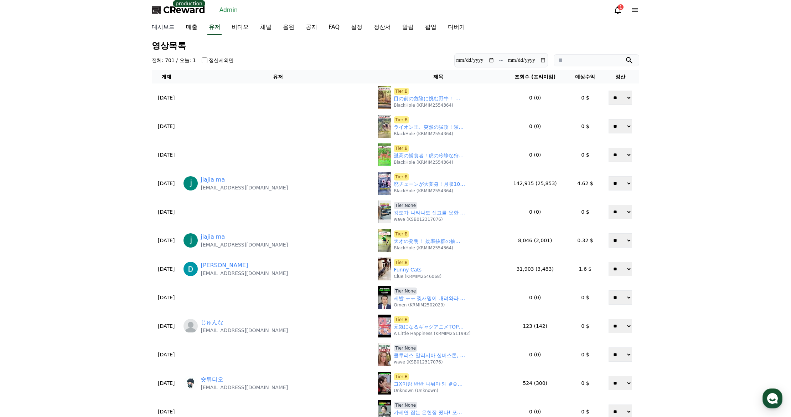
click at [170, 27] on link "대시보드" at bounding box center [163, 27] width 34 height 15
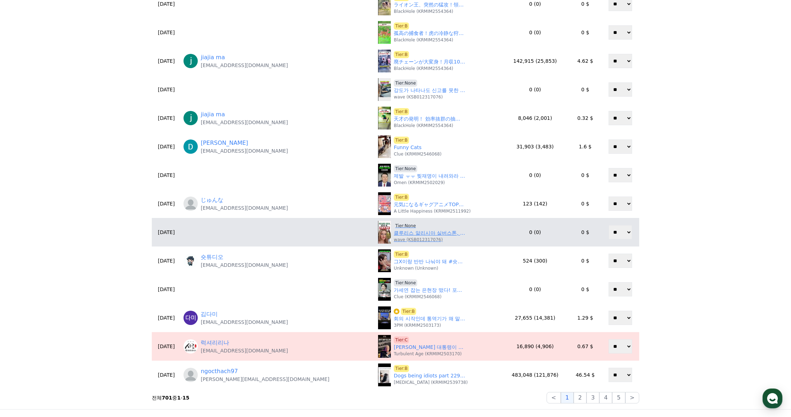
scroll to position [143, 0]
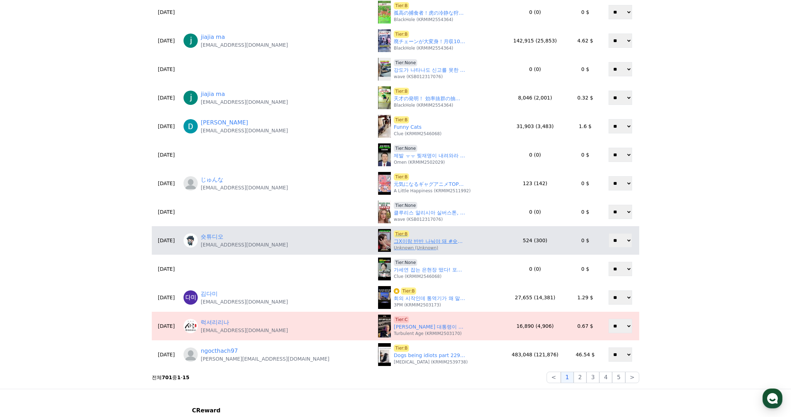
click at [394, 241] on link "그X이랑 반반 나눠야 돼 #숏챠 #shortcha #내 남편이 나를 죽였다" at bounding box center [429, 240] width 71 height 7
click at [394, 233] on span "Tier:B" at bounding box center [401, 233] width 15 height 7
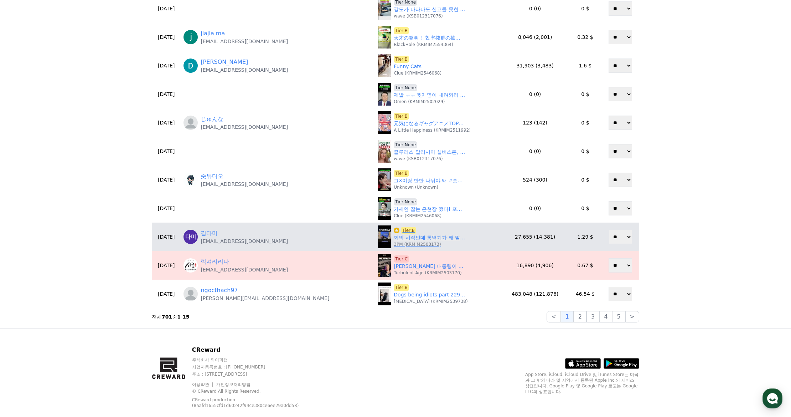
scroll to position [214, 0]
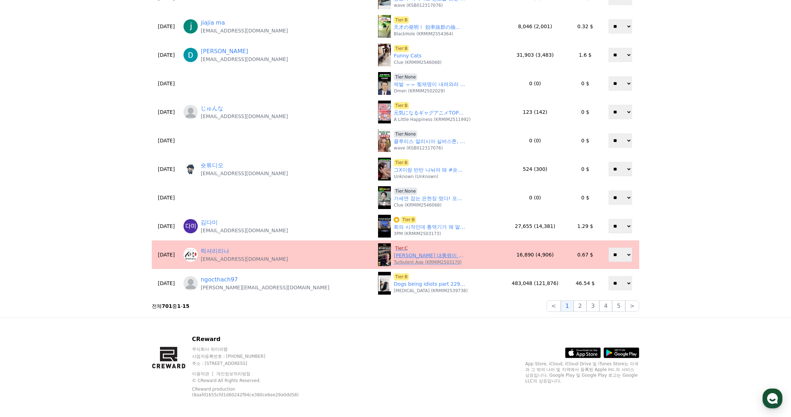
click at [394, 247] on span "Tier:C" at bounding box center [401, 247] width 15 height 7
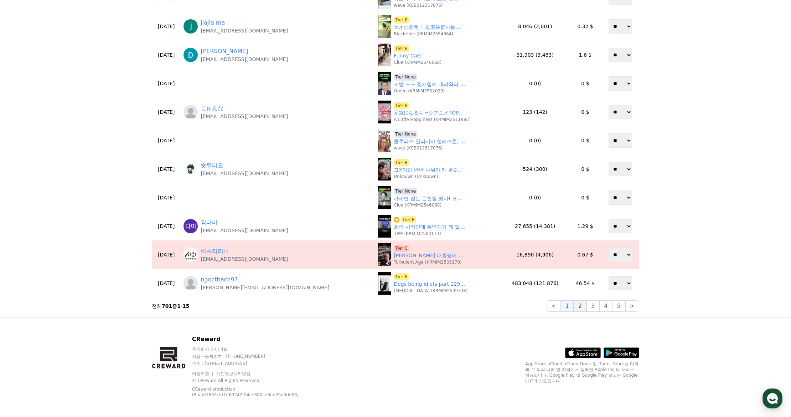
click at [583, 305] on button "2" at bounding box center [580, 305] width 13 height 11
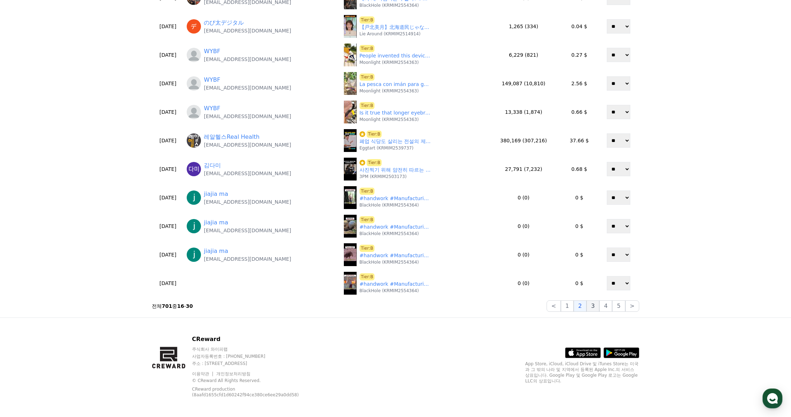
click at [594, 304] on button "3" at bounding box center [593, 305] width 13 height 11
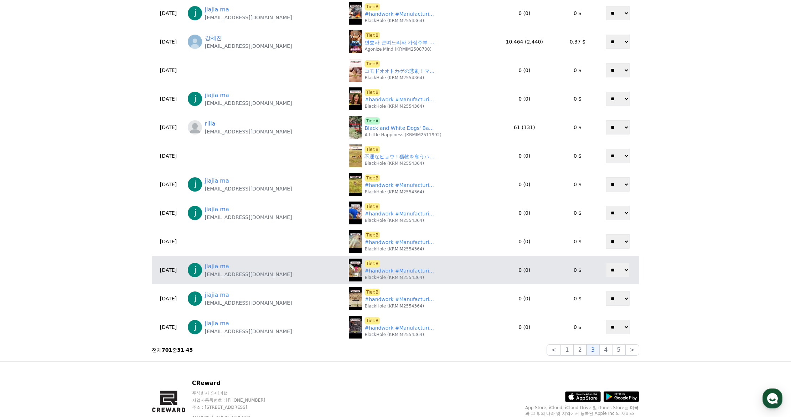
scroll to position [178, 0]
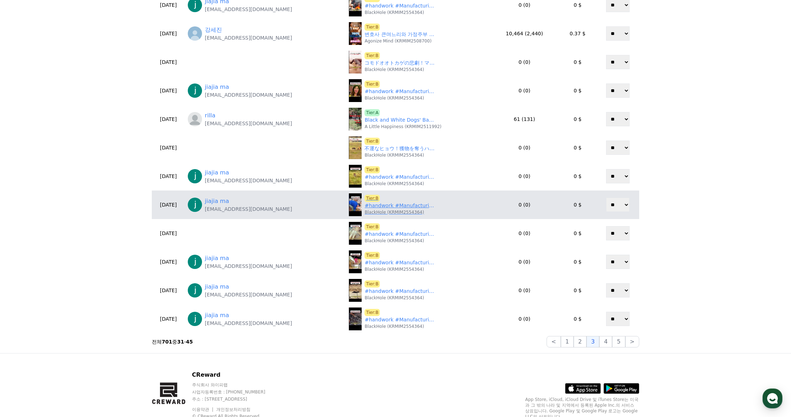
click at [367, 202] on link "#handwork #Manufacturing #Build #Creativity #Repair #DIY #challenge #Treasurehu…" at bounding box center [400, 205] width 71 height 7
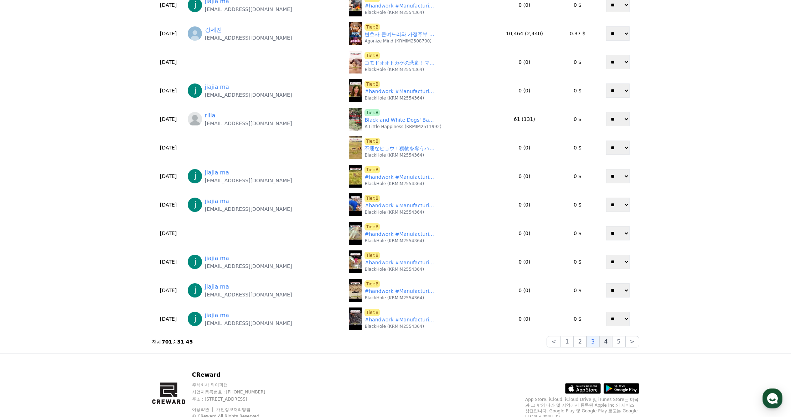
click at [608, 346] on button "4" at bounding box center [605, 341] width 13 height 11
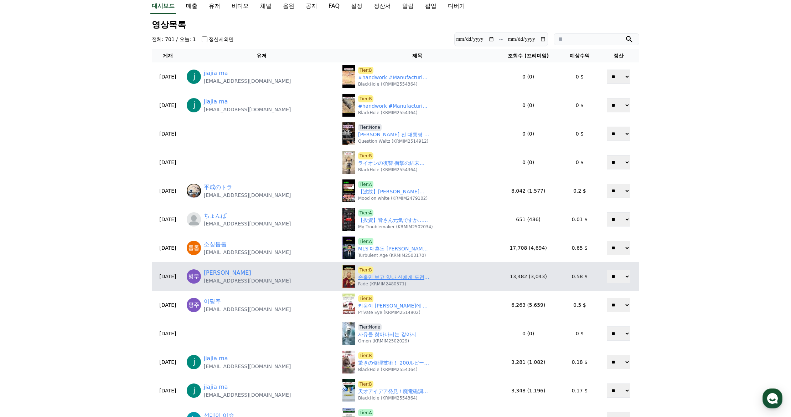
scroll to position [71, 0]
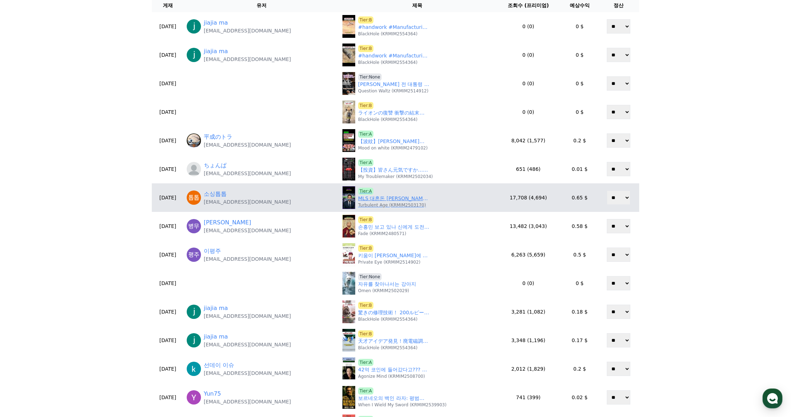
click at [376, 198] on link "MLS 대혼돈 손흥민이 다 부쉈다" at bounding box center [393, 198] width 71 height 7
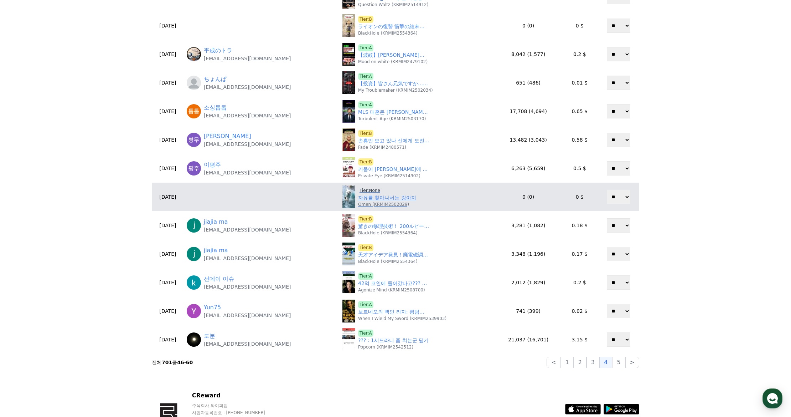
scroll to position [178, 0]
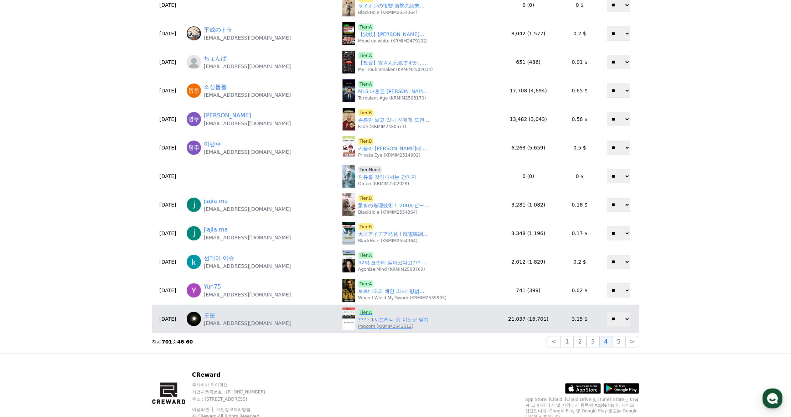
click at [380, 311] on div "Tier:A ??? : 1시드라니 좀 치는군 딮기 Popcorn (KRMIM2542512)" at bounding box center [393, 319] width 71 height 20
click at [390, 327] on p "Popcorn (KRMIM2542512)" at bounding box center [385, 326] width 55 height 6
click at [388, 322] on link "??? : 1시드라니 좀 치는군 딮기" at bounding box center [393, 319] width 71 height 7
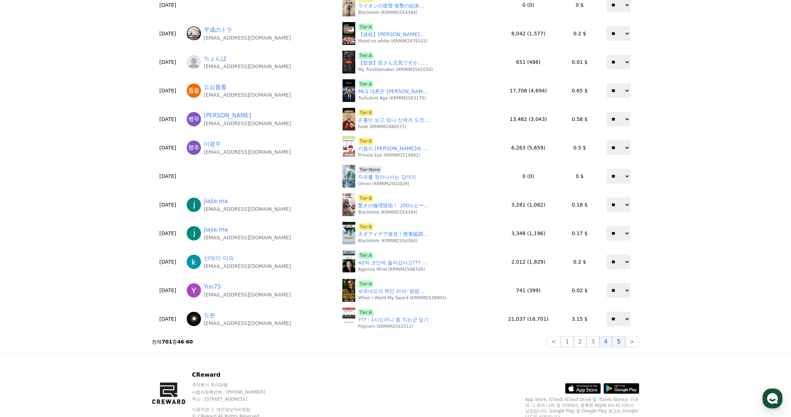
click at [619, 343] on button "5" at bounding box center [618, 341] width 13 height 11
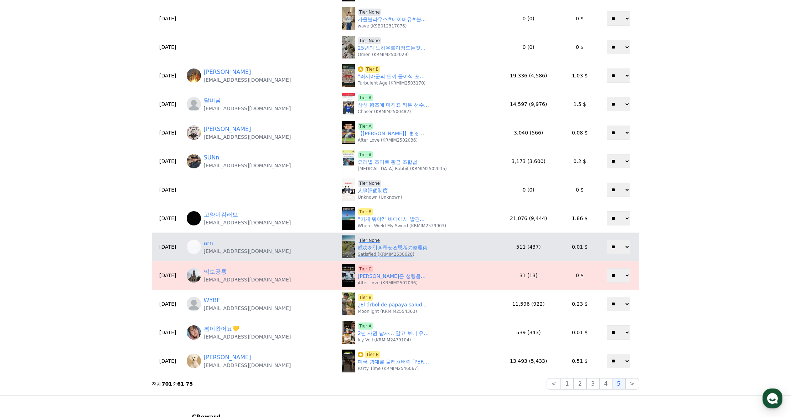
scroll to position [143, 0]
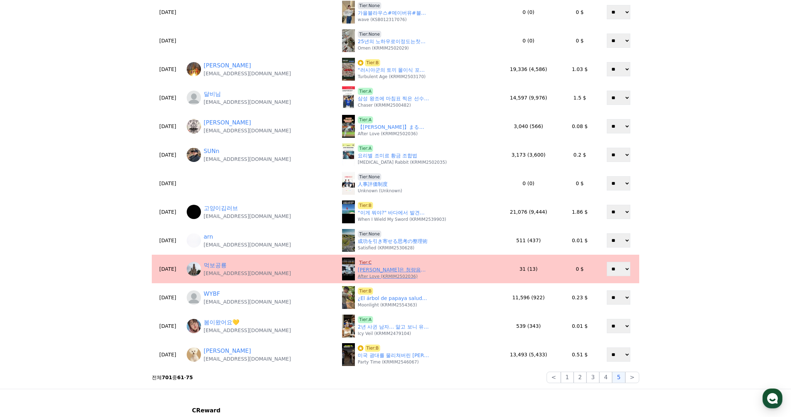
click at [358, 259] on span "Tier:C" at bounding box center [365, 262] width 15 height 7
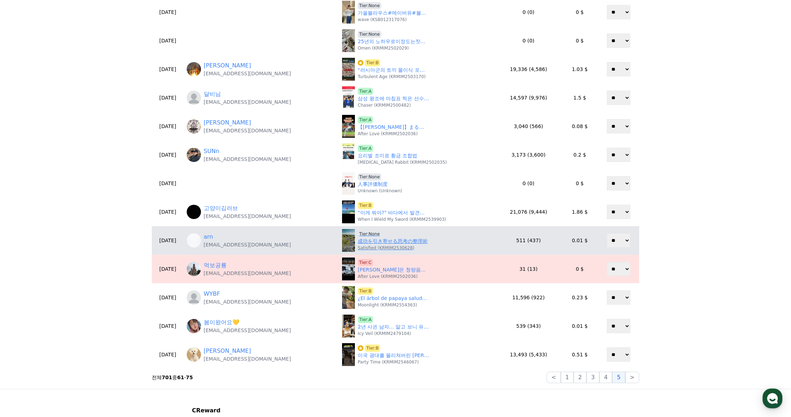
click at [358, 245] on p "Satisfied (KRMIM2530628)" at bounding box center [386, 248] width 57 height 6
click at [383, 242] on link "成功を引き寄せる思考の整理術" at bounding box center [393, 240] width 70 height 7
click at [358, 231] on span "Tier:None" at bounding box center [370, 233] width 24 height 7
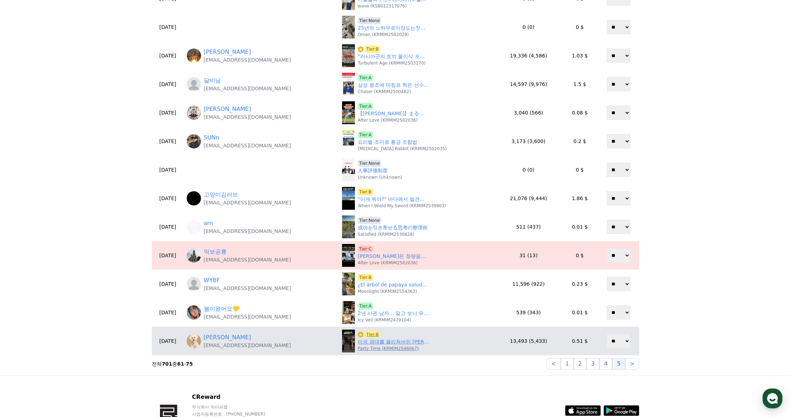
scroll to position [214, 0]
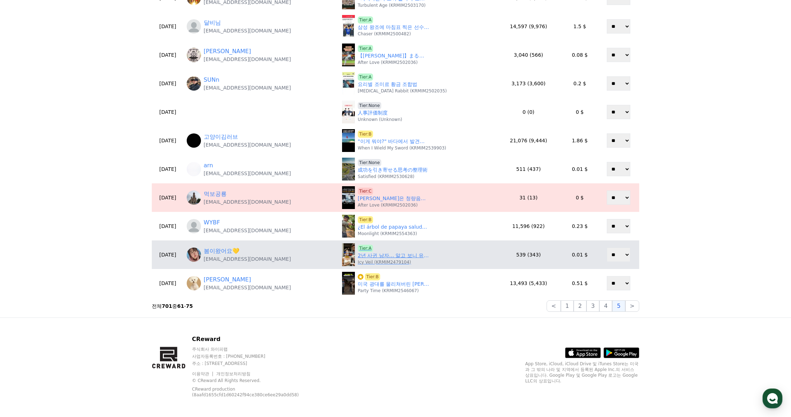
click at [375, 258] on link "2년 사귄 남자… 알고 보니 유부남?! 상간녀 소송 당했습니다" at bounding box center [393, 255] width 71 height 7
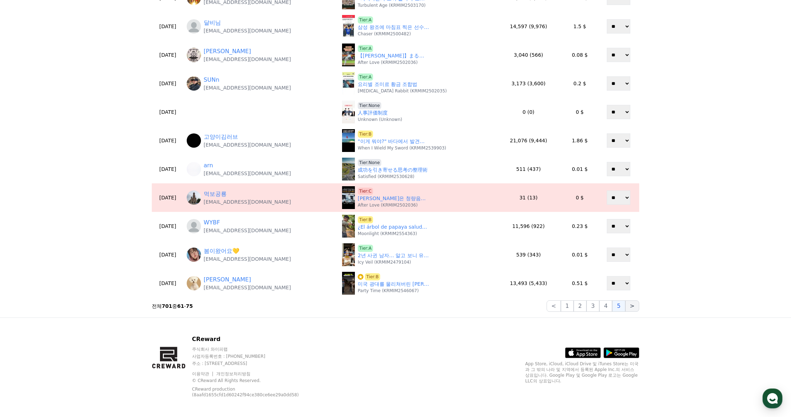
click at [627, 309] on button ">" at bounding box center [632, 305] width 14 height 11
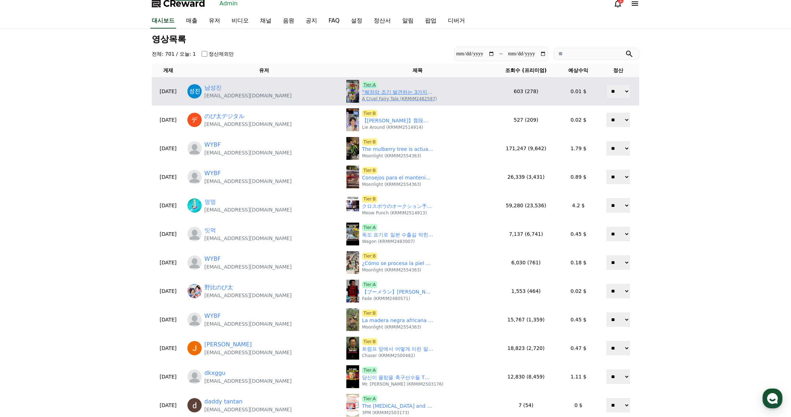
scroll to position [0, 0]
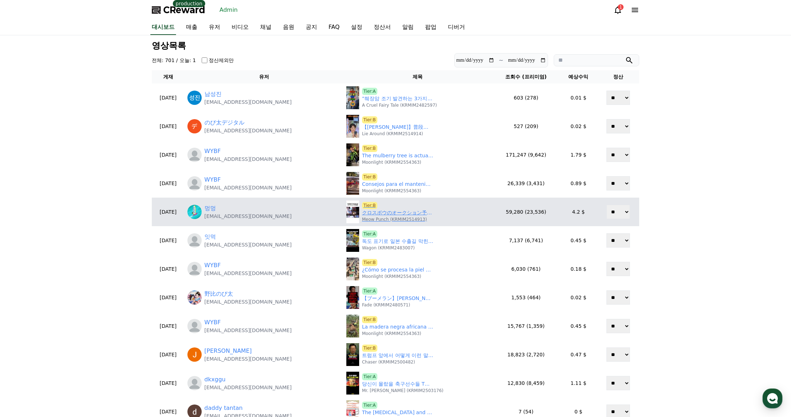
click at [384, 211] on link "クロスボウのオークション予想価格" at bounding box center [397, 212] width 71 height 7
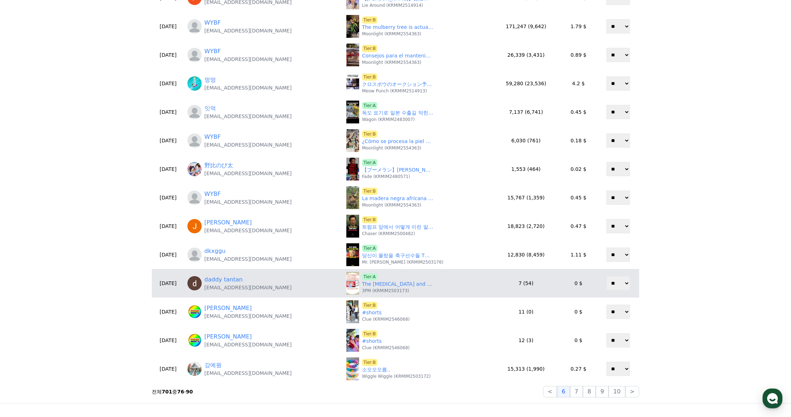
scroll to position [178, 0]
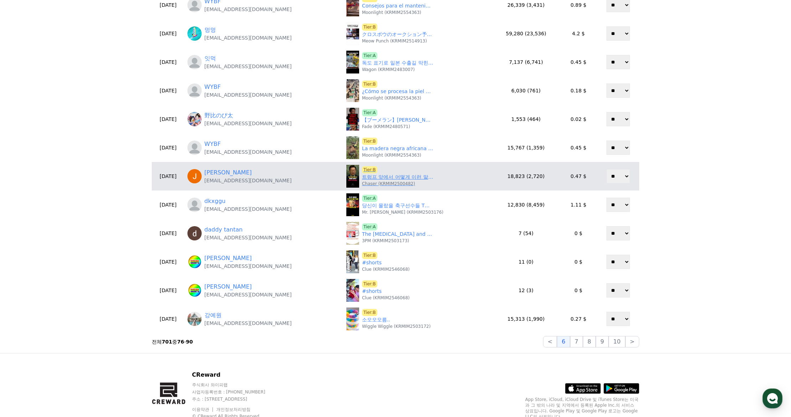
click at [371, 181] on p "Chaser (KRMIM2500482)" at bounding box center [388, 184] width 53 height 6
click at [374, 177] on link "트럼프 앞에서 어떻게 이런 말을.. '이건 외교 참사다'" at bounding box center [397, 176] width 71 height 7
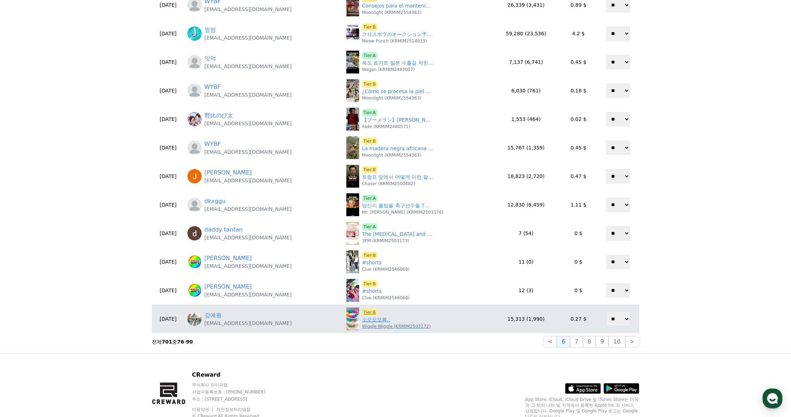
click at [373, 320] on link "소오오오름.." at bounding box center [376, 319] width 28 height 7
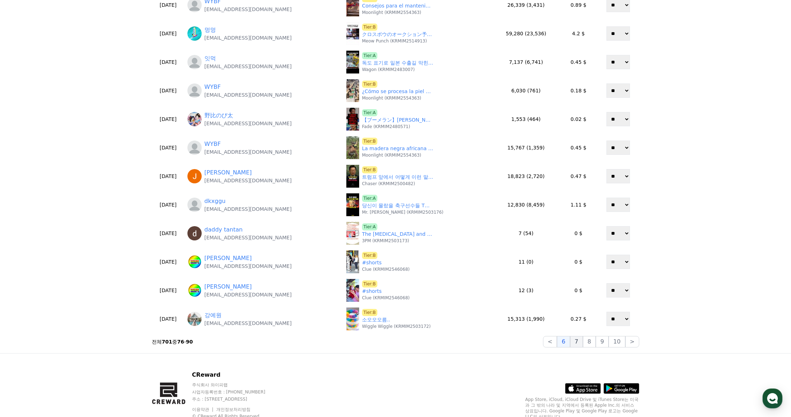
click at [582, 346] on button "7" at bounding box center [576, 341] width 13 height 11
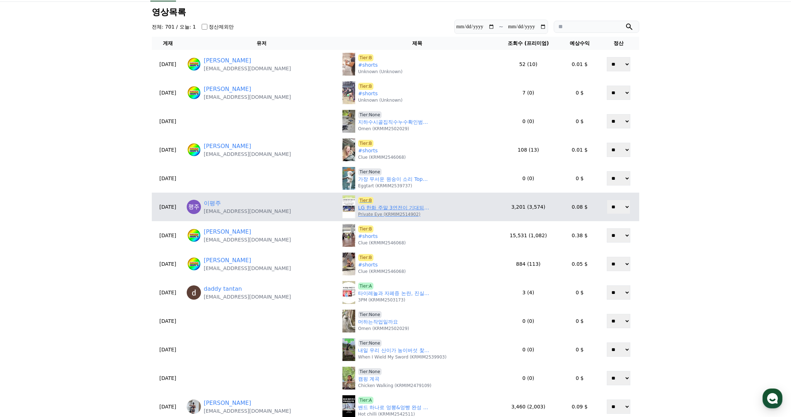
scroll to position [36, 0]
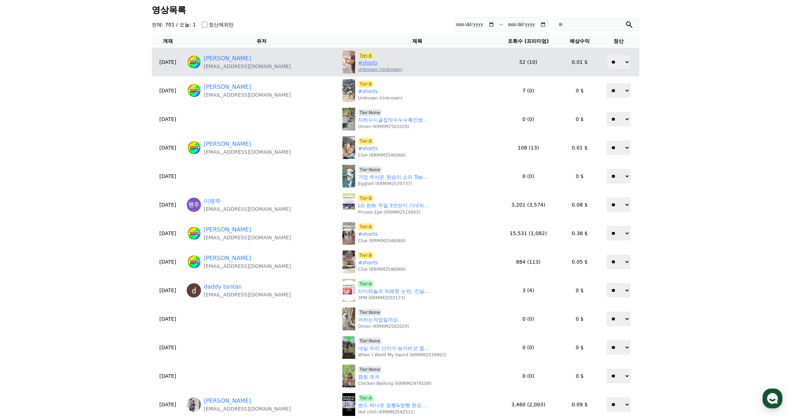
click at [358, 66] on link "#shorts" at bounding box center [368, 62] width 20 height 7
click at [358, 55] on span "Tier:B" at bounding box center [365, 55] width 15 height 7
click at [251, 54] on td "Shaheen Khan jsns07658@gmail.com" at bounding box center [262, 62] width 156 height 29
click at [246, 58] on link "Shaheen Khan" at bounding box center [227, 58] width 47 height 9
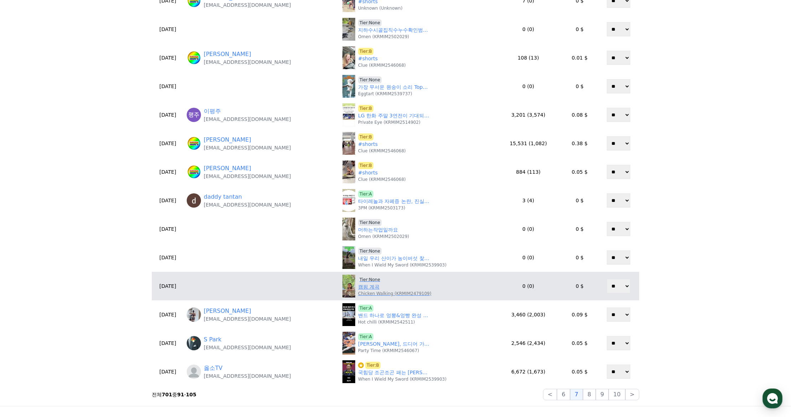
scroll to position [214, 0]
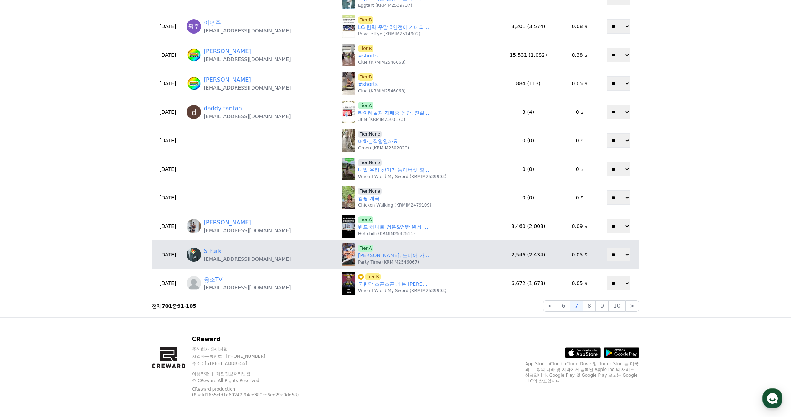
click at [372, 255] on link "오타니 쇼헤이, 드디어 가을야구 선발투수! 163km 역대급 피칭🔥 | MLB 다저스 PS 1선발 확정?" at bounding box center [393, 255] width 71 height 7
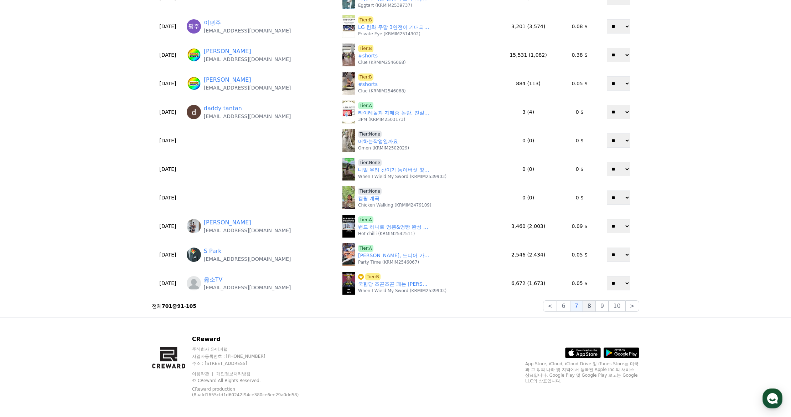
click at [587, 302] on button "8" at bounding box center [589, 305] width 13 height 11
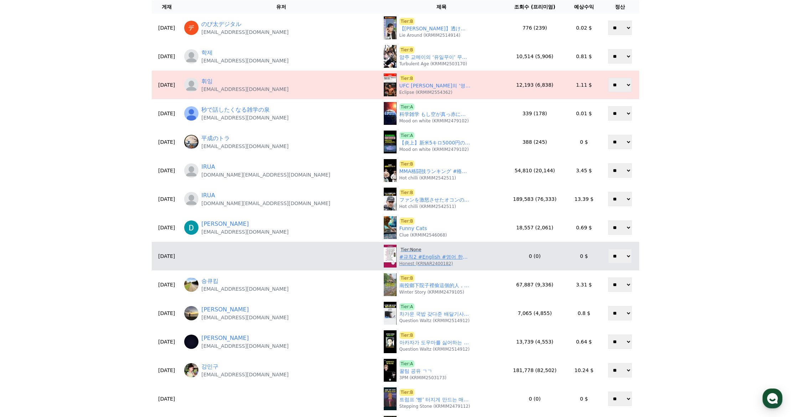
scroll to position [36, 0]
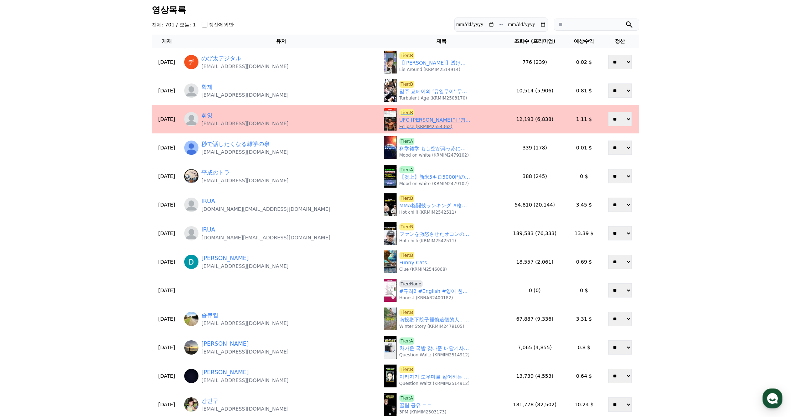
click at [400, 110] on span "Tier:B" at bounding box center [407, 112] width 15 height 7
drag, startPoint x: 272, startPoint y: 125, endPoint x: 220, endPoint y: 126, distance: 52.0
click at [220, 126] on div "휘잉 somnitist@gmail.com" at bounding box center [281, 119] width 194 height 16
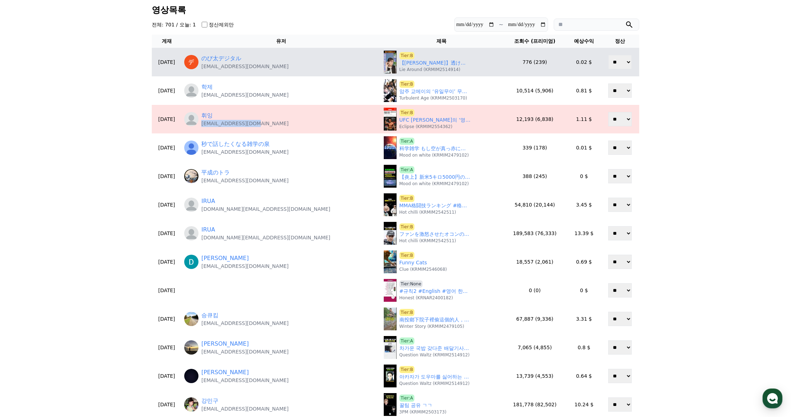
copy p "somnitist@gmail.com"
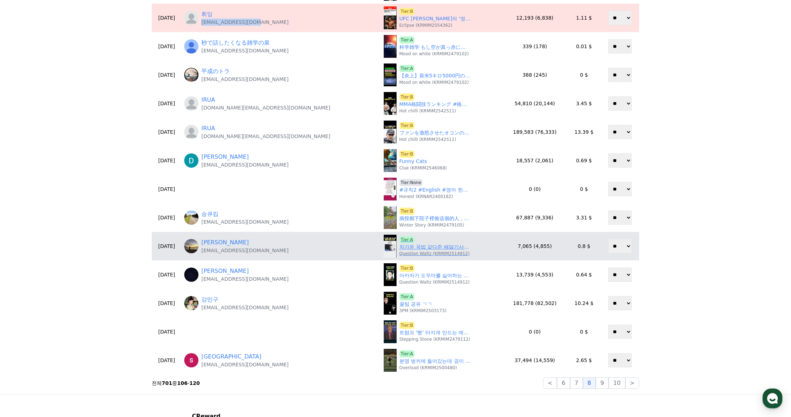
scroll to position [143, 0]
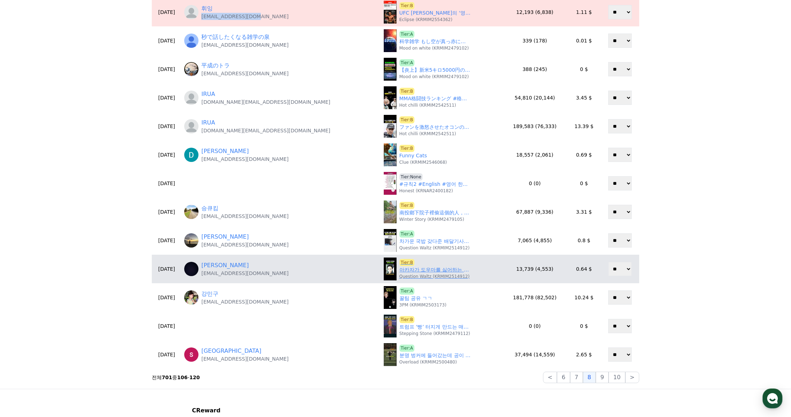
click at [400, 270] on link "아카자가 도우마를 싫어하는 이유" at bounding box center [435, 269] width 71 height 7
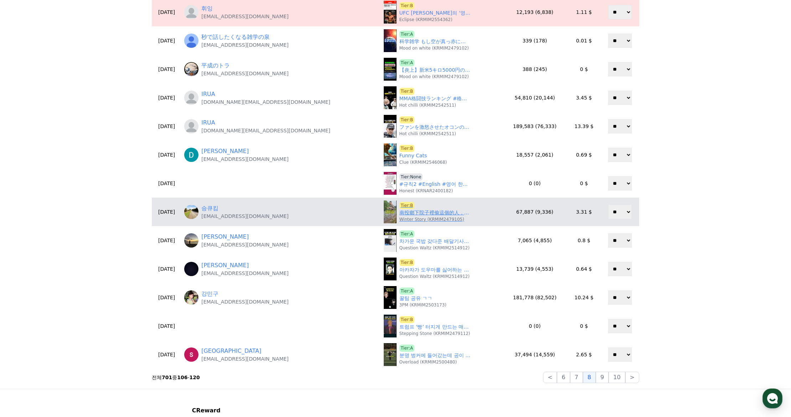
click at [400, 218] on p "Winter Story (KRMIM2479105)" at bounding box center [432, 219] width 65 height 6
click at [400, 215] on link "南投鄉下院子裡偷這個的人，真讓人毛骨悚然" at bounding box center [435, 212] width 71 height 7
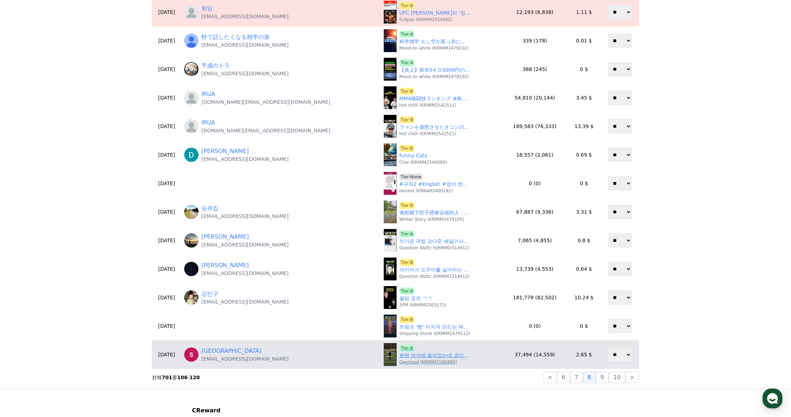
click at [400, 357] on link "분명 벙커에 들어갔는데 공이 사라졌다?! 😓" at bounding box center [435, 354] width 71 height 7
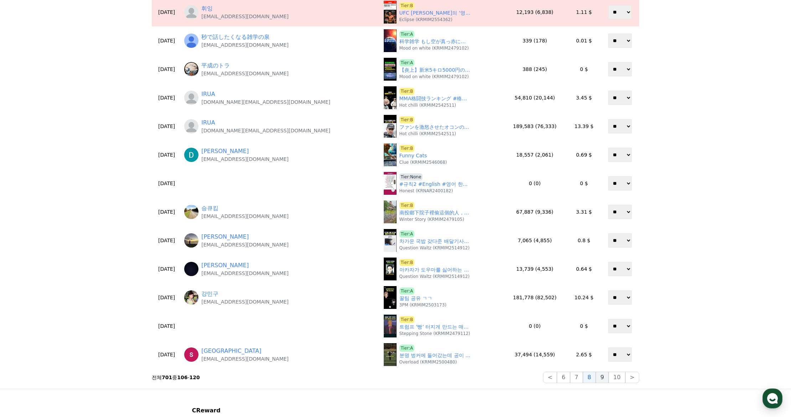
click at [604, 380] on button "9" at bounding box center [602, 376] width 13 height 11
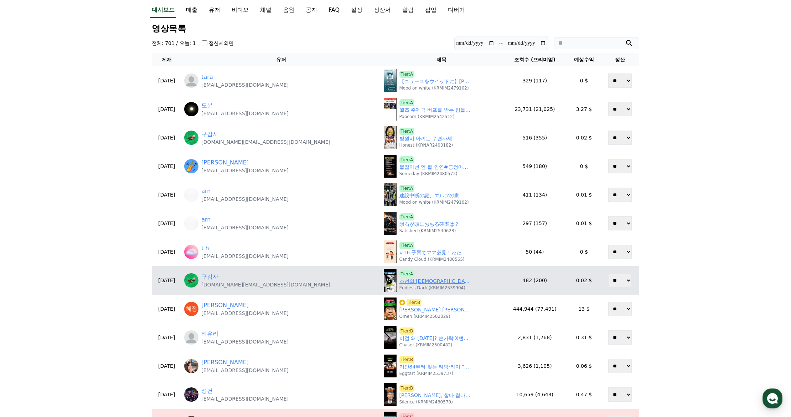
scroll to position [71, 0]
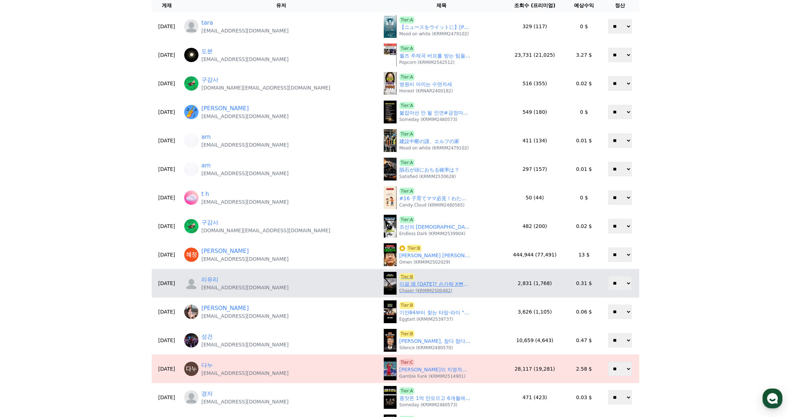
click at [400, 289] on p "Chaser (KRMIM2500482)" at bounding box center [426, 291] width 53 height 6
click at [400, 286] on link "이걸 왜 하지? 손가락 X뻔한 상황 ㄷㄷ" at bounding box center [435, 283] width 71 height 7
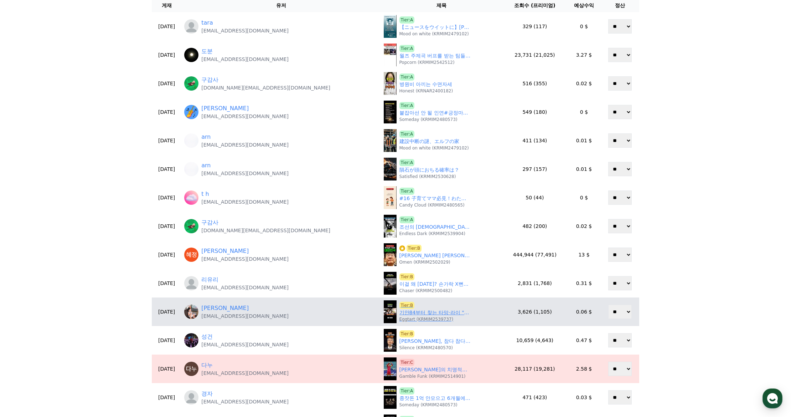
click at [400, 314] on link "기안84부터 찾는 타망·라이 "형은 안 왔어요?" 실망..한국 여행 초대에 '환호'" at bounding box center [435, 312] width 71 height 7
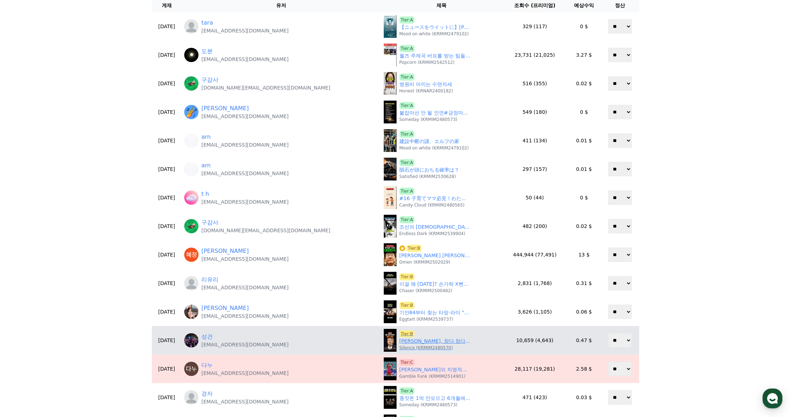
click at [400, 343] on link "조희대, 참다 참다 한마디 '재판 독립'" at bounding box center [435, 340] width 71 height 7
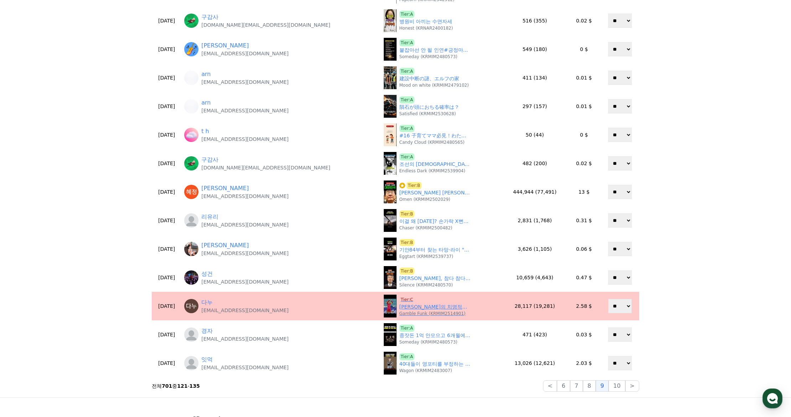
scroll to position [143, 0]
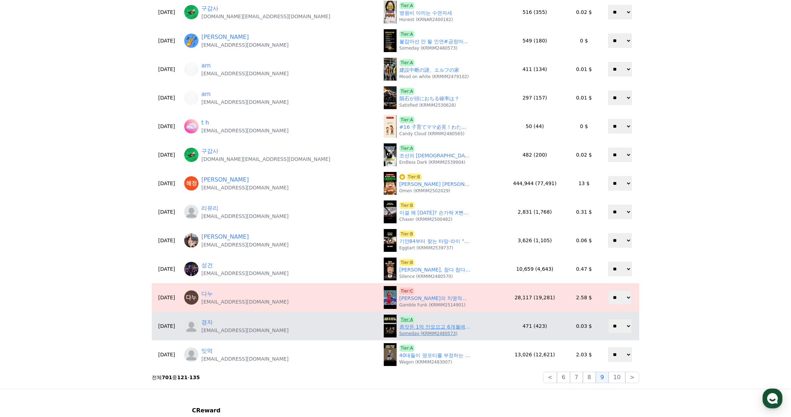
click at [400, 328] on link "종잣돈 1억 안모으고 6개월에 2억 버는법" at bounding box center [435, 326] width 71 height 7
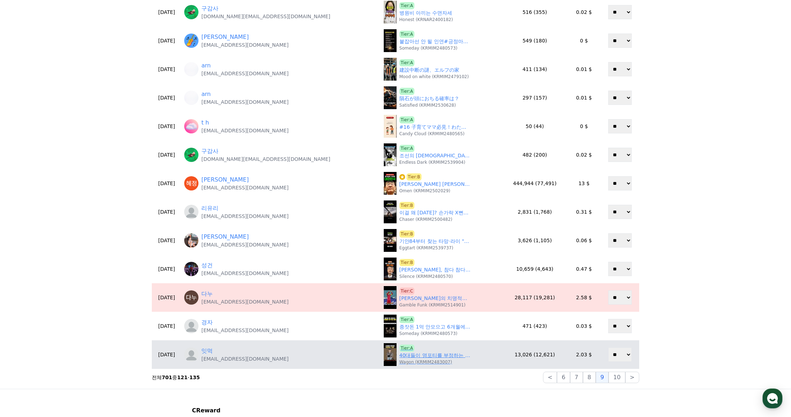
click at [400, 360] on p "Wagon (KRMIM2483007)" at bounding box center [426, 362] width 53 height 6
click at [400, 354] on link "40대들이 영포티를 부정하는 이유" at bounding box center [435, 354] width 71 height 7
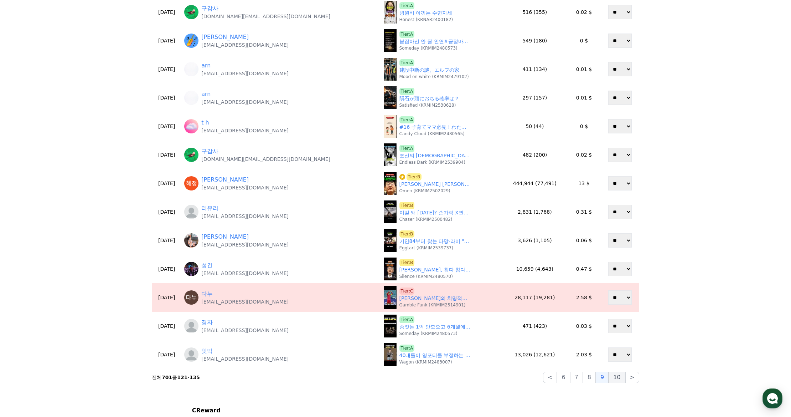
click at [618, 376] on button "10" at bounding box center [617, 376] width 16 height 11
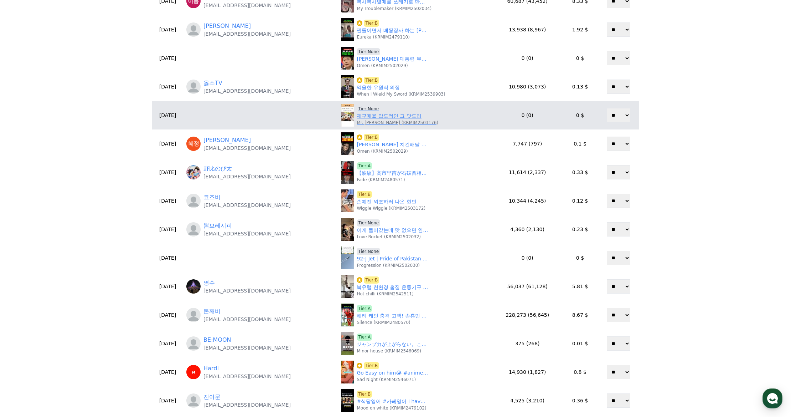
scroll to position [36, 0]
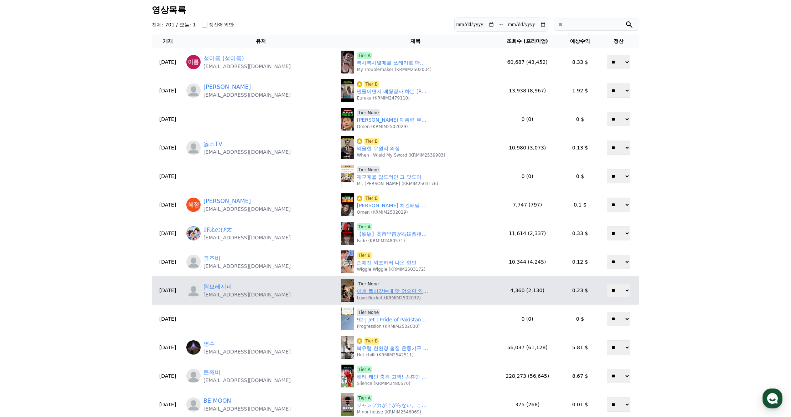
click at [371, 289] on link "이게 들어갔는데 맛 없으면 안되지!" at bounding box center [392, 290] width 71 height 7
click at [357, 280] on span "Tier:None" at bounding box center [369, 283] width 24 height 7
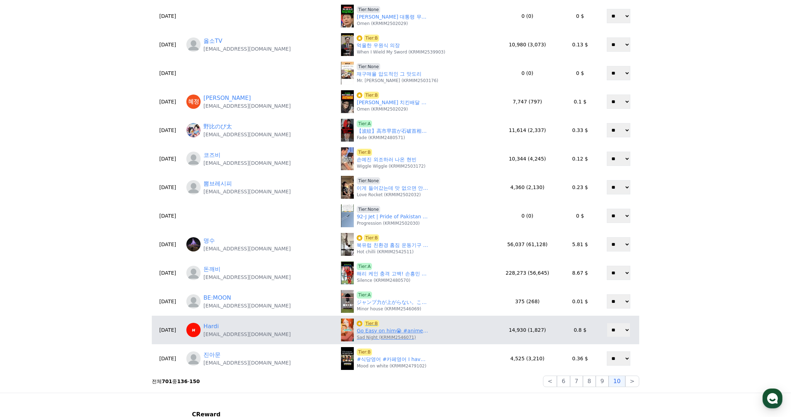
scroll to position [143, 0]
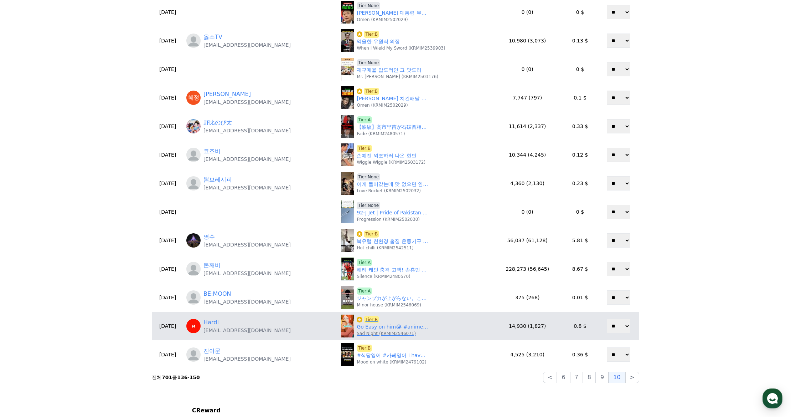
click at [362, 331] on p "Sad Night (KRMIM2546071)" at bounding box center [386, 333] width 59 height 6
click at [362, 326] on link "Go Easy on him😭 #anime #shorts" at bounding box center [392, 326] width 71 height 7
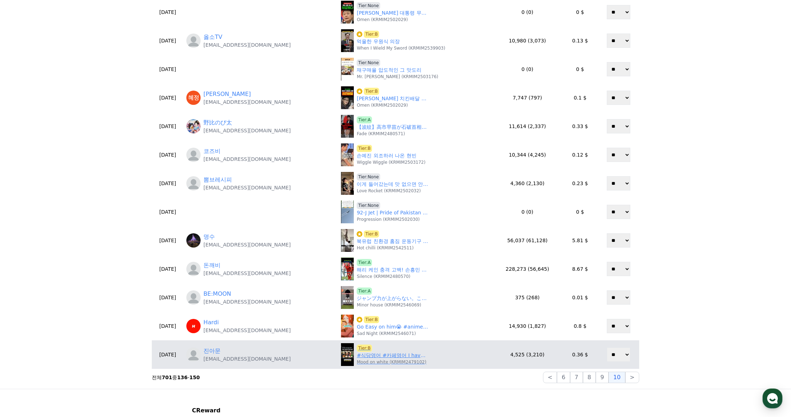
click at [381, 358] on link "#식당영어 #카페영어 I have a reservation./How long is the wait?/Table for two, please./…" at bounding box center [392, 354] width 71 height 7
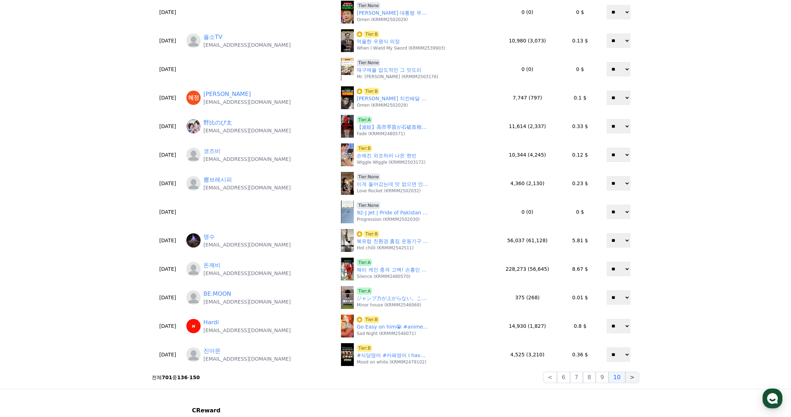
click at [630, 382] on button ">" at bounding box center [632, 376] width 14 height 11
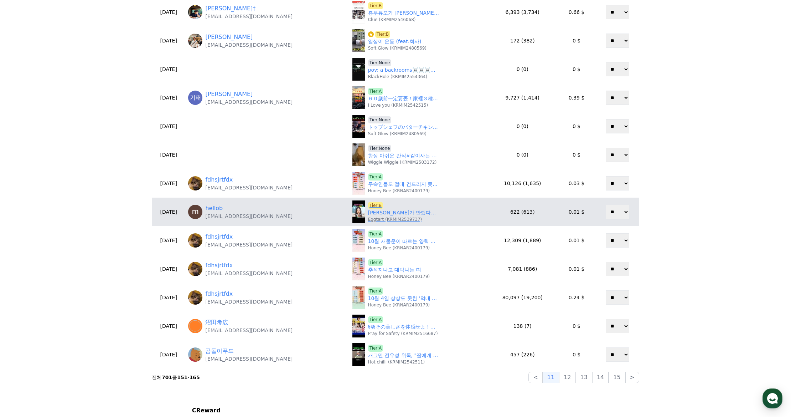
click at [378, 218] on p "Eggtart (KRMIM2539737)" at bounding box center [395, 219] width 54 height 6
click at [380, 215] on link "오윤아가 반했다는 클렌징 티슈" at bounding box center [403, 212] width 71 height 7
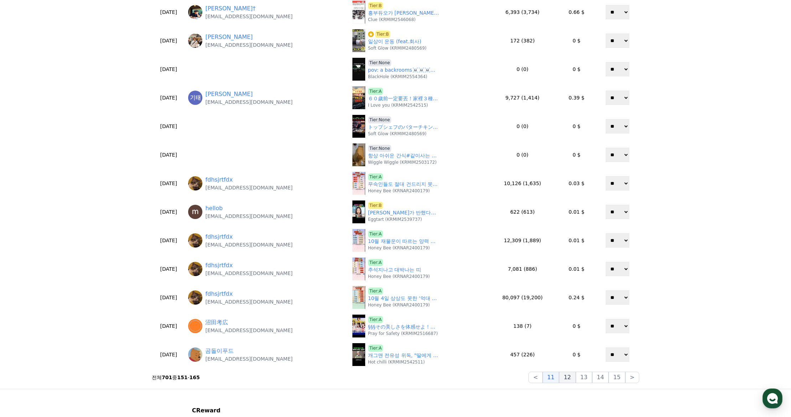
click at [574, 376] on button "12" at bounding box center [567, 376] width 16 height 11
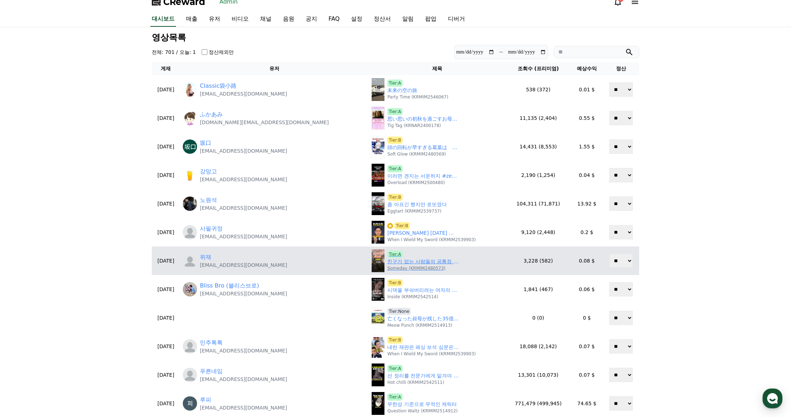
scroll to position [0, 0]
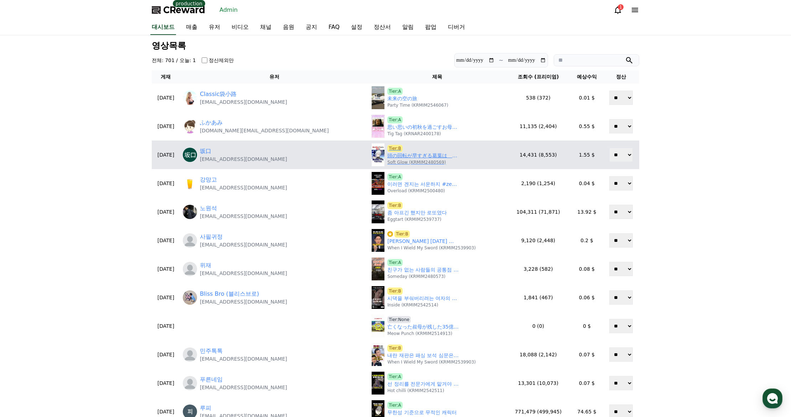
click at [387, 158] on link "頭の回転が早すぎる葛葉は　【にじさんじ切り抜き】#shorts" at bounding box center [422, 155] width 71 height 7
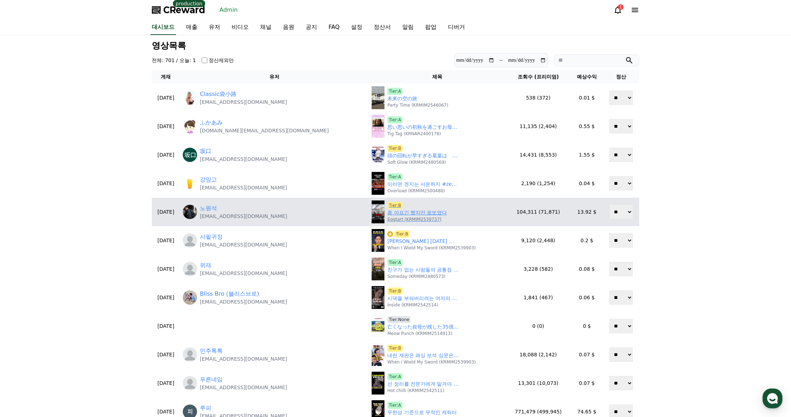
click at [387, 217] on p "Eggtart (KRMIM2539737)" at bounding box center [414, 219] width 54 height 6
click at [387, 213] on link "좀 아프긴 했지만 로또였다" at bounding box center [417, 212] width 60 height 7
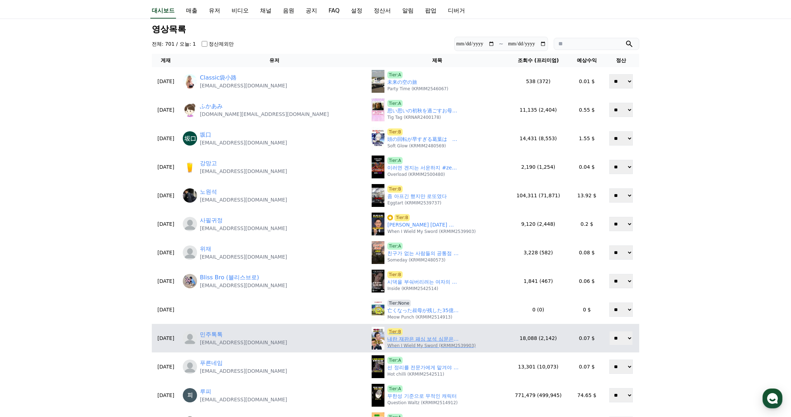
scroll to position [71, 0]
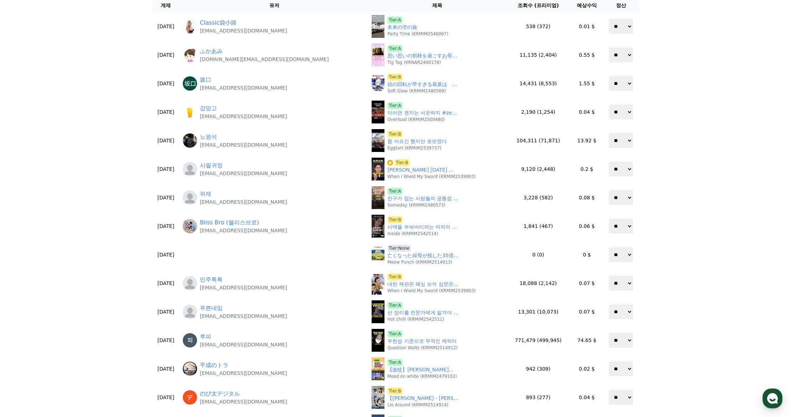
drag, startPoint x: 673, startPoint y: 260, endPoint x: 673, endPoint y: 269, distance: 9.3
click at [673, 260] on div "**********" at bounding box center [395, 212] width 791 height 496
click at [673, 271] on div "**********" at bounding box center [395, 212] width 791 height 496
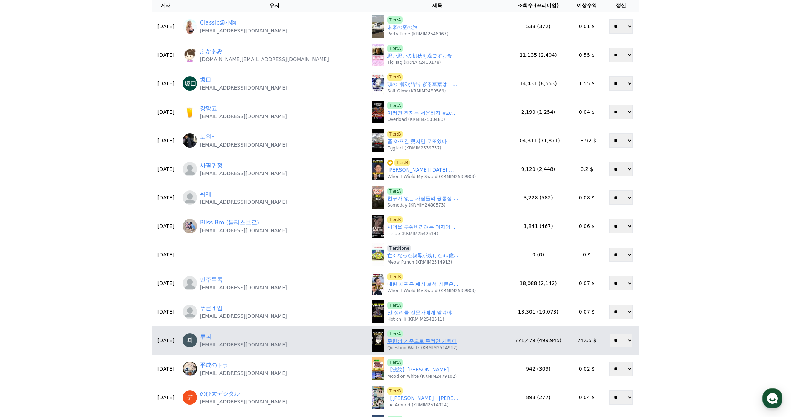
click at [387, 346] on p "Question Waltz (KRMIM2514912)" at bounding box center [422, 348] width 70 height 6
click at [387, 341] on link "무한성 기준으로 무적인 캐릭터" at bounding box center [421, 340] width 69 height 7
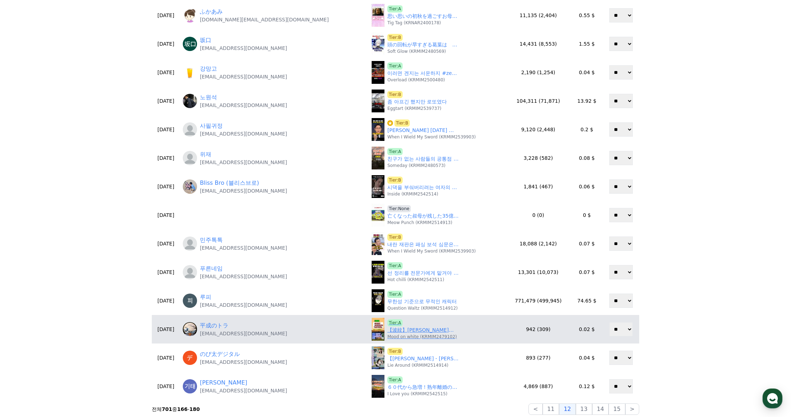
scroll to position [143, 0]
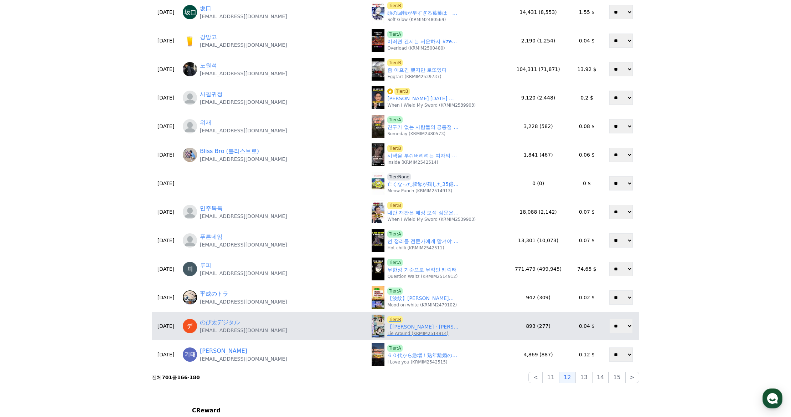
click at [387, 330] on link "【魚住茉由・松本真央】髪を切ったおまゆとバージンヘアのまおまおのクロストーク！美人すぎるお天気キャスターおまゆとまおまお【ウェザーニュースLiVE切り抜き】 …" at bounding box center [422, 326] width 71 height 7
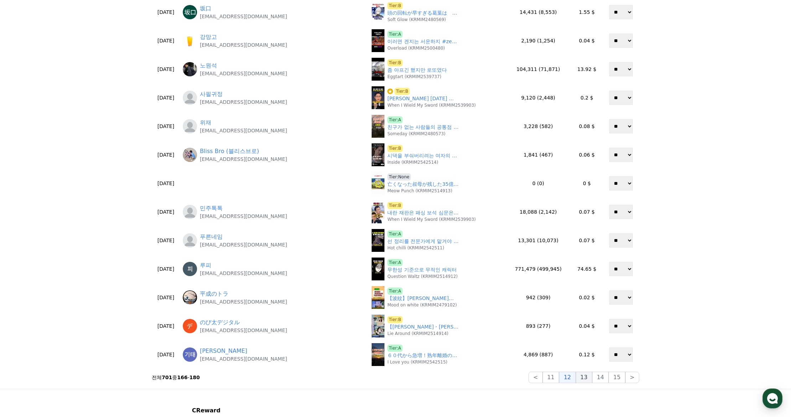
click at [589, 378] on button "13" at bounding box center [584, 376] width 16 height 11
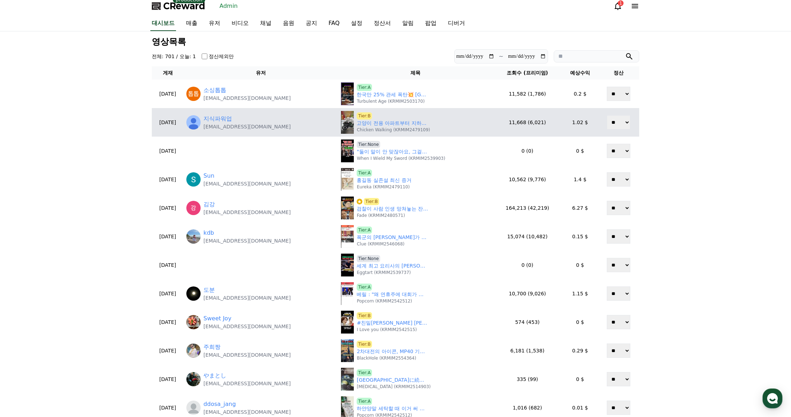
scroll to position [0, 0]
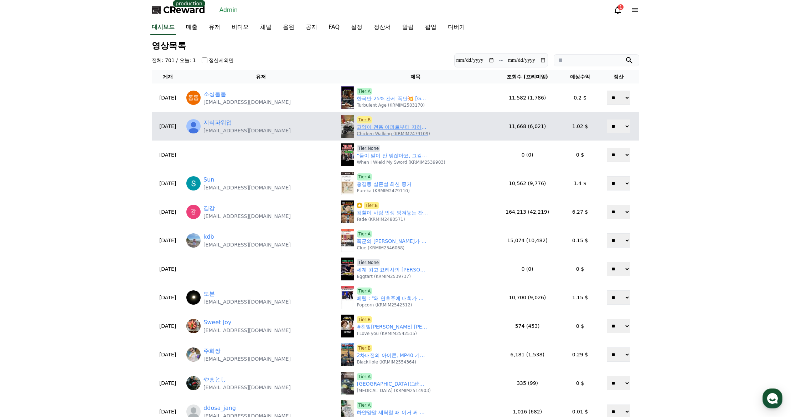
click at [383, 126] on link "고양이 전용 아파트부터 지하철까지? 이건 실화입니다" at bounding box center [392, 126] width 71 height 7
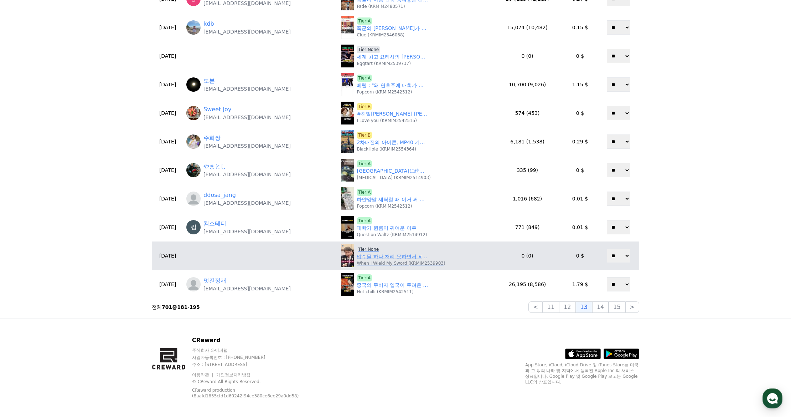
scroll to position [214, 0]
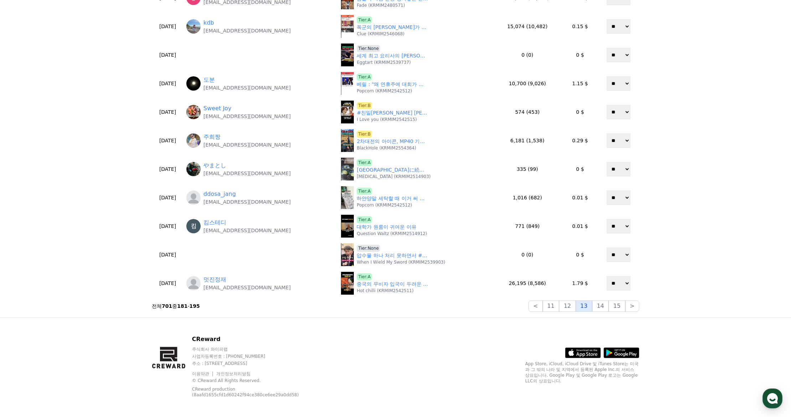
click at [591, 311] on button "13" at bounding box center [584, 305] width 16 height 11
click at [601, 309] on button "14" at bounding box center [600, 305] width 16 height 11
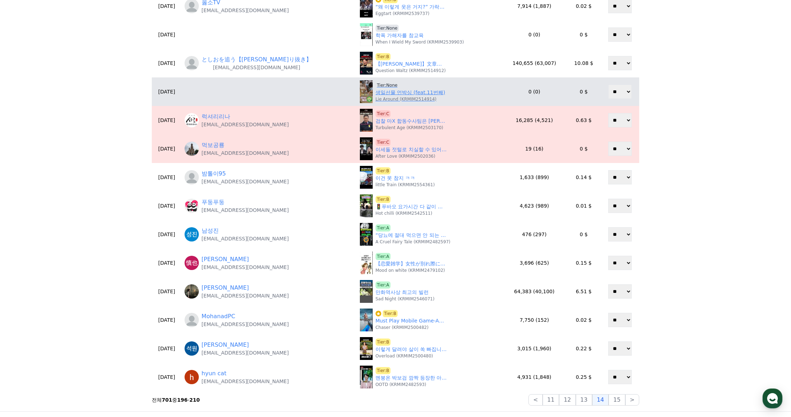
scroll to position [36, 0]
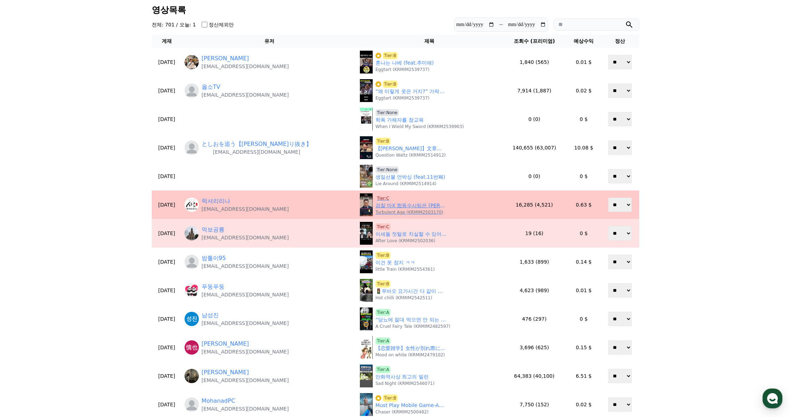
click at [385, 202] on link "검찰 마X 합동수사팀은 임은정 검사장 빼고 전부 은폐 검사들이 수사#백해룡#심우정#노만석#신준호#김연실#이호영#김병찬#박현수" at bounding box center [411, 205] width 71 height 7
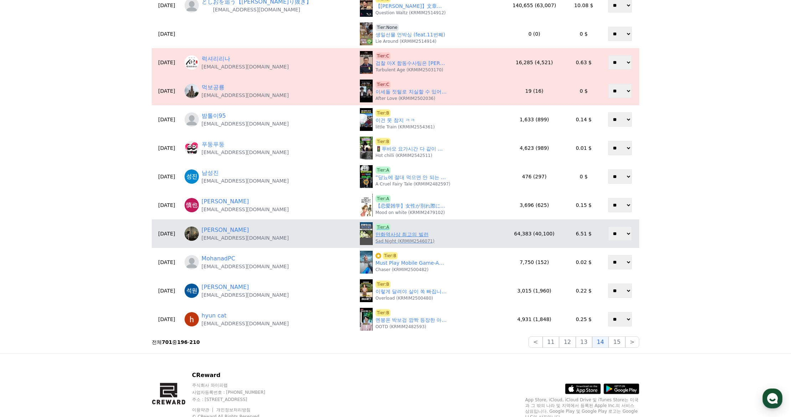
scroll to position [178, 0]
click at [398, 234] on link "만화역사상 최고의 빌런" at bounding box center [402, 233] width 53 height 7
click at [377, 224] on span "Tier:A" at bounding box center [383, 226] width 15 height 7
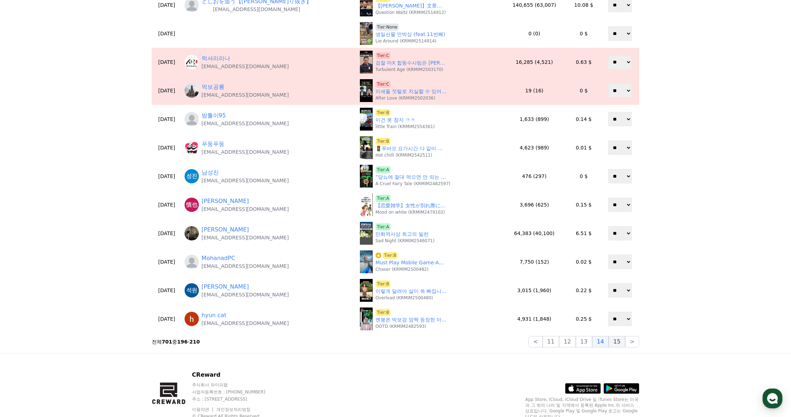
click at [616, 342] on button "15" at bounding box center [617, 341] width 16 height 11
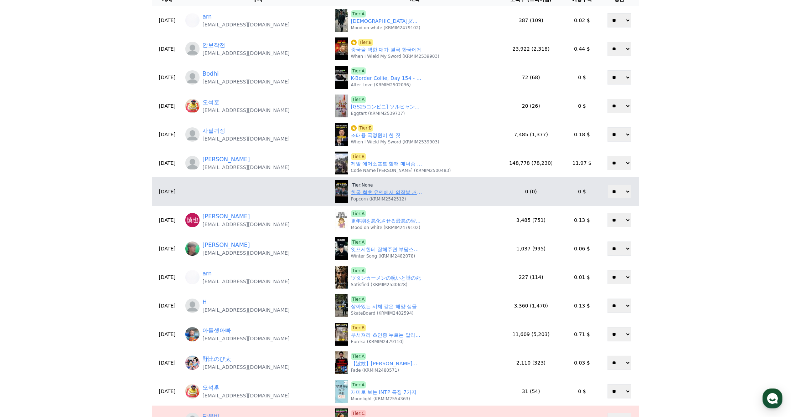
scroll to position [0, 0]
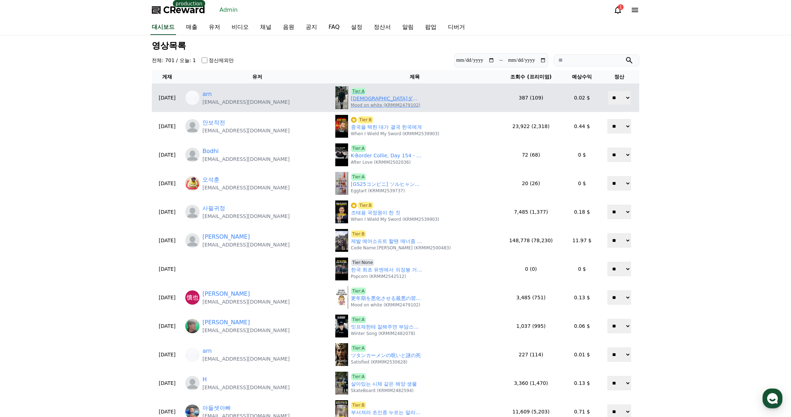
click at [366, 99] on link "イスダルの女事件" at bounding box center [386, 98] width 71 height 7
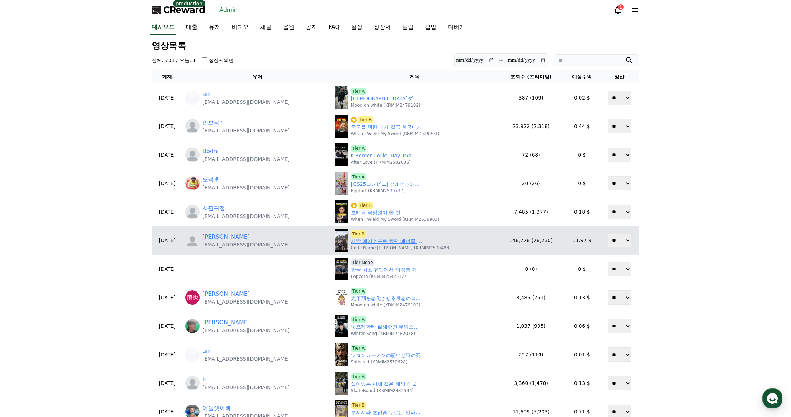
click at [383, 243] on link "제발 에어소프트 할땐 매너좀 지키자.." at bounding box center [386, 240] width 71 height 7
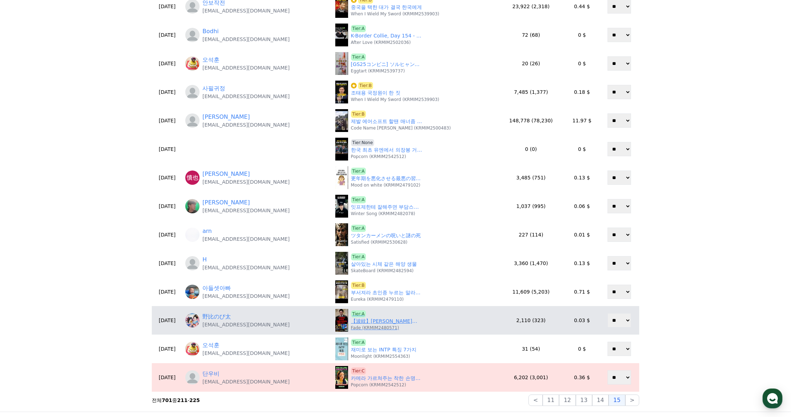
scroll to position [143, 0]
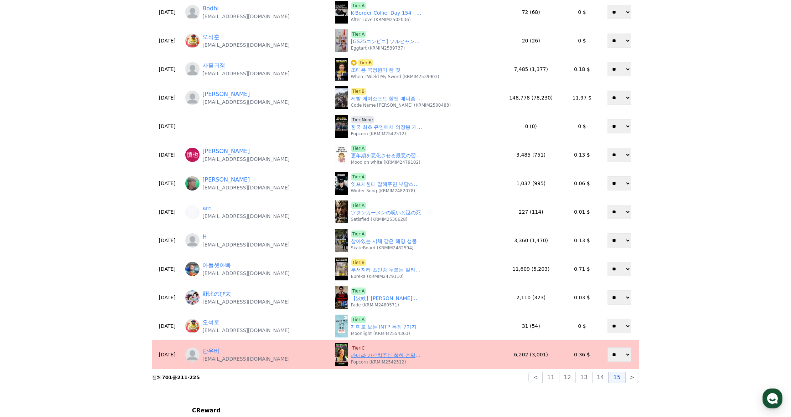
click at [357, 346] on span "Tier:C" at bounding box center [358, 347] width 15 height 7
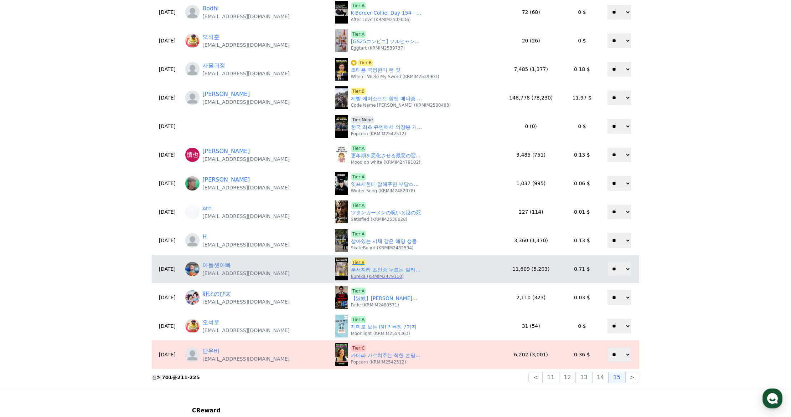
click at [363, 270] on link "부서져라 초인종 누르는 말라뮤트 두 마리 사연" at bounding box center [386, 269] width 71 height 7
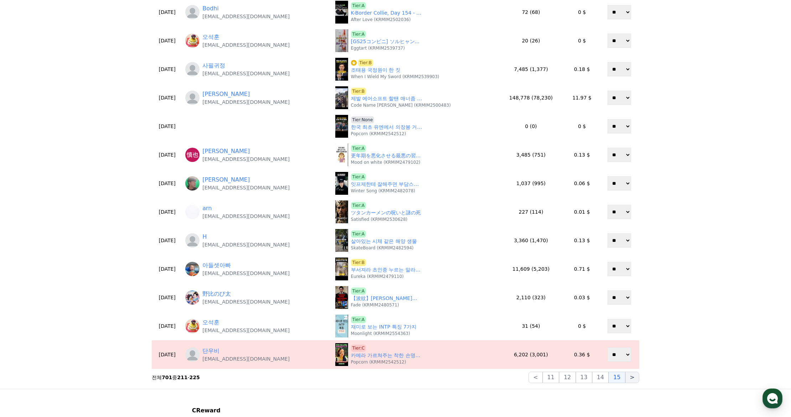
click at [628, 380] on button ">" at bounding box center [632, 376] width 14 height 11
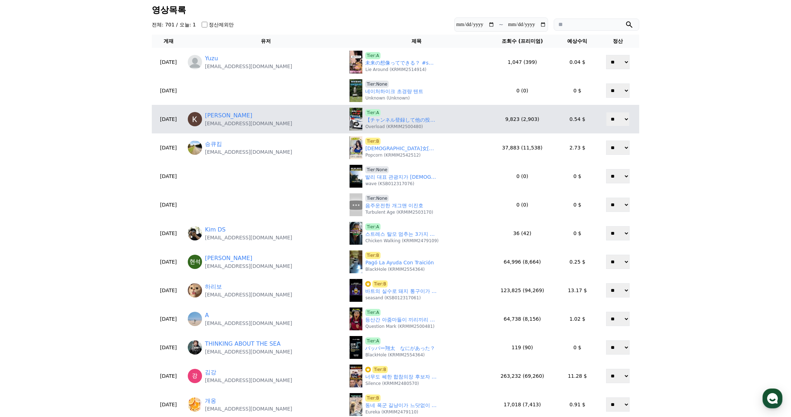
scroll to position [0, 0]
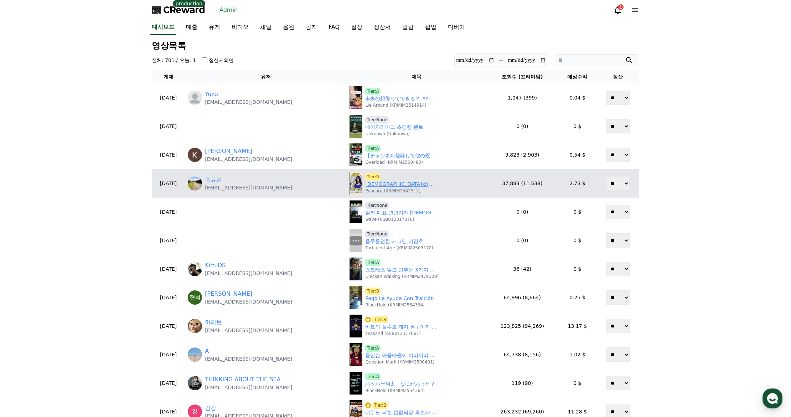
click at [382, 188] on p "Popcorn (KRMIM2542512)" at bounding box center [392, 191] width 55 height 6
click at [385, 185] on link "韓籍高挑女神來襲　粉絲反應炸裂 #金賢姈 #韓國啦啦隊" at bounding box center [400, 183] width 71 height 7
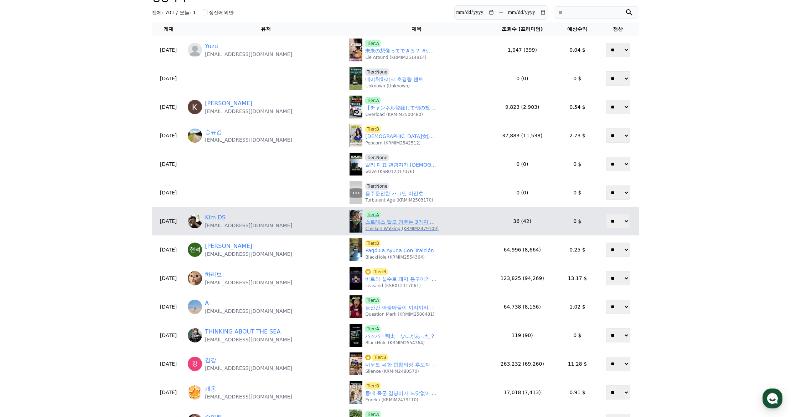
scroll to position [71, 0]
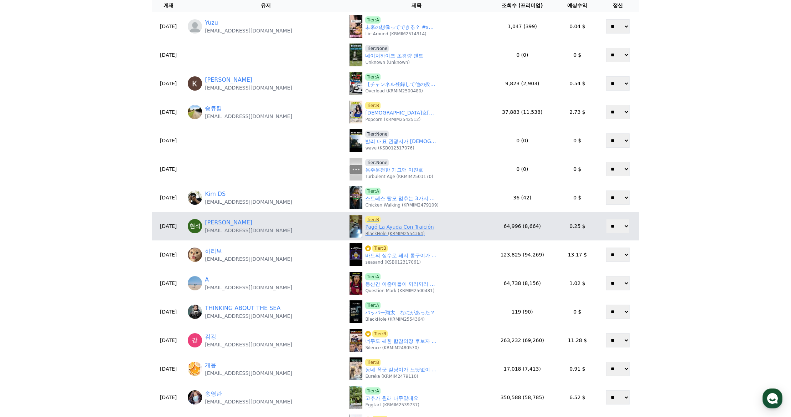
click at [372, 228] on link "Pagó La Ayuda Con Traición" at bounding box center [399, 226] width 68 height 7
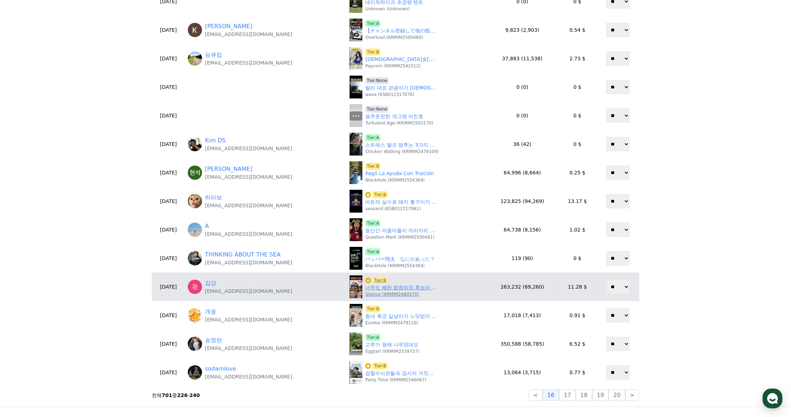
scroll to position [143, 0]
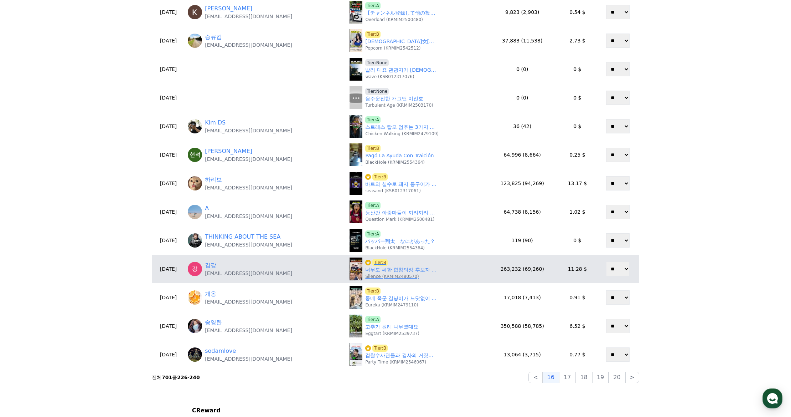
click at [387, 268] on link "너무도 쎄한 합참의장 후보자 분노한 부승찬 책 던졌다..." at bounding box center [400, 269] width 71 height 7
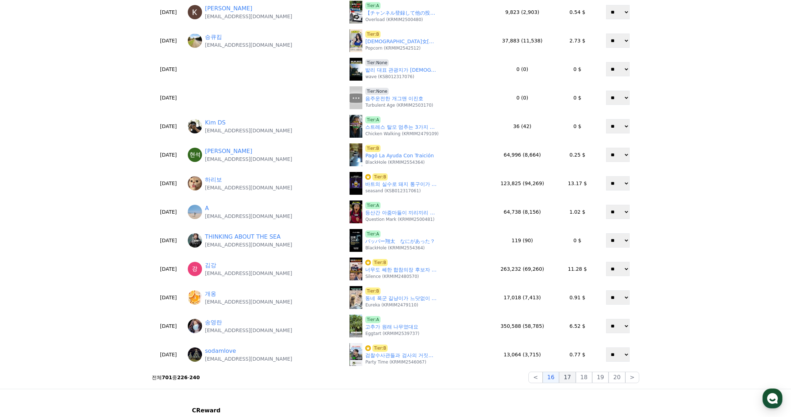
click at [567, 377] on button "17" at bounding box center [567, 376] width 16 height 11
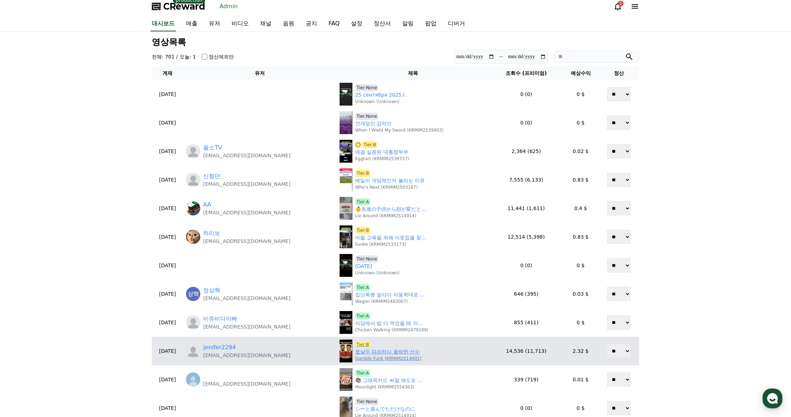
scroll to position [0, 0]
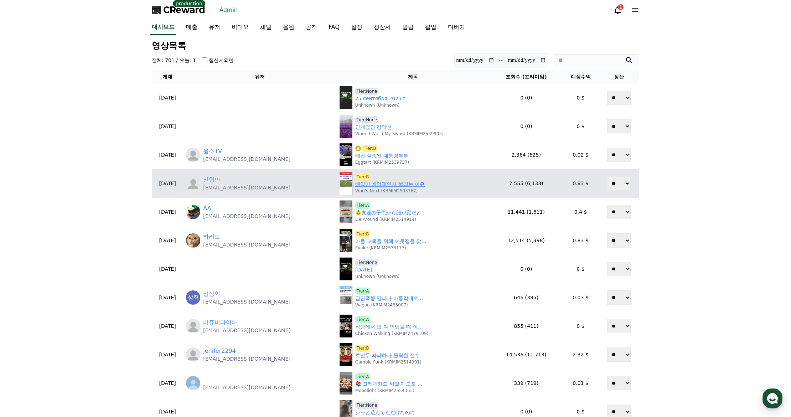
click at [371, 184] on link "베일이 게임체인저 불리는 이유" at bounding box center [389, 183] width 69 height 7
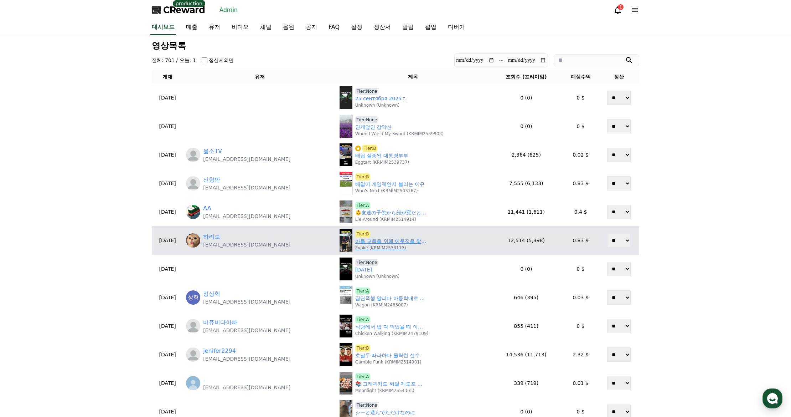
click at [370, 243] on link "아들 교육을 위해 이웃집을 찾은 남성" at bounding box center [390, 240] width 71 height 7
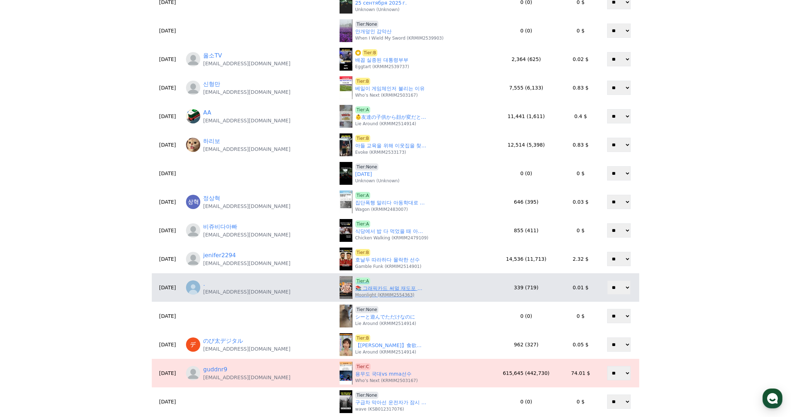
scroll to position [143, 0]
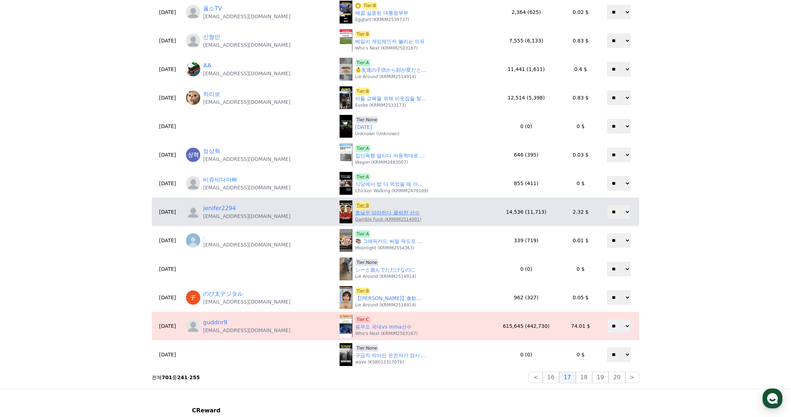
click at [360, 217] on p "Gamble Funk (KRMIM2514901)" at bounding box center [388, 219] width 66 height 6
click at [363, 213] on link "호날두 따라하다 몰락한 선수" at bounding box center [387, 212] width 65 height 7
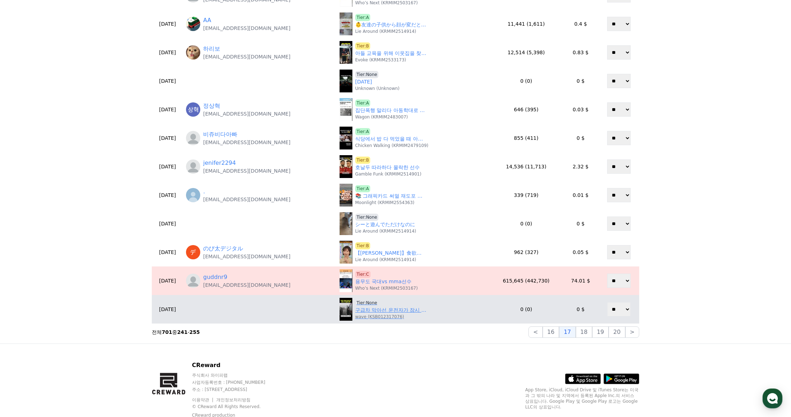
scroll to position [214, 0]
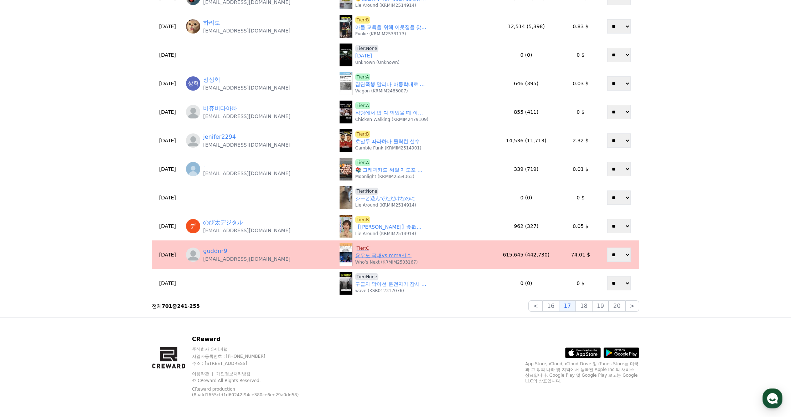
click at [355, 249] on span "Tier:C" at bounding box center [362, 247] width 15 height 7
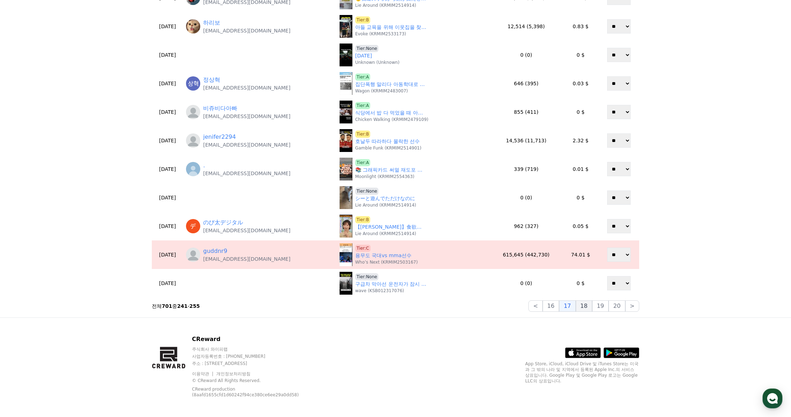
click at [590, 311] on button "18" at bounding box center [584, 305] width 16 height 11
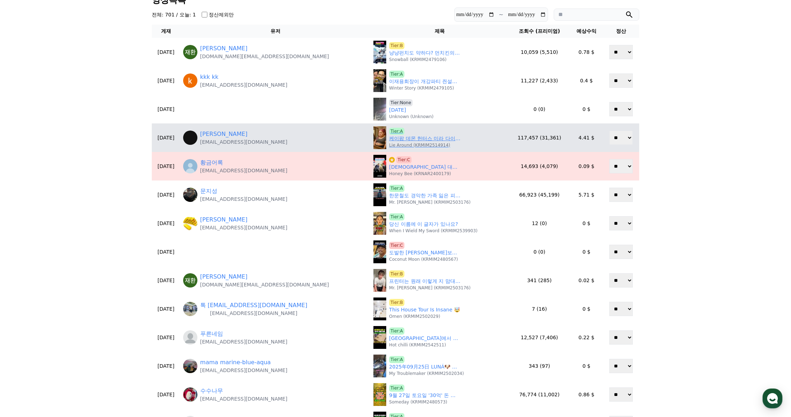
scroll to position [0, 0]
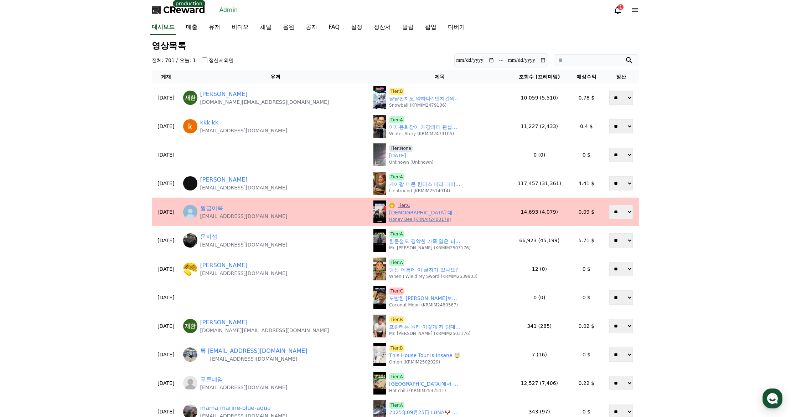
click at [396, 204] on span "Tier:C" at bounding box center [403, 205] width 15 height 7
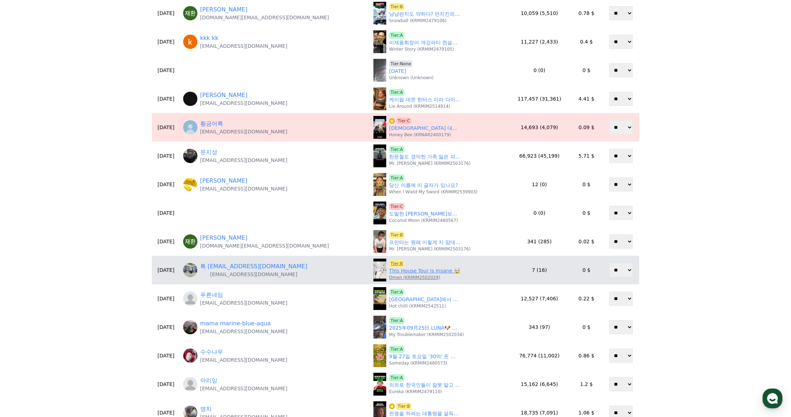
scroll to position [107, 0]
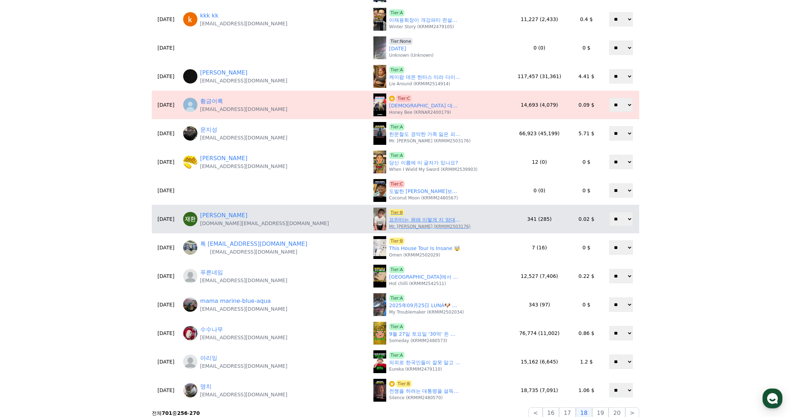
click at [389, 220] on link "프린터는 원래 이렇게 지 맘대로일까? #프린터기#쇼츠#프린터#출력#" at bounding box center [424, 219] width 71 height 7
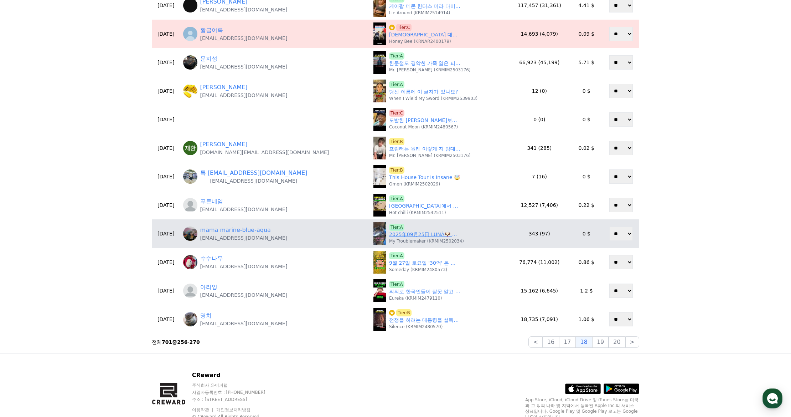
scroll to position [178, 0]
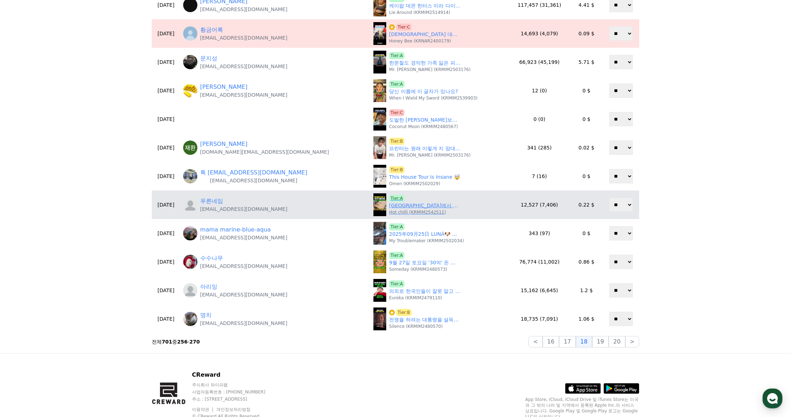
click at [389, 207] on link "미국에서 난리 난 한국식 배달 문화 ㄷㄷ;;" at bounding box center [424, 205] width 71 height 7
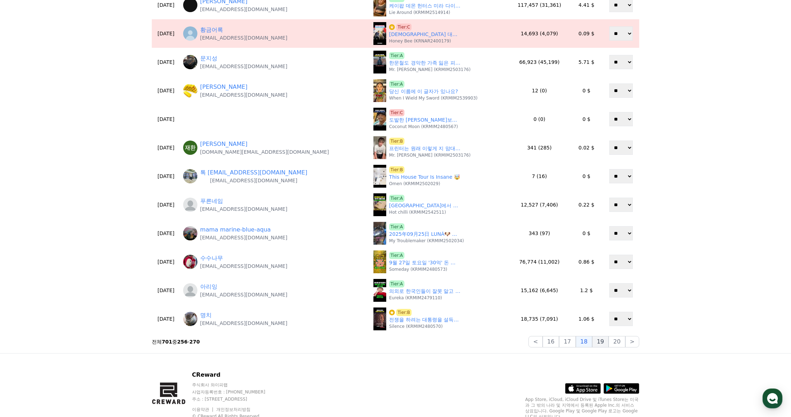
click at [604, 343] on button "19" at bounding box center [600, 341] width 16 height 11
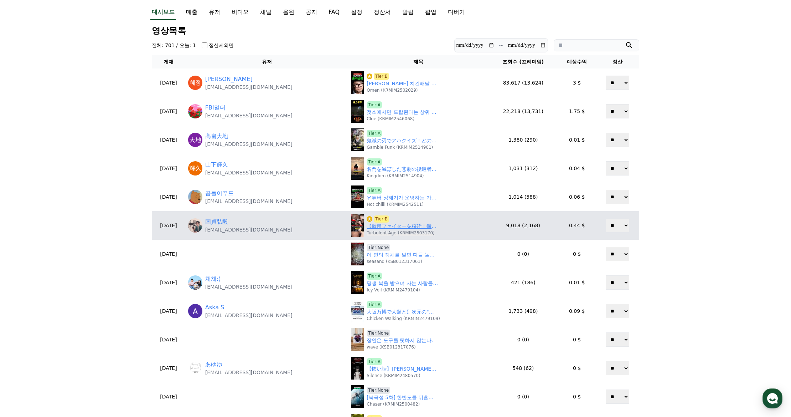
scroll to position [0, 0]
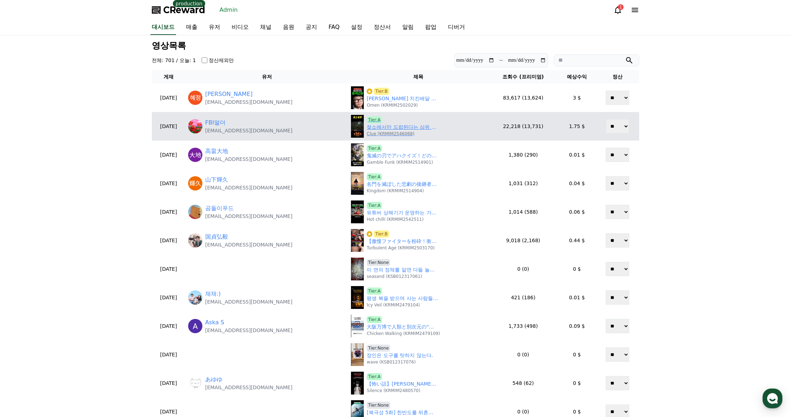
click at [377, 125] on link "젖소에서만 드랍된다는 상위 1%만 아는 워햇【디아블로2레저렉션】#젖소" at bounding box center [402, 126] width 71 height 7
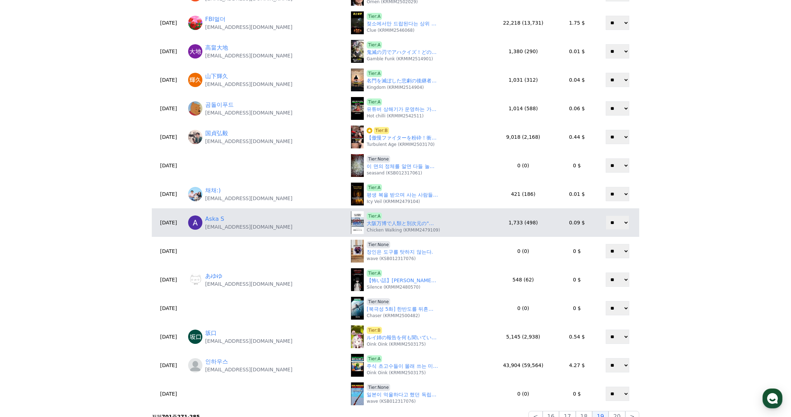
scroll to position [107, 0]
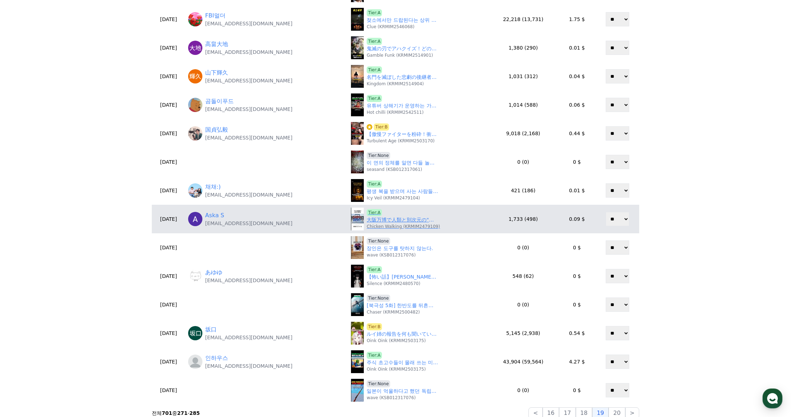
click at [371, 220] on link "大阪万博で人類と別次元の"耐性"を見せる夏コミ勢の凄さ #万博 #コミケ" at bounding box center [402, 219] width 71 height 7
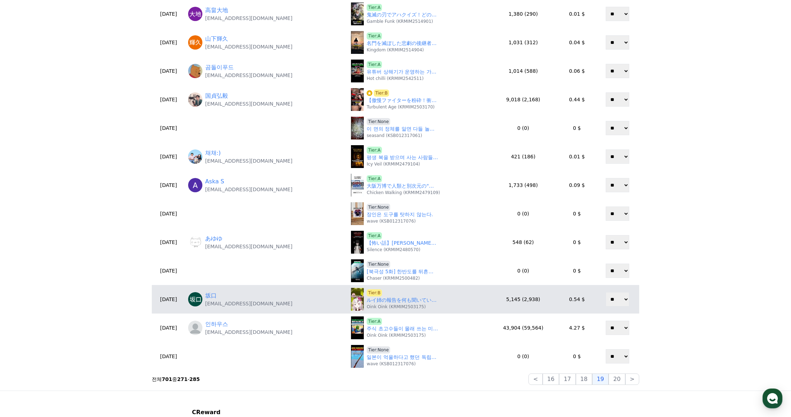
scroll to position [143, 0]
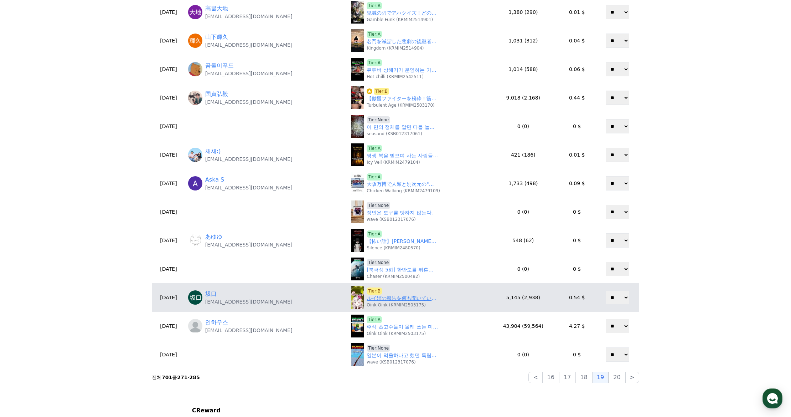
click at [385, 294] on link "ルイ姉の報告を何も聞いていなかった百鬼あやめ #shorts #百鬼あやめ #鷹嶺ルイ #戌神ころね #さくらみこ #ホロライブ#hololive" at bounding box center [402, 297] width 71 height 7
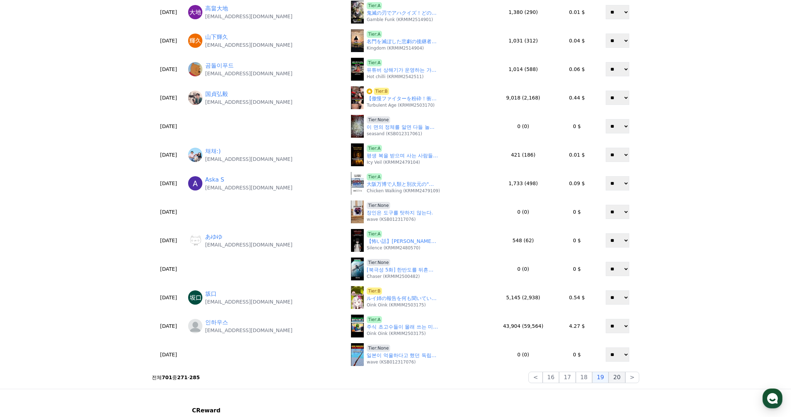
click at [617, 377] on button "20" at bounding box center [617, 376] width 16 height 11
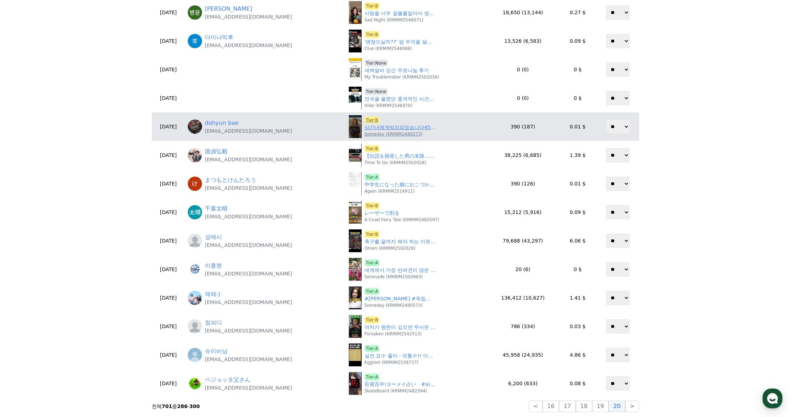
scroll to position [0, 0]
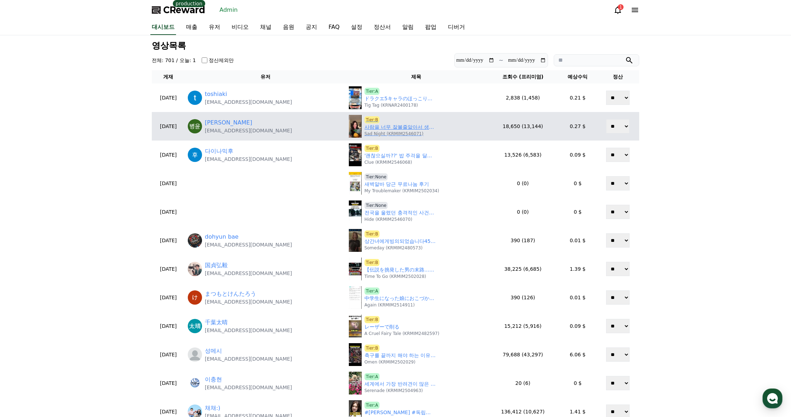
click at [383, 129] on link "사람을 너무 잘볼줄알아서 생기는 일" at bounding box center [400, 126] width 71 height 7
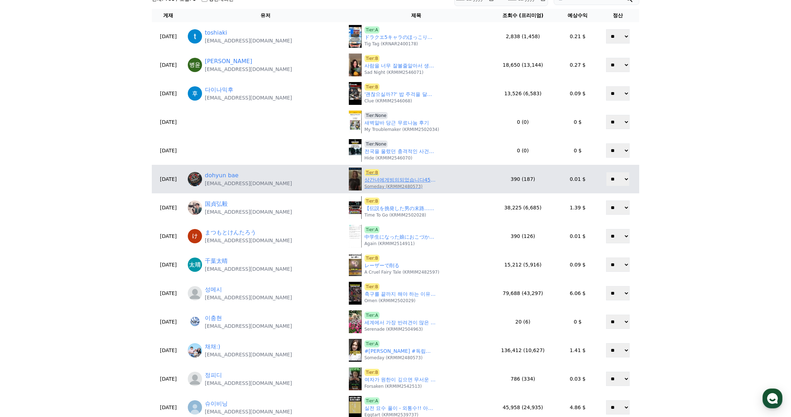
scroll to position [71, 0]
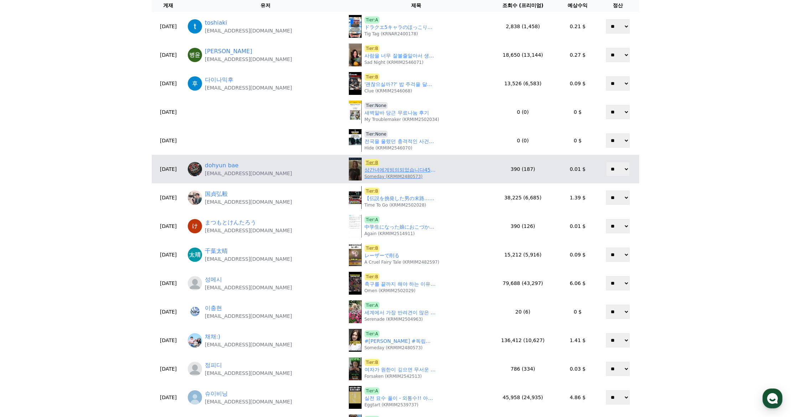
click at [370, 164] on span "Tier:B" at bounding box center [372, 162] width 15 height 7
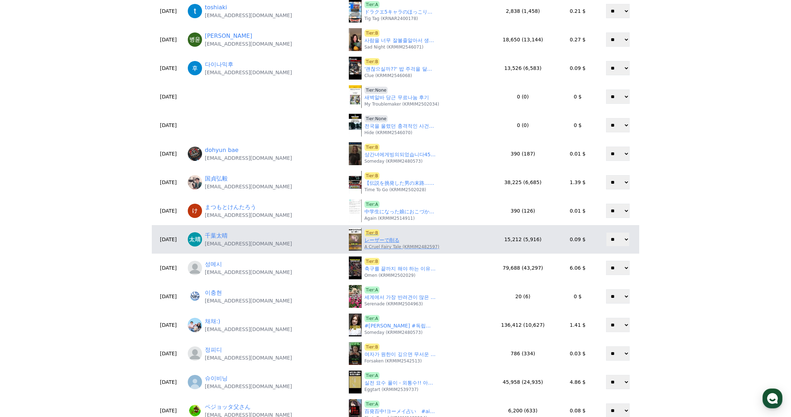
scroll to position [107, 0]
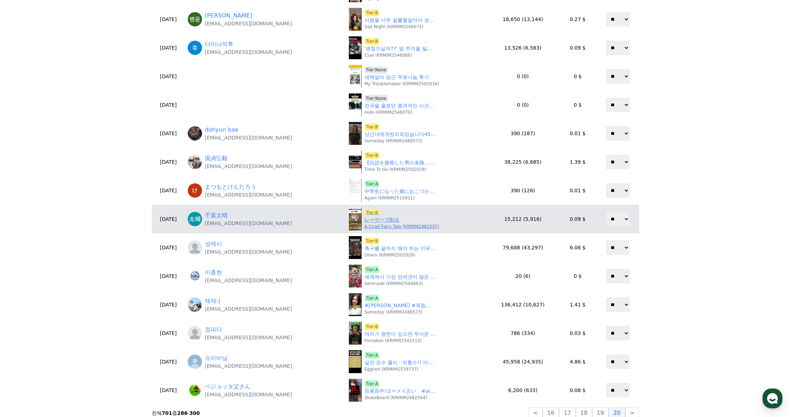
click at [377, 221] on link "レーザーで削る" at bounding box center [382, 219] width 35 height 7
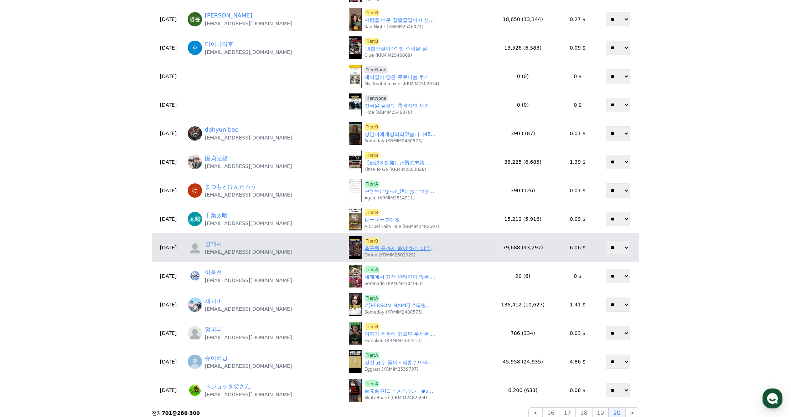
click at [394, 250] on link "축구를 끝까지 해야 하는 이유를 보여준 순간들" at bounding box center [400, 247] width 71 height 7
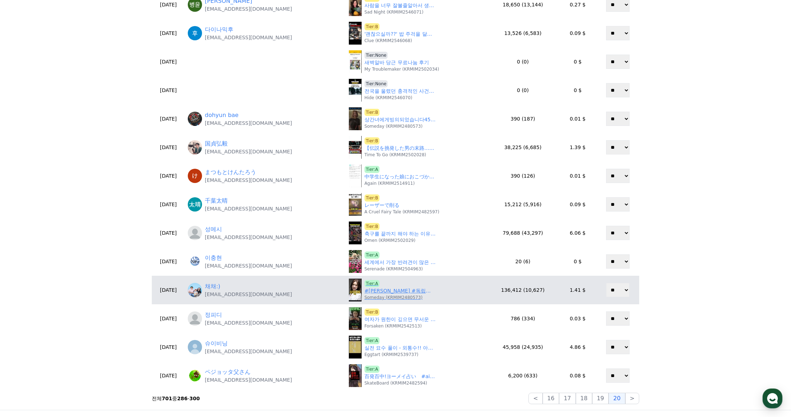
scroll to position [178, 0]
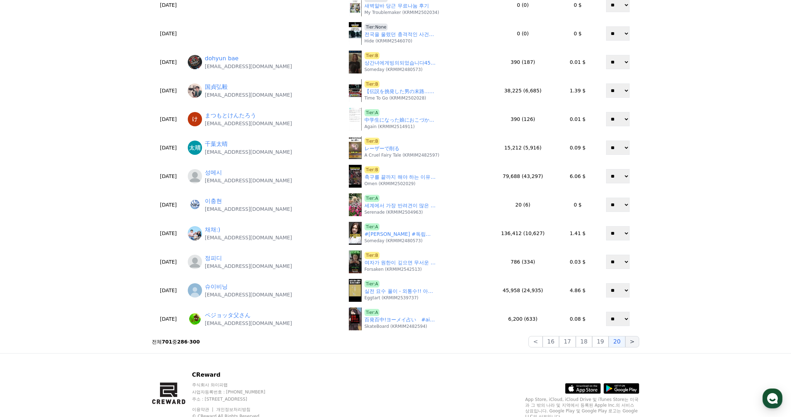
click at [632, 343] on button ">" at bounding box center [632, 341] width 14 height 11
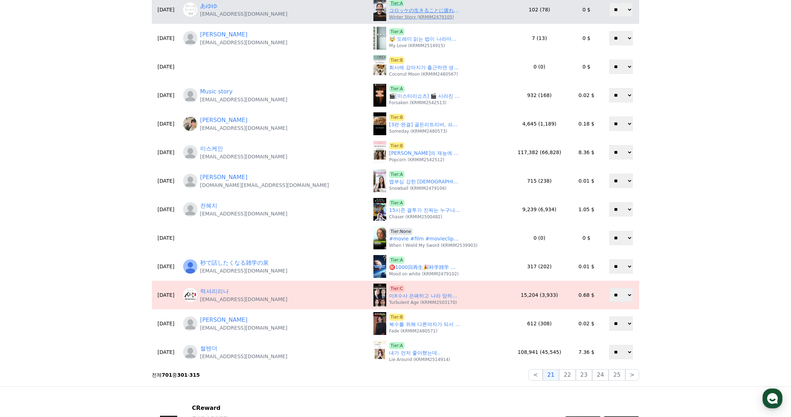
scroll to position [0, 0]
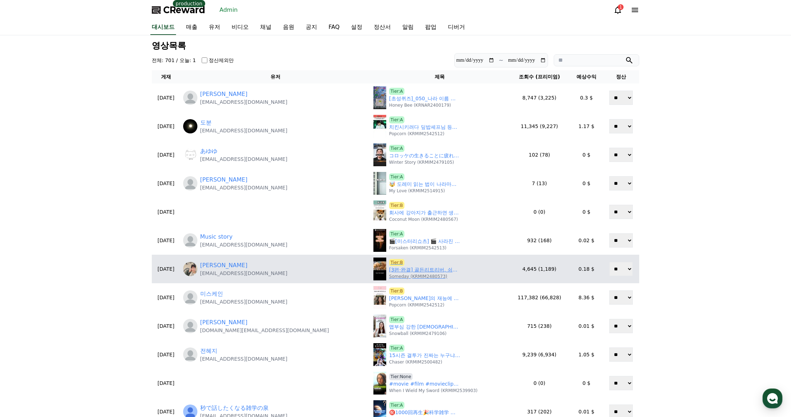
click at [389, 270] on link "[3편·완결] 골든리트리버, 쇠사슬을 끊고 기적처럼 다시 걷다｜동물구조일기" at bounding box center [424, 269] width 71 height 7
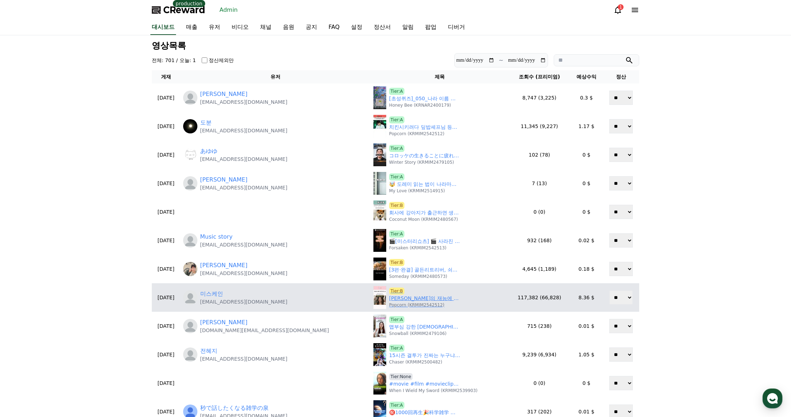
click at [389, 295] on link "안유진의 재능에 노력을 더하면 생기는 일ㄷㄷ" at bounding box center [424, 297] width 71 height 7
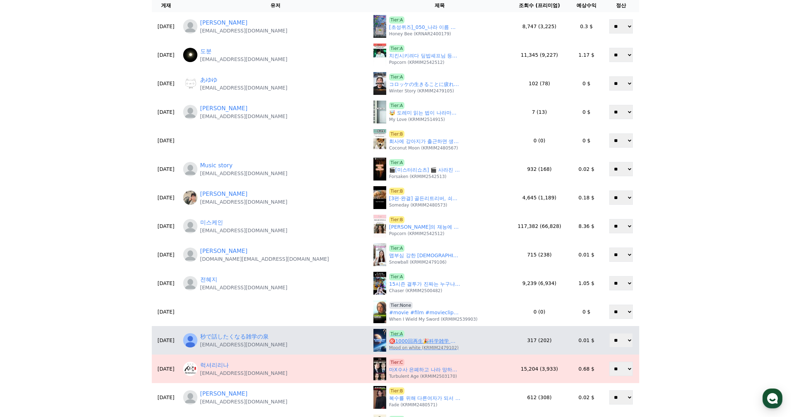
scroll to position [143, 0]
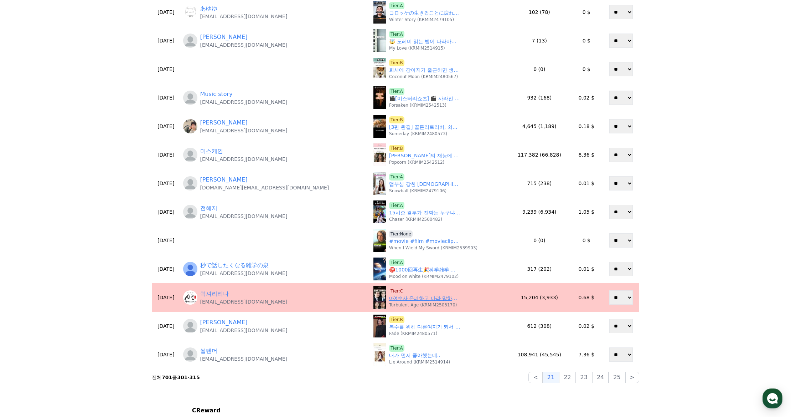
click at [389, 300] on link "마X수사 은폐하고 나라 망하게 만들려고 한 검사들이 승진을 한다고#검사#마X게이트#백해룡경정#최혁진#심우정" at bounding box center [424, 297] width 71 height 7
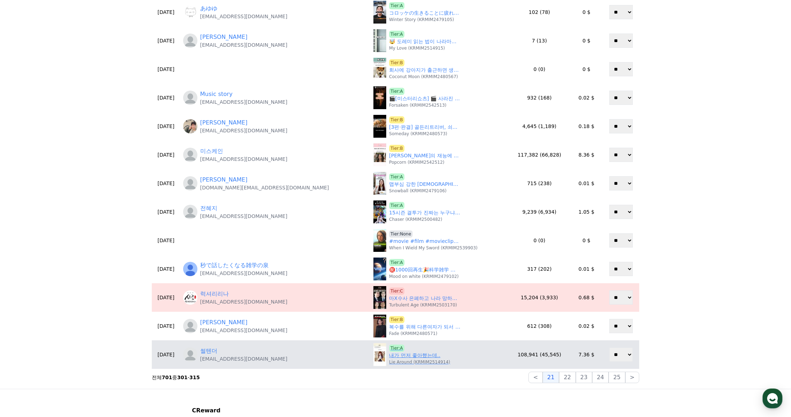
click at [389, 354] on link "내가 먼저 좋아했는데.." at bounding box center [414, 354] width 51 height 7
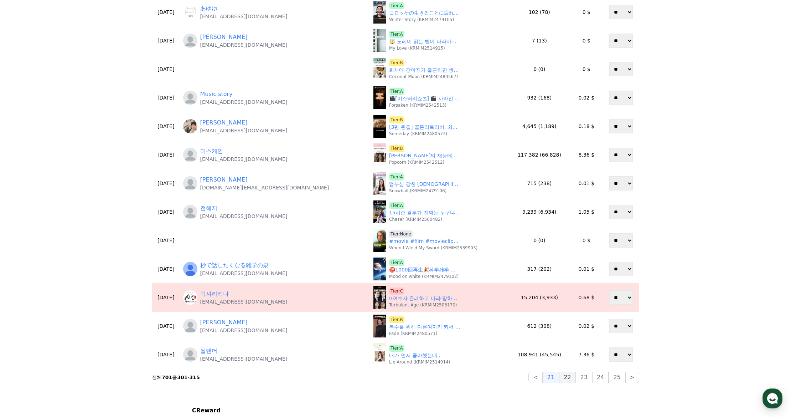
click at [575, 377] on button "22" at bounding box center [567, 376] width 16 height 11
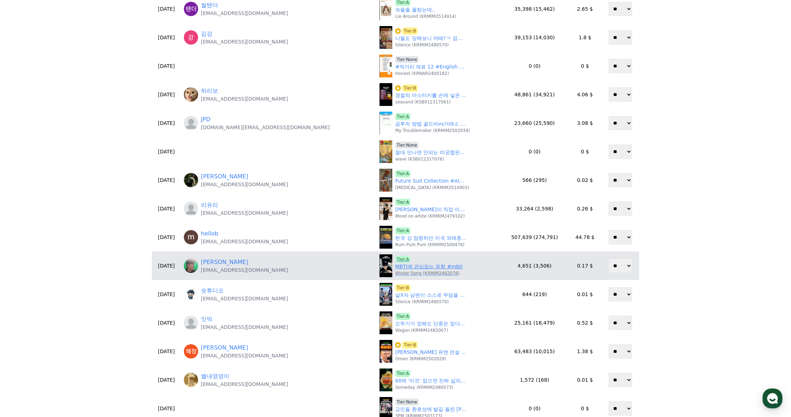
scroll to position [107, 0]
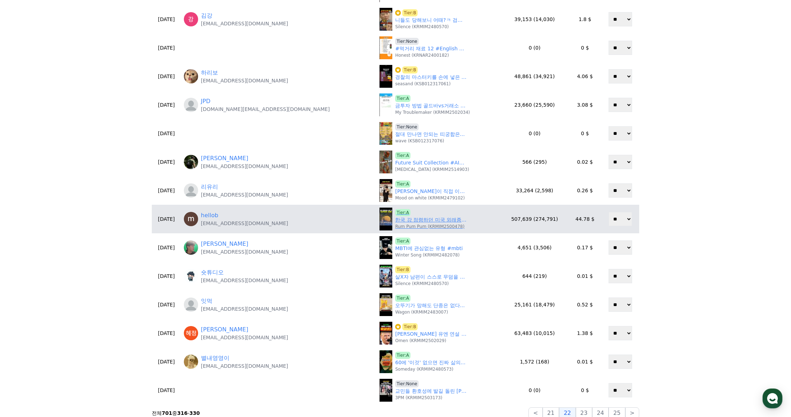
click at [395, 221] on link "한국 강 점령하던 미국 외래종 가볍게 참교육한 한국 자연 클라스" at bounding box center [430, 219] width 71 height 7
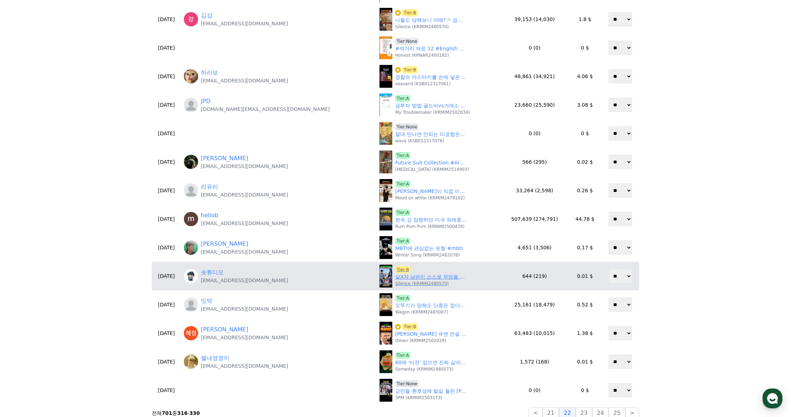
click at [395, 275] on link "살X자 남편이 스스로 무덤을 판다 #숏챠 #shortcha #내 남편이 나를 죽였다" at bounding box center [430, 276] width 71 height 7
click at [395, 271] on span "Tier:B" at bounding box center [402, 269] width 15 height 7
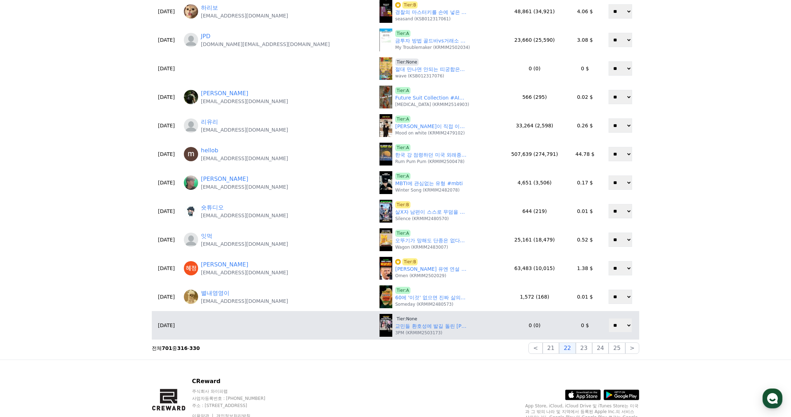
scroll to position [178, 0]
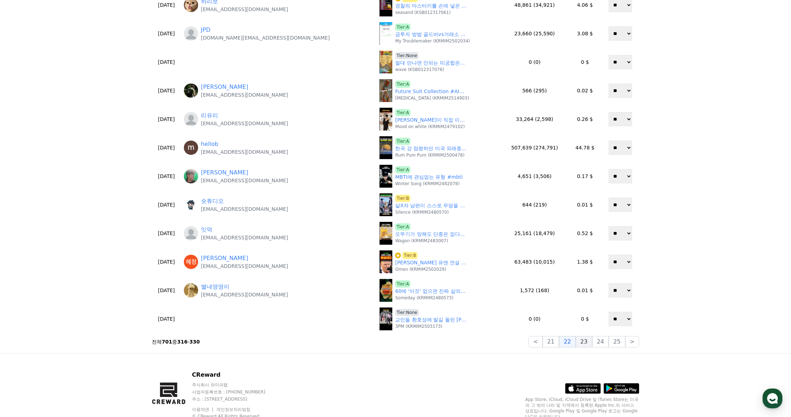
click at [583, 342] on button "23" at bounding box center [584, 341] width 16 height 11
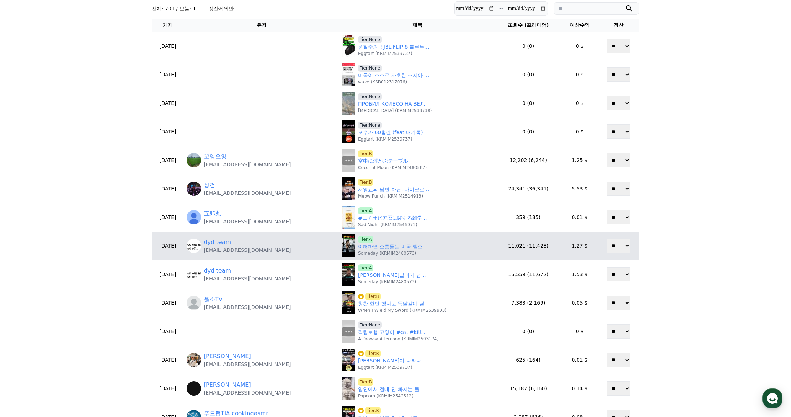
scroll to position [107, 0]
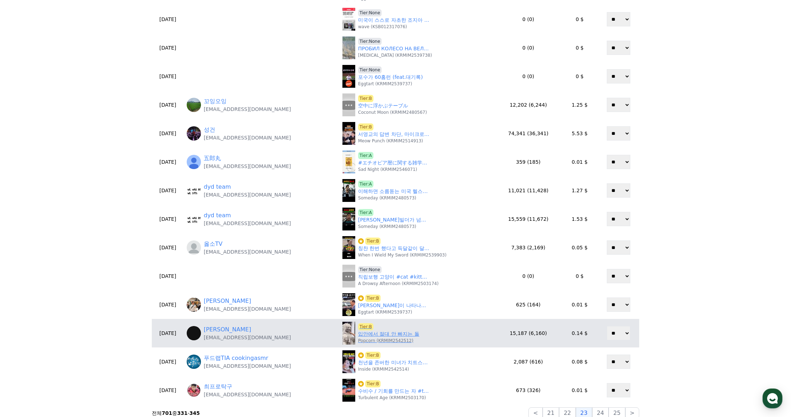
click at [370, 334] on link "입안에서 절대 안 빠지는 돌" at bounding box center [388, 333] width 61 height 7
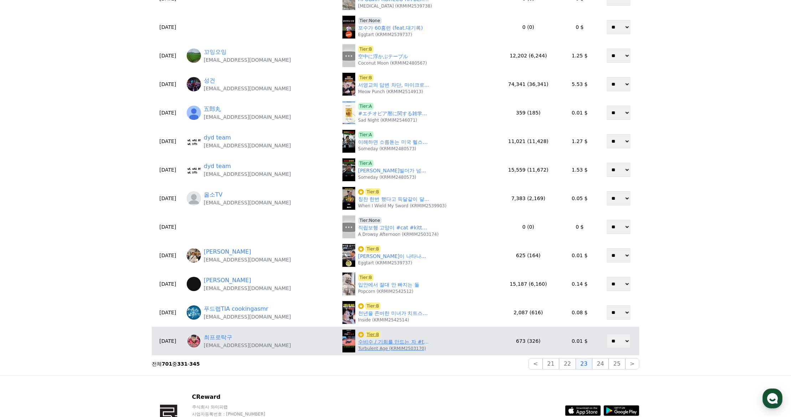
scroll to position [178, 0]
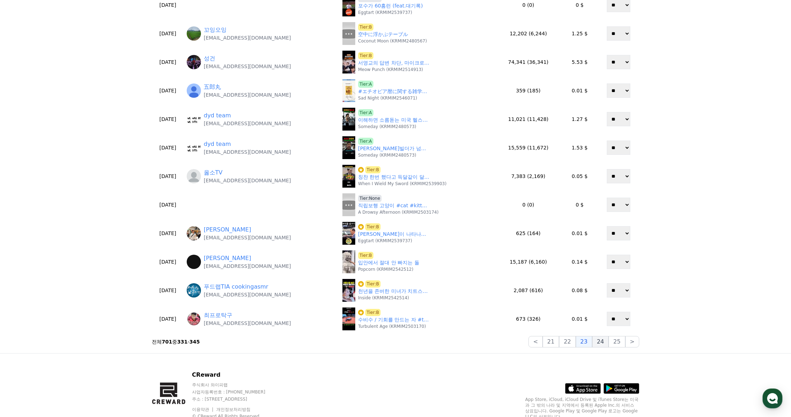
click at [603, 340] on button "24" at bounding box center [600, 341] width 16 height 11
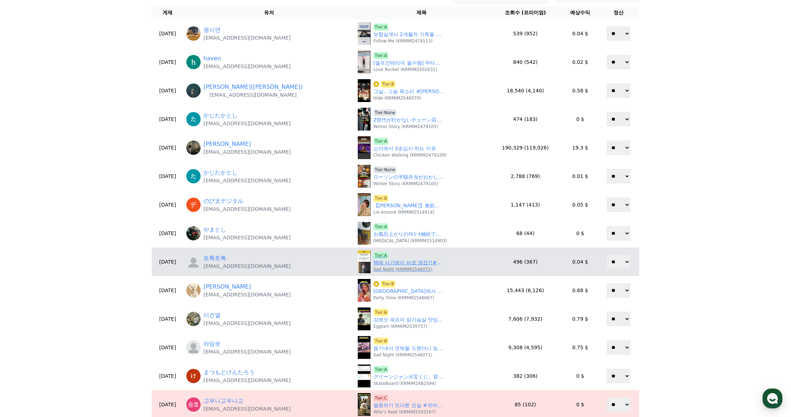
scroll to position [36, 0]
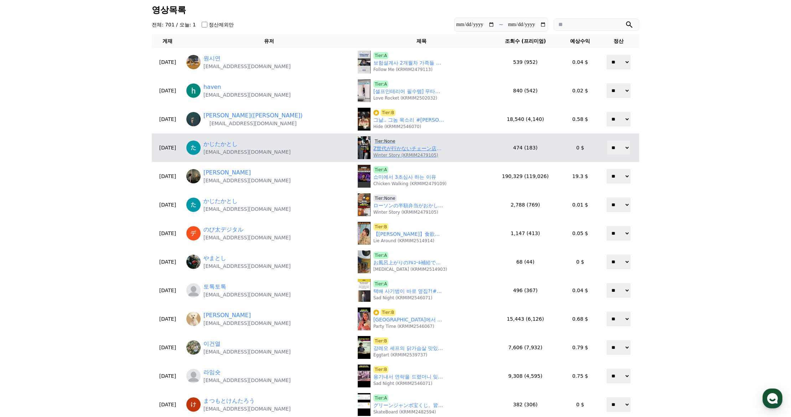
click at [376, 139] on span "Tier:None" at bounding box center [386, 141] width 24 height 7
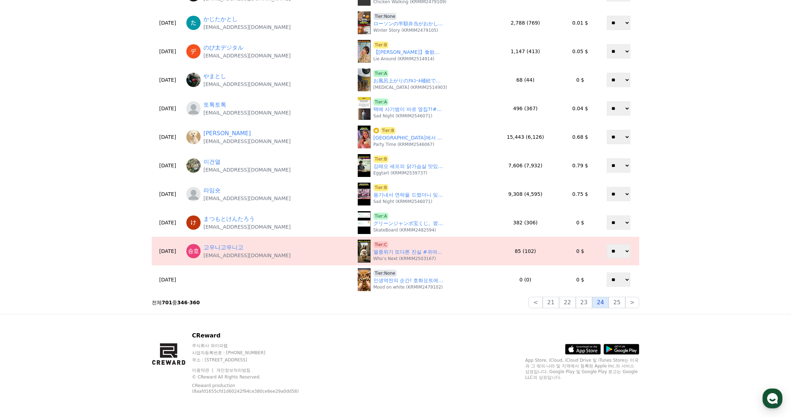
click at [601, 300] on button "24" at bounding box center [600, 302] width 16 height 11
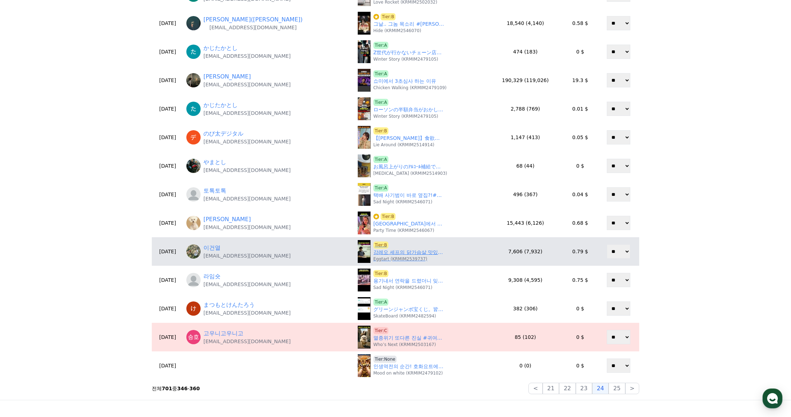
scroll to position [182, 0]
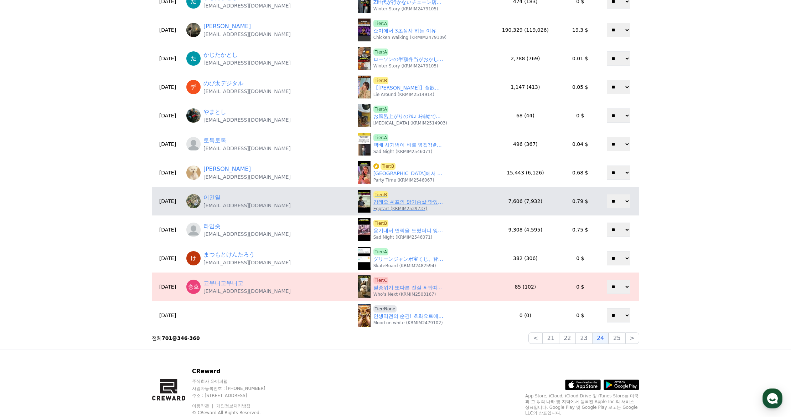
click at [390, 201] on link "강레오 셰프의 닭가슴살 맛있게 먹는 비법" at bounding box center [409, 201] width 71 height 7
click at [374, 195] on span "Tier:B" at bounding box center [381, 194] width 15 height 7
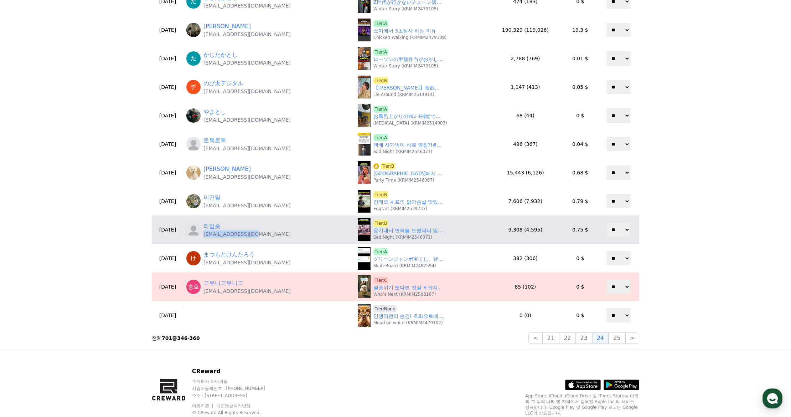
drag, startPoint x: 284, startPoint y: 233, endPoint x: 254, endPoint y: 232, distance: 30.3
click at [220, 233] on div "라임숏 dbswn603@naver.com" at bounding box center [269, 230] width 166 height 16
click at [287, 233] on div "라임숏 dbswn603@naver.com" at bounding box center [269, 230] width 166 height 16
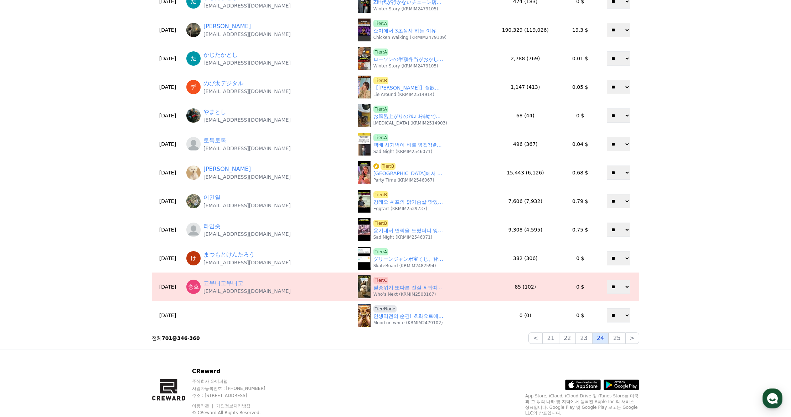
click at [603, 340] on button "24" at bounding box center [600, 337] width 16 height 11
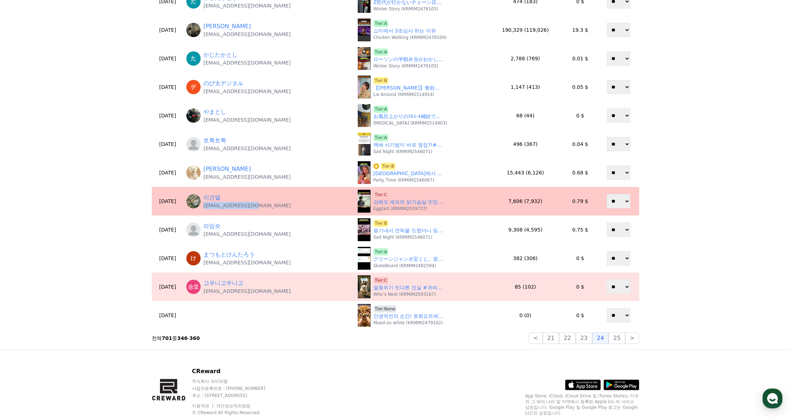
drag, startPoint x: 279, startPoint y: 205, endPoint x: 220, endPoint y: 206, distance: 59.2
click at [220, 206] on div "이건열 totogi777@nate.com" at bounding box center [269, 201] width 166 height 16
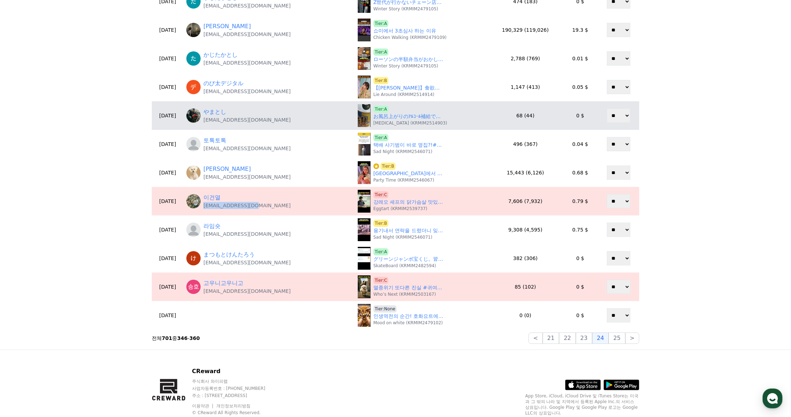
copy p "totogi777@nate.com"
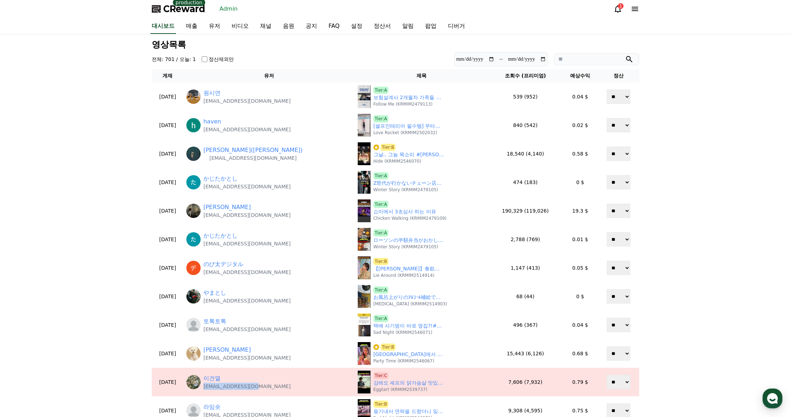
scroll to position [0, 0]
click at [217, 27] on link "유저" at bounding box center [214, 27] width 23 height 15
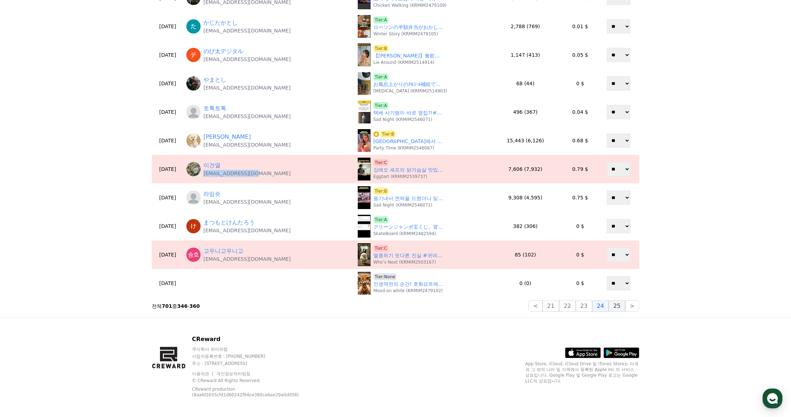
click at [618, 309] on button "25" at bounding box center [617, 305] width 16 height 11
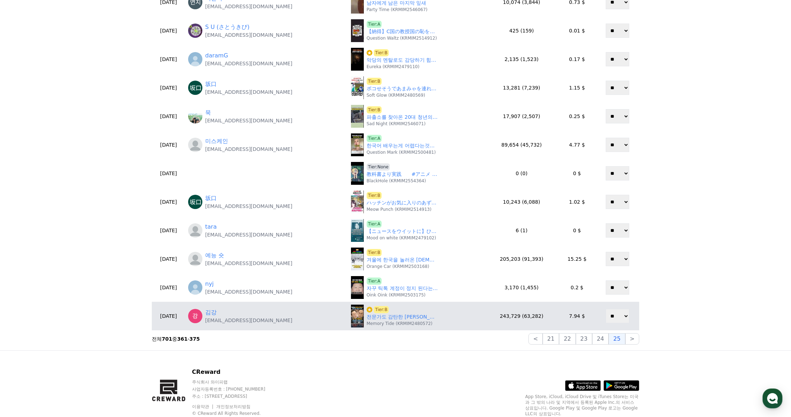
scroll to position [178, 0]
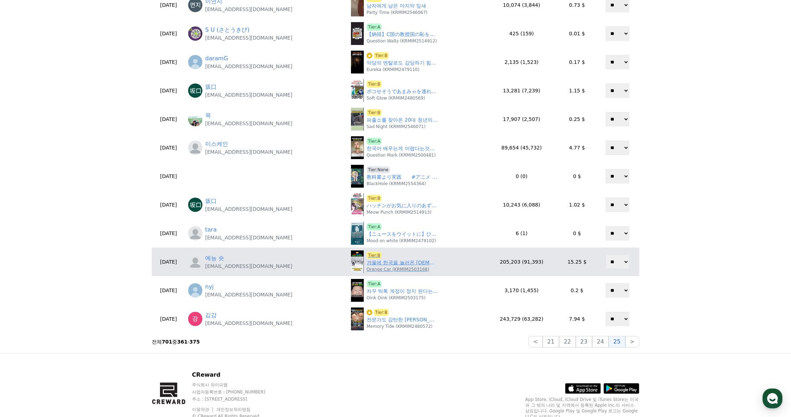
click at [400, 263] on link "겨울에 한국을 놀러온 외국인들이 느끼는 감정 ㅋㅋㅋ" at bounding box center [402, 262] width 71 height 7
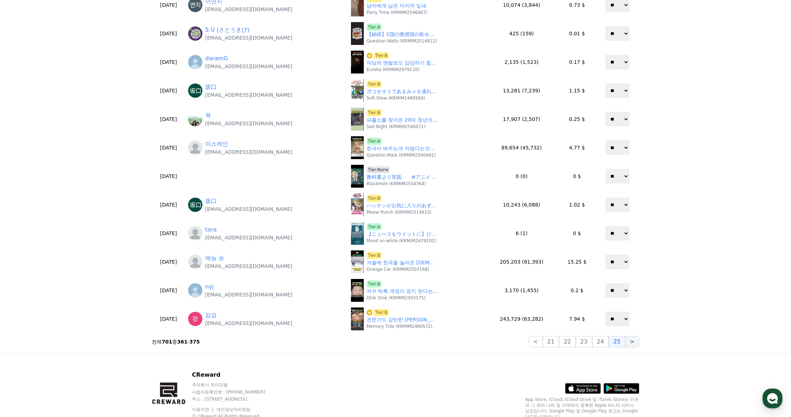
click at [630, 343] on button ">" at bounding box center [632, 341] width 14 height 11
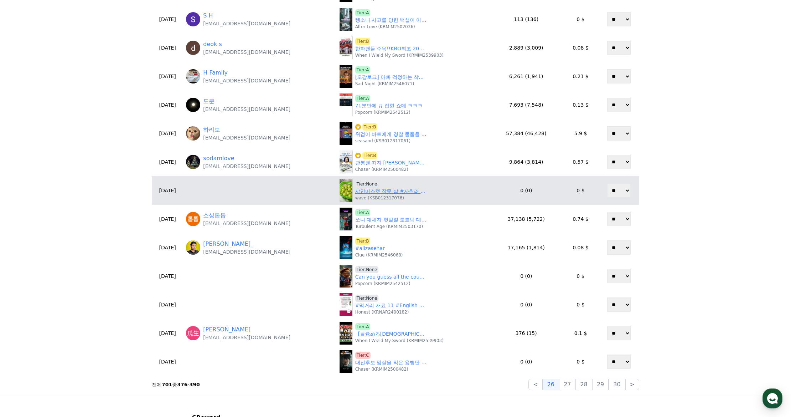
scroll to position [36, 0]
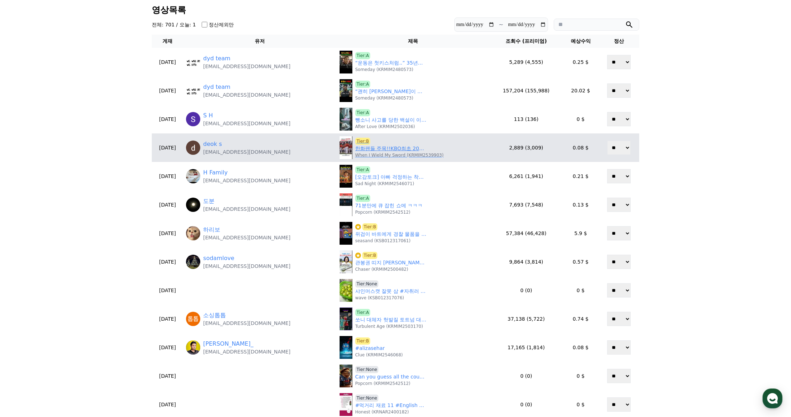
click at [371, 153] on p "When I Wield My Sword (KRMIM2539903)" at bounding box center [399, 155] width 88 height 6
click at [374, 150] on link "한화팬들 주목!!KBO최초 200탈삼진듀오탄생임박" at bounding box center [390, 148] width 71 height 7
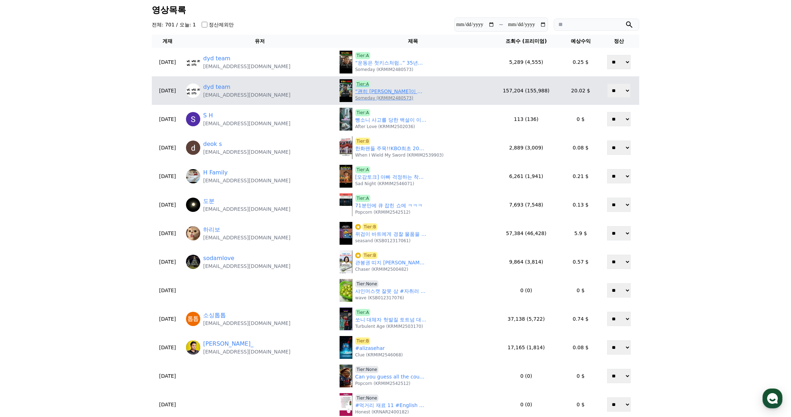
click at [373, 92] on link "“괜히 황철순이 아니야..” 철순어깨루틴 3주 하고 어깨 코코넛 크기 된 IFBB 프로 보디빌더의 추천 루틴 ㄷㄷ" at bounding box center [390, 91] width 71 height 7
click at [361, 83] on span "Tier:A" at bounding box center [362, 84] width 15 height 7
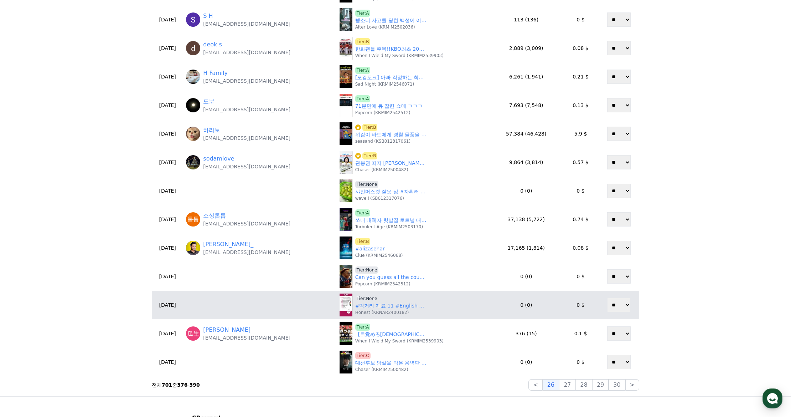
scroll to position [143, 0]
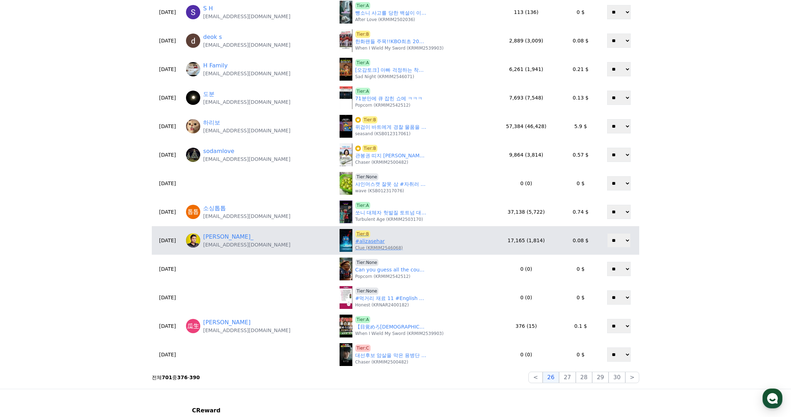
click at [363, 242] on link "#alizasehar" at bounding box center [370, 240] width 30 height 7
click at [360, 233] on span "Tier:B" at bounding box center [362, 233] width 15 height 7
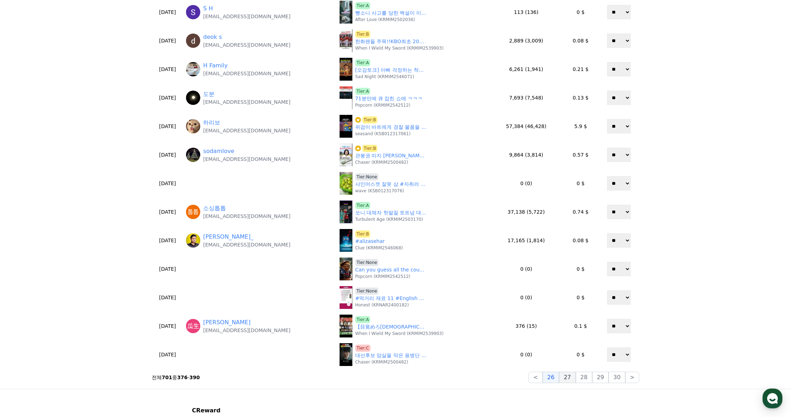
click at [574, 377] on button "27" at bounding box center [567, 376] width 16 height 11
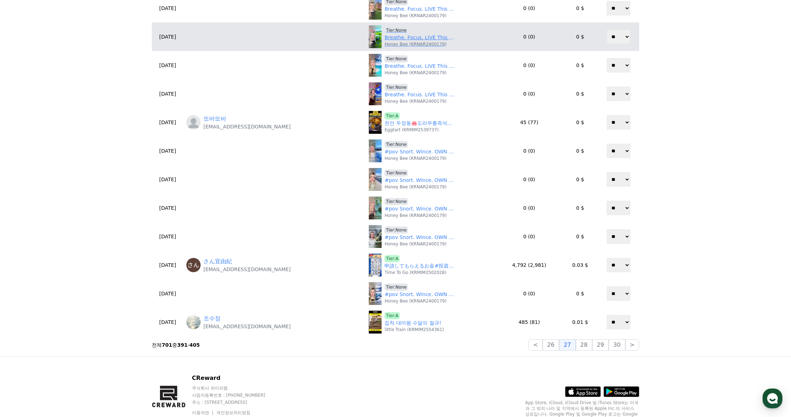
scroll to position [178, 0]
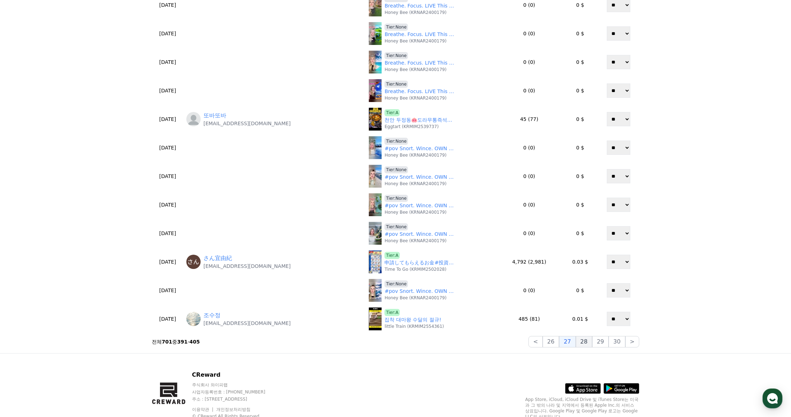
click at [589, 343] on button "28" at bounding box center [584, 341] width 16 height 11
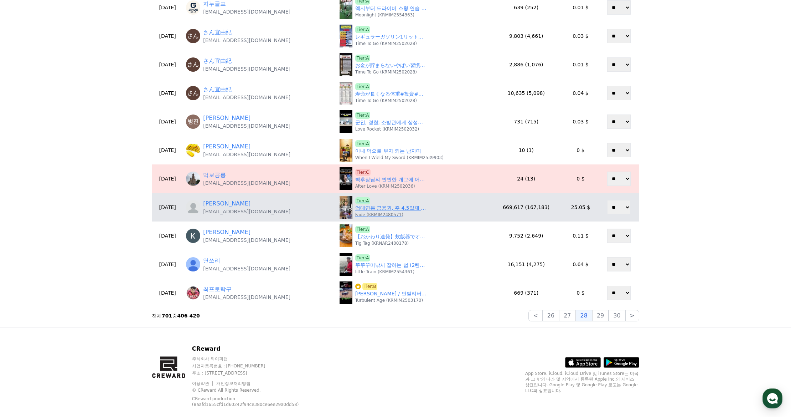
scroll to position [214, 0]
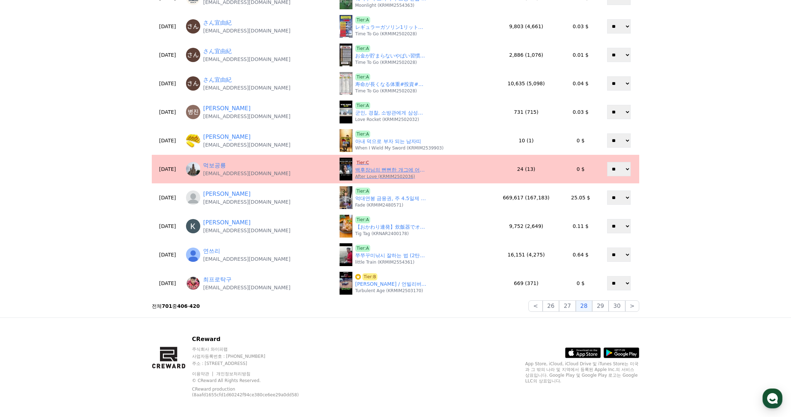
click at [362, 160] on span "Tier:C" at bounding box center [362, 162] width 15 height 7
drag, startPoint x: 279, startPoint y: 173, endPoint x: 220, endPoint y: 177, distance: 59.6
click at [220, 177] on div "먹보공룡 cdkjjang@gmail.com" at bounding box center [260, 169] width 148 height 16
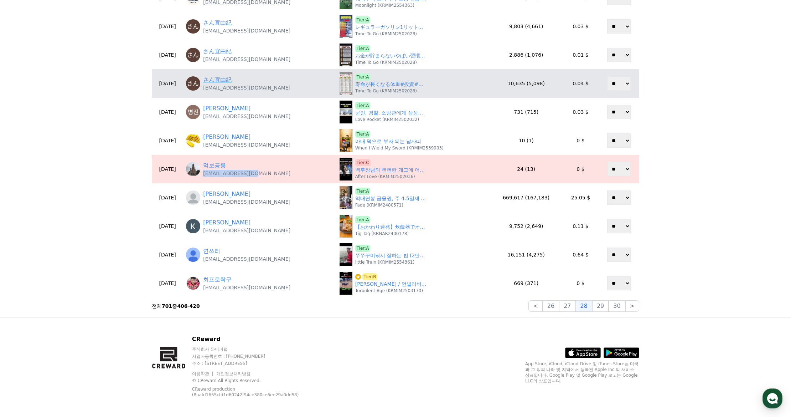
copy p "cdkjjang@gmail.com"
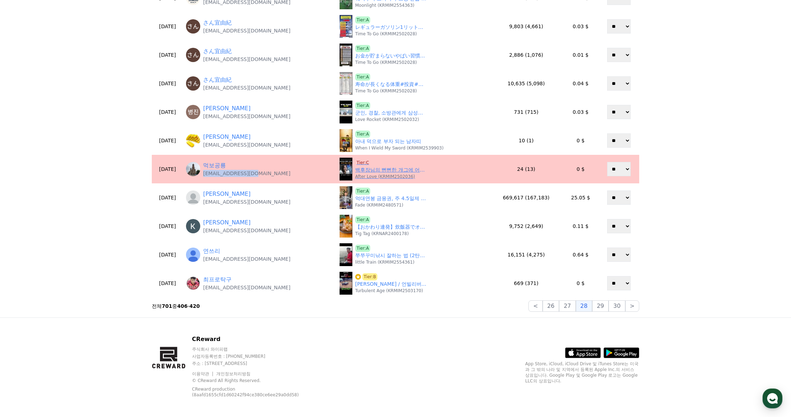
click at [369, 170] on link "백후장님의 뻔뻔한 개그에 어이가 없어서 웃는 이선빈 #이선빈 #백부장 #백후장" at bounding box center [390, 169] width 71 height 7
click at [360, 161] on span "Tier:C" at bounding box center [362, 162] width 15 height 7
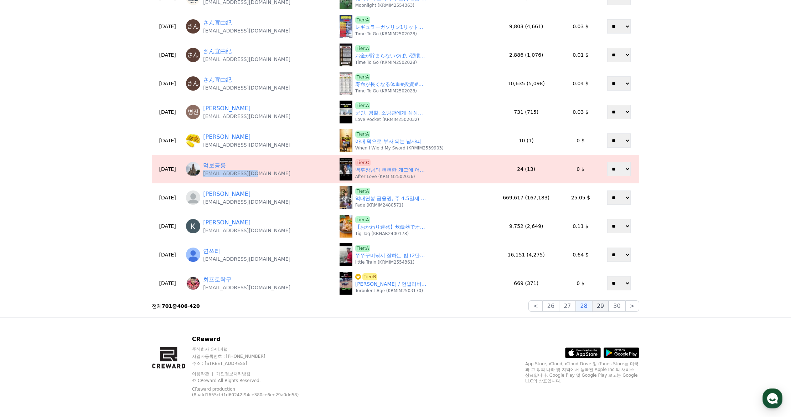
click at [602, 307] on button "29" at bounding box center [600, 305] width 16 height 11
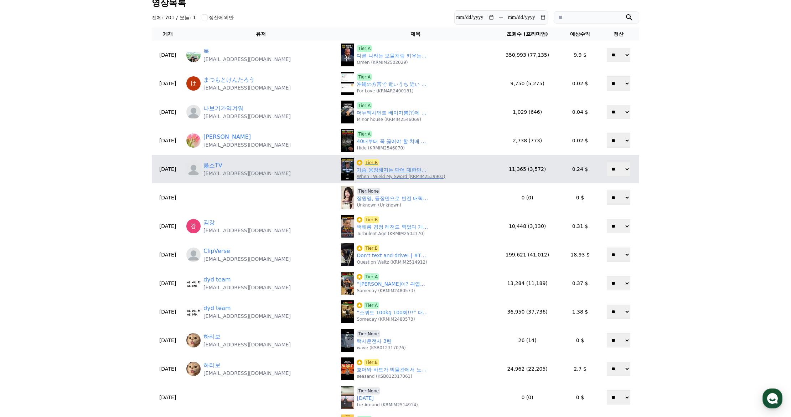
scroll to position [36, 0]
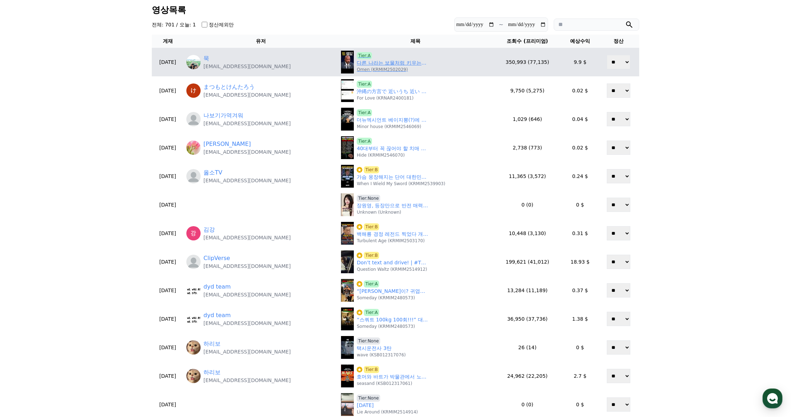
click at [373, 60] on link "다른 나라는 보물처럼 키우는데 한국만 베어내는 억울한 나무" at bounding box center [392, 62] width 71 height 7
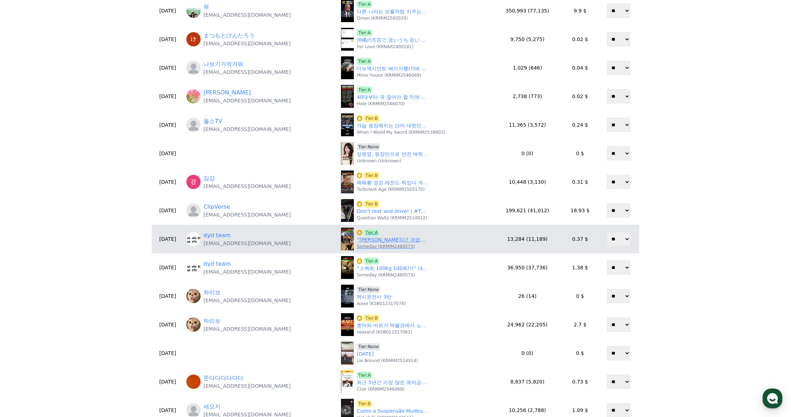
scroll to position [143, 0]
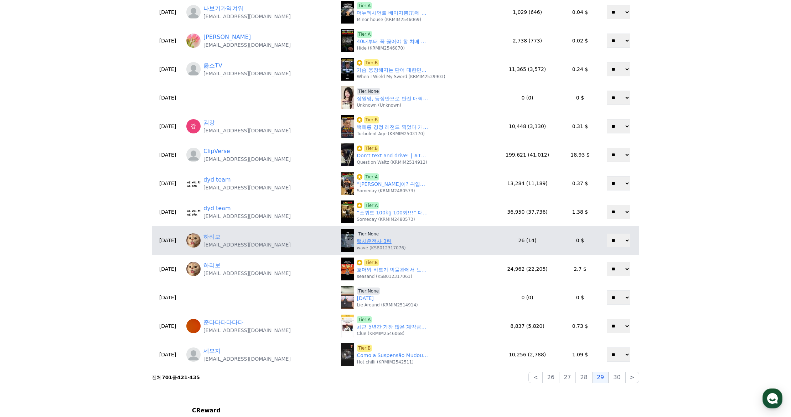
click at [370, 235] on span "Tier:None" at bounding box center [369, 233] width 24 height 7
click at [372, 232] on span "Tier:None" at bounding box center [369, 233] width 24 height 7
click at [374, 248] on p "wave (KSB012317076)" at bounding box center [381, 248] width 49 height 6
click at [374, 244] on link "택시운전사 3탄" at bounding box center [374, 240] width 35 height 7
click at [369, 233] on span "Tier:None" at bounding box center [369, 233] width 24 height 7
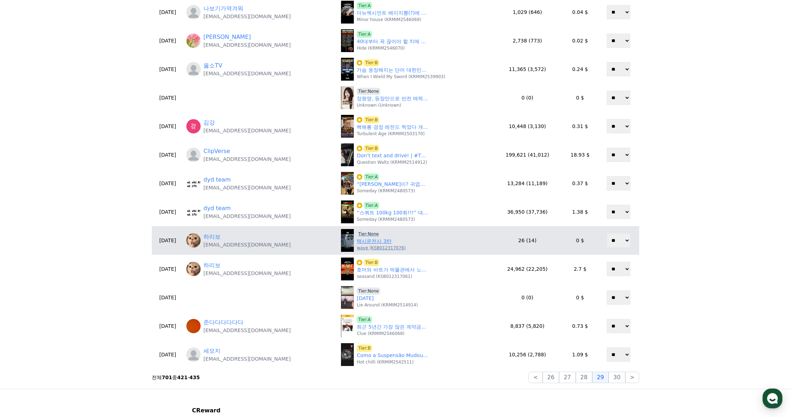
click at [369, 231] on span "Tier:None" at bounding box center [369, 233] width 24 height 7
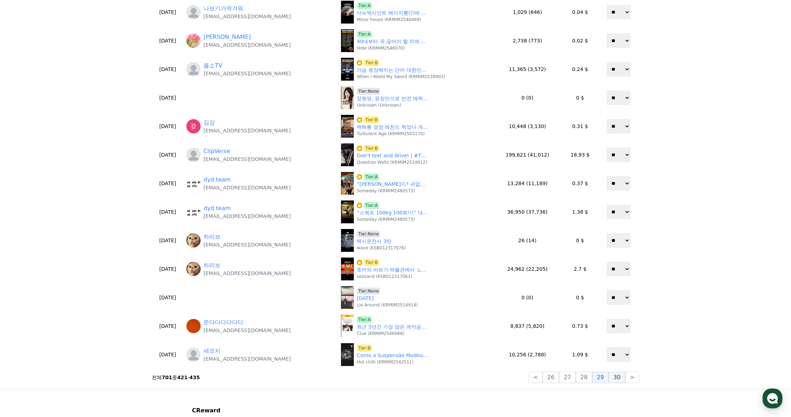
click at [619, 378] on button "30" at bounding box center [617, 376] width 16 height 11
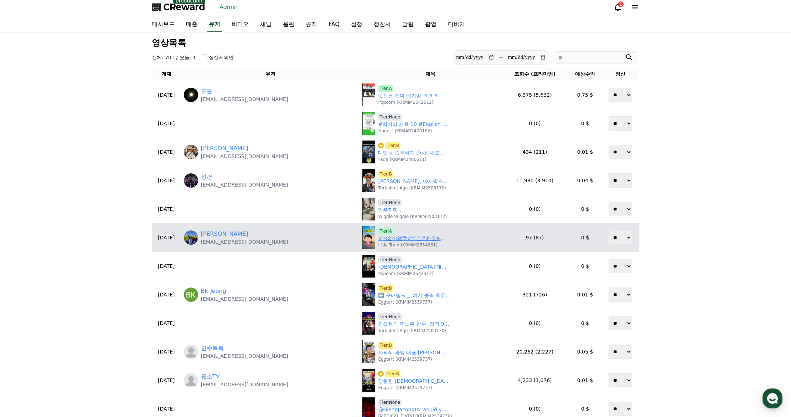
scroll to position [0, 0]
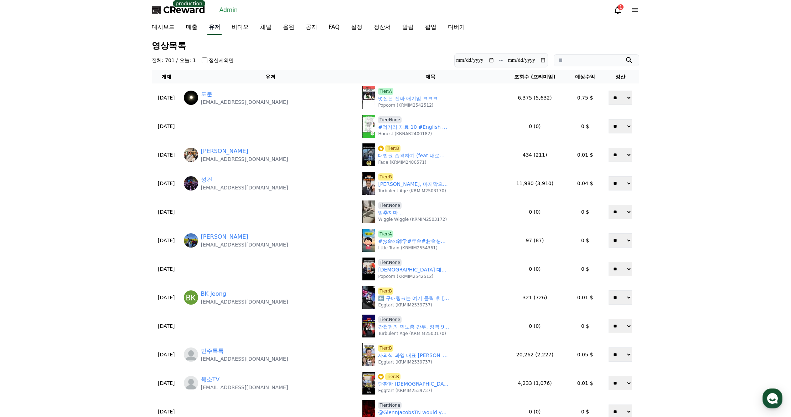
click at [211, 26] on link "유저" at bounding box center [214, 27] width 14 height 15
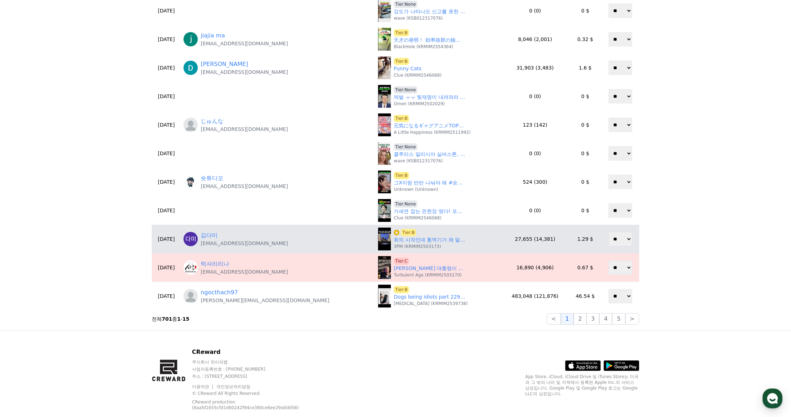
scroll to position [214, 0]
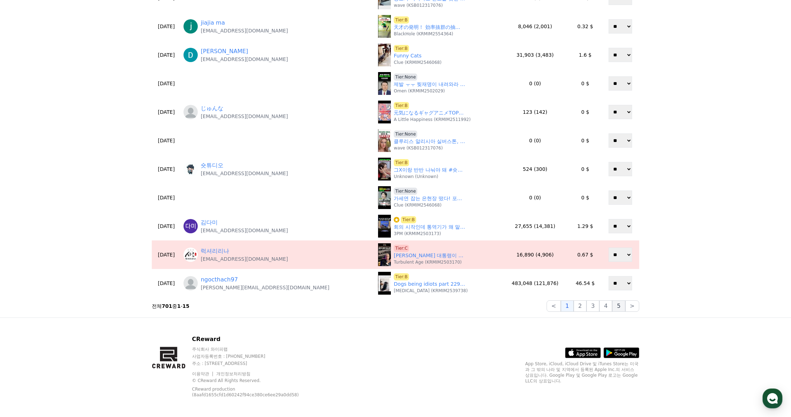
click at [619, 308] on button "5" at bounding box center [618, 305] width 13 height 11
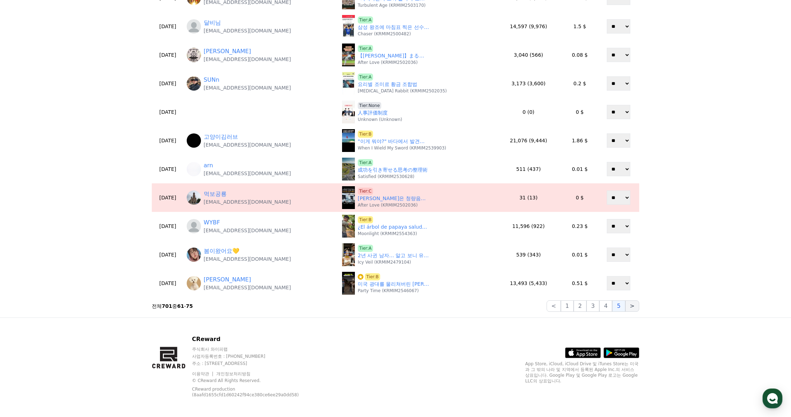
click at [632, 309] on button ">" at bounding box center [632, 305] width 14 height 11
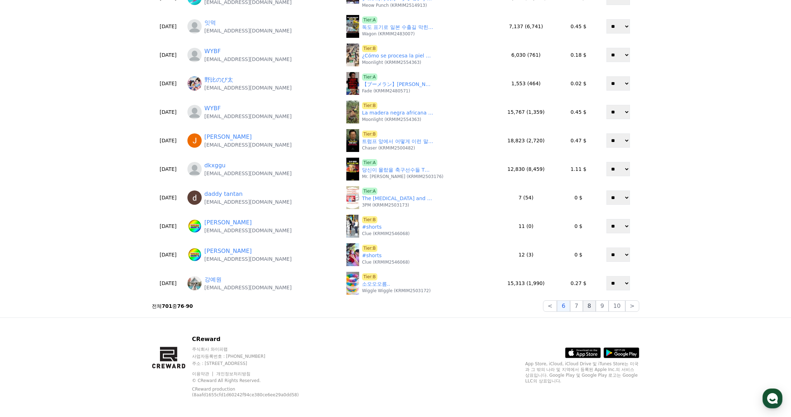
click at [592, 307] on button "8" at bounding box center [589, 305] width 13 height 11
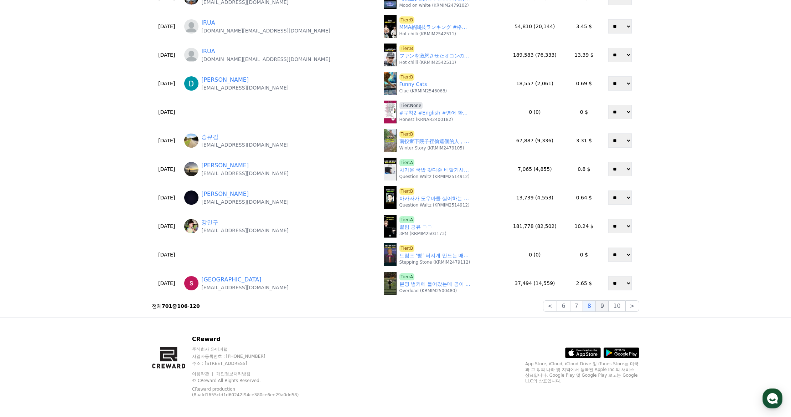
click at [609, 307] on button "9" at bounding box center [602, 305] width 13 height 11
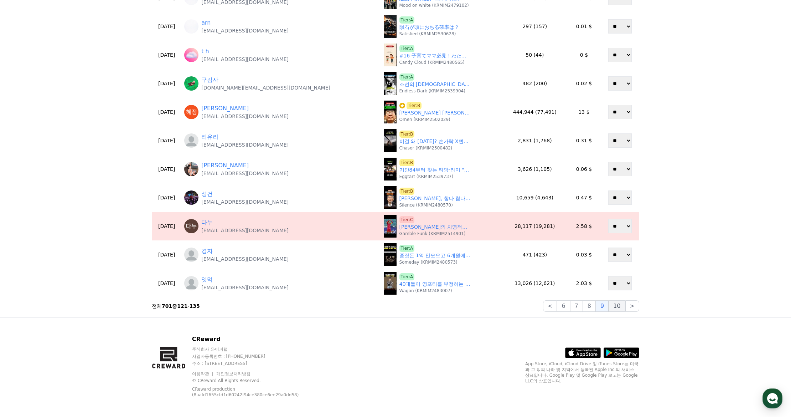
click at [617, 304] on button "10" at bounding box center [617, 305] width 16 height 11
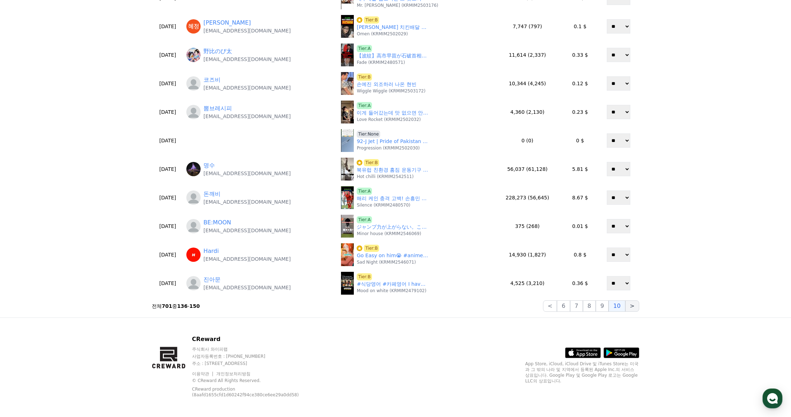
click at [632, 311] on button ">" at bounding box center [632, 305] width 14 height 11
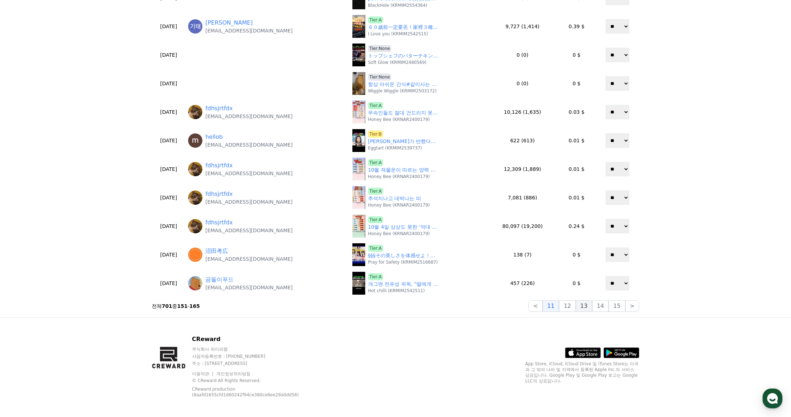
click at [580, 309] on button "13" at bounding box center [584, 305] width 16 height 11
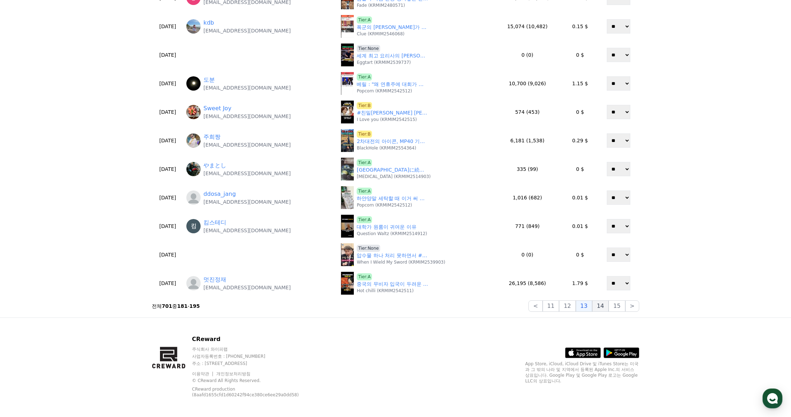
click at [603, 308] on button "14" at bounding box center [600, 305] width 16 height 11
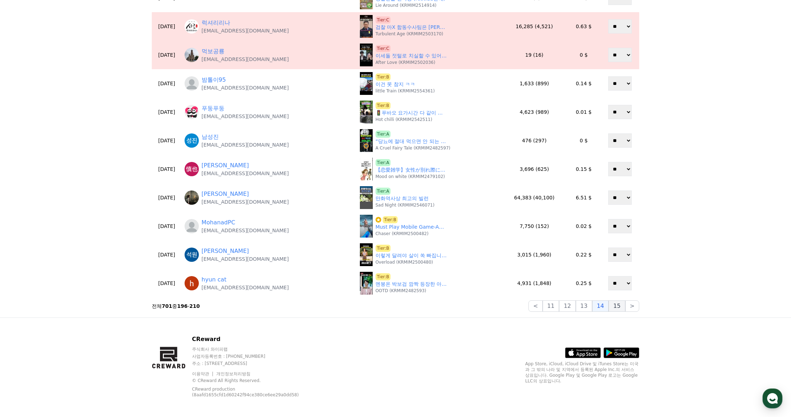
click at [622, 308] on button "15" at bounding box center [617, 305] width 16 height 11
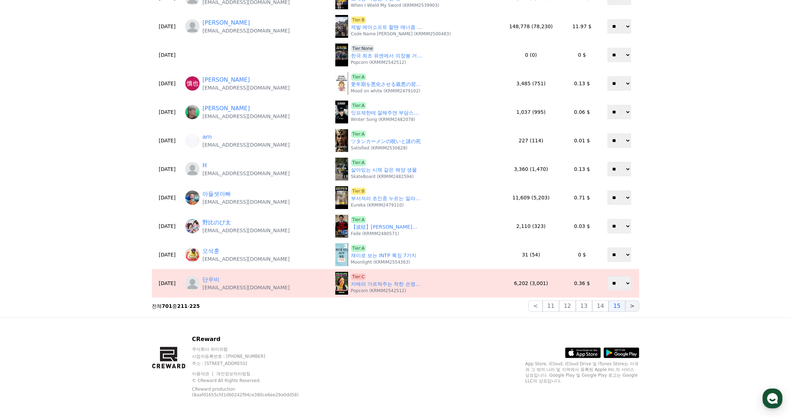
click at [633, 308] on button ">" at bounding box center [632, 305] width 14 height 11
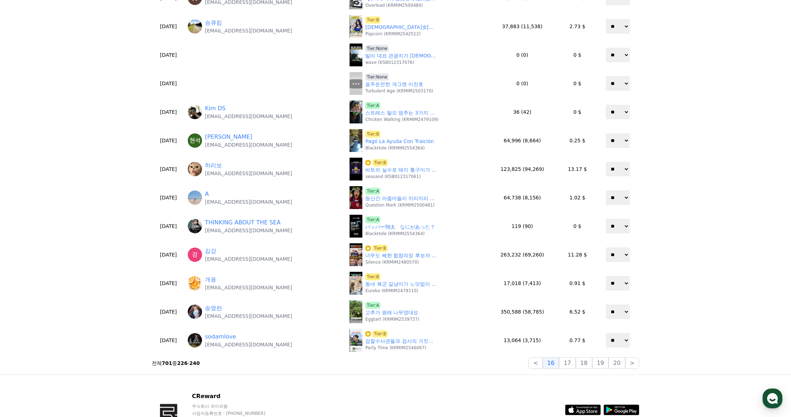
scroll to position [143, 0]
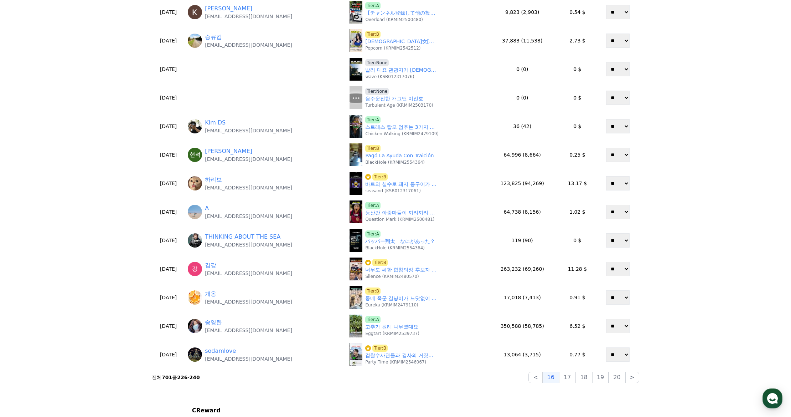
click at [695, 303] on div "**********" at bounding box center [395, 141] width 791 height 496
click at [573, 379] on button "17" at bounding box center [567, 376] width 16 height 11
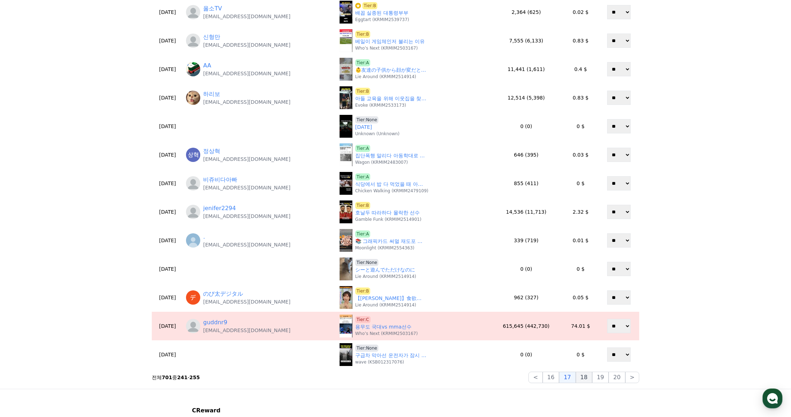
click at [587, 378] on button "18" at bounding box center [584, 376] width 16 height 11
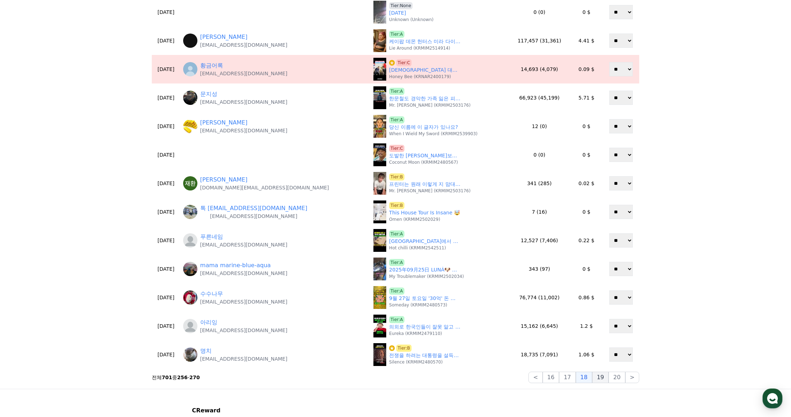
click at [606, 377] on button "19" at bounding box center [600, 376] width 16 height 11
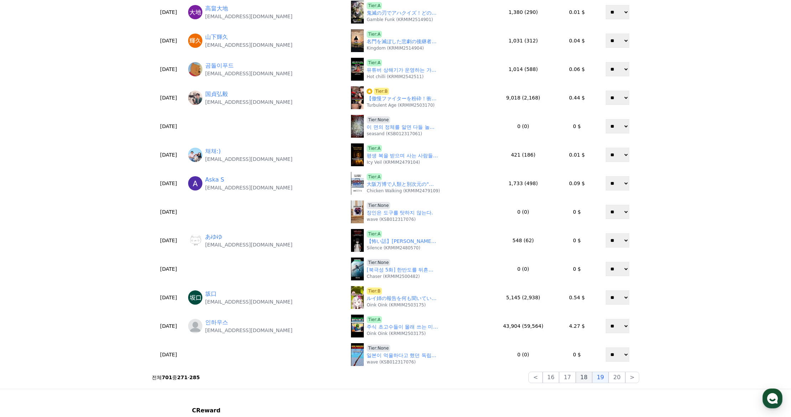
click at [588, 380] on button "18" at bounding box center [584, 376] width 16 height 11
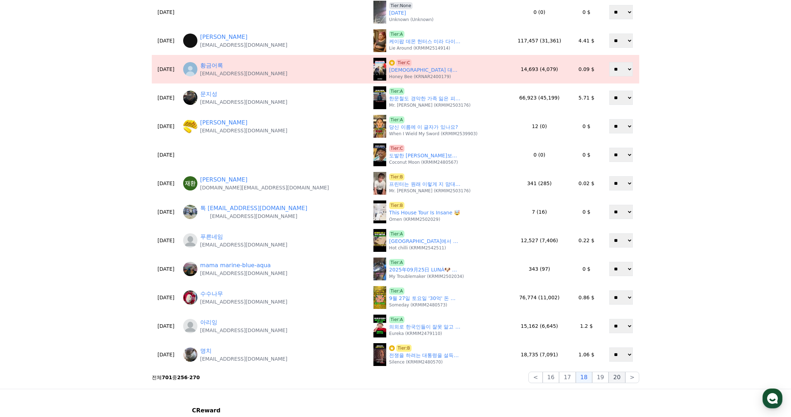
click at [614, 378] on button "20" at bounding box center [617, 376] width 16 height 11
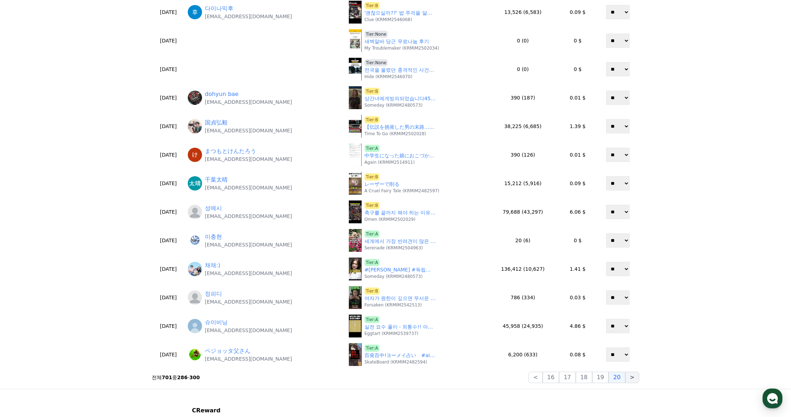
click at [629, 378] on button ">" at bounding box center [632, 376] width 14 height 11
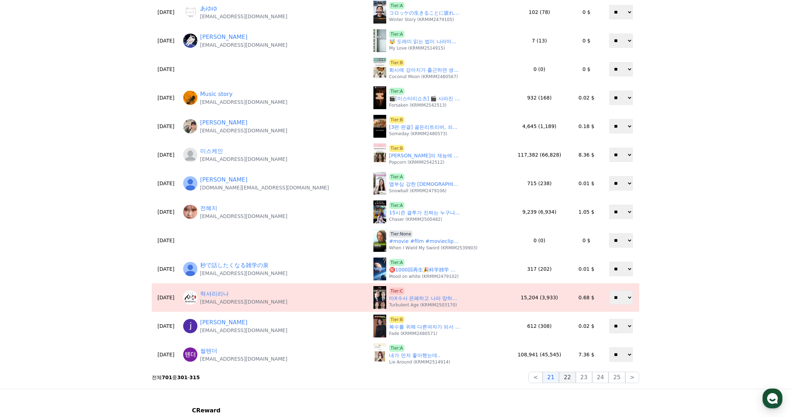
click at [568, 373] on button "22" at bounding box center [567, 376] width 16 height 11
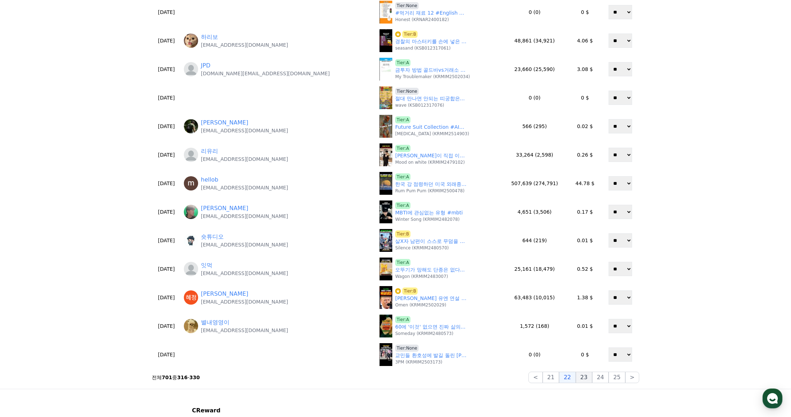
click at [588, 377] on button "23" at bounding box center [584, 376] width 16 height 11
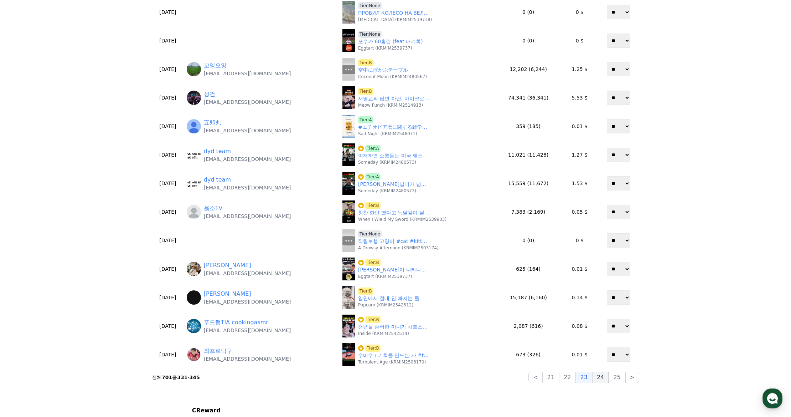
click at [605, 378] on button "24" at bounding box center [600, 376] width 16 height 11
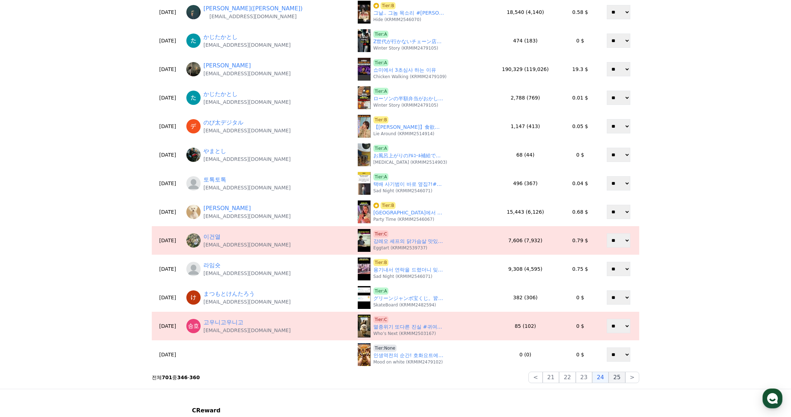
click at [618, 378] on button "25" at bounding box center [617, 376] width 16 height 11
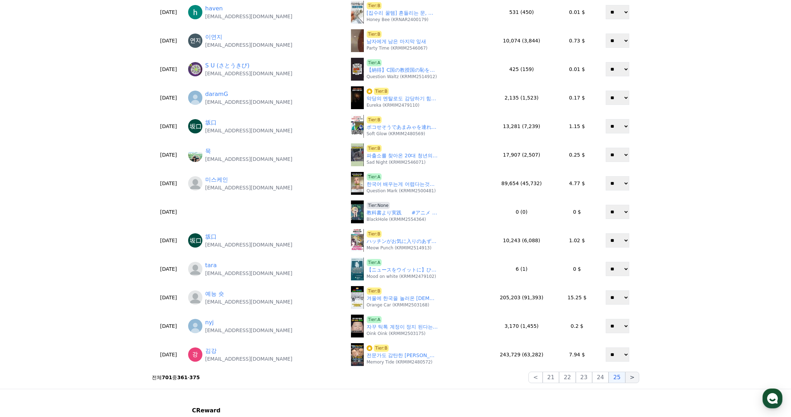
click at [633, 378] on button ">" at bounding box center [632, 376] width 14 height 11
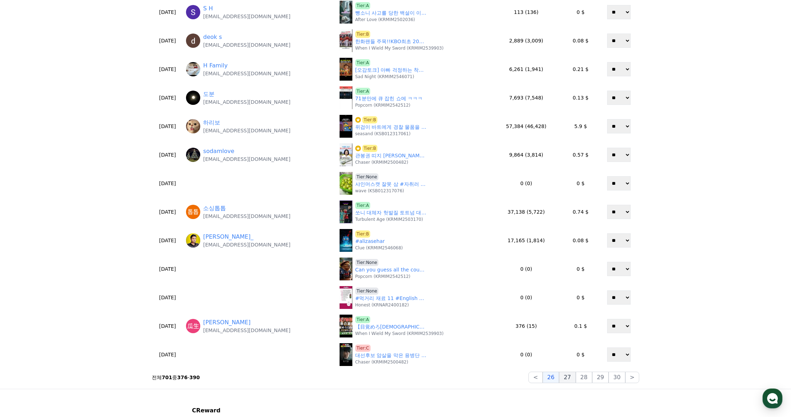
click at [572, 371] on button "27" at bounding box center [567, 376] width 16 height 11
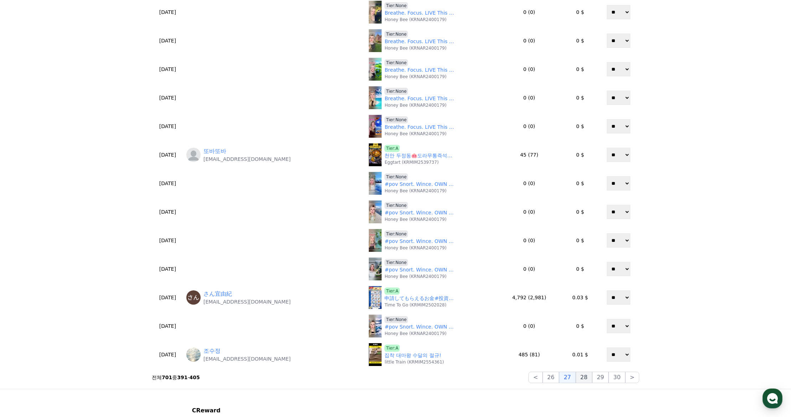
click at [585, 380] on button "28" at bounding box center [584, 376] width 16 height 11
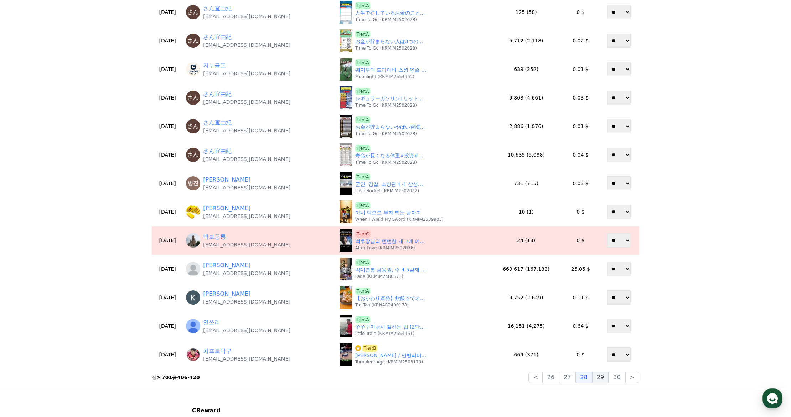
click at [601, 378] on button "29" at bounding box center [600, 376] width 16 height 11
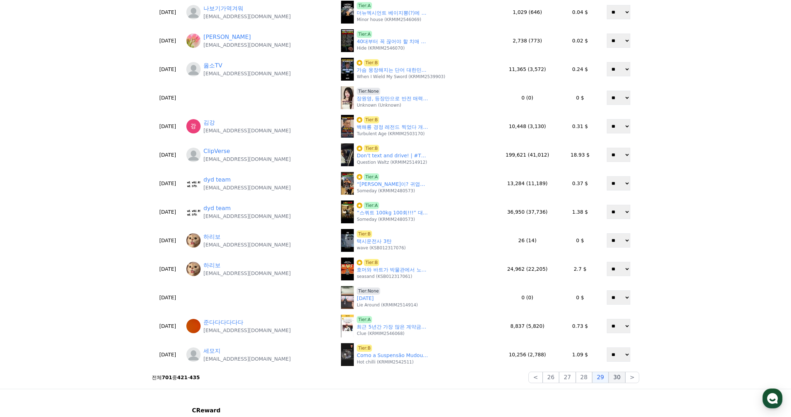
click at [624, 375] on button "30" at bounding box center [617, 376] width 16 height 11
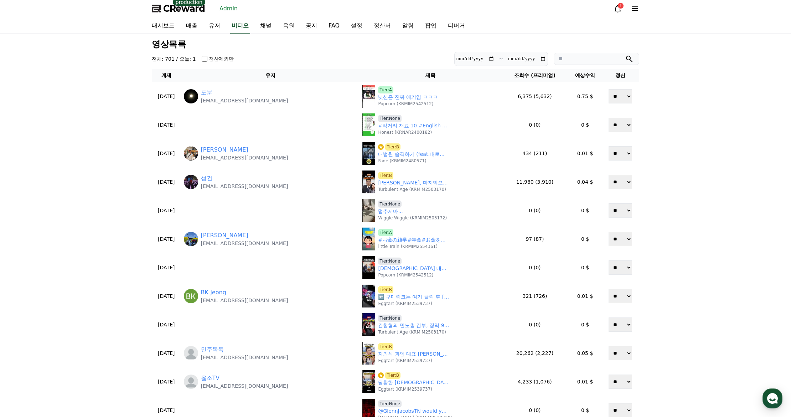
scroll to position [0, 0]
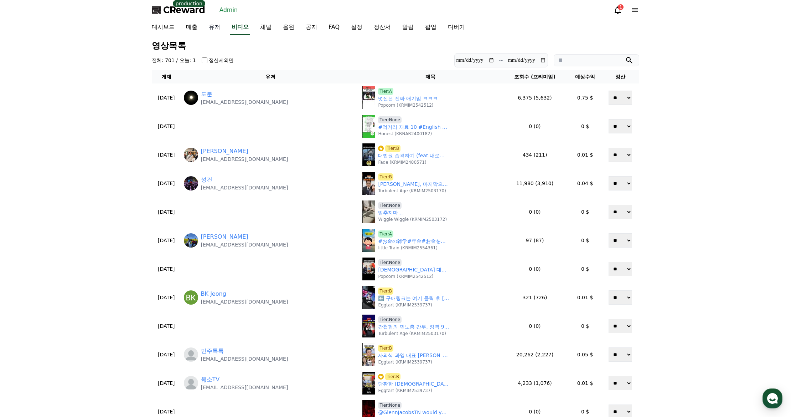
click at [218, 26] on link "유저" at bounding box center [214, 27] width 23 height 15
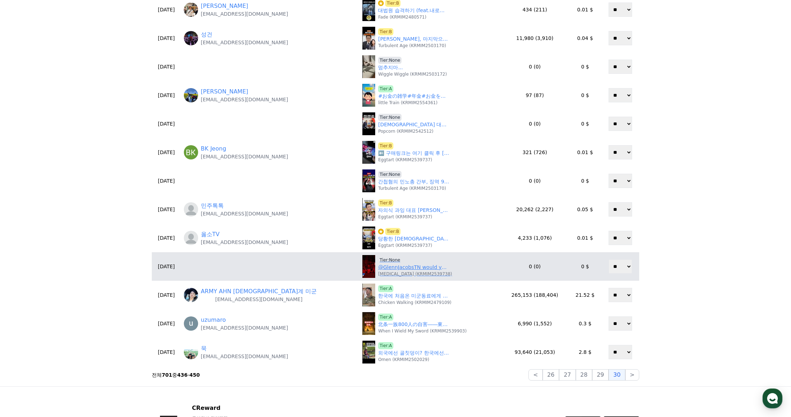
scroll to position [146, 0]
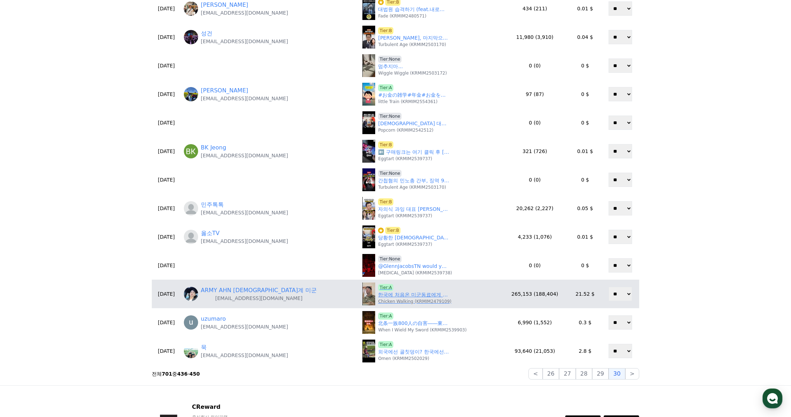
click at [378, 295] on link "한국에 처음온 미군동료에게 아구찜을 먹여봤다" at bounding box center [413, 294] width 71 height 7
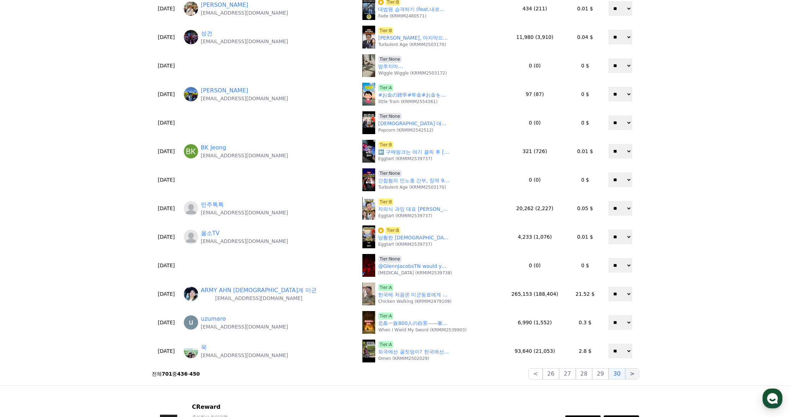
click at [629, 373] on button ">" at bounding box center [632, 373] width 14 height 11
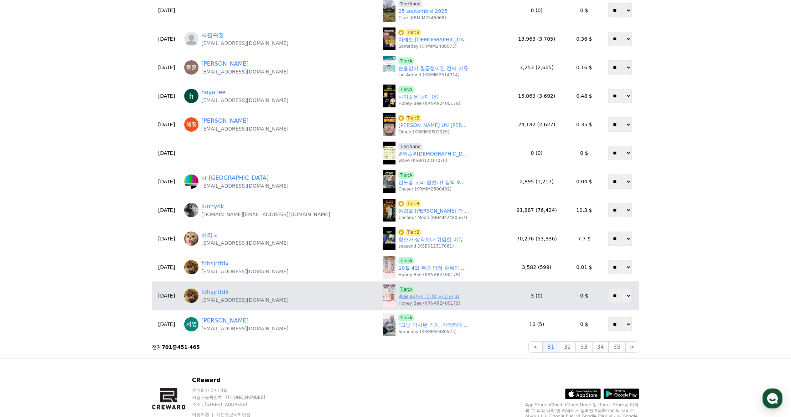
scroll to position [178, 0]
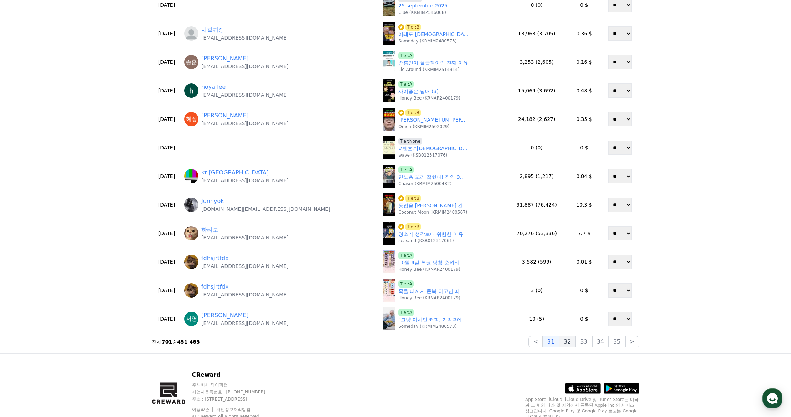
click at [574, 344] on button "32" at bounding box center [567, 341] width 16 height 11
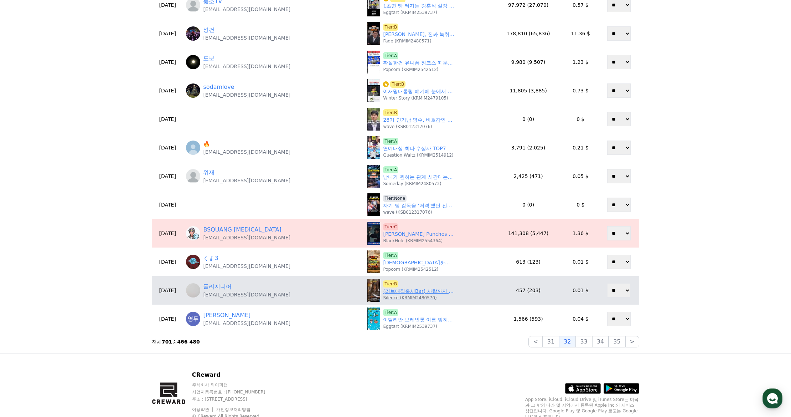
click at [383, 285] on span "Tier:B" at bounding box center [390, 283] width 15 height 7
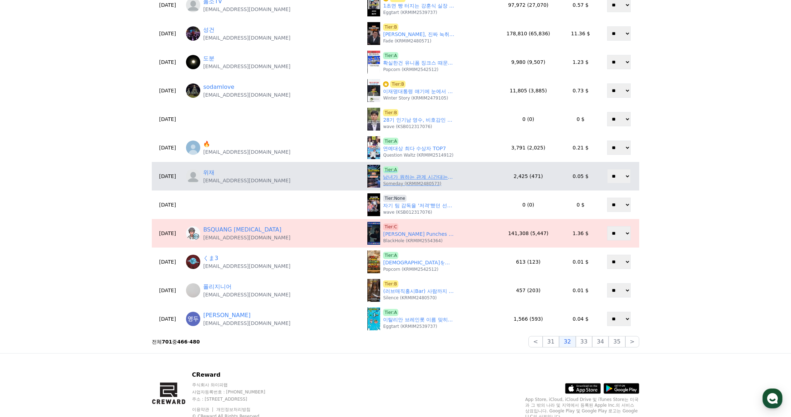
click at [383, 179] on link "남녀가 원하는 관계 시간대는? #명언 #좋은글 #지혜 #인생조언" at bounding box center [418, 176] width 71 height 7
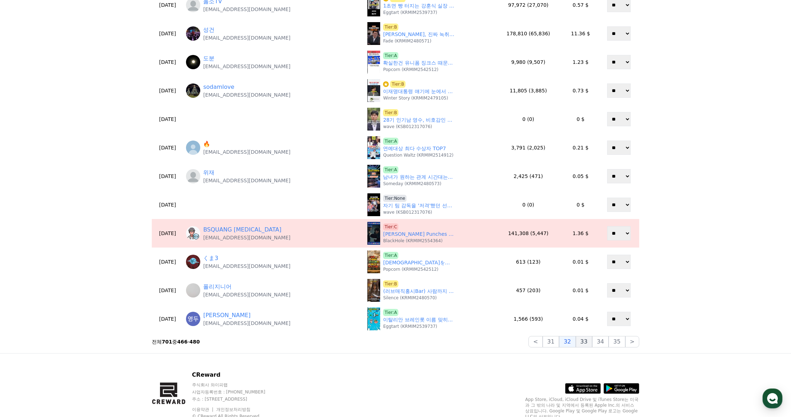
click at [585, 341] on button "33" at bounding box center [584, 341] width 16 height 11
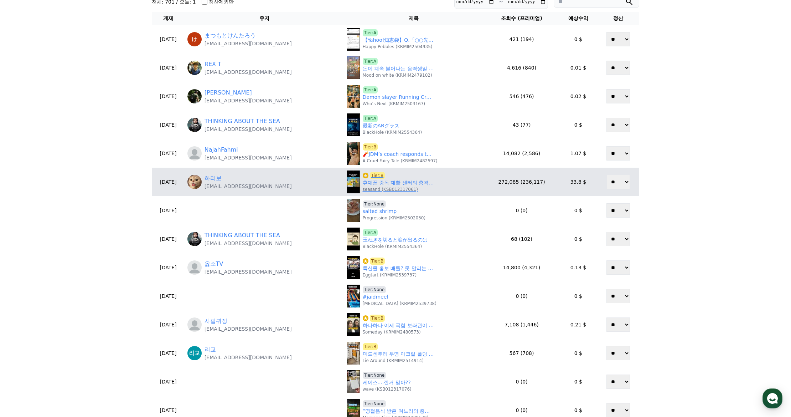
scroll to position [71, 0]
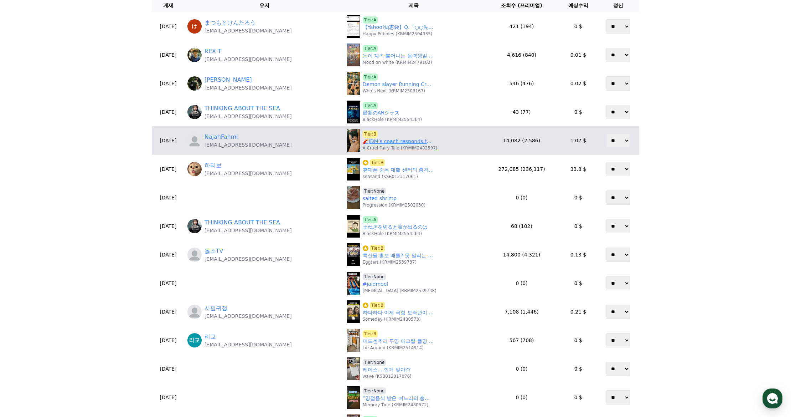
click at [390, 143] on link "🧨JDM’s coach responds to Khamzat’s welterweight return🥶" at bounding box center [398, 141] width 71 height 7
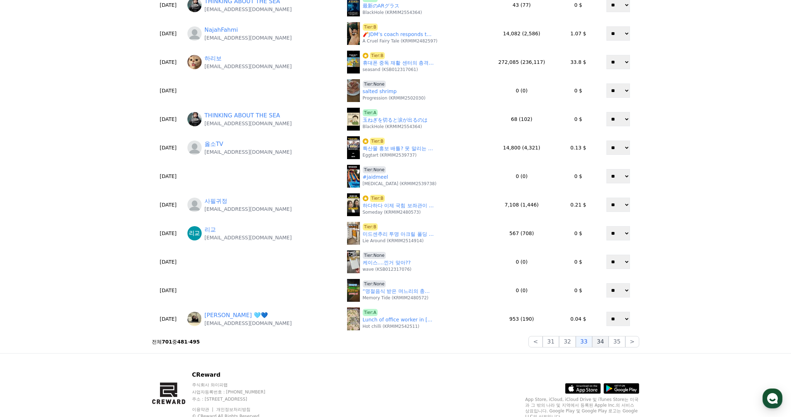
click at [601, 344] on button "34" at bounding box center [600, 341] width 16 height 11
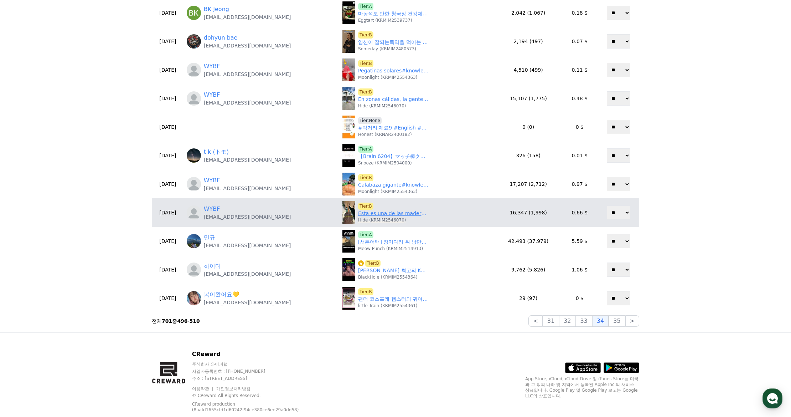
scroll to position [178, 0]
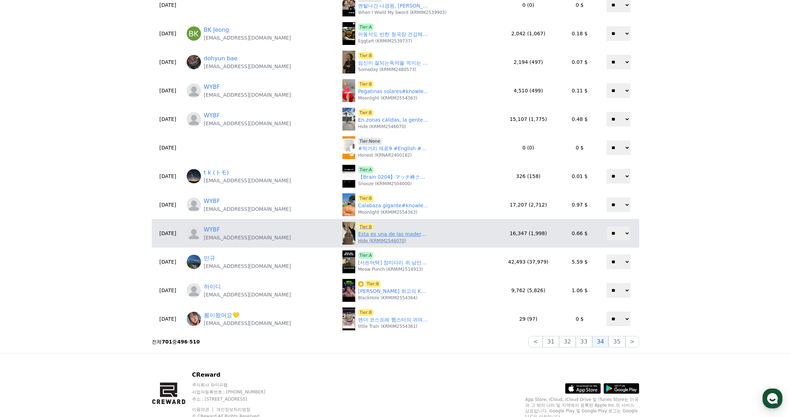
click at [364, 234] on link "Esta es una de las maderas más caras del mundo.#knowledge" at bounding box center [393, 233] width 71 height 7
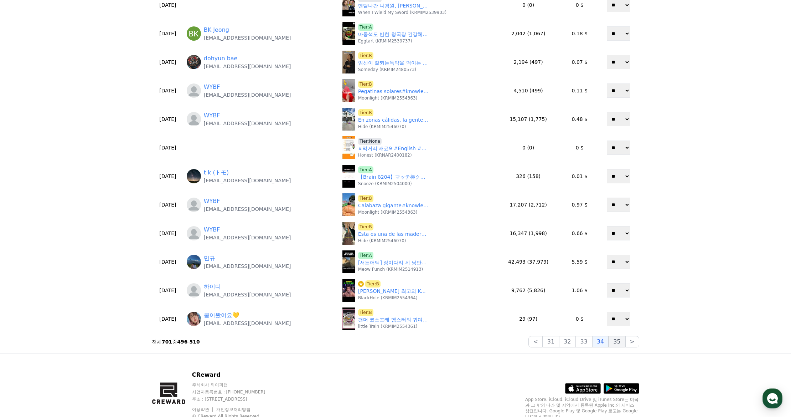
click at [620, 343] on button "35" at bounding box center [617, 341] width 16 height 11
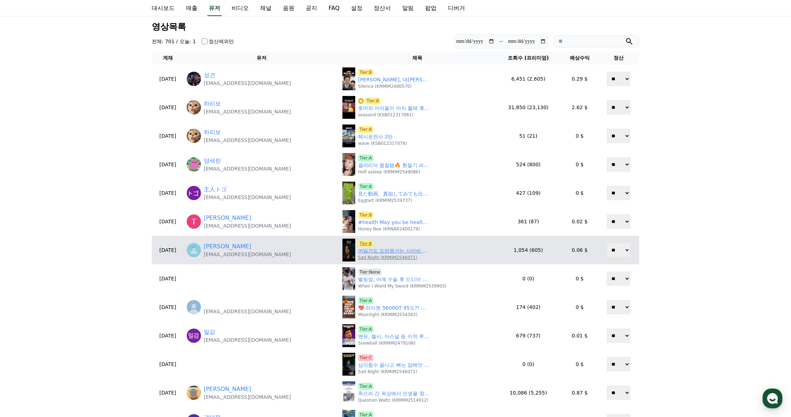
scroll to position [0, 0]
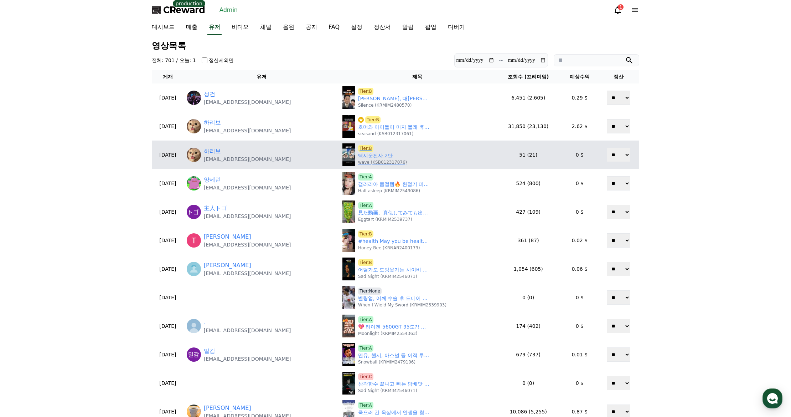
click at [366, 154] on link "택시운전사 2탄" at bounding box center [375, 155] width 35 height 7
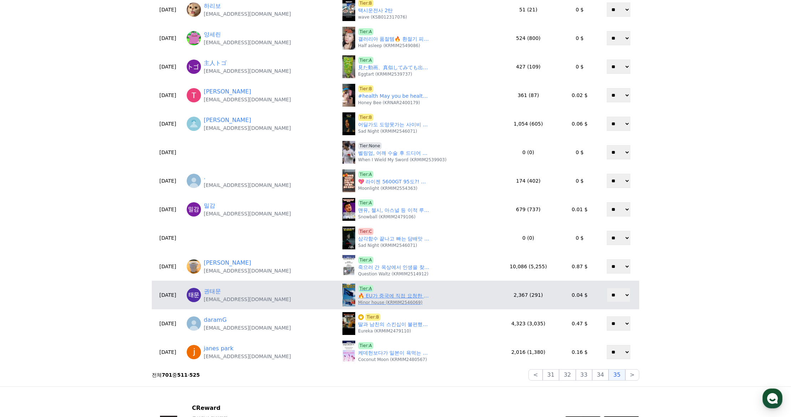
scroll to position [178, 0]
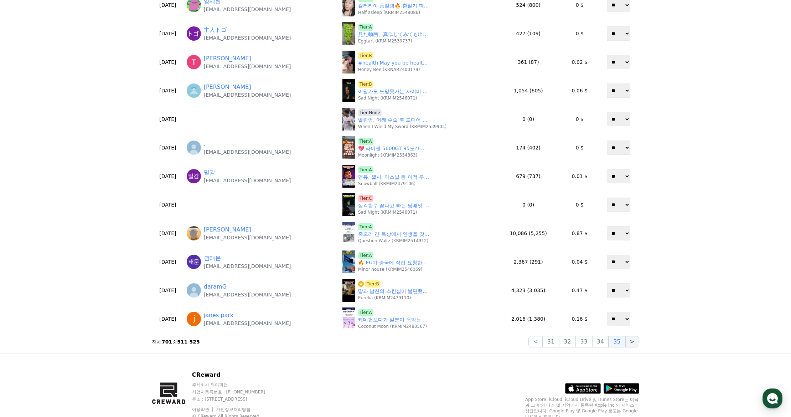
click at [628, 344] on button ">" at bounding box center [632, 341] width 14 height 11
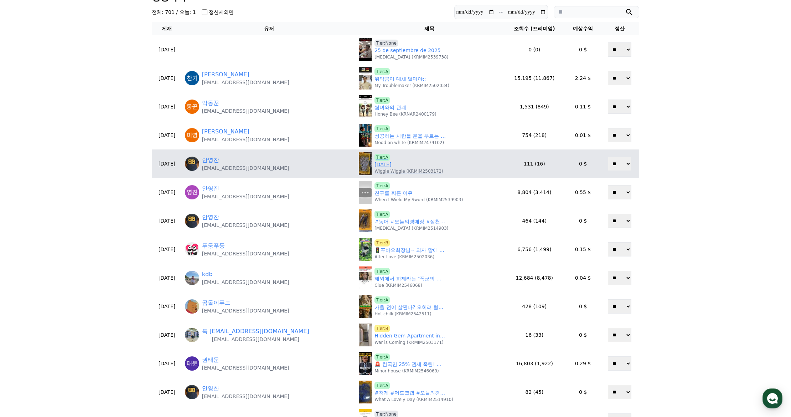
scroll to position [35, 0]
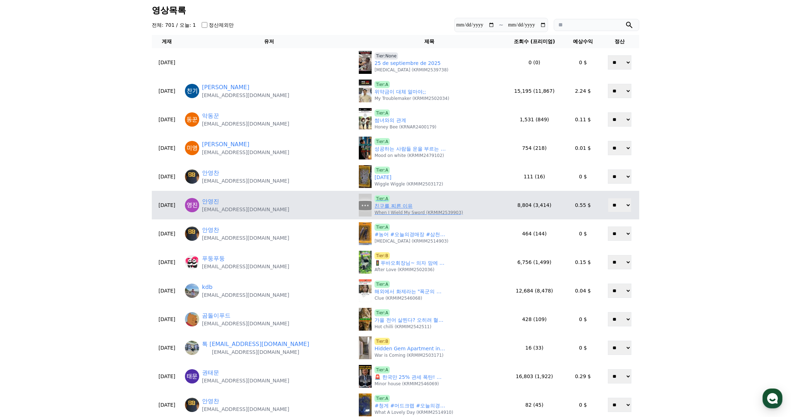
click at [375, 205] on link "친구를 찌른 이유" at bounding box center [394, 205] width 38 height 7
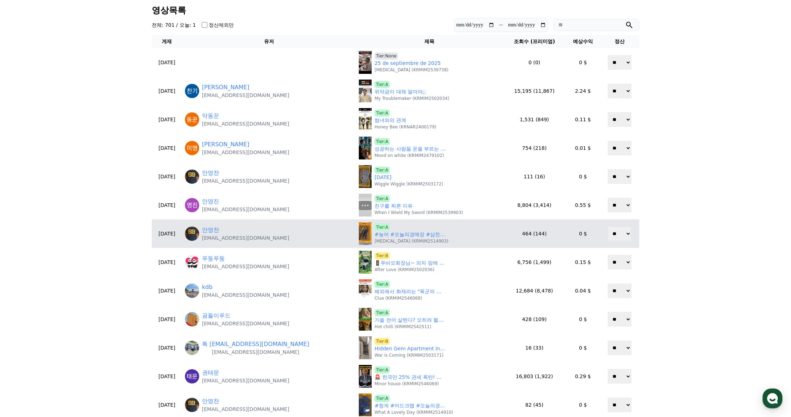
drag, startPoint x: 668, startPoint y: 237, endPoint x: 547, endPoint y: 242, distance: 120.5
click at [668, 237] on div "**********" at bounding box center [395, 248] width 791 height 496
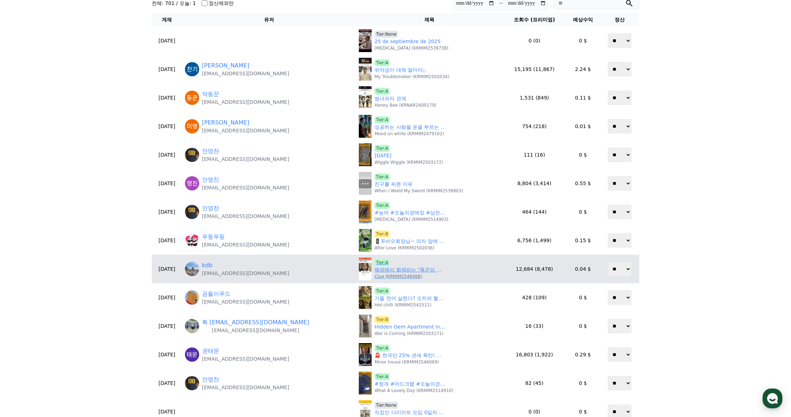
scroll to position [142, 0]
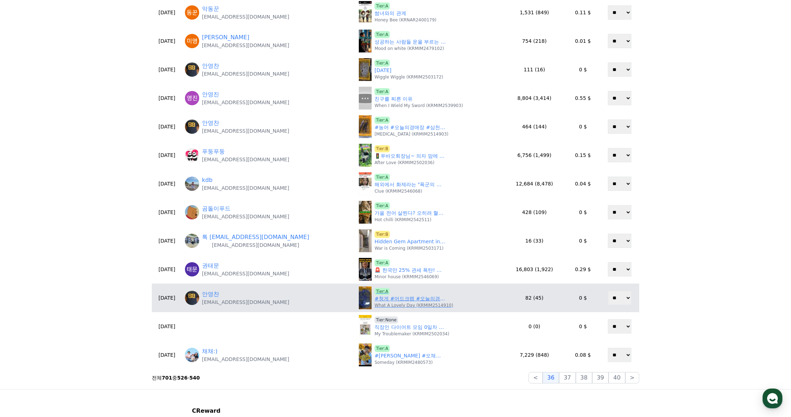
click at [375, 299] on link "#청게 #머드크랩 #오늘의경매장 #삼천포수협88번활어중매인" at bounding box center [410, 298] width 71 height 7
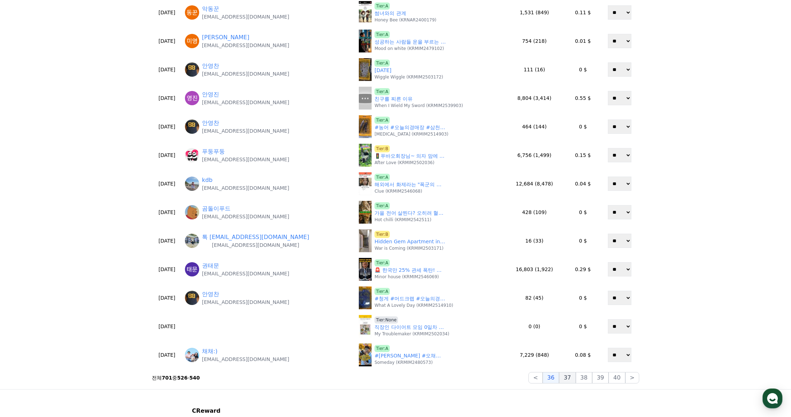
click at [575, 376] on button "37" at bounding box center [567, 377] width 16 height 11
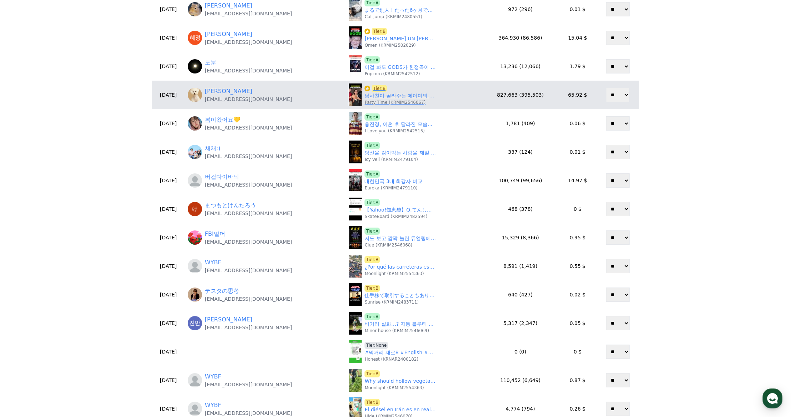
scroll to position [107, 0]
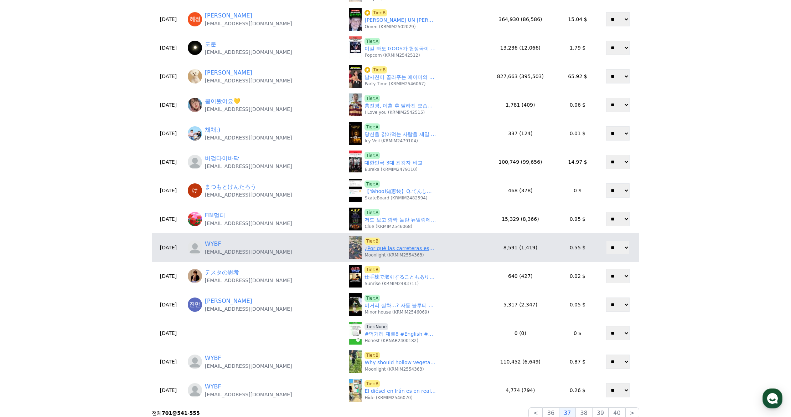
click at [382, 251] on link "¿Por qué las carreteras estadounidenses no se agrietan?#youtubeshorts #knowledge" at bounding box center [400, 247] width 71 height 7
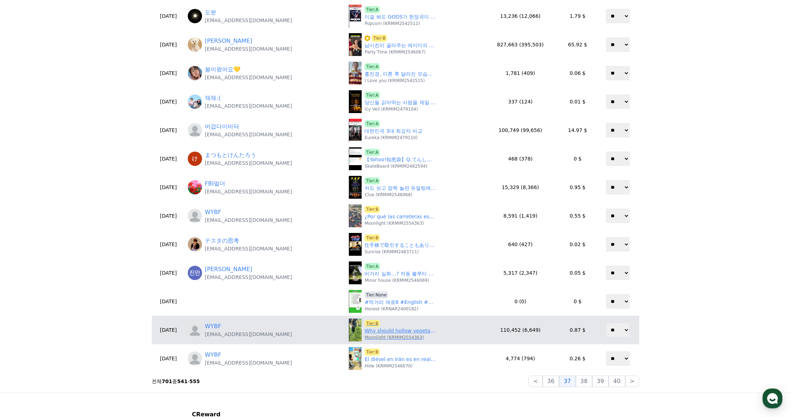
scroll to position [143, 0]
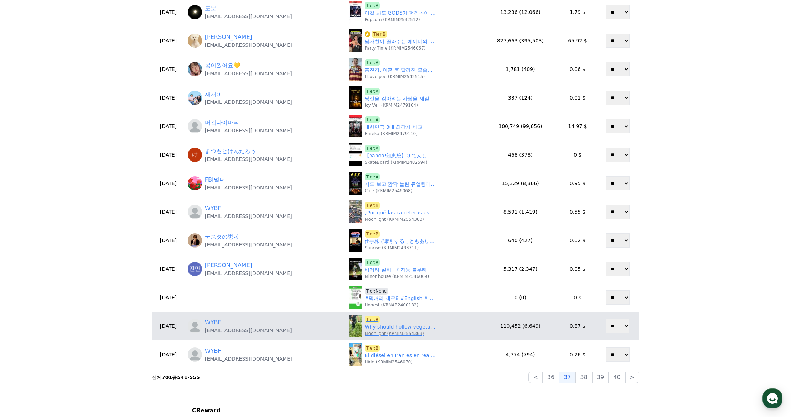
click at [380, 335] on p "Moonlight (KRMIM2554363)" at bounding box center [394, 333] width 59 height 6
click at [380, 329] on link "Why should hollow vegetables be harvested at night?#youtubeshorts #knowledge" at bounding box center [400, 326] width 71 height 7
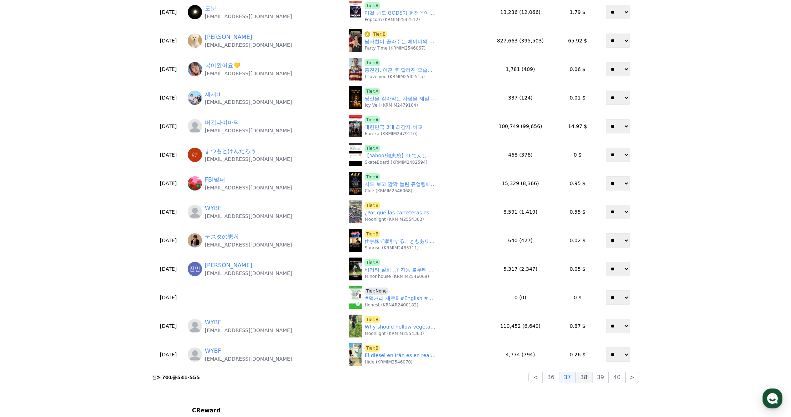
click at [579, 377] on button "38" at bounding box center [584, 376] width 16 height 11
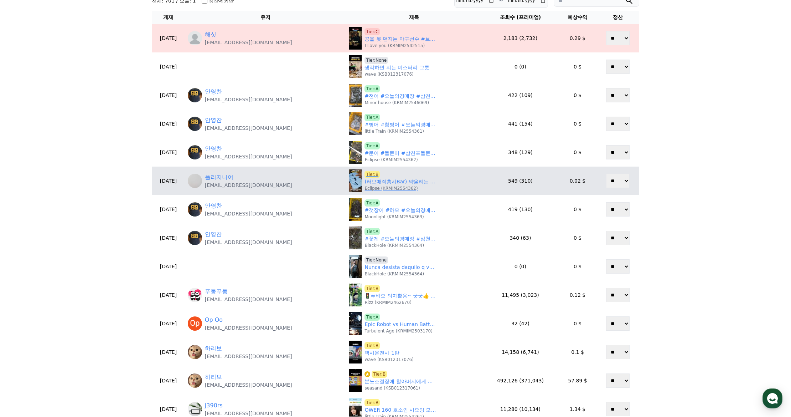
scroll to position [36, 0]
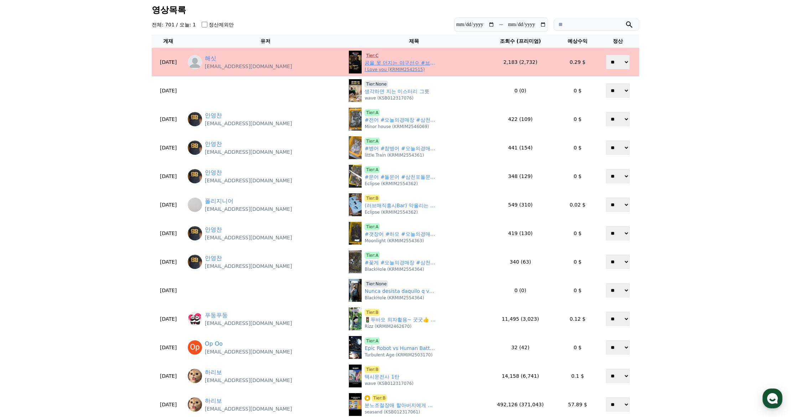
click at [365, 55] on span "Tier:C" at bounding box center [372, 55] width 15 height 7
click at [216, 58] on link "해싯" at bounding box center [210, 58] width 11 height 9
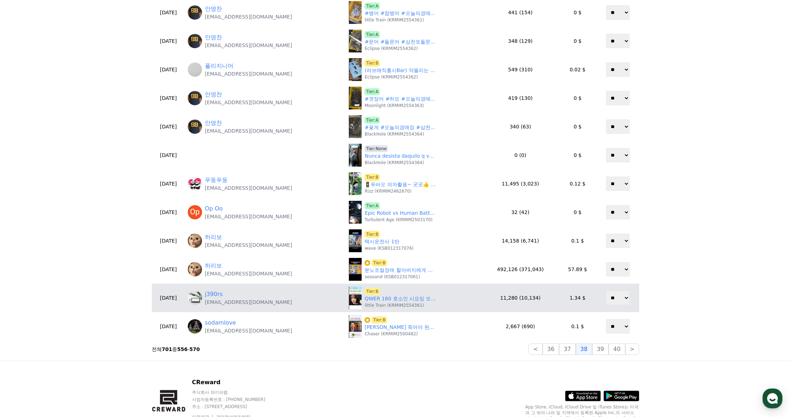
scroll to position [178, 0]
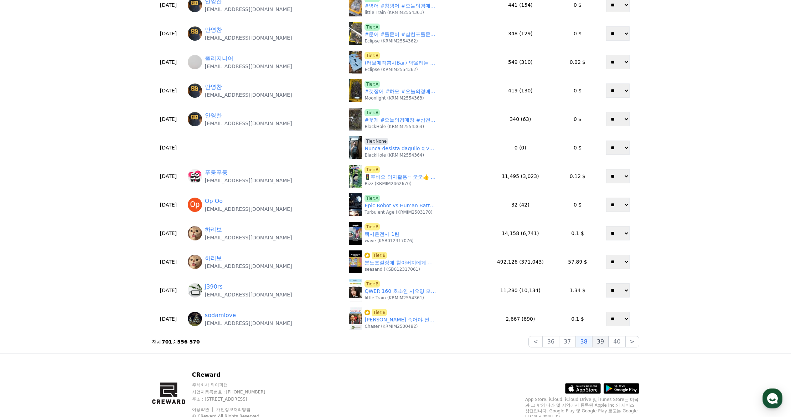
click at [600, 344] on button "39" at bounding box center [600, 341] width 16 height 11
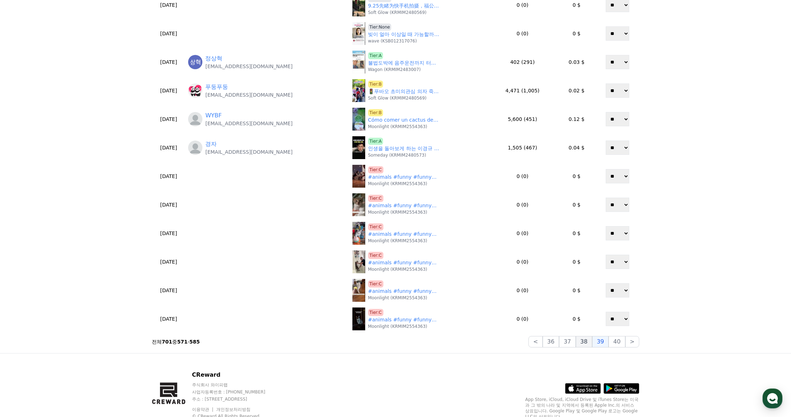
click at [586, 343] on button "38" at bounding box center [584, 341] width 16 height 11
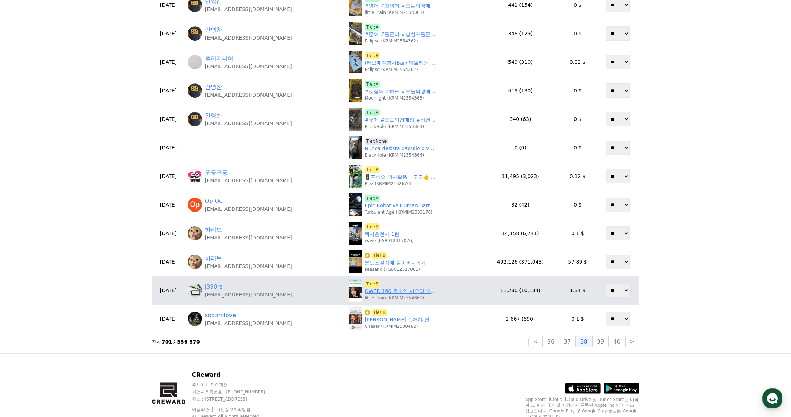
click at [365, 292] on link "QWER 160 호소인 시요밍 모음.zip" at bounding box center [400, 290] width 71 height 7
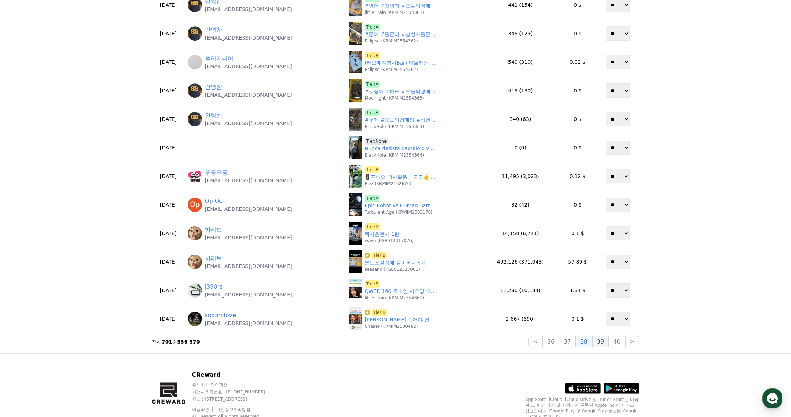
click at [607, 345] on button "39" at bounding box center [600, 341] width 16 height 11
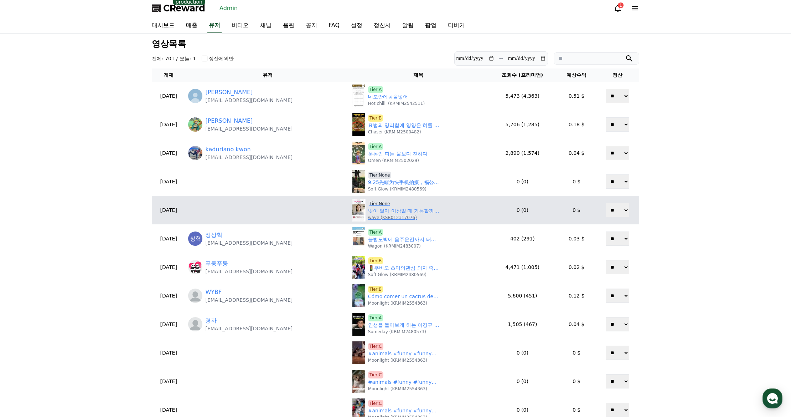
scroll to position [0, 0]
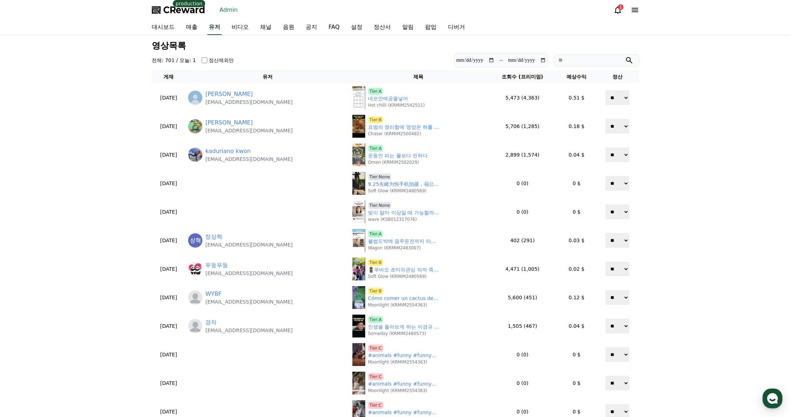
click at [119, 205] on div "**********" at bounding box center [395, 283] width 791 height 496
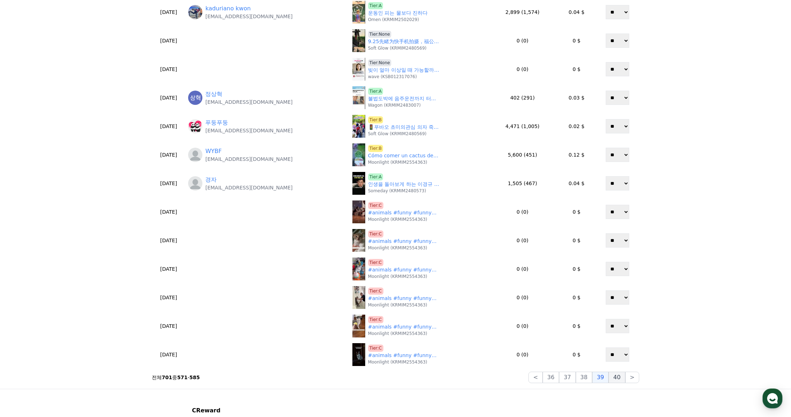
click at [620, 379] on button "40" at bounding box center [617, 376] width 16 height 11
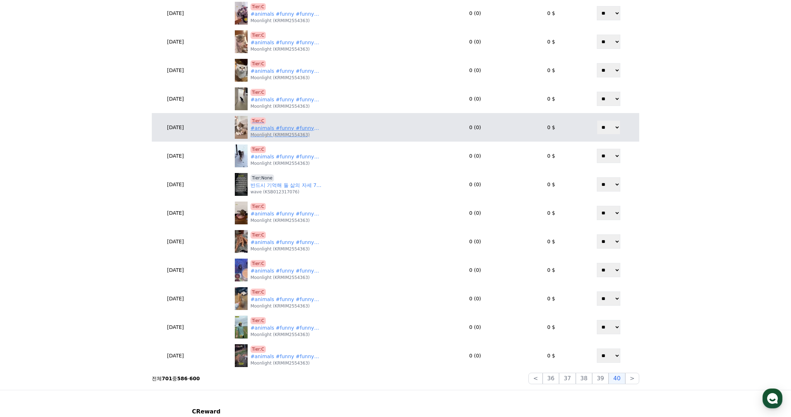
scroll to position [143, 0]
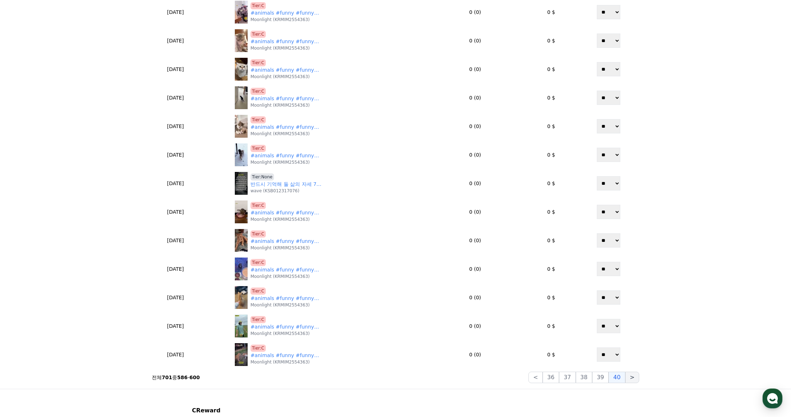
click at [635, 380] on button ">" at bounding box center [632, 376] width 14 height 11
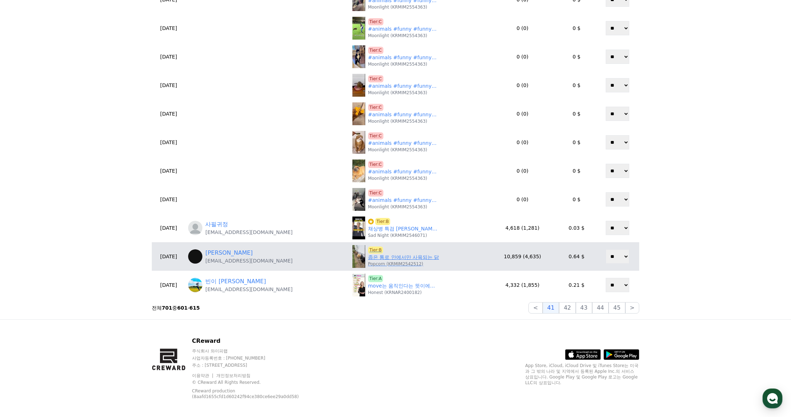
scroll to position [214, 0]
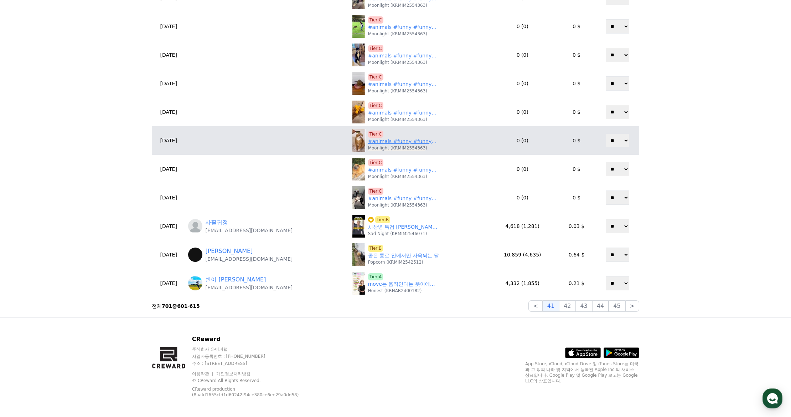
click at [387, 141] on link "#animals #funny #funnyanimals" at bounding box center [403, 141] width 71 height 7
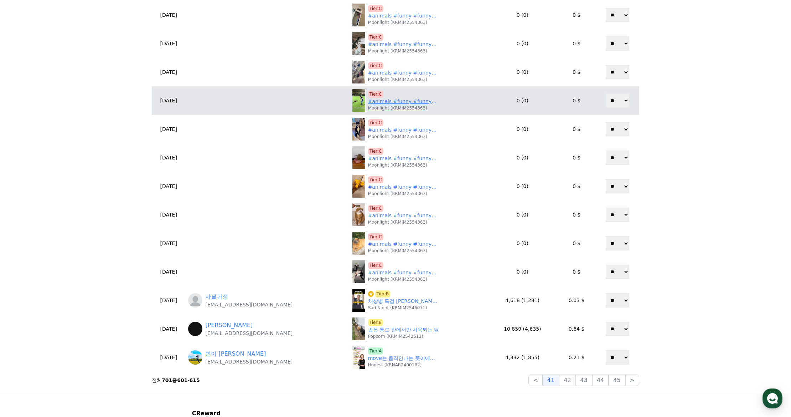
scroll to position [107, 0]
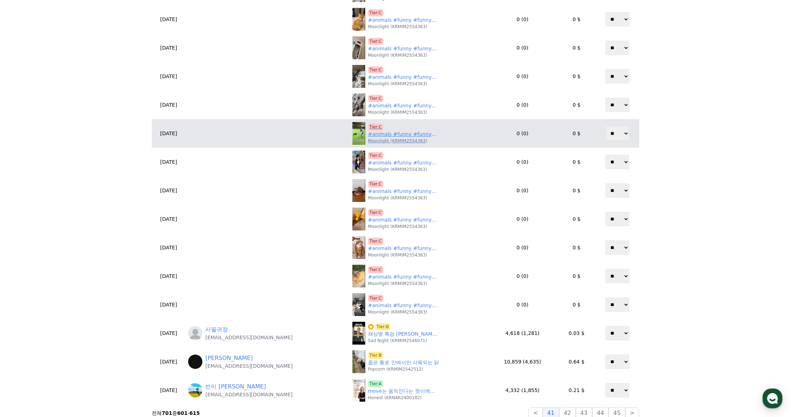
click at [371, 134] on link "#animals #funny #funnyanimals" at bounding box center [403, 133] width 71 height 7
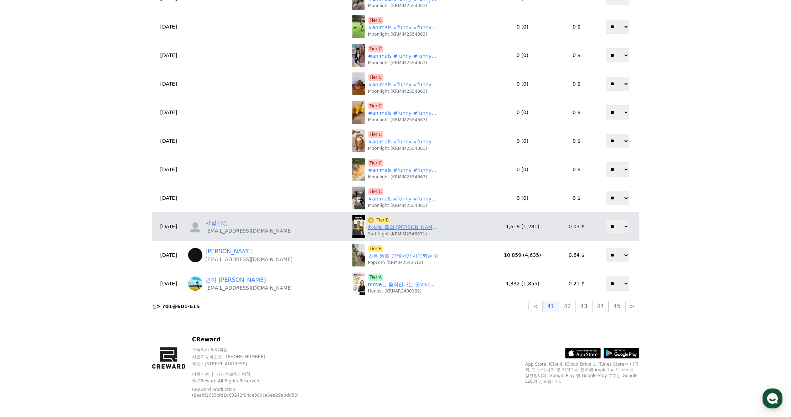
scroll to position [214, 0]
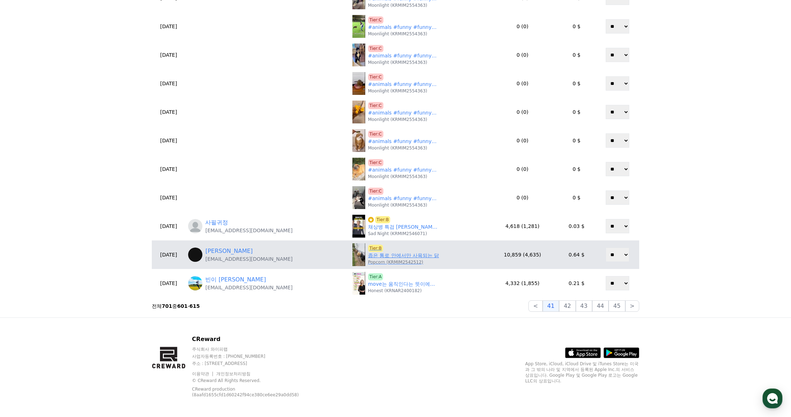
click at [368, 256] on link "좁은 통로 안에서만 사육되는 닭" at bounding box center [403, 255] width 71 height 7
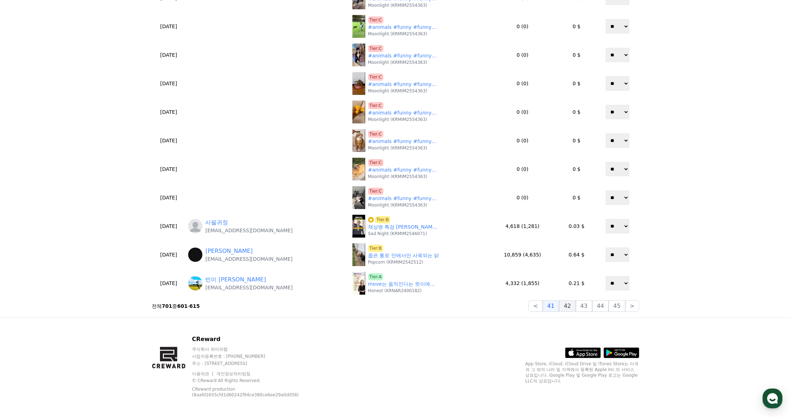
click at [576, 308] on button "42" at bounding box center [567, 305] width 16 height 11
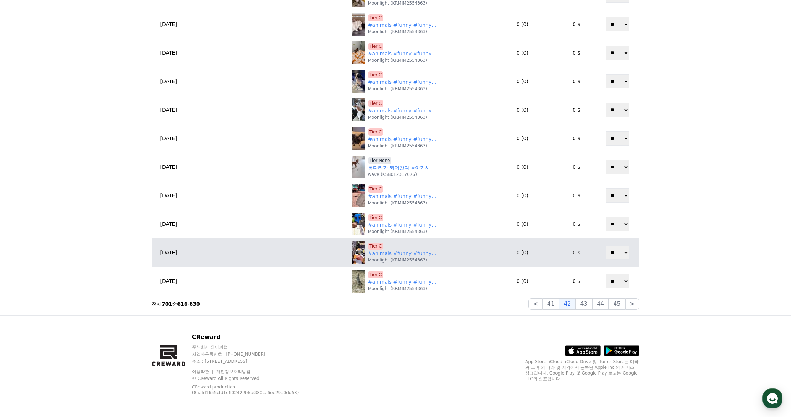
scroll to position [217, 0]
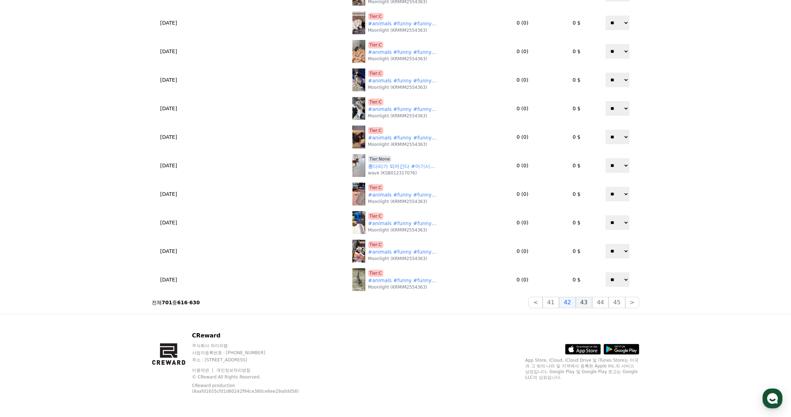
click at [591, 307] on button "43" at bounding box center [584, 302] width 16 height 11
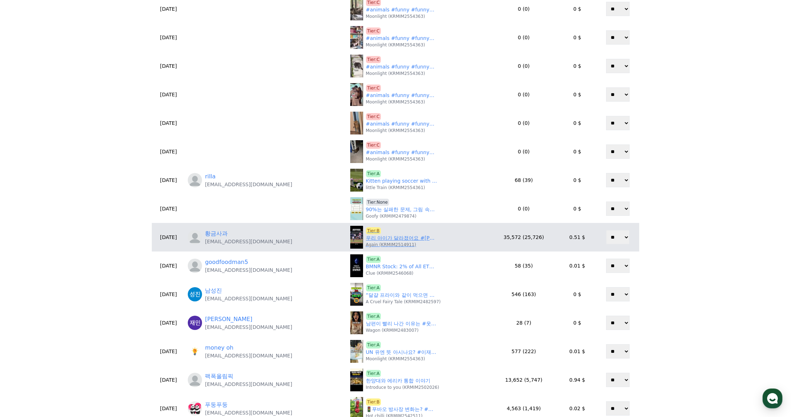
scroll to position [75, 0]
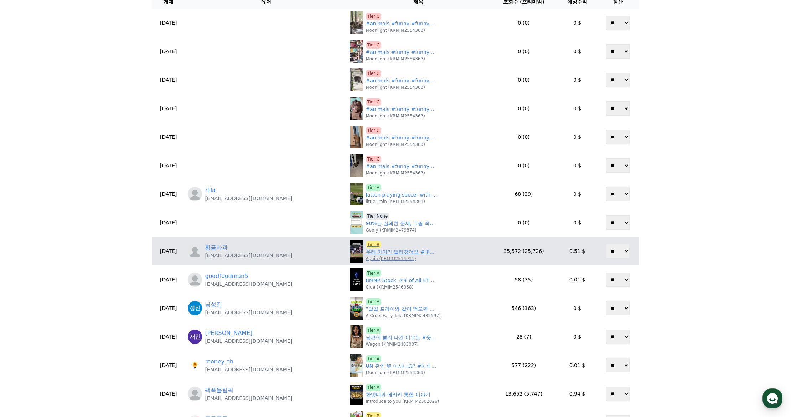
click at [380, 250] on link "우리 아이가 달라졌어요 #김영우" at bounding box center [401, 251] width 71 height 7
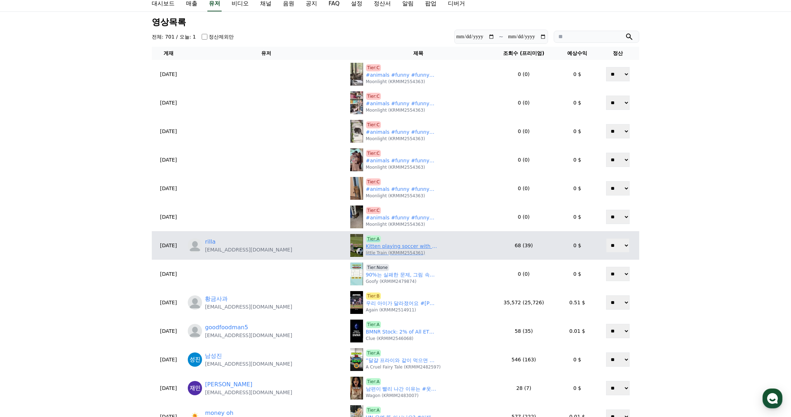
scroll to position [0, 0]
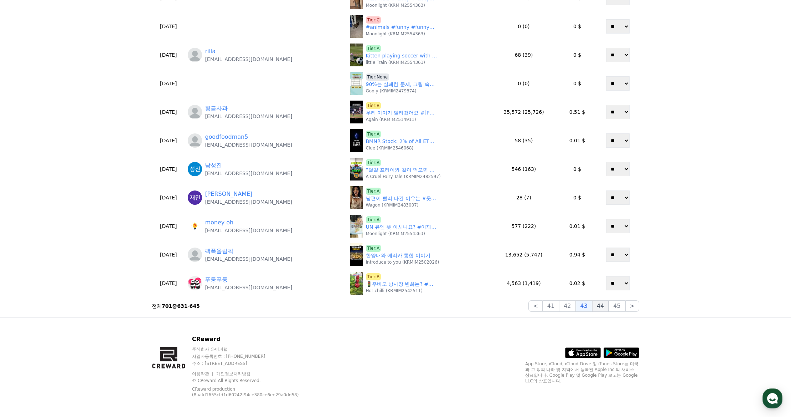
click at [605, 306] on button "44" at bounding box center [600, 305] width 16 height 11
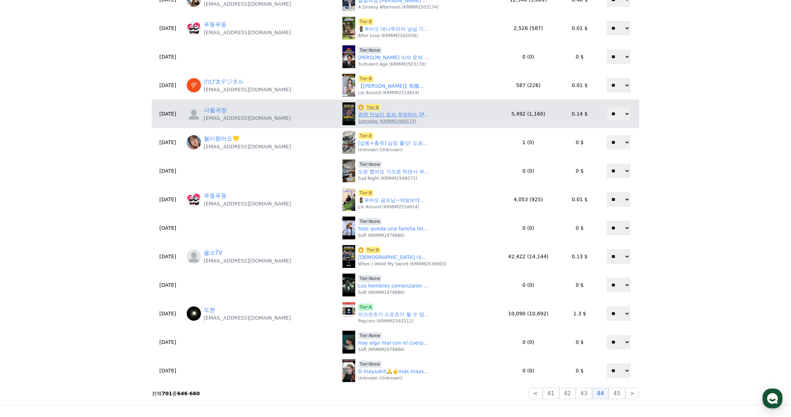
scroll to position [143, 0]
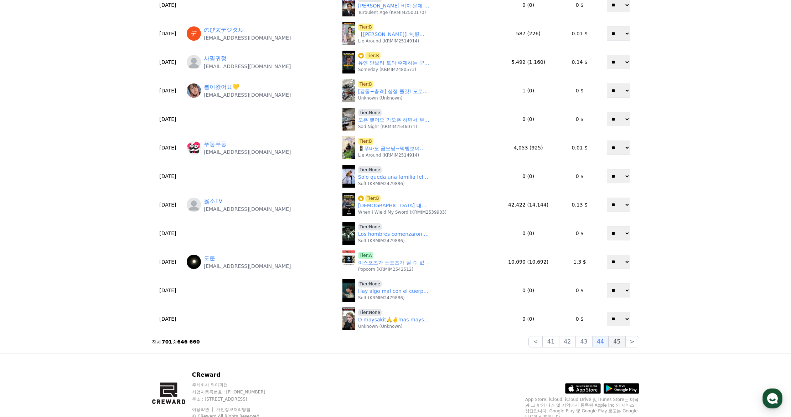
click at [617, 344] on button "45" at bounding box center [617, 341] width 16 height 11
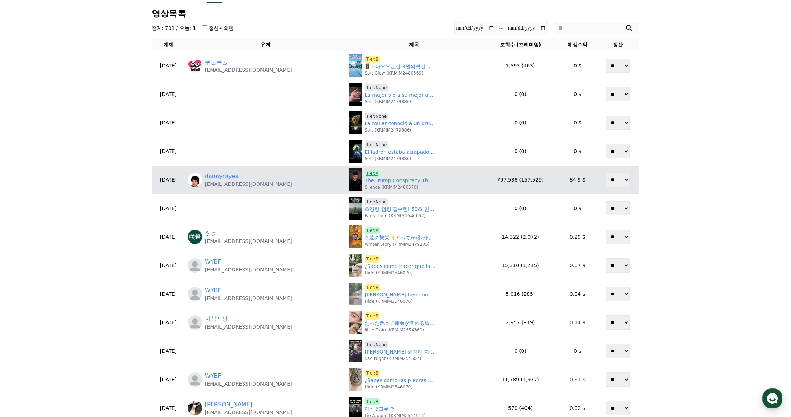
scroll to position [36, 0]
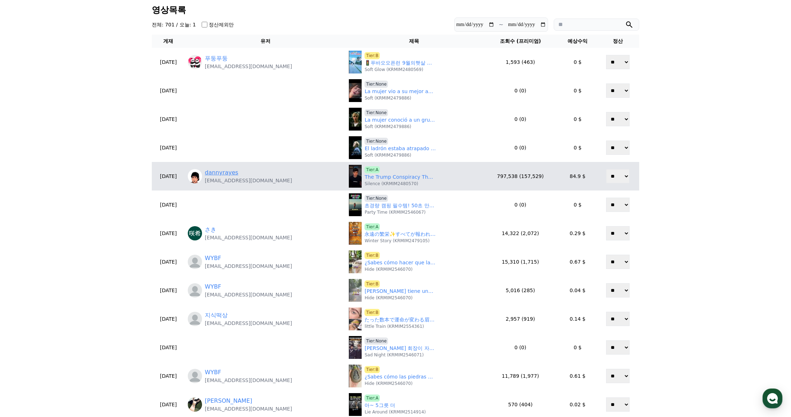
click at [228, 172] on link "dannyrayes" at bounding box center [222, 172] width 34 height 9
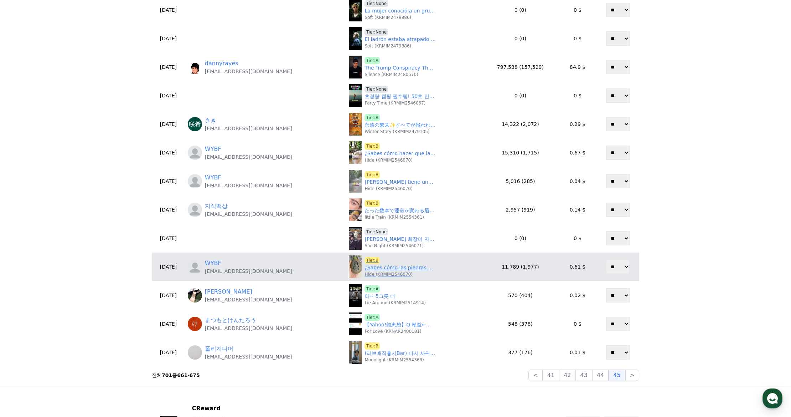
scroll to position [146, 0]
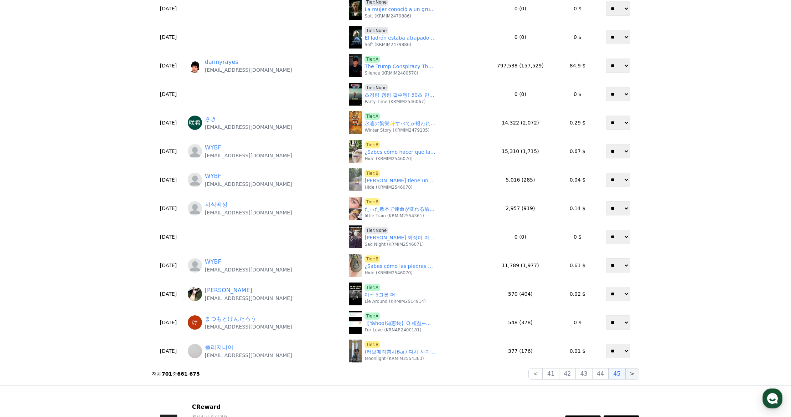
click at [635, 373] on button ">" at bounding box center [632, 373] width 14 height 11
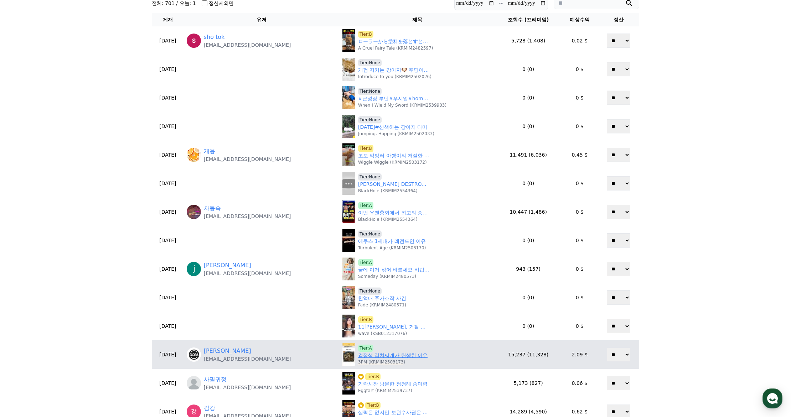
scroll to position [4, 0]
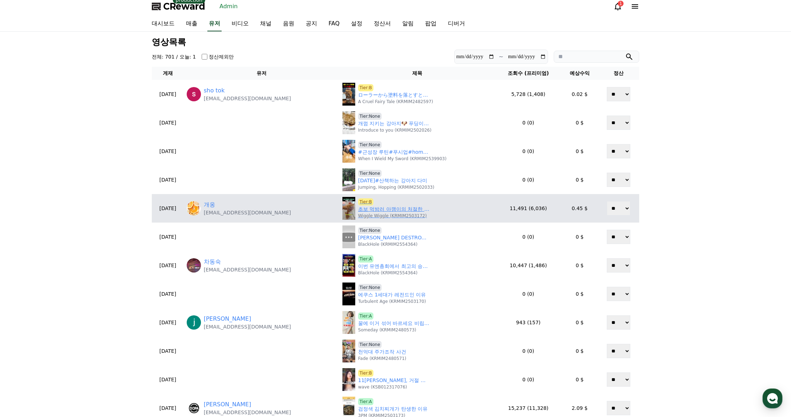
click at [372, 212] on link "초보 먹방러 아깽이의 처절한 도전기 (귀염주의)" at bounding box center [393, 208] width 71 height 7
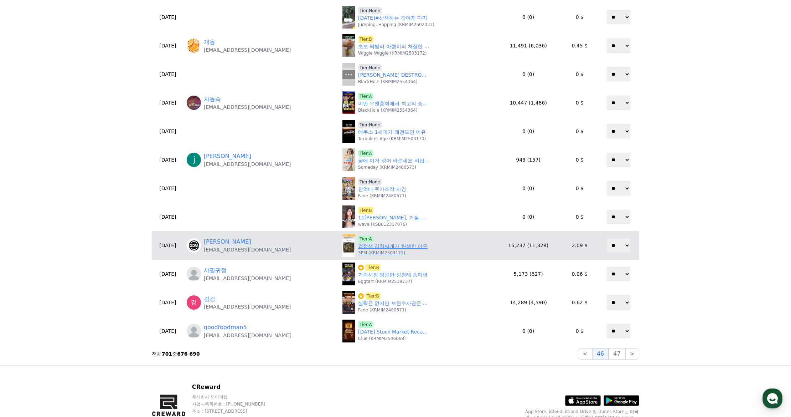
scroll to position [182, 0]
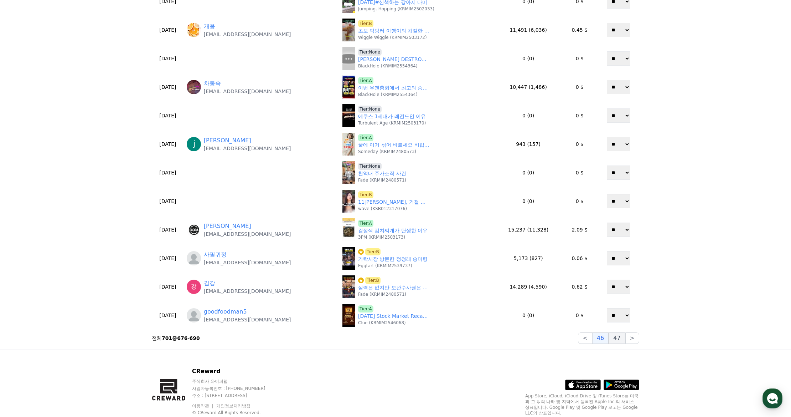
click at [620, 338] on button "47" at bounding box center [617, 337] width 16 height 11
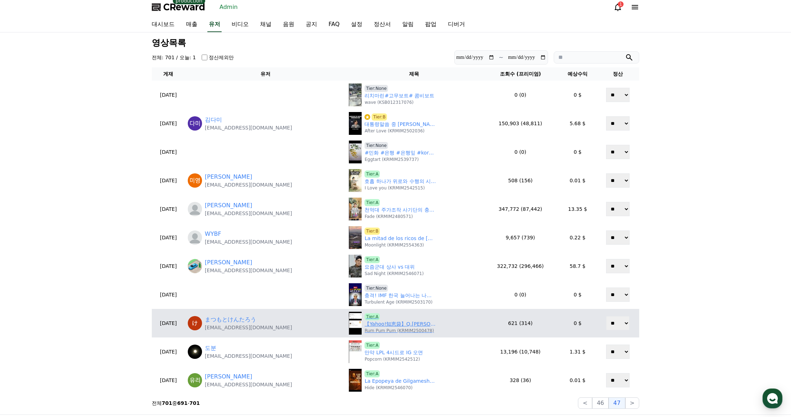
scroll to position [0, 0]
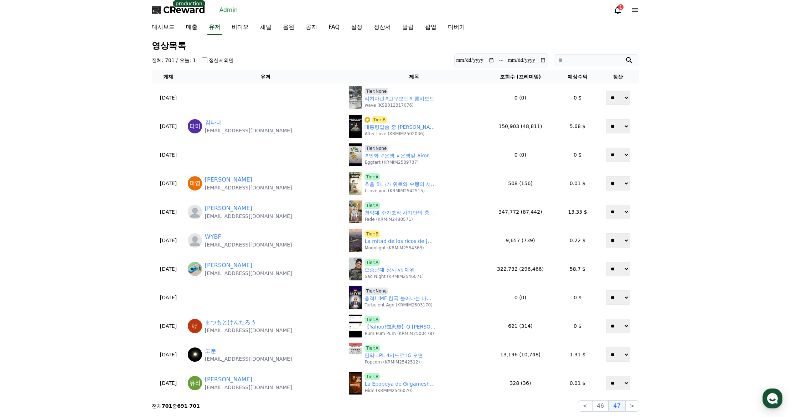
click at [158, 28] on link "대시보드" at bounding box center [163, 27] width 34 height 15
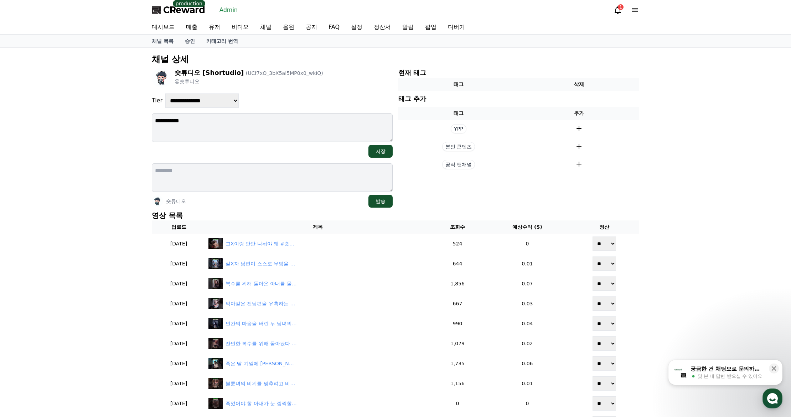
click at [321, 213] on p "영상 목록" at bounding box center [396, 215] width 488 height 10
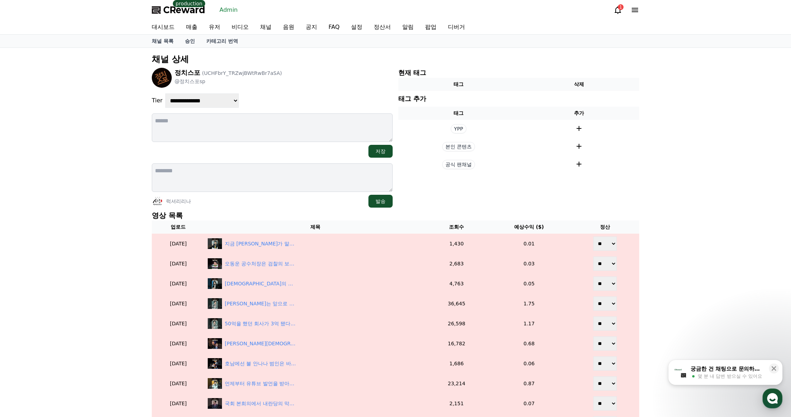
click at [331, 205] on div "럭셔리리나 발송" at bounding box center [272, 201] width 241 height 13
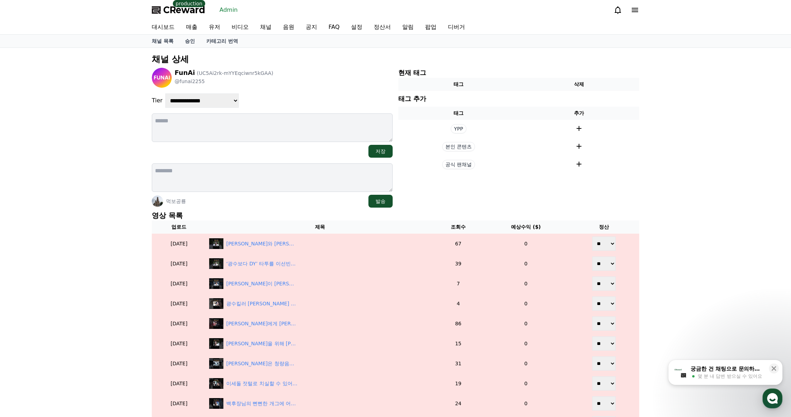
click at [268, 211] on p "영상 목록" at bounding box center [396, 215] width 488 height 10
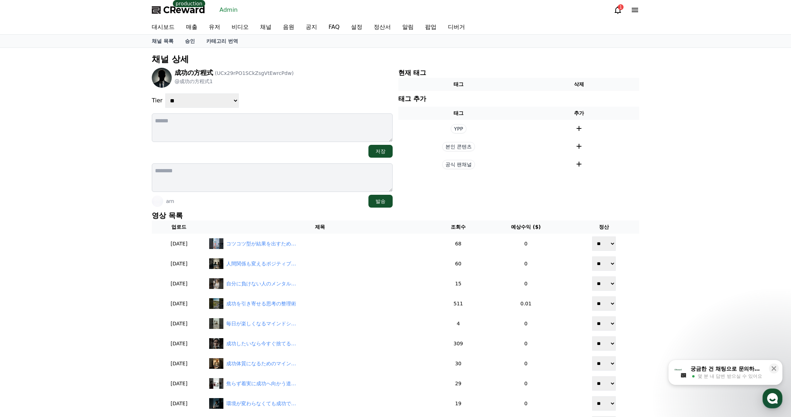
click at [216, 98] on select "**********" at bounding box center [201, 100] width 73 height 14
click at [165, 93] on select "**********" at bounding box center [201, 100] width 73 height 14
click at [312, 86] on div "成功の方程式 (UCx29rPO1SCkZsgVtEwrcPdw) @成功の方程式1" at bounding box center [272, 78] width 241 height 20
click at [191, 104] on select "**********" at bounding box center [201, 100] width 73 height 14
select select "*"
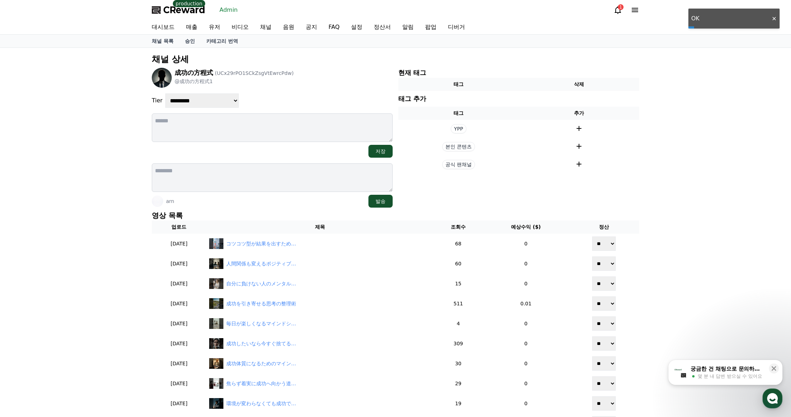
click at [165, 93] on select "**********" at bounding box center [201, 100] width 73 height 14
click at [304, 87] on div "成功の方程式 (UCx29rPO1SCkZsgVtEwrcPdw) @成功の方程式1" at bounding box center [272, 78] width 241 height 20
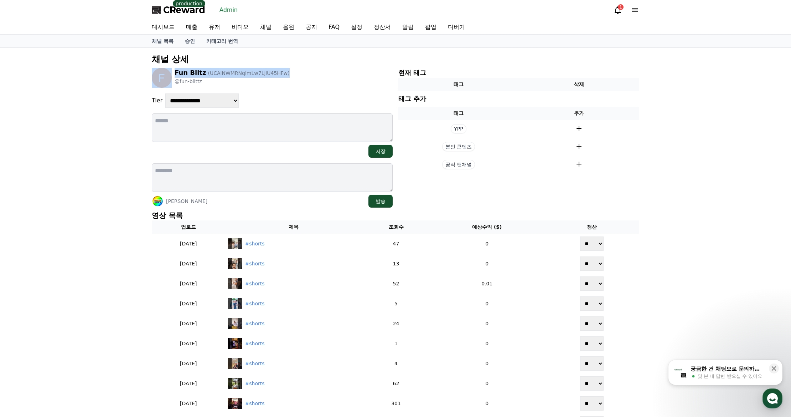
click at [301, 65] on div "**********" at bounding box center [395, 259] width 493 height 417
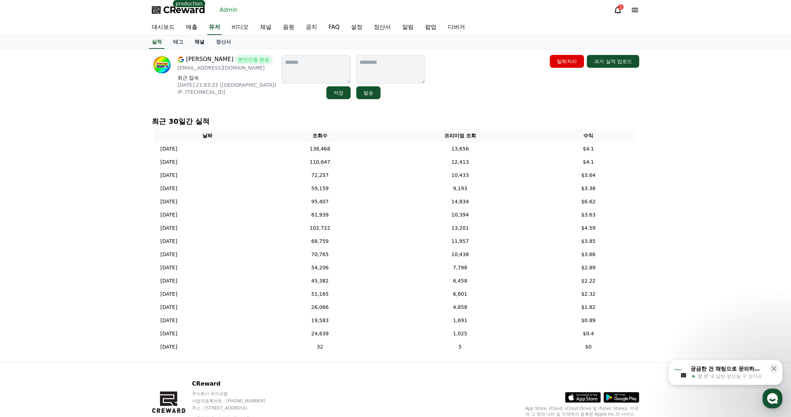
click at [196, 39] on link "채널" at bounding box center [199, 42] width 21 height 14
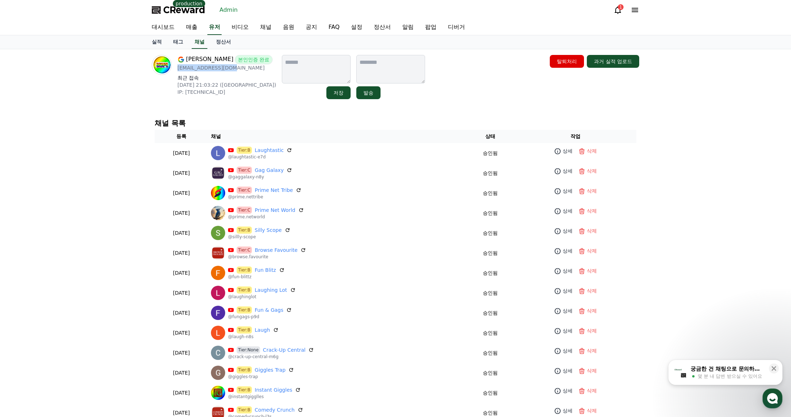
drag, startPoint x: 237, startPoint y: 70, endPoint x: 178, endPoint y: 67, distance: 59.6
click at [178, 67] on p "jsns07658@gmail.com" at bounding box center [226, 67] width 99 height 7
copy p "jsns07658@gmail.com"
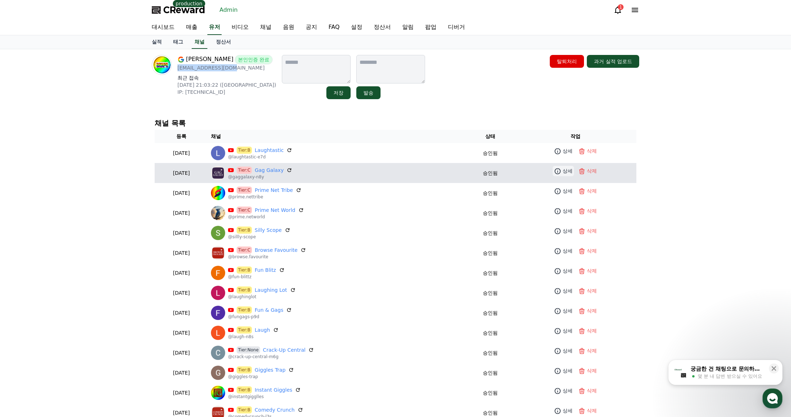
click at [571, 169] on p "상세" at bounding box center [568, 170] width 10 height 7
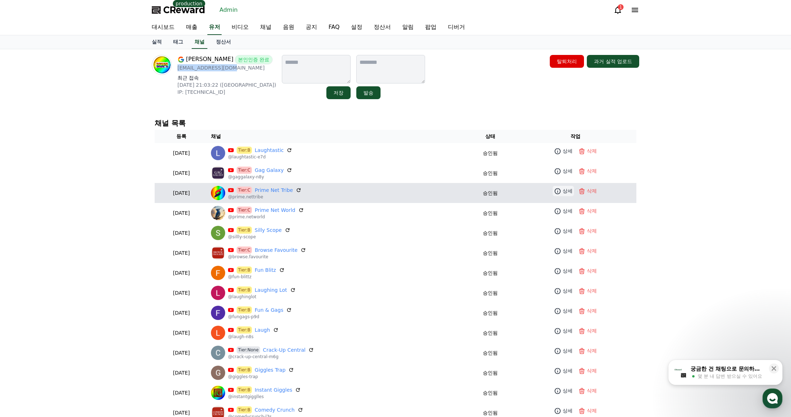
click at [564, 191] on p "상세" at bounding box center [568, 190] width 10 height 7
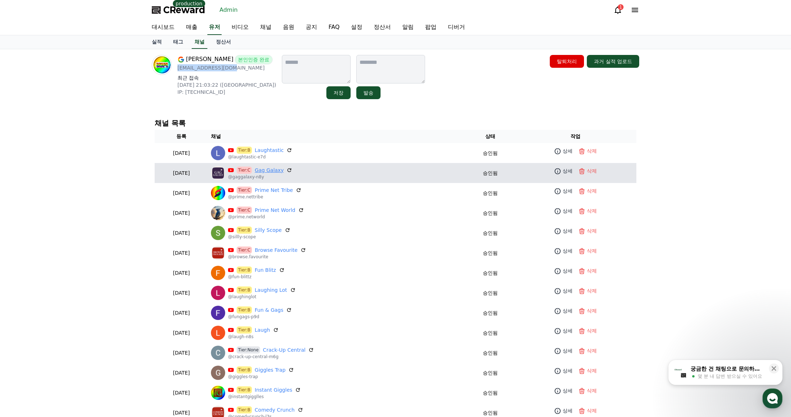
click at [284, 170] on link "Gag Galaxy" at bounding box center [269, 169] width 29 height 7
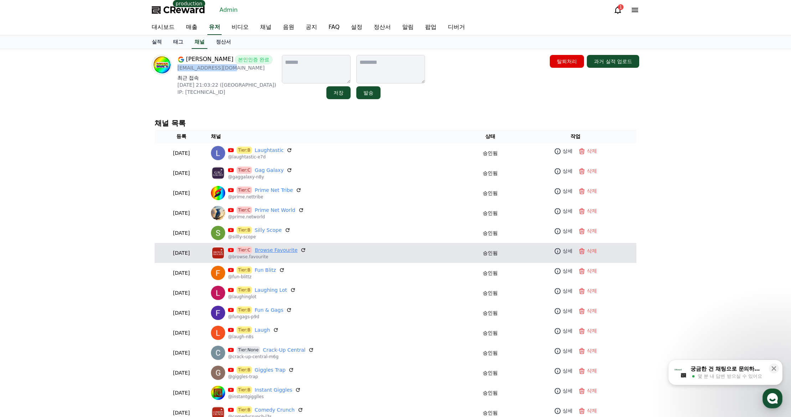
click at [296, 251] on link "Browse Favourite" at bounding box center [276, 249] width 43 height 7
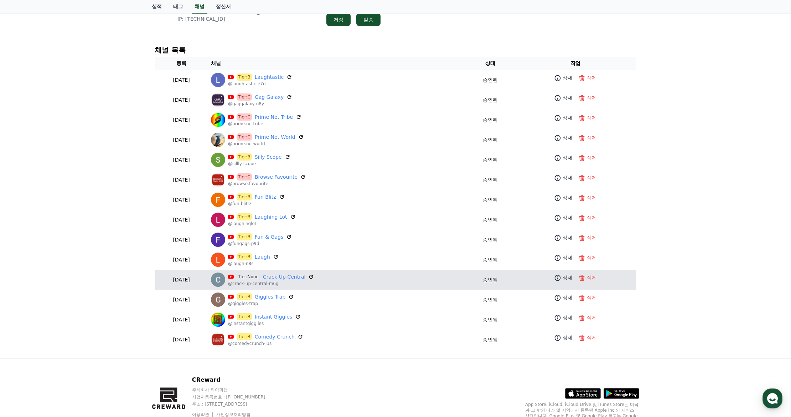
scroll to position [71, 0]
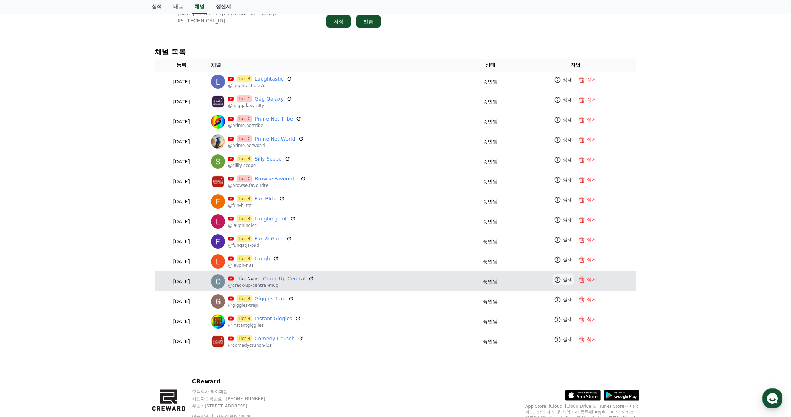
click at [559, 283] on icon at bounding box center [557, 279] width 7 height 7
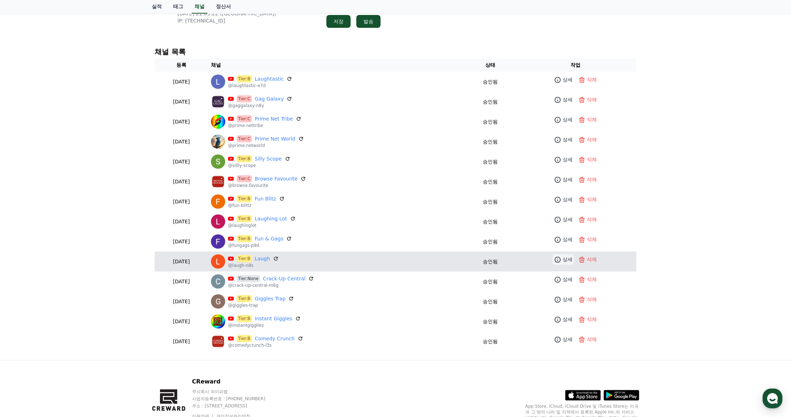
click at [556, 262] on icon at bounding box center [557, 259] width 7 height 7
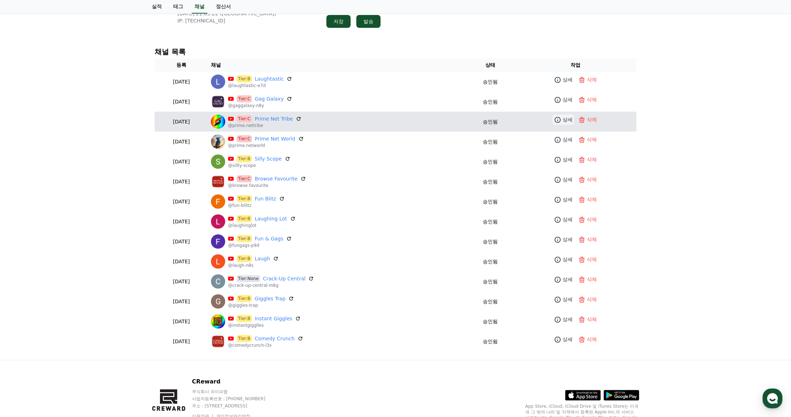
click at [564, 120] on p "상세" at bounding box center [568, 119] width 10 height 7
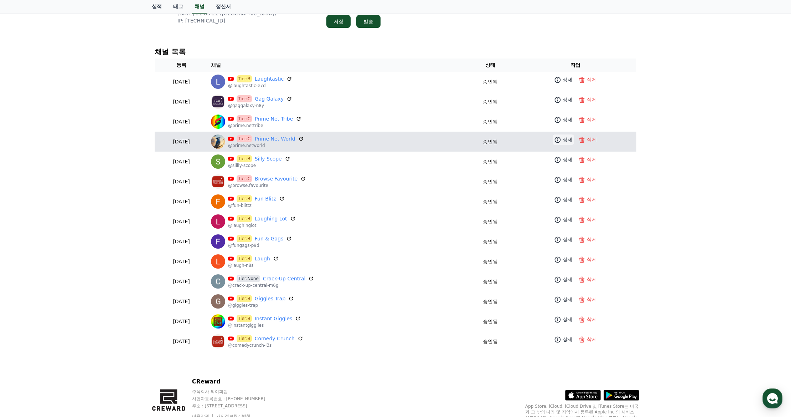
click at [565, 138] on p "상세" at bounding box center [568, 139] width 10 height 7
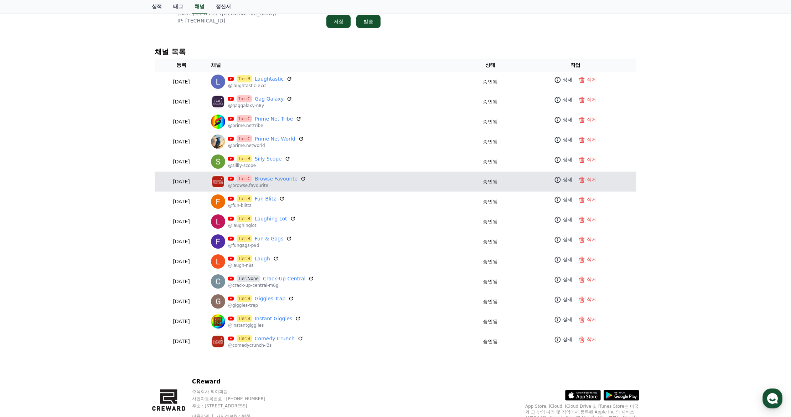
click at [566, 185] on td "상세 삭제" at bounding box center [576, 179] width 122 height 16
click at [566, 179] on p "상세" at bounding box center [568, 179] width 10 height 7
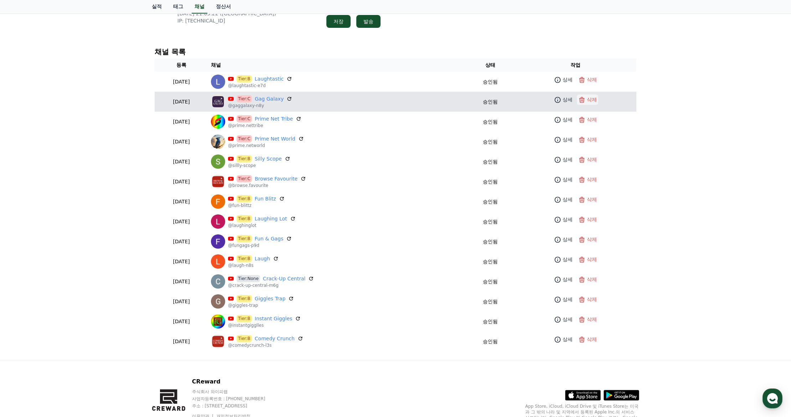
click at [594, 96] on p "삭제" at bounding box center [592, 99] width 10 height 7
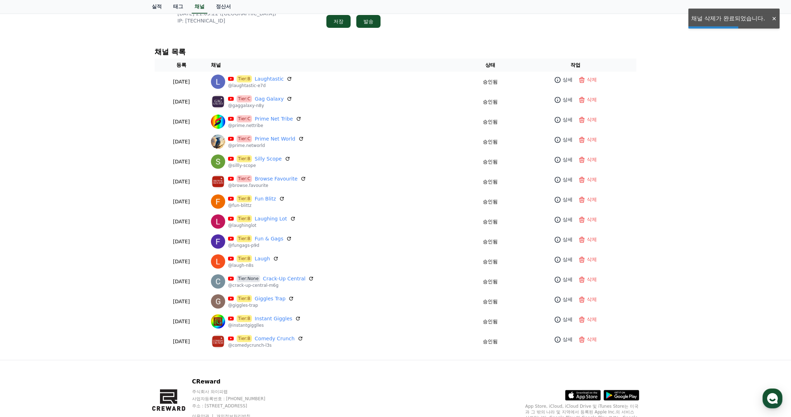
click at [686, 119] on div "Shaheen Khan 본인인증 완료 jsns07658@gmail.com 최근 접속 2025-09-14 21:03:22 (US) IP: 146…" at bounding box center [395, 169] width 791 height 382
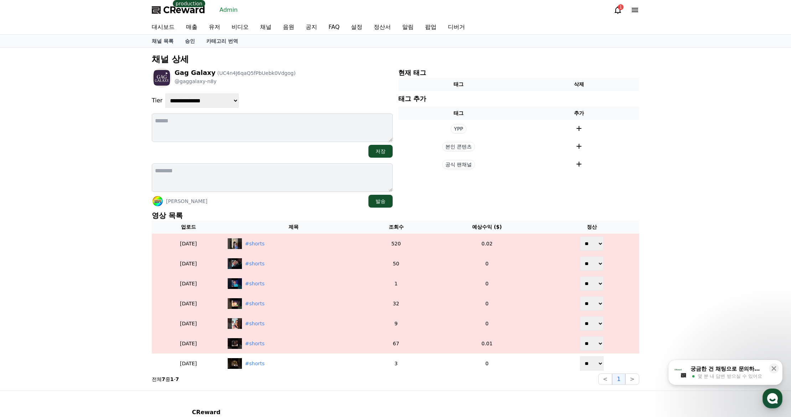
click at [323, 215] on p "영상 목록" at bounding box center [396, 215] width 488 height 10
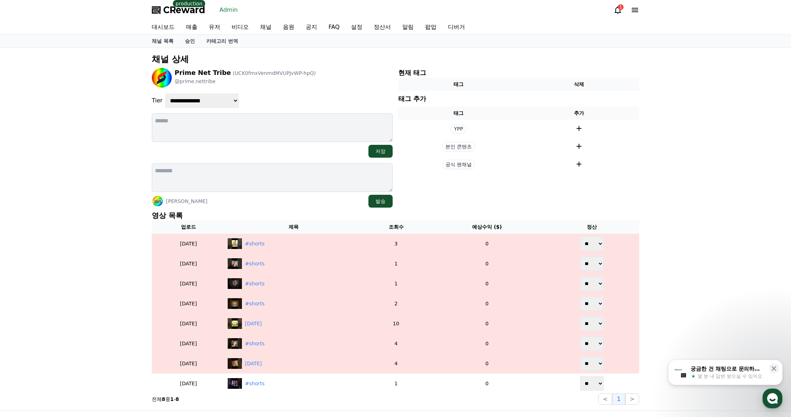
click at [286, 210] on p "영상 목록" at bounding box center [396, 215] width 488 height 10
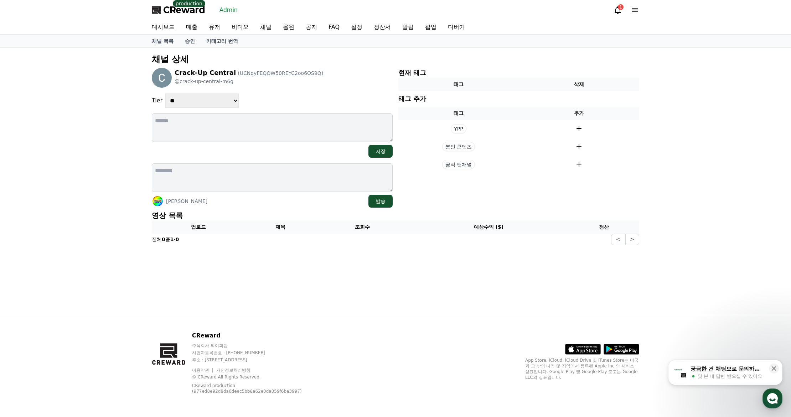
click at [288, 182] on textarea at bounding box center [272, 177] width 241 height 29
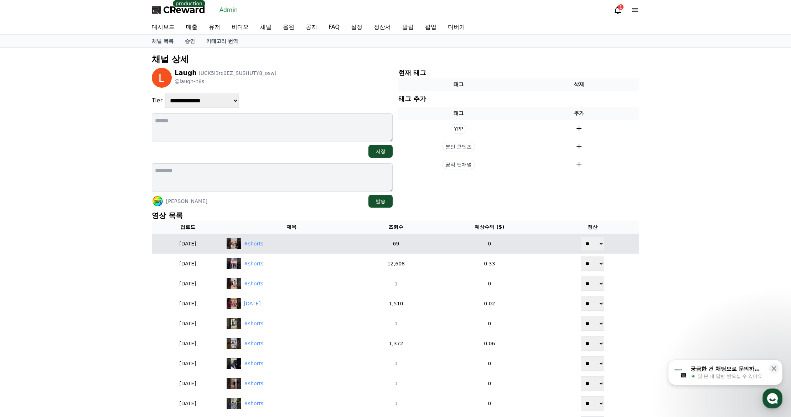
click at [263, 244] on div "#shorts" at bounding box center [254, 243] width 20 height 7
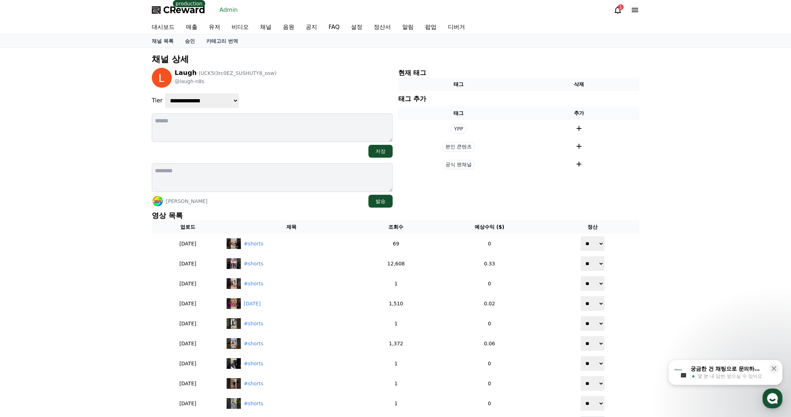
click at [310, 204] on div "[PERSON_NAME] 발송" at bounding box center [272, 201] width 241 height 13
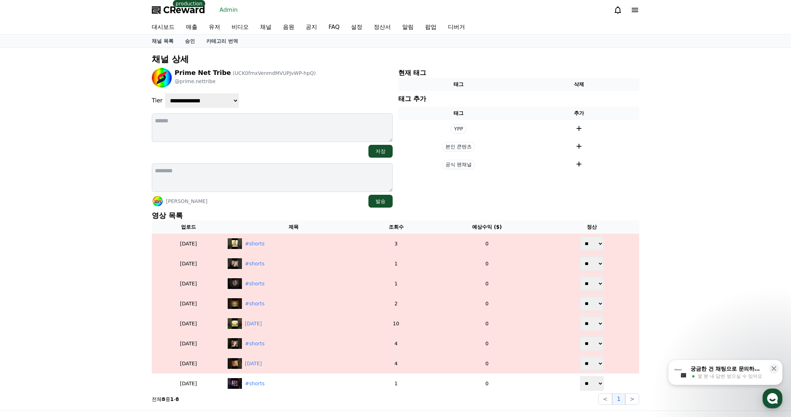
click at [311, 187] on textarea at bounding box center [272, 177] width 241 height 29
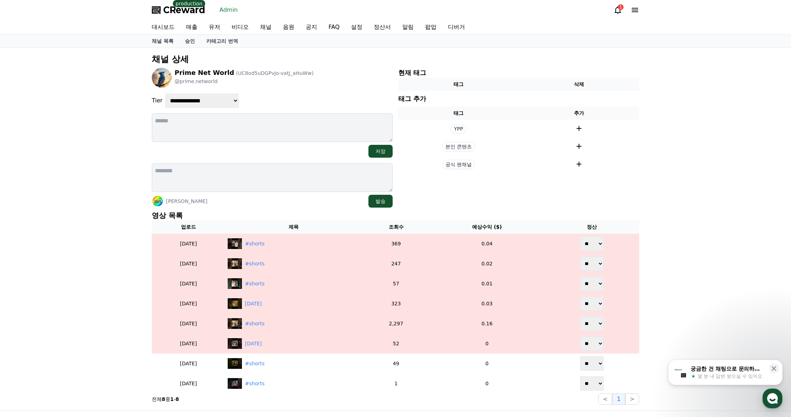
click at [305, 199] on div "Shaheen Khan 발송" at bounding box center [272, 201] width 241 height 13
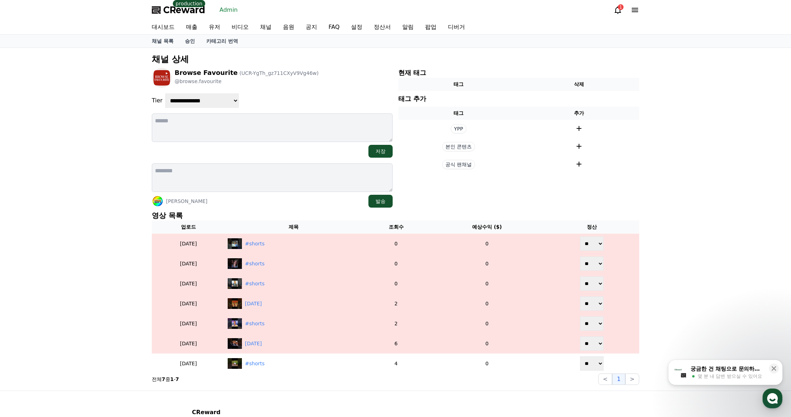
click at [308, 210] on p "영상 목록" at bounding box center [396, 215] width 488 height 10
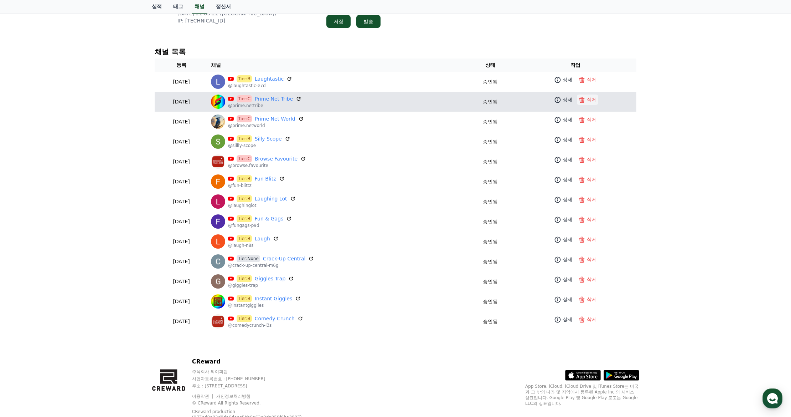
click at [591, 100] on p "삭제" at bounding box center [592, 99] width 10 height 7
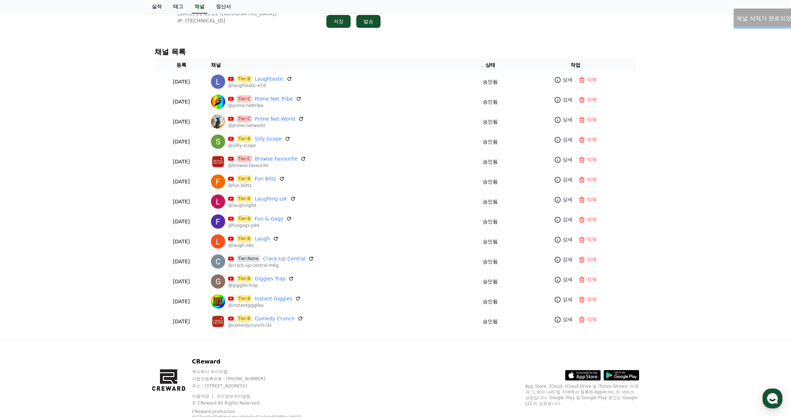
click at [702, 112] on div "Shaheen Khan 본인인증 완료 jsns07658@gmail.com 최근 접속 2025-09-14 21:03:22 (US) IP: 146…" at bounding box center [395, 159] width 791 height 362
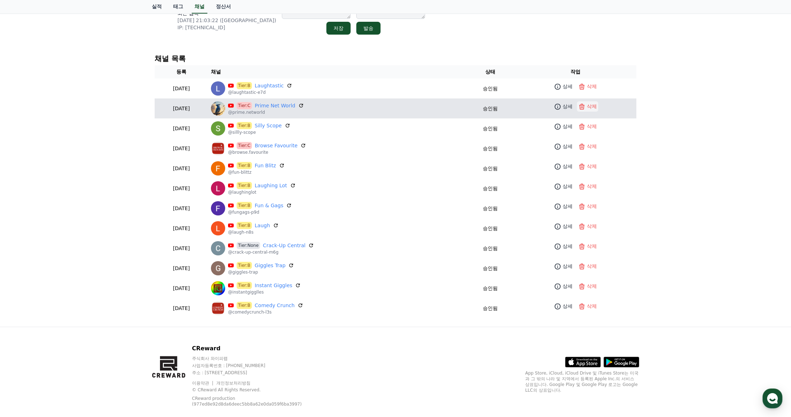
click at [594, 107] on p "삭제" at bounding box center [592, 106] width 10 height 7
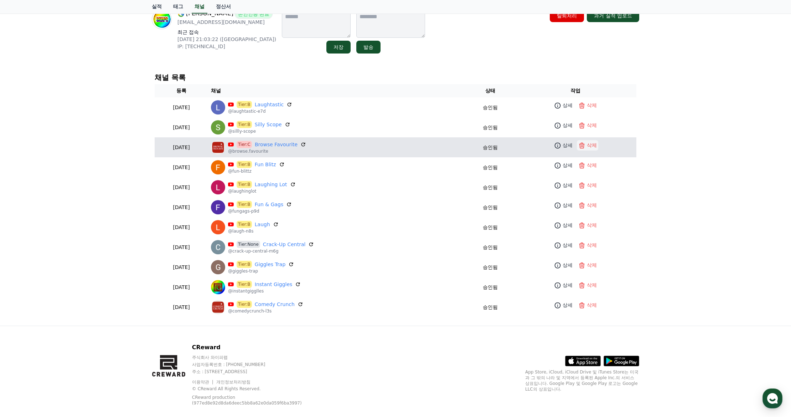
click at [591, 147] on p "삭제" at bounding box center [592, 144] width 10 height 7
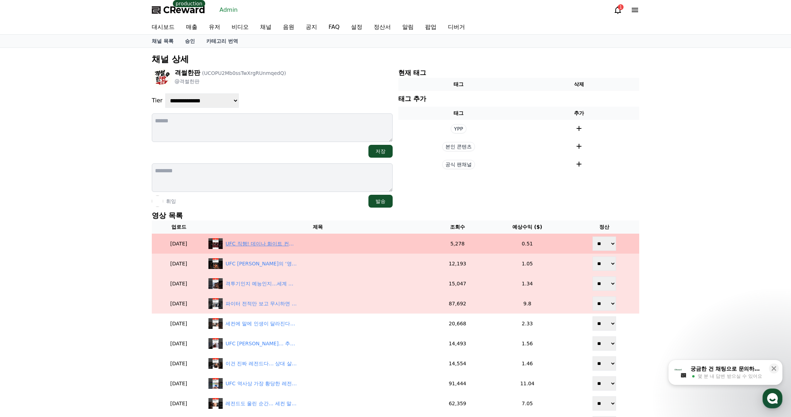
click at [281, 247] on div "UFC 직행! 데이나 화이트 컨텐더 시리즈가 존재하는 진짜 이유" at bounding box center [261, 243] width 71 height 7
click at [278, 241] on div "UFC 직행! 데이나 화이트 컨텐더 시리즈가 존재하는 진짜 이유" at bounding box center [261, 243] width 71 height 7
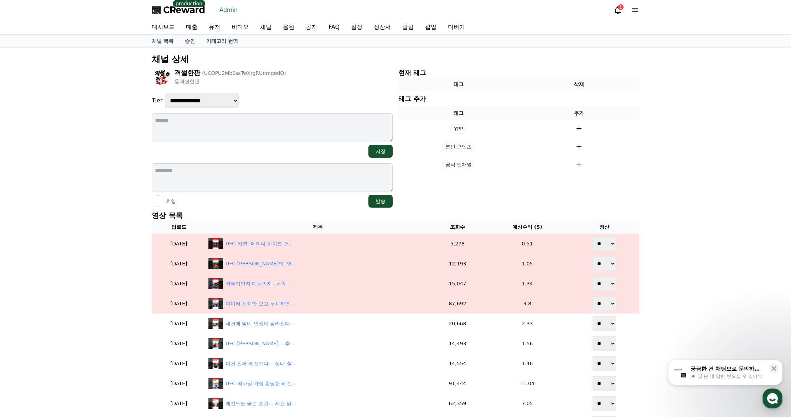
click at [283, 216] on p "영상 목록" at bounding box center [396, 215] width 488 height 10
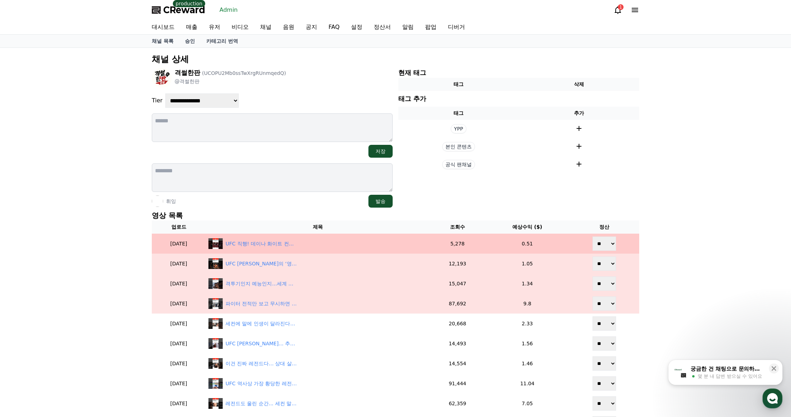
click at [271, 249] on td "UFC 직행! 데이나 화이트 컨텐더 시리즈가 존재하는 진짜 이유" at bounding box center [318, 243] width 224 height 20
click at [270, 244] on div "UFC 직행! 데이나 화이트 컨텐더 시리즈가 존재하는 진짜 이유" at bounding box center [261, 243] width 71 height 7
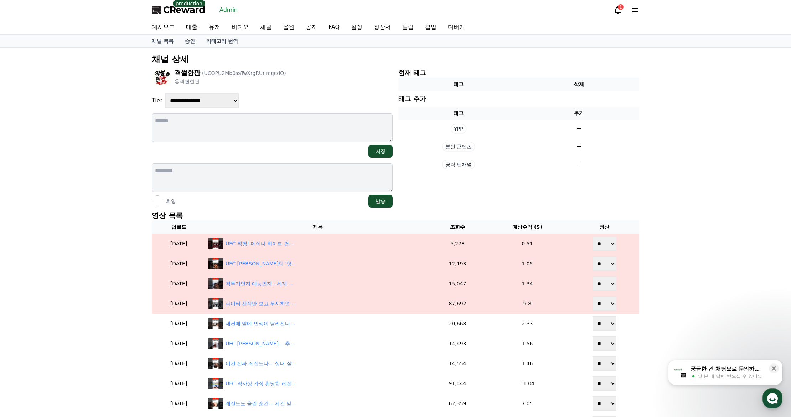
click at [300, 216] on p "영상 목록" at bounding box center [396, 215] width 488 height 10
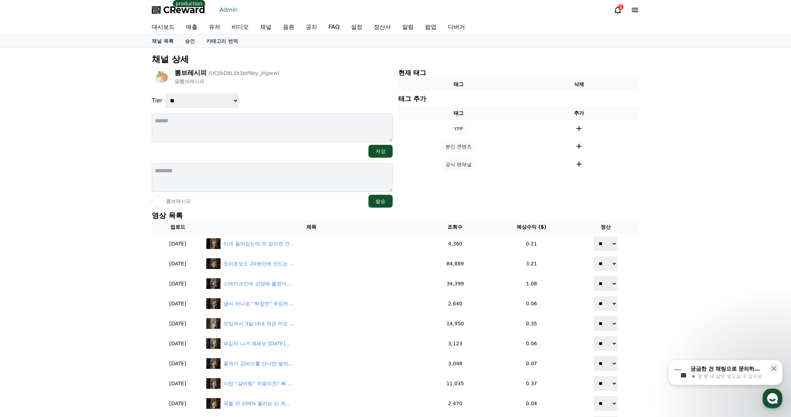
click at [206, 97] on select "**********" at bounding box center [201, 100] width 73 height 14
select select "*"
click at [165, 93] on select "**********" at bounding box center [201, 100] width 73 height 14
click at [303, 83] on div "뽐브레시피 (UCJlbD8L5k3Jof9by_jHjpew) @뽐브레시피" at bounding box center [272, 78] width 241 height 20
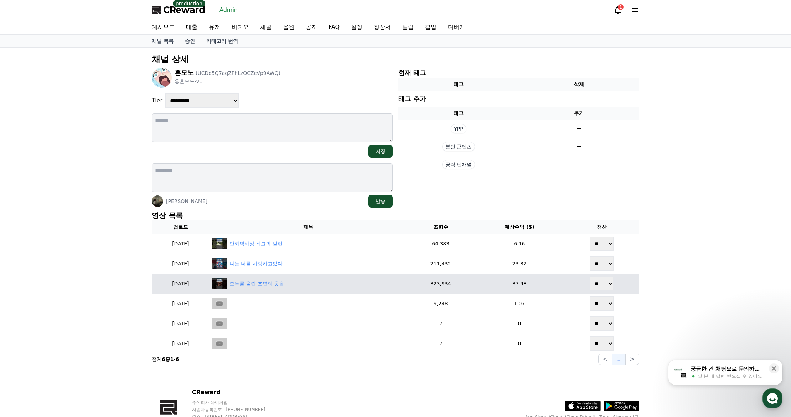
click at [283, 284] on div "모두를 울린 조연의 웃음" at bounding box center [257, 283] width 55 height 7
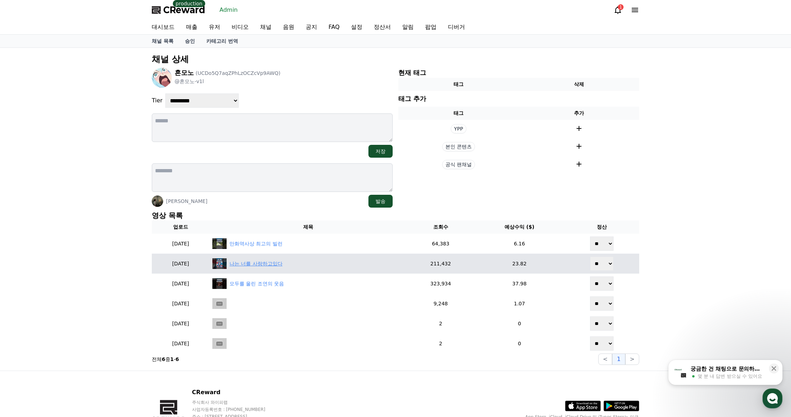
click at [283, 267] on div "나는 너를 사랑하고있다" at bounding box center [256, 263] width 53 height 7
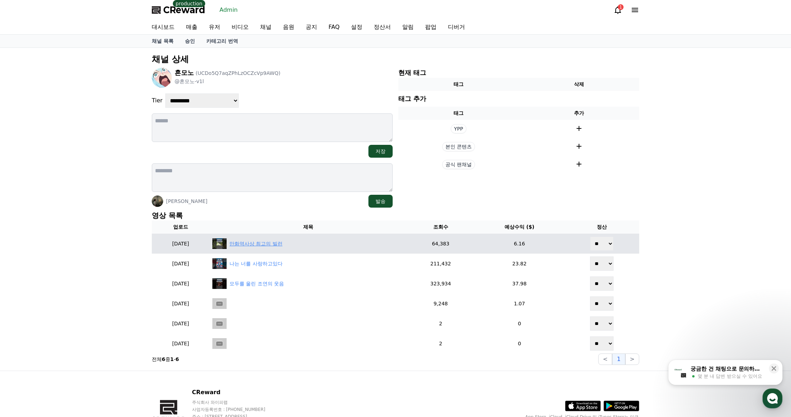
click at [283, 241] on div "만화역사상 최고의 빌런" at bounding box center [256, 243] width 53 height 7
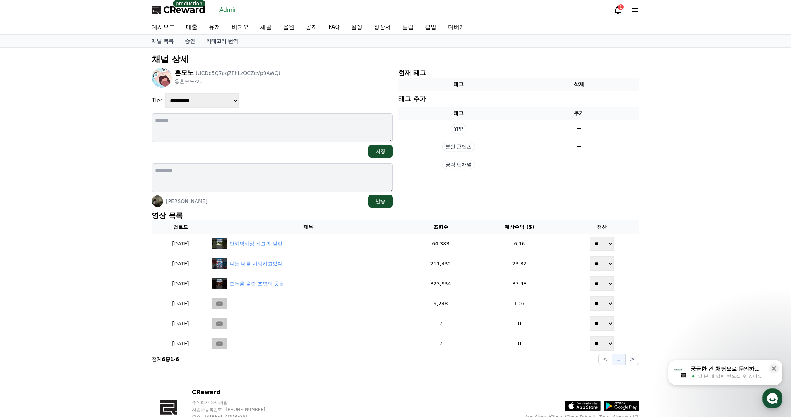
click at [623, 197] on section "현재 태그 태그 삭제 태그 추가 태그 추가 YPP 본인 콘텐츠 공식 팬채널" at bounding box center [518, 138] width 241 height 140
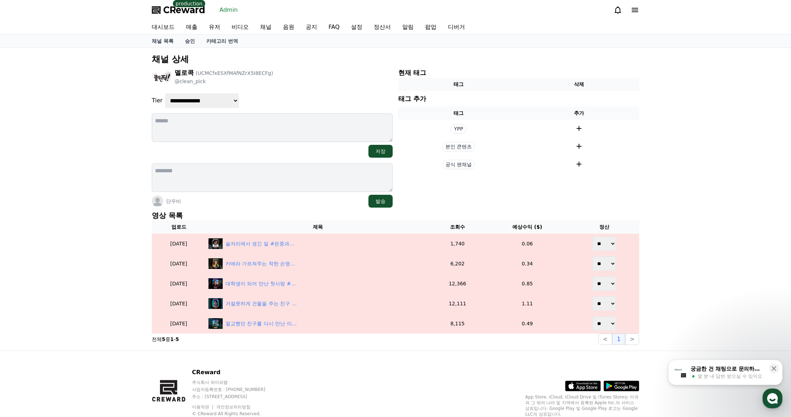
click at [297, 212] on p "영상 목록" at bounding box center [396, 215] width 488 height 10
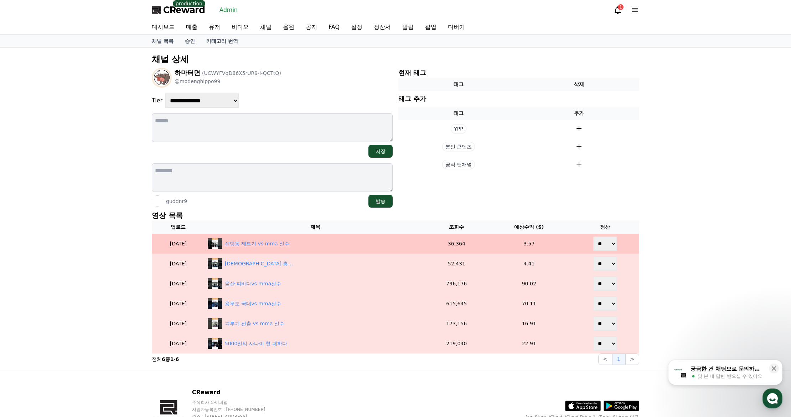
click at [281, 240] on div "신당동 제트기 vs mma 선수" at bounding box center [257, 243] width 65 height 7
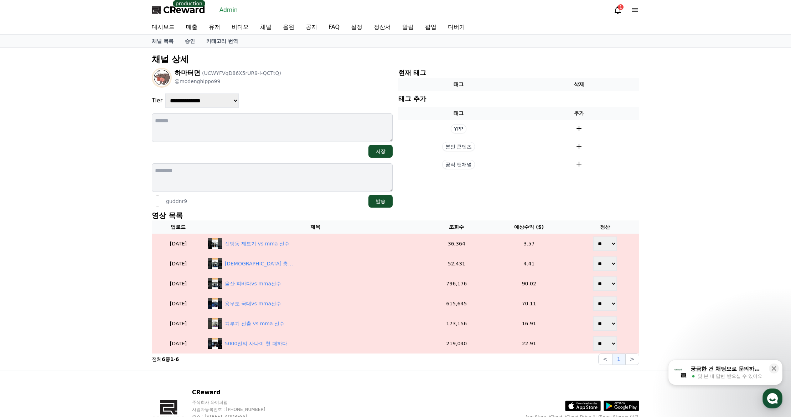
click at [325, 203] on div "guddnr9 발송" at bounding box center [272, 201] width 241 height 13
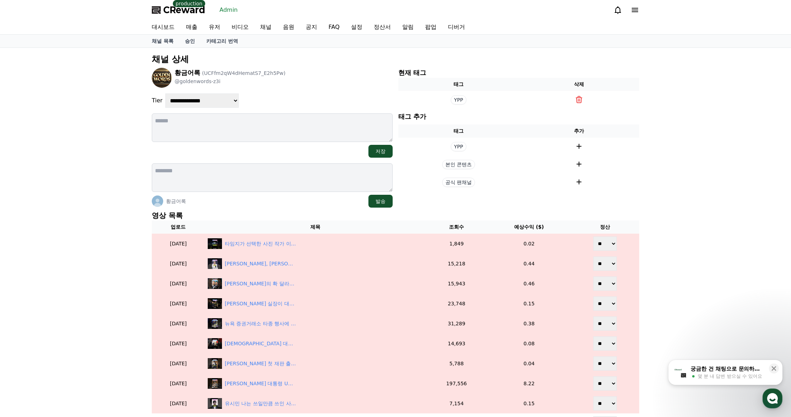
click at [279, 214] on p "영상 목록" at bounding box center [396, 215] width 488 height 10
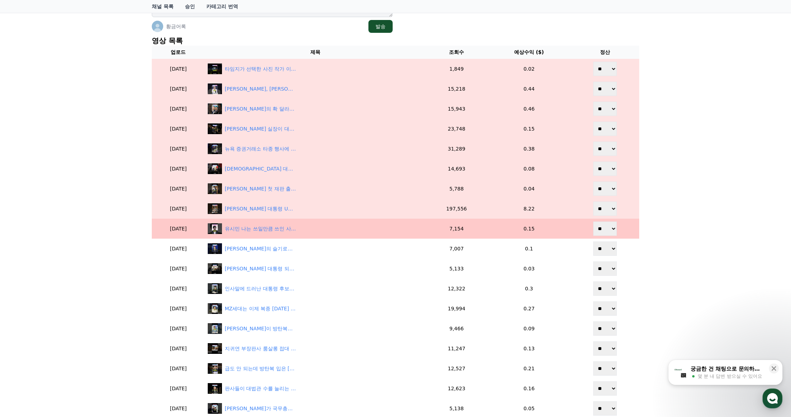
scroll to position [178, 0]
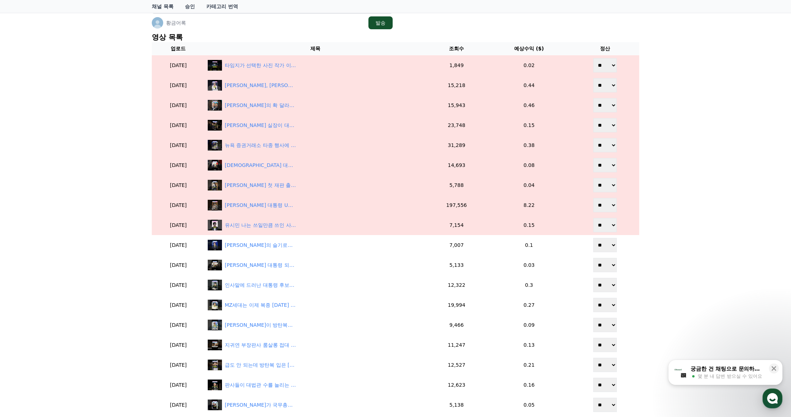
click at [83, 215] on div "**********" at bounding box center [395, 171] width 791 height 602
drag, startPoint x: 92, startPoint y: 211, endPoint x: 105, endPoint y: 210, distance: 13.3
click at [92, 211] on div "**********" at bounding box center [395, 171] width 791 height 602
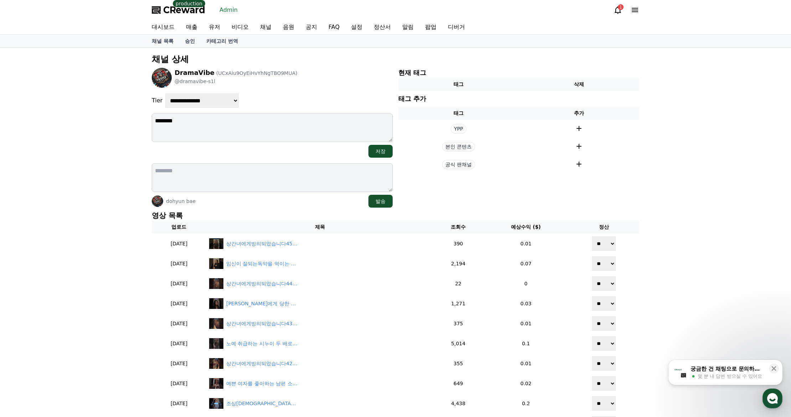
click at [257, 193] on div "dohyun bae 발송" at bounding box center [272, 185] width 241 height 44
click at [269, 202] on div "숏튜디오 발송" at bounding box center [272, 201] width 241 height 13
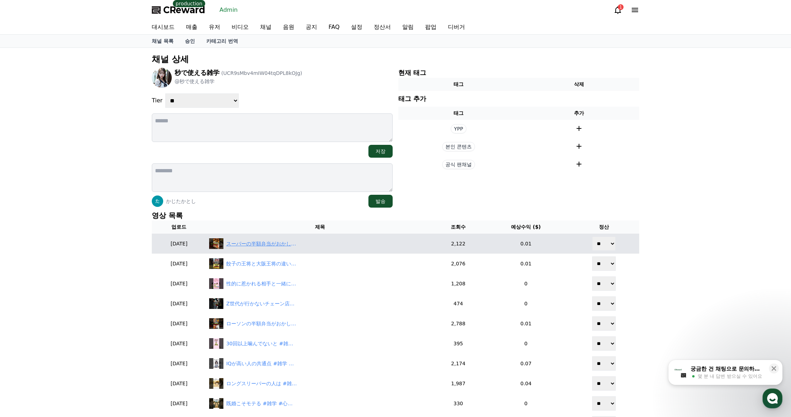
click at [270, 246] on div "スーパーの半額弁当がおかしい #雑学 #グルメ #スーパーマーケット #shorts" at bounding box center [261, 243] width 71 height 7
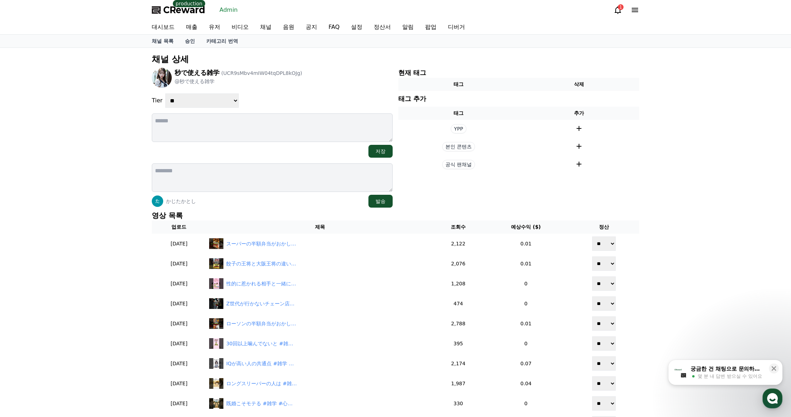
drag, startPoint x: 203, startPoint y: 100, endPoint x: 204, endPoint y: 107, distance: 7.2
click at [203, 100] on select "**********" at bounding box center [201, 100] width 73 height 14
select select "*"
click at [165, 93] on select "**********" at bounding box center [201, 100] width 73 height 14
click at [336, 101] on div "**********" at bounding box center [272, 100] width 241 height 14
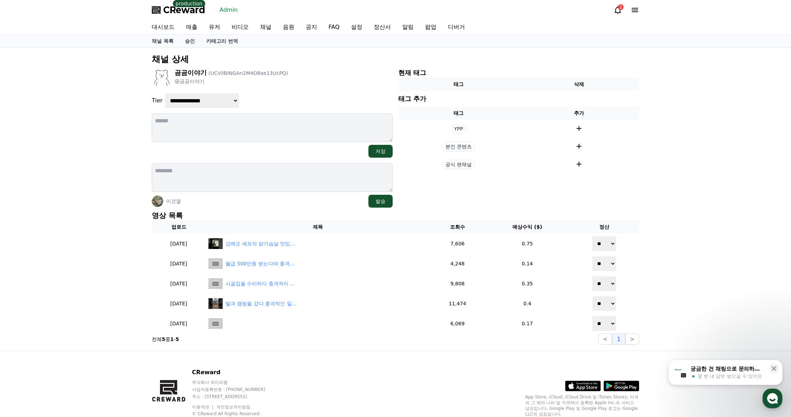
click at [263, 69] on div "곰곰이야기 (UCViIBINGAn2M4O8xe13UcPQ)" at bounding box center [231, 73] width 113 height 10
click at [653, 208] on div "**********" at bounding box center [395, 199] width 791 height 303
click at [207, 102] on select "**********" at bounding box center [201, 100] width 73 height 14
click at [208, 102] on select "**********" at bounding box center [201, 100] width 73 height 14
click at [252, 94] on div "**********" at bounding box center [272, 100] width 241 height 14
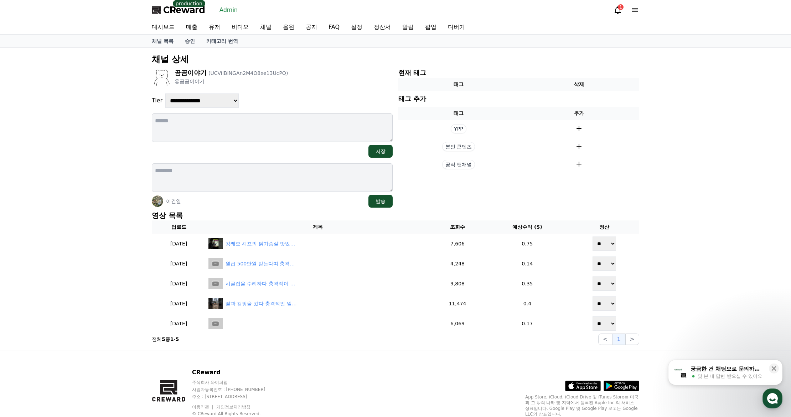
drag, startPoint x: 203, startPoint y: 102, endPoint x: 202, endPoint y: 107, distance: 4.6
click at [203, 100] on select "**********" at bounding box center [201, 100] width 73 height 14
select select "*"
click at [165, 93] on select "**********" at bounding box center [201, 100] width 73 height 14
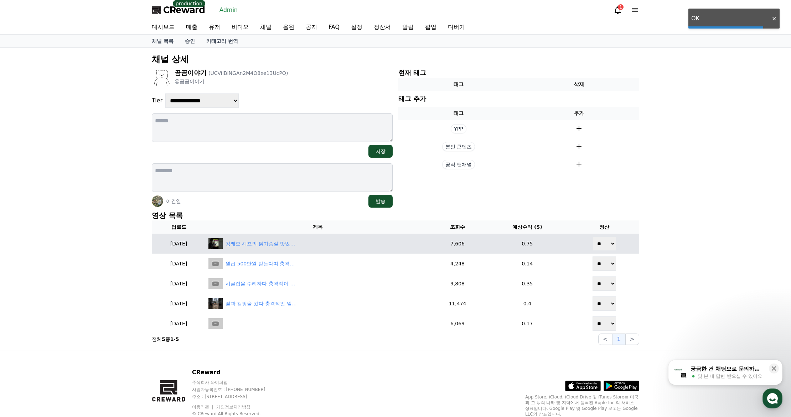
click at [615, 243] on select "** **" at bounding box center [605, 243] width 24 height 14
select select "********"
click at [593, 236] on select "** **" at bounding box center [605, 243] width 24 height 14
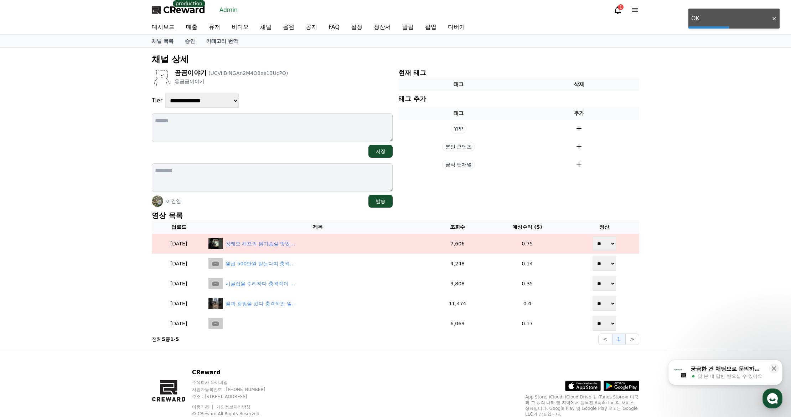
click at [496, 183] on section "현재 태그 태그 삭제 태그 추가 태그 추가 YPP 본인 콘텐츠 공식 팬채널" at bounding box center [518, 138] width 241 height 140
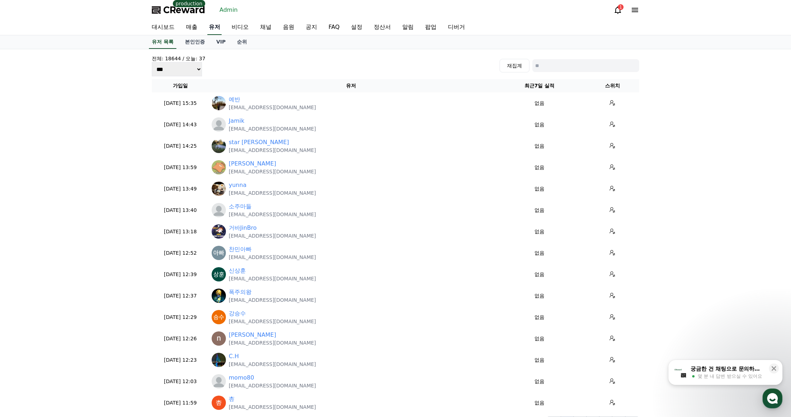
click at [213, 30] on link "유저" at bounding box center [214, 27] width 14 height 15
click at [568, 68] on input at bounding box center [585, 65] width 107 height 13
paste input "**********"
type input "**********"
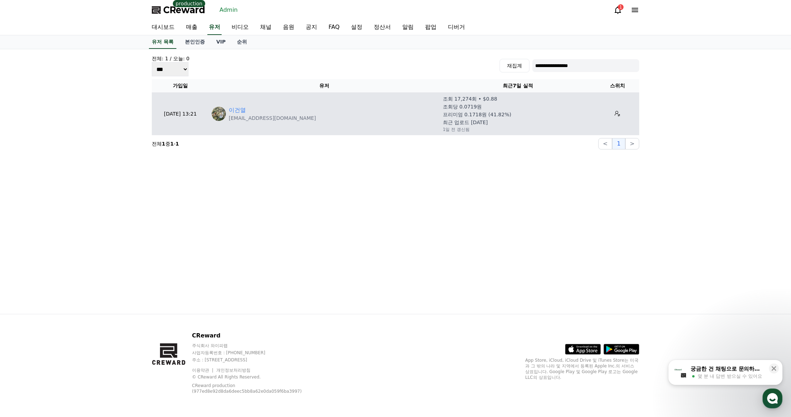
click at [259, 112] on div "이건열" at bounding box center [272, 110] width 87 height 9
click at [237, 112] on link "이건열" at bounding box center [237, 110] width 17 height 9
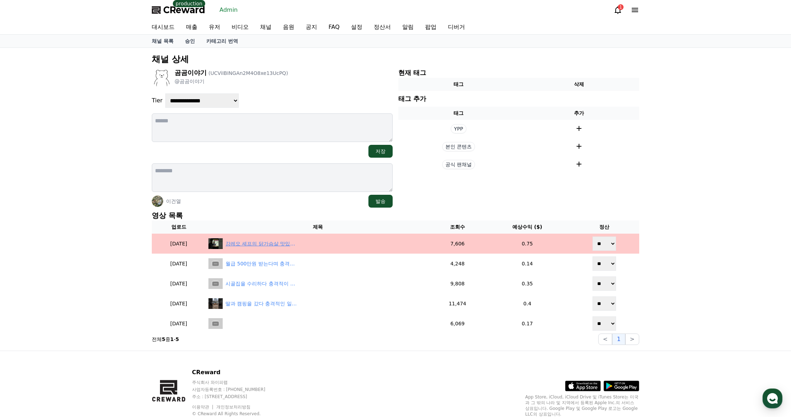
click at [264, 247] on div "강레오 셰프의 닭가슴살 맛있게 먹는 비법" at bounding box center [261, 243] width 71 height 7
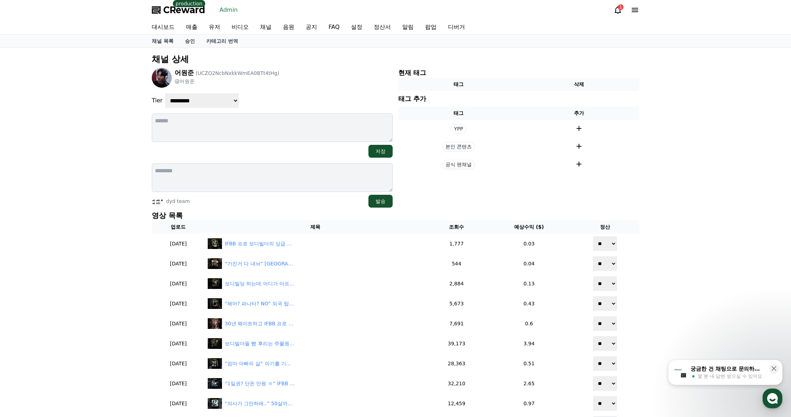
click at [302, 99] on div "**********" at bounding box center [272, 100] width 241 height 14
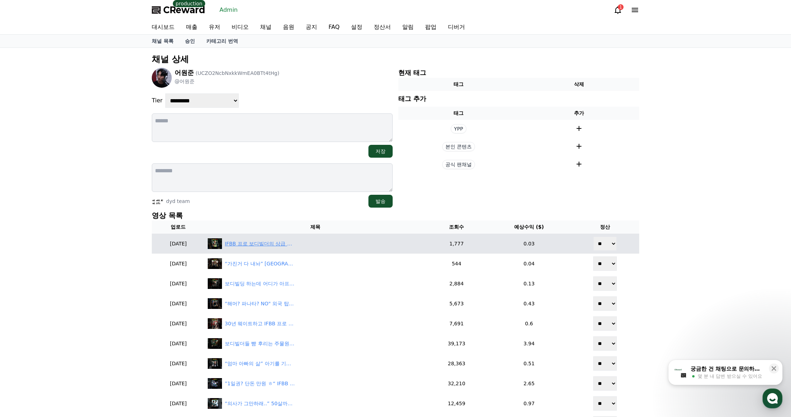
click at [267, 248] on div "IFBB 프로 보디빌더의 상급 노하우 대공개 ㅎㄷㄷ 이런거 알려줘도 되나???" at bounding box center [315, 243] width 215 height 11
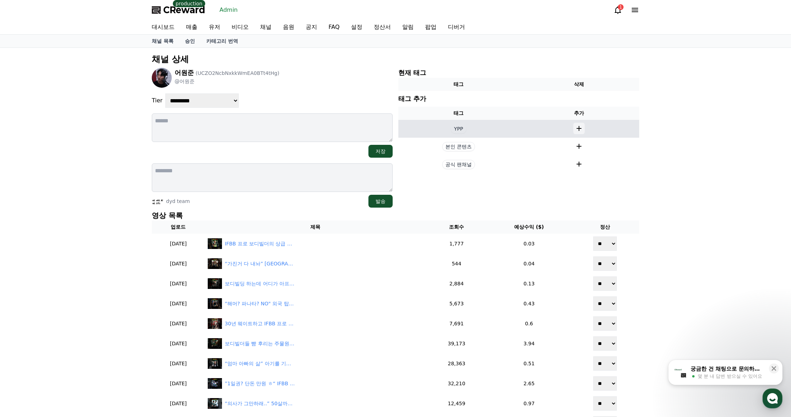
click at [578, 127] on icon at bounding box center [579, 128] width 9 height 9
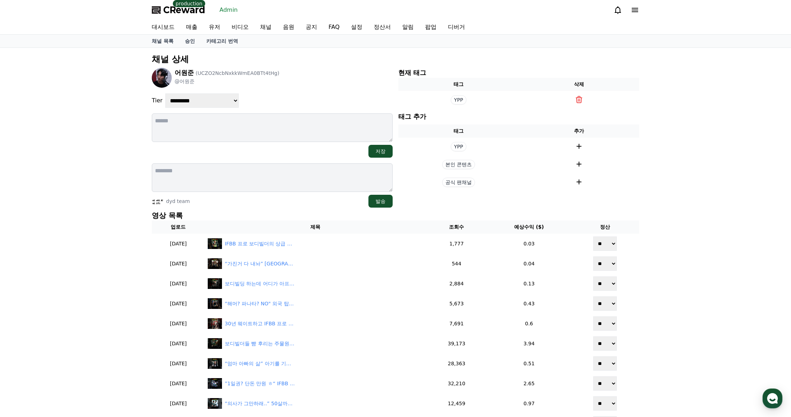
drag, startPoint x: 0, startPoint y: 0, endPoint x: 223, endPoint y: 126, distance: 256.6
click at [223, 126] on textarea at bounding box center [272, 127] width 241 height 29
type textarea "*"
type textarea "**********"
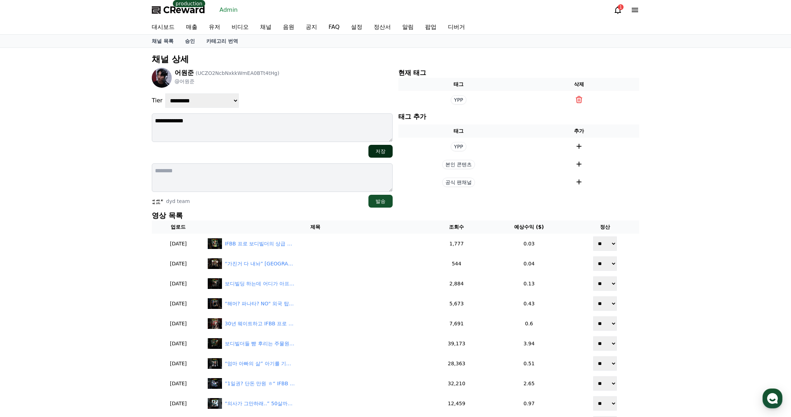
click at [378, 149] on button "저장" at bounding box center [381, 151] width 24 height 13
click at [692, 174] on div "**********" at bounding box center [395, 349] width 791 height 602
click at [659, 185] on div "**********" at bounding box center [395, 349] width 791 height 602
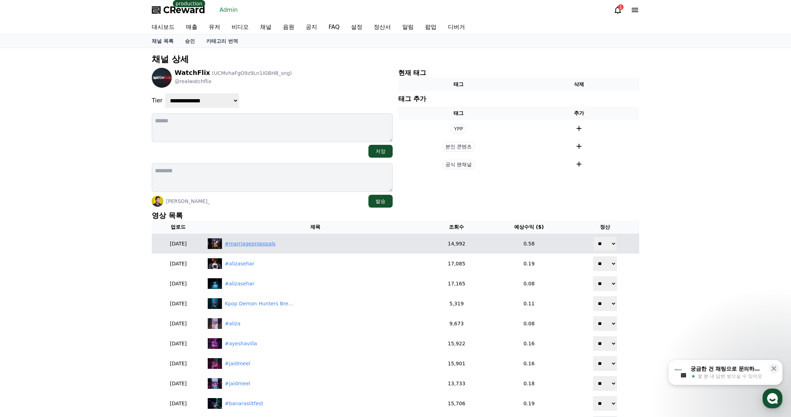
click at [271, 241] on div "#marriageproposals" at bounding box center [250, 243] width 51 height 7
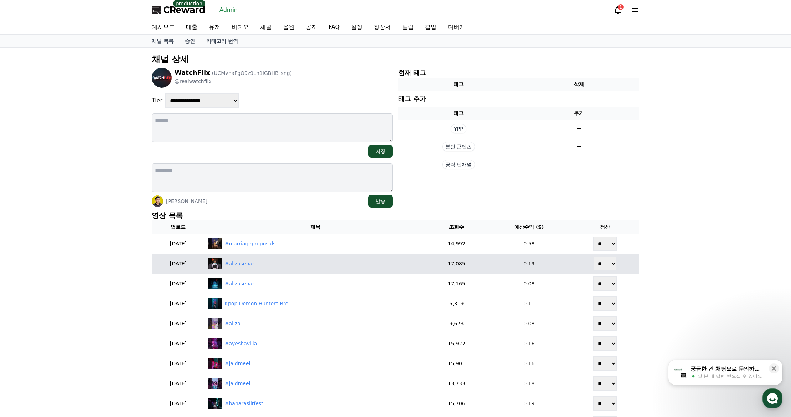
drag, startPoint x: 268, startPoint y: 269, endPoint x: 263, endPoint y: 269, distance: 5.0
click at [267, 269] on td "#alizasehar" at bounding box center [315, 263] width 221 height 20
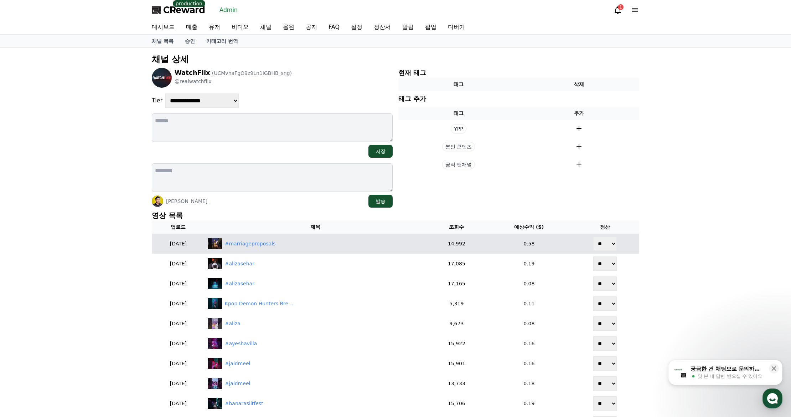
click at [261, 243] on div "#marriageproposals" at bounding box center [250, 243] width 51 height 7
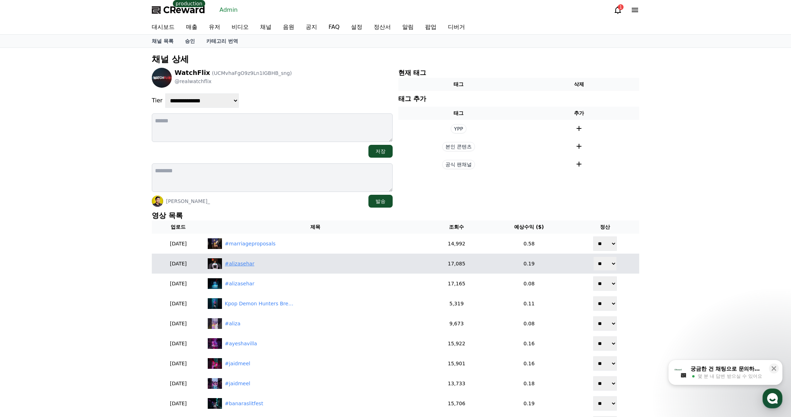
click at [254, 264] on div "#alizasehar" at bounding box center [240, 263] width 30 height 7
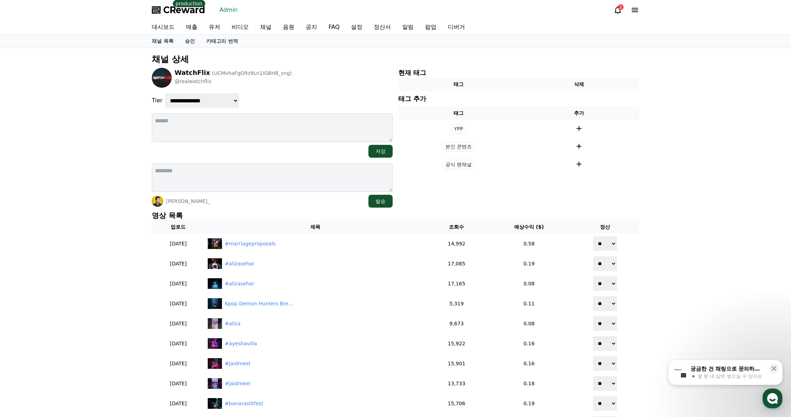
click at [712, 265] on div "**********" at bounding box center [395, 349] width 791 height 602
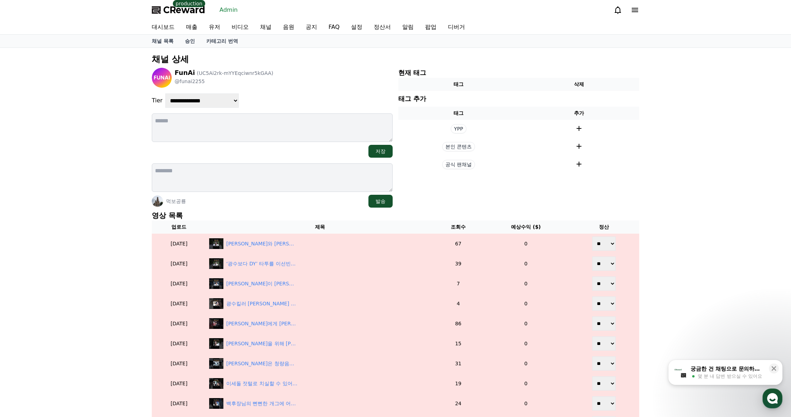
click at [252, 209] on div "**********" at bounding box center [395, 349] width 493 height 596
drag, startPoint x: 273, startPoint y: 213, endPoint x: 227, endPoint y: 156, distance: 73.6
click at [273, 213] on p "영상 목록" at bounding box center [396, 215] width 488 height 10
click at [267, 186] on textarea at bounding box center [272, 177] width 241 height 29
click at [706, 212] on div "**********" at bounding box center [395, 349] width 791 height 602
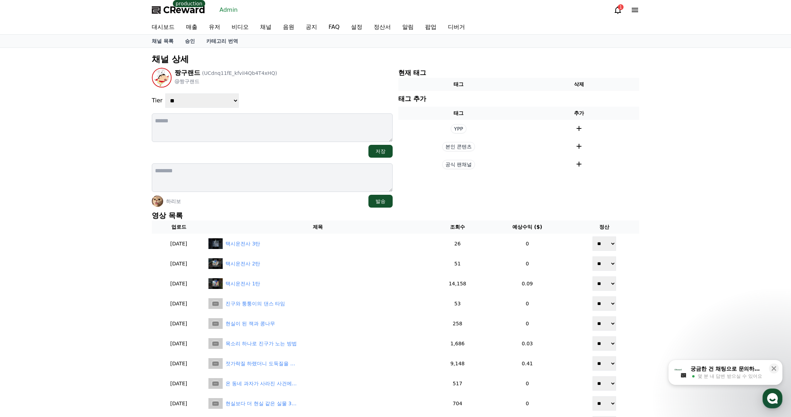
click at [305, 91] on div "**********" at bounding box center [272, 138] width 241 height 140
click at [278, 93] on div "**********" at bounding box center [272, 100] width 241 height 14
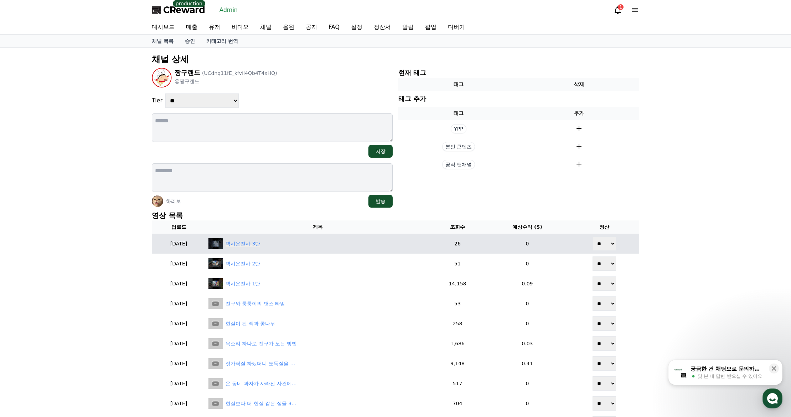
click at [253, 242] on div "택시운전사 3탄" at bounding box center [243, 243] width 35 height 7
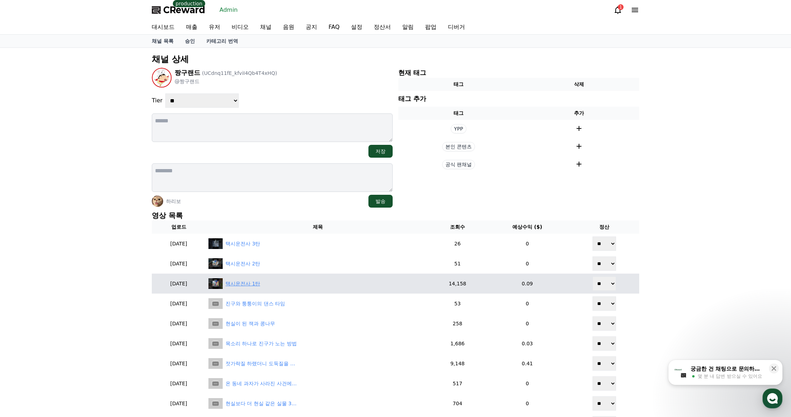
click at [260, 285] on div "택시운전사 1탄" at bounding box center [243, 283] width 35 height 7
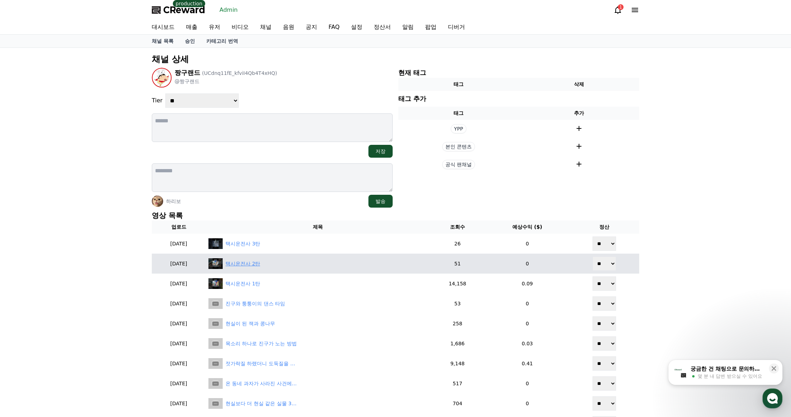
click at [260, 262] on div "택시운전사 2탄" at bounding box center [243, 263] width 35 height 7
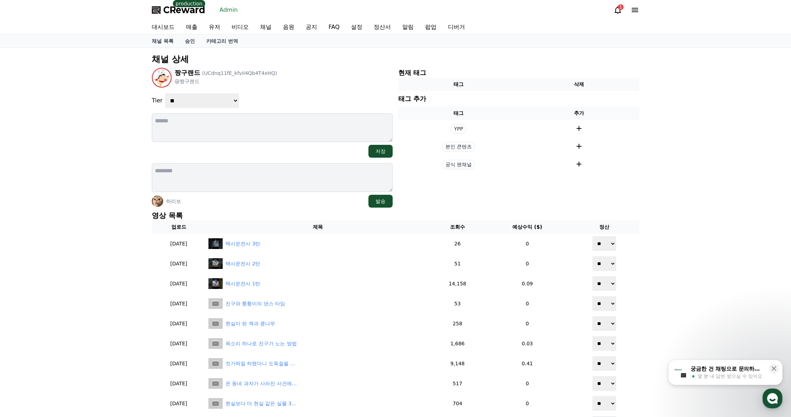
click at [695, 182] on div "**********" at bounding box center [395, 349] width 791 height 602
select select "*"
click at [165, 93] on select "**********" at bounding box center [201, 100] width 73 height 14
click at [318, 98] on div "**********" at bounding box center [272, 100] width 241 height 14
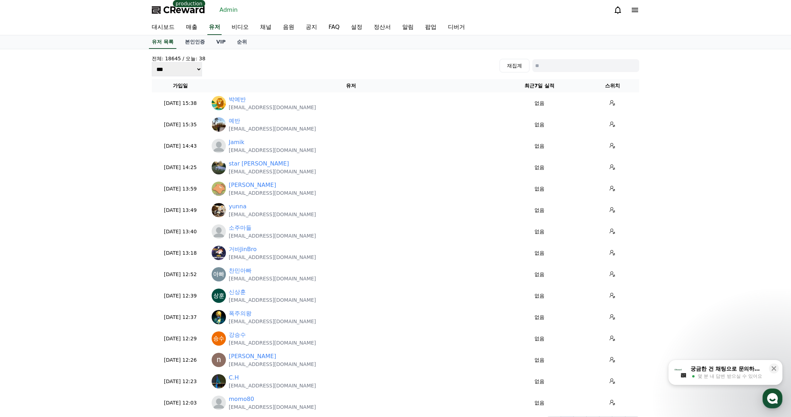
click at [573, 63] on input at bounding box center [585, 65] width 107 height 13
paste input "**********"
type input "**********"
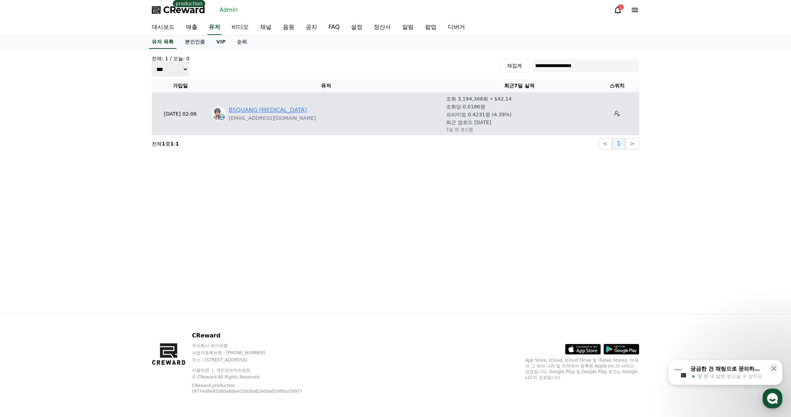
click at [260, 112] on link "BSQUANG [MEDICAL_DATA]" at bounding box center [268, 110] width 78 height 9
click at [257, 109] on link "BSQUANG [MEDICAL_DATA]" at bounding box center [268, 110] width 78 height 9
click at [243, 107] on link "BSQUANG [MEDICAL_DATA]" at bounding box center [268, 110] width 78 height 9
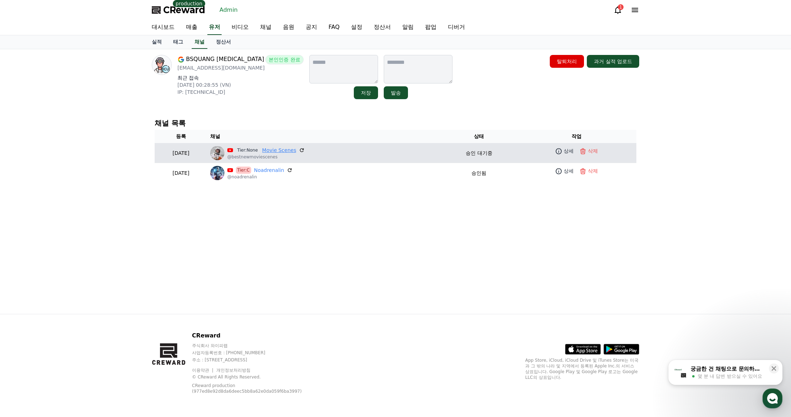
click at [291, 151] on link "Movie Scenes" at bounding box center [279, 149] width 34 height 7
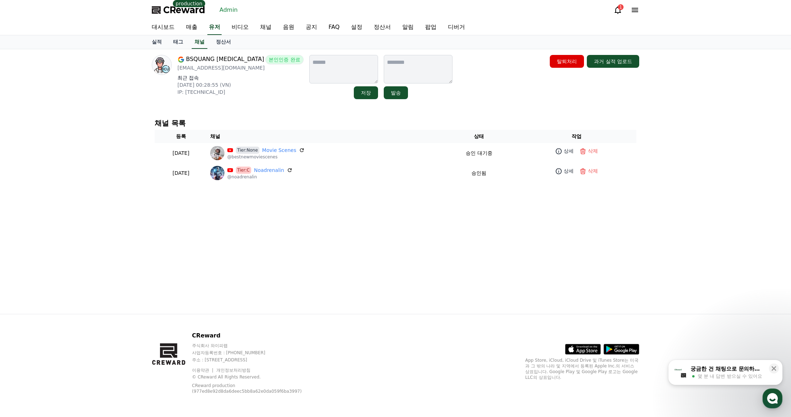
click at [444, 104] on div "BSQUANG [MEDICAL_DATA] 본인인증 완료 [EMAIL_ADDRESS][DOMAIN_NAME] 최근 접속 [DATE] 00:28:…" at bounding box center [395, 181] width 499 height 264
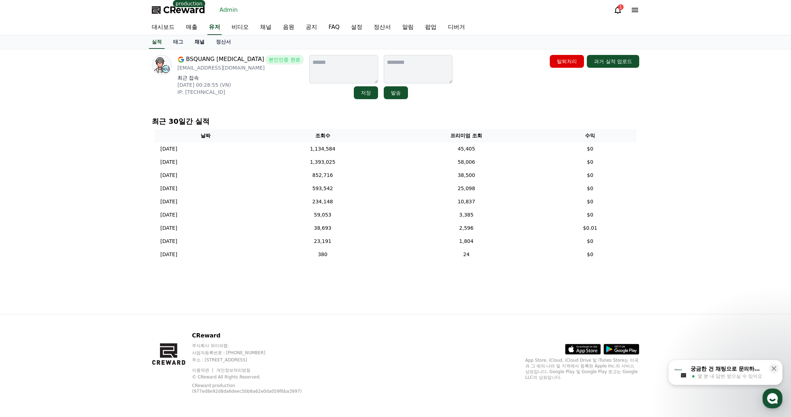
click at [194, 39] on link "채널" at bounding box center [199, 42] width 21 height 14
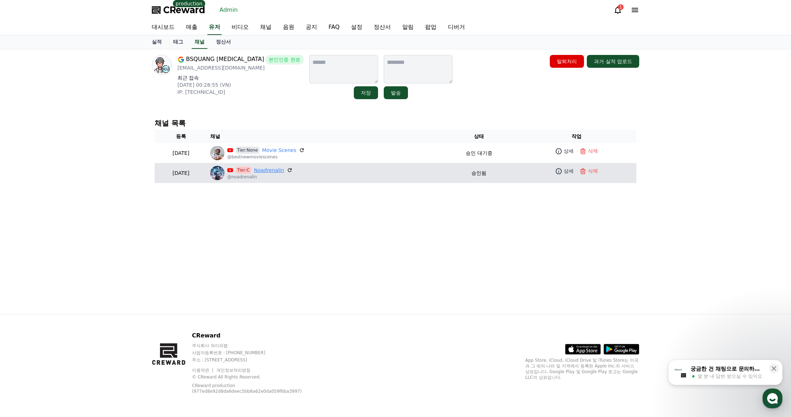
click at [284, 171] on link "Noadrenalin" at bounding box center [269, 169] width 30 height 7
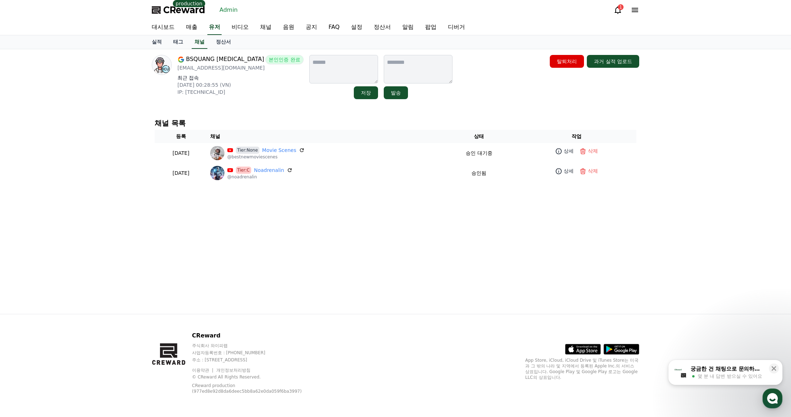
click at [622, 204] on div "BSQUANG ICU 본인인증 완료 bsquangicu@gmail.com 최근 접속 2025-09-22 00:28:55 (VN) IP: 14.…" at bounding box center [395, 181] width 499 height 264
click at [184, 10] on span "CReward" at bounding box center [184, 9] width 42 height 11
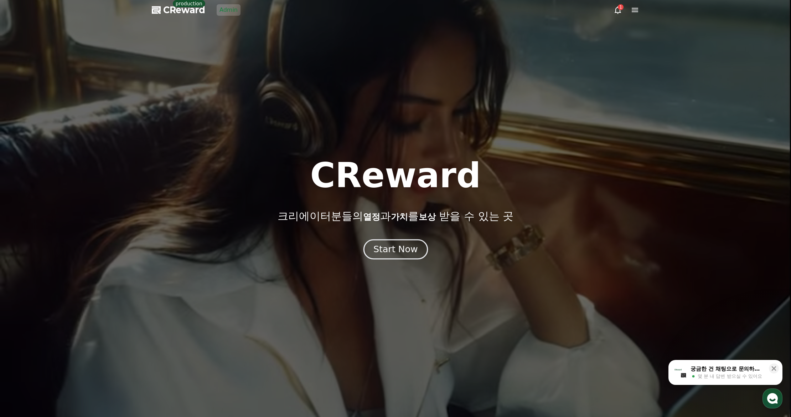
click at [390, 252] on div "Start Now" at bounding box center [396, 249] width 44 height 12
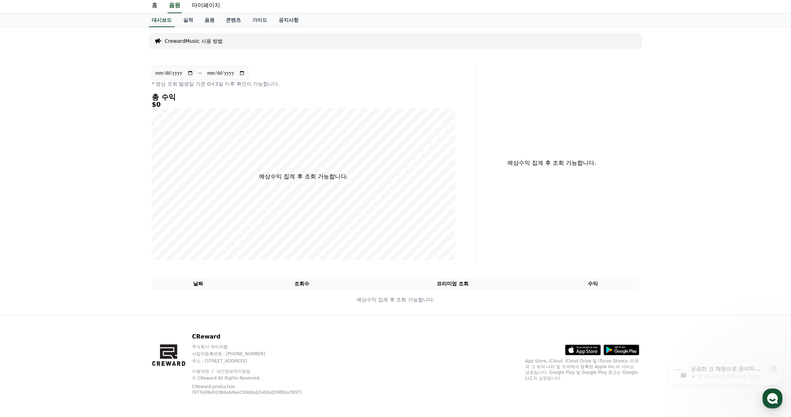
scroll to position [23, 0]
click at [204, 370] on link "이용약관" at bounding box center [203, 369] width 22 height 5
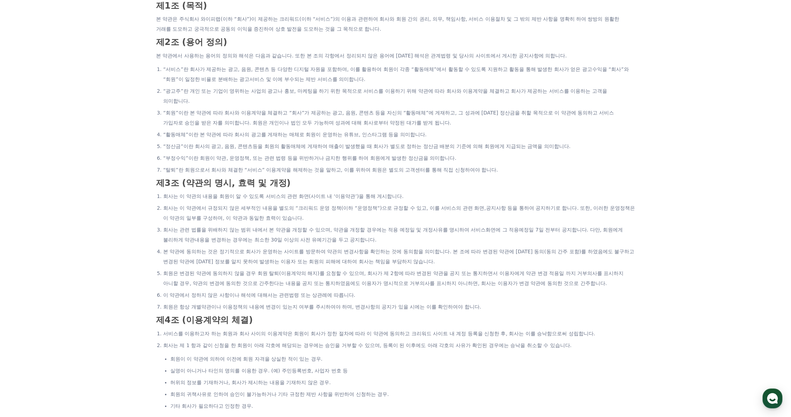
scroll to position [107, 0]
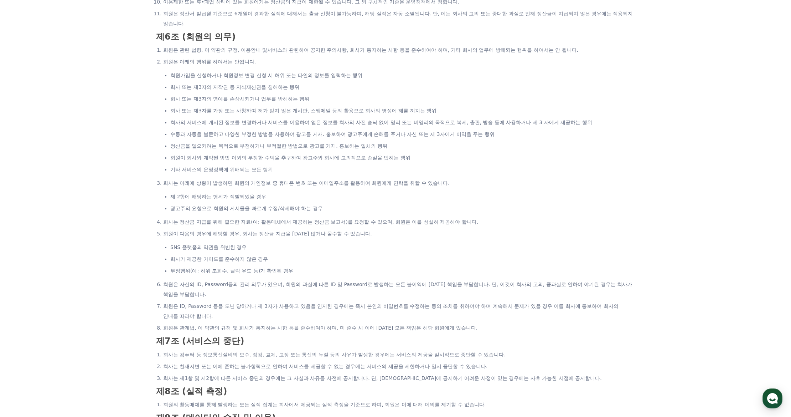
click at [223, 90] on li "회사 또는 제3자의 저작권 등 지식재산권을 침해하는 행위" at bounding box center [402, 87] width 465 height 10
click at [219, 104] on li "회사 또는 제3자의 명예를 손상시키거나 업무를 방해하는 행위" at bounding box center [402, 99] width 465 height 10
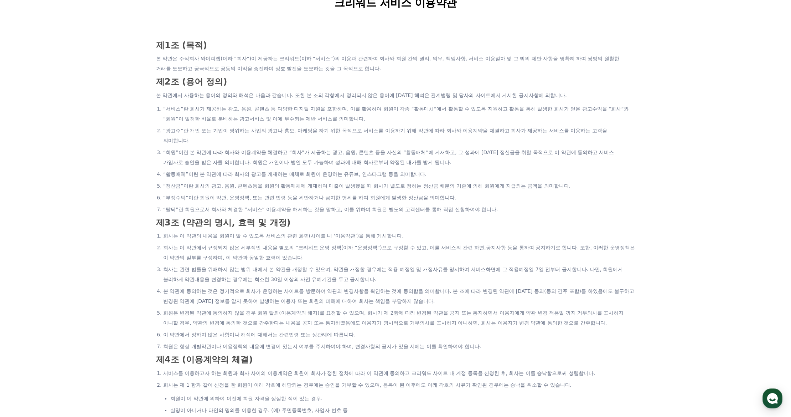
scroll to position [0, 0]
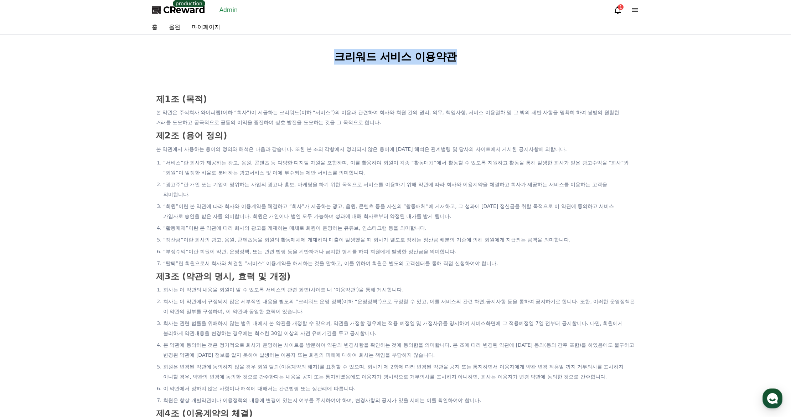
drag, startPoint x: 326, startPoint y: 57, endPoint x: 474, endPoint y: 63, distance: 148.7
click at [474, 63] on h1 "크리워드 서비스 이용약관" at bounding box center [395, 57] width 493 height 16
copy h1 "크리워드 서비스 이용약관"
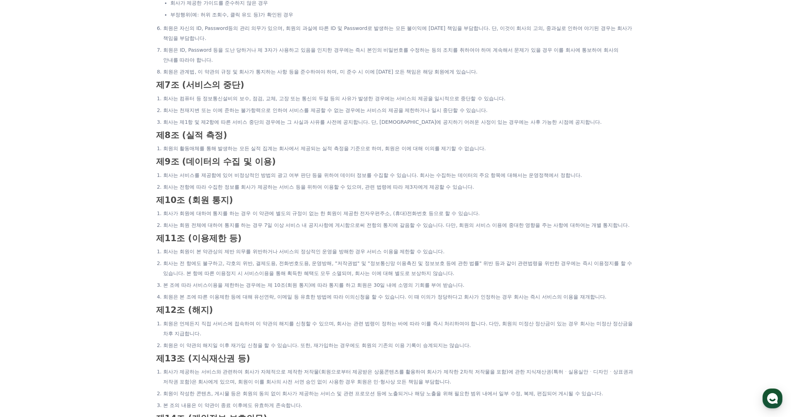
scroll to position [998, 0]
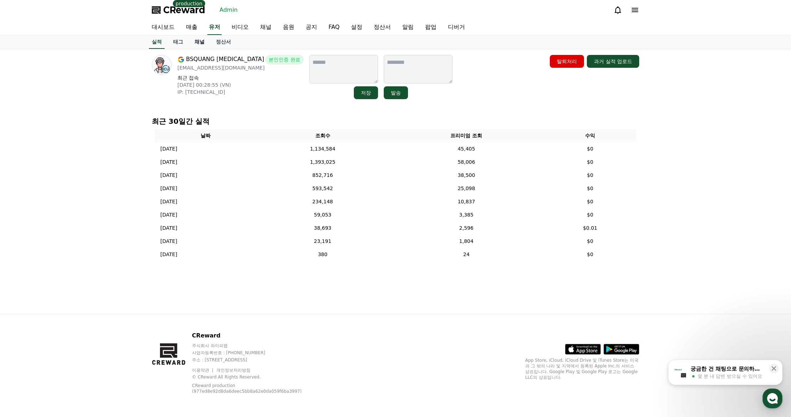
click at [199, 44] on link "채널" at bounding box center [199, 42] width 21 height 14
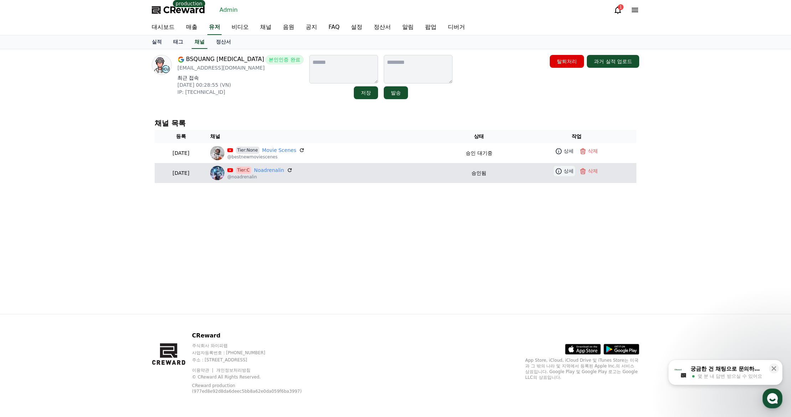
click at [566, 175] on link "상세" at bounding box center [564, 171] width 21 height 10
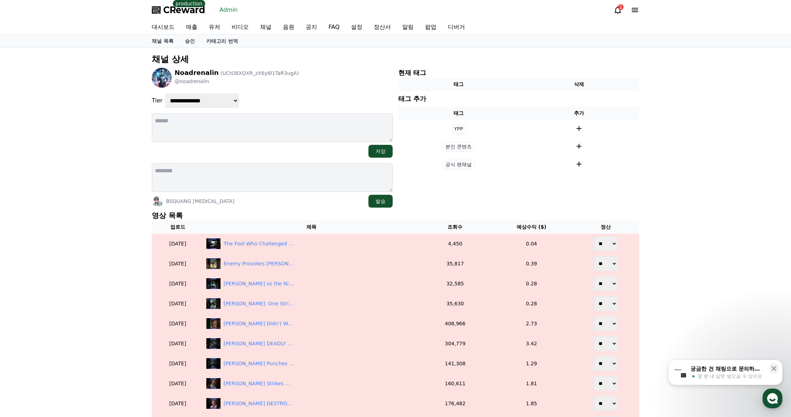
drag, startPoint x: 305, startPoint y: 202, endPoint x: 313, endPoint y: 197, distance: 9.8
click at [304, 202] on div "BSQUANG [MEDICAL_DATA] 발송" at bounding box center [272, 201] width 241 height 13
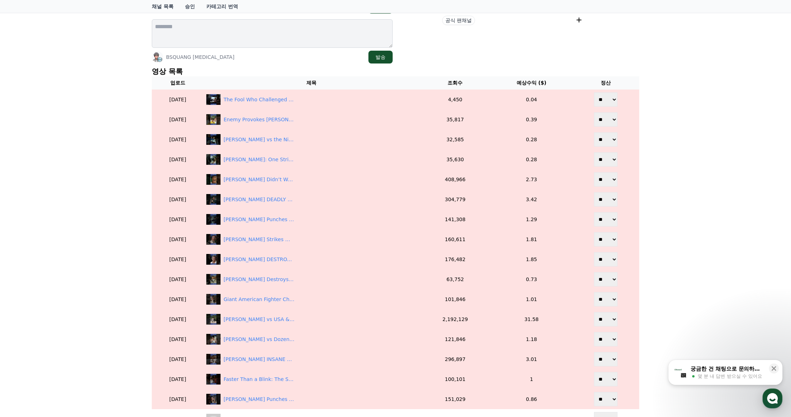
scroll to position [143, 0]
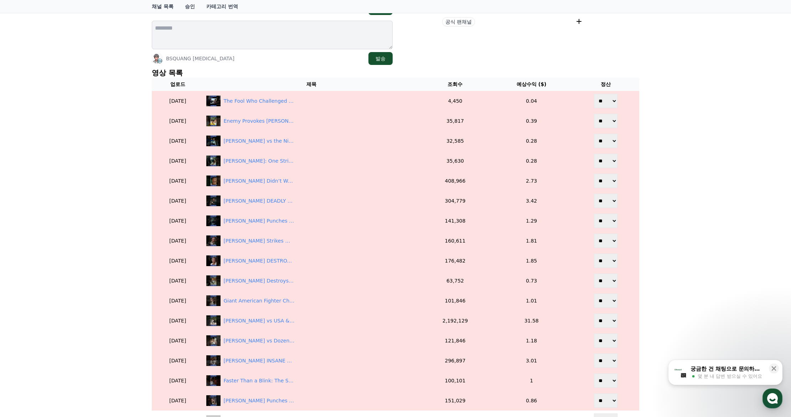
click at [704, 259] on div "**********" at bounding box center [395, 206] width 791 height 602
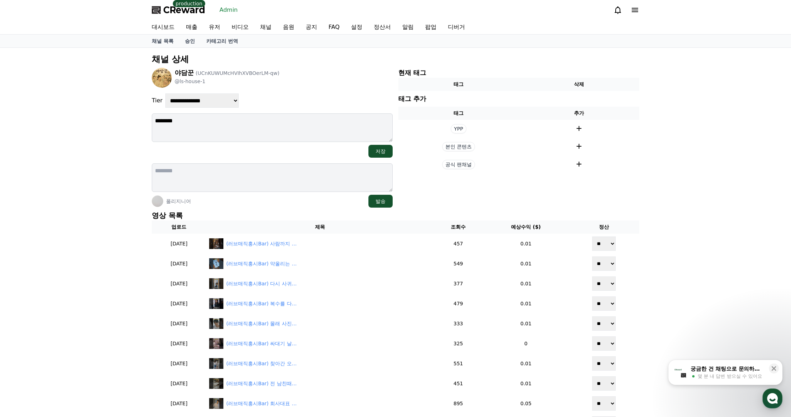
click at [317, 208] on div "**********" at bounding box center [395, 349] width 493 height 596
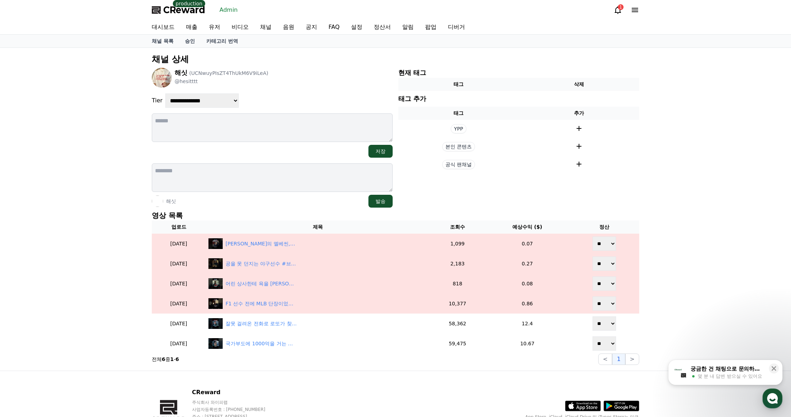
click at [292, 94] on div "**********" at bounding box center [272, 100] width 241 height 14
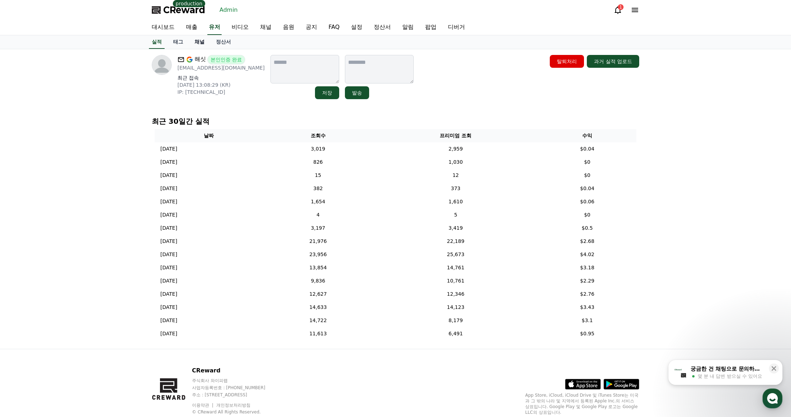
click at [204, 45] on link "채널" at bounding box center [199, 42] width 21 height 14
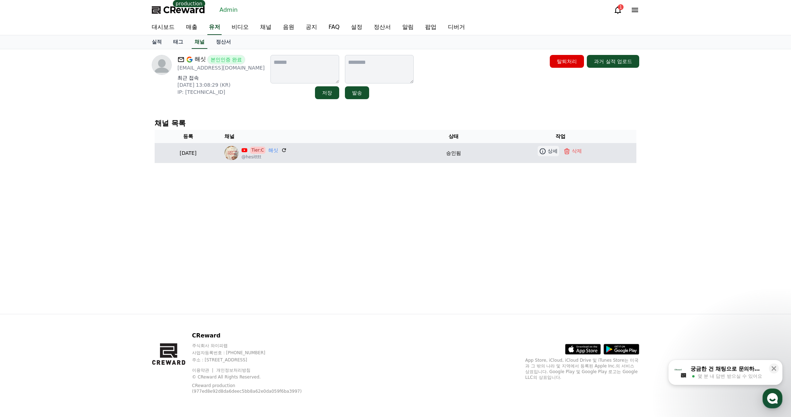
click at [546, 156] on link "상세" at bounding box center [548, 151] width 21 height 10
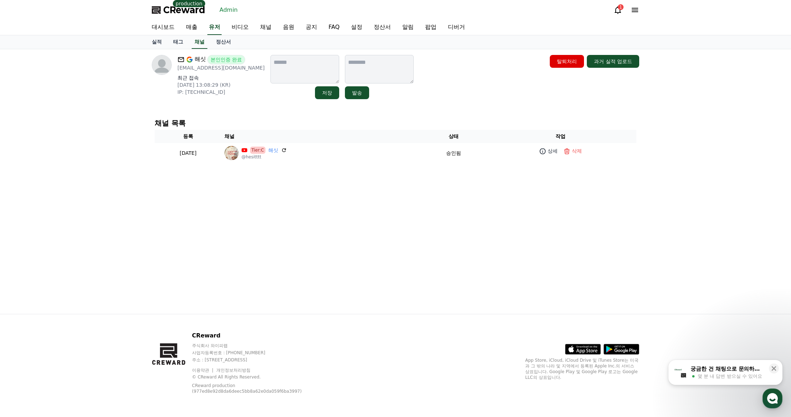
click at [466, 222] on div "해싯 본인인증 완료 hesitttt@gmail.com 최근 접속 2025-09-27 13:08:29 (KR) IP: 112.148.90.207…" at bounding box center [395, 181] width 499 height 264
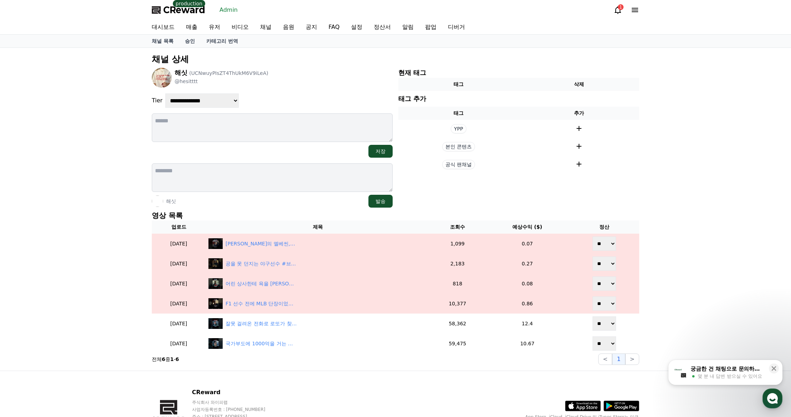
click at [279, 206] on div "해싯 발송" at bounding box center [272, 201] width 241 height 13
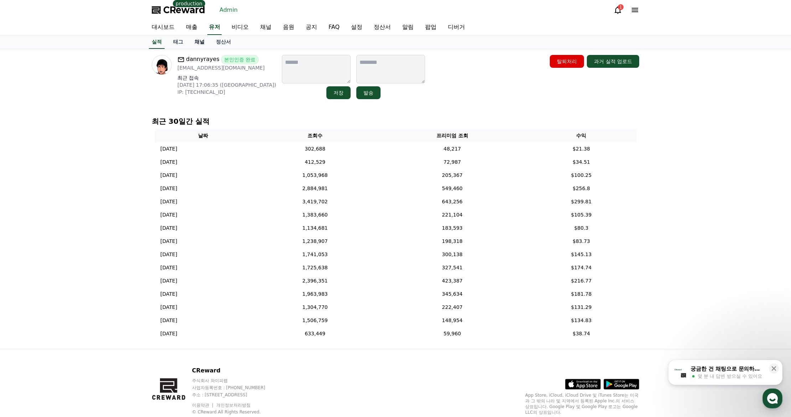
click at [192, 46] on link "채널" at bounding box center [199, 42] width 21 height 14
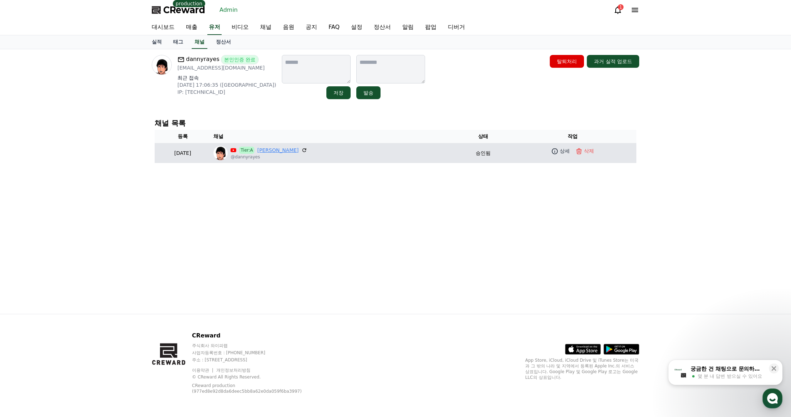
click at [288, 150] on link "[PERSON_NAME]" at bounding box center [277, 149] width 41 height 7
click at [557, 153] on link "상세" at bounding box center [560, 151] width 21 height 10
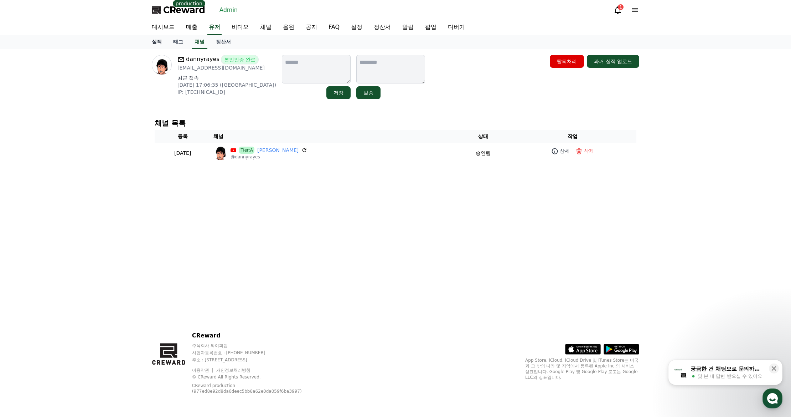
click at [161, 45] on link "실적" at bounding box center [156, 42] width 21 height 14
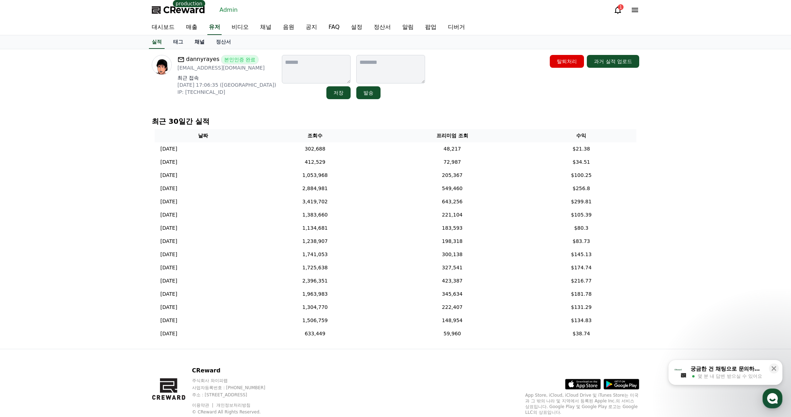
click at [204, 37] on link "채널" at bounding box center [199, 42] width 21 height 14
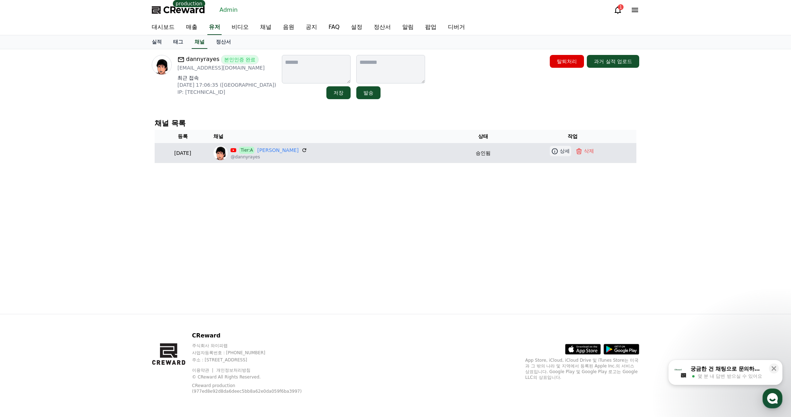
click at [561, 150] on p "상세" at bounding box center [565, 150] width 10 height 7
click at [285, 146] on div "Tier:A Danny Rayes @dannyrayes" at bounding box center [333, 153] width 241 height 14
click at [289, 151] on link "[PERSON_NAME]" at bounding box center [277, 149] width 41 height 7
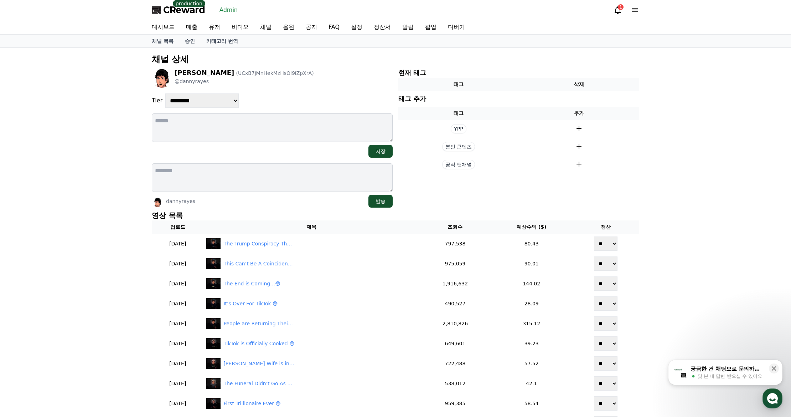
click at [297, 93] on div "**********" at bounding box center [272, 138] width 241 height 140
drag, startPoint x: 325, startPoint y: 61, endPoint x: 322, endPoint y: 40, distance: 21.6
click at [325, 61] on p "채널 상세" at bounding box center [396, 58] width 488 height 11
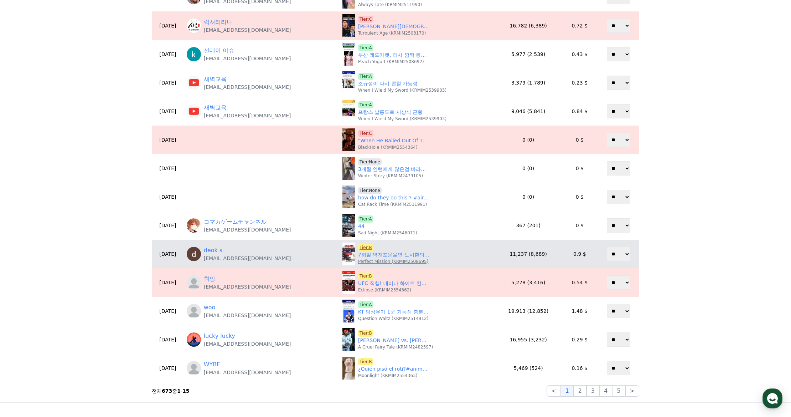
scroll to position [143, 0]
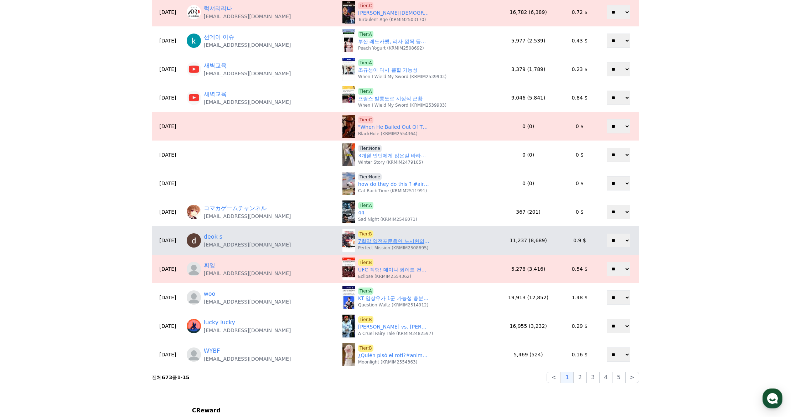
click at [368, 242] on link "7회말 역전포문을연 노시환의 역대급 능청연기 #노시환 #KBO #한화이글스 #lgtwins" at bounding box center [393, 240] width 71 height 7
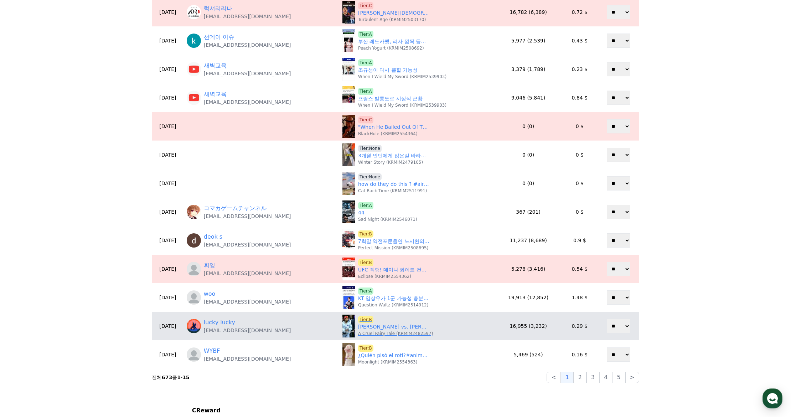
click at [358, 318] on span "Tier:B" at bounding box center [365, 319] width 15 height 7
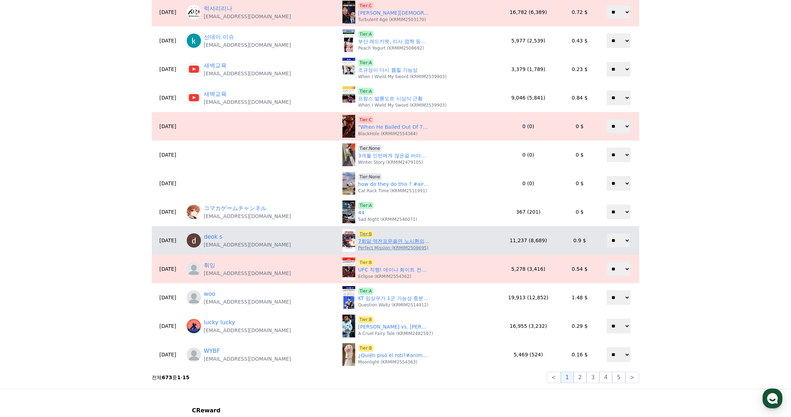
click at [358, 230] on span "Tier:B" at bounding box center [365, 233] width 15 height 7
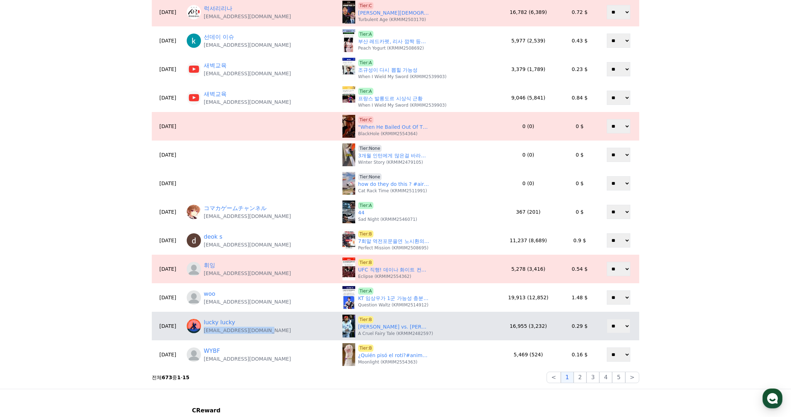
drag, startPoint x: 285, startPoint y: 329, endPoint x: 221, endPoint y: 333, distance: 64.6
click at [221, 333] on div "lucky lucky yuchujing4084@gmail.com" at bounding box center [262, 326] width 150 height 16
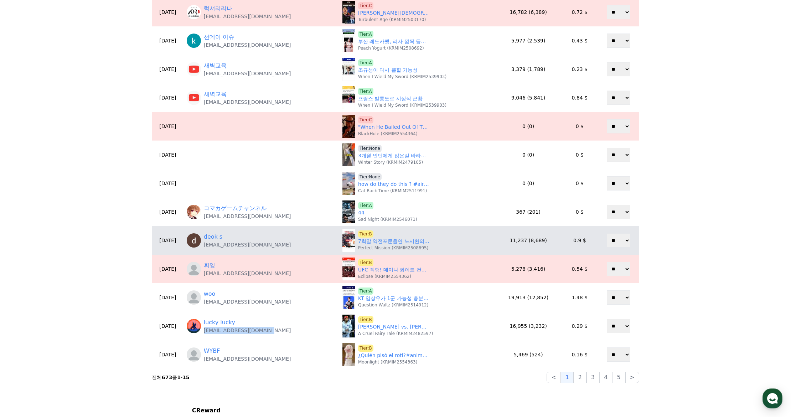
copy p "yuchujing4084@gmail.com"
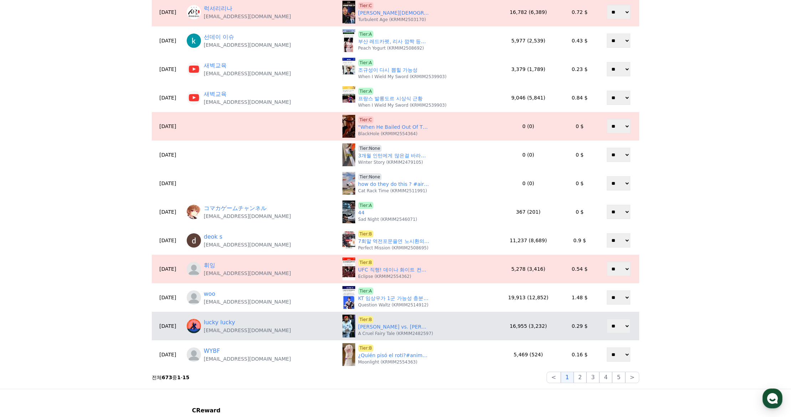
click at [280, 326] on div "lucky lucky" at bounding box center [247, 322] width 87 height 9
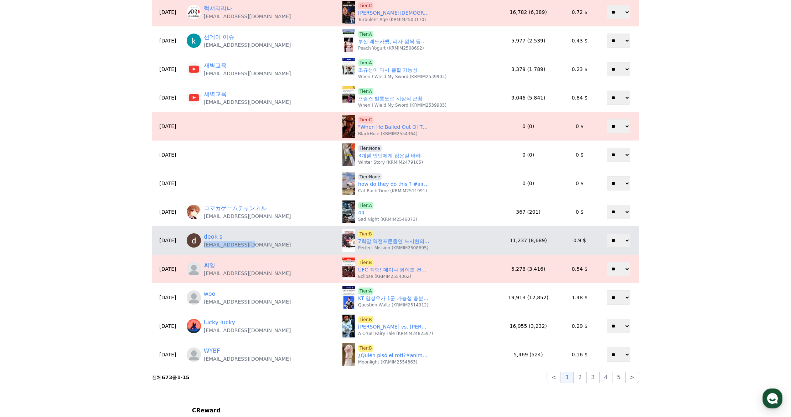
drag, startPoint x: 274, startPoint y: 247, endPoint x: 220, endPoint y: 248, distance: 54.5
click at [220, 248] on div "deok s spodeok@gmail.com" at bounding box center [262, 240] width 150 height 16
copy p "spodeok@gmail.com"
click at [367, 240] on link "7회말 역전포문을연 노시환의 역대급 능청연기 #노시환 #KBO #한화이글스 #lgtwins" at bounding box center [393, 240] width 71 height 7
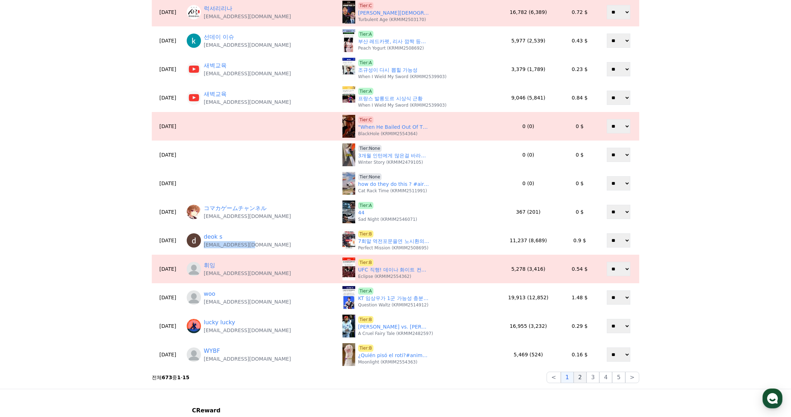
click at [583, 378] on button "2" at bounding box center [580, 376] width 13 height 11
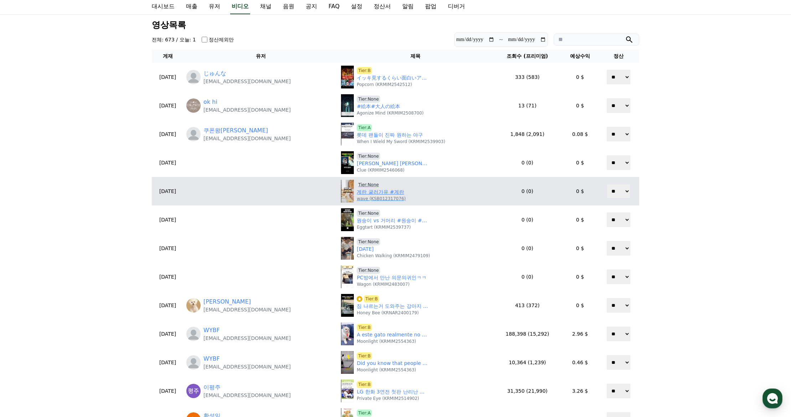
scroll to position [0, 0]
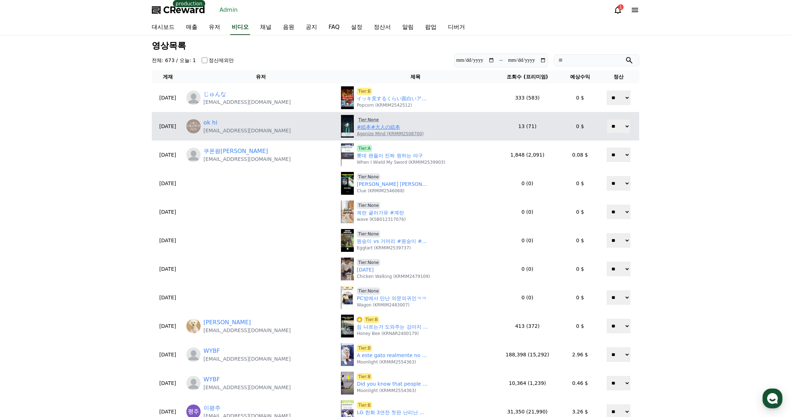
click at [364, 130] on link "#絵本#大人の絵本" at bounding box center [378, 126] width 43 height 7
click at [357, 117] on span "Tier:None" at bounding box center [369, 119] width 24 height 7
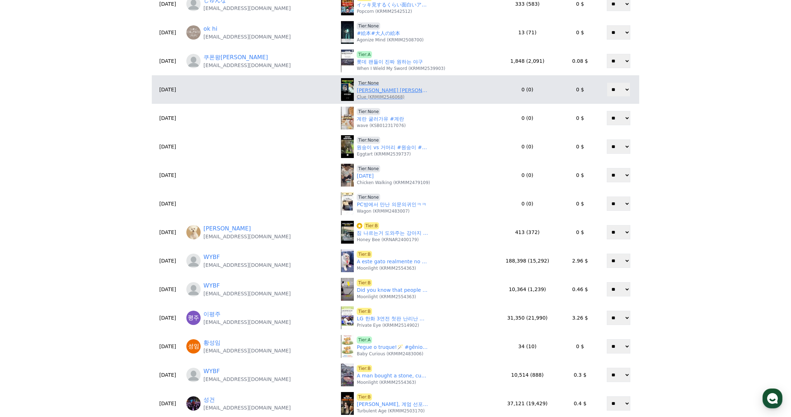
scroll to position [107, 0]
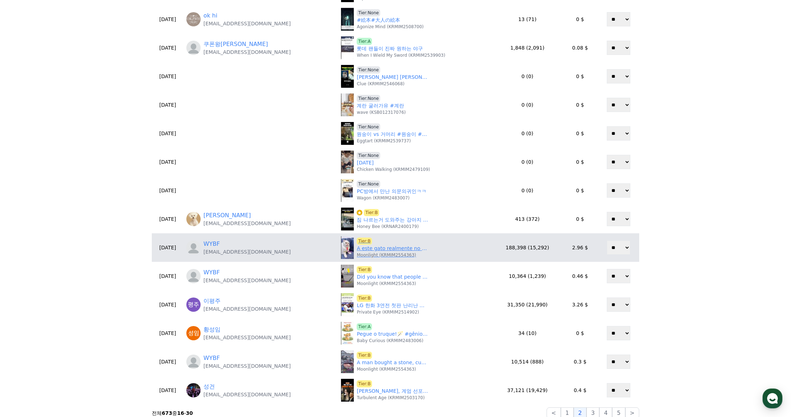
click at [370, 250] on link "A este gato realmente no le gustan los collares.#animals #shorts #cutelove #fun…" at bounding box center [392, 247] width 71 height 7
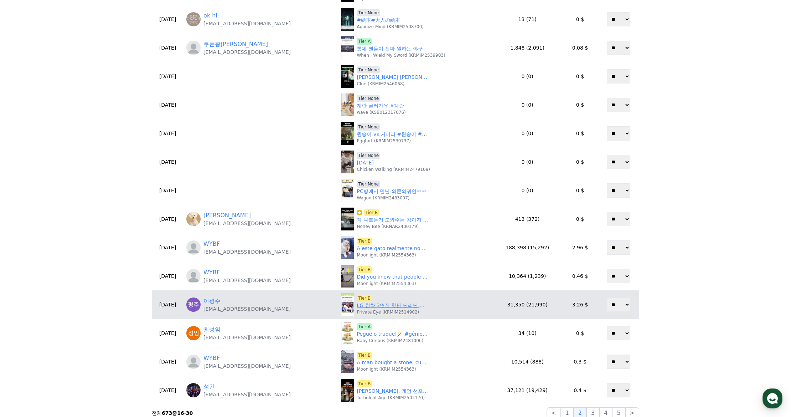
click at [370, 305] on link "LG 한화 3연전 첫판 난리난 이유" at bounding box center [392, 305] width 71 height 7
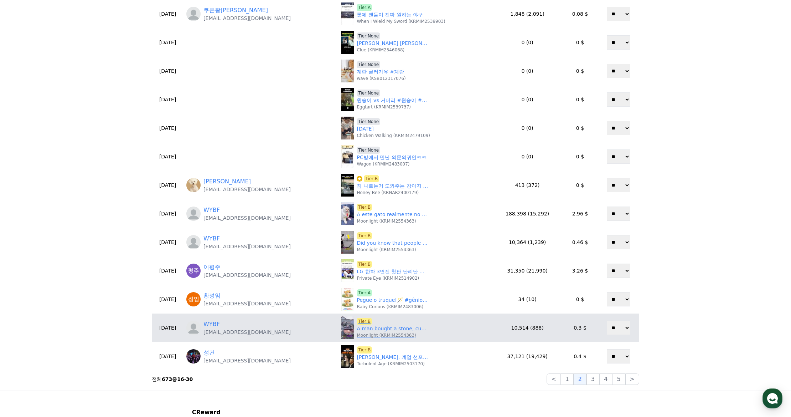
scroll to position [143, 0]
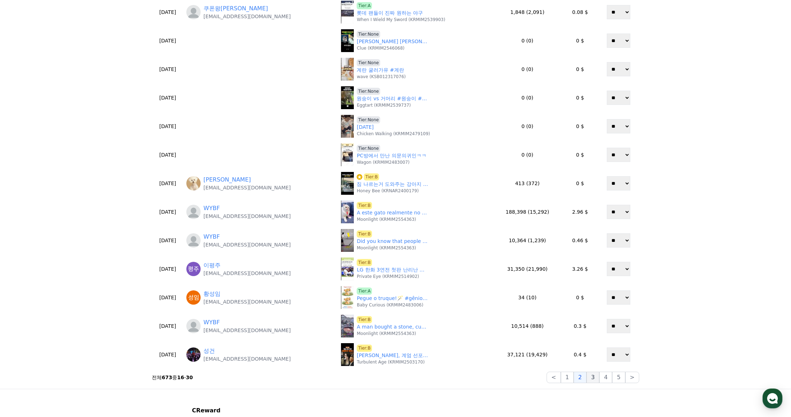
click at [592, 378] on button "3" at bounding box center [593, 376] width 13 height 11
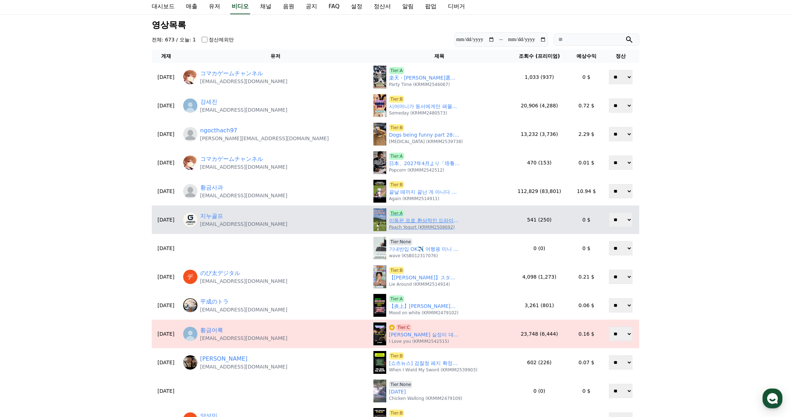
scroll to position [0, 0]
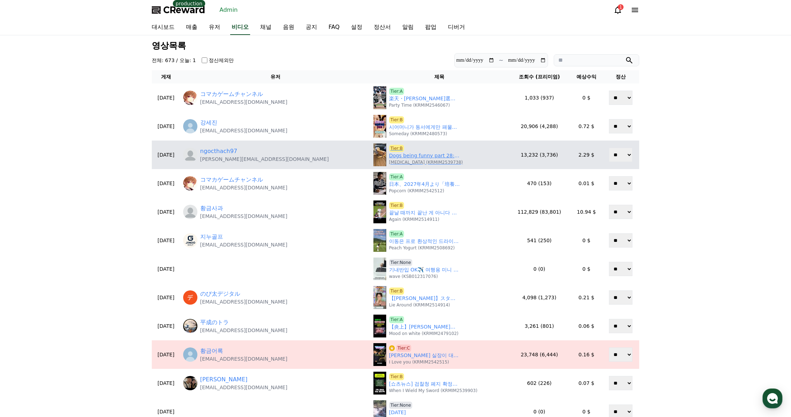
click at [389, 160] on p "Waddle (KRMIM2539738)" at bounding box center [426, 162] width 74 height 6
click at [389, 158] on link "Dogs being funny part 28: Great Pyrenees 🤣 #funnydog #funnypet #cutedog #dog" at bounding box center [424, 155] width 71 height 7
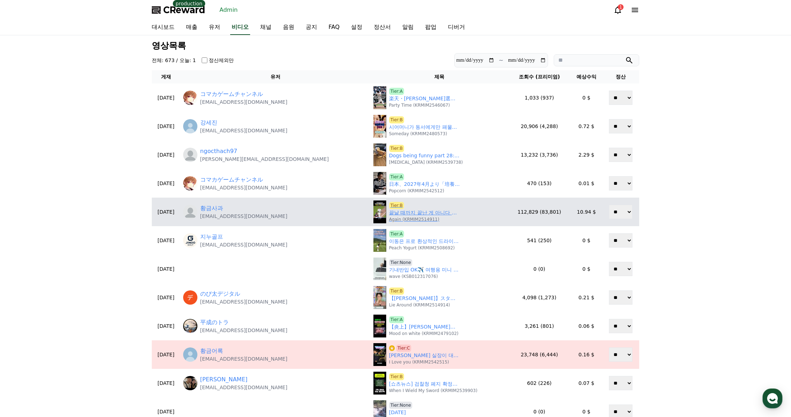
click at [389, 214] on link "끝날 때까지 끝난 게 아니다 #노시환 #박동원" at bounding box center [424, 212] width 71 height 7
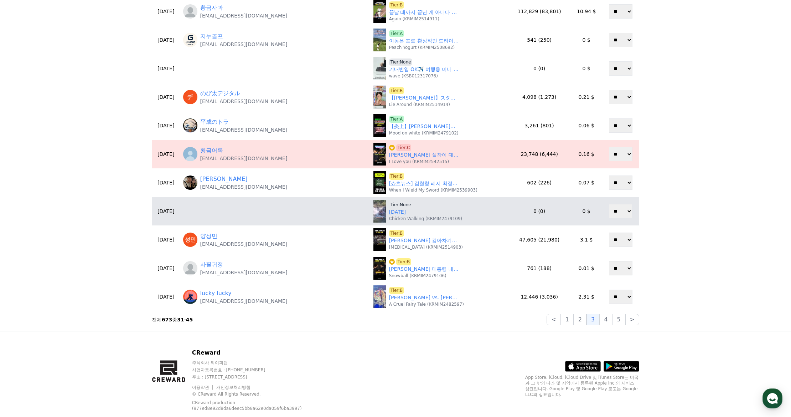
scroll to position [214, 0]
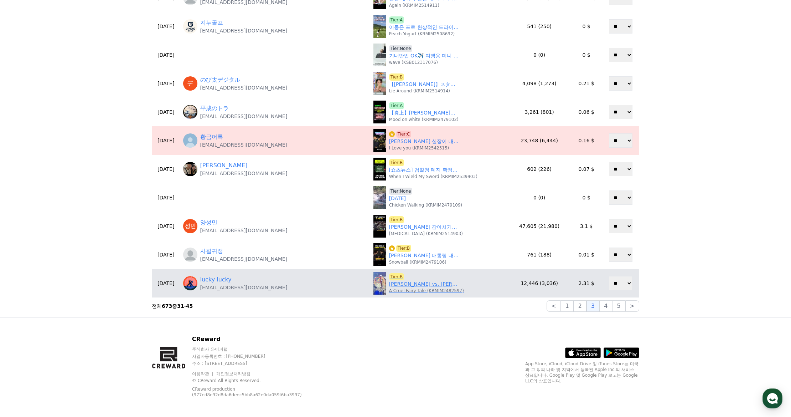
click at [389, 284] on link "Tank Davis vs. Jake Paul match predictions and analysis#shorts #shortvideo #cel…" at bounding box center [424, 283] width 71 height 7
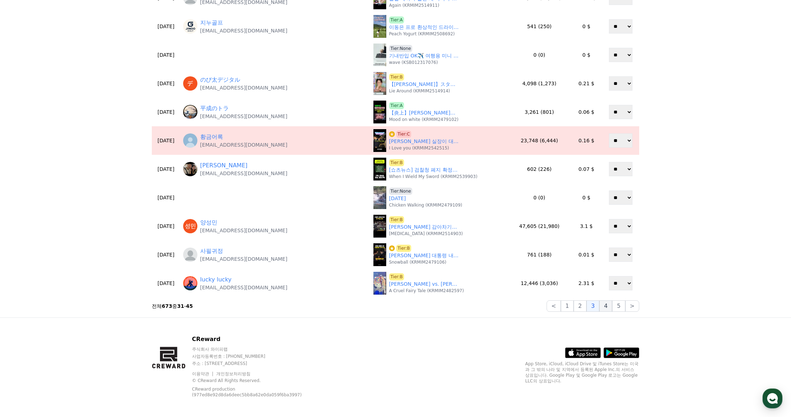
click at [606, 309] on button "4" at bounding box center [605, 305] width 13 height 11
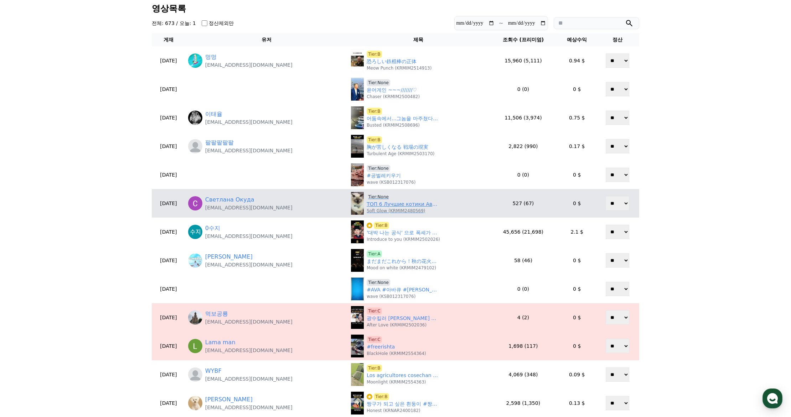
scroll to position [36, 0]
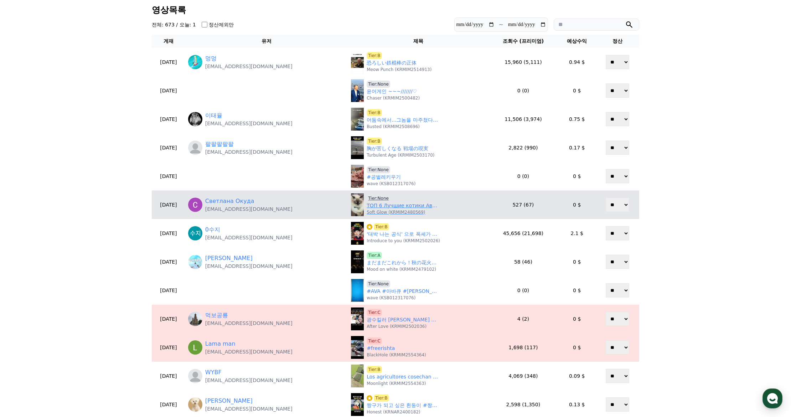
click at [367, 207] on link "ТОП 6 Лучшие котики Австралии" at bounding box center [402, 205] width 71 height 7
click at [359, 194] on div "Tier:None ТОП 6 Лучшие котики Австралии Soft Glow (KRMIM2480569)" at bounding box center [418, 204] width 135 height 23
click at [367, 200] on span "Tier:None" at bounding box center [379, 198] width 24 height 7
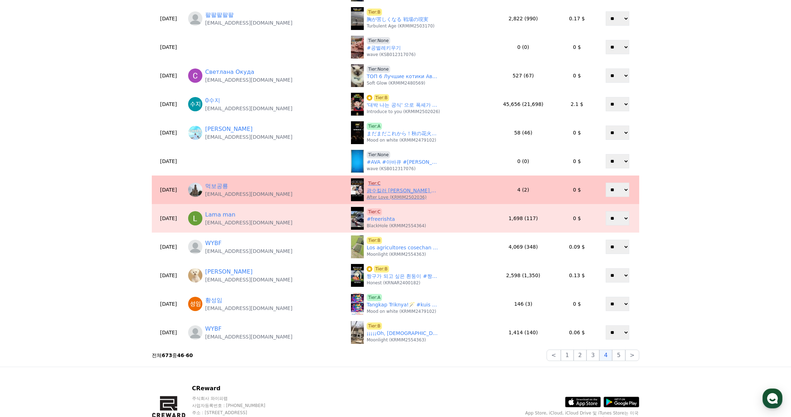
scroll to position [178, 0]
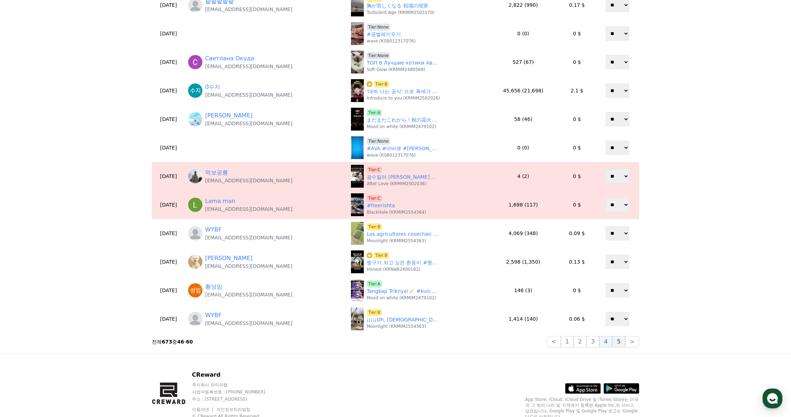
click at [620, 342] on button "5" at bounding box center [618, 341] width 13 height 11
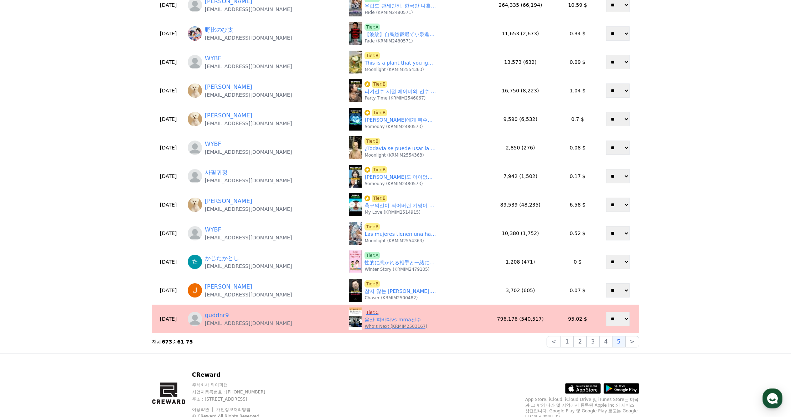
click at [365, 311] on span "Tier:C" at bounding box center [372, 312] width 15 height 7
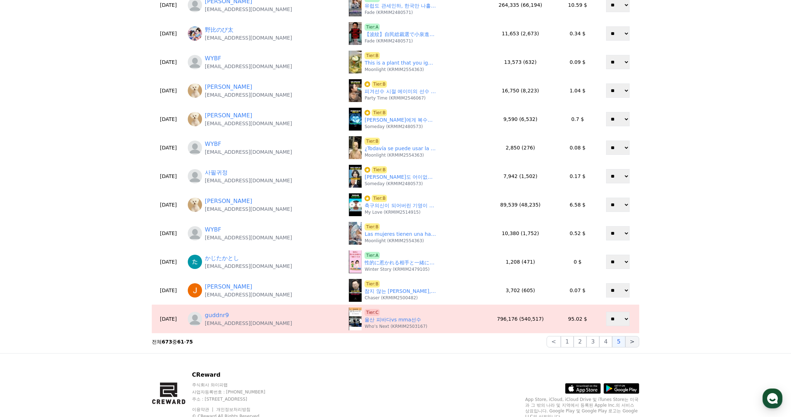
click at [629, 339] on button ">" at bounding box center [632, 341] width 14 height 11
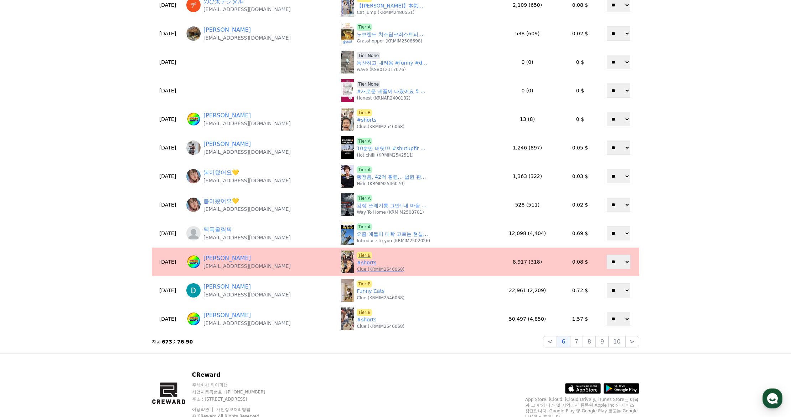
click at [357, 254] on span "Tier:B" at bounding box center [364, 255] width 15 height 7
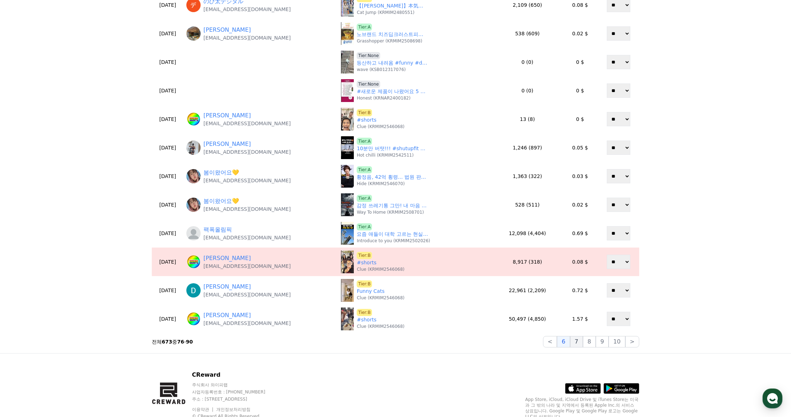
click at [581, 342] on button "7" at bounding box center [576, 341] width 13 height 11
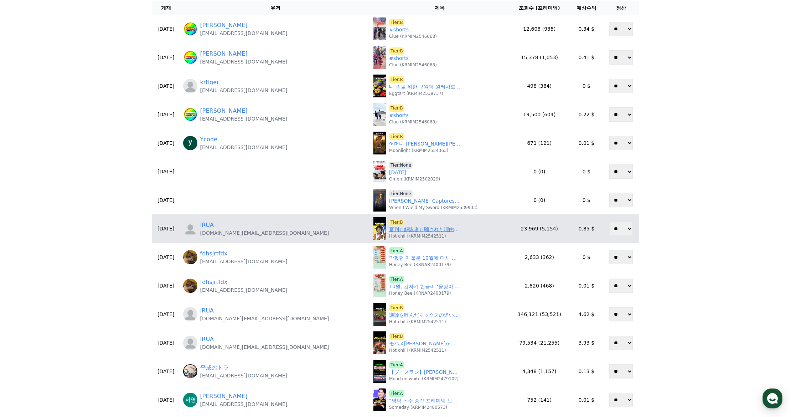
scroll to position [71, 0]
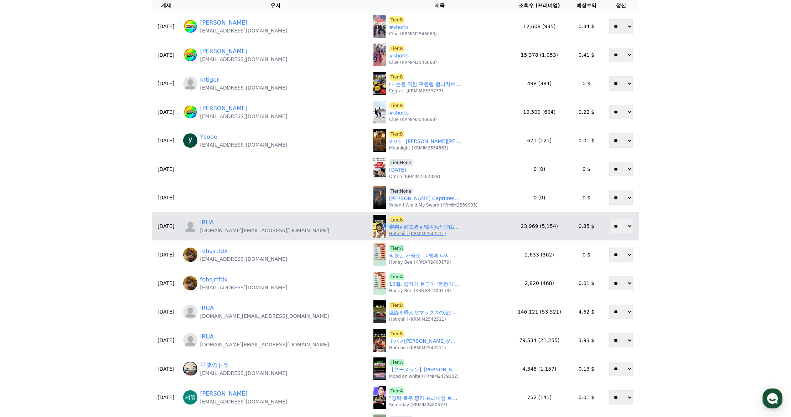
click at [389, 227] on link "審判も解説者も騙された理由 #バスケ #バスケットボール #nba" at bounding box center [424, 226] width 71 height 7
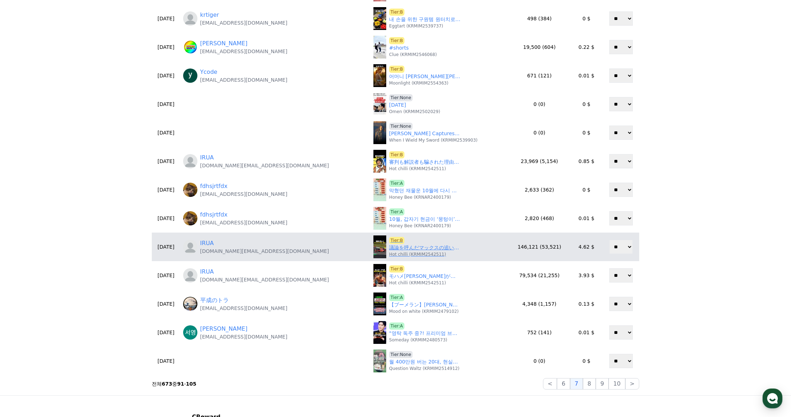
scroll to position [143, 0]
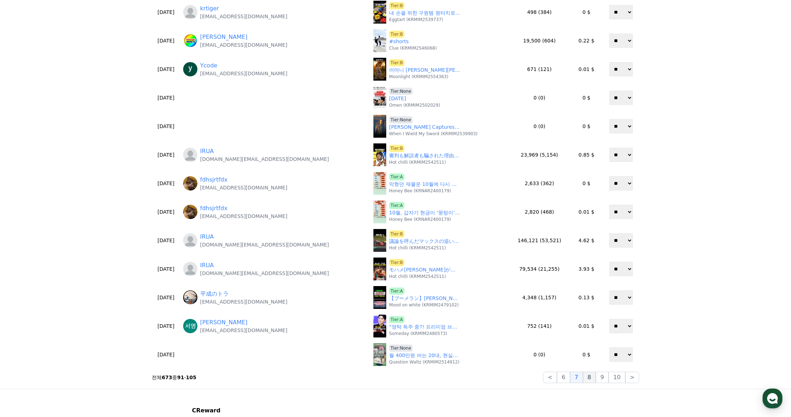
click at [594, 379] on button "8" at bounding box center [589, 376] width 13 height 11
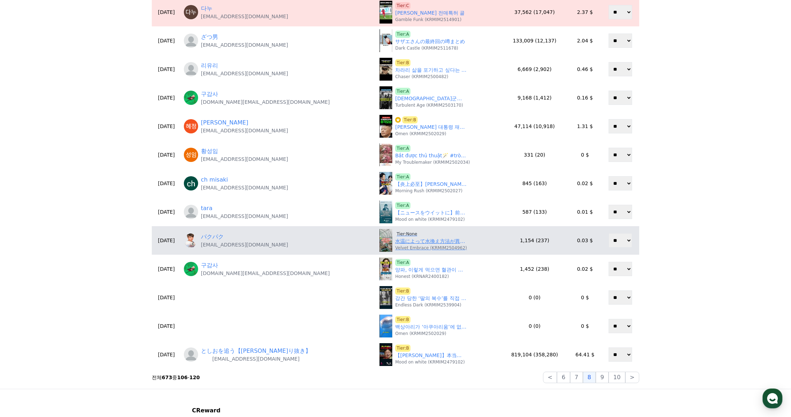
click at [395, 243] on link "水温によって水換え方法が異なります。" at bounding box center [430, 240] width 71 height 7
click at [395, 232] on span "Tier:None" at bounding box center [407, 233] width 24 height 7
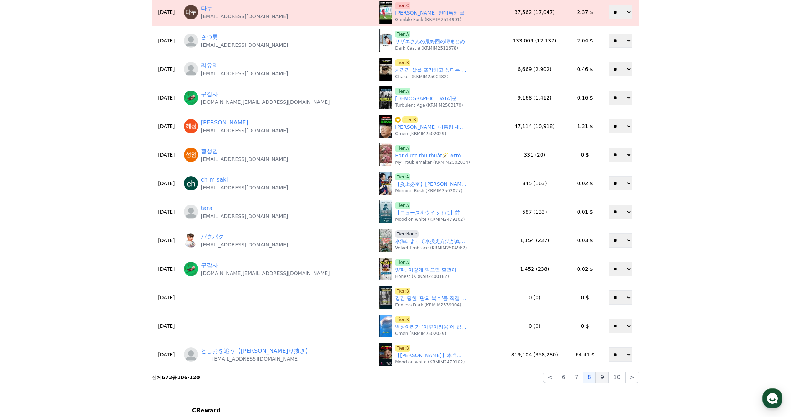
click at [604, 377] on button "9" at bounding box center [602, 376] width 13 height 11
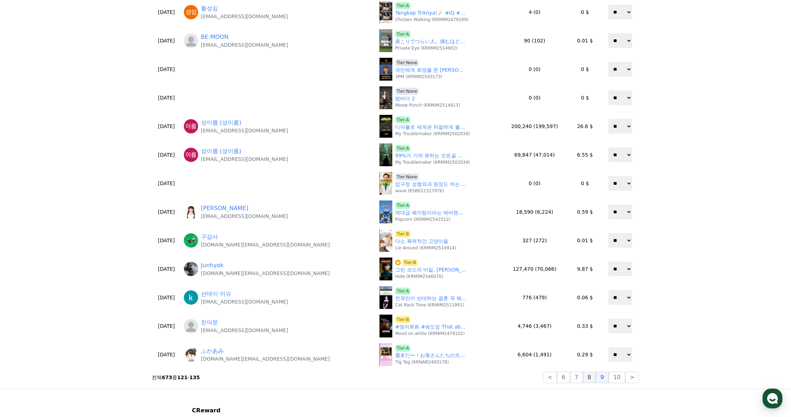
click at [592, 378] on button "8" at bounding box center [589, 376] width 13 height 11
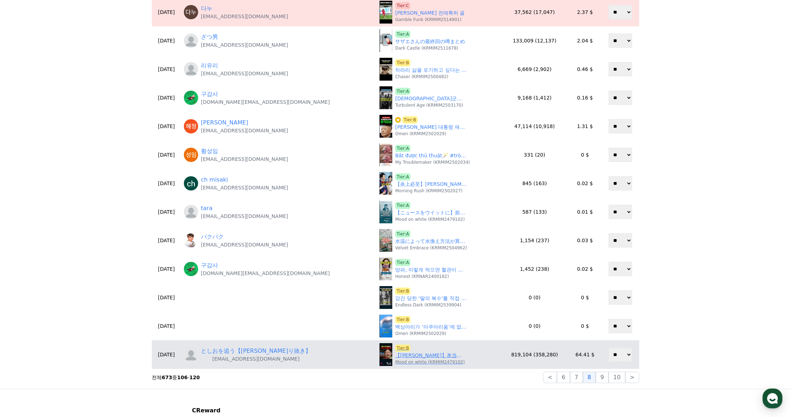
click at [413, 355] on link "【岡田斗司夫】本当に上手い絵とはこういう事なんだ【岡田斗司夫切り抜き/ドラゴンボール/鳥山明】#shorts" at bounding box center [430, 354] width 71 height 7
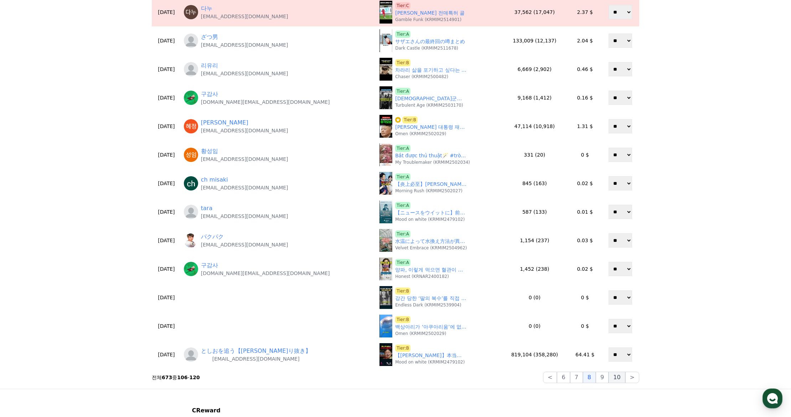
click at [611, 377] on button "10" at bounding box center [617, 376] width 16 height 11
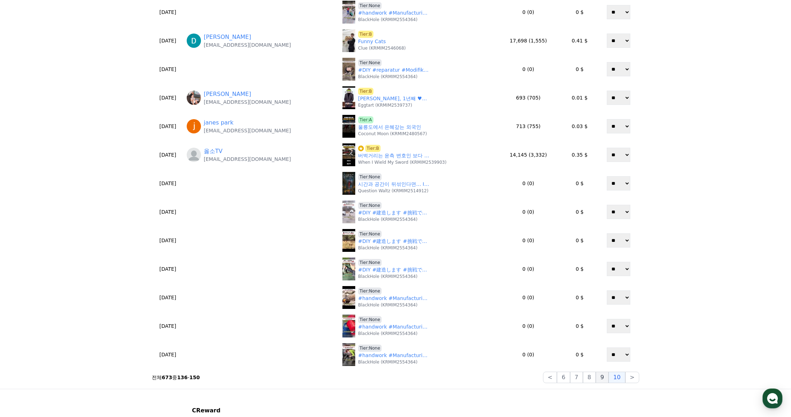
click at [608, 378] on button "9" at bounding box center [602, 376] width 13 height 11
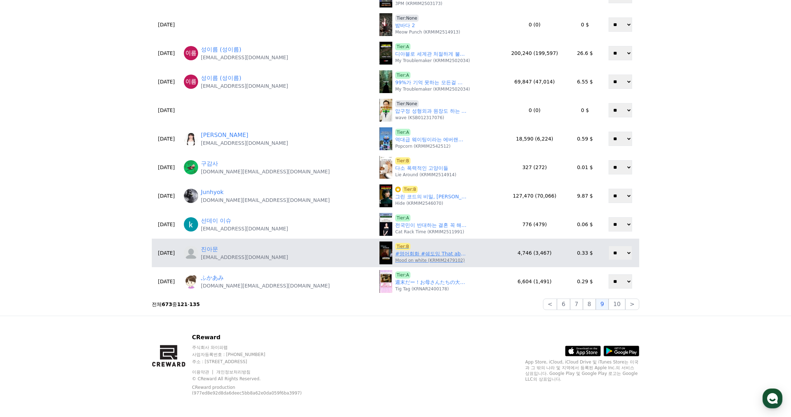
scroll to position [217, 0]
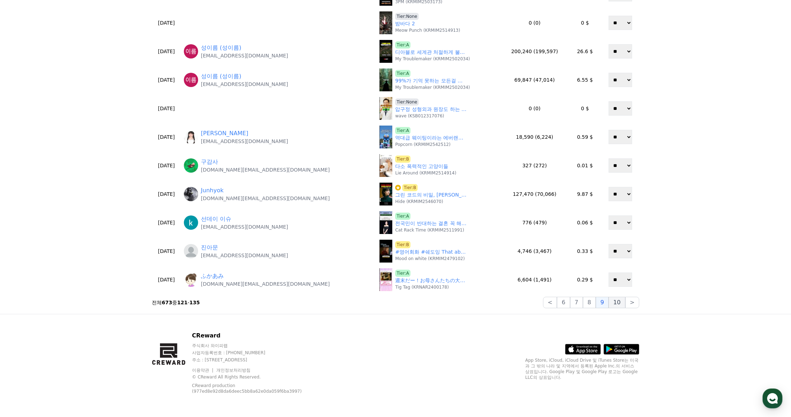
click at [617, 303] on button "10" at bounding box center [617, 302] width 16 height 11
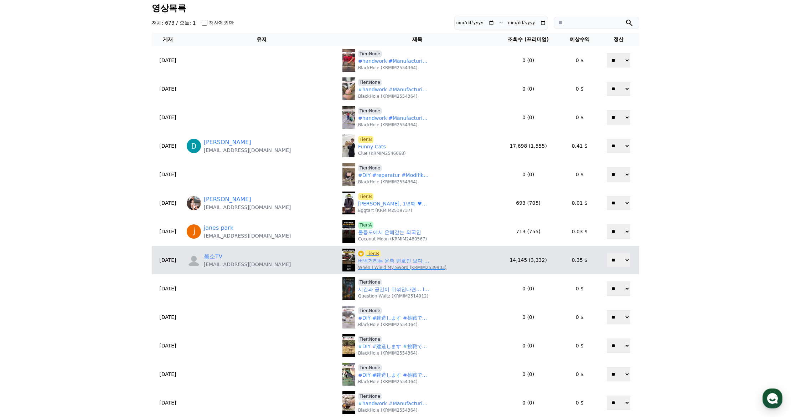
scroll to position [39, 0]
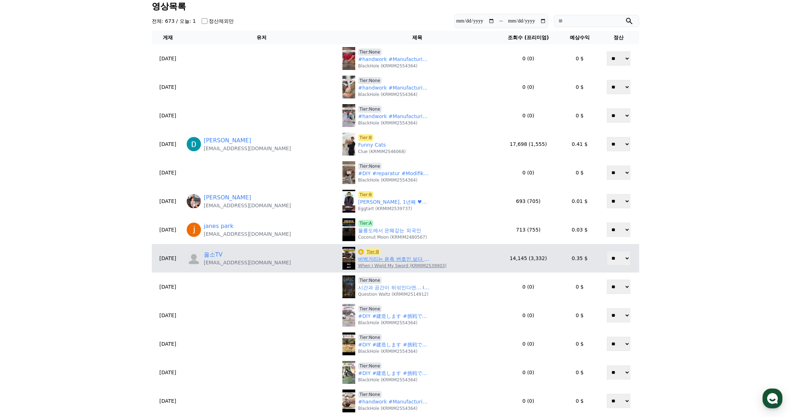
click at [367, 263] on p "When I Wield My Sword (KRMIM2539903)" at bounding box center [402, 266] width 88 height 6
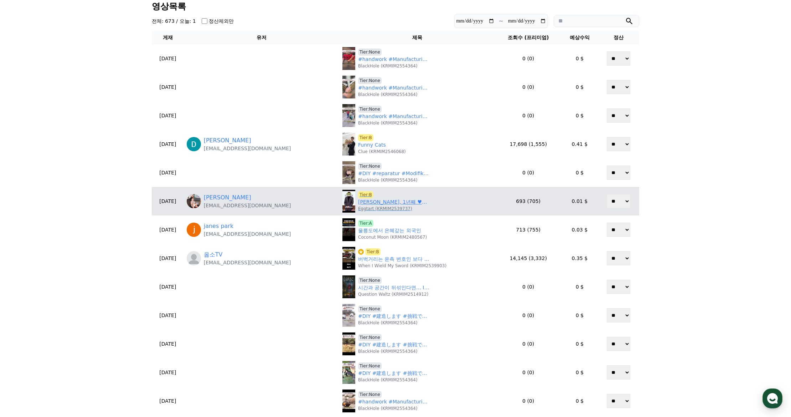
click at [358, 201] on link "서장훈, 1년째 ♥열애 중이었다…상대는 중국인 재력가 "사귄 지 좀 돼" ('마이턴')" at bounding box center [393, 201] width 71 height 7
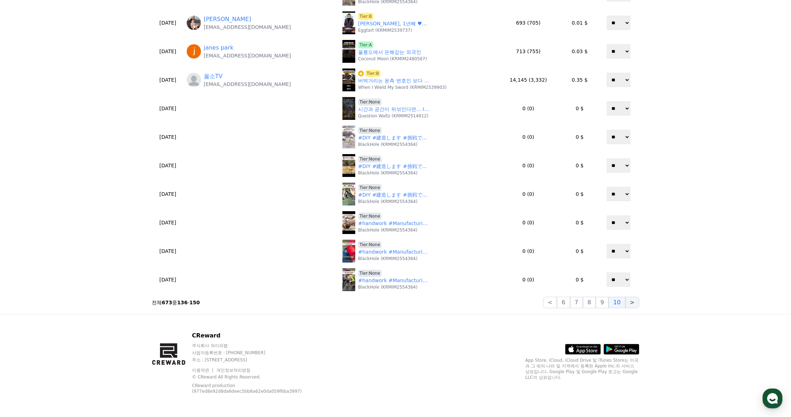
click at [626, 304] on button ">" at bounding box center [632, 302] width 14 height 11
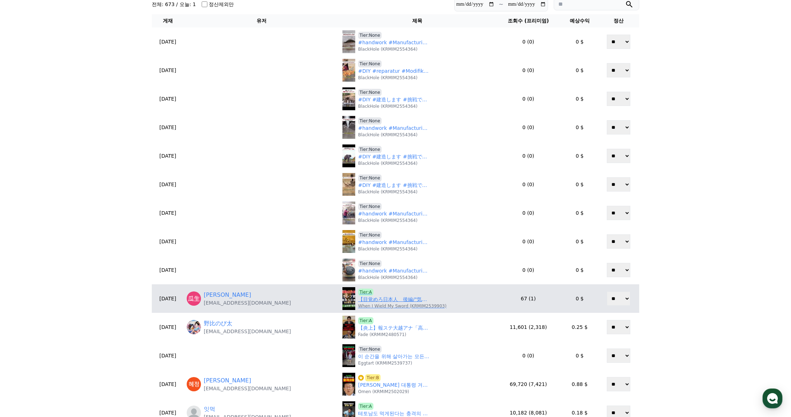
scroll to position [182, 0]
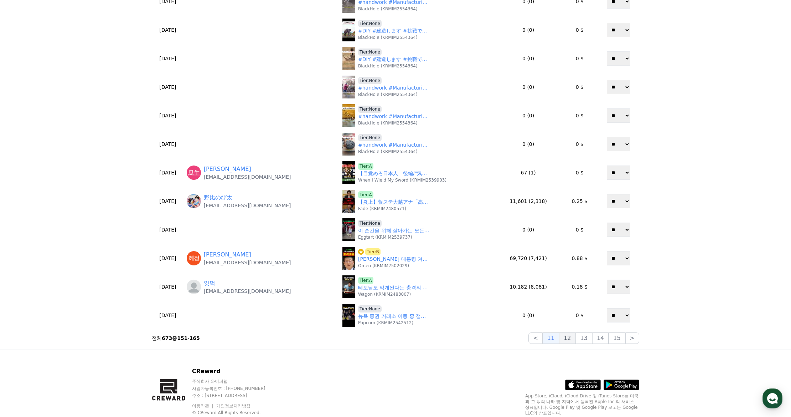
drag, startPoint x: 580, startPoint y: 340, endPoint x: 572, endPoint y: 340, distance: 8.6
click at [580, 340] on button "13" at bounding box center [584, 337] width 16 height 11
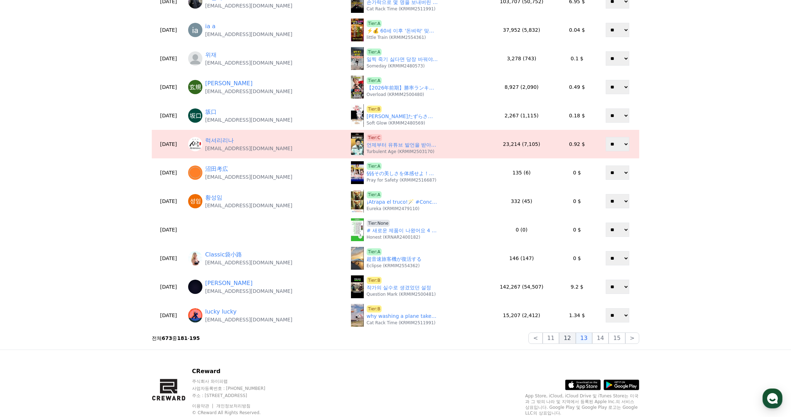
click at [572, 340] on button "12" at bounding box center [567, 337] width 16 height 11
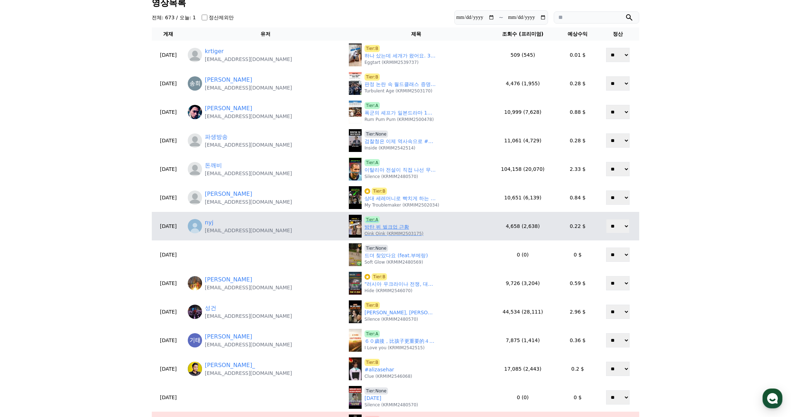
scroll to position [39, 0]
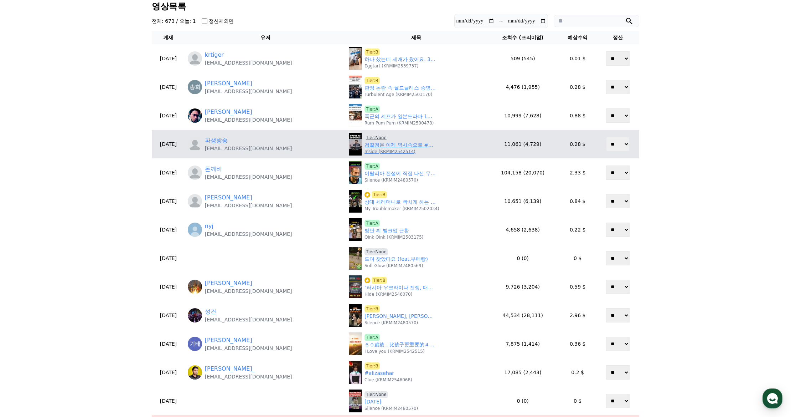
click at [377, 136] on span "Tier:None" at bounding box center [377, 137] width 24 height 7
drag, startPoint x: 254, startPoint y: 151, endPoint x: 220, endPoint y: 151, distance: 34.6
click at [220, 151] on div "파생방송 biasedbroadcasting@gmail.com" at bounding box center [265, 144] width 155 height 16
copy p "biasedbroadcasting@gmail.com"
click at [228, 140] on link "파생방송" at bounding box center [216, 140] width 23 height 9
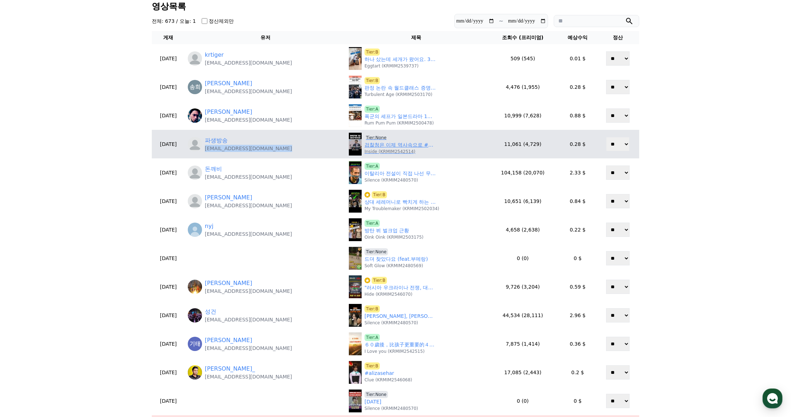
click at [387, 145] on link "검찰청은 이제 역사속으로 #정부조직법가결 #우원식" at bounding box center [400, 144] width 71 height 7
click at [376, 136] on span "Tier:None" at bounding box center [377, 137] width 24 height 7
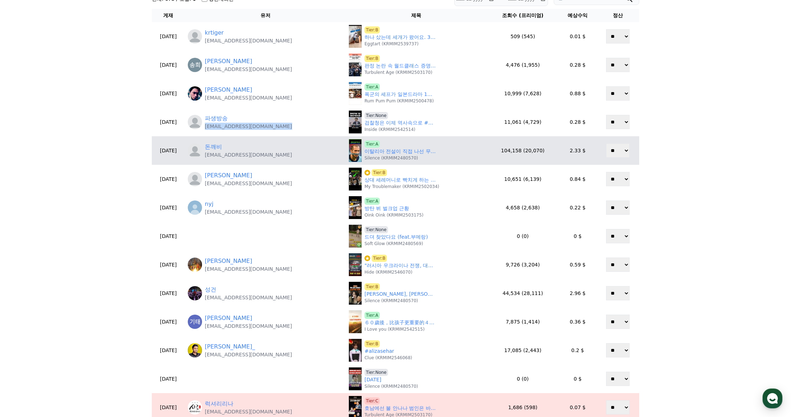
scroll to position [71, 0]
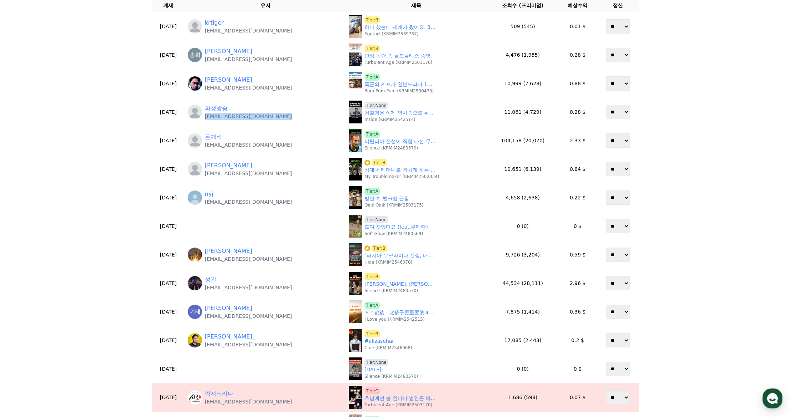
copy p "biasedbroadcasting@gmail.com"
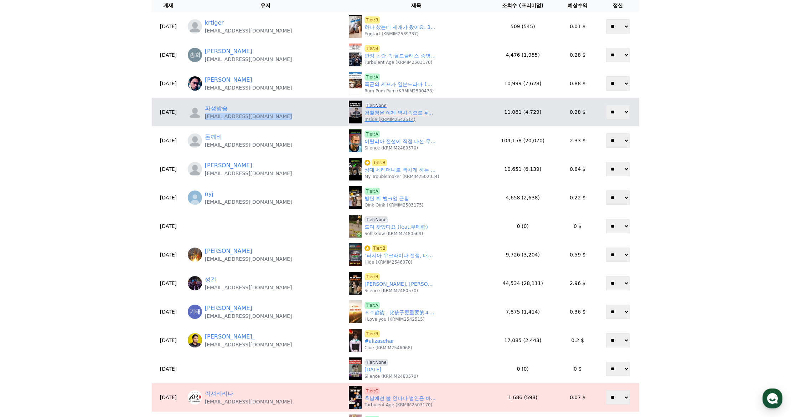
click at [373, 107] on span "Tier:None" at bounding box center [377, 105] width 24 height 7
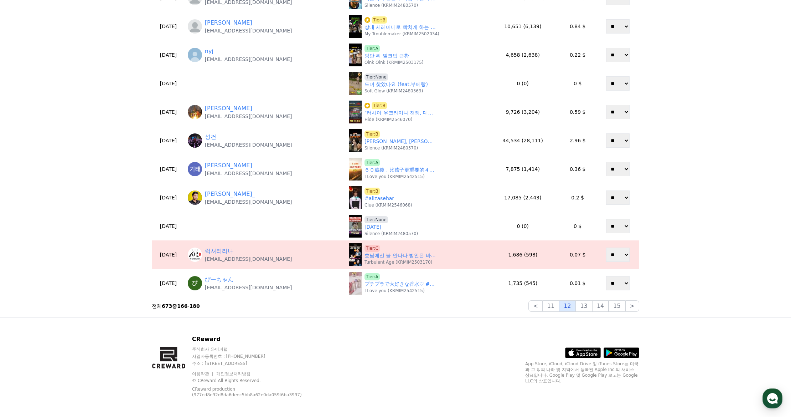
click at [572, 308] on button "12" at bounding box center [567, 305] width 16 height 11
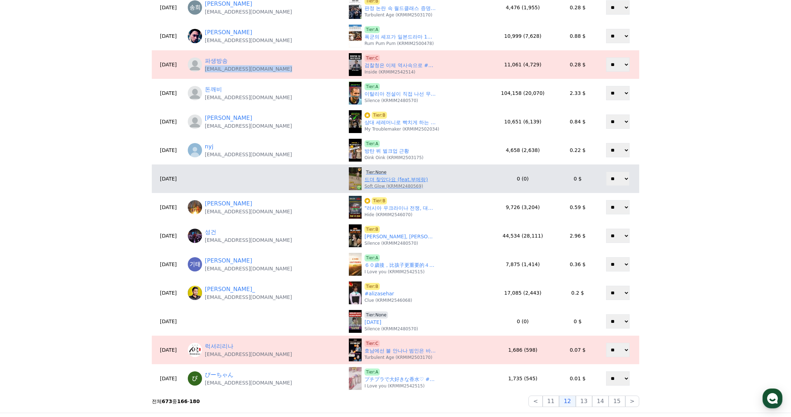
scroll to position [143, 0]
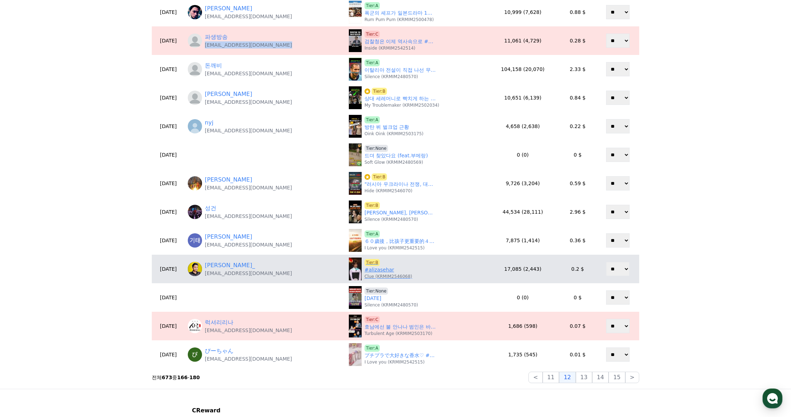
click at [376, 269] on link "#alizasehar" at bounding box center [380, 269] width 30 height 7
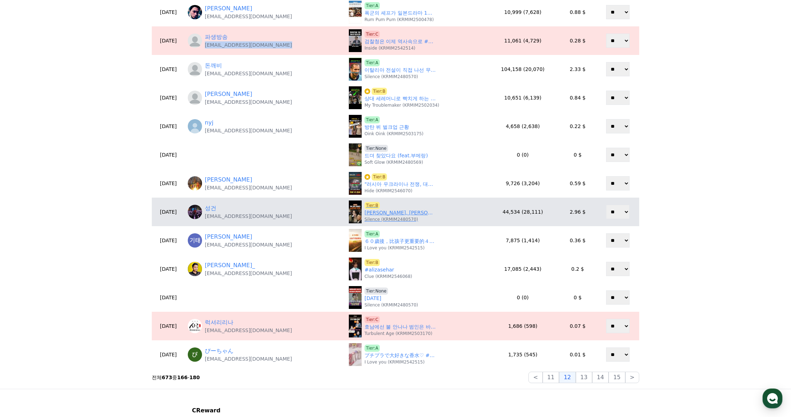
click at [385, 211] on link "김계리, 윤석열 대통령 계엄 절차에 문제 없다" at bounding box center [400, 212] width 71 height 7
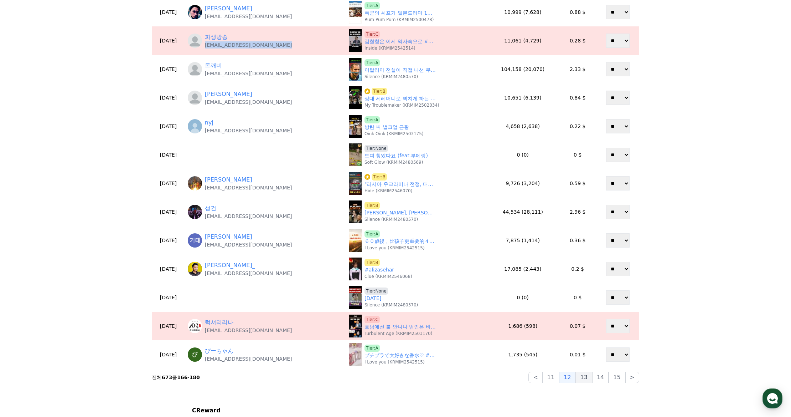
click at [591, 376] on button "13" at bounding box center [584, 376] width 16 height 11
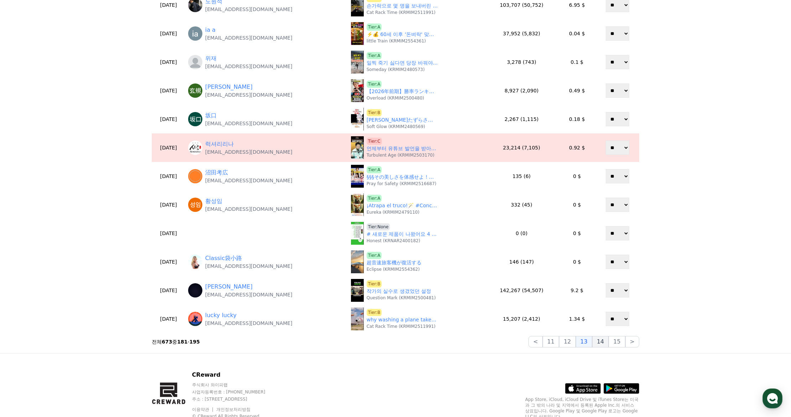
click at [600, 341] on button "14" at bounding box center [600, 341] width 16 height 11
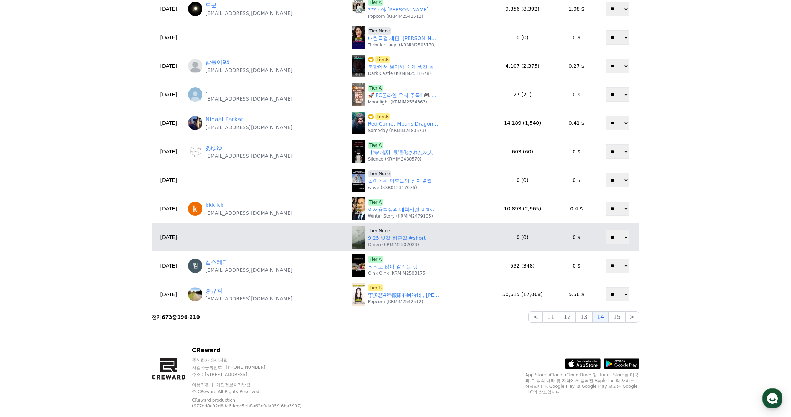
scroll to position [217, 0]
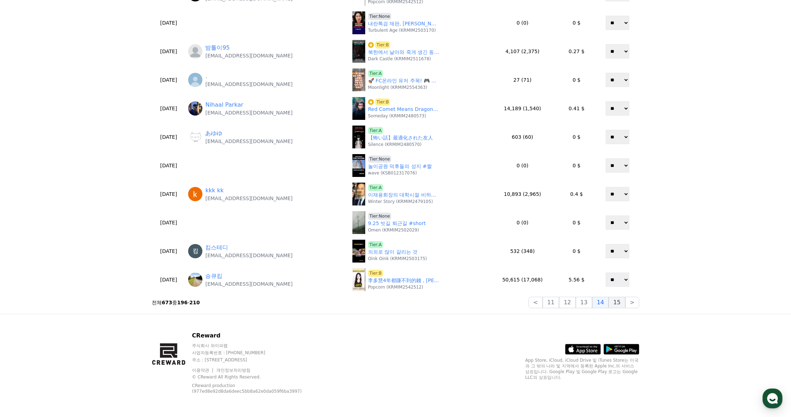
click at [620, 305] on button "15" at bounding box center [617, 302] width 16 height 11
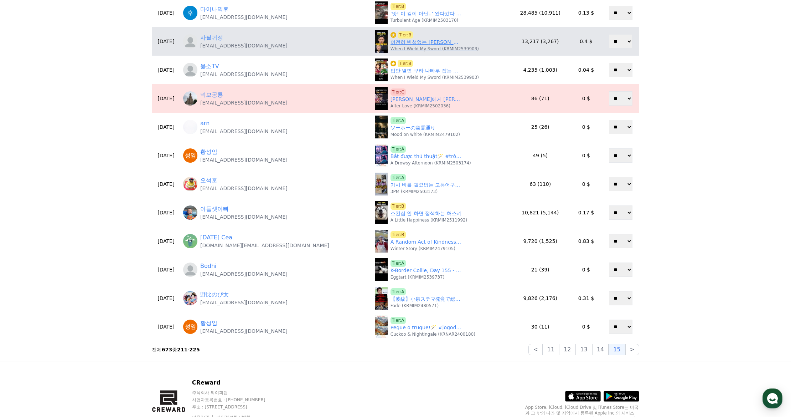
scroll to position [39, 0]
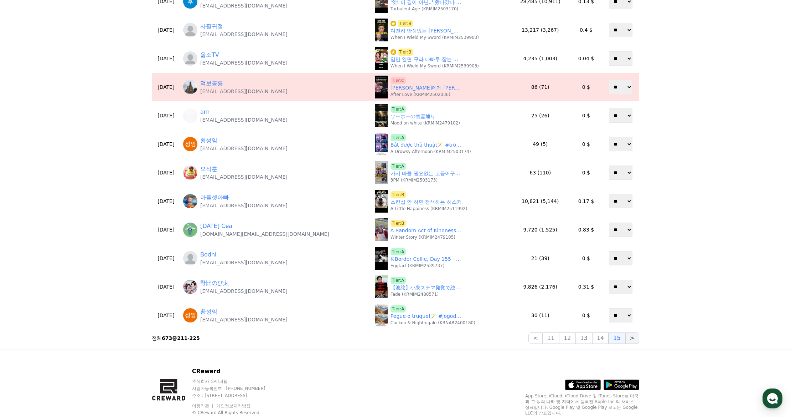
click at [632, 336] on button ">" at bounding box center [632, 337] width 14 height 11
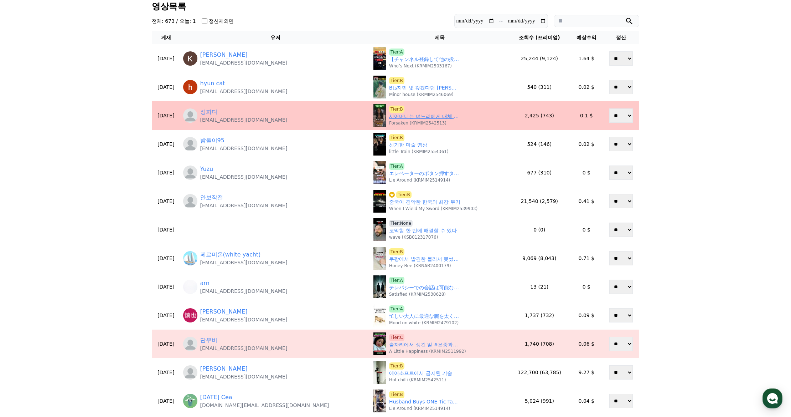
click at [389, 109] on span "Tier:B" at bounding box center [396, 108] width 15 height 7
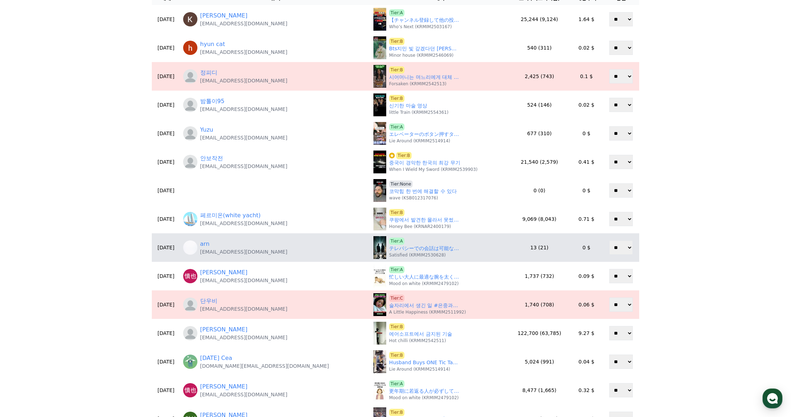
scroll to position [110, 0]
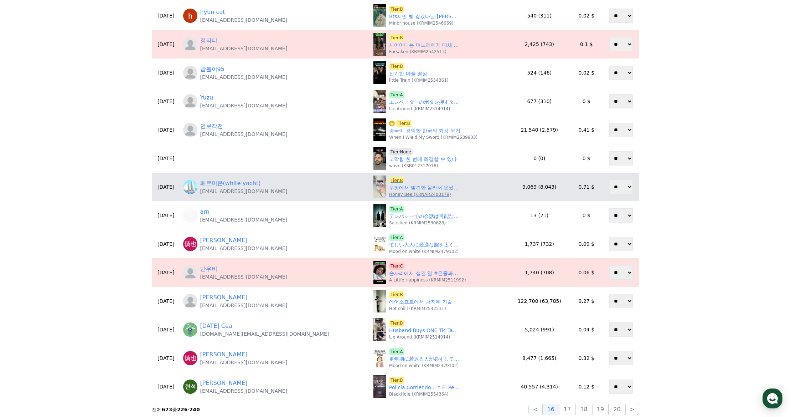
click at [389, 190] on link "쿠팡에서 발견한 몰라서 못썼던 욕실템 두가지" at bounding box center [424, 187] width 71 height 7
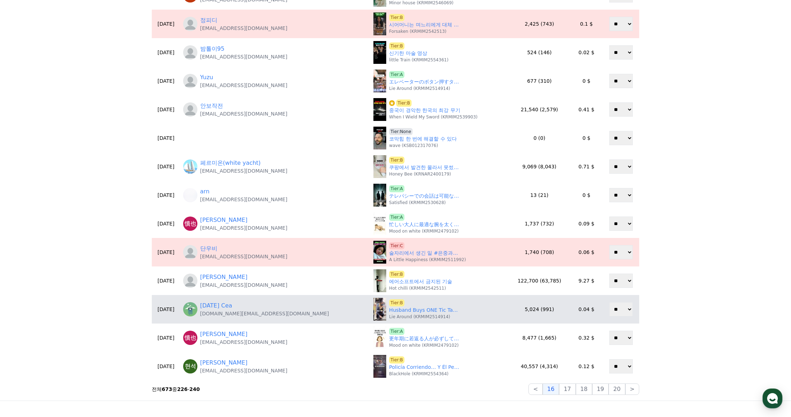
scroll to position [182, 0]
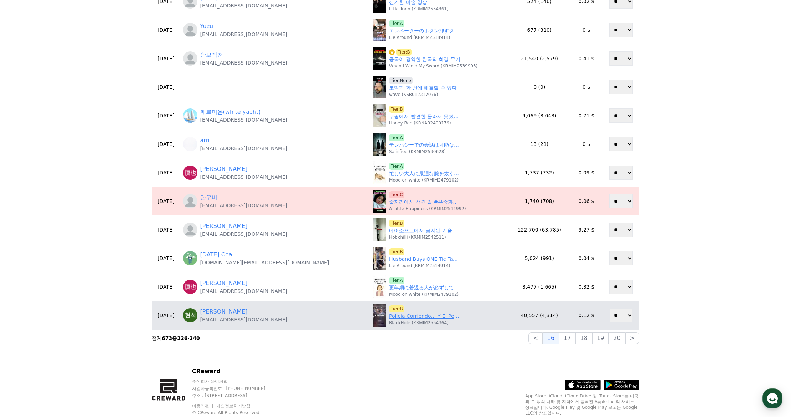
click at [393, 317] on link "Policía Corriendo… Y Él Perreando" at bounding box center [424, 315] width 71 height 7
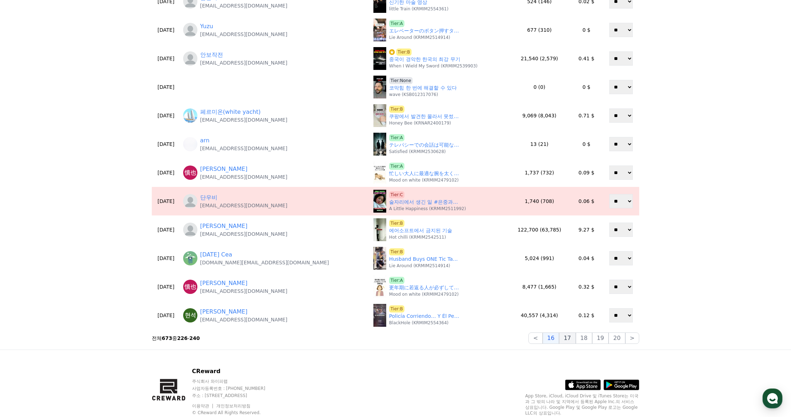
click at [571, 338] on button "17" at bounding box center [567, 337] width 16 height 11
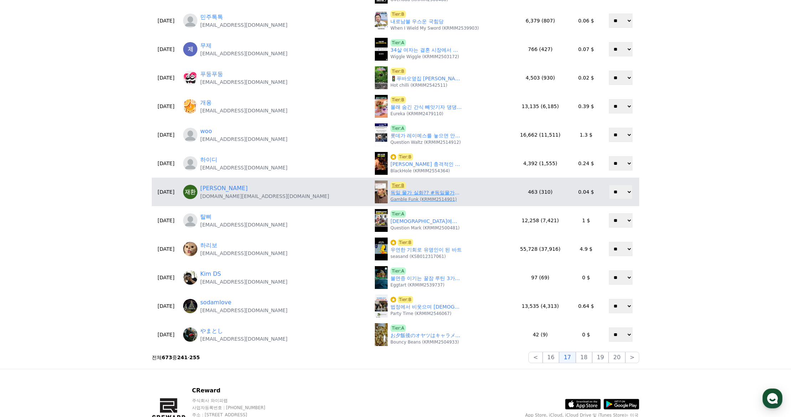
scroll to position [146, 0]
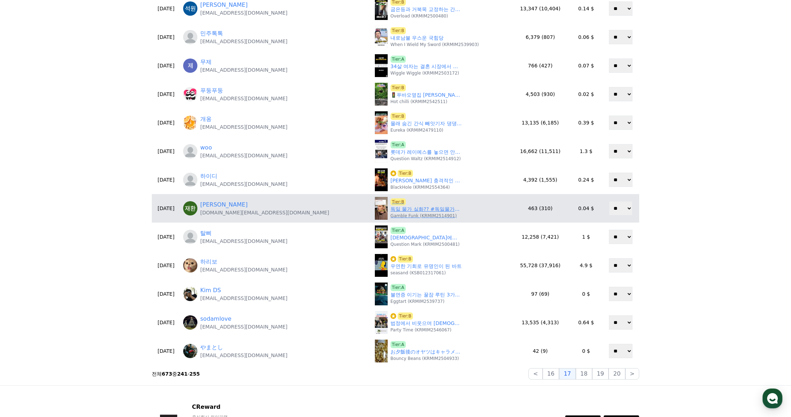
click at [391, 208] on link "독일 물가 실화?? #독일물가#물가비교#귤한봉지가격#물가#쇼츠" at bounding box center [426, 208] width 71 height 7
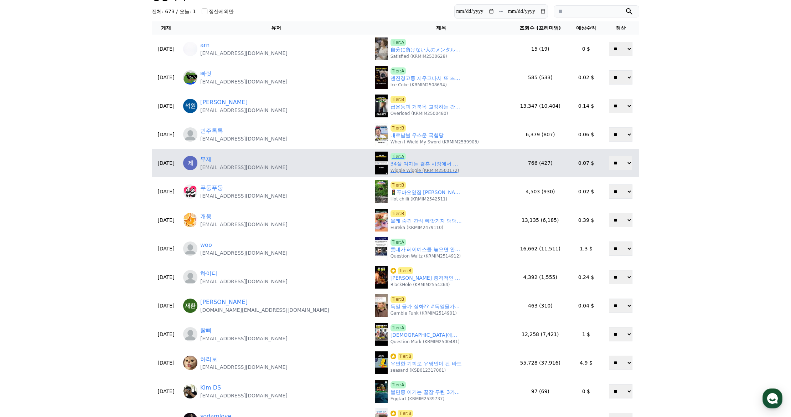
scroll to position [39, 0]
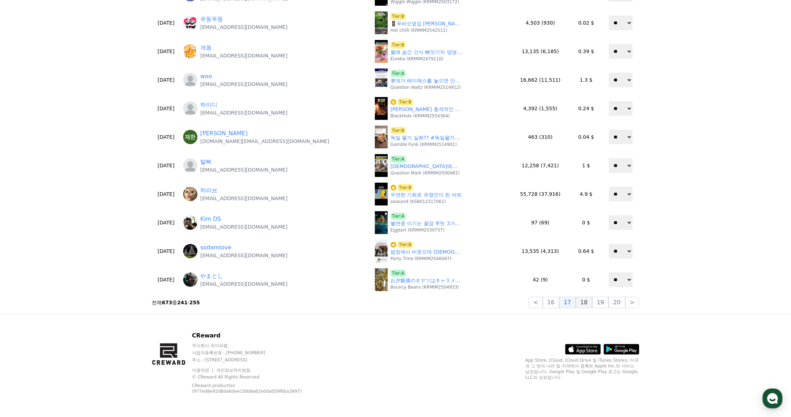
click at [586, 303] on button "18" at bounding box center [584, 302] width 16 height 11
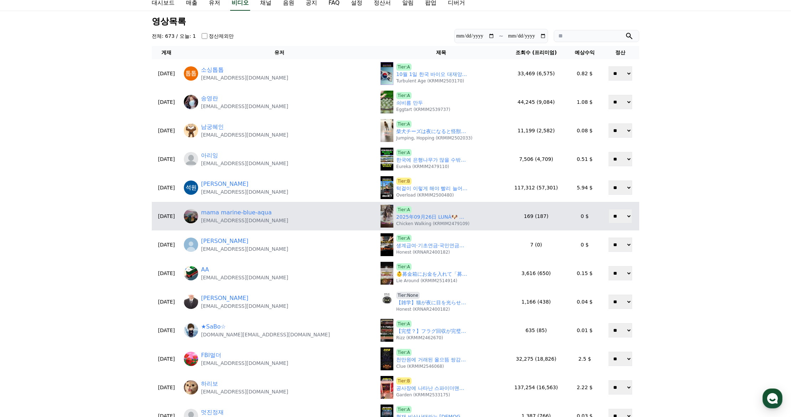
scroll to position [0, 0]
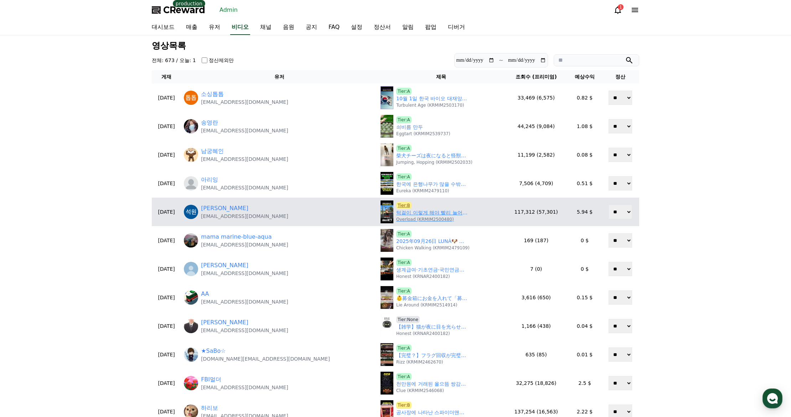
click at [396, 214] on link "턱걸이 이렇게 해야 빨리 늘어요 #헬스 #턱걸이 #풀업 #맨몸운동" at bounding box center [431, 212] width 71 height 7
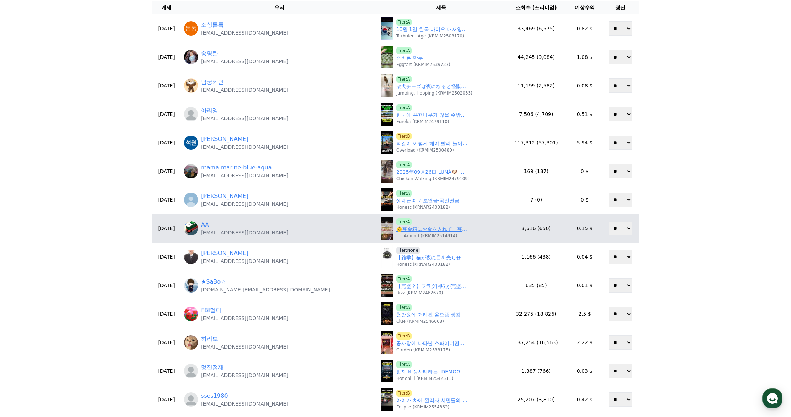
scroll to position [71, 0]
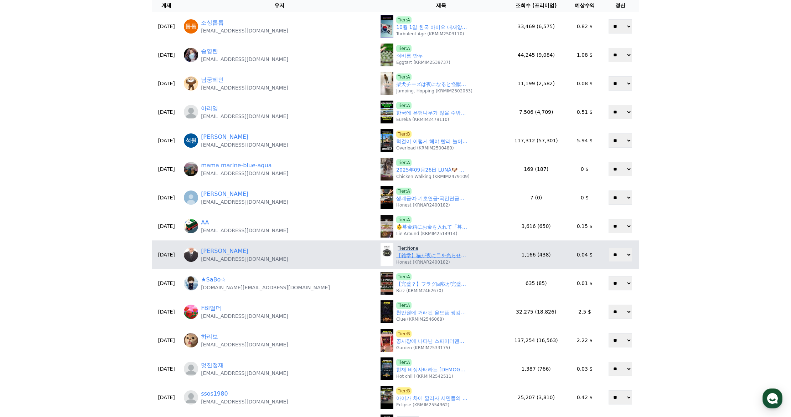
click at [396, 247] on span "Tier:None" at bounding box center [408, 247] width 24 height 7
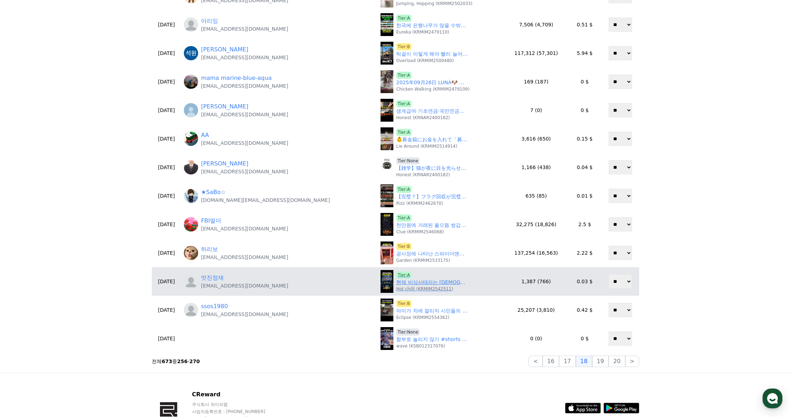
scroll to position [214, 0]
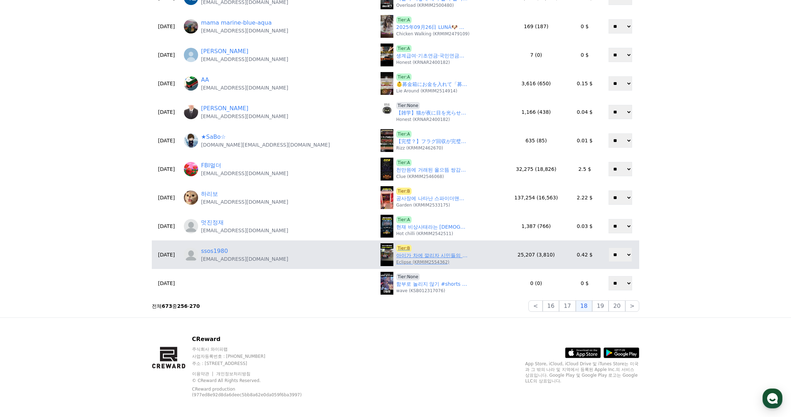
click at [396, 254] on link "아이가 차에 깔리자 시민들의 기적같은 용기" at bounding box center [431, 255] width 71 height 7
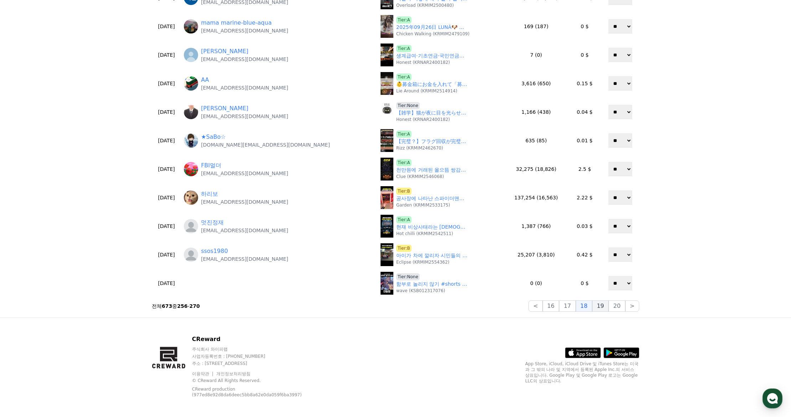
click at [602, 308] on button "19" at bounding box center [600, 305] width 16 height 11
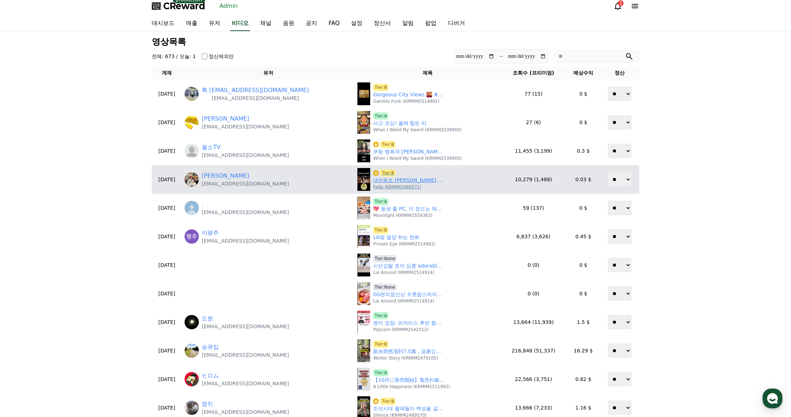
scroll to position [0, 0]
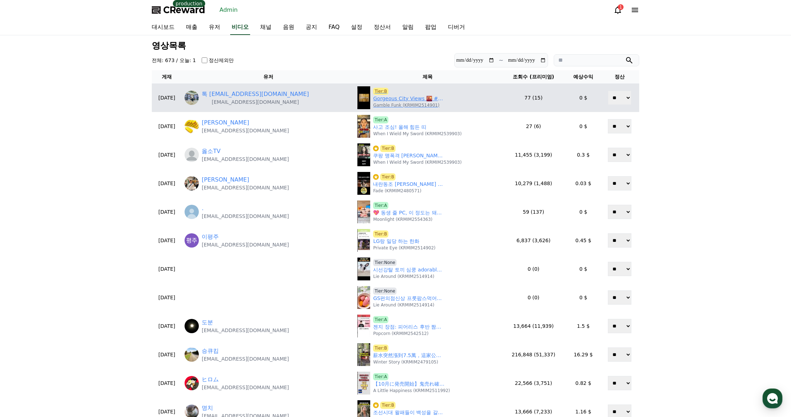
click at [378, 101] on link "Gorgeous City Views 🌇 #apartmenttour" at bounding box center [408, 98] width 71 height 7
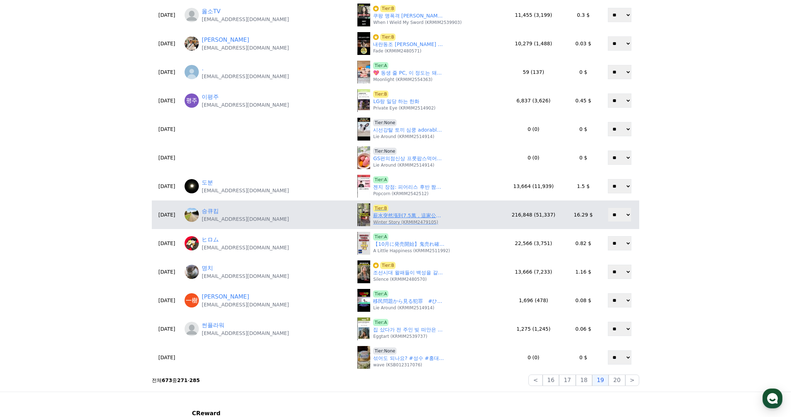
scroll to position [143, 0]
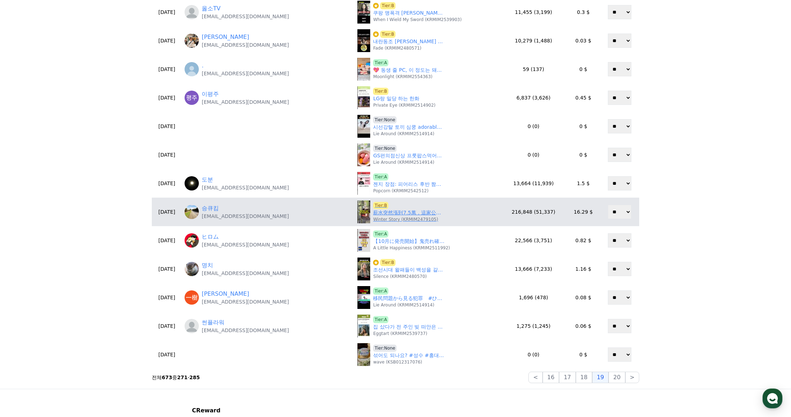
click at [386, 214] on link "薪水突然漲到7.5萬，這家公司還要繼續待下去嗎？" at bounding box center [408, 212] width 71 height 7
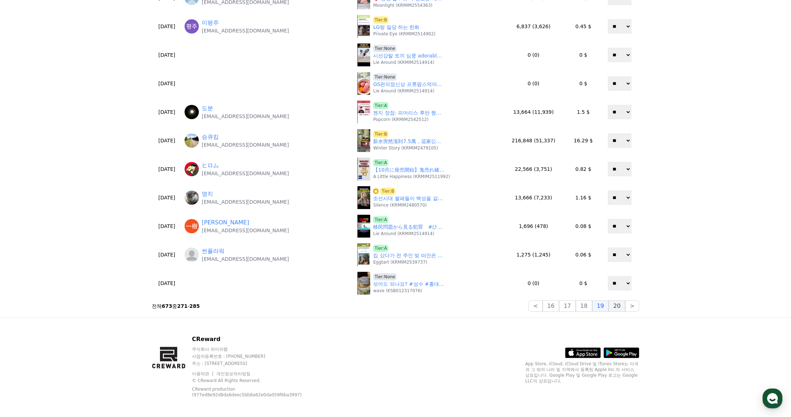
click at [617, 304] on button "20" at bounding box center [617, 305] width 16 height 11
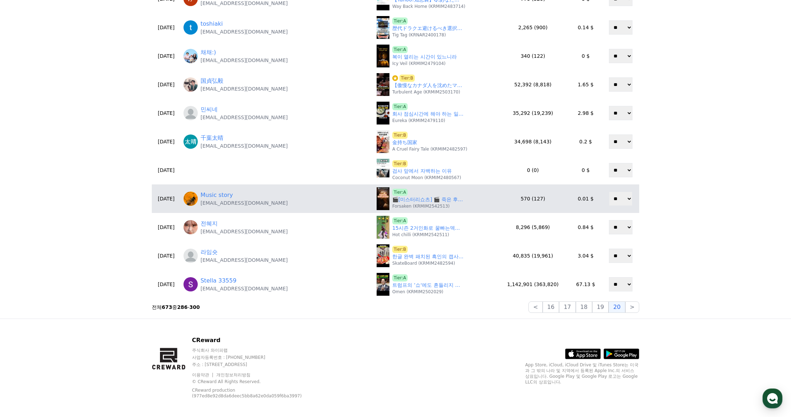
scroll to position [214, 0]
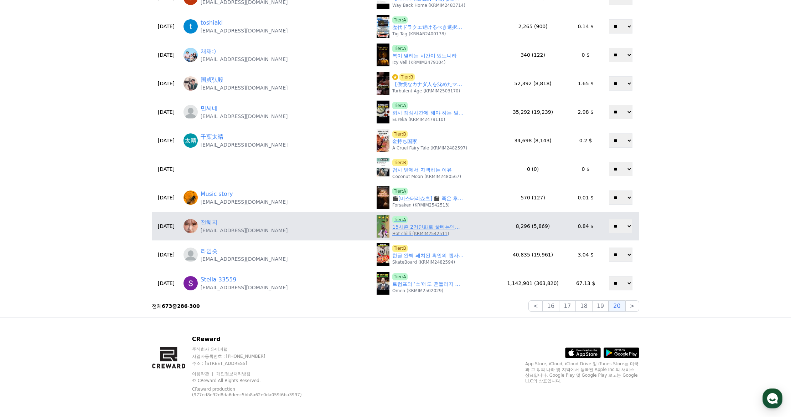
click at [392, 229] on link "15시즌 2거인화로 꿀빠는덱ㅋㅋㅋ #tft #롤토체스" at bounding box center [427, 226] width 71 height 7
click at [218, 224] on link "전혜지" at bounding box center [209, 222] width 17 height 9
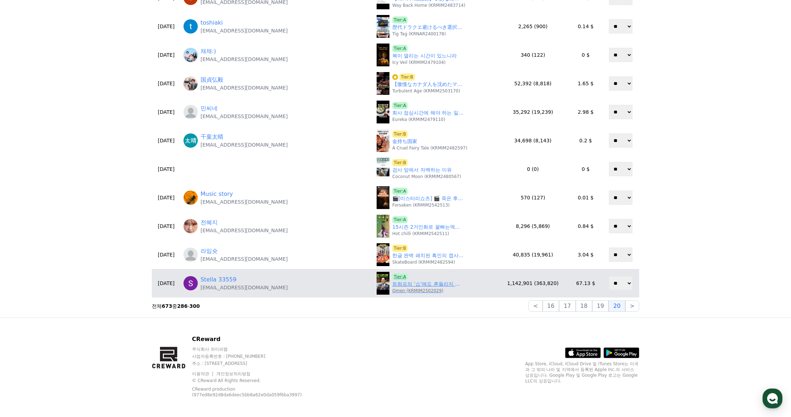
click at [392, 286] on link "트럼프의 ’쇼‘에도 흔들리지 않는 삼성의 기술력" at bounding box center [427, 283] width 71 height 7
click at [402, 281] on link "트럼프의 ’쇼‘에도 흔들리지 않는 삼성의 기술력" at bounding box center [427, 283] width 71 height 7
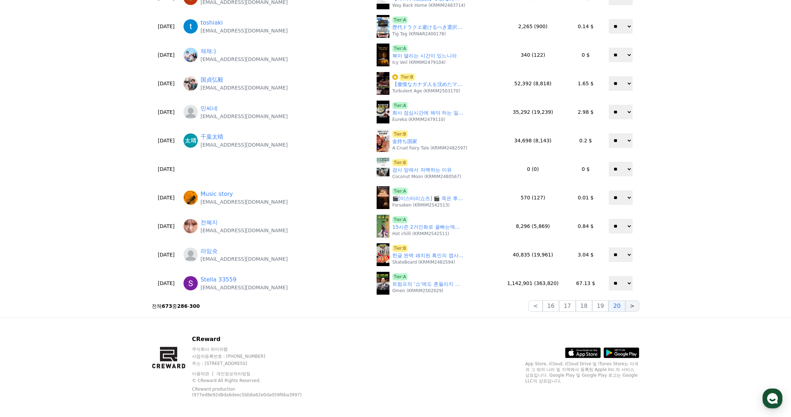
click at [637, 307] on button ">" at bounding box center [632, 305] width 14 height 11
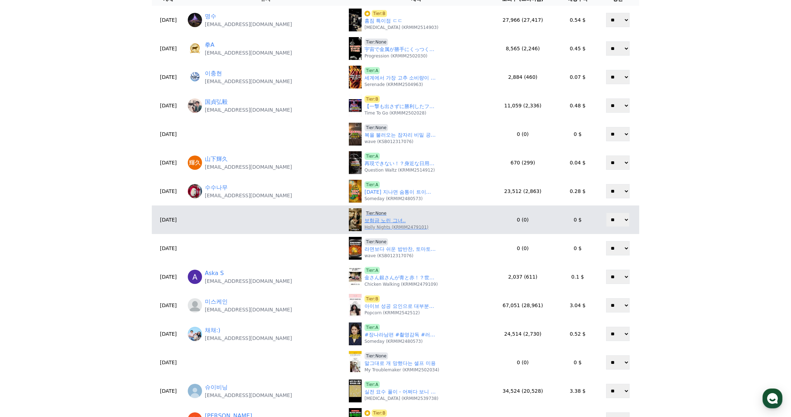
scroll to position [0, 0]
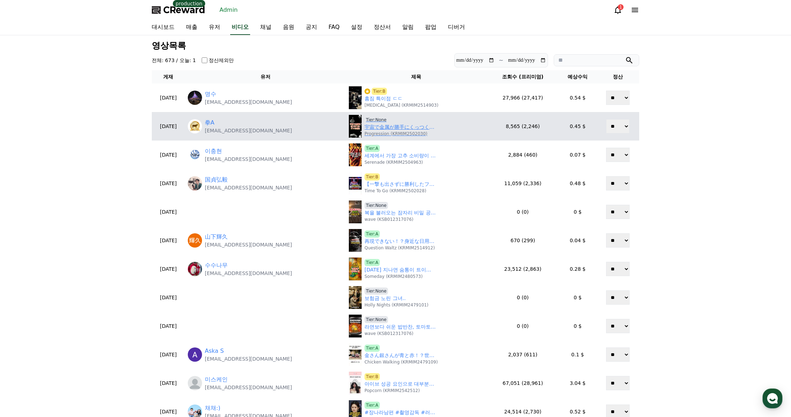
click at [377, 129] on link "宇宙で金属が勝手にくっつく衝撃の理由" at bounding box center [400, 126] width 71 height 7
click at [365, 122] on span "Tier:None" at bounding box center [377, 119] width 24 height 7
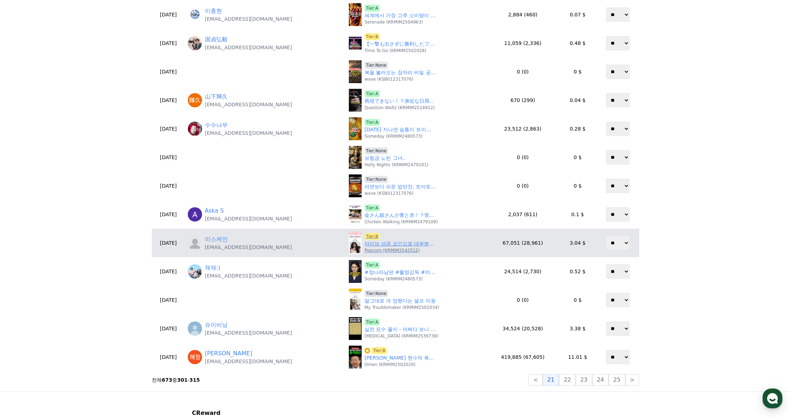
scroll to position [143, 0]
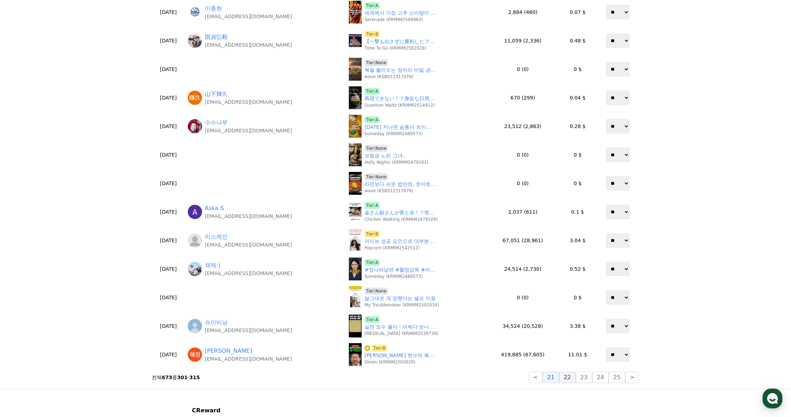
click at [573, 379] on button "22" at bounding box center [567, 376] width 16 height 11
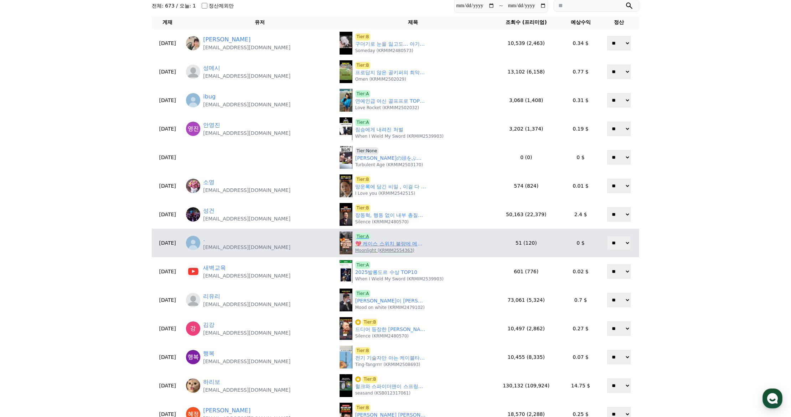
scroll to position [71, 0]
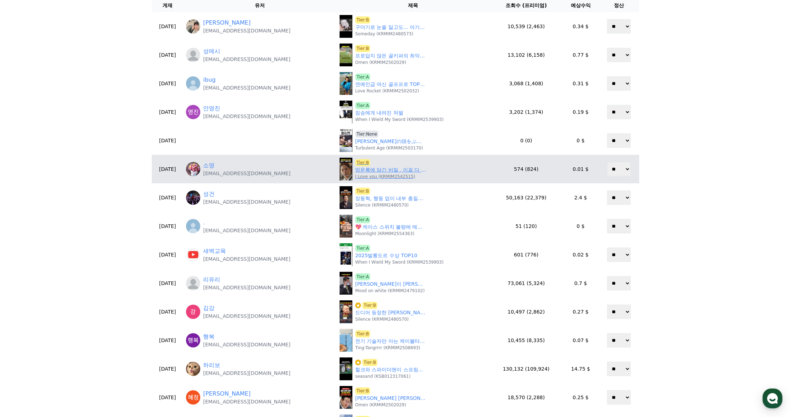
click at [381, 171] on link "망운록에 담긴 비밀 , 이걸 다 그렸다구요?" at bounding box center [390, 169] width 71 height 7
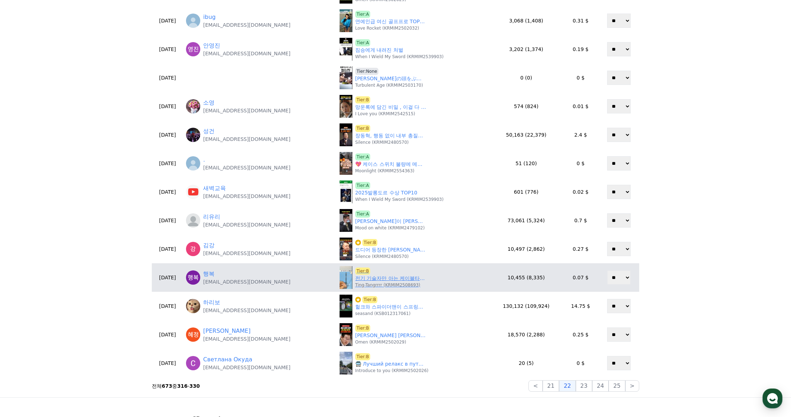
scroll to position [143, 0]
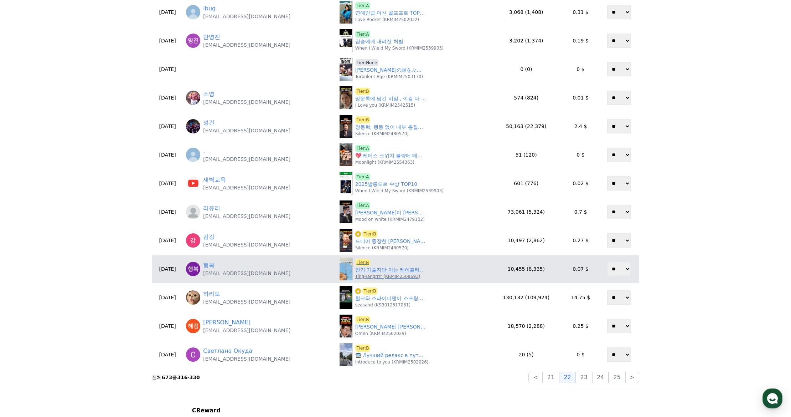
click at [372, 271] on link "전기 기술자만 아는 케이블타이 꿀팁 #쇼츠 #shorts #꿀팁" at bounding box center [390, 269] width 71 height 7
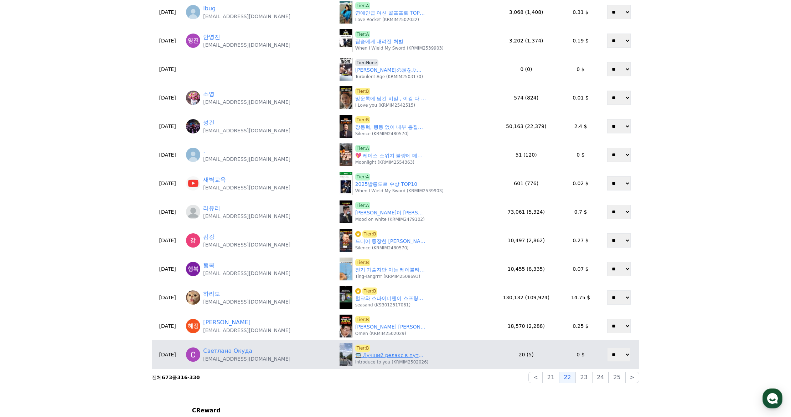
click at [363, 352] on link "🚍 Лучший релакс в пути – присоединяйся!" at bounding box center [390, 354] width 71 height 7
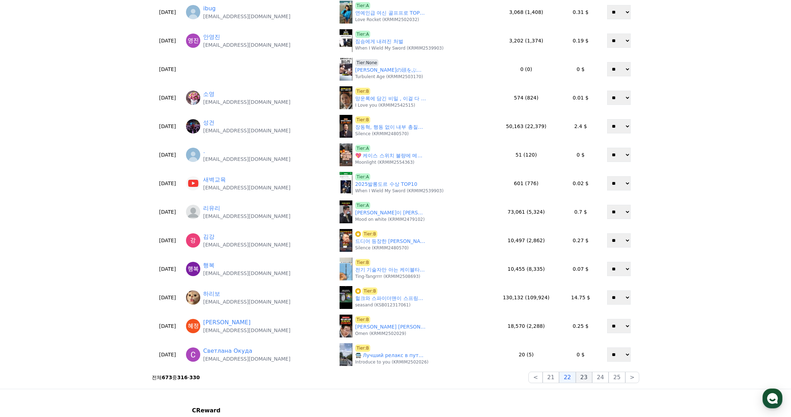
click at [587, 377] on button "23" at bounding box center [584, 376] width 16 height 11
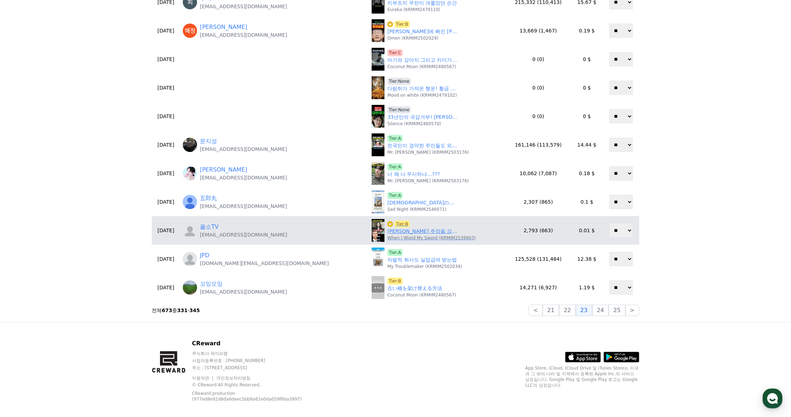
scroll to position [214, 0]
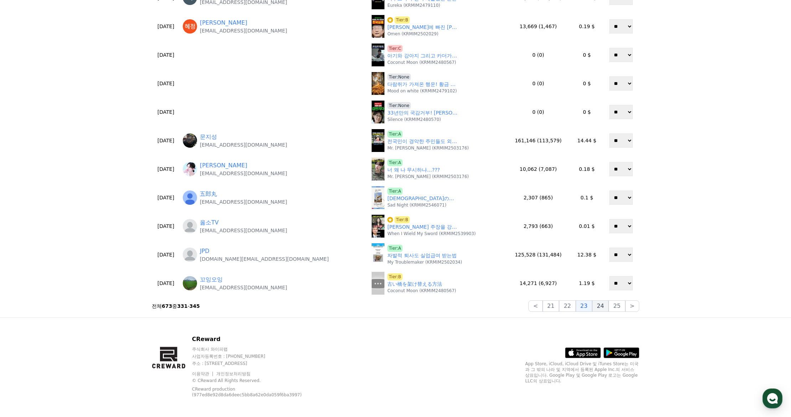
click at [601, 307] on button "24" at bounding box center [600, 305] width 16 height 11
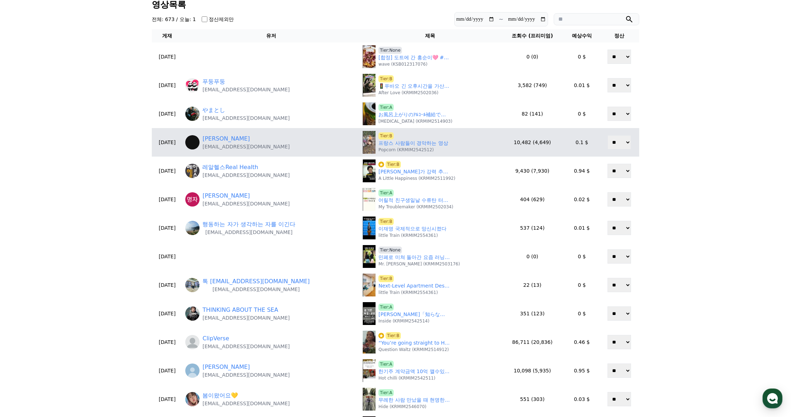
scroll to position [36, 0]
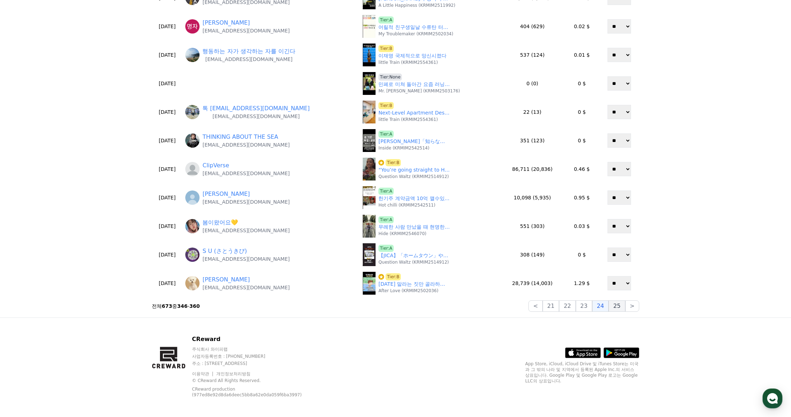
click at [617, 305] on button "25" at bounding box center [617, 305] width 16 height 11
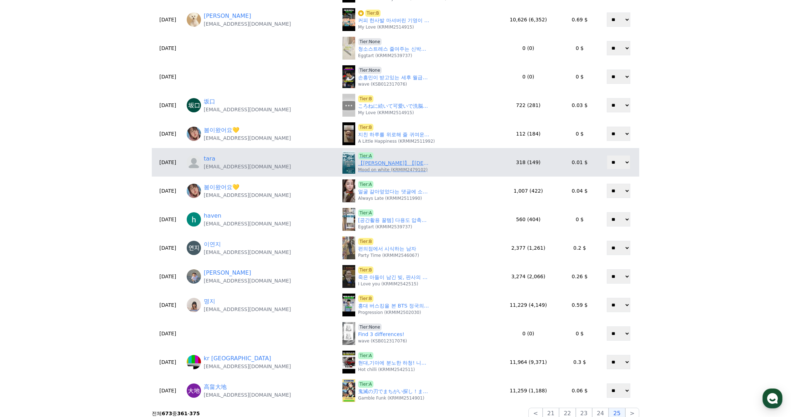
scroll to position [217, 0]
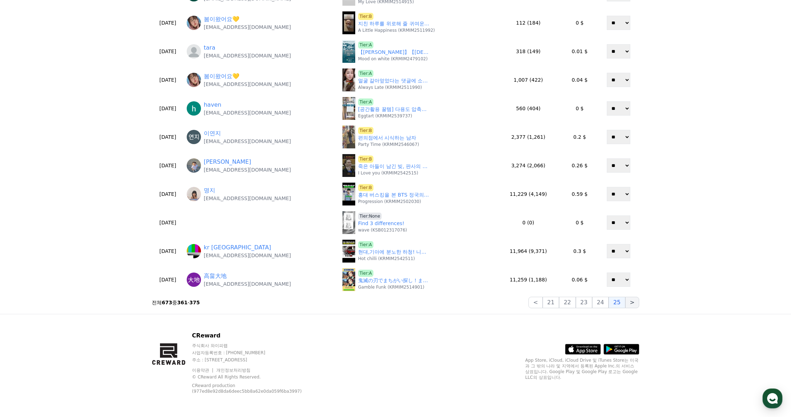
click at [633, 307] on button ">" at bounding box center [632, 302] width 14 height 11
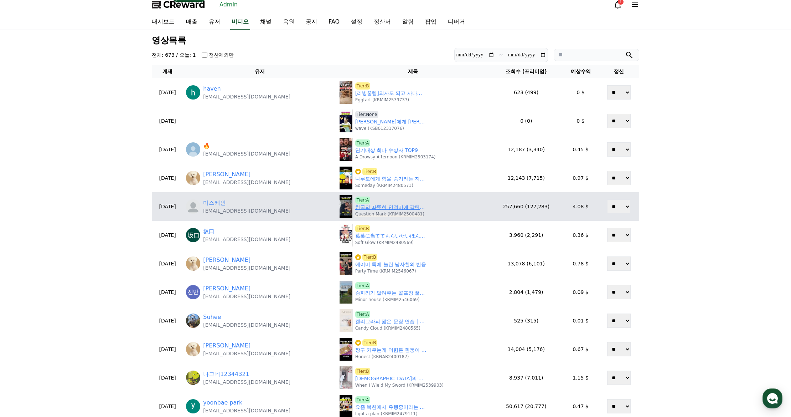
scroll to position [0, 0]
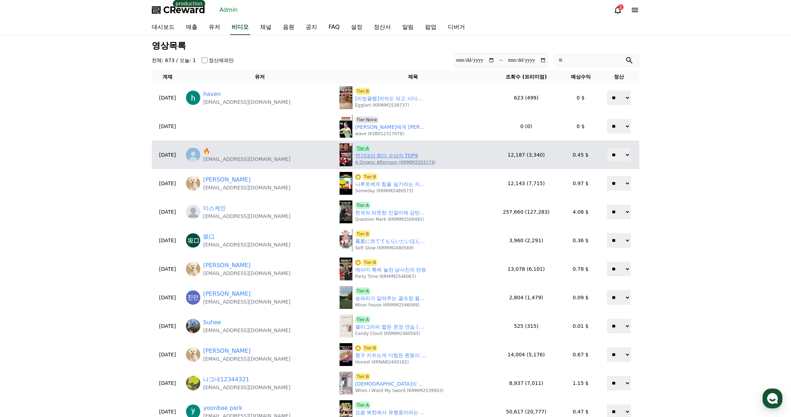
click at [369, 156] on link "연기대상 최다 수상자 TOP9" at bounding box center [386, 155] width 63 height 7
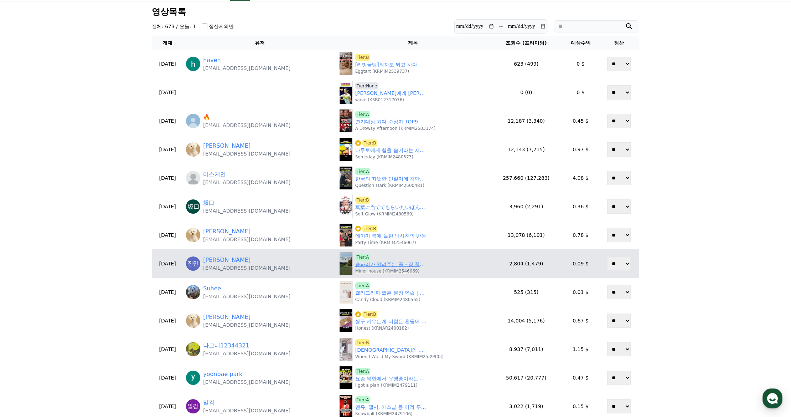
scroll to position [36, 0]
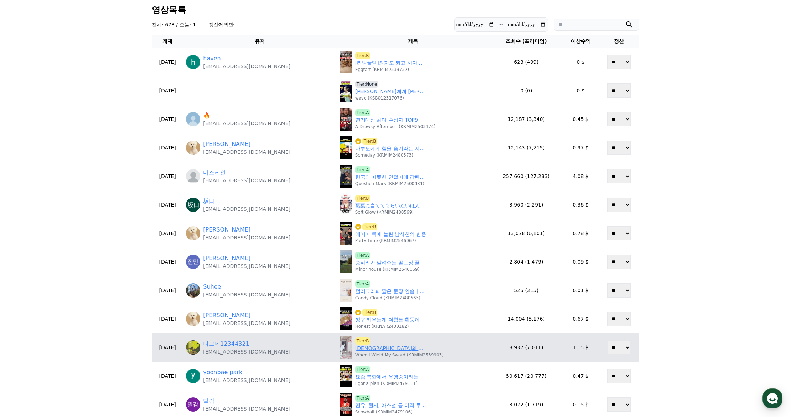
click at [376, 351] on link "신의 재료에서 악마의 재료로 변한 석면" at bounding box center [390, 347] width 71 height 7
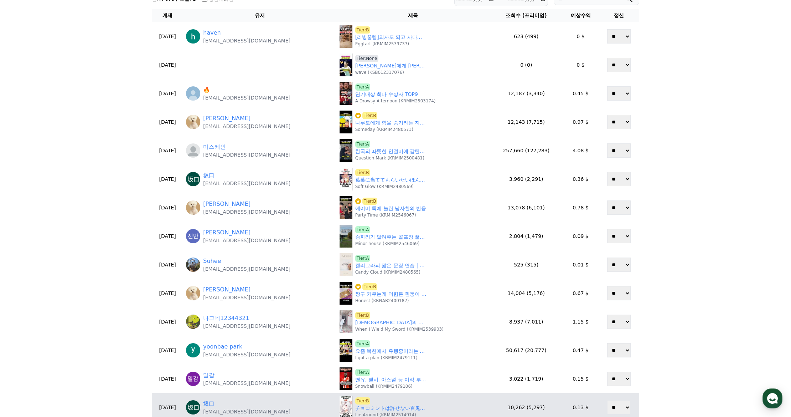
scroll to position [178, 0]
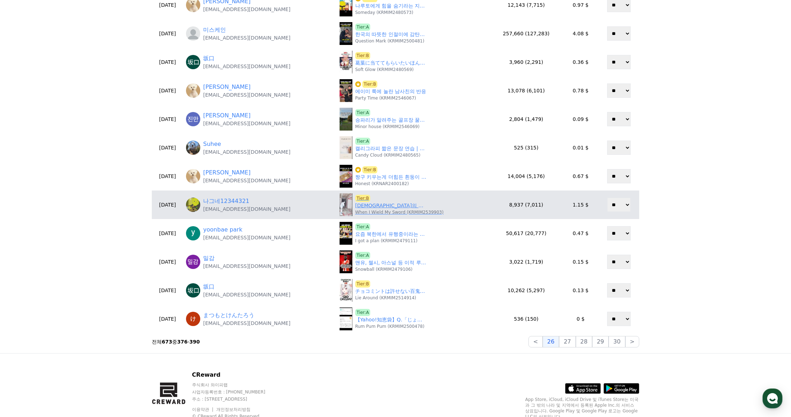
click at [375, 205] on link "신의 재료에서 악마의 재료로 변한 석면" at bounding box center [390, 205] width 71 height 7
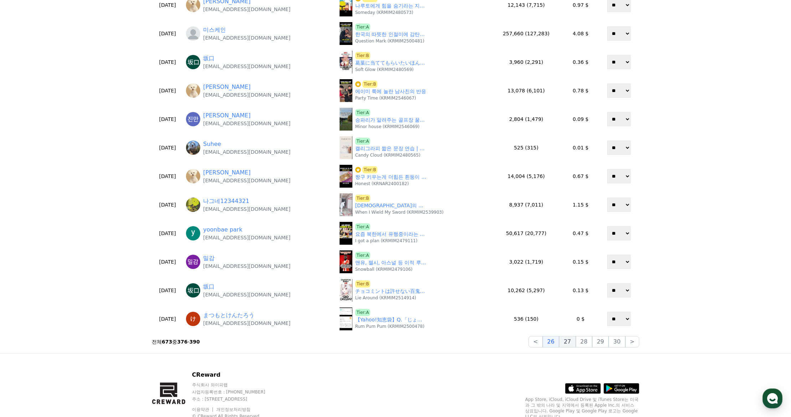
click at [572, 340] on button "27" at bounding box center [567, 341] width 16 height 11
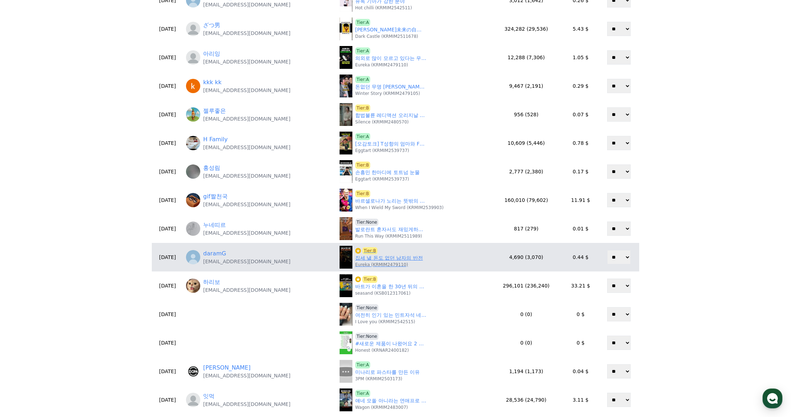
scroll to position [143, 0]
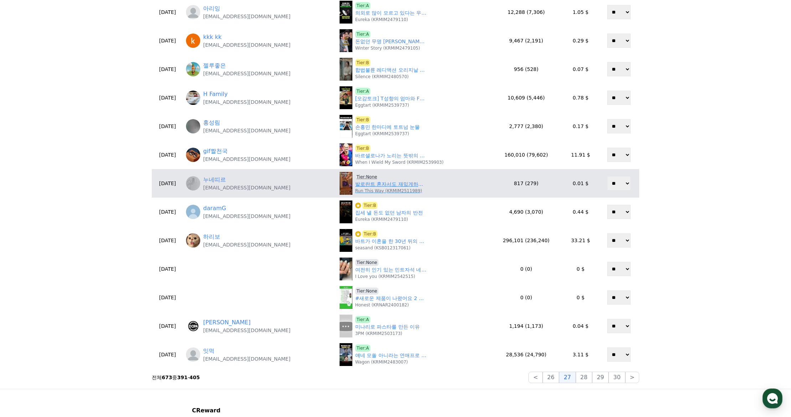
click at [388, 182] on link "발로란트 혼자서도 재밌게하는 법" at bounding box center [390, 183] width 71 height 7
click at [378, 179] on span "Tier:None" at bounding box center [367, 176] width 24 height 7
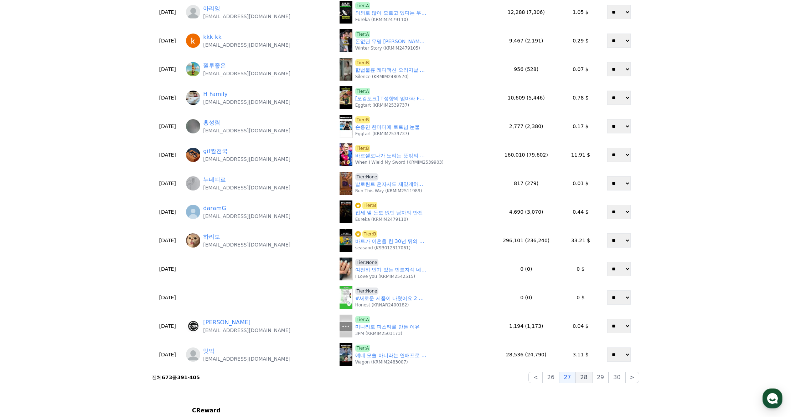
click at [583, 376] on button "28" at bounding box center [584, 376] width 16 height 11
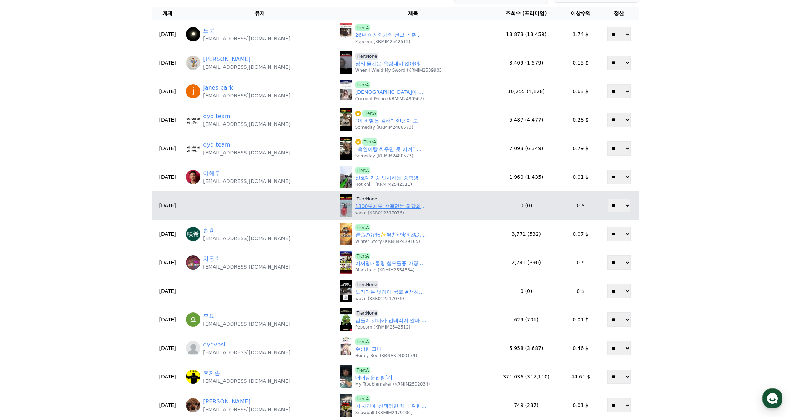
scroll to position [36, 0]
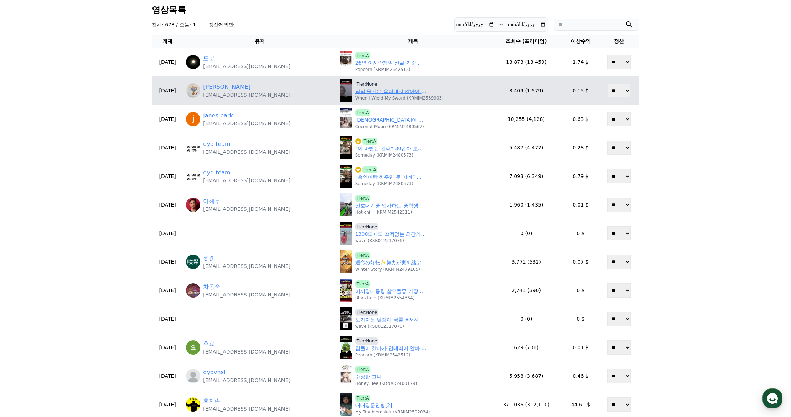
click at [370, 96] on p "When I Wield My Sword (KRMIM2539903)" at bounding box center [399, 98] width 88 height 6
click at [372, 90] on link "남의 물건은 욕심내지 않아야 하는 이유 #스릴러영화 #무서운영화 #영화추천" at bounding box center [390, 91] width 71 height 7
click at [366, 84] on span "Tier:None" at bounding box center [367, 84] width 24 height 7
drag, startPoint x: 282, startPoint y: 96, endPoint x: 220, endPoint y: 97, distance: 62.4
click at [220, 97] on div "곽준철 kjcmusic2002@naver.com" at bounding box center [260, 91] width 148 height 16
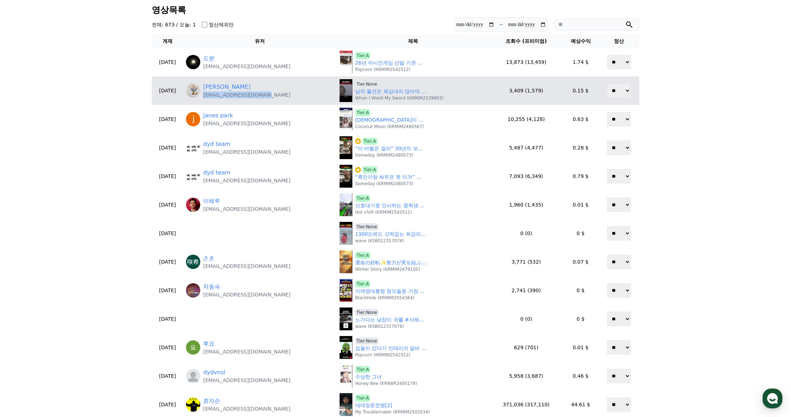
copy p "kjcmusic2002@naver.com"
click at [357, 82] on span "Tier:None" at bounding box center [367, 84] width 24 height 7
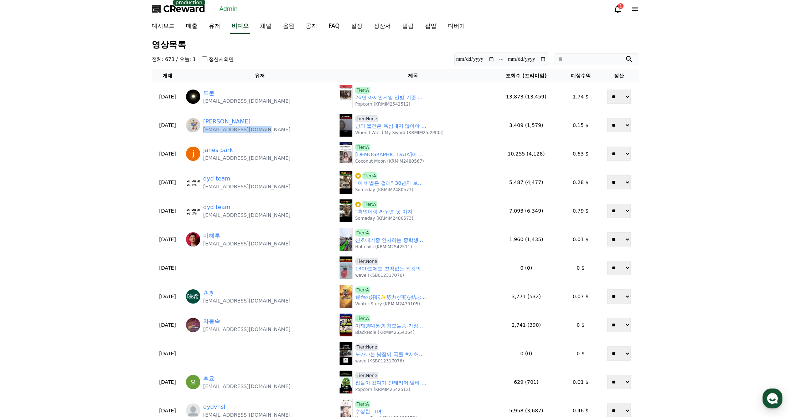
scroll to position [0, 0]
click at [220, 28] on link "유저" at bounding box center [214, 27] width 23 height 15
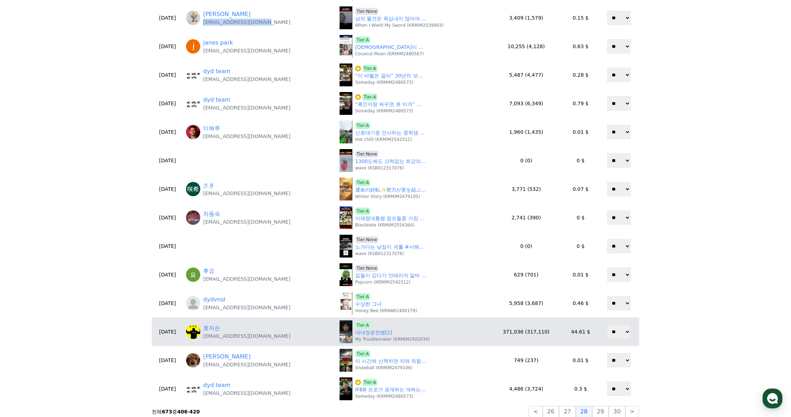
scroll to position [143, 0]
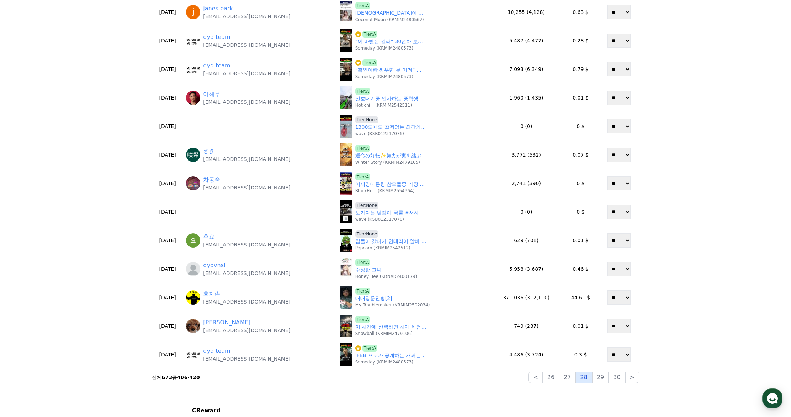
click at [588, 377] on button "28" at bounding box center [584, 376] width 16 height 11
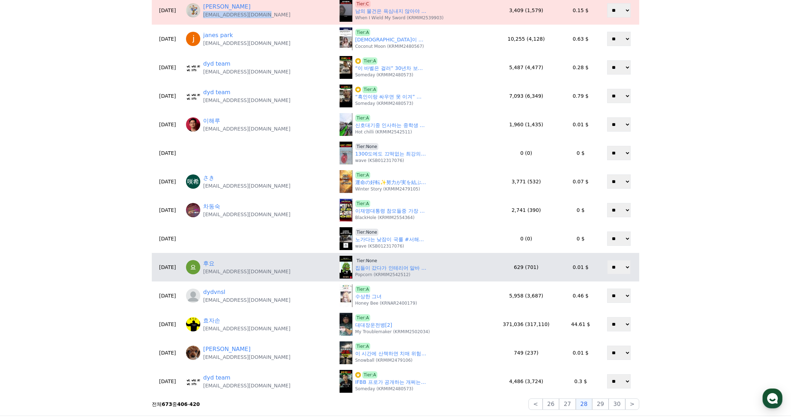
scroll to position [146, 0]
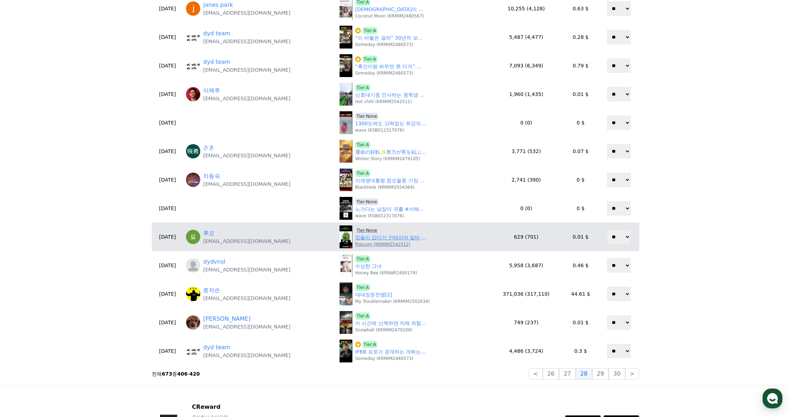
click at [365, 228] on span "Tier:None" at bounding box center [367, 230] width 24 height 7
click at [363, 231] on span "Tier:None" at bounding box center [367, 230] width 24 height 7
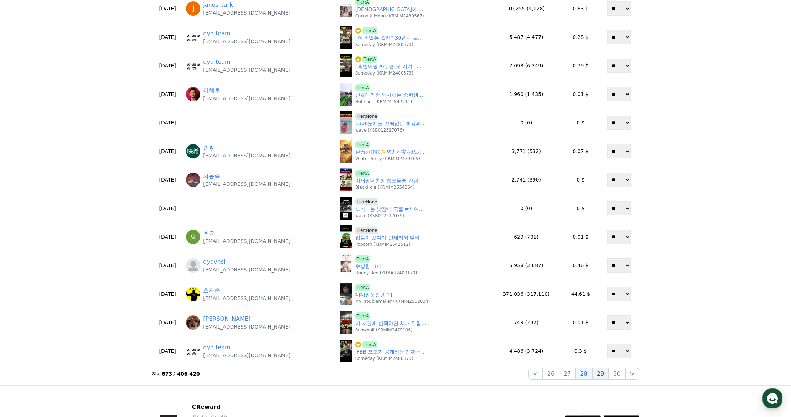
click at [600, 378] on button "29" at bounding box center [600, 373] width 16 height 11
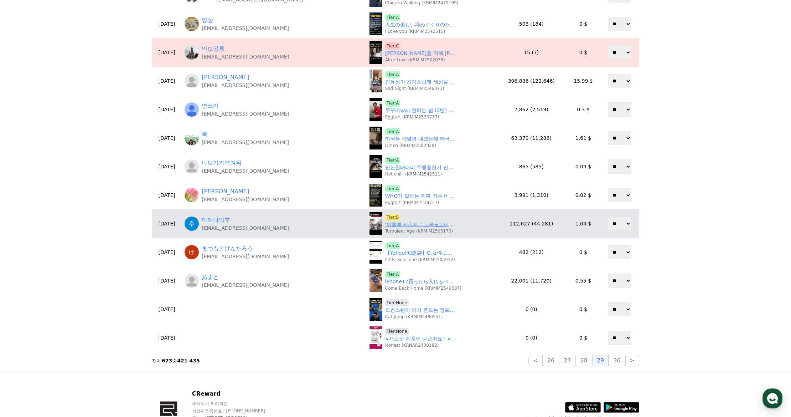
scroll to position [182, 0]
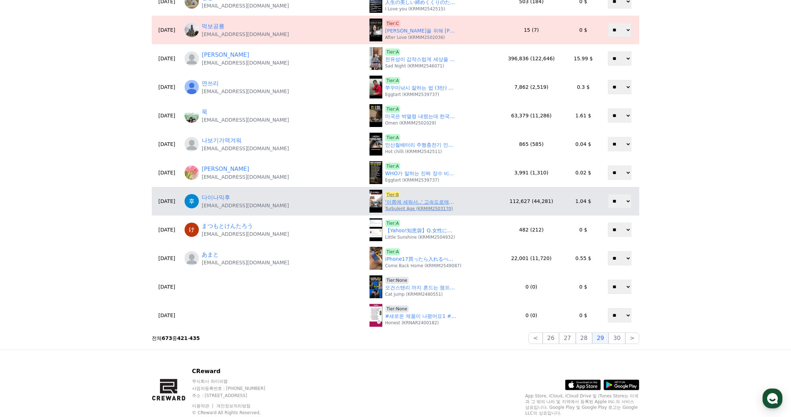
click at [385, 194] on span "Tier:B" at bounding box center [392, 194] width 15 height 7
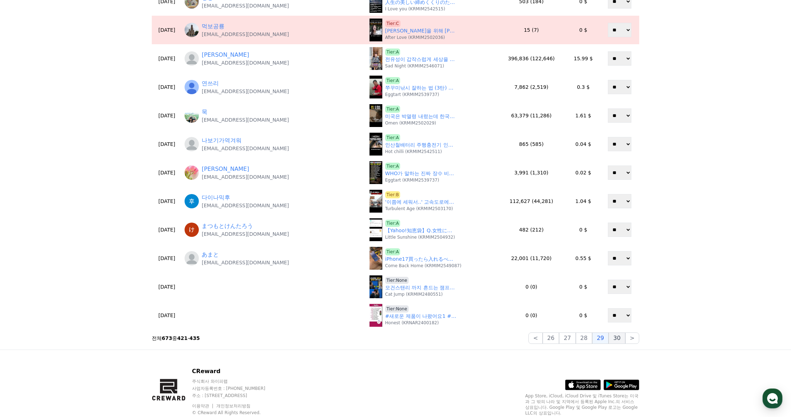
click at [620, 336] on button "30" at bounding box center [617, 337] width 16 height 11
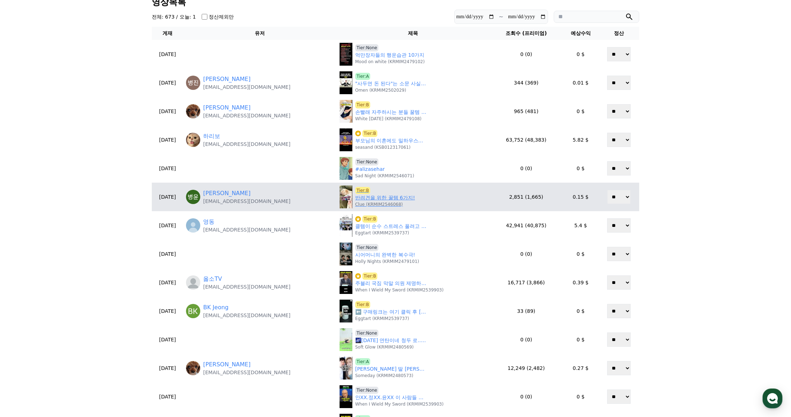
scroll to position [39, 0]
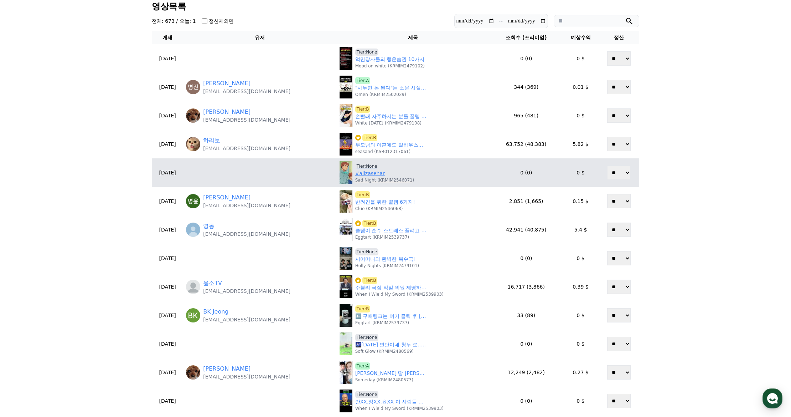
click at [355, 164] on span "Tier:None" at bounding box center [367, 166] width 24 height 7
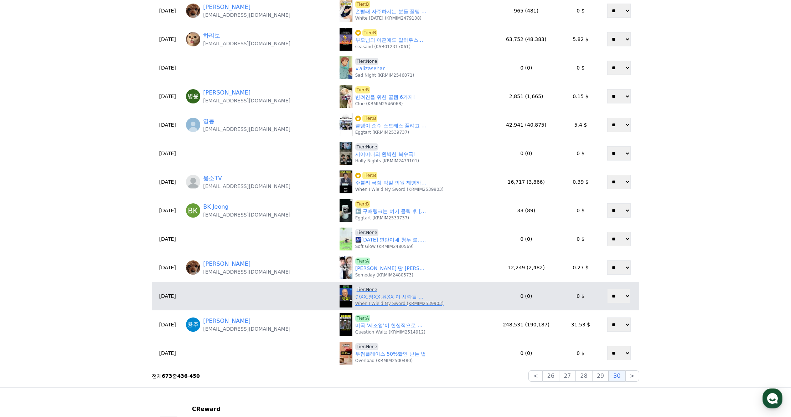
scroll to position [146, 0]
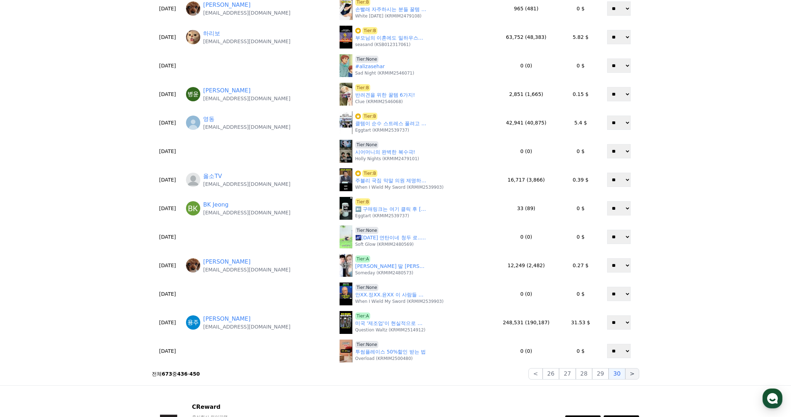
click at [633, 377] on button ">" at bounding box center [632, 373] width 14 height 11
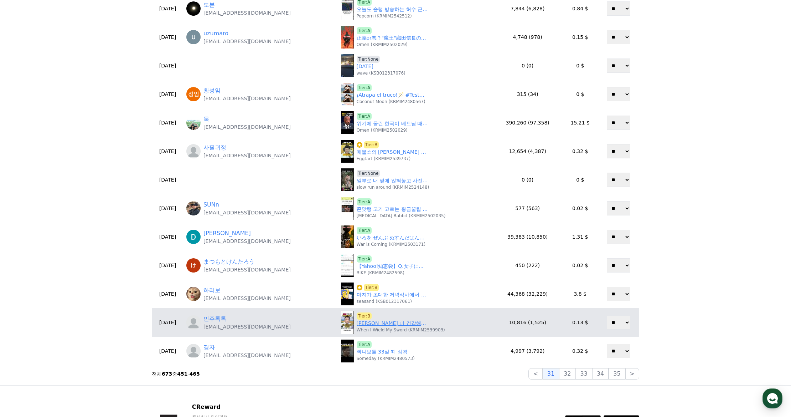
click at [362, 319] on link "윤석열 더 건강해진 모습으로 법원 출석" at bounding box center [392, 322] width 71 height 7
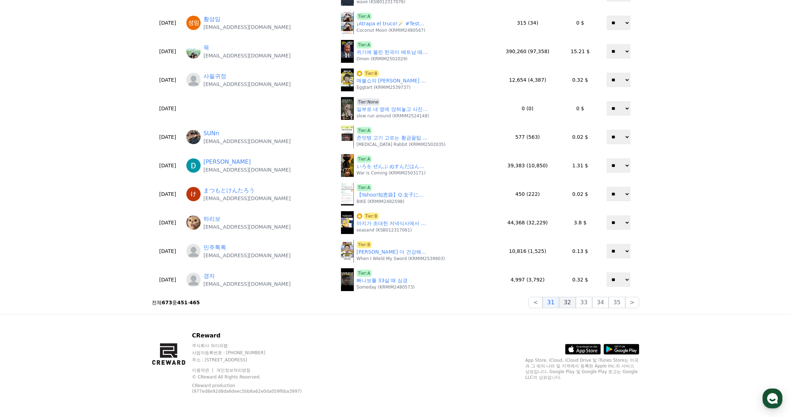
click at [570, 302] on button "32" at bounding box center [567, 302] width 16 height 11
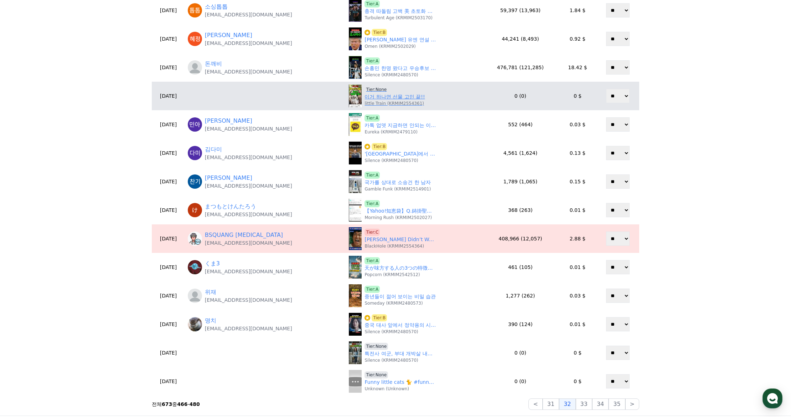
scroll to position [178, 0]
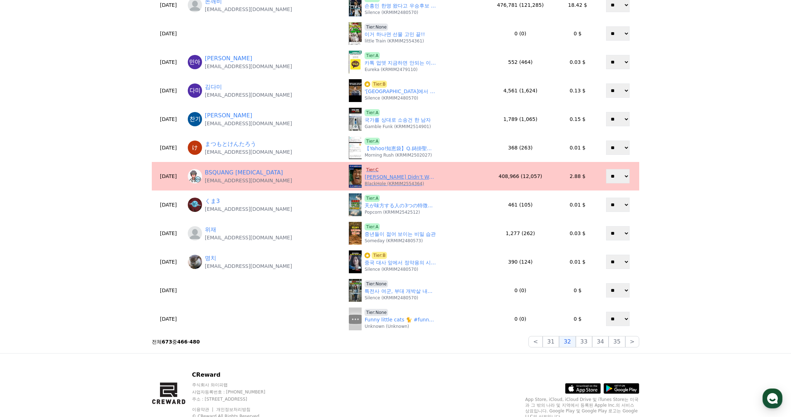
click at [365, 168] on span "Tier:C" at bounding box center [372, 169] width 15 height 7
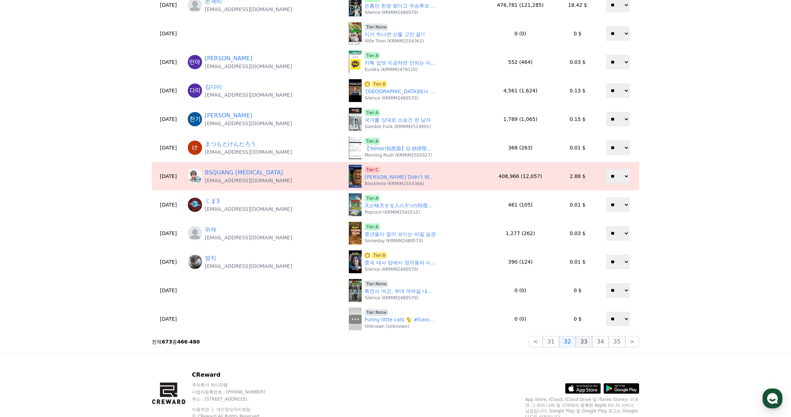
click at [582, 340] on button "33" at bounding box center [584, 341] width 16 height 11
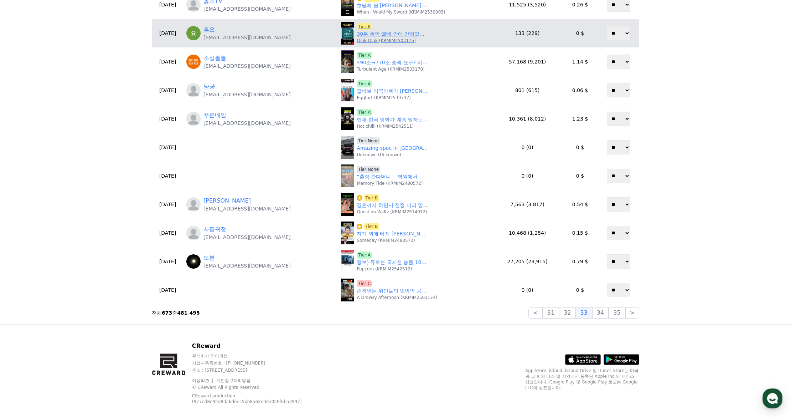
scroll to position [214, 0]
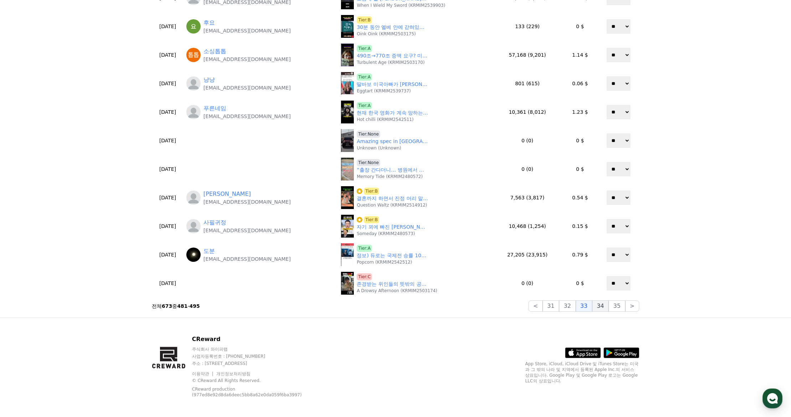
click at [606, 305] on button "34" at bounding box center [600, 305] width 16 height 11
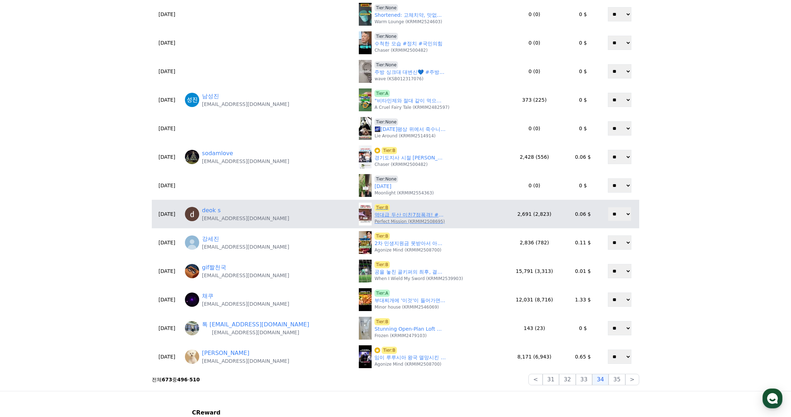
scroll to position [143, 0]
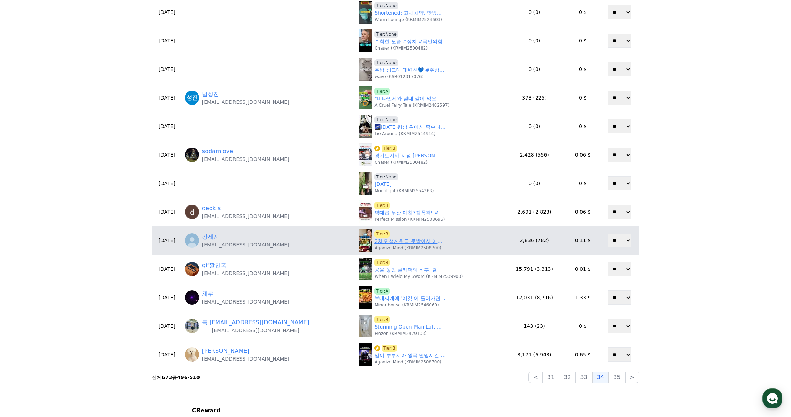
click at [375, 239] on link "2차 민생지원금 못받아서 아쉽다는 문화센터 강사의 충격적인 정체 #사연 #실화 #라디오극장 #오디오극장 #라디오채널 #썰라디오사연 #민생지원금…" at bounding box center [410, 240] width 71 height 7
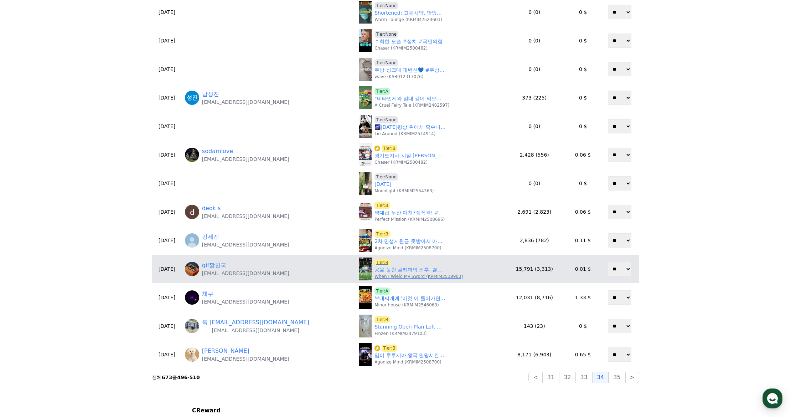
click at [376, 269] on link "공을 놓친 골키퍼의 최후, 결과는? ❤️" at bounding box center [410, 269] width 71 height 7
click at [375, 270] on link "공을 놓친 골키퍼의 최후, 결과는? ❤️" at bounding box center [410, 269] width 71 height 7
click at [375, 261] on span "Tier:B" at bounding box center [382, 262] width 15 height 7
drag, startPoint x: 280, startPoint y: 275, endPoint x: 221, endPoint y: 280, distance: 59.7
click at [221, 280] on td "gif짤천국 issueclick@gmail.com" at bounding box center [269, 268] width 174 height 29
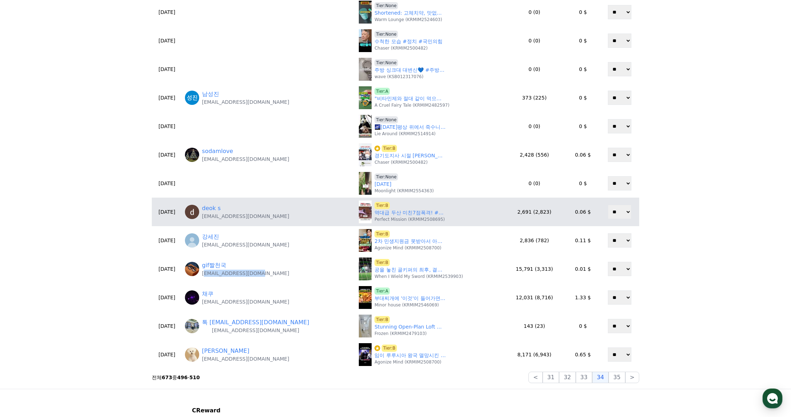
copy p "ssueclick@gmail.com"
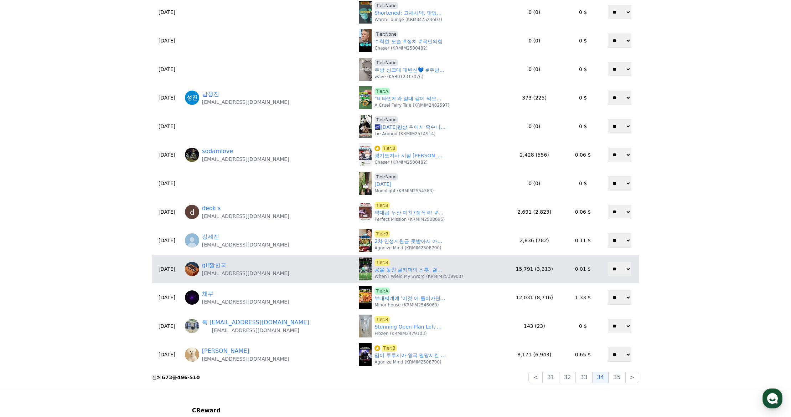
click at [310, 268] on div "gif짤천국 issueclick@gmail.com" at bounding box center [269, 269] width 168 height 16
drag, startPoint x: 281, startPoint y: 273, endPoint x: 220, endPoint y: 277, distance: 60.7
click at [220, 277] on td "gif짤천국 issueclick@gmail.com" at bounding box center [269, 268] width 174 height 29
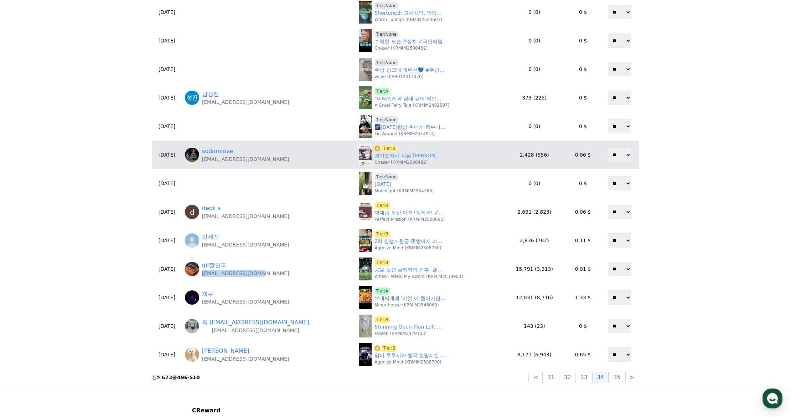
copy p "issueclick@gmail.com"
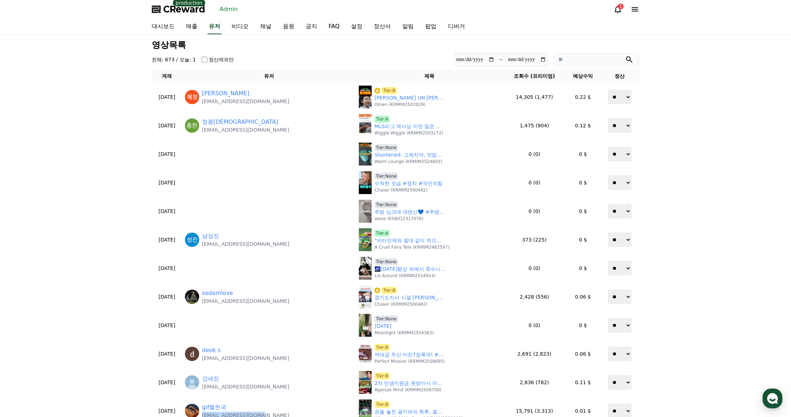
scroll to position [0, 0]
click at [220, 26] on link "유저" at bounding box center [214, 27] width 14 height 15
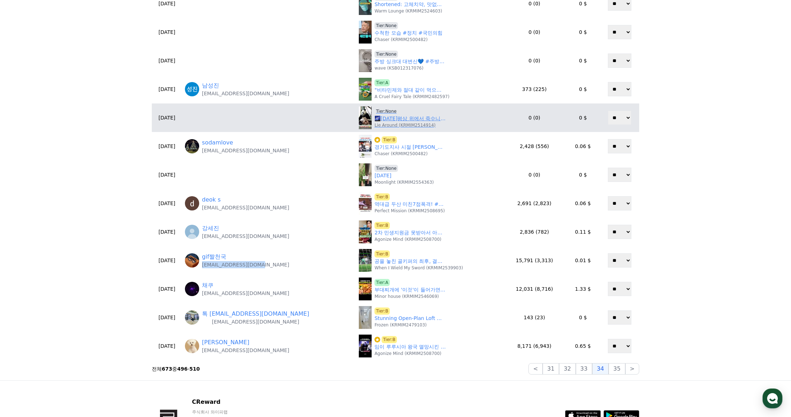
scroll to position [178, 0]
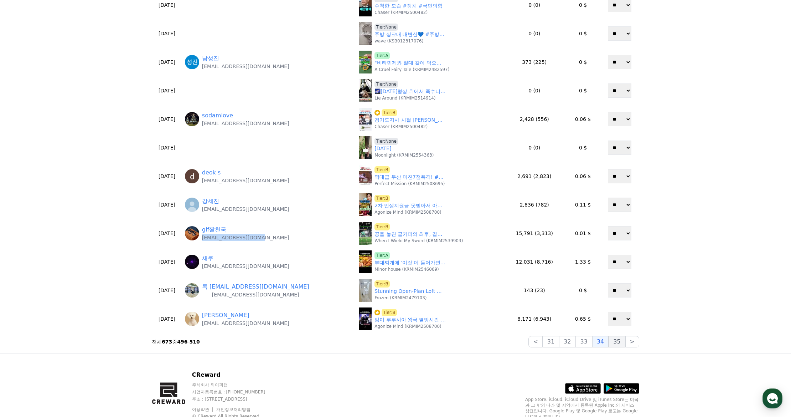
click at [622, 340] on button "35" at bounding box center [617, 341] width 16 height 11
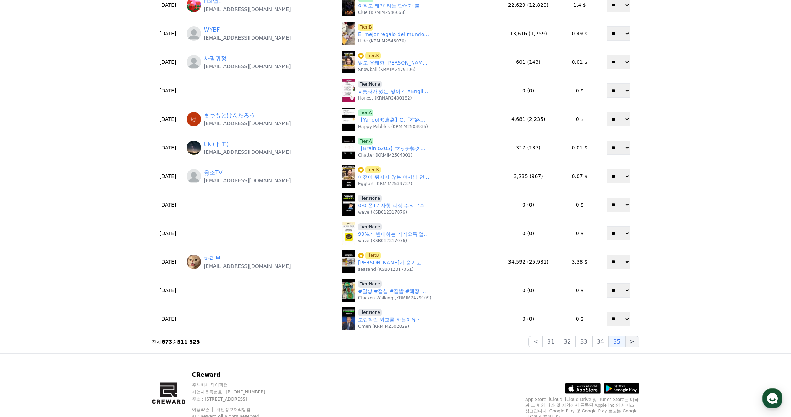
click at [636, 341] on button ">" at bounding box center [632, 341] width 14 height 11
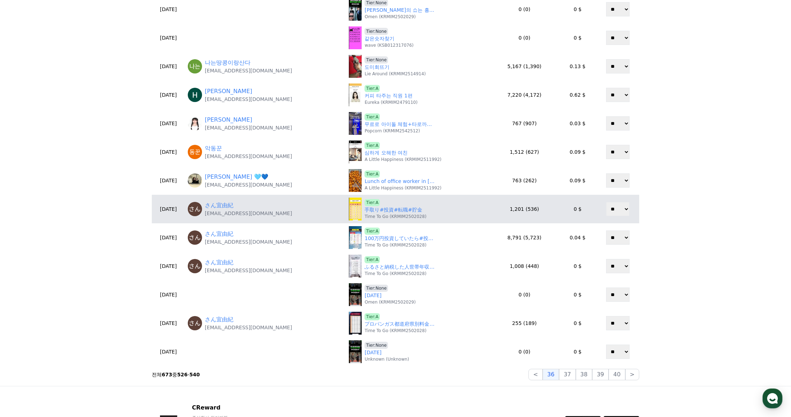
scroll to position [36, 0]
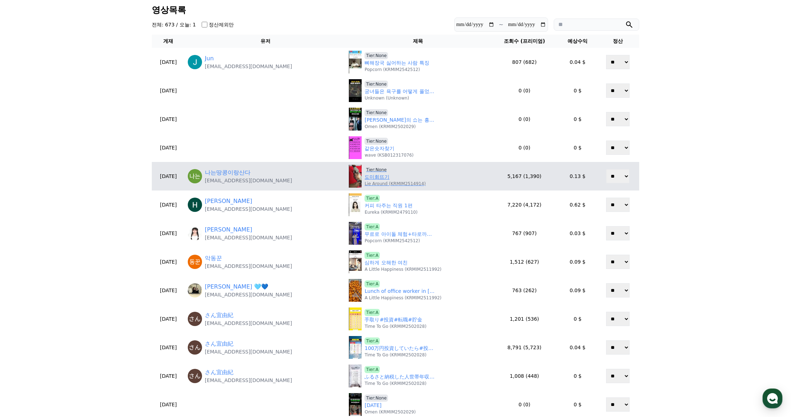
click at [372, 169] on span "Tier:None" at bounding box center [377, 169] width 24 height 7
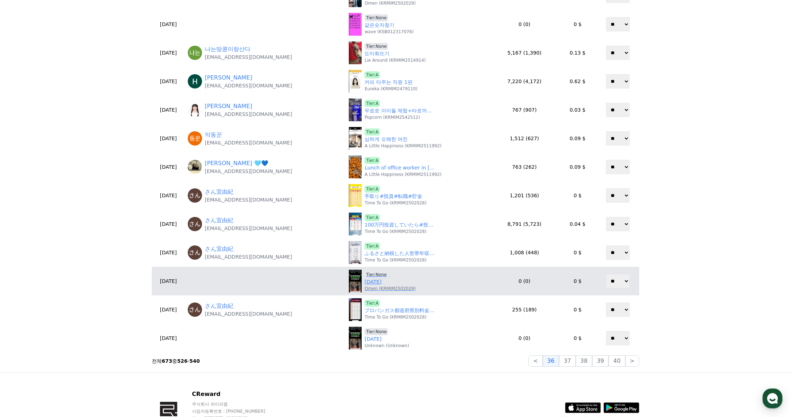
scroll to position [214, 0]
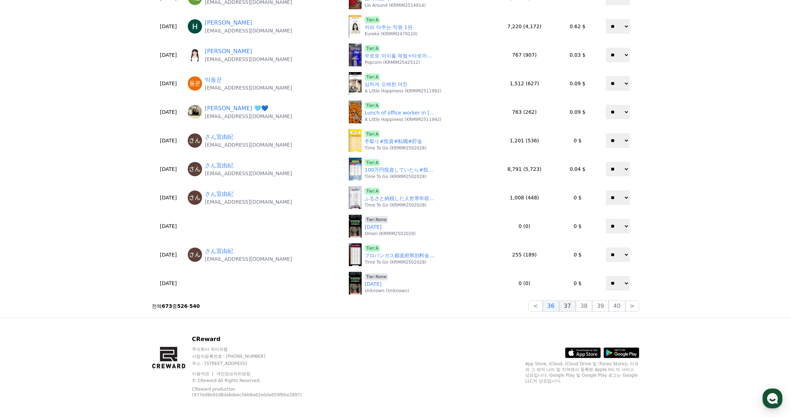
click at [572, 307] on button "37" at bounding box center [567, 305] width 16 height 11
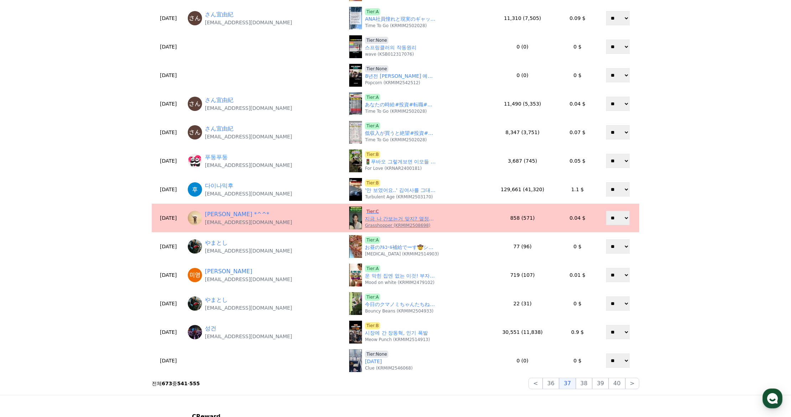
scroll to position [143, 0]
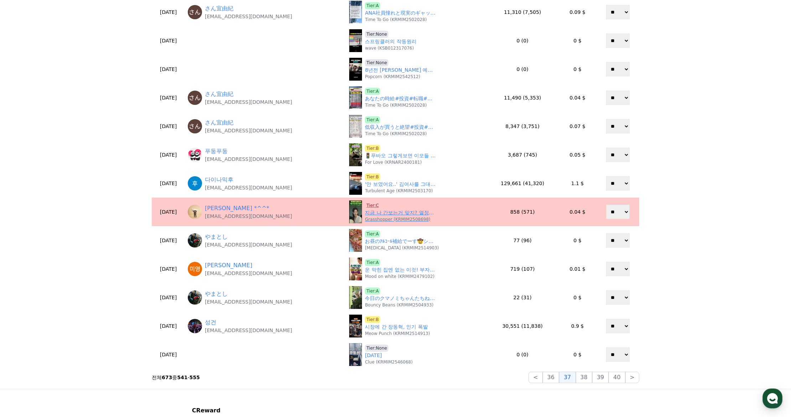
click at [369, 203] on span "Tier:C" at bounding box center [372, 205] width 15 height 7
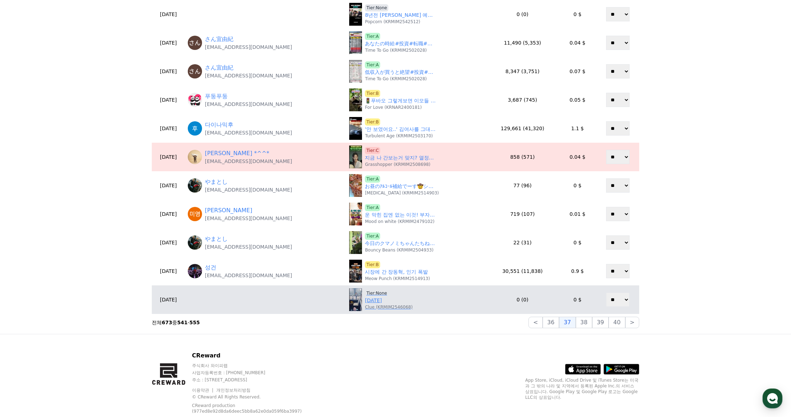
scroll to position [214, 0]
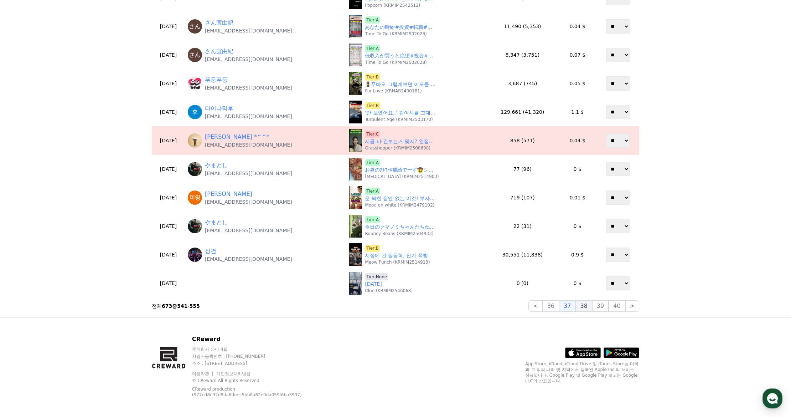
click at [585, 308] on button "38" at bounding box center [584, 305] width 16 height 11
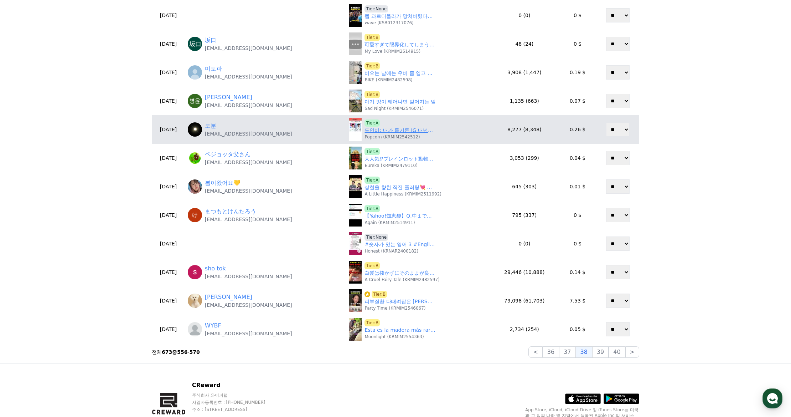
scroll to position [36, 0]
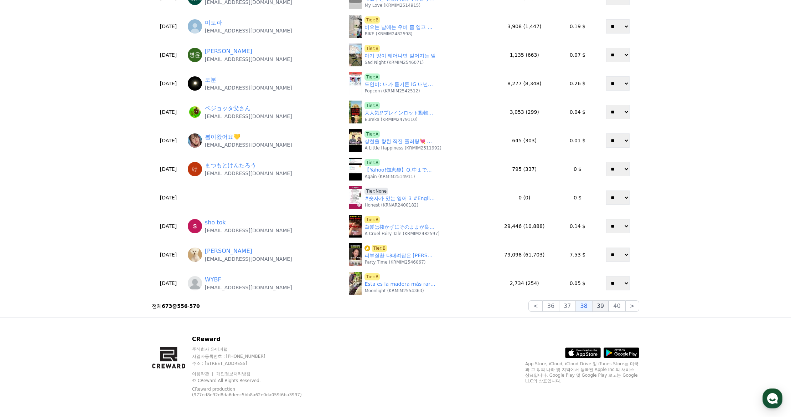
click at [604, 308] on button "39" at bounding box center [600, 305] width 16 height 11
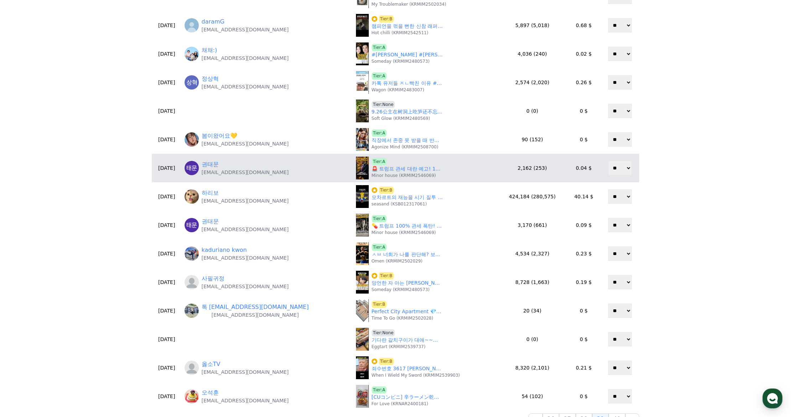
scroll to position [107, 0]
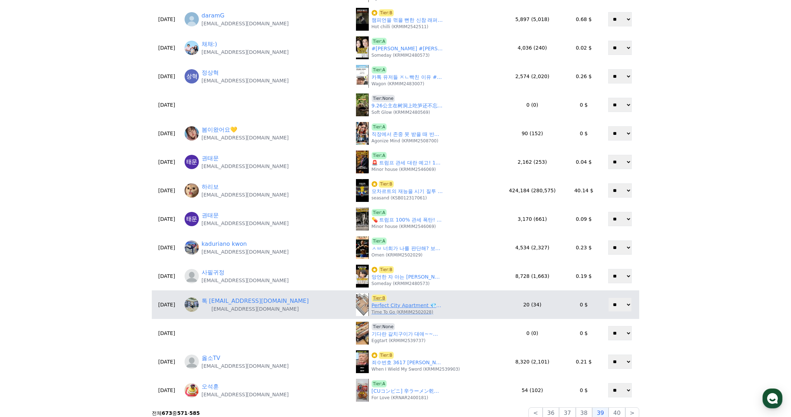
click at [372, 303] on link "Perfect City Apartment 💎 #hometour" at bounding box center [407, 305] width 71 height 7
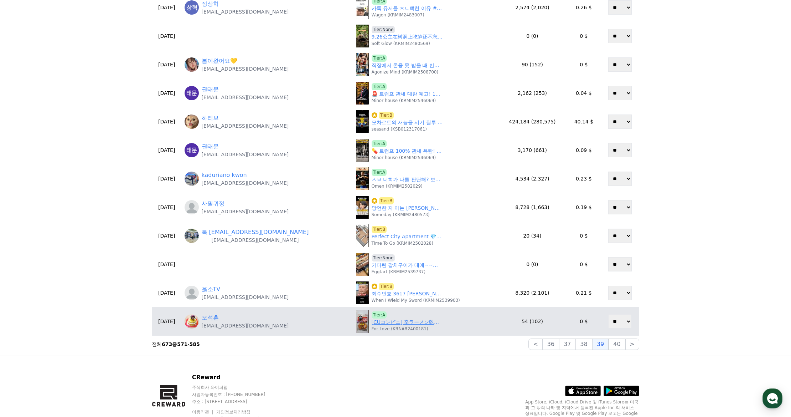
scroll to position [214, 0]
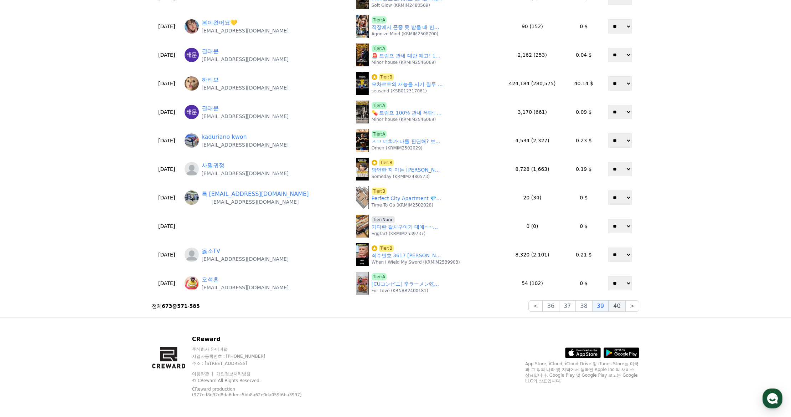
click at [623, 307] on button "40" at bounding box center [617, 305] width 16 height 11
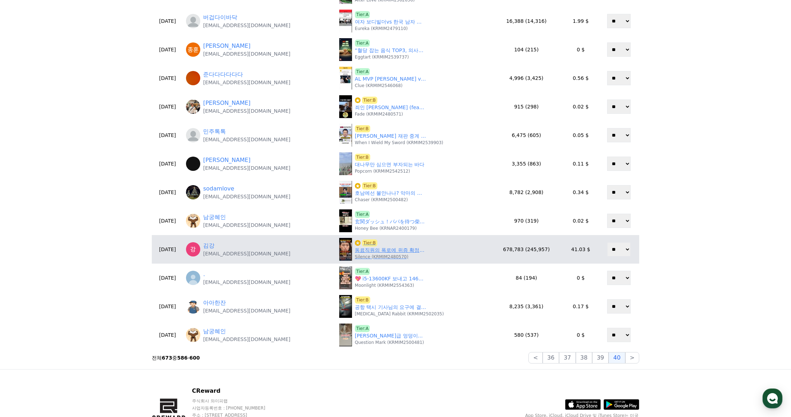
scroll to position [143, 0]
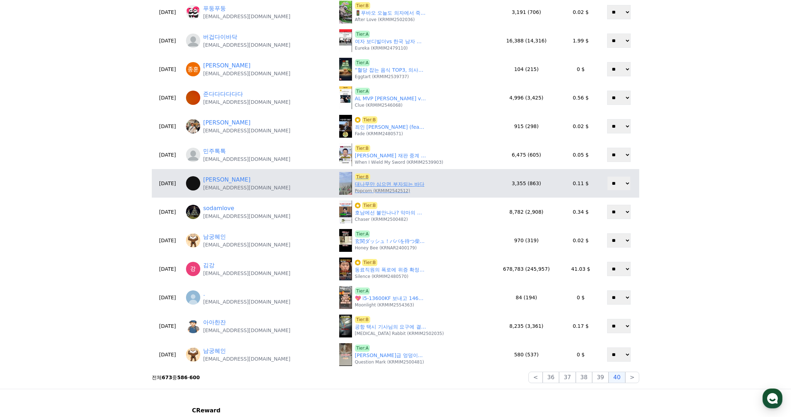
click at [380, 186] on link "대나무만 심으면 부자되는 바다" at bounding box center [389, 183] width 69 height 7
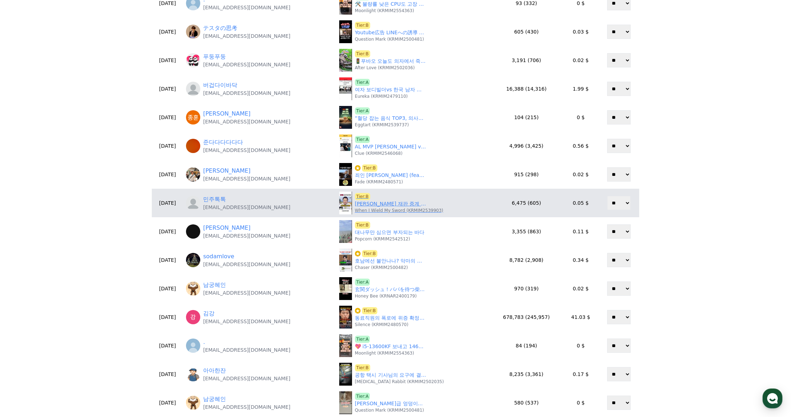
scroll to position [214, 0]
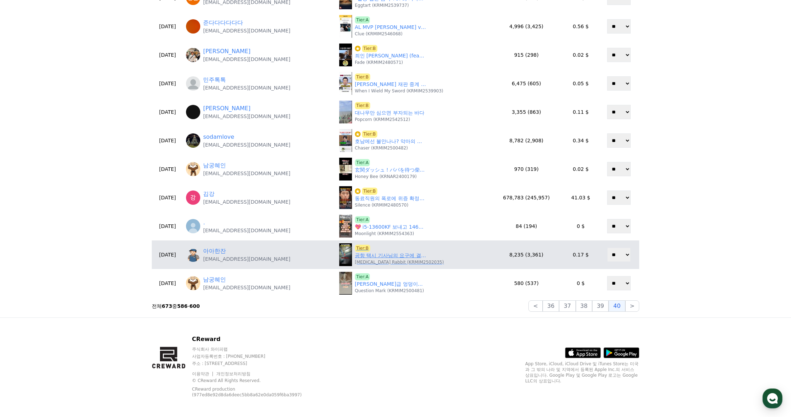
click at [378, 259] on p "Red Eye Rabbit (KRMIM2502035)" at bounding box center [399, 262] width 89 height 6
click at [380, 253] on link "공항 택시 기사님의 요구에 결국.." at bounding box center [390, 255] width 71 height 7
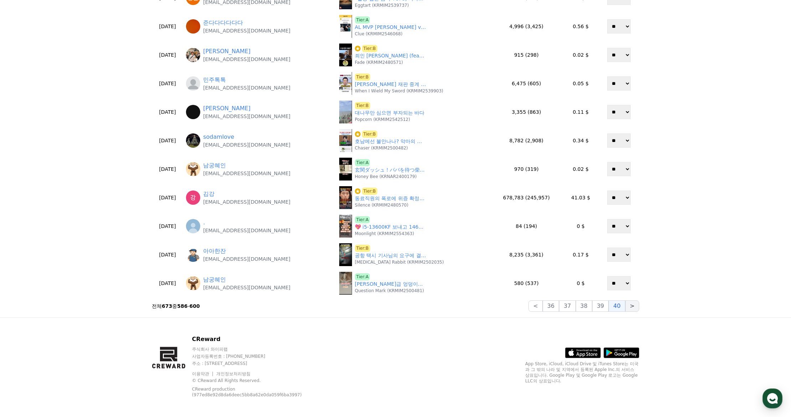
click at [634, 306] on button ">" at bounding box center [632, 305] width 14 height 11
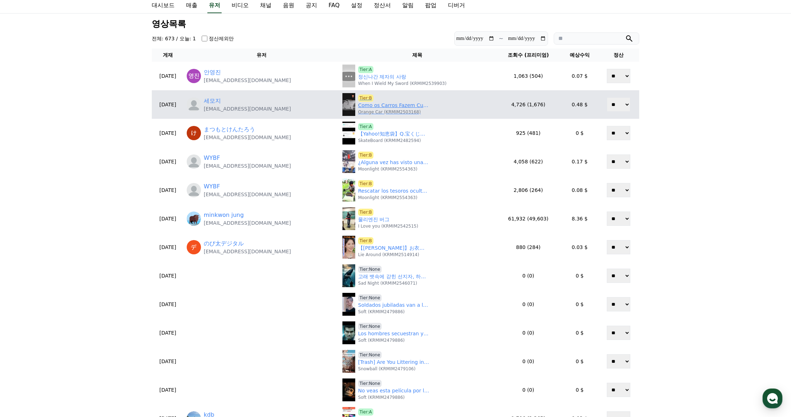
scroll to position [0, 0]
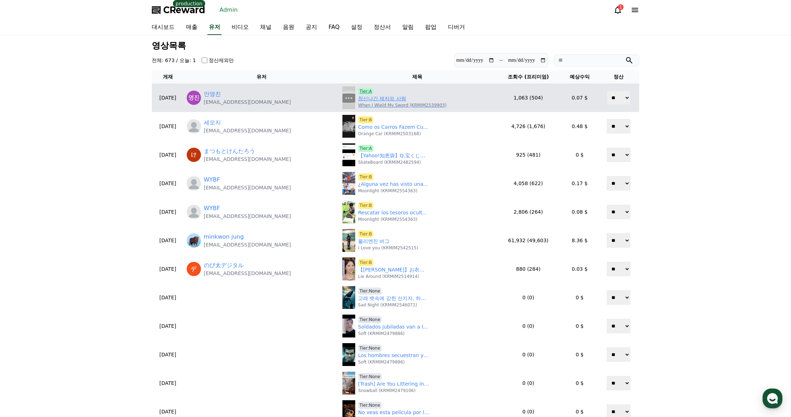
click at [358, 92] on span "Tier:A" at bounding box center [365, 91] width 15 height 7
click at [358, 94] on span "Tier:A" at bounding box center [365, 91] width 15 height 7
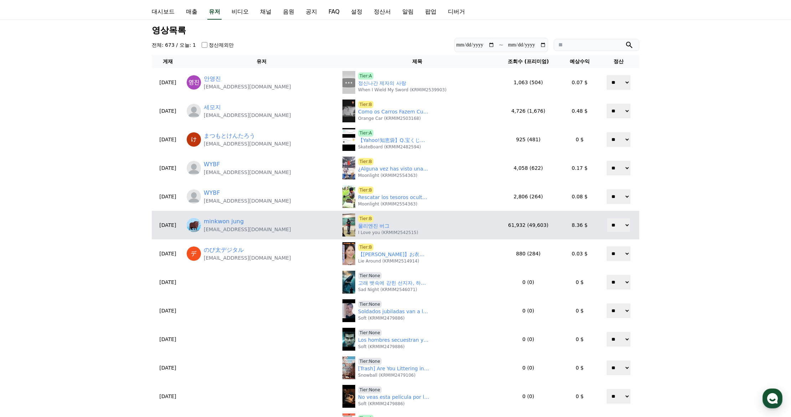
scroll to position [36, 0]
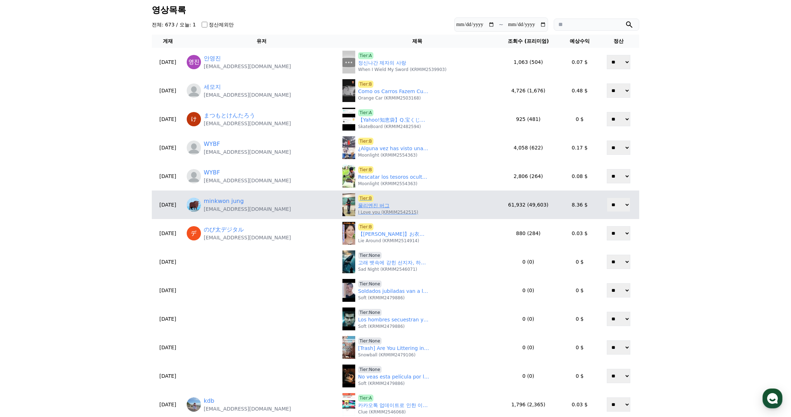
click at [364, 205] on link "물리엔진 버그" at bounding box center [373, 205] width 31 height 7
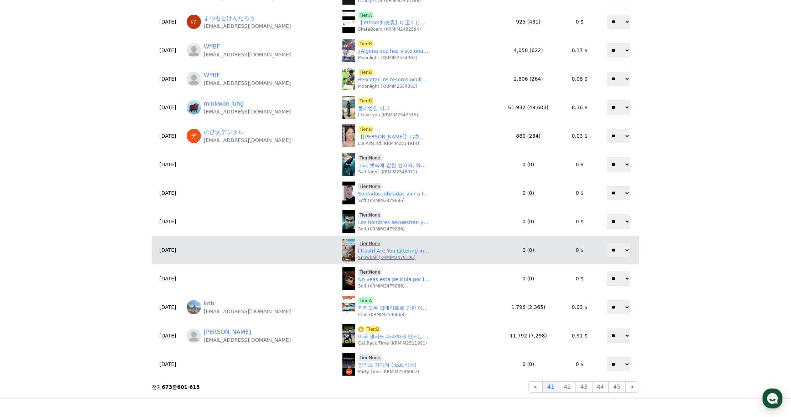
scroll to position [143, 0]
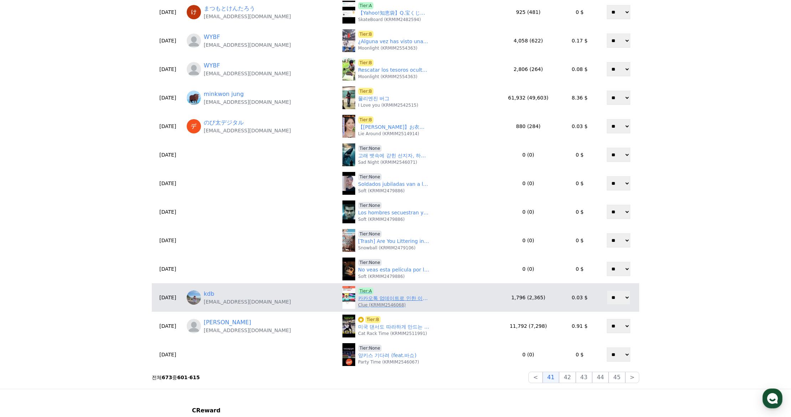
click at [364, 300] on link "카카오톡 업데이트로 인한 이용자 분노" at bounding box center [393, 297] width 71 height 7
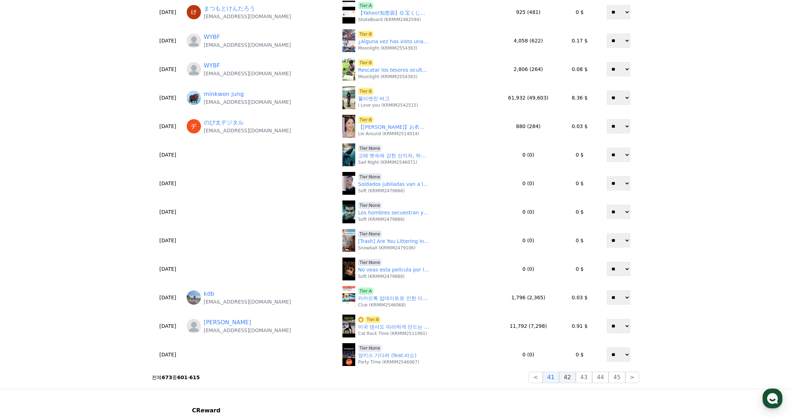
click at [573, 377] on button "42" at bounding box center [567, 376] width 16 height 11
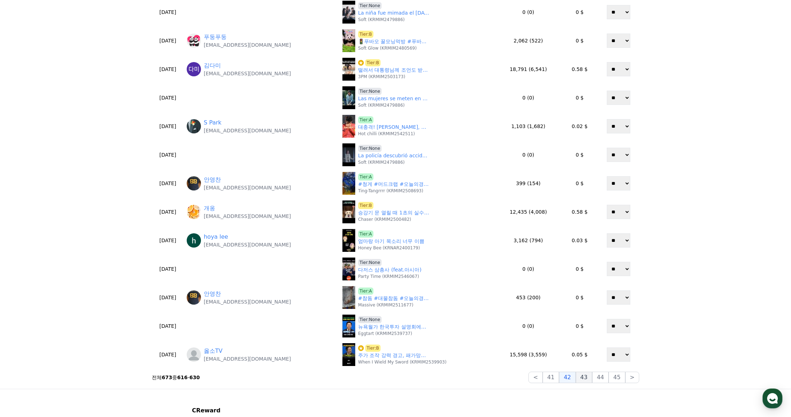
click at [588, 380] on button "43" at bounding box center [584, 376] width 16 height 11
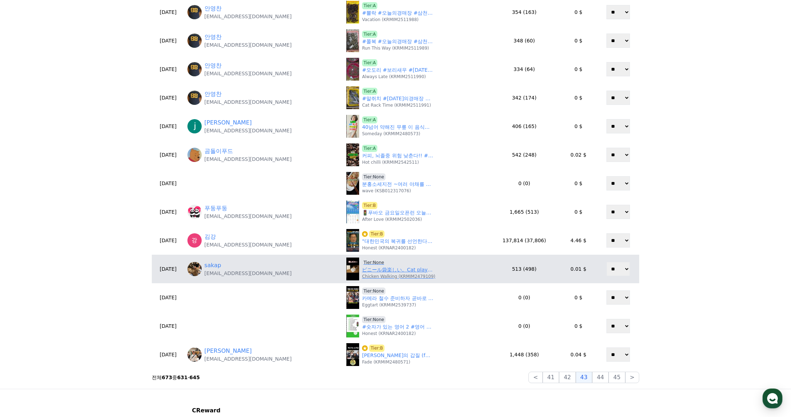
click at [375, 260] on span "Tier:None" at bounding box center [374, 262] width 24 height 7
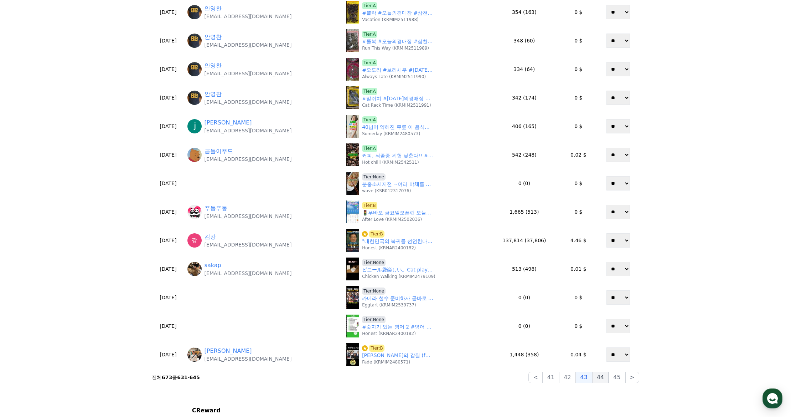
click at [607, 379] on button "44" at bounding box center [600, 376] width 16 height 11
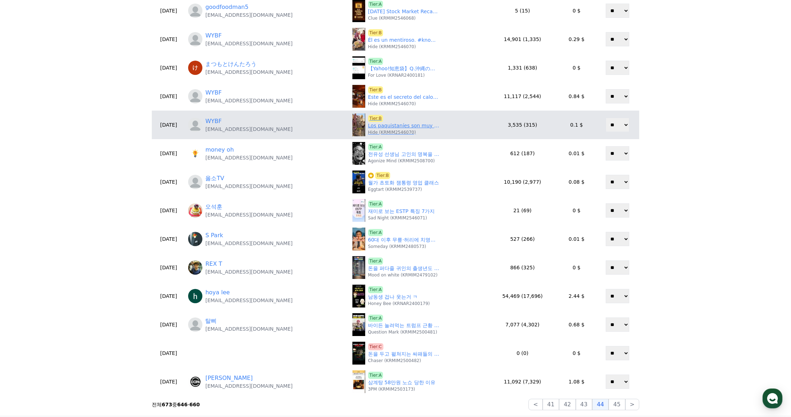
scroll to position [0, 0]
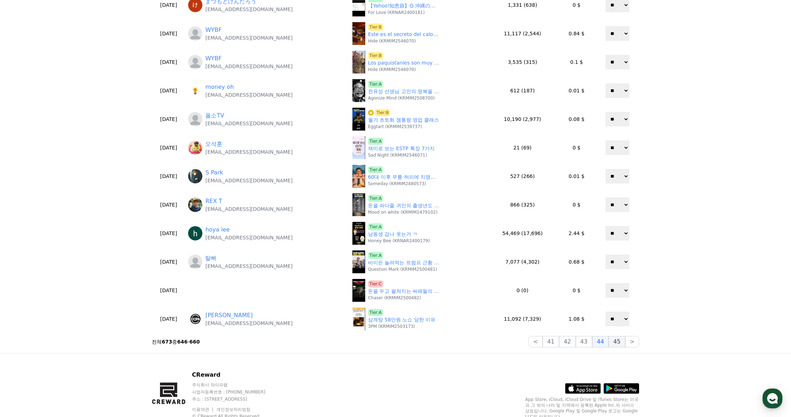
click at [617, 342] on button "45" at bounding box center [617, 341] width 16 height 11
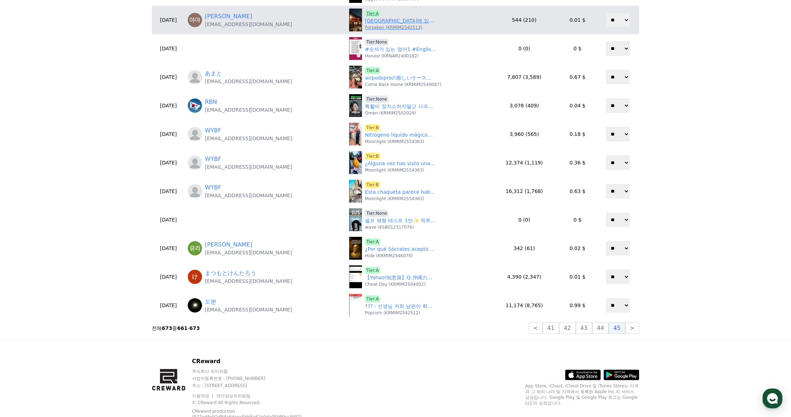
scroll to position [18, 0]
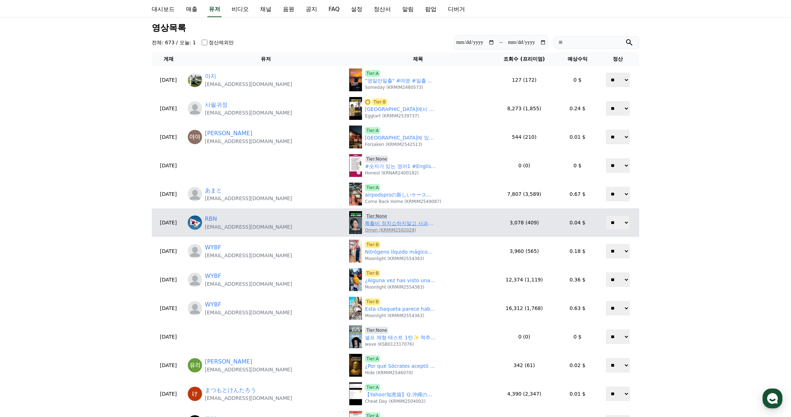
click at [388, 223] on link "특활비 정치쇼하지말고 사과나해라 #대통령특활비" at bounding box center [400, 223] width 71 height 7
click at [365, 215] on span "Tier:None" at bounding box center [377, 215] width 24 height 7
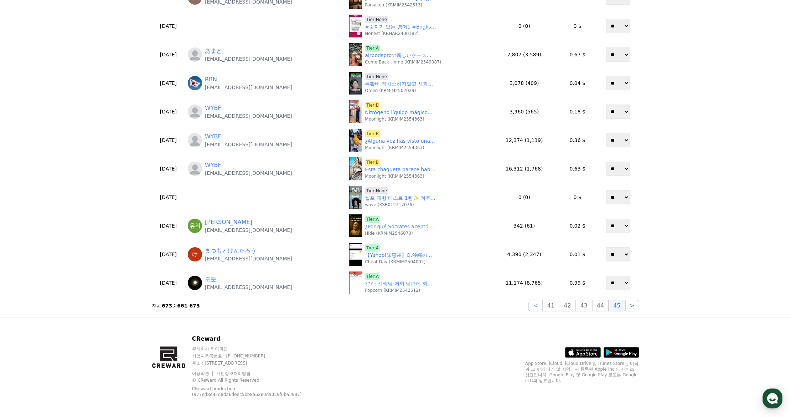
scroll to position [160, 0]
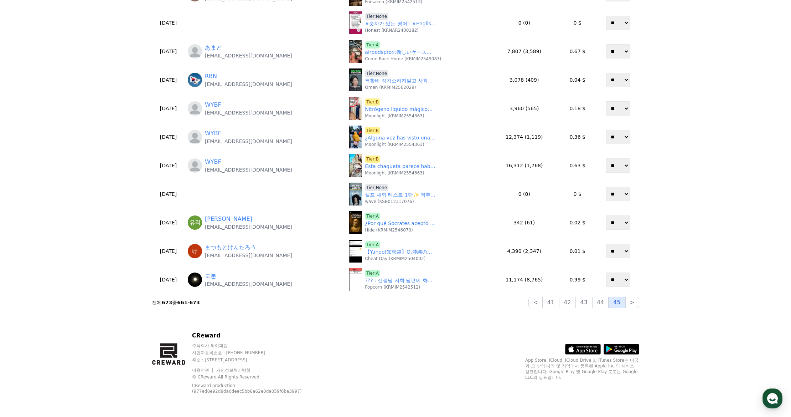
click at [619, 302] on button "45" at bounding box center [617, 302] width 16 height 11
click at [634, 304] on button ">" at bounding box center [632, 302] width 14 height 11
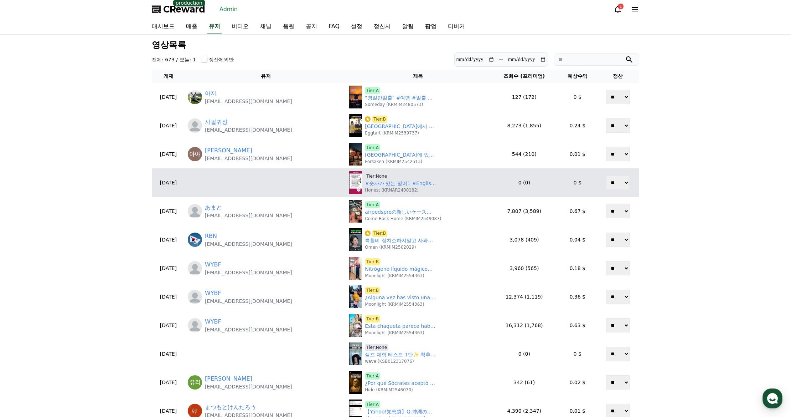
scroll to position [0, 0]
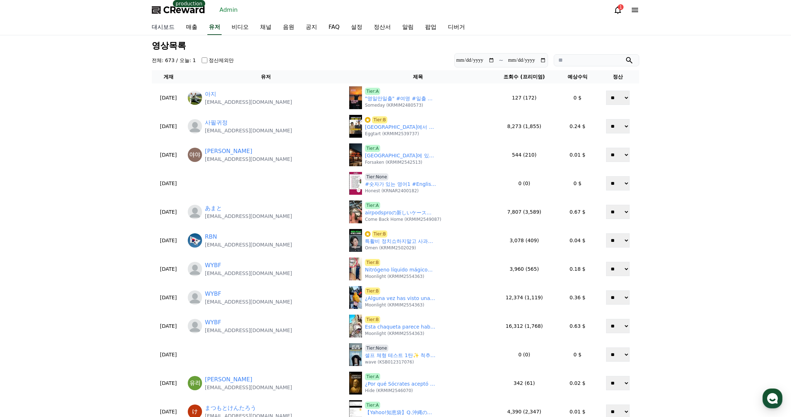
click at [165, 30] on link "대시보드" at bounding box center [163, 27] width 34 height 15
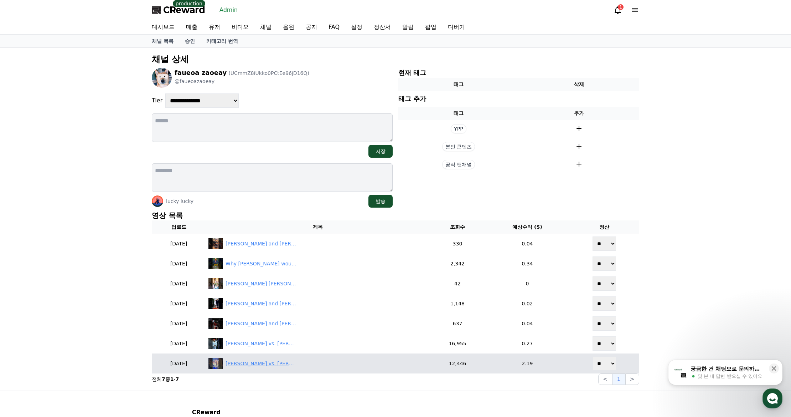
click at [260, 362] on div "[PERSON_NAME] vs. [PERSON_NAME] match predictions and analysis#shorts #shortvid…" at bounding box center [261, 363] width 71 height 7
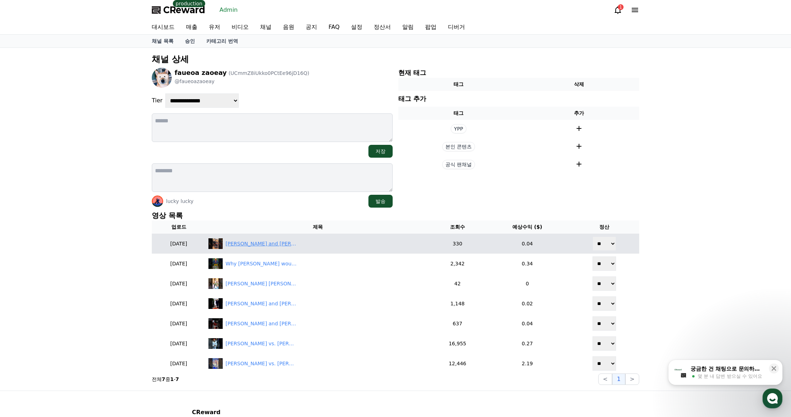
click at [270, 242] on div "[PERSON_NAME] and [PERSON_NAME] performance at the fashion show#shorts #shortvi…" at bounding box center [261, 243] width 71 height 7
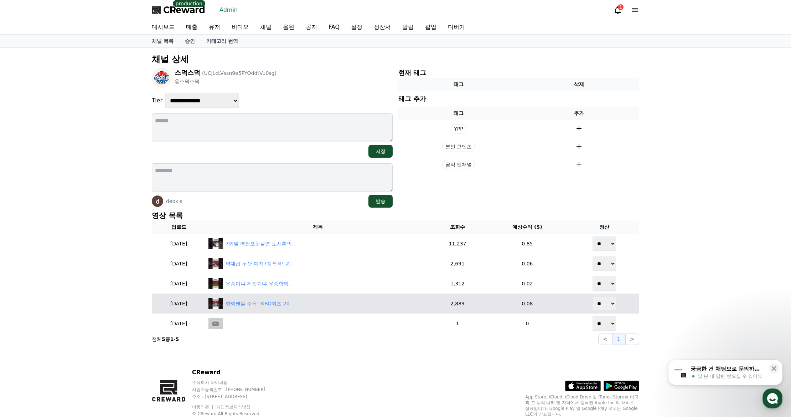
click at [273, 303] on div "한화팬들 주목!!KBO최초 200탈삼진듀오탄생임박" at bounding box center [261, 303] width 71 height 7
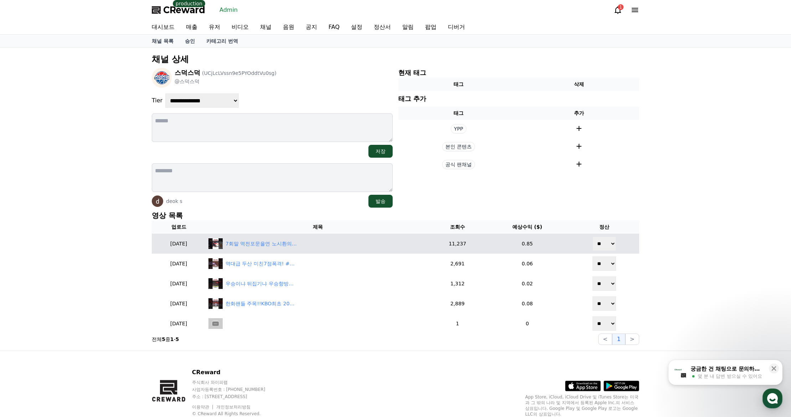
click at [299, 250] on td "7회말 역전포문을연 노시환의 역대급 능청연기 #노시환 #KBO #한화이글스 #lgtwins" at bounding box center [318, 243] width 224 height 20
click at [296, 244] on div "7회말 역전포문을연 노시환의 역대급 능청연기 #노시환 #KBO #한화이글스 #lgtwins" at bounding box center [261, 243] width 71 height 7
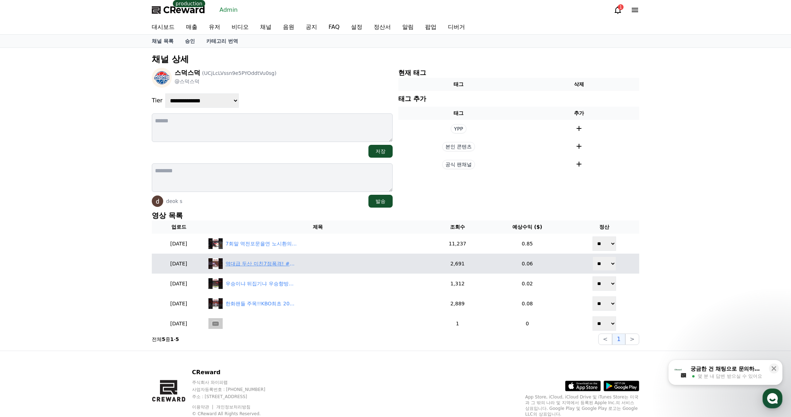
click at [295, 268] on div "역대급 두산 미친7점폭격! #두산베어스 #한화이글스" at bounding box center [317, 263] width 218 height 11
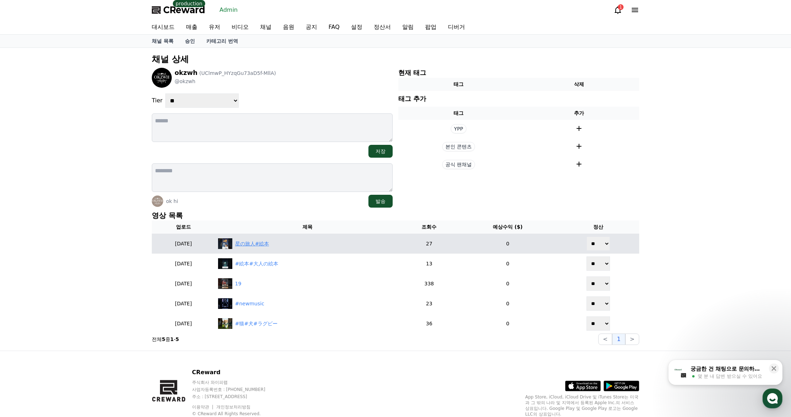
click at [283, 247] on div "星の旅人#絵本" at bounding box center [308, 243] width 180 height 11
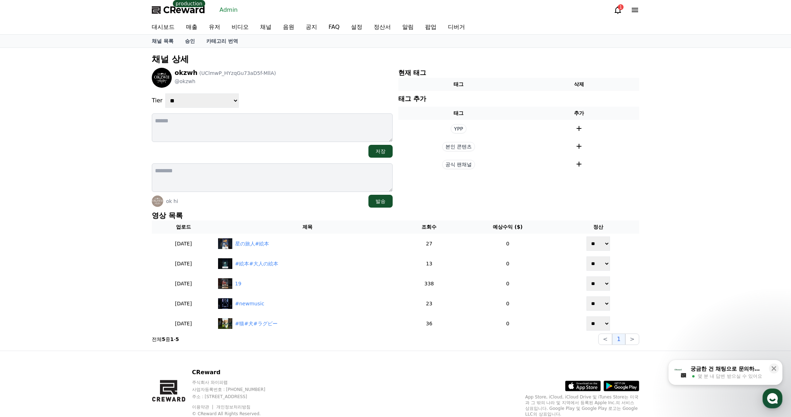
drag, startPoint x: 225, startPoint y: 99, endPoint x: 226, endPoint y: 106, distance: 6.9
click at [225, 99] on select "**********" at bounding box center [201, 100] width 73 height 14
select select "*"
click at [165, 93] on select "**********" at bounding box center [201, 100] width 73 height 14
drag, startPoint x: 330, startPoint y: 92, endPoint x: 338, endPoint y: 92, distance: 7.8
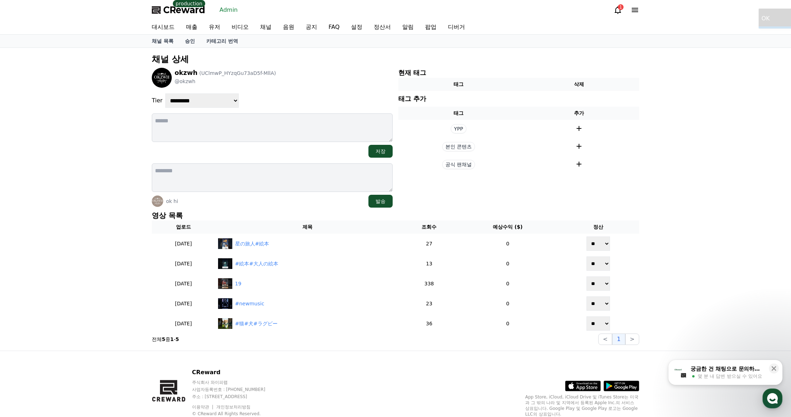
click at [335, 92] on div "**********" at bounding box center [272, 138] width 241 height 140
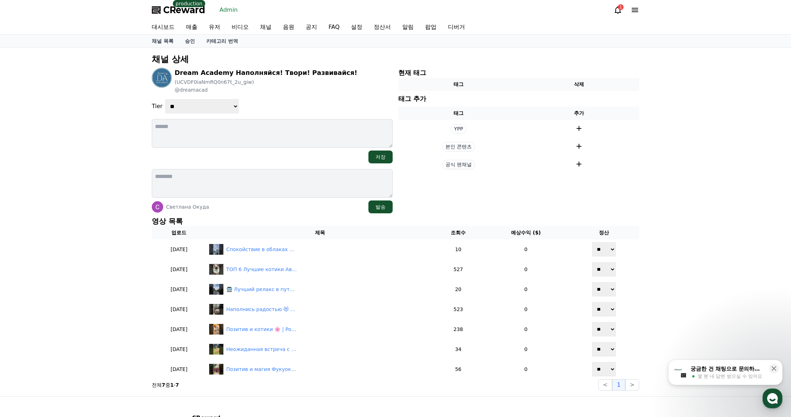
click at [215, 104] on select "**********" at bounding box center [201, 106] width 73 height 14
select select "*"
click at [165, 99] on select "**********" at bounding box center [201, 106] width 73 height 14
click at [287, 98] on div "**********" at bounding box center [272, 140] width 241 height 145
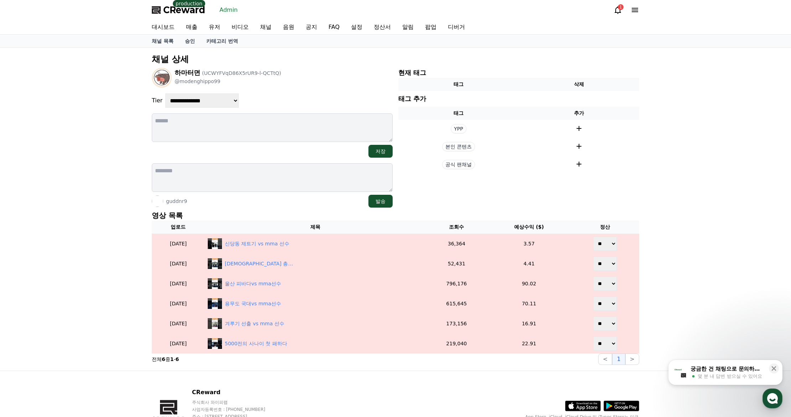
click at [233, 208] on div "**********" at bounding box center [395, 209] width 493 height 317
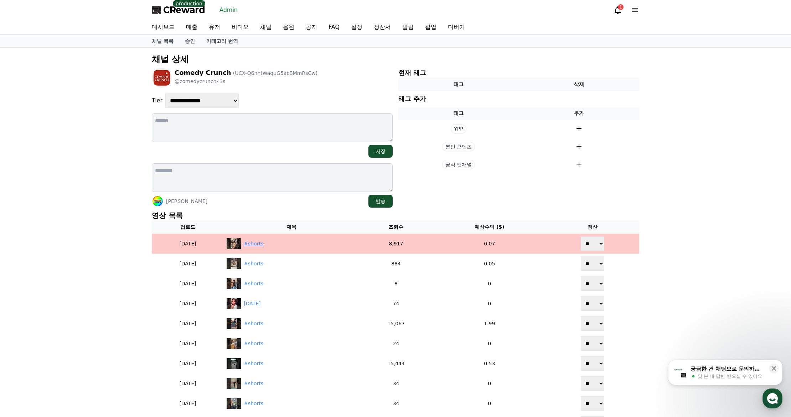
click at [263, 244] on div "#shorts" at bounding box center [254, 243] width 20 height 7
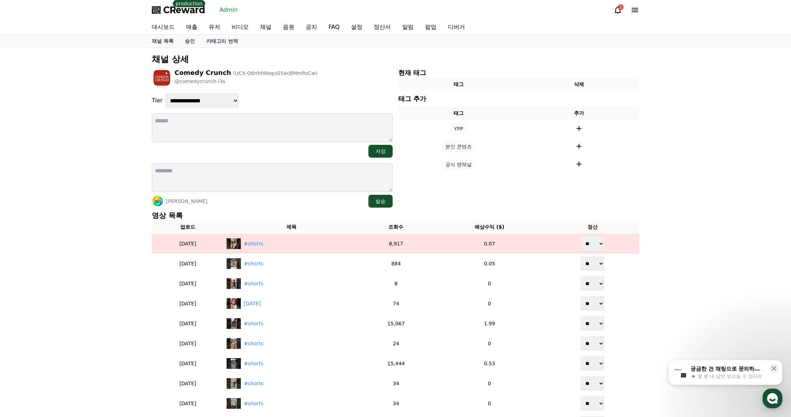
click at [314, 205] on div "Shaheen Khan 발송" at bounding box center [272, 201] width 241 height 13
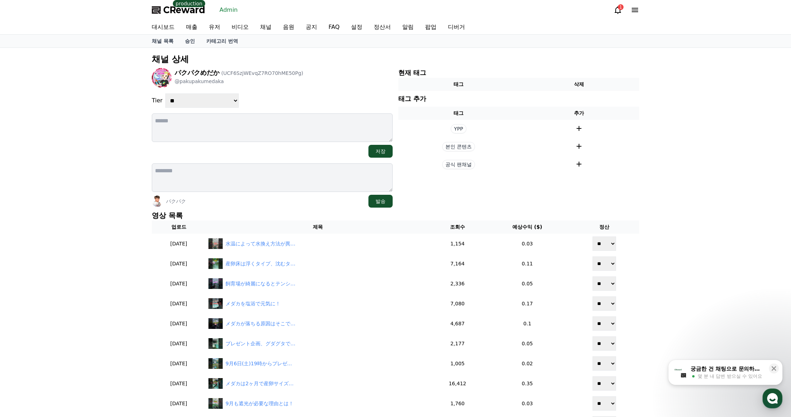
click at [202, 101] on select "**********" at bounding box center [201, 100] width 73 height 14
select select "*"
click at [165, 93] on select "**********" at bounding box center [201, 100] width 73 height 14
click at [309, 97] on div "**********" at bounding box center [272, 100] width 241 height 14
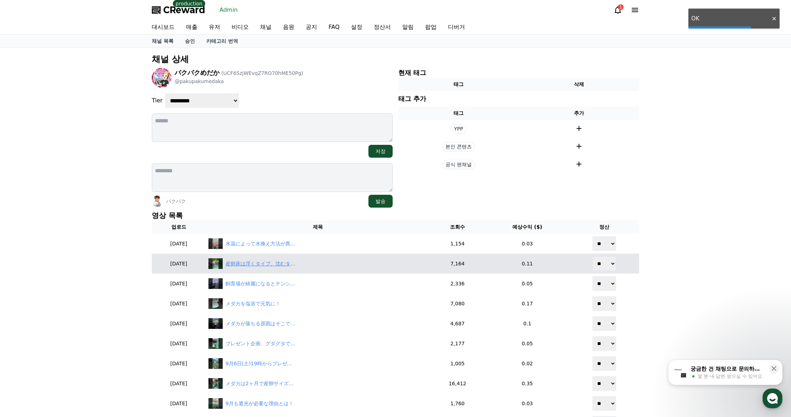
click at [272, 261] on div "産卵床は浮くタイプ、沈むタイプどちらが付きやすい？" at bounding box center [261, 263] width 71 height 7
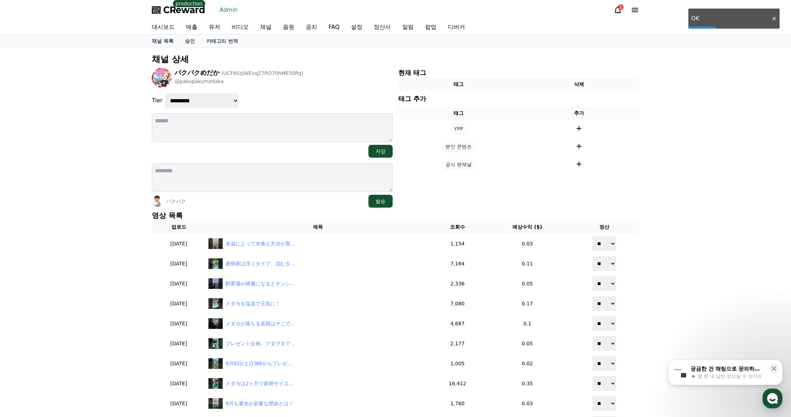
click at [654, 191] on div "**********" at bounding box center [395, 349] width 791 height 602
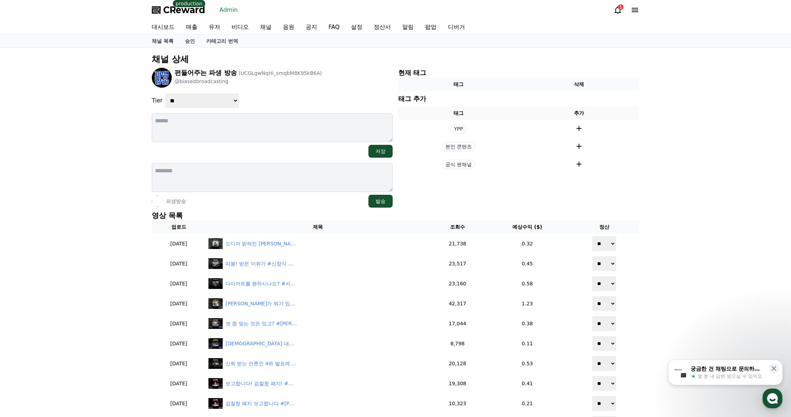
click at [256, 93] on div "**********" at bounding box center [272, 100] width 241 height 14
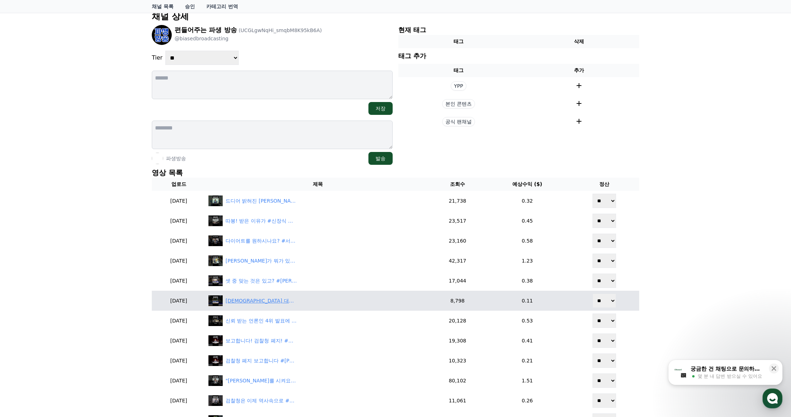
scroll to position [143, 0]
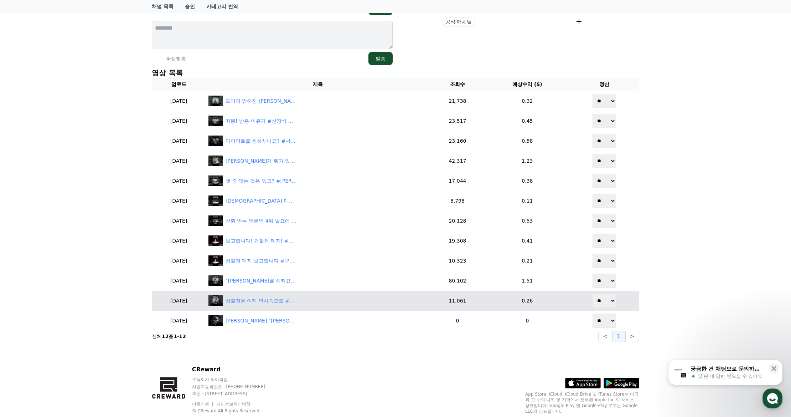
click at [275, 296] on div "검찰청은 이제 역사속으로 #정부조직법가결 #우원식" at bounding box center [317, 300] width 218 height 11
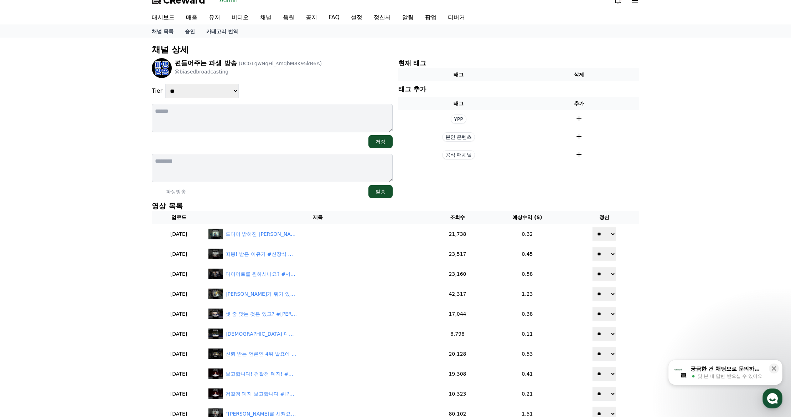
scroll to position [0, 0]
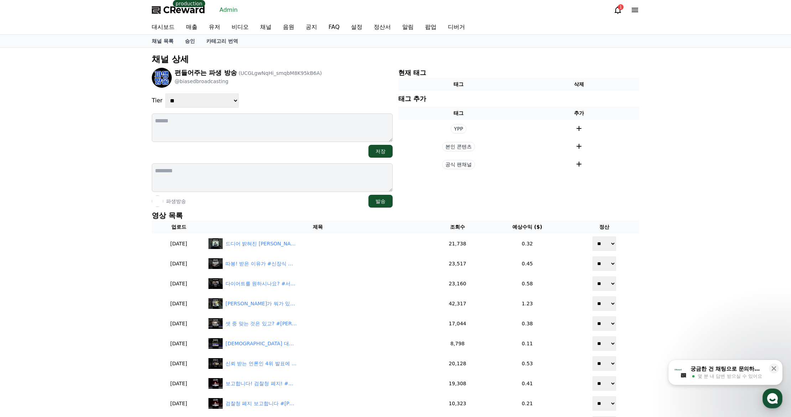
click at [272, 96] on div "**********" at bounding box center [272, 100] width 241 height 14
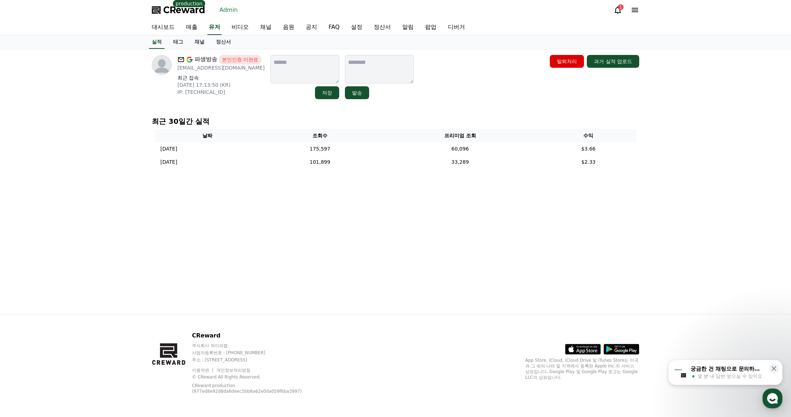
drag, startPoint x: 485, startPoint y: 116, endPoint x: 482, endPoint y: 123, distance: 8.1
click at [485, 116] on div "최근 30일간 실적 날짜 조회수 프리미엄 조회 수익 [DATE] 09/27 175,597 60,096 $3.66 [DATE] 09/26 101…" at bounding box center [395, 143] width 493 height 61
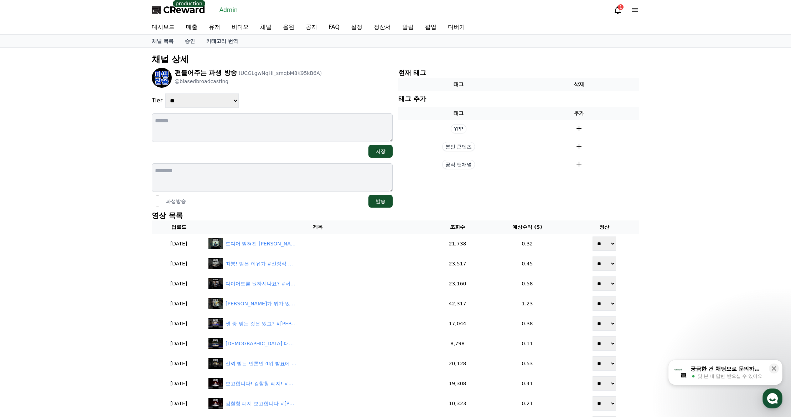
select select "*"
click at [165, 93] on select "**********" at bounding box center [201, 100] width 73 height 14
click at [509, 197] on section "현재 태그 태그 삭제 태그 추가 태그 추가 YPP 본인 콘텐츠 공식 팬채널" at bounding box center [518, 138] width 241 height 140
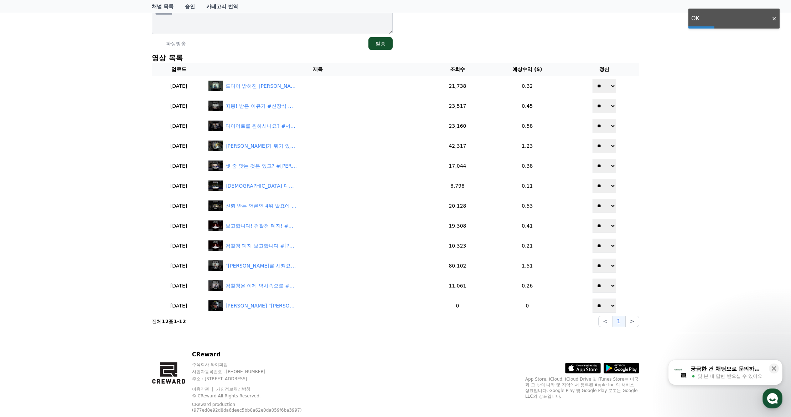
scroll to position [105, 0]
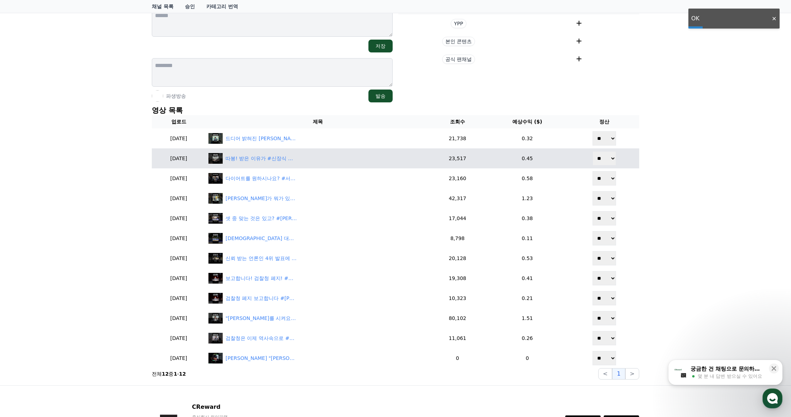
drag, startPoint x: 606, startPoint y: 140, endPoint x: 606, endPoint y: 151, distance: 11.4
click at [606, 140] on select "** **" at bounding box center [605, 138] width 24 height 14
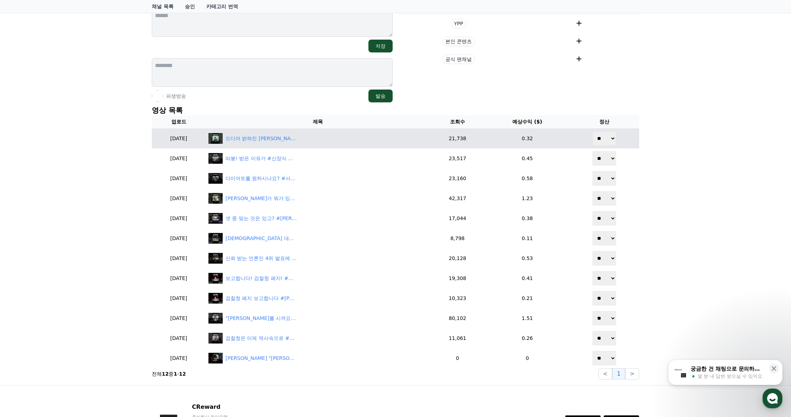
click at [601, 136] on select "** **" at bounding box center [605, 138] width 24 height 14
select select "********"
click at [593, 131] on select "** **" at bounding box center [605, 138] width 24 height 14
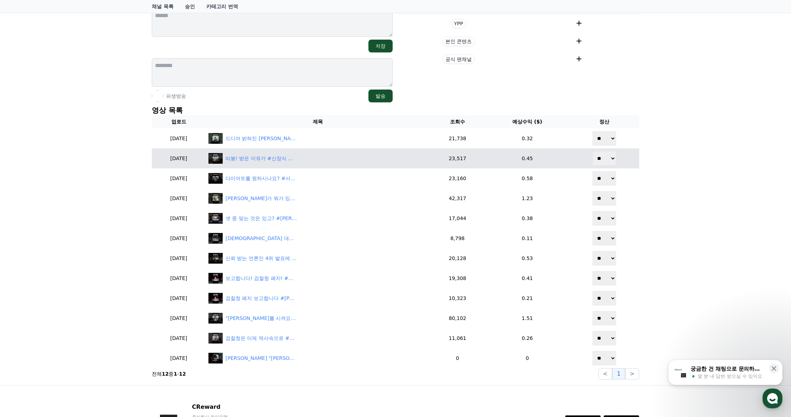
drag, startPoint x: 609, startPoint y: 158, endPoint x: 607, endPoint y: 165, distance: 7.7
click at [609, 158] on select "** **" at bounding box center [605, 158] width 24 height 14
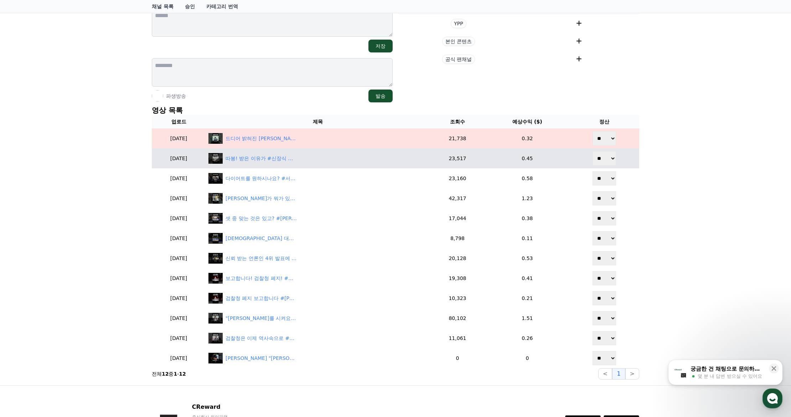
select select "********"
click at [593, 151] on select "** **" at bounding box center [605, 158] width 24 height 14
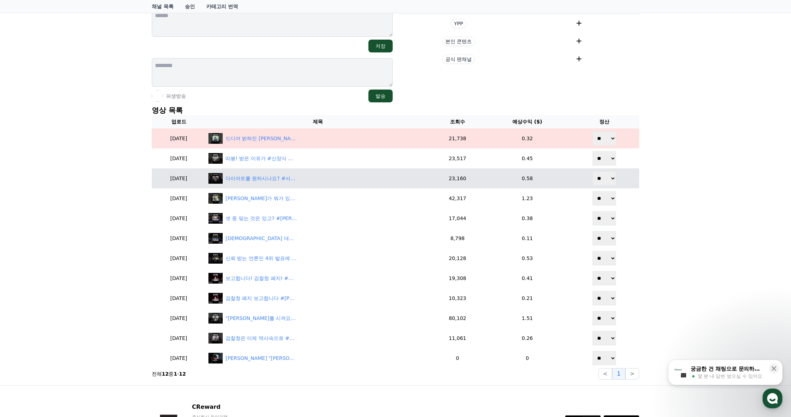
drag, startPoint x: 607, startPoint y: 175, endPoint x: 606, endPoint y: 180, distance: 4.4
click at [607, 175] on select "** **" at bounding box center [605, 178] width 24 height 14
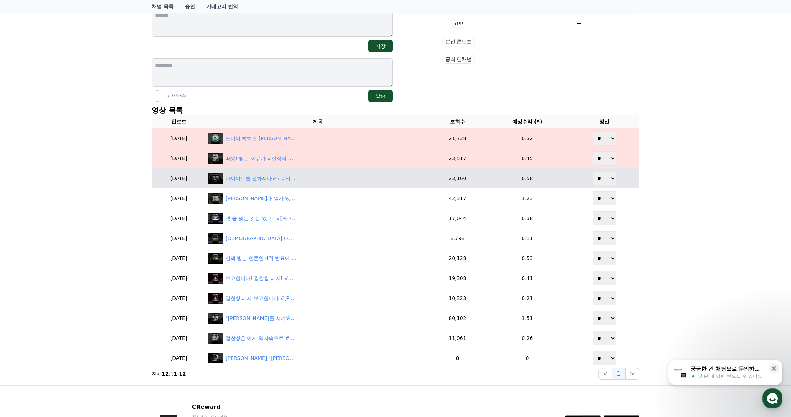
select select "********"
click at [593, 171] on select "** **" at bounding box center [605, 178] width 24 height 14
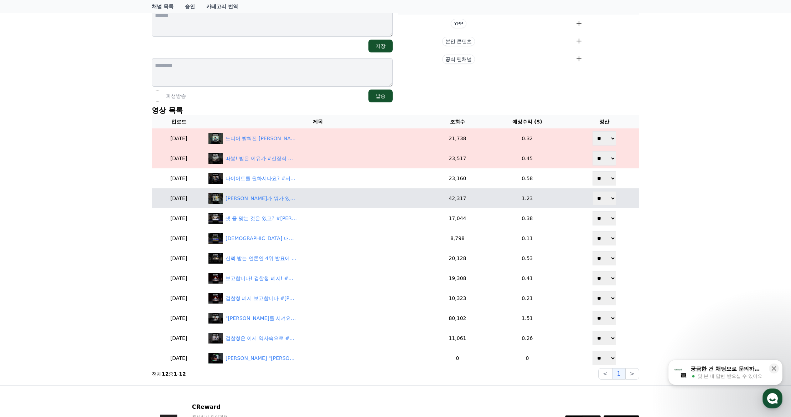
drag, startPoint x: 607, startPoint y: 199, endPoint x: 607, endPoint y: 205, distance: 6.1
click at [607, 199] on select "** **" at bounding box center [605, 198] width 24 height 14
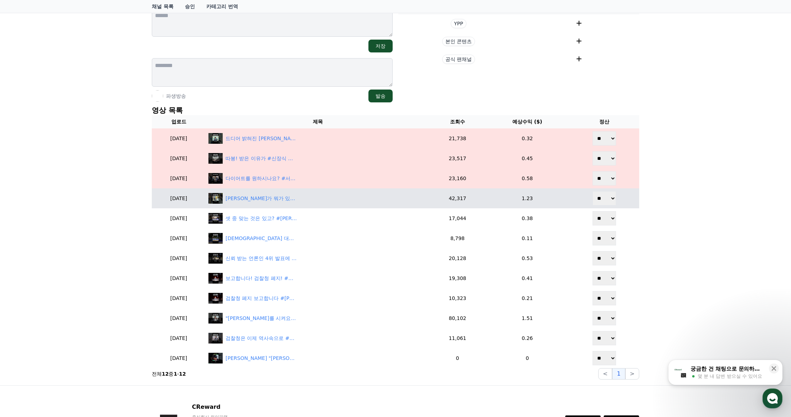
select select "********"
click at [593, 191] on select "** **" at bounding box center [605, 198] width 24 height 14
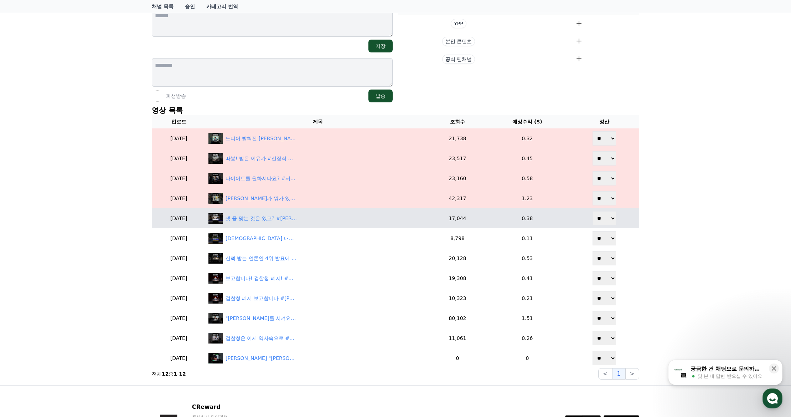
click at [607, 222] on select "** **" at bounding box center [605, 218] width 24 height 14
select select "********"
click at [593, 211] on select "** **" at bounding box center [605, 218] width 24 height 14
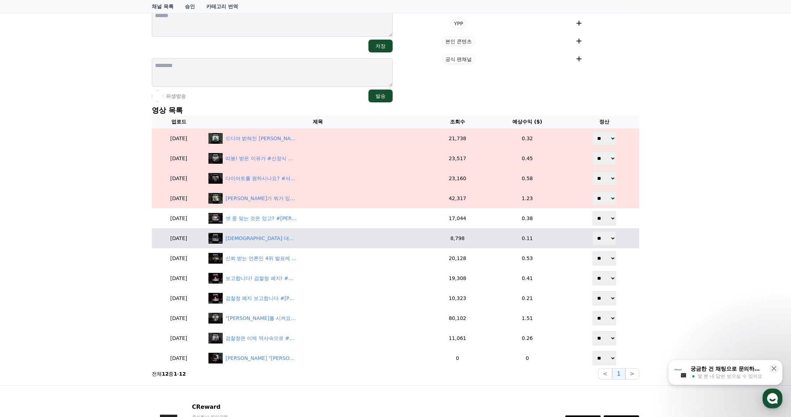
click at [607, 241] on select "** **" at bounding box center [605, 238] width 24 height 14
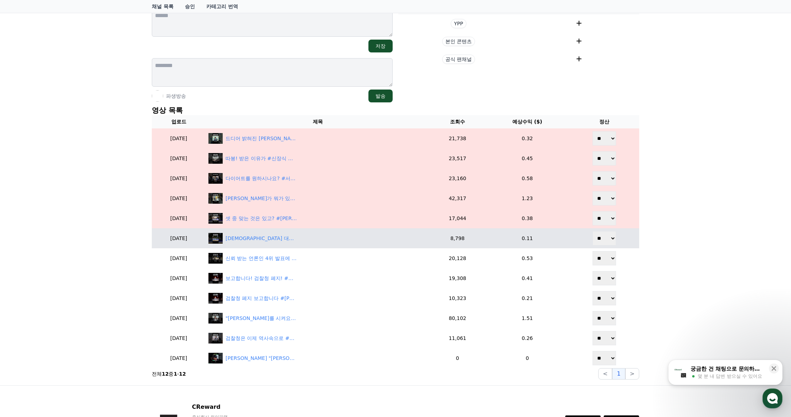
select select "********"
click at [593, 231] on select "** **" at bounding box center [605, 238] width 24 height 14
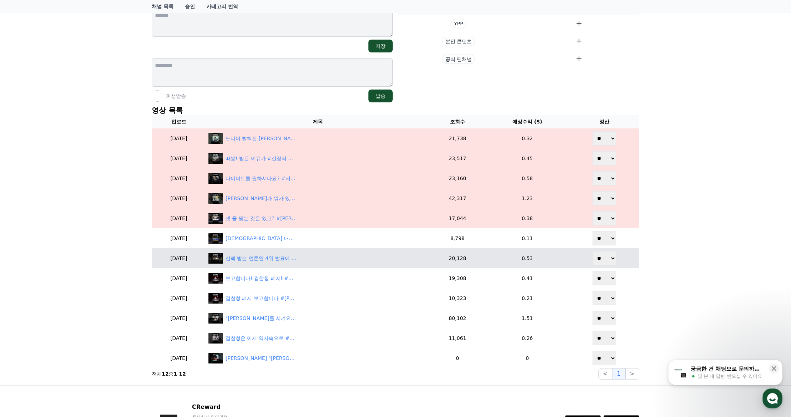
click at [606, 262] on select "** **" at bounding box center [605, 258] width 24 height 14
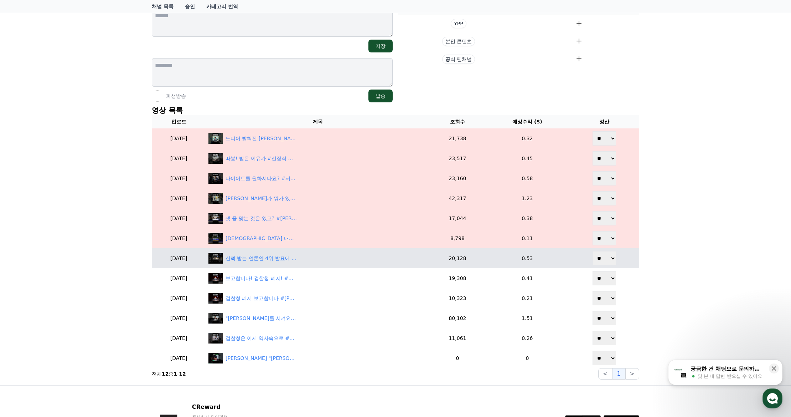
select select "********"
click at [593, 251] on select "** **" at bounding box center [605, 258] width 24 height 14
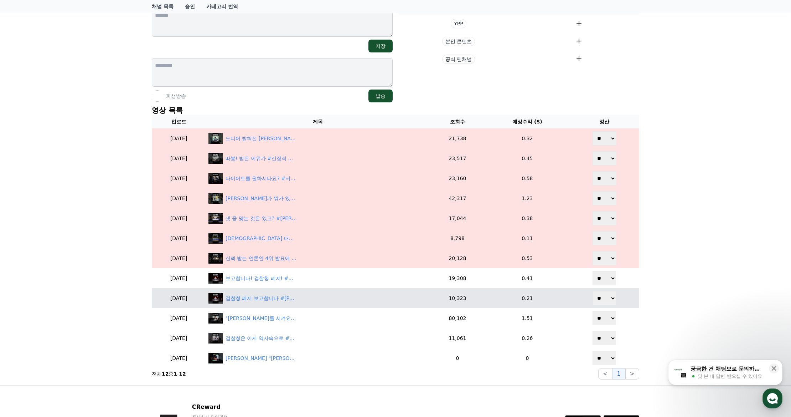
drag, startPoint x: 604, startPoint y: 285, endPoint x: 604, endPoint y: 296, distance: 10.3
click at [604, 286] on td "** **" at bounding box center [605, 278] width 70 height 20
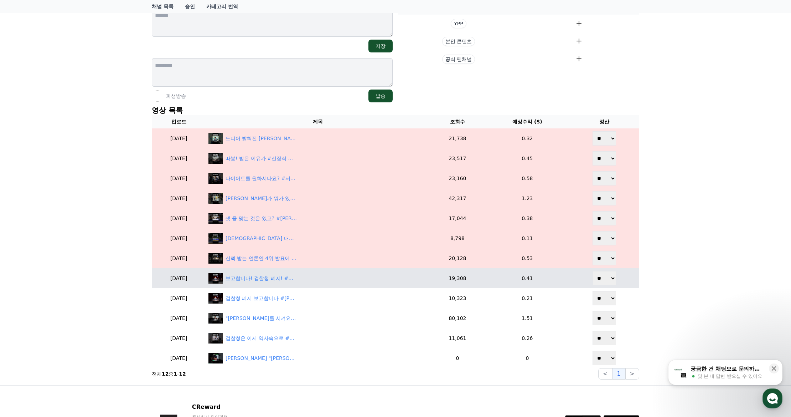
click at [606, 280] on select "** **" at bounding box center [605, 278] width 24 height 14
select select "********"
click at [593, 271] on select "** **" at bounding box center [605, 278] width 24 height 14
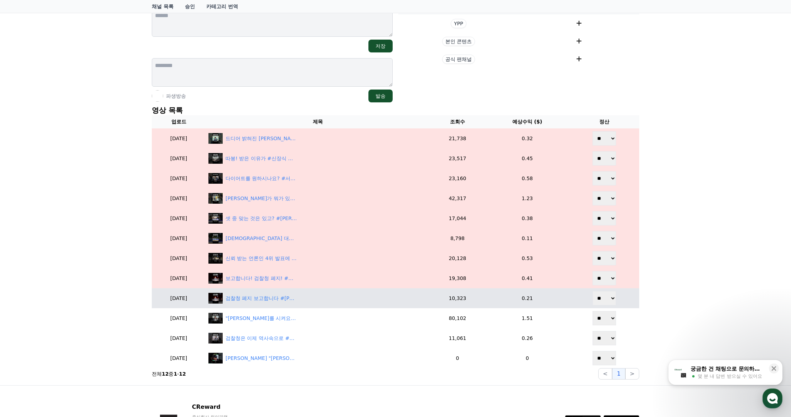
drag, startPoint x: 606, startPoint y: 297, endPoint x: 605, endPoint y: 305, distance: 8.2
click at [606, 297] on select "** **" at bounding box center [605, 298] width 24 height 14
select select "********"
click at [593, 291] on select "** **" at bounding box center [605, 298] width 24 height 14
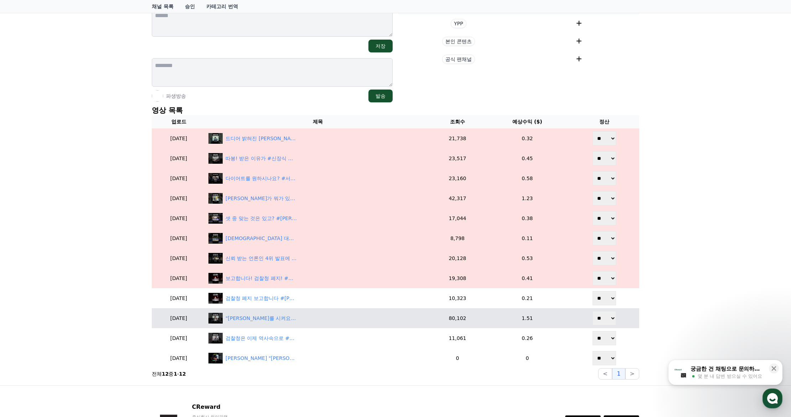
click at [604, 319] on select "** **" at bounding box center [605, 318] width 24 height 14
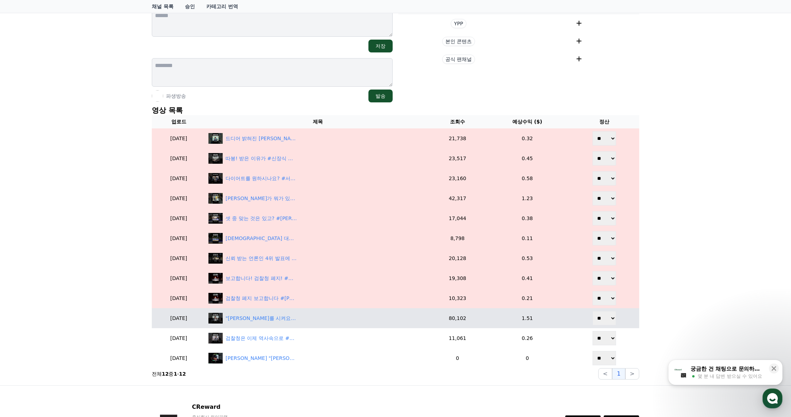
select select "********"
click at [593, 311] on select "** **" at bounding box center [605, 318] width 24 height 14
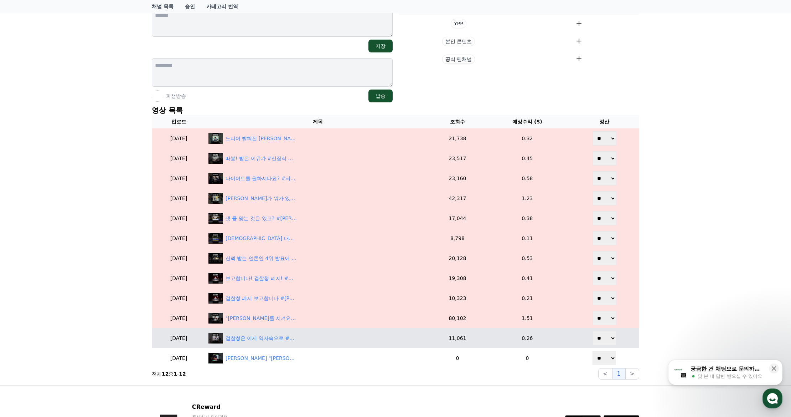
click at [606, 340] on select "** **" at bounding box center [605, 338] width 24 height 14
select select "********"
click at [593, 331] on select "** **" at bounding box center [605, 338] width 24 height 14
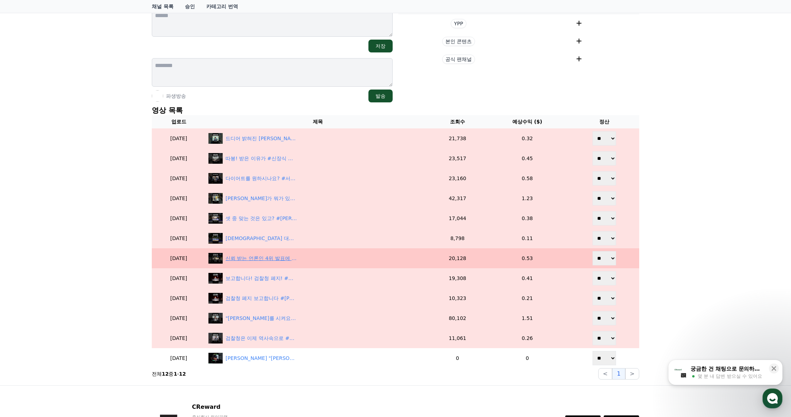
click at [290, 263] on div "신뢰 받는 언론인 4위 발표에 신난 #최욱 #신뢰받는언론인4위 #매불쇼" at bounding box center [317, 258] width 218 height 11
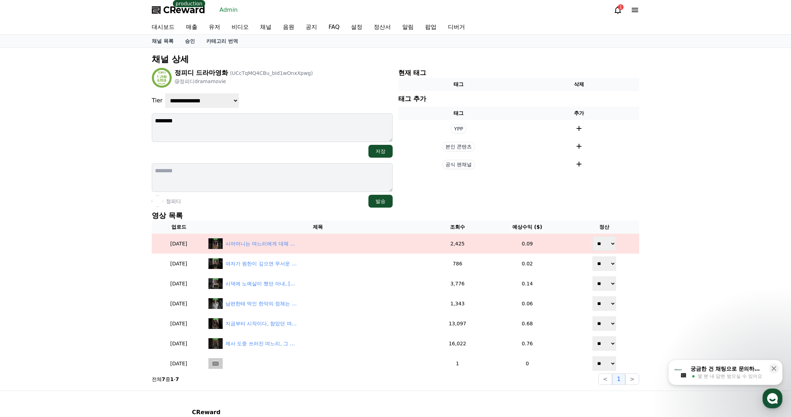
click at [485, 200] on section "현재 태그 태그 삭제 태그 추가 태그 추가 YPP 본인 콘텐츠 공식 팬채널" at bounding box center [518, 138] width 241 height 140
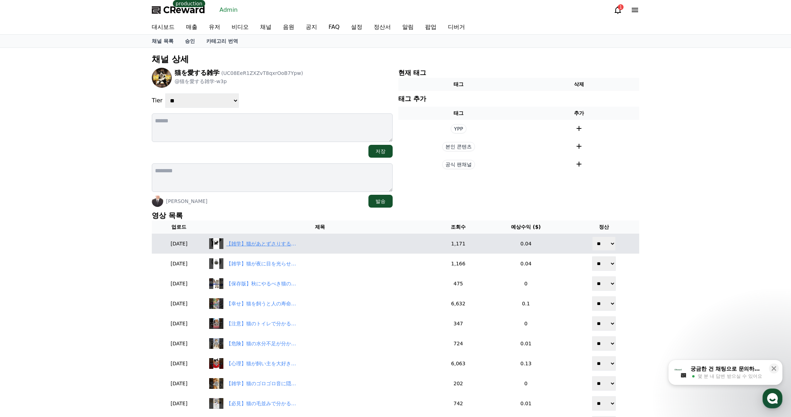
click at [273, 244] on div "【雑学】猫があとずさりするのは･･･#shorts" at bounding box center [261, 243] width 71 height 7
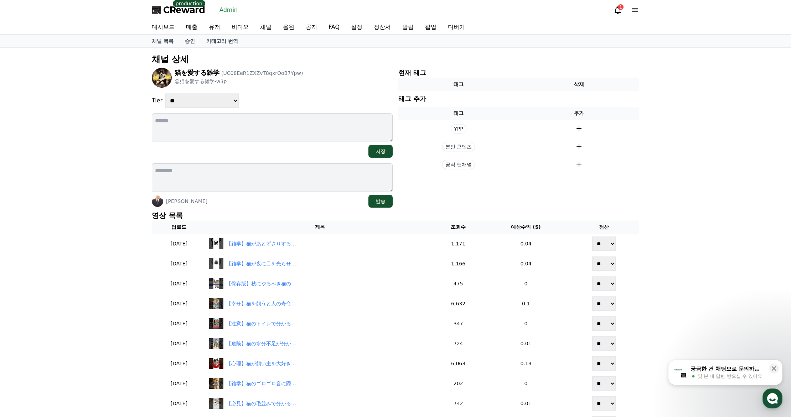
drag, startPoint x: 197, startPoint y: 99, endPoint x: 194, endPoint y: 107, distance: 9.1
click at [197, 99] on select "**********" at bounding box center [201, 100] width 73 height 14
select select "*"
click at [165, 93] on select "**********" at bounding box center [201, 100] width 73 height 14
drag, startPoint x: 304, startPoint y: 85, endPoint x: 307, endPoint y: 90, distance: 6.1
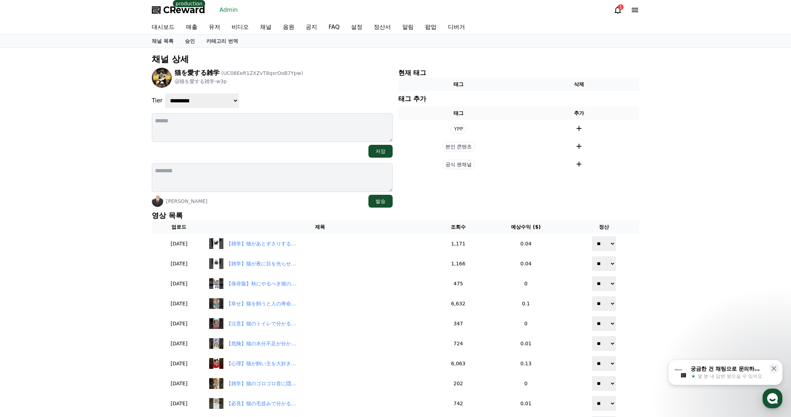
click at [305, 85] on div "猫を愛する雑学 (UC08EeR1ZXZvT8qxrOoB7Ypw) @猫を愛する雑学-w3p" at bounding box center [272, 78] width 241 height 20
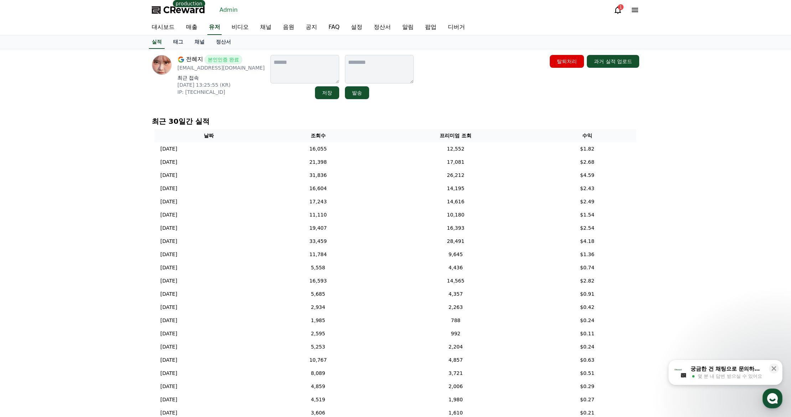
click at [451, 87] on div "전혜지 본인인증 완료 haeji524@naver.com 최근 접속 2025-07-23 13:25:55 (KR) IP: 183.100.199.7…" at bounding box center [396, 77] width 488 height 44
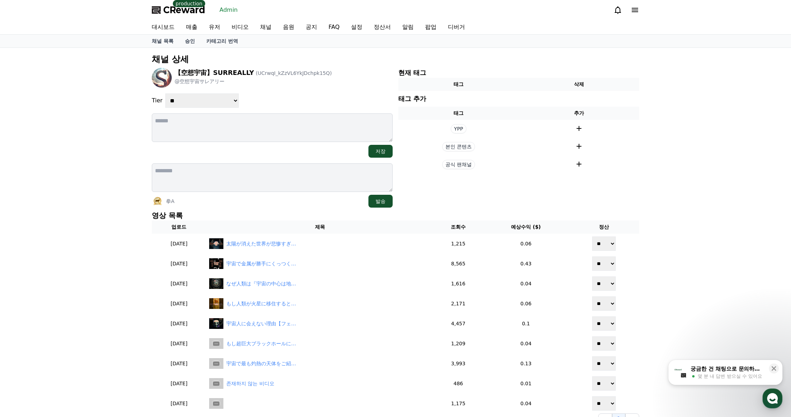
click at [185, 94] on select "**********" at bounding box center [201, 100] width 73 height 14
select select "*"
click at [165, 93] on select "**********" at bounding box center [201, 100] width 73 height 14
click at [326, 86] on div "【空想宇宙】SURREALLY (UCrwqI_kZzVL6YkJDchpk15Q) @空想宇宙サレアリー" at bounding box center [272, 78] width 241 height 20
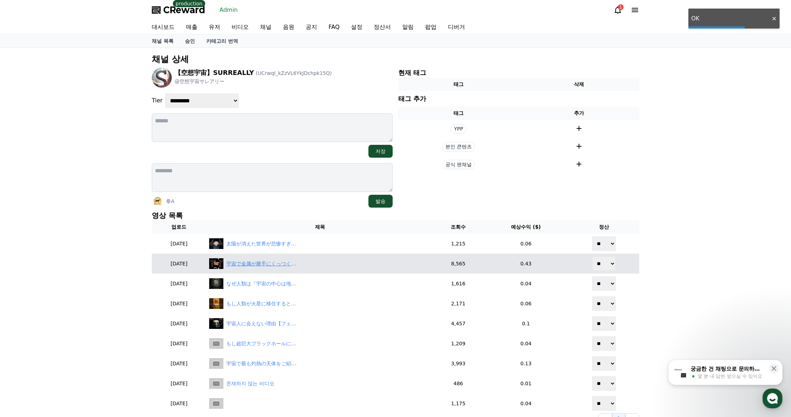
click at [277, 263] on div "宇宙で金属が勝手にくっつく衝撃の理由" at bounding box center [261, 263] width 71 height 7
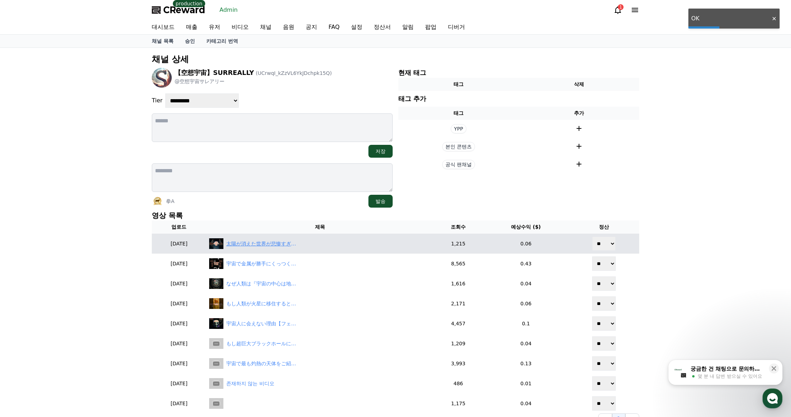
click at [263, 243] on div "太陽が消えた世界が悲惨すぎた#宇宙 #宇宙雑学" at bounding box center [261, 243] width 71 height 7
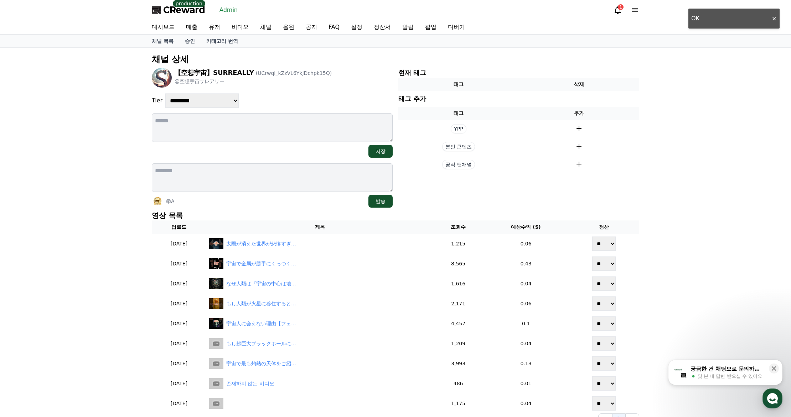
click at [486, 201] on section "현재 태그 태그 삭제 태그 추가 태그 추가 YPP 본인 콘텐츠 공식 팬채널" at bounding box center [518, 138] width 241 height 140
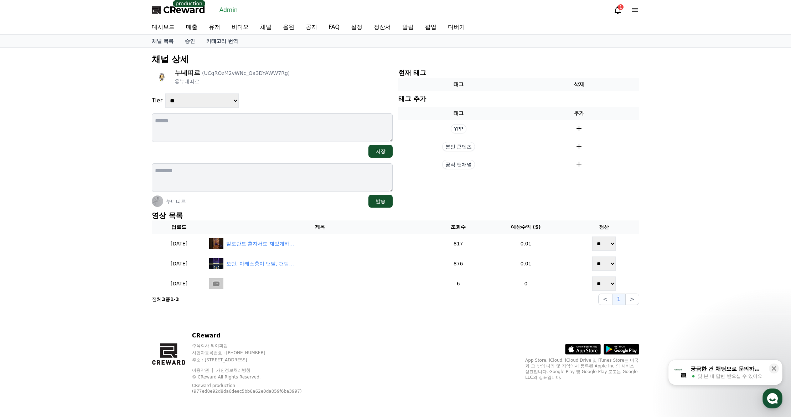
click at [211, 100] on select "**********" at bounding box center [201, 100] width 73 height 14
select select "*"
click at [165, 93] on select "**********" at bounding box center [201, 100] width 73 height 14
drag, startPoint x: 299, startPoint y: 88, endPoint x: 303, endPoint y: 89, distance: 4.4
click at [303, 86] on div "**********" at bounding box center [272, 138] width 241 height 140
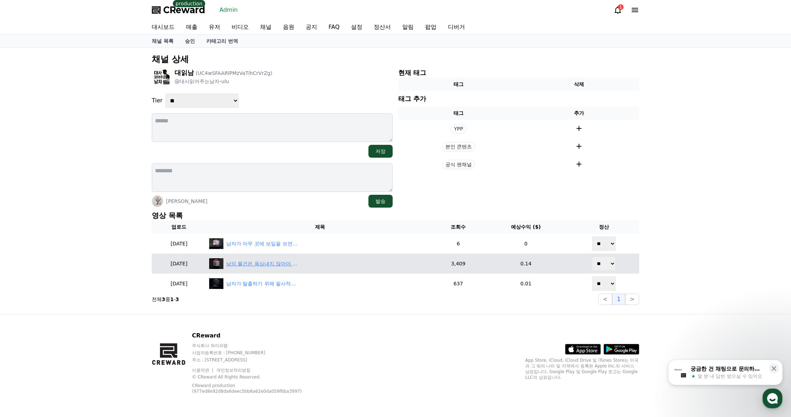
click at [278, 266] on div "남의 물건은 욕심내지 않아야 하는 이유 #스릴러영화 #무서운영화 #영화추천" at bounding box center [261, 263] width 71 height 7
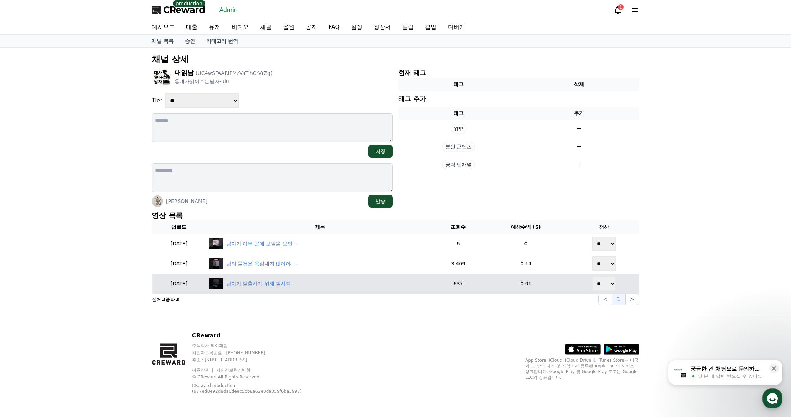
click at [291, 285] on div "남자가 탈출하기 위해 필사적으로 하는 행동 #스릴러영화 #무서운영화 #영화추천" at bounding box center [261, 283] width 71 height 7
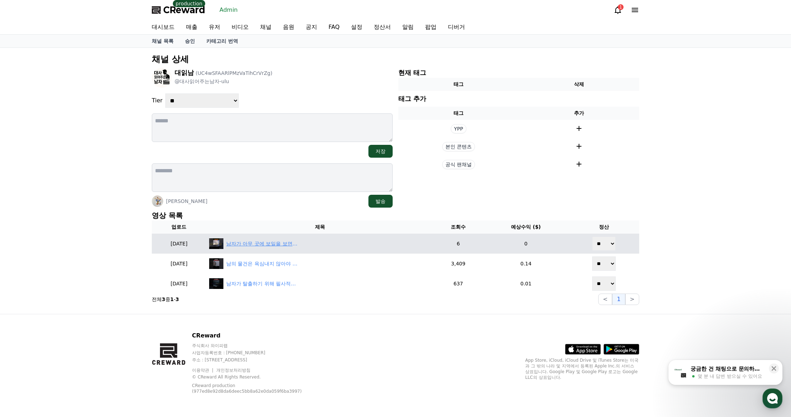
click at [292, 241] on div "남자가 아무 곳에 보일을 보면 벌어지는 일 #스릴러영화 #무서운영화 #영화추천" at bounding box center [261, 243] width 71 height 7
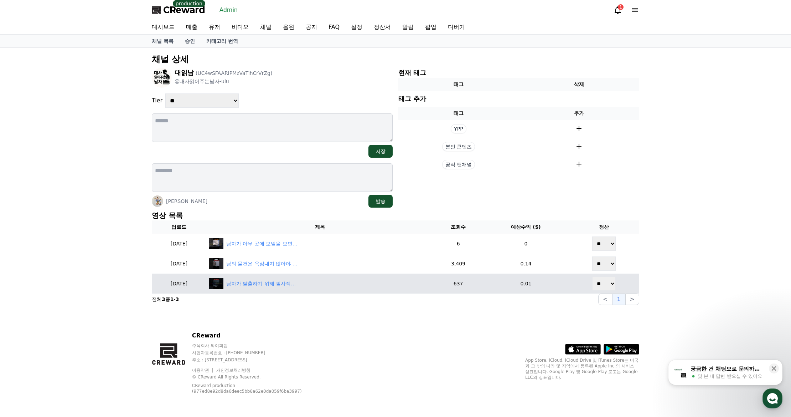
click at [604, 286] on select "** **" at bounding box center [604, 283] width 24 height 14
select select "********"
click at [593, 276] on select "** **" at bounding box center [604, 283] width 24 height 14
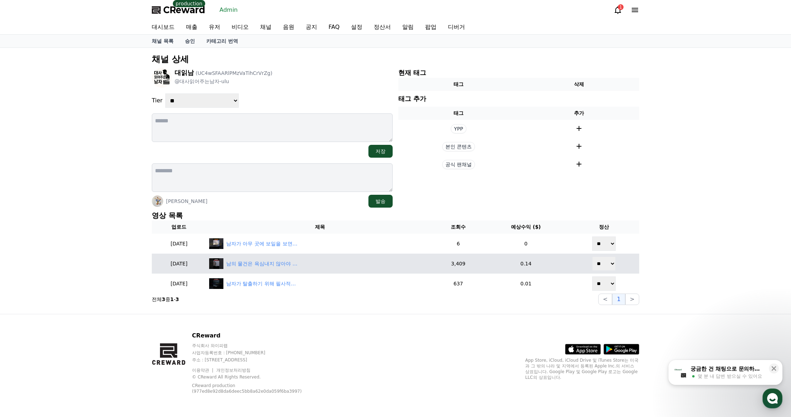
click at [602, 265] on select "** **" at bounding box center [604, 263] width 24 height 14
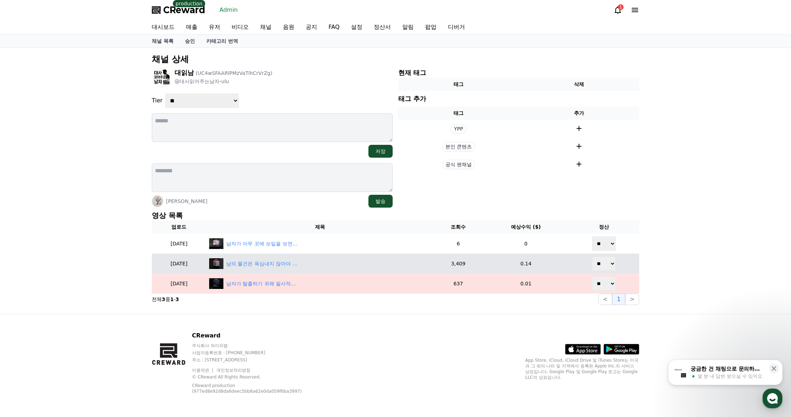
select select "********"
click at [593, 256] on select "** **" at bounding box center [604, 263] width 24 height 14
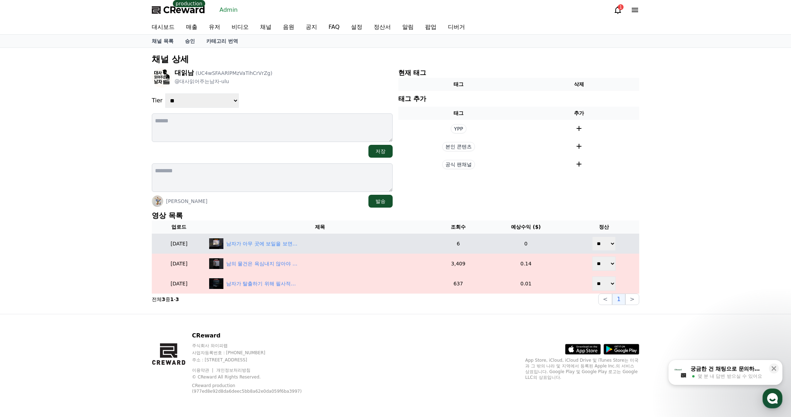
click at [606, 249] on select "** **" at bounding box center [604, 243] width 24 height 14
select select "********"
click at [593, 236] on select "** **" at bounding box center [604, 243] width 24 height 14
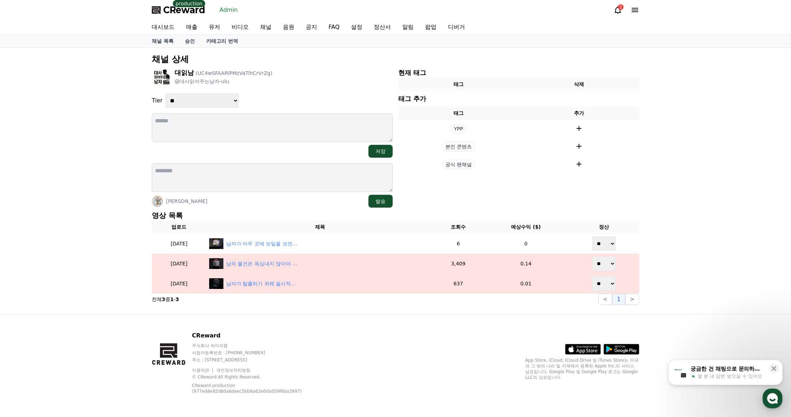
click at [670, 174] on div "**********" at bounding box center [395, 181] width 791 height 266
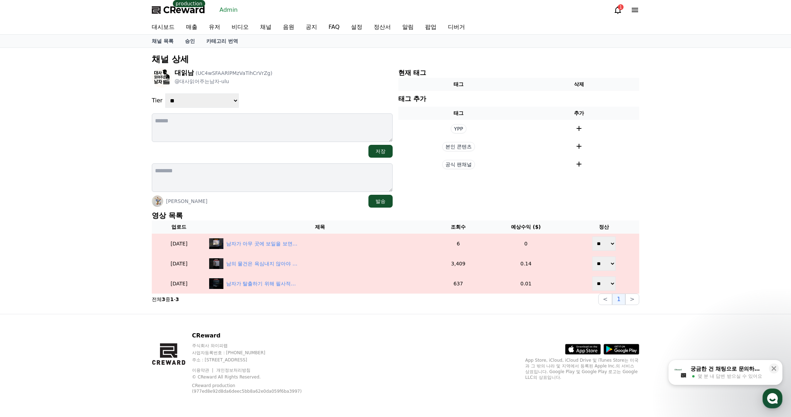
select select "*"
click at [165, 93] on select "**********" at bounding box center [201, 100] width 73 height 14
click at [313, 77] on div "대읽남 (UC4wSFAARlPMzVaTihCrVrZg) @대사읽어주는남자-ulu" at bounding box center [272, 78] width 241 height 20
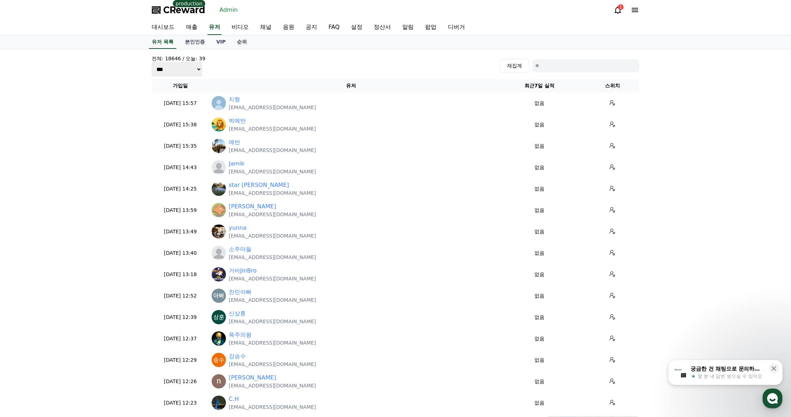
click at [570, 65] on input at bounding box center [585, 65] width 107 height 13
paste input "**********"
type input "**********"
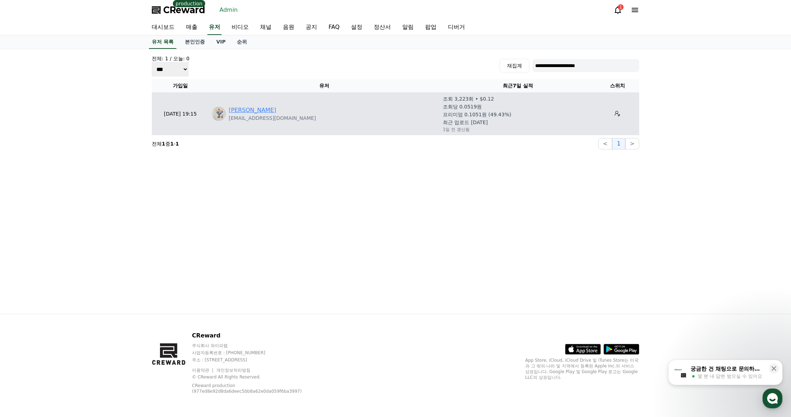
click at [240, 109] on link "[PERSON_NAME]" at bounding box center [252, 110] width 47 height 9
click at [234, 107] on link "[PERSON_NAME]" at bounding box center [252, 110] width 47 height 9
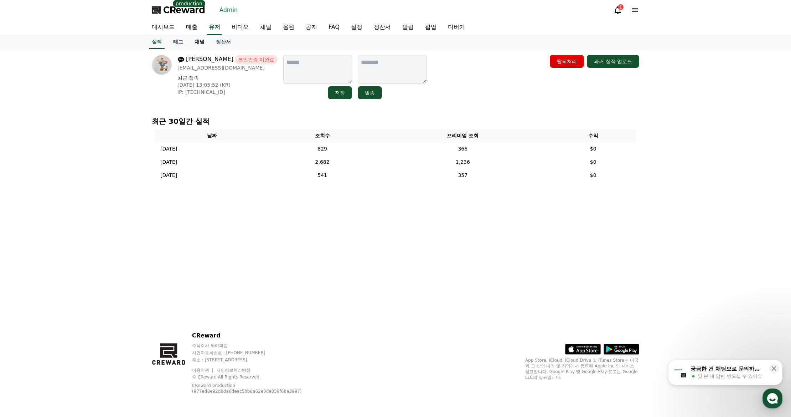
click at [194, 44] on link "채널" at bounding box center [199, 42] width 21 height 14
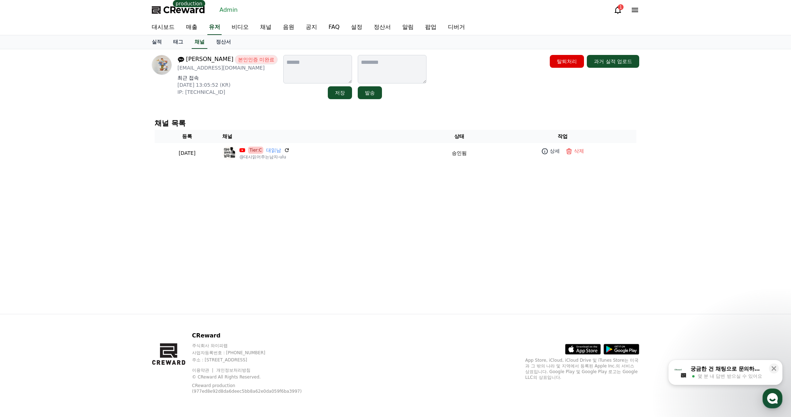
click at [477, 86] on div "곽준철 본인인증 미완료 kjcmusic2002@naver.com 최근 접속 2025-08-28 13:05:52 (KR) IP: 121.171.…" at bounding box center [396, 77] width 488 height 44
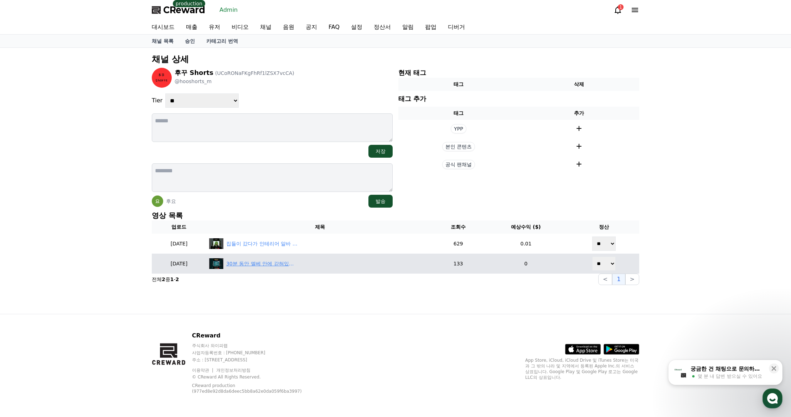
click at [278, 265] on div "30분 동안 엘베 안에 갇혀있었는데… #썰풀기 #썰푸는남자 #엘리베이터 #실화썰 #119 #쇼츠" at bounding box center [261, 263] width 71 height 7
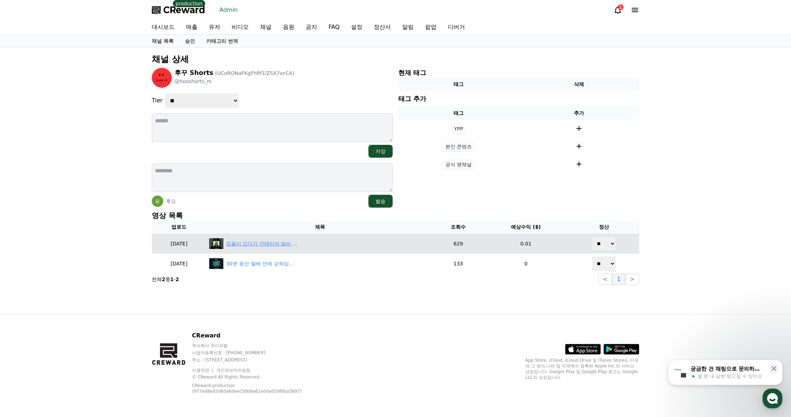
click at [290, 238] on td "집들이 갔다가 인테리어 알바 뛰고 감 ㅋㅋ#집들이 #현관인테리어 #현관 #구축아파트 #전세계약 #셀프인테리어 #데코타일 #데코타일셀프시공" at bounding box center [319, 243] width 227 height 20
click at [290, 240] on div "집들이 갔다가 인테리어 알바 뛰고 감 ㅋㅋ#집들이 #현관인테리어 #현관 #구축아파트 #전세계약 #셀프인테리어 #데코타일 #데코타일셀프시공" at bounding box center [261, 243] width 71 height 7
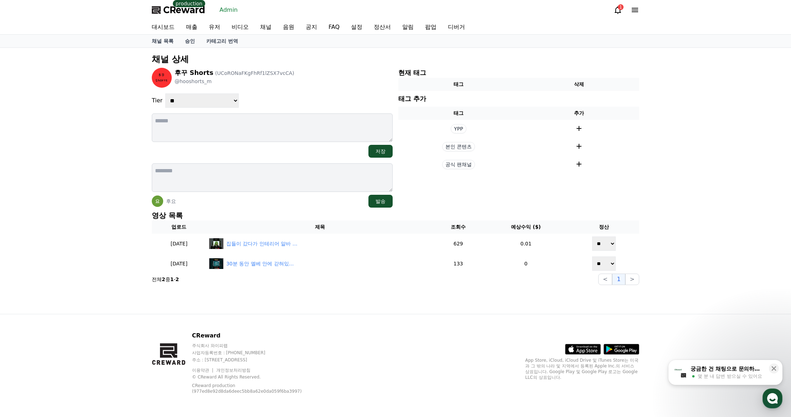
click at [206, 103] on select "**********" at bounding box center [201, 100] width 73 height 14
select select "*"
click at [165, 93] on select "**********" at bounding box center [201, 100] width 73 height 14
click at [310, 96] on div "**********" at bounding box center [272, 100] width 241 height 14
click at [210, 99] on select "**********" at bounding box center [201, 100] width 73 height 14
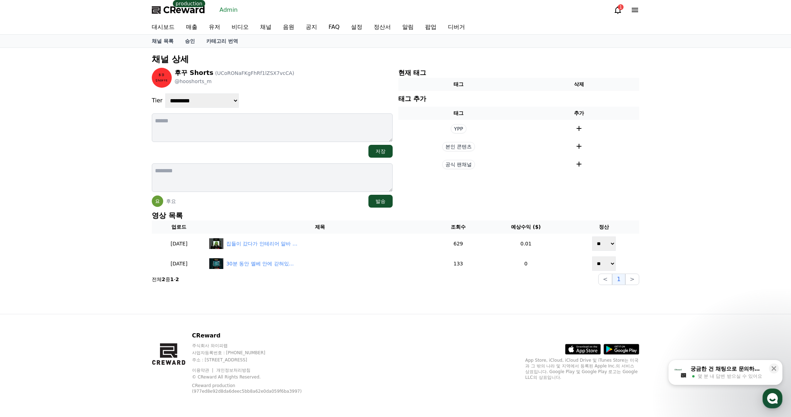
select select "*"
click at [165, 93] on select "**********" at bounding box center [201, 100] width 73 height 14
click at [311, 75] on div "후꾸 Shorts (UCoRONaFKgFhRf1lZSX7vcCA) @hooshorts_m" at bounding box center [272, 78] width 241 height 20
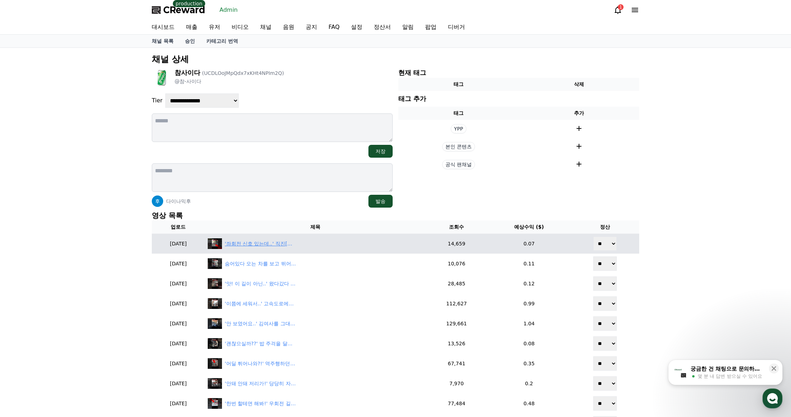
click at [275, 246] on div "'좌회전 신호 있는데..' 직진[DEMOGRAPHIC_DATA]에 좌회전하던 무개념 빌런은.." at bounding box center [260, 243] width 71 height 7
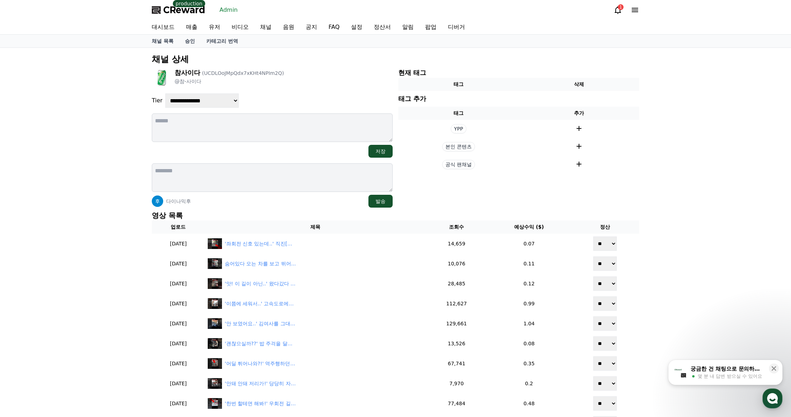
click at [462, 195] on section "현재 태그 태그 삭제 태그 추가 태그 추가 YPP 본인 콘텐츠 공식 팬채널" at bounding box center [518, 138] width 241 height 140
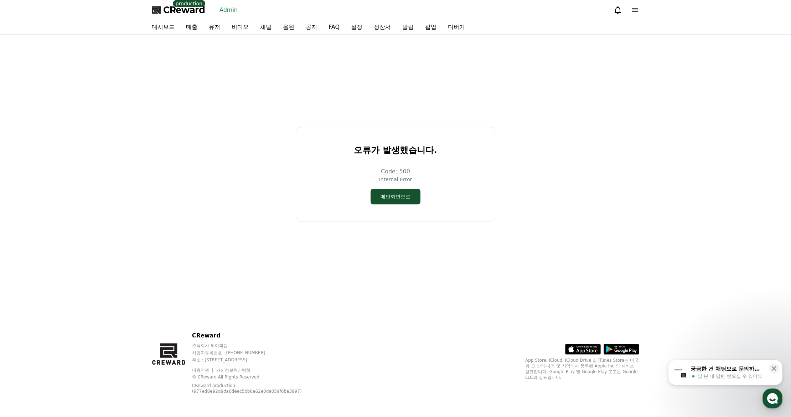
click at [540, 151] on div "오류가 발생했습니다. Code: 500 Internal Error 메인화면으로" at bounding box center [395, 173] width 493 height 273
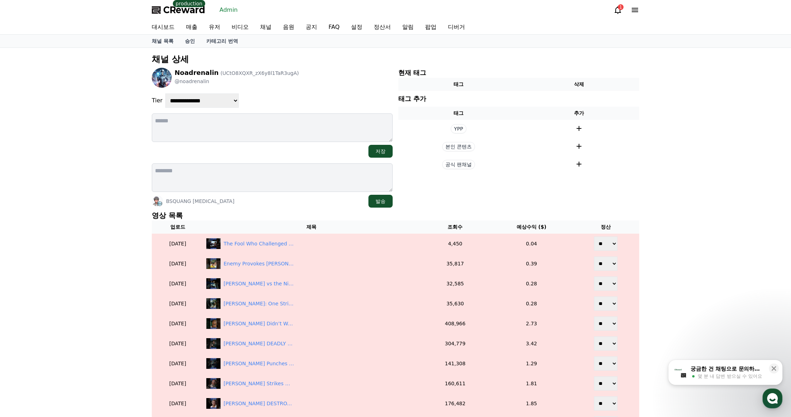
click at [267, 88] on div "**********" at bounding box center [272, 138] width 241 height 140
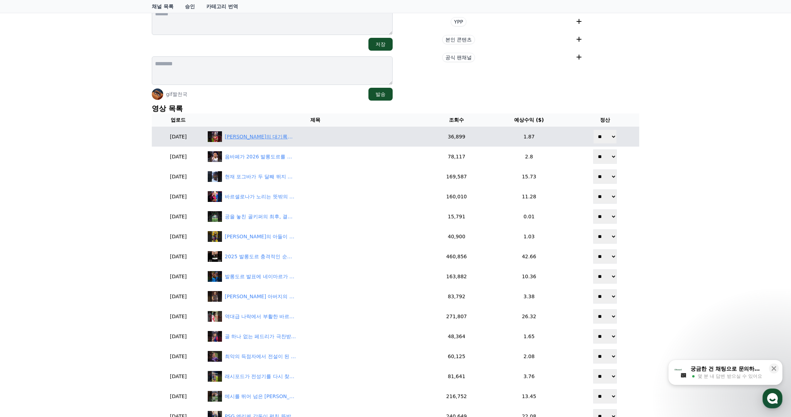
click at [272, 133] on div "호날두의 대기록을 깨버린 해리 케인 ❤️" at bounding box center [260, 136] width 71 height 7
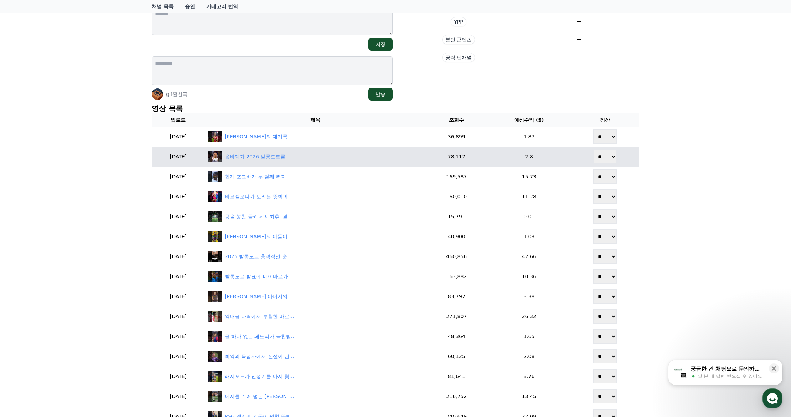
click at [263, 155] on div "음바페가 2026 발롱도르를 탈 수밖에 없는 이유 🏆" at bounding box center [260, 156] width 71 height 7
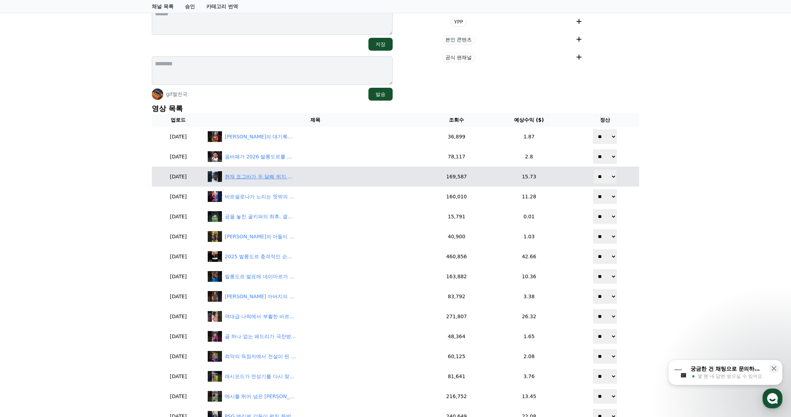
click at [267, 176] on div "현재 포그바가 두 달째 뛰지 못하는 이유 😱" at bounding box center [260, 176] width 71 height 7
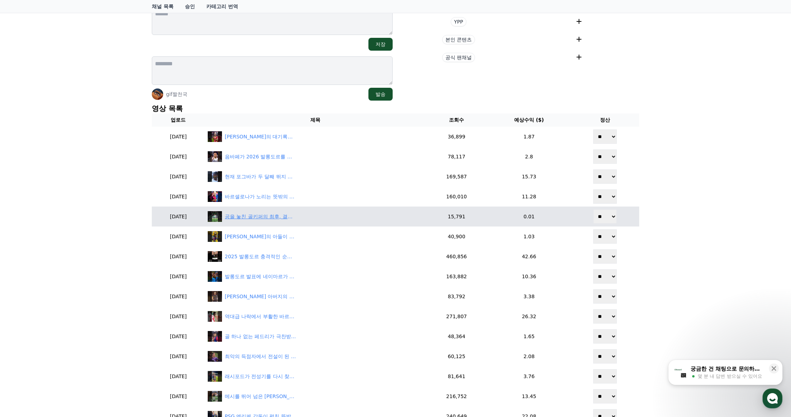
click at [266, 218] on div "공을 놓친 골키퍼의 최후, 결과는? ❤️" at bounding box center [260, 216] width 71 height 7
drag, startPoint x: 609, startPoint y: 215, endPoint x: 609, endPoint y: 223, distance: 8.2
click at [609, 215] on select "** **" at bounding box center [605, 216] width 24 height 14
select select "********"
click at [594, 209] on select "** **" at bounding box center [605, 216] width 24 height 14
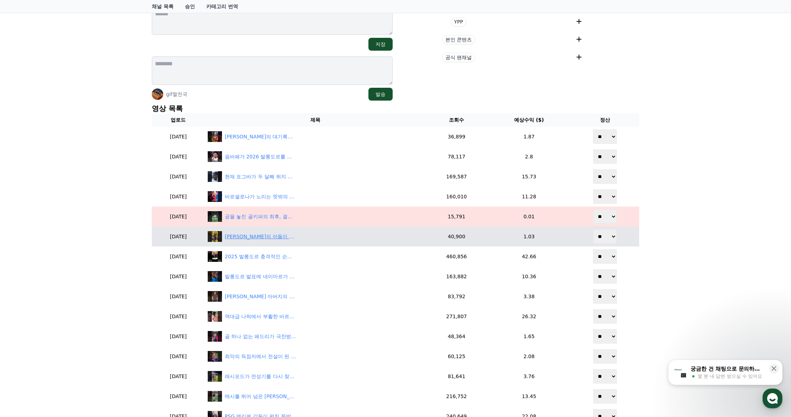
click at [271, 235] on div "하피냐의 아들이 행복은 되찾은 이유 🥹❤️‍🩹" at bounding box center [260, 236] width 71 height 7
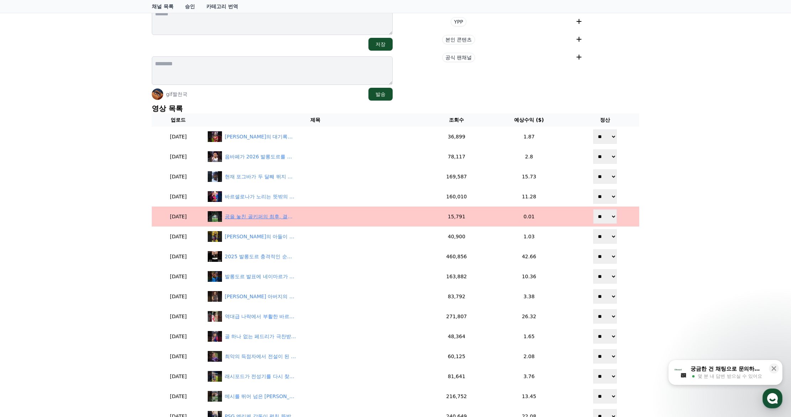
click at [267, 218] on div "공을 놓친 골키퍼의 최후, 결과는? ❤️" at bounding box center [260, 216] width 71 height 7
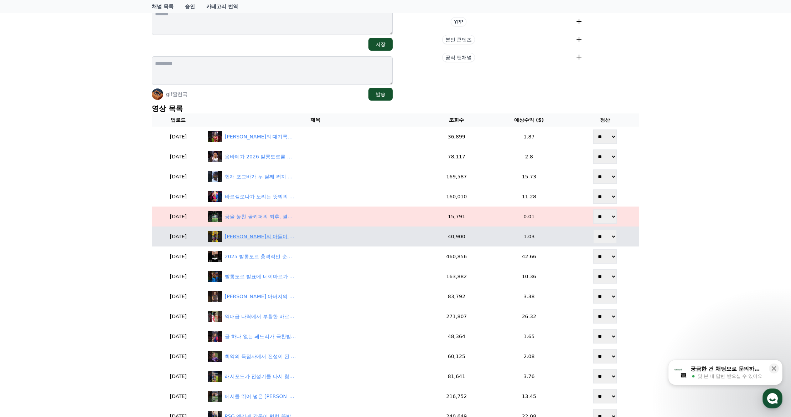
click at [280, 233] on div "하피냐의 아들이 행복은 되찾은 이유 🥹❤️‍🩹" at bounding box center [260, 236] width 71 height 7
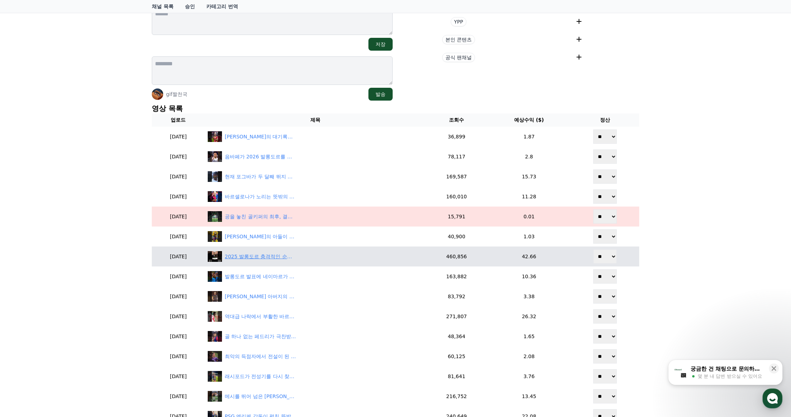
click at [278, 260] on div "2025 발롱도르 충격적인 순간 4가지 (feat.호날두) 🟡" at bounding box center [315, 256] width 215 height 11
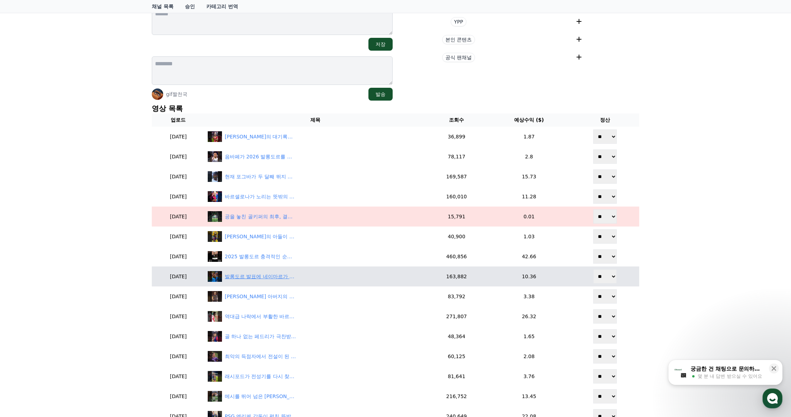
click at [266, 278] on div "발롱도르 발표에 네이마르가 분노한 이유 💀" at bounding box center [260, 276] width 71 height 7
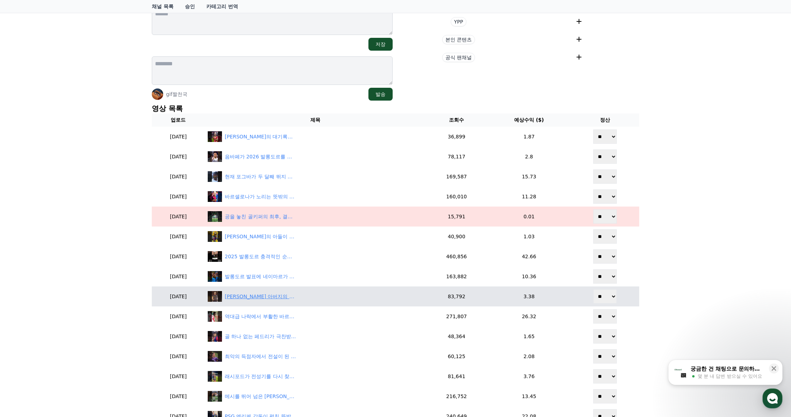
click at [263, 293] on div "라민 야말 아버지의 한마디에 난리난 이유 💀" at bounding box center [260, 296] width 71 height 7
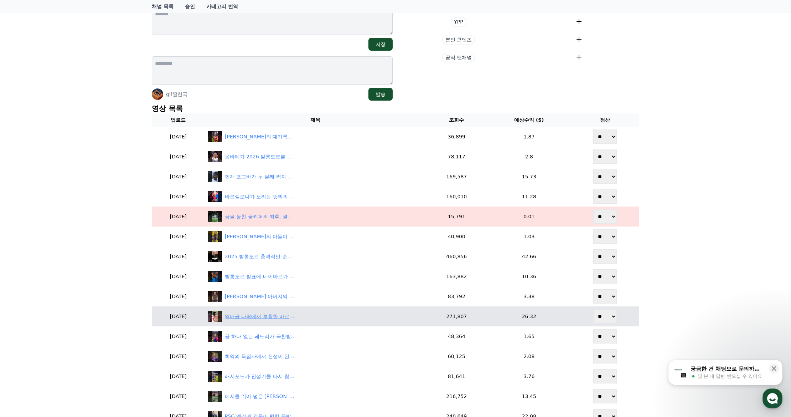
click at [282, 320] on div "역대급 나락에서 부활한 바르셀로나 선수 ❤️" at bounding box center [315, 316] width 215 height 11
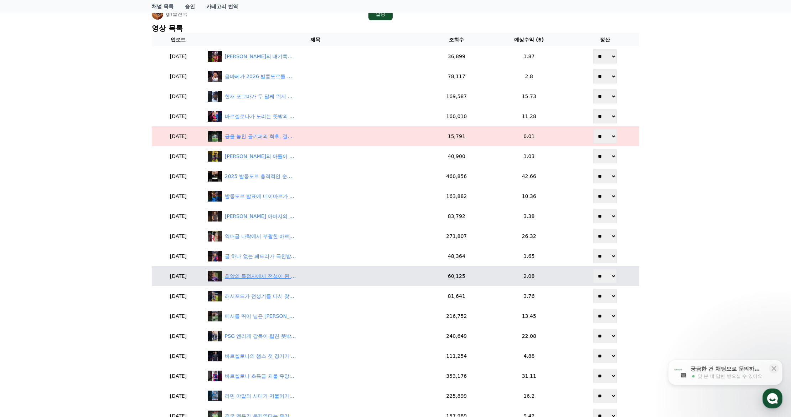
scroll to position [214, 0]
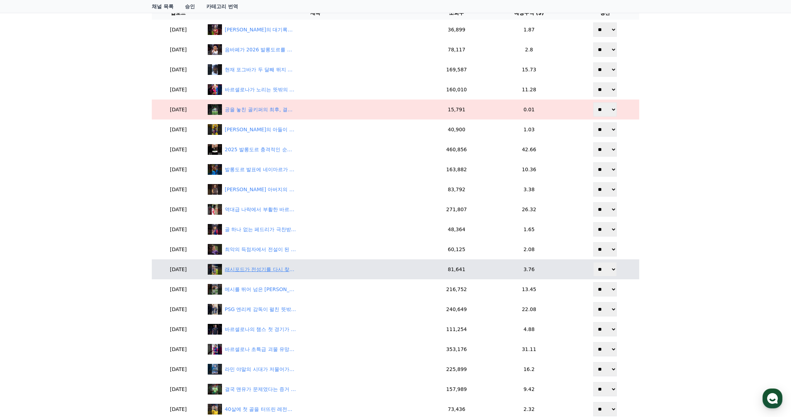
click at [261, 271] on div "래시포드가 전성기를 다시 찾은 이유 💙❤️" at bounding box center [260, 269] width 71 height 7
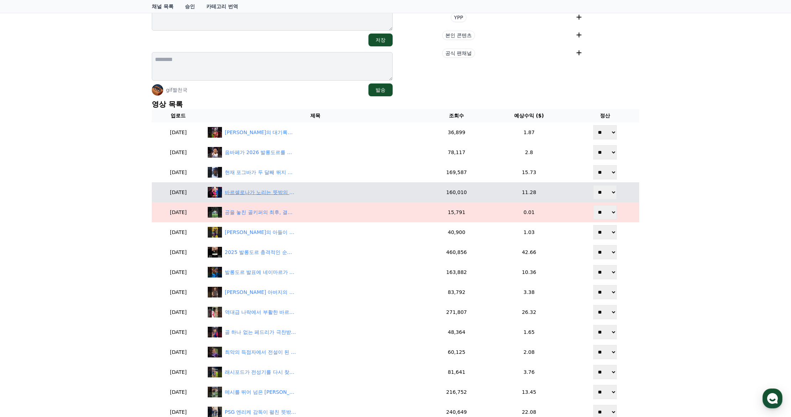
scroll to position [107, 0]
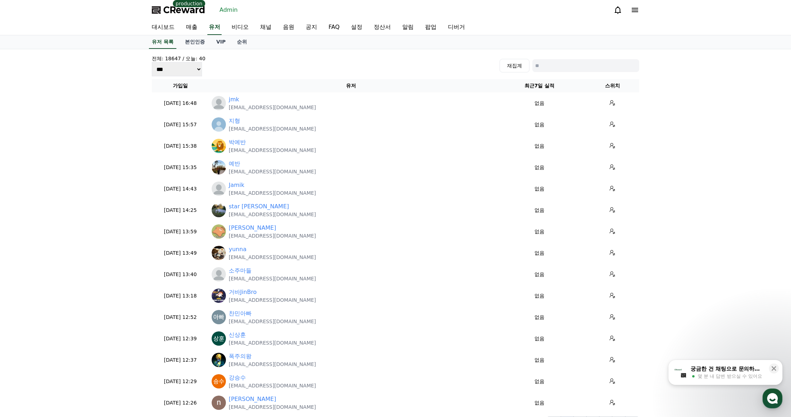
click at [565, 63] on div "전체: 18647 / 오늘: 40 *** *** *** 재집계" at bounding box center [396, 65] width 488 height 21
click at [568, 67] on input at bounding box center [585, 65] width 107 height 13
paste input "**********"
type input "**********"
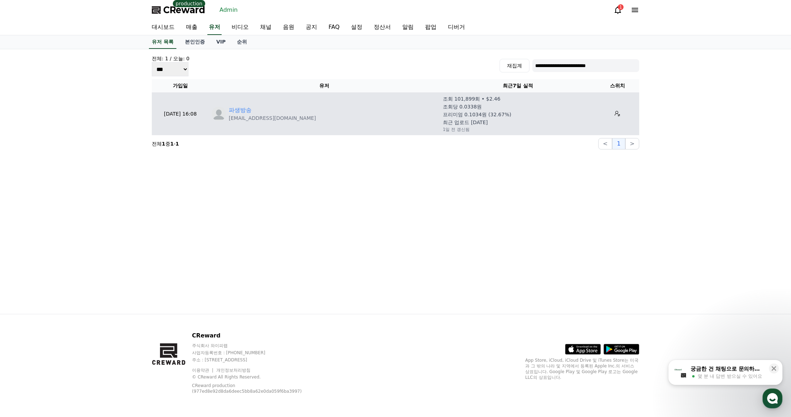
click at [238, 104] on td "파생방송 [EMAIL_ADDRESS][DOMAIN_NAME]" at bounding box center [324, 113] width 231 height 43
click at [239, 107] on link "파생방송" at bounding box center [240, 110] width 23 height 9
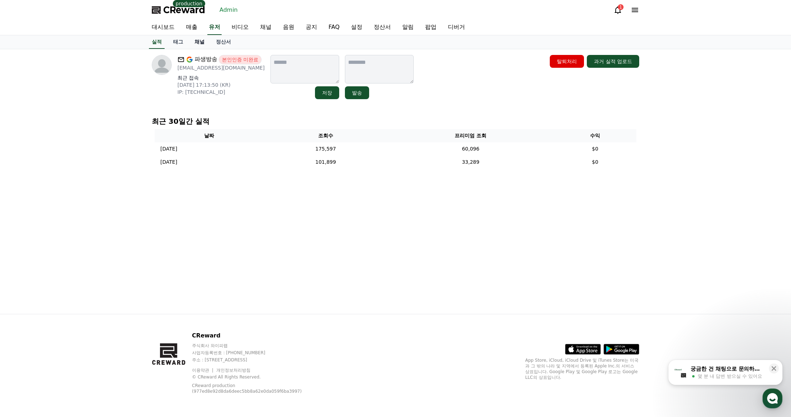
click at [200, 42] on link "채널" at bounding box center [199, 42] width 21 height 14
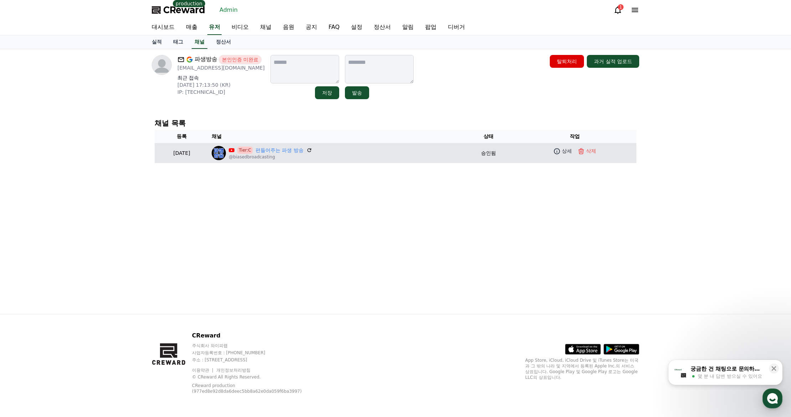
click at [297, 154] on p "@biasedbroadcasting" at bounding box center [270, 157] width 83 height 6
click at [297, 152] on link "편들어주는 파생 방송" at bounding box center [280, 149] width 48 height 7
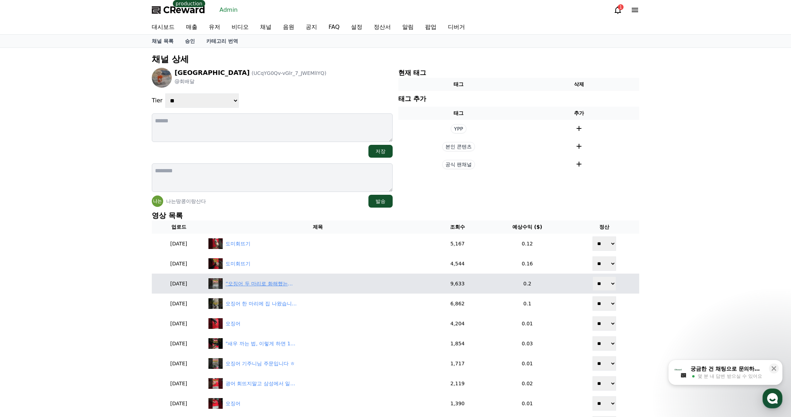
click at [259, 286] on div "“오징어 두 마리로 화해했는데… 와이프가 샤워실로 들어갔습니다”" at bounding box center [261, 283] width 71 height 7
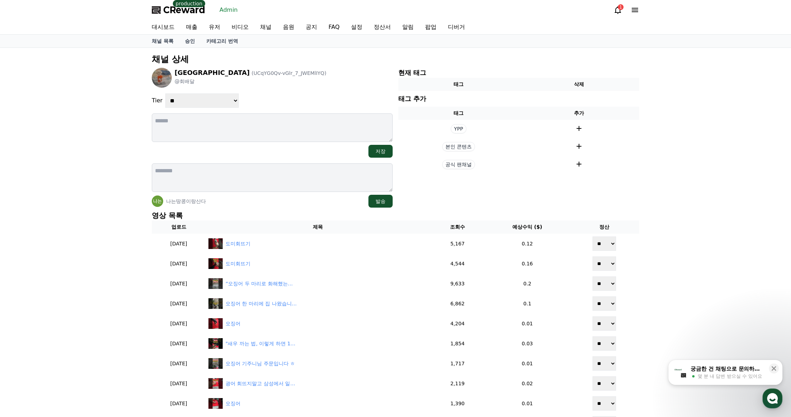
click at [218, 96] on select "**********" at bounding box center [201, 100] width 73 height 14
select select "*"
click at [165, 93] on select "**********" at bounding box center [201, 100] width 73 height 14
click at [325, 72] on div "브릉 (UCqYG0Qv-vGlr_7_JWEMlIYQ) @회배달" at bounding box center [272, 78] width 241 height 20
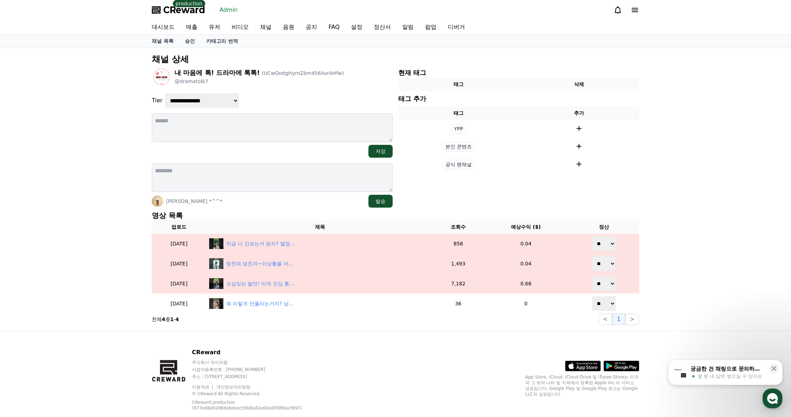
click at [266, 211] on p "영상 목록" at bounding box center [396, 215] width 488 height 10
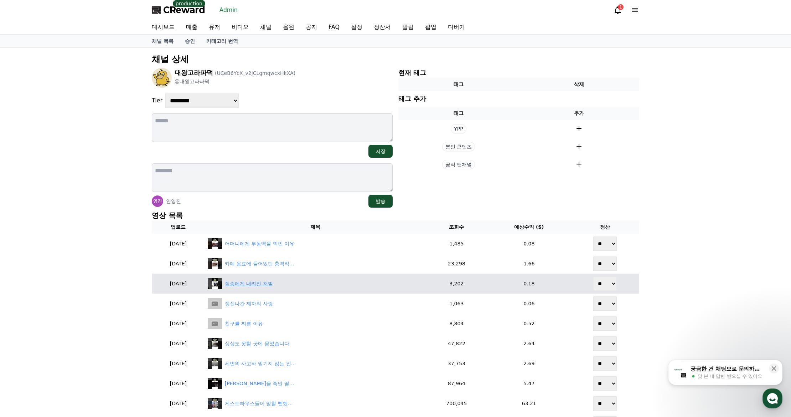
click at [271, 280] on div "짐승에게 내려진 처벌" at bounding box center [249, 283] width 48 height 7
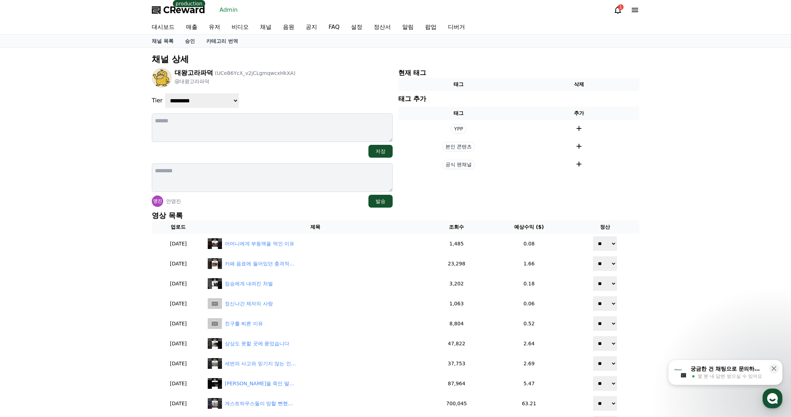
click at [665, 208] on div "**********" at bounding box center [395, 329] width 791 height 562
drag, startPoint x: 352, startPoint y: 208, endPoint x: 356, endPoint y: 210, distance: 4.0
click at [353, 208] on div "**********" at bounding box center [395, 329] width 493 height 556
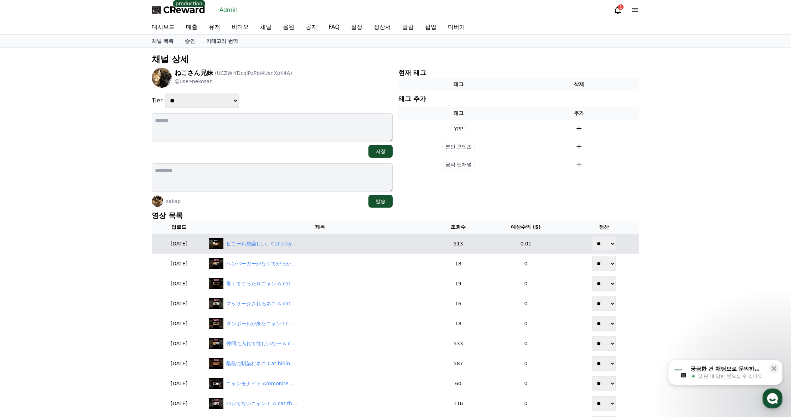
click at [277, 239] on div "ビニール袋楽しい。Cat playing with plastic bag #Shorts #猫動画 #猫好きさんと繋がりたい #猫のいる暮らし #猫のいる生…" at bounding box center [319, 243] width 221 height 11
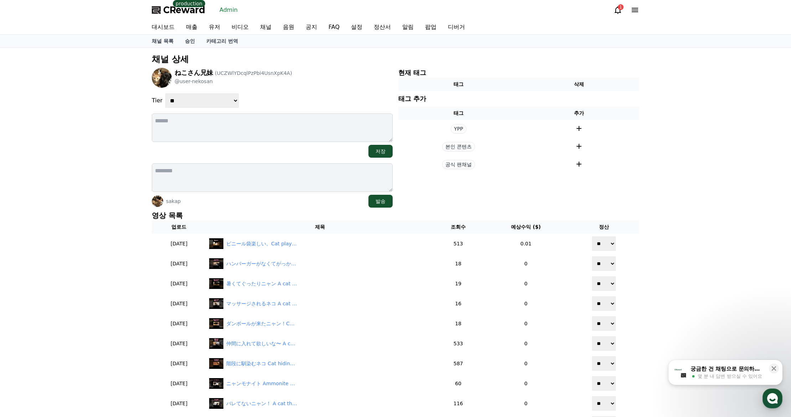
click at [211, 98] on select "**********" at bounding box center [201, 100] width 73 height 14
select select "*"
click at [165, 93] on select "**********" at bounding box center [201, 100] width 73 height 14
drag, startPoint x: 316, startPoint y: 94, endPoint x: 322, endPoint y: 94, distance: 6.1
click at [320, 94] on div "**********" at bounding box center [272, 100] width 241 height 14
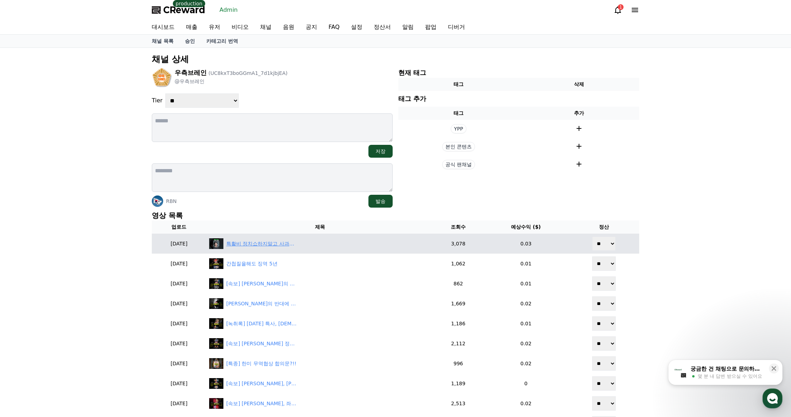
click at [293, 244] on div "특활비 정치쇼하지말고 사과나해라 #대통령특활비" at bounding box center [261, 243] width 71 height 7
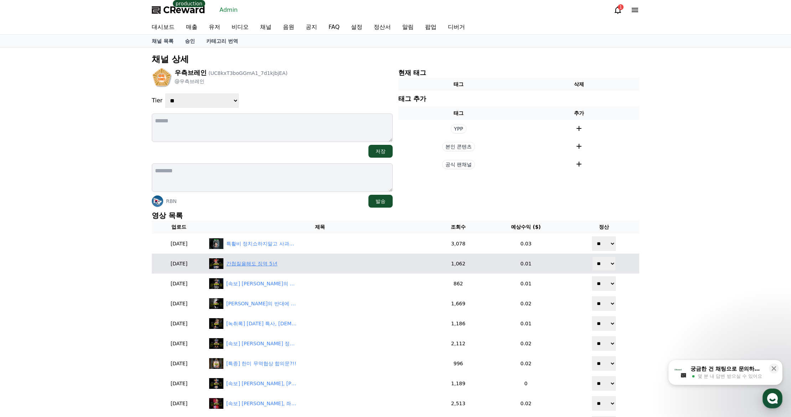
click at [273, 268] on div "간첩질을해도 징역 5년" at bounding box center [319, 263] width 221 height 11
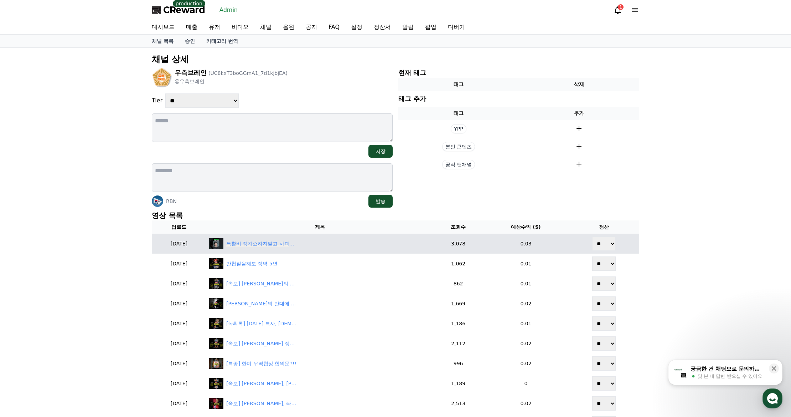
click at [284, 248] on div "특활비 정치쇼하지말고 사과나해라 #대통령특활비" at bounding box center [319, 243] width 221 height 11
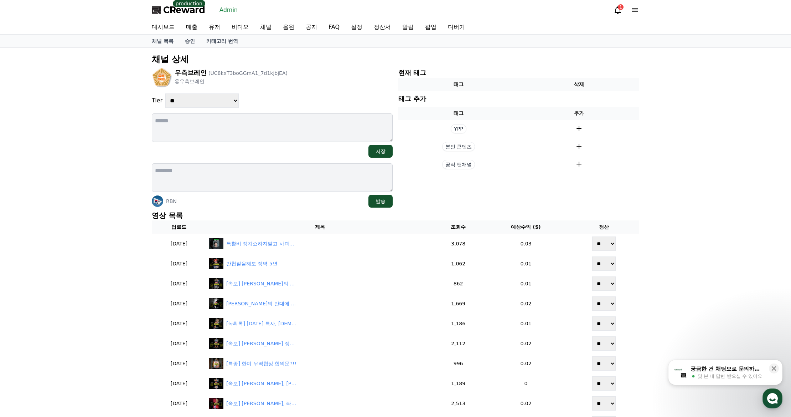
click at [194, 97] on select "**********" at bounding box center [201, 100] width 73 height 14
select select "*"
click at [165, 93] on select "**********" at bounding box center [201, 100] width 73 height 14
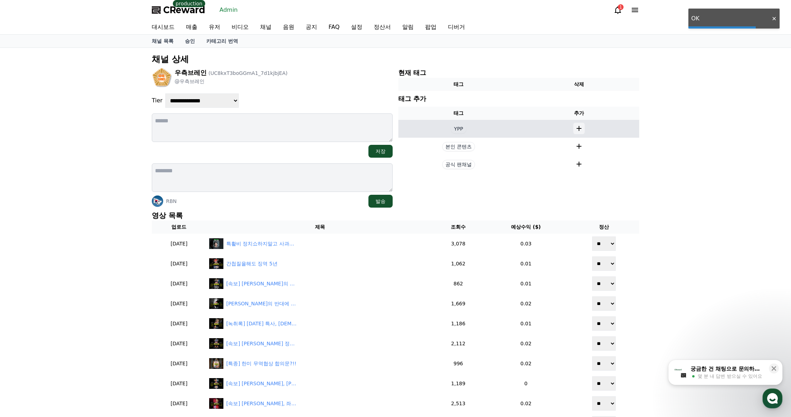
click at [579, 125] on icon at bounding box center [579, 128] width 9 height 9
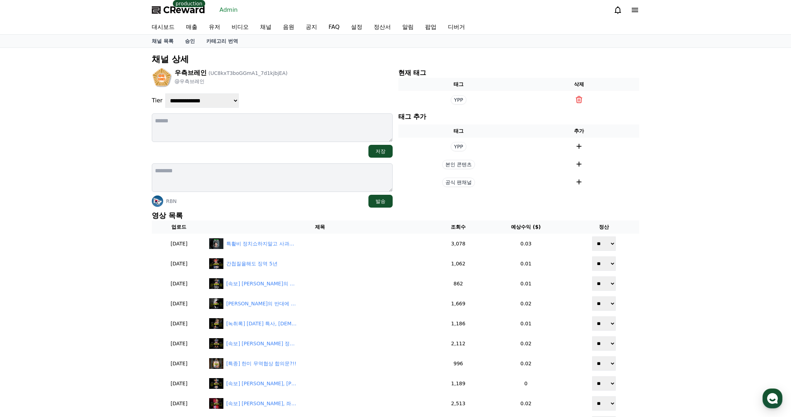
click at [260, 126] on textarea at bounding box center [272, 127] width 241 height 29
type textarea "*"
type textarea "******"
click at [389, 148] on button "저장" at bounding box center [381, 151] width 24 height 13
click at [348, 86] on div "우측브레인 (UC8kxT3boGGmA1_7d1kjbjEA) @우측브레인" at bounding box center [272, 78] width 241 height 20
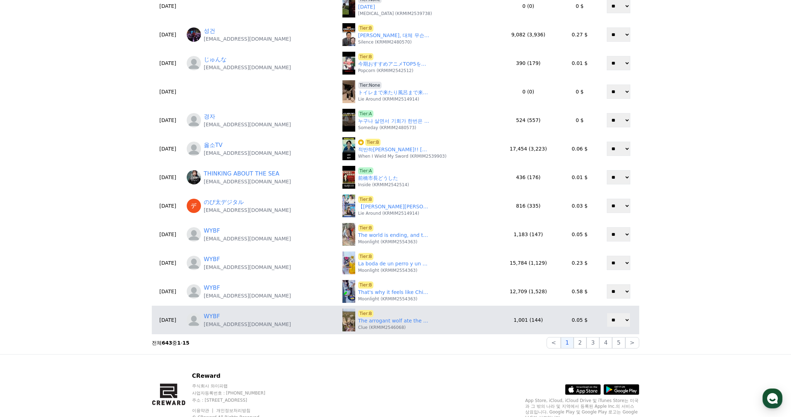
scroll to position [178, 0]
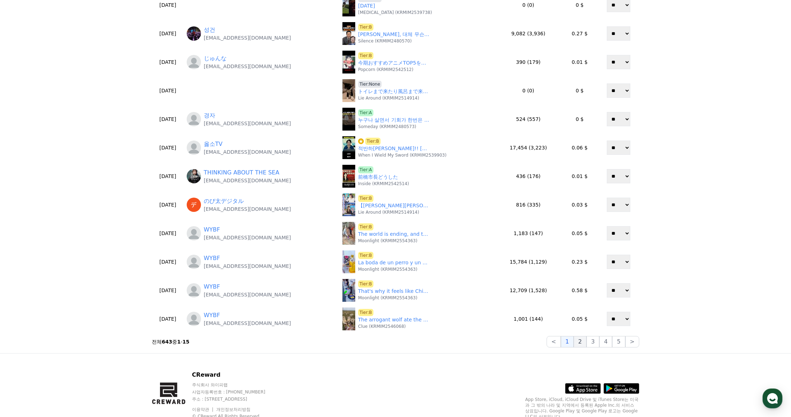
click at [584, 341] on button "2" at bounding box center [580, 341] width 13 height 11
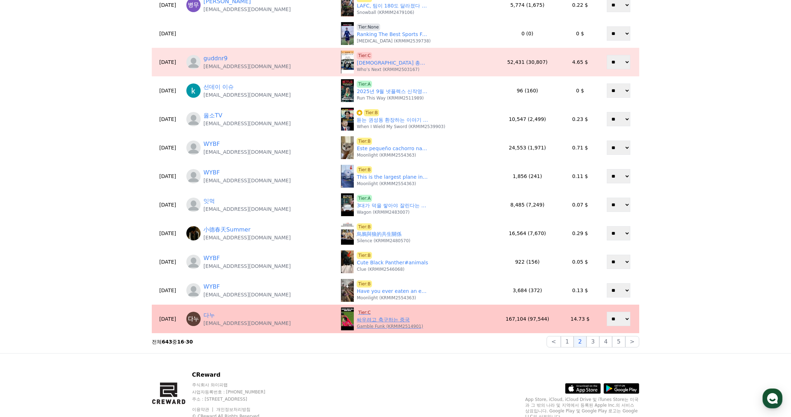
click at [361, 310] on span "Tier:C" at bounding box center [364, 312] width 15 height 7
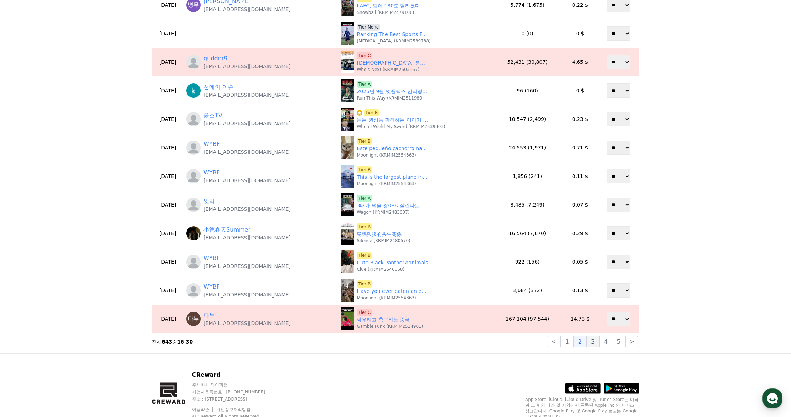
click at [594, 344] on button "3" at bounding box center [593, 341] width 13 height 11
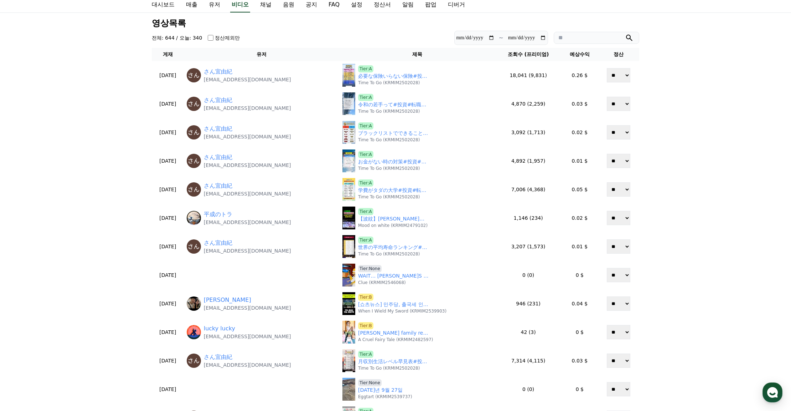
scroll to position [0, 0]
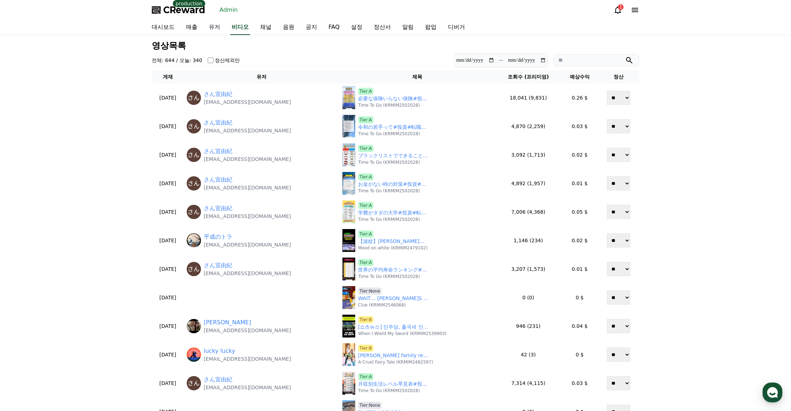
click at [222, 27] on link "유저" at bounding box center [214, 27] width 23 height 15
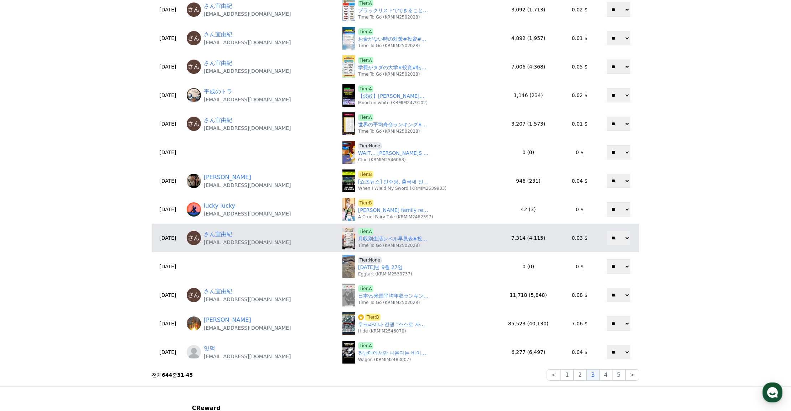
scroll to position [143, 0]
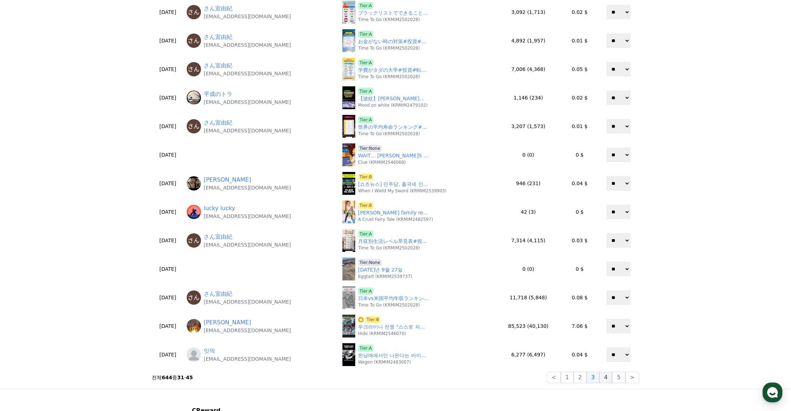
click at [606, 375] on button "4" at bounding box center [605, 376] width 13 height 11
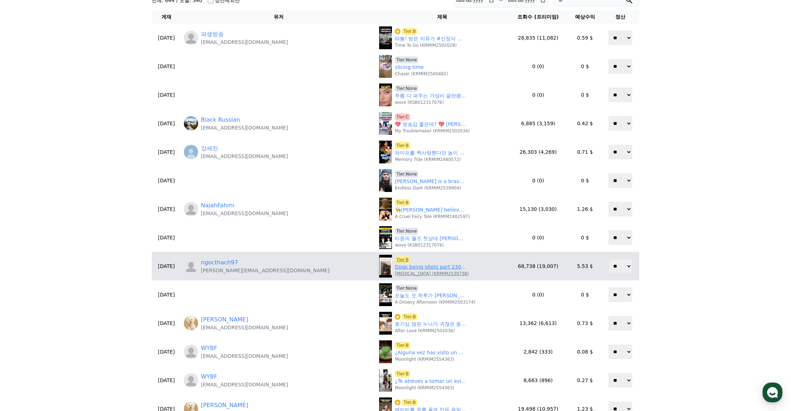
scroll to position [36, 0]
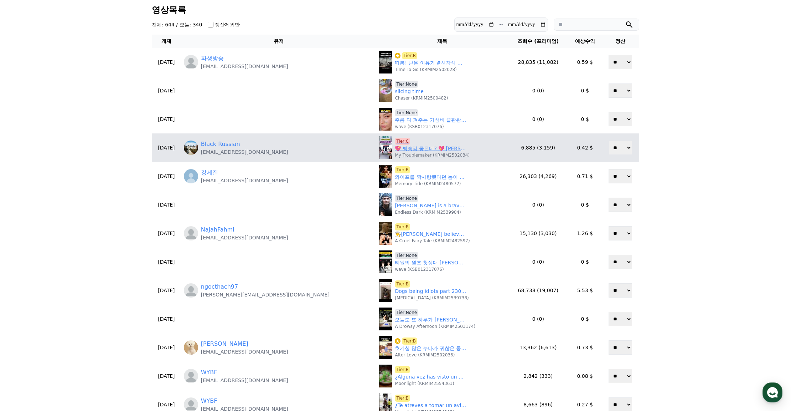
click at [395, 139] on span "Tier:C" at bounding box center [402, 141] width 15 height 7
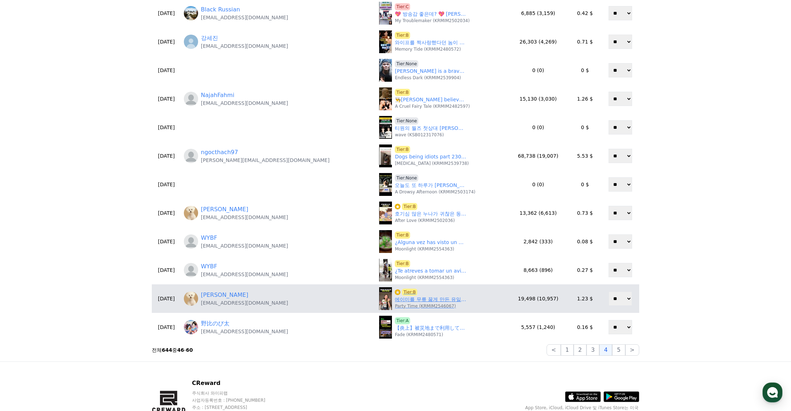
scroll to position [214, 0]
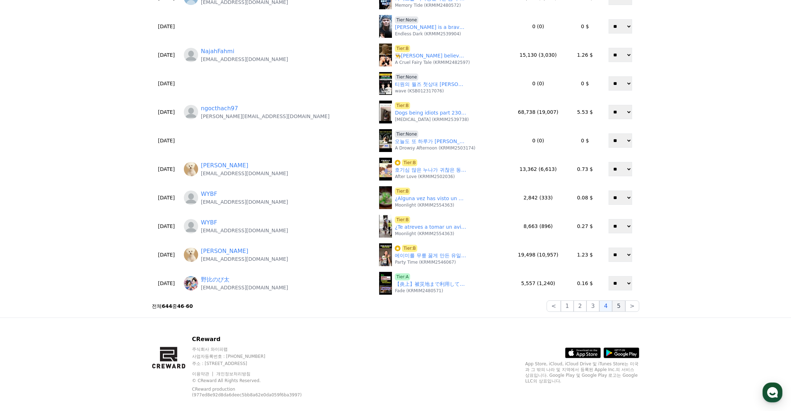
click at [618, 308] on button "5" at bounding box center [618, 305] width 13 height 11
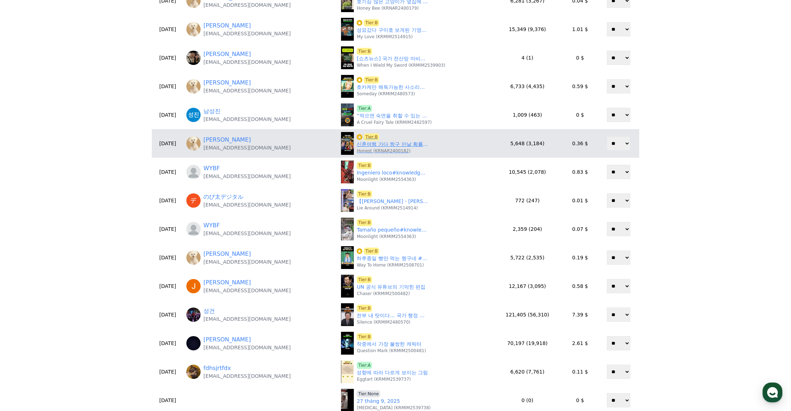
scroll to position [107, 0]
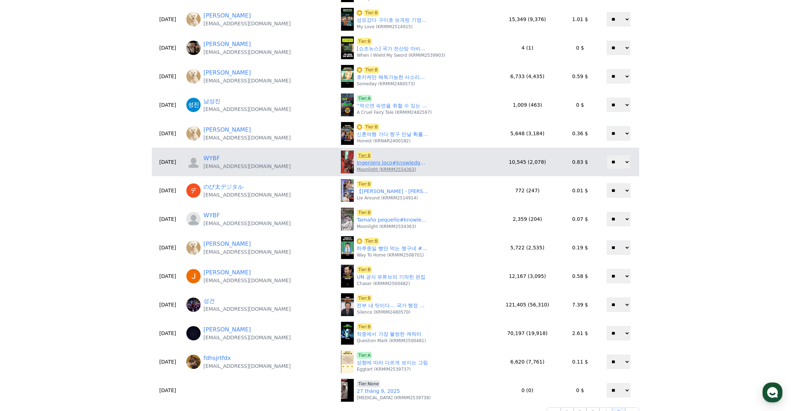
click at [370, 165] on link "Ingeniero loco#knowledge #youtubeshorts" at bounding box center [392, 162] width 71 height 7
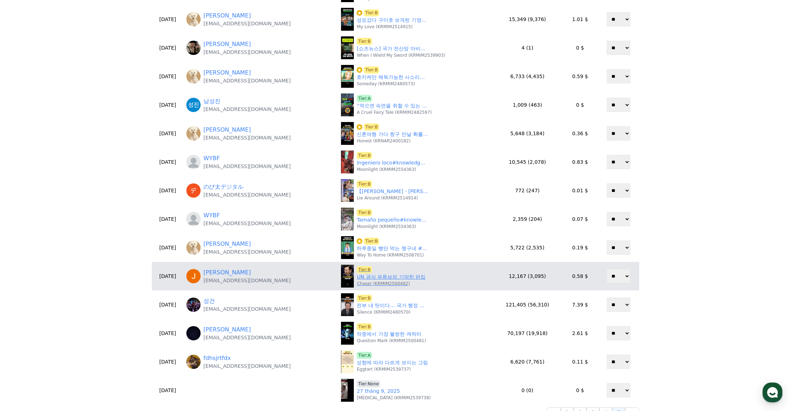
click at [373, 273] on link "UN 공식 유튜브의 기막힌 편집" at bounding box center [391, 276] width 69 height 7
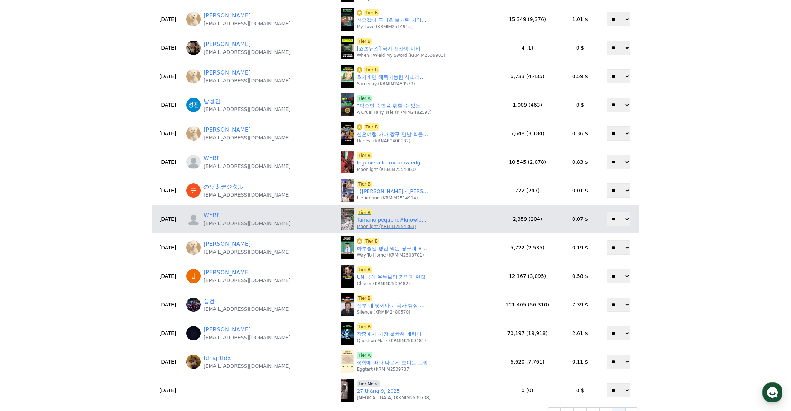
click at [362, 220] on link "Tamaño pequeño#knowledge #youtubeshorts" at bounding box center [392, 219] width 71 height 7
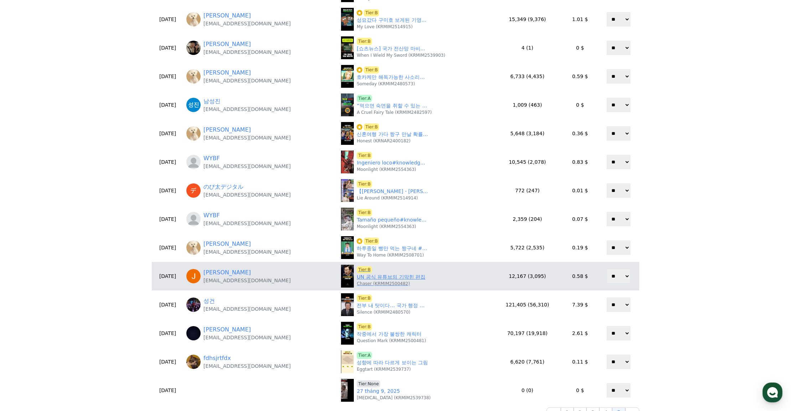
click at [367, 282] on p "Chaser (KRMIM2500482)" at bounding box center [383, 283] width 53 height 6
click at [372, 278] on link "UN 공식 유튜브의 기막힌 편집" at bounding box center [391, 276] width 69 height 7
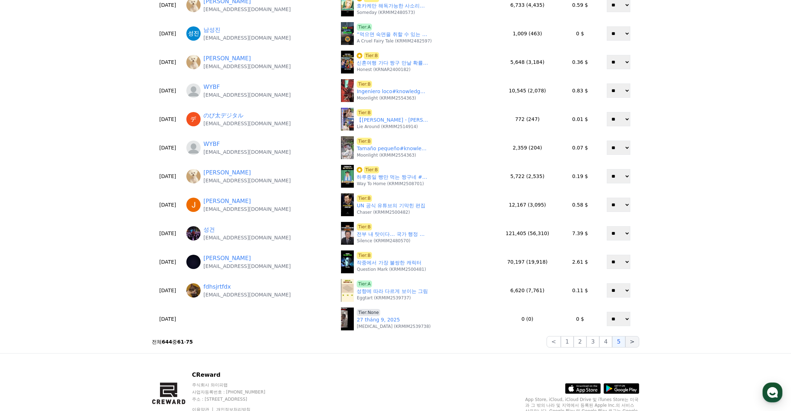
click at [631, 340] on button ">" at bounding box center [632, 341] width 14 height 11
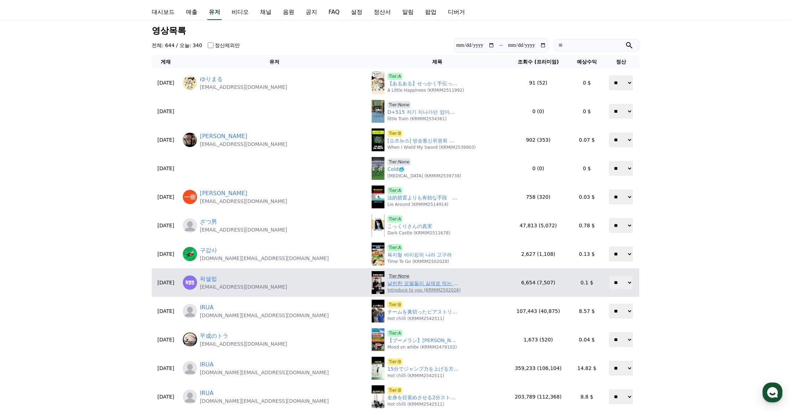
scroll to position [36, 0]
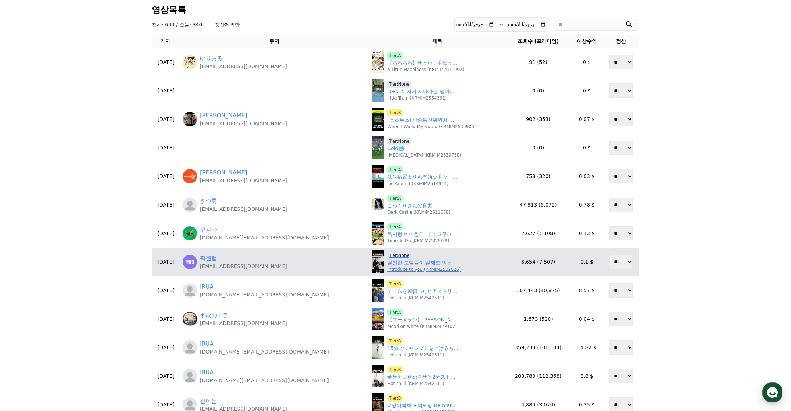
click at [387, 261] on link "날씬한 모델들이 실제로 먹는 다이어트 비밀 간식!" at bounding box center [422, 262] width 71 height 7
drag, startPoint x: 269, startPoint y: 268, endPoint x: 217, endPoint y: 272, distance: 51.5
click at [217, 272] on td "픽셀럽 pickceleb@gmail.com" at bounding box center [274, 261] width 189 height 29
copy p "pickceleb@gmail.com"
click at [217, 257] on link "픽셀럽" at bounding box center [208, 258] width 17 height 9
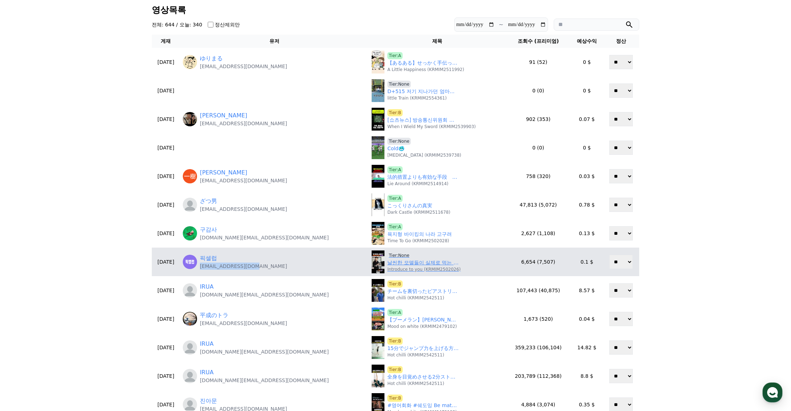
click at [387, 255] on span "Tier:None" at bounding box center [399, 255] width 24 height 7
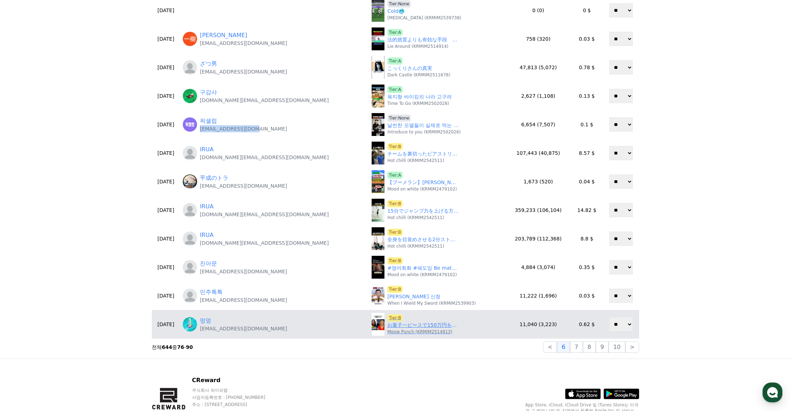
scroll to position [214, 0]
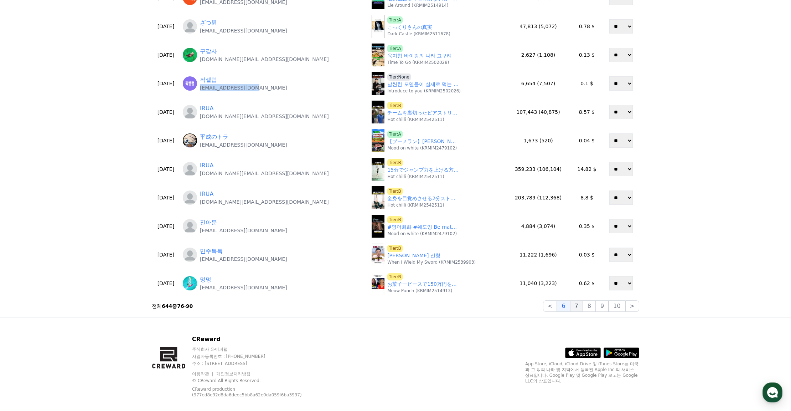
click at [581, 306] on button "7" at bounding box center [576, 305] width 13 height 11
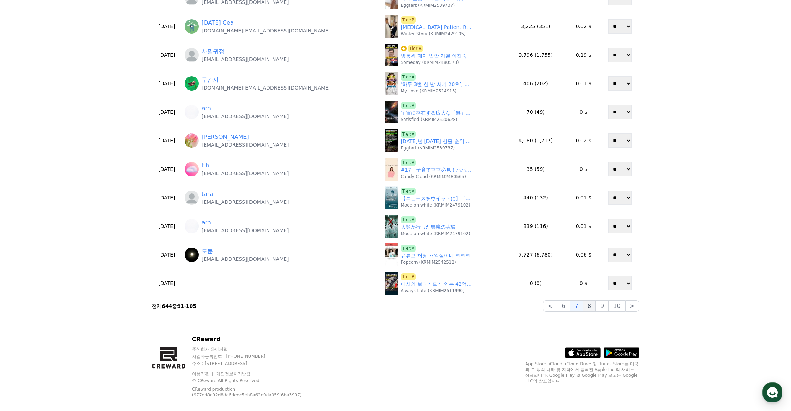
click at [592, 308] on button "8" at bounding box center [589, 305] width 13 height 11
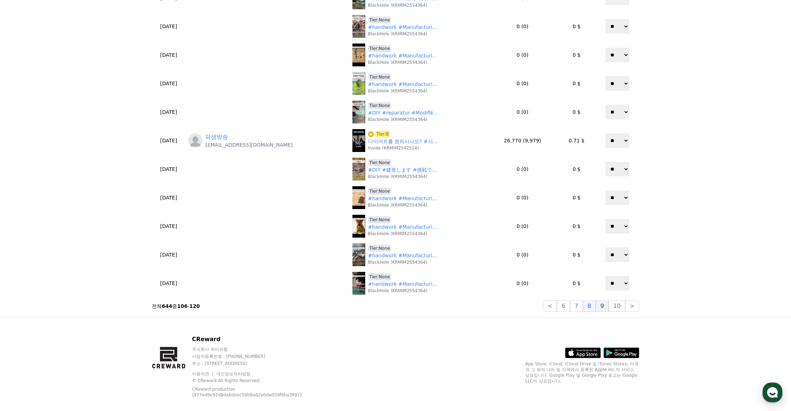
click at [600, 305] on button "9" at bounding box center [602, 305] width 13 height 11
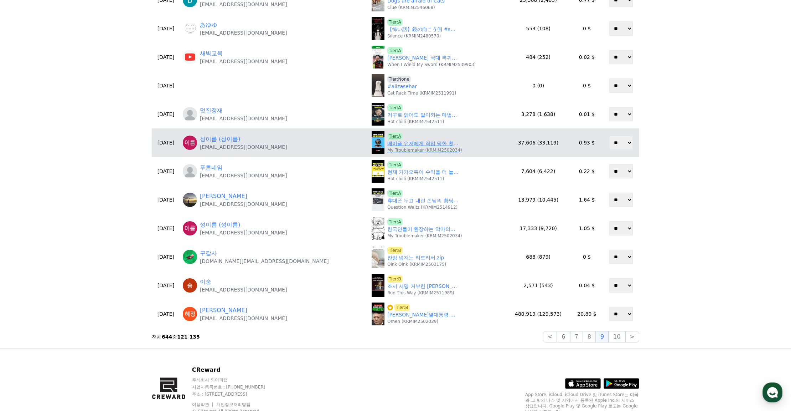
scroll to position [188, 0]
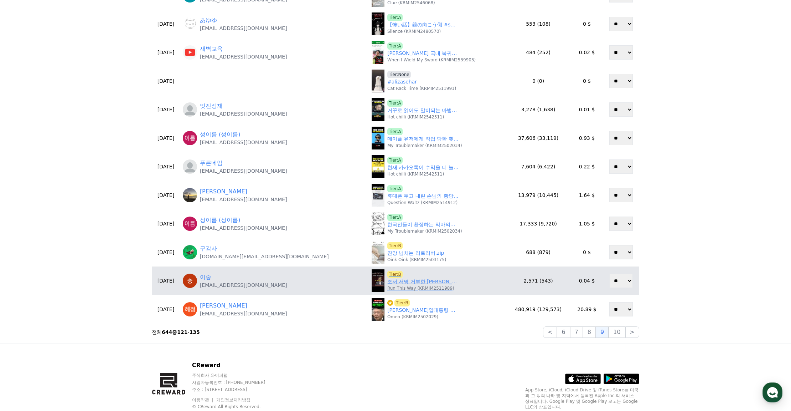
click at [387, 283] on link "조서 서명 거부한 박성재" at bounding box center [422, 281] width 71 height 7
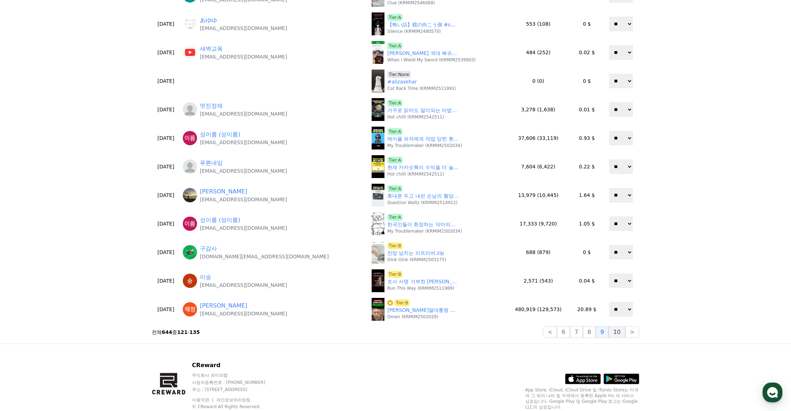
click at [622, 333] on button "10" at bounding box center [617, 331] width 16 height 11
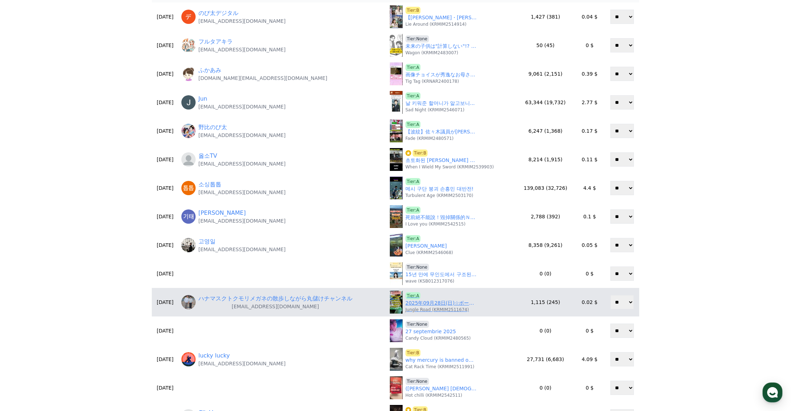
scroll to position [45, 0]
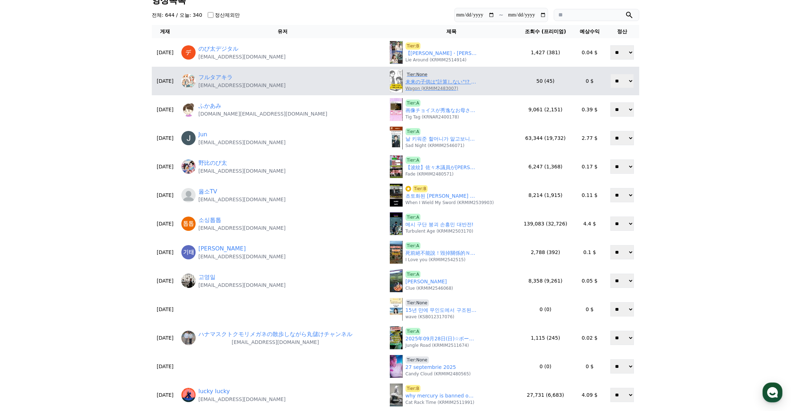
click at [429, 73] on span "Tier:None" at bounding box center [418, 74] width 24 height 7
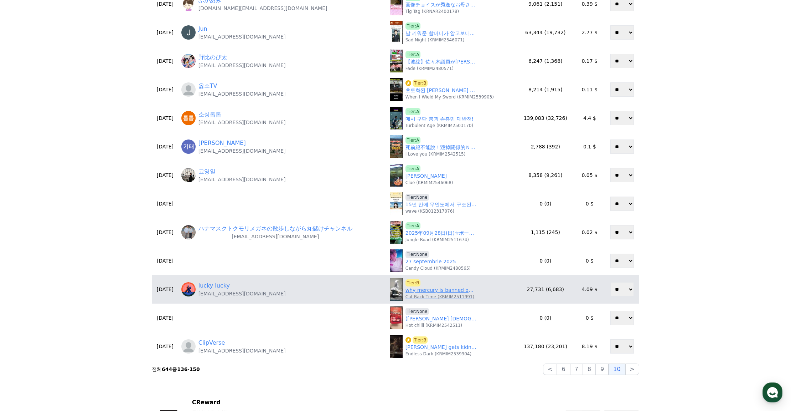
scroll to position [152, 0]
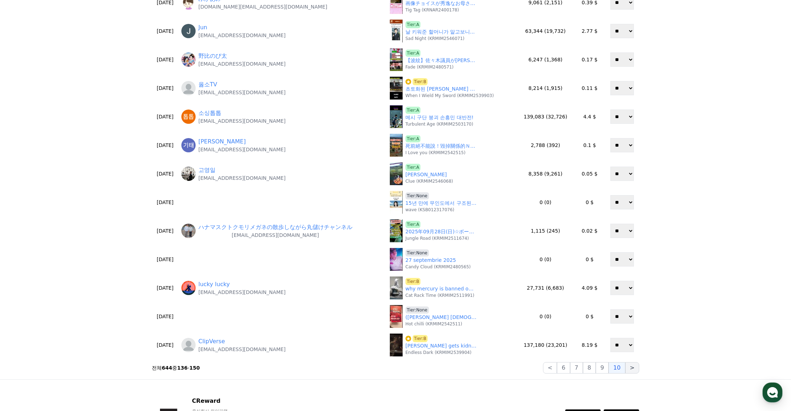
click at [630, 371] on button ">" at bounding box center [632, 367] width 14 height 11
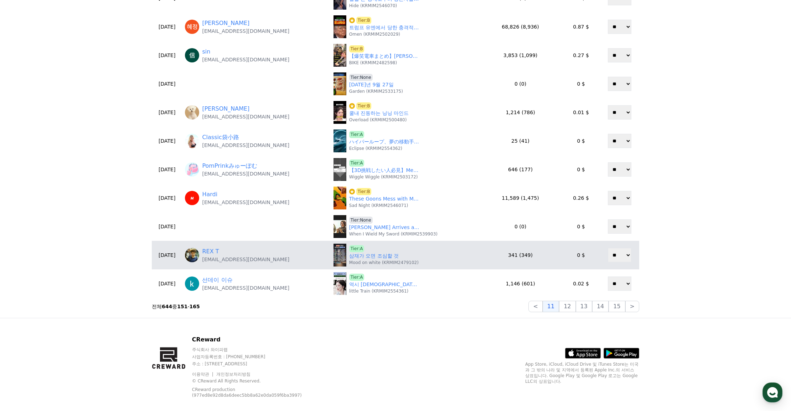
scroll to position [214, 0]
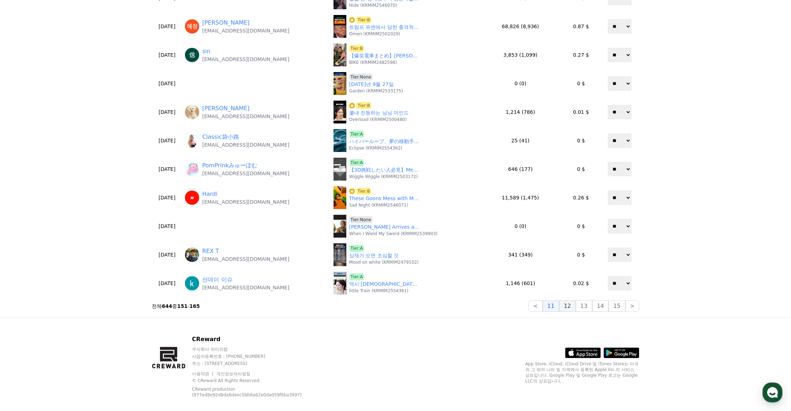
click at [576, 305] on button "12" at bounding box center [567, 305] width 16 height 11
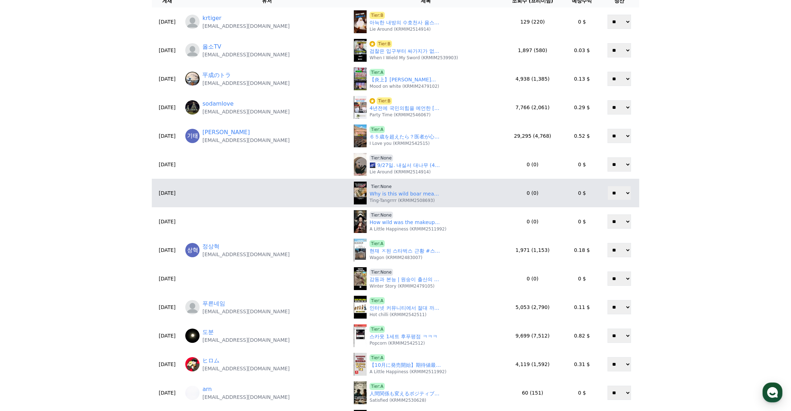
scroll to position [36, 0]
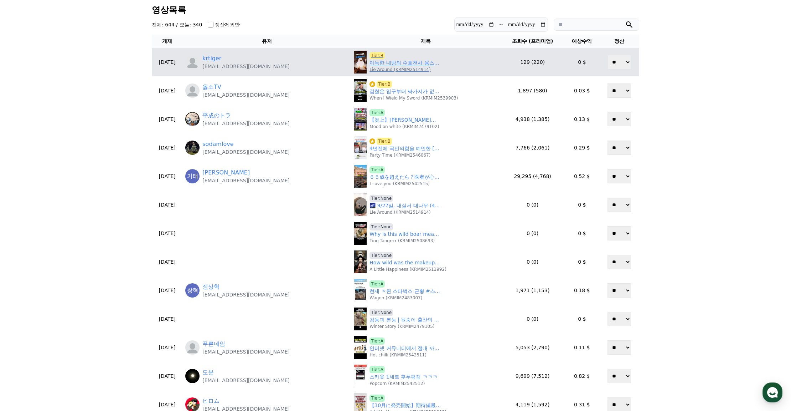
click at [370, 64] on link "아늑한 내방의 수호천사 윰스모르 플라워덕 충전식 LED 무드등 타이머 취침등 수면등 26" at bounding box center [405, 62] width 71 height 7
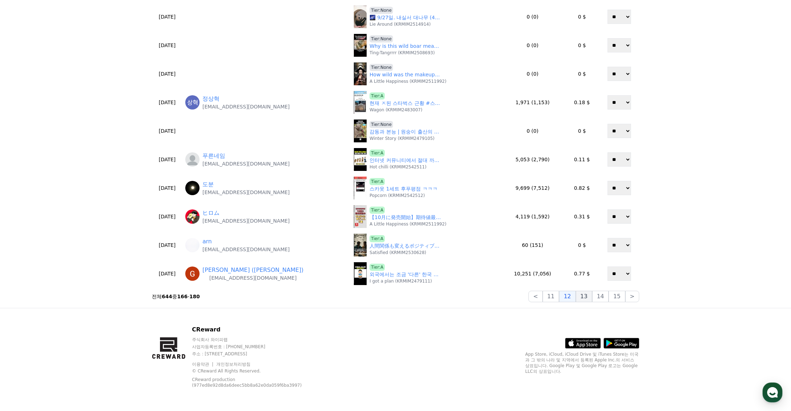
click at [589, 299] on button "13" at bounding box center [584, 295] width 16 height 11
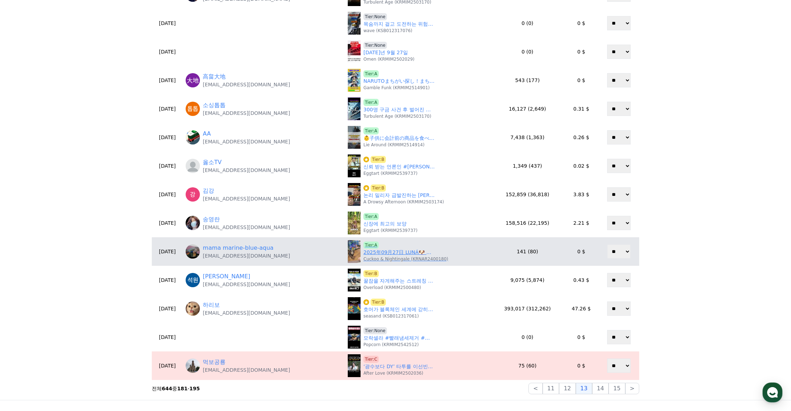
scroll to position [152, 0]
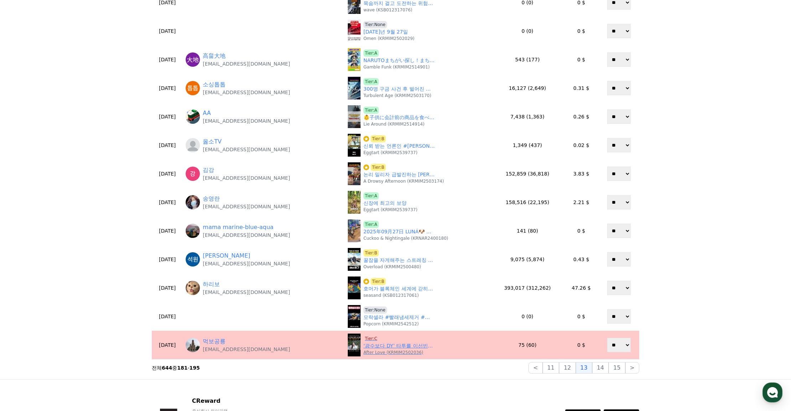
click at [364, 338] on span "Tier:C" at bounding box center [371, 338] width 15 height 7
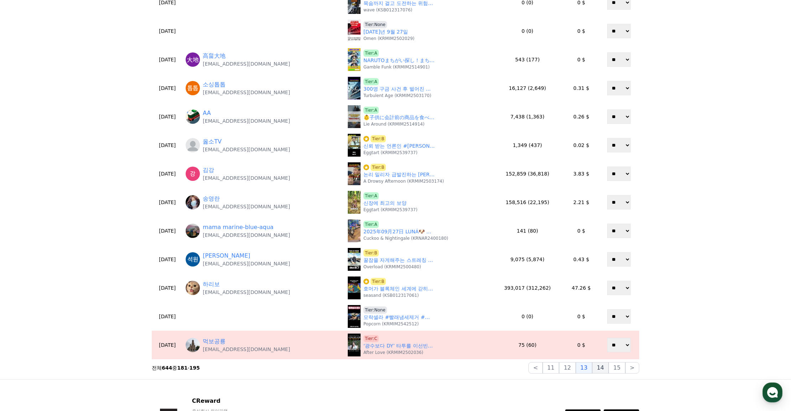
click at [604, 370] on button "14" at bounding box center [600, 367] width 16 height 11
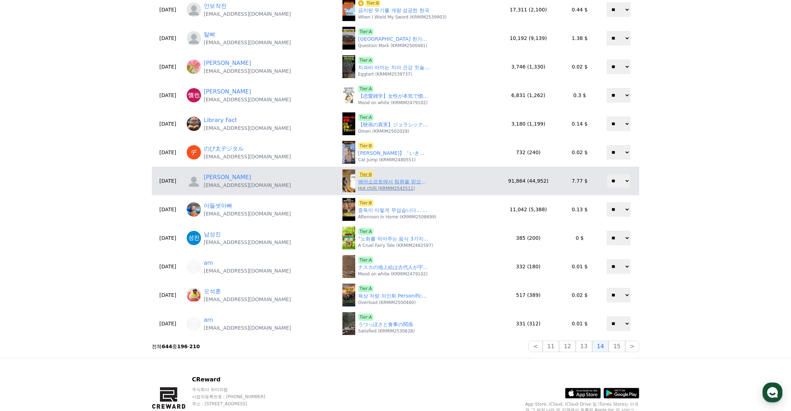
scroll to position [81, 0]
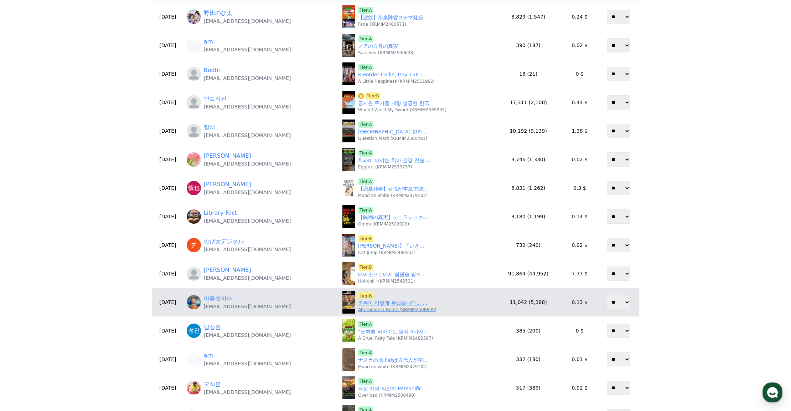
click at [372, 302] on link "중독이 이렇게 무섭습니다... 댕댕이의 코타츠 사랑❤️" at bounding box center [393, 302] width 71 height 7
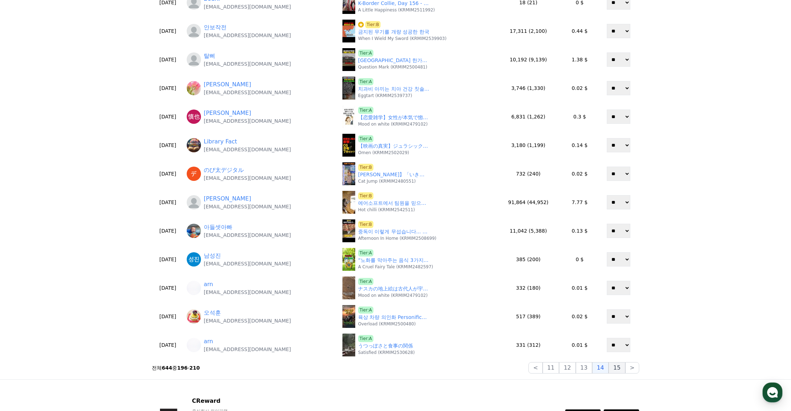
click at [620, 371] on button "15" at bounding box center [617, 367] width 16 height 11
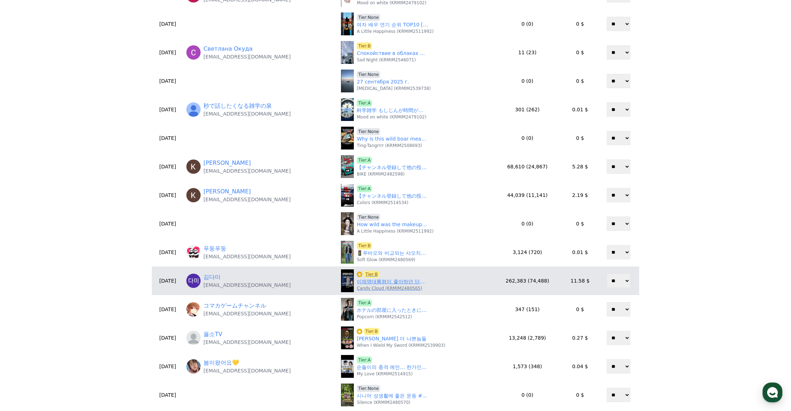
scroll to position [117, 0]
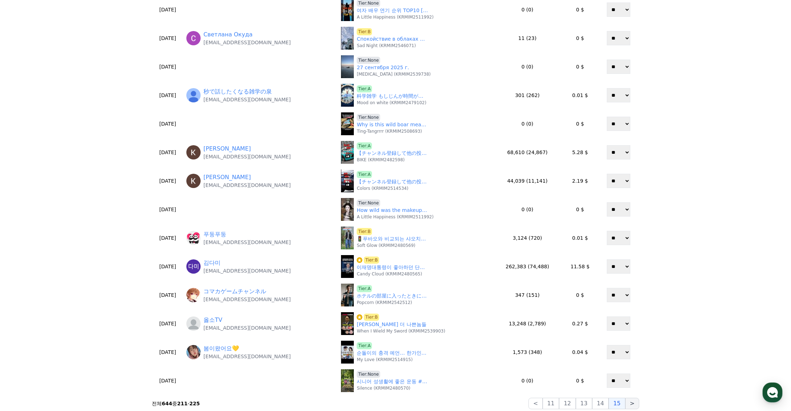
click at [635, 406] on button ">" at bounding box center [632, 402] width 14 height 11
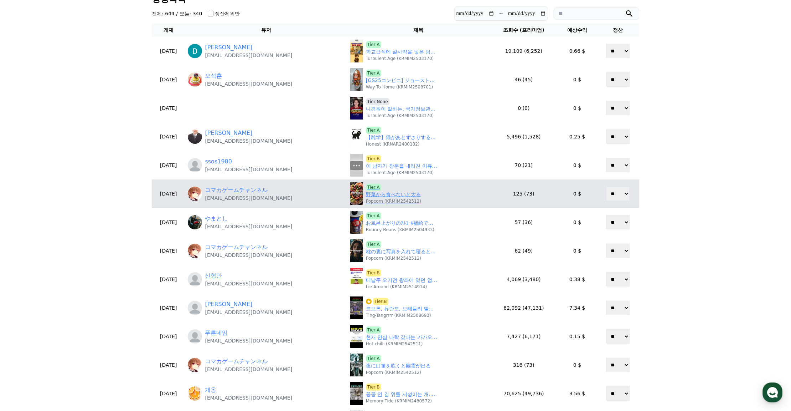
scroll to position [71, 0]
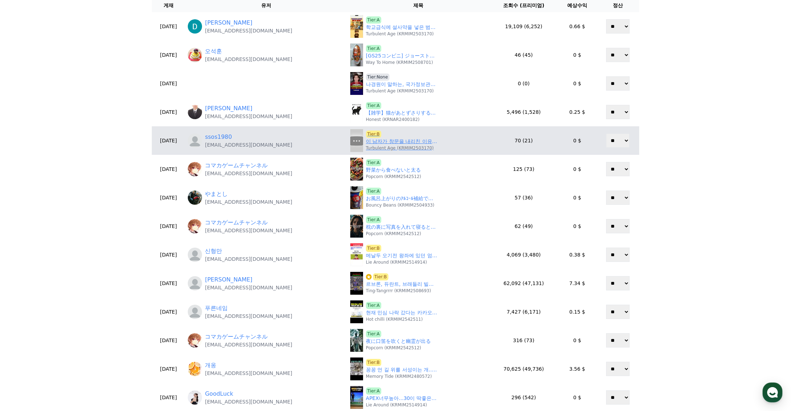
click at [371, 133] on span "Tier:B" at bounding box center [373, 133] width 15 height 7
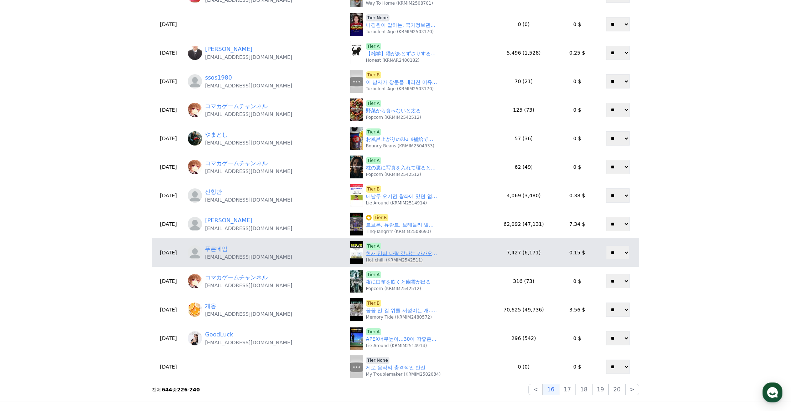
scroll to position [143, 0]
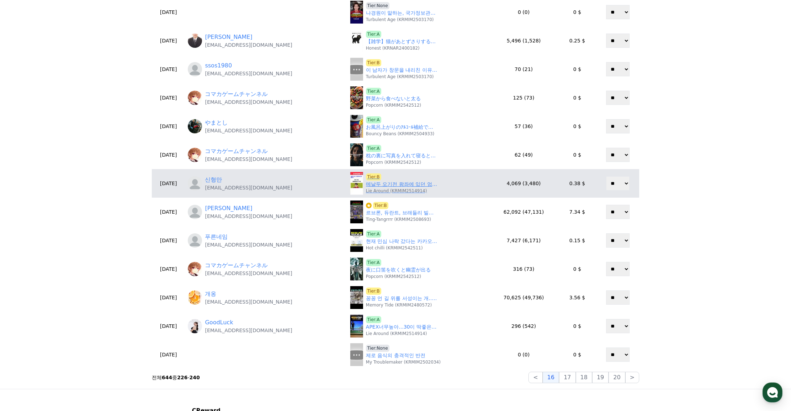
click at [371, 177] on span "Tier:B" at bounding box center [373, 176] width 15 height 7
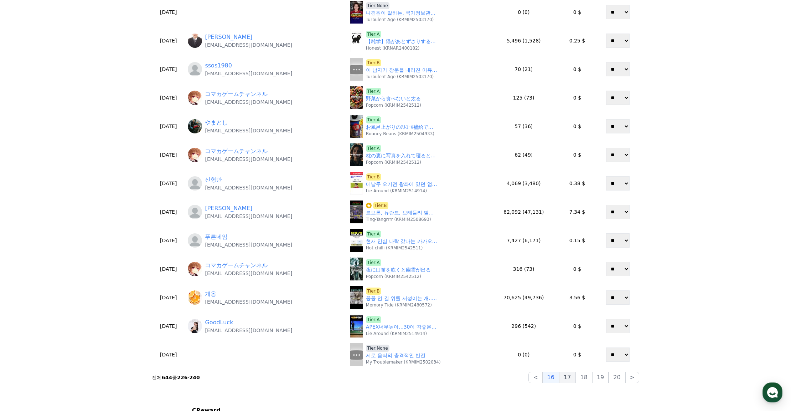
click at [569, 379] on button "17" at bounding box center [567, 376] width 16 height 11
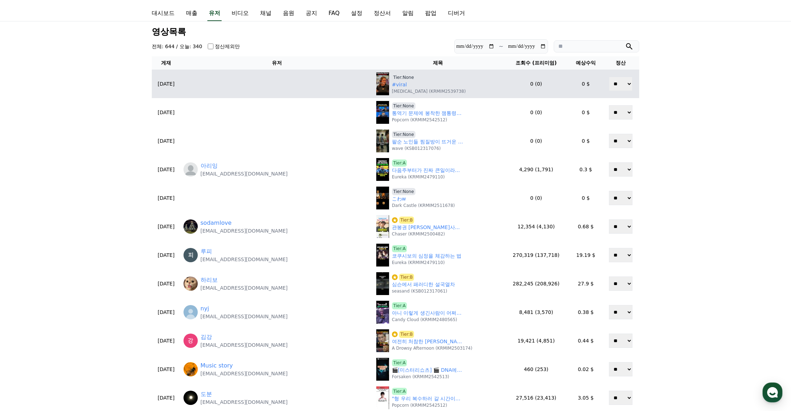
scroll to position [0, 0]
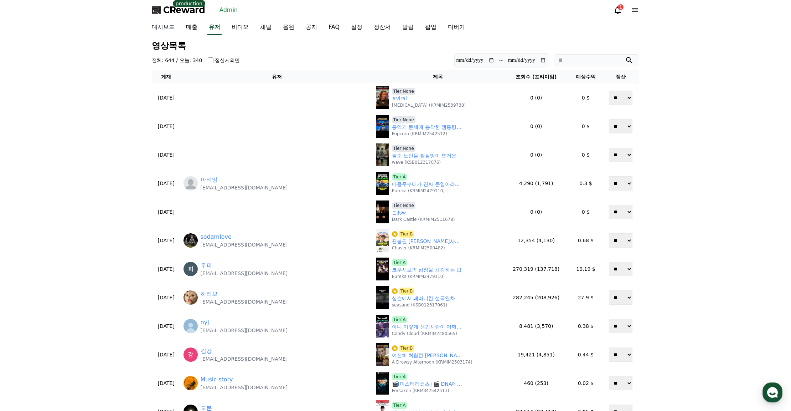
drag, startPoint x: 164, startPoint y: 28, endPoint x: 170, endPoint y: 26, distance: 5.8
click at [164, 28] on link "대시보드" at bounding box center [163, 27] width 34 height 15
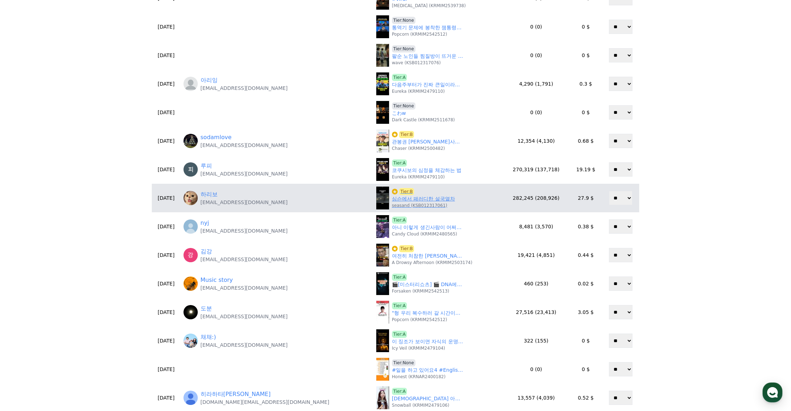
scroll to position [143, 0]
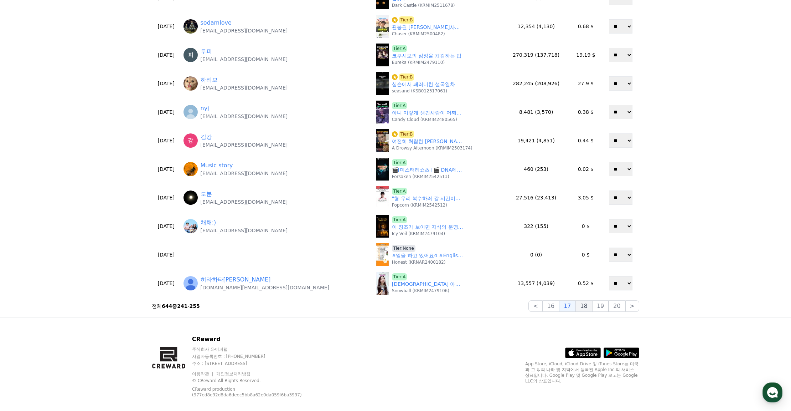
click at [585, 309] on button "18" at bounding box center [584, 305] width 16 height 11
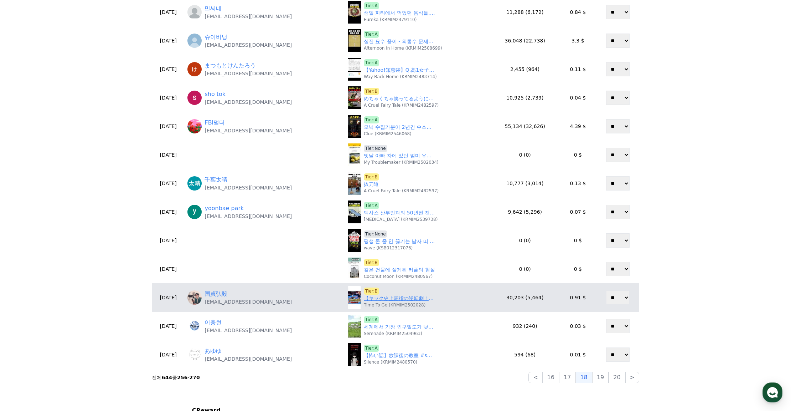
click at [369, 294] on div "Tier:B 【キック史上屈指の逆転劇！19歳が放った衝撃のKOパンチ】#格闘技#ボクシング#キックボクシング#shorts Time To Go (KRMI…" at bounding box center [399, 297] width 71 height 20
click at [369, 295] on link "【キック史上屈指の逆転劇！19歳が放った衝撃のKOパンチ】#格闘技#ボクシング#キックボクシング#shorts" at bounding box center [399, 297] width 71 height 7
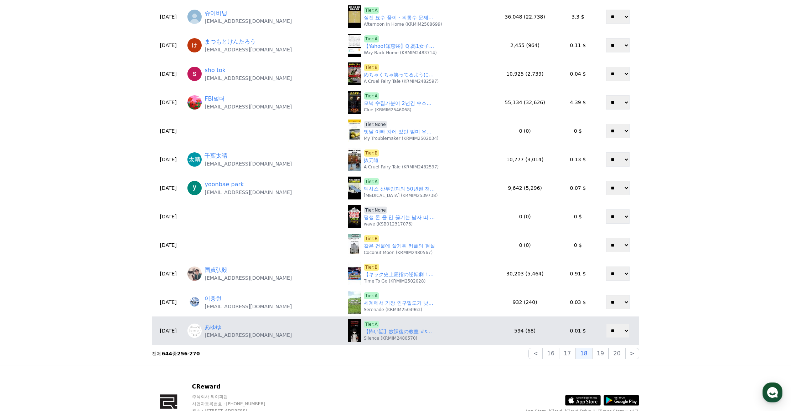
scroll to position [214, 0]
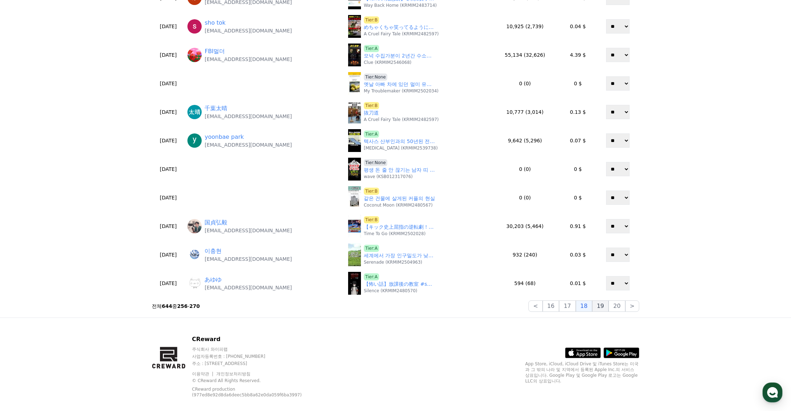
click at [601, 306] on button "19" at bounding box center [600, 305] width 16 height 11
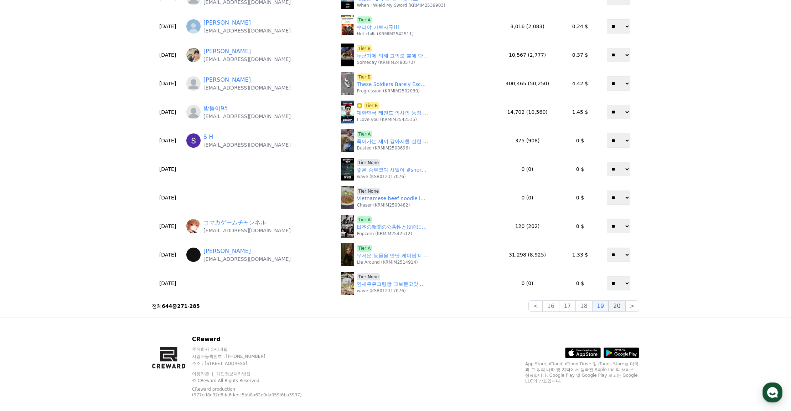
click at [614, 308] on button "20" at bounding box center [617, 305] width 16 height 11
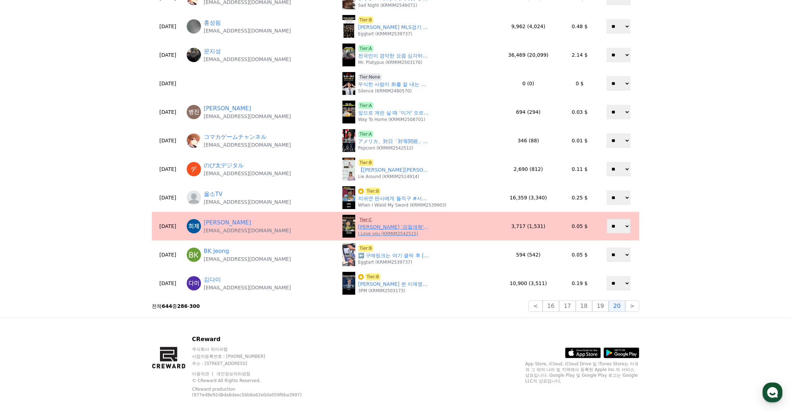
click at [364, 219] on span "Tier:C" at bounding box center [365, 219] width 15 height 7
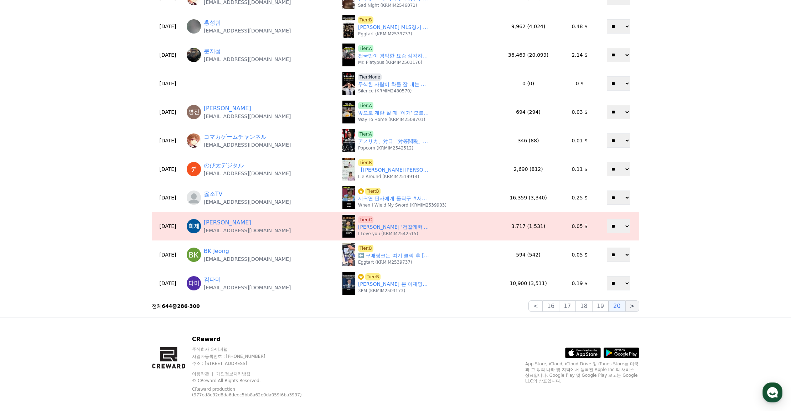
click at [632, 306] on button ">" at bounding box center [632, 305] width 14 height 11
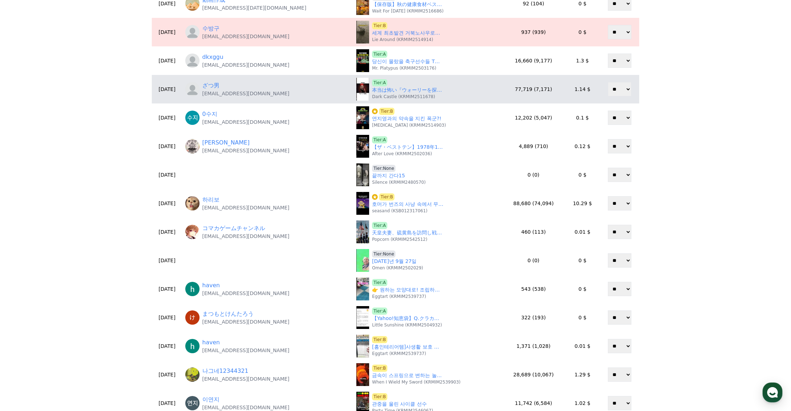
scroll to position [71, 0]
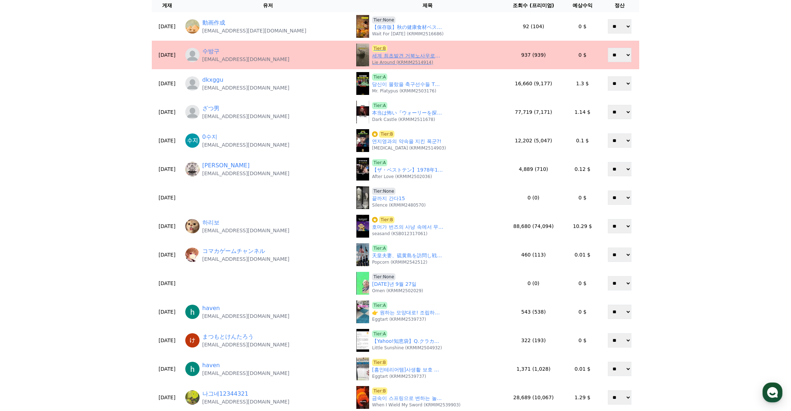
click at [374, 47] on span "Tier:B" at bounding box center [379, 48] width 15 height 7
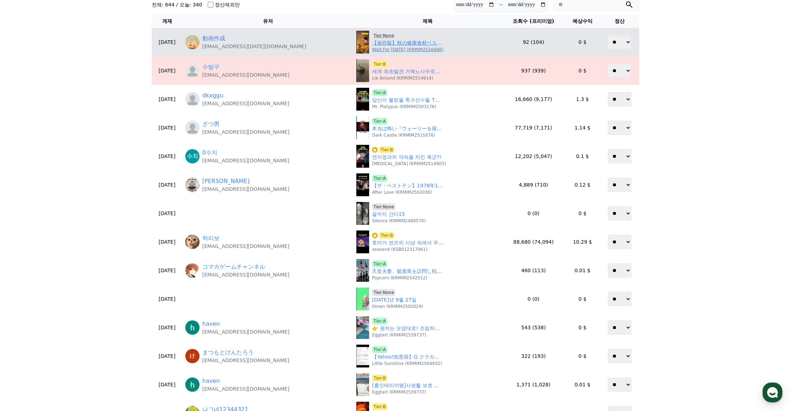
scroll to position [0, 0]
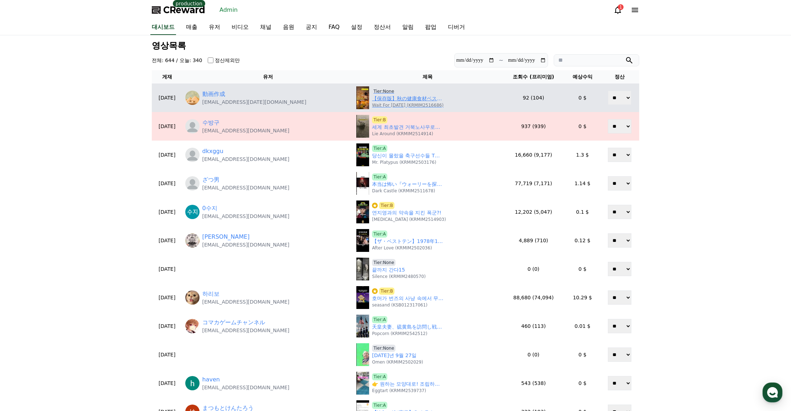
click at [395, 99] on link "【保存版】秋の健康食材ベスト5🍠🍊🐟 #秋の食べ物#健康食材#食欲の秋 #栄養満点#ヘルシーライフ" at bounding box center [407, 98] width 71 height 7
click at [378, 88] on span "Tier:None" at bounding box center [384, 91] width 24 height 7
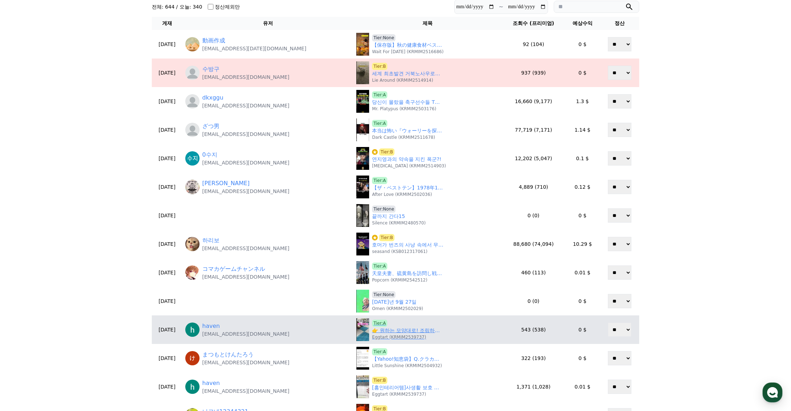
scroll to position [214, 0]
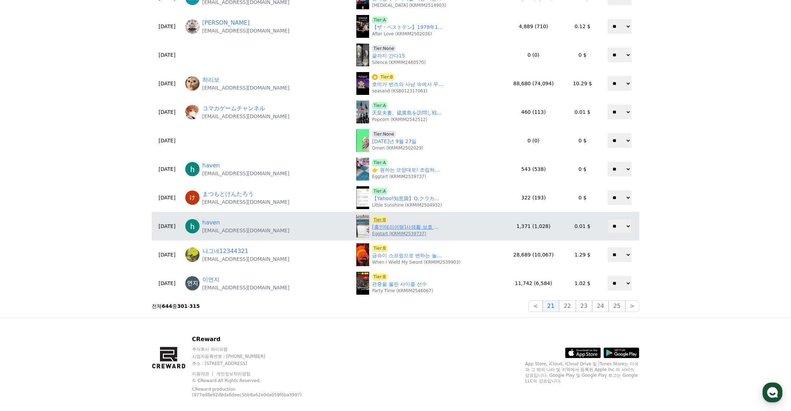
click at [384, 230] on link "[홈인테리어템]사생활 보호 끝판왕! 창문 유리 시트지 ✨#사생활보호시트지#홈인테리어템🍀이 영상은 쿠팡 파트너스 활동의 일환으로, 이에 따른 일…" at bounding box center [407, 226] width 71 height 7
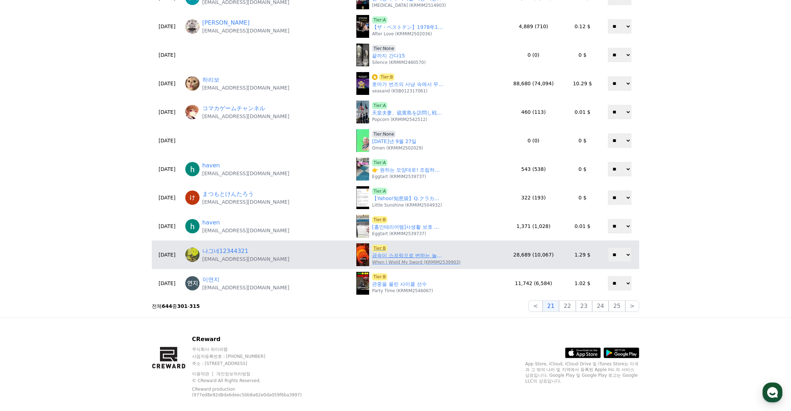
click at [396, 253] on link "금속이 스프링으로 변하는 놀라운 과정" at bounding box center [407, 255] width 71 height 7
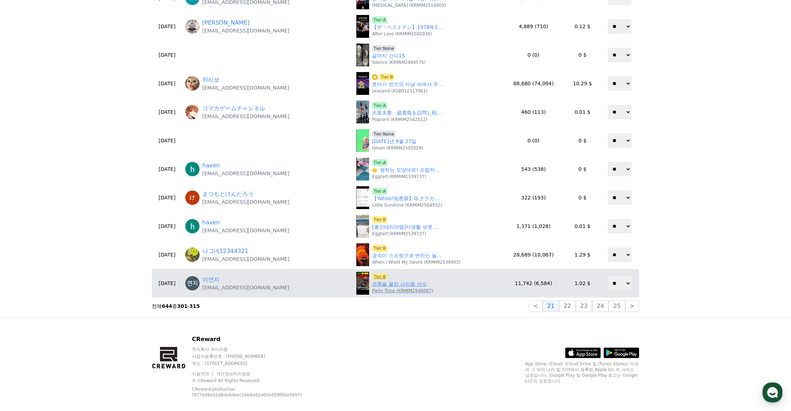
click at [381, 284] on link "관중을 울린 사이클 선수" at bounding box center [399, 283] width 55 height 7
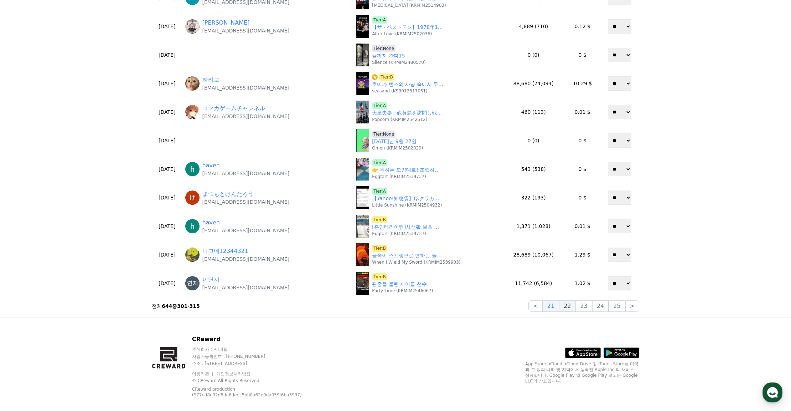
click at [570, 305] on button "22" at bounding box center [567, 305] width 16 height 11
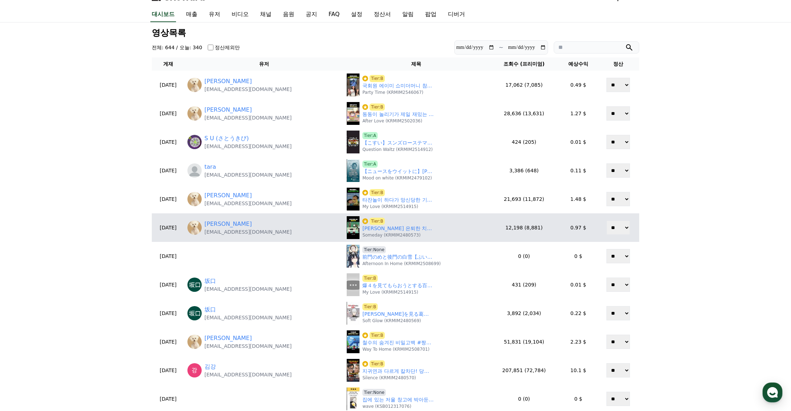
scroll to position [36, 0]
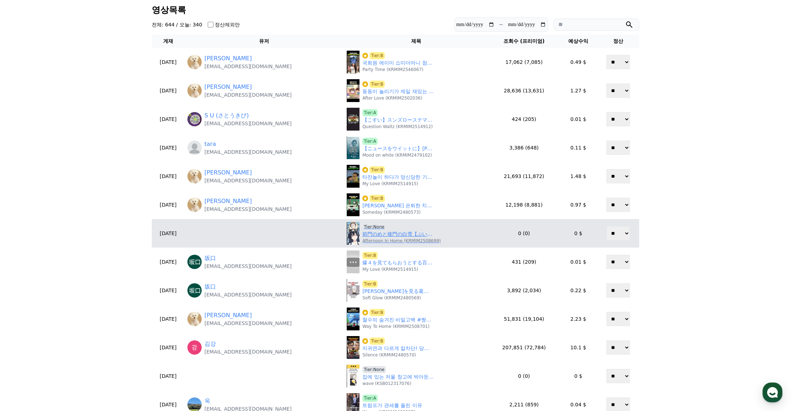
click at [365, 235] on link "前門のめと後門の白雪【ぶいすぽ切り抜き】#shorts" at bounding box center [397, 233] width 71 height 7
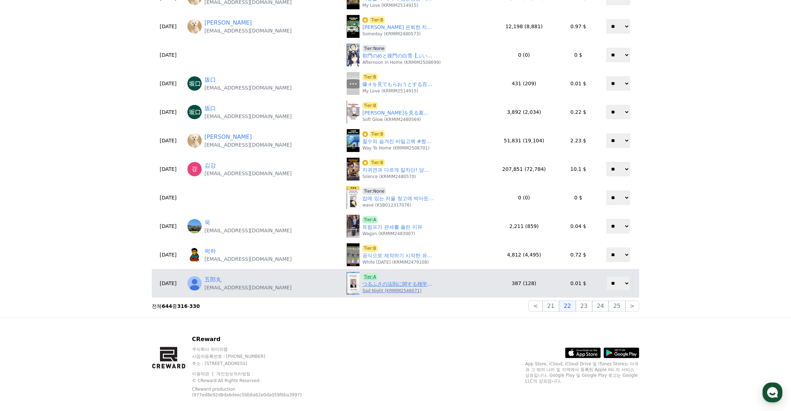
scroll to position [223, 0]
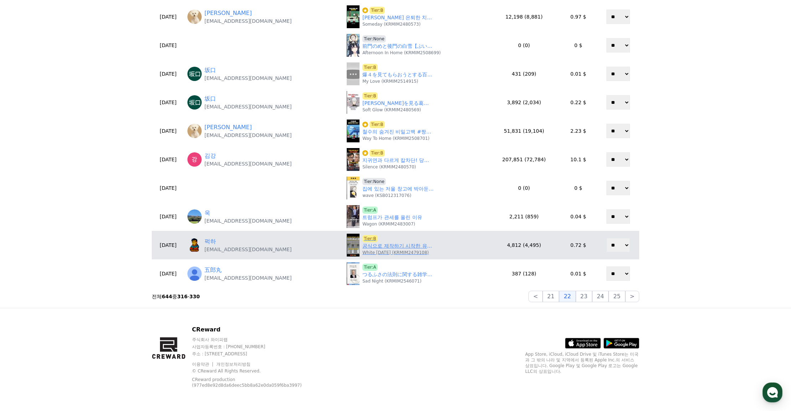
click at [385, 248] on link "공식으로 제작하기 시작한 유저 디자인의 무기&장식품!!" at bounding box center [397, 245] width 71 height 7
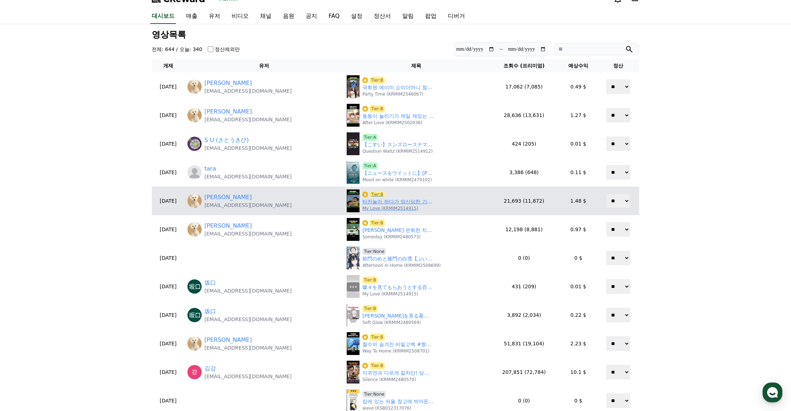
scroll to position [0, 0]
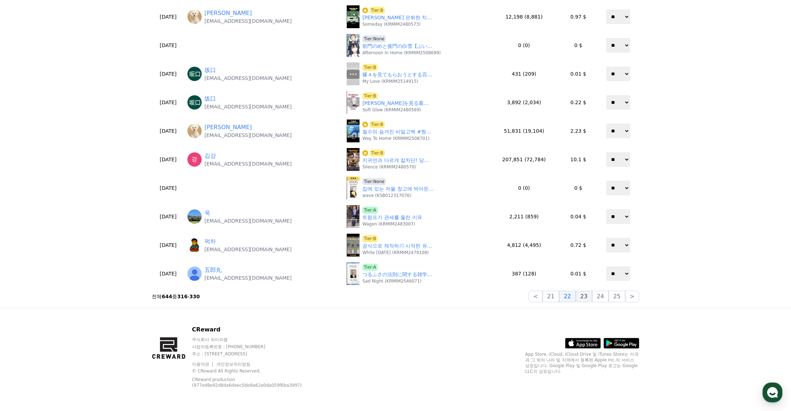
click at [592, 297] on button "23" at bounding box center [584, 295] width 16 height 11
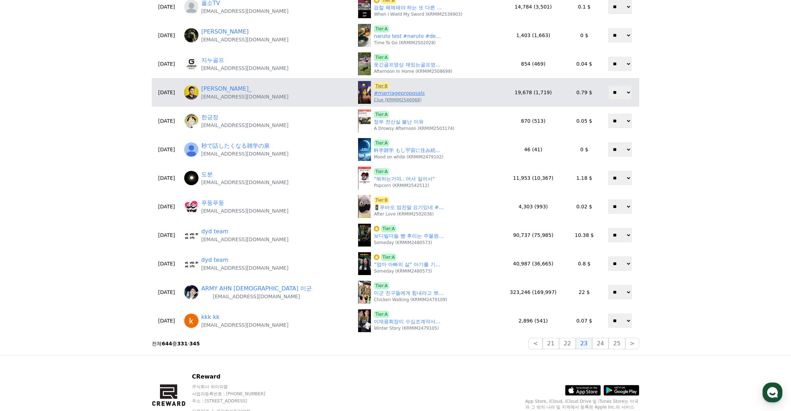
scroll to position [45, 0]
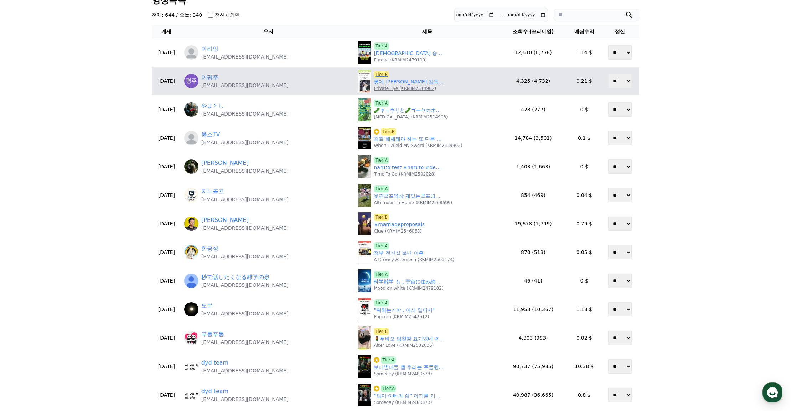
click at [374, 82] on link "롯데 김태형 감독이 안바뀌는 이유" at bounding box center [409, 81] width 71 height 7
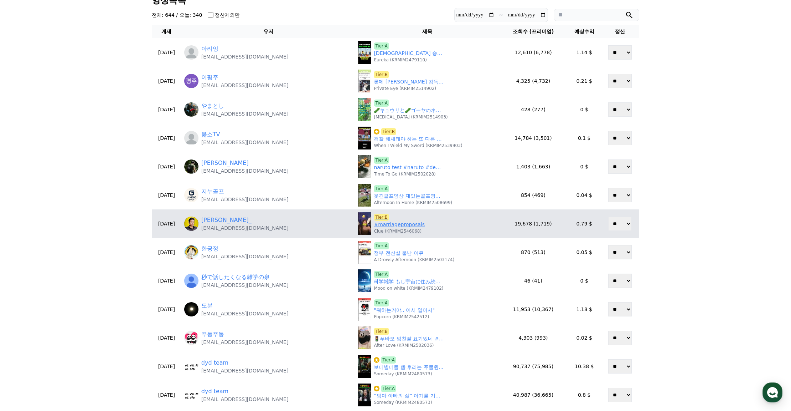
click at [374, 224] on link "#marriageproposals" at bounding box center [399, 224] width 51 height 7
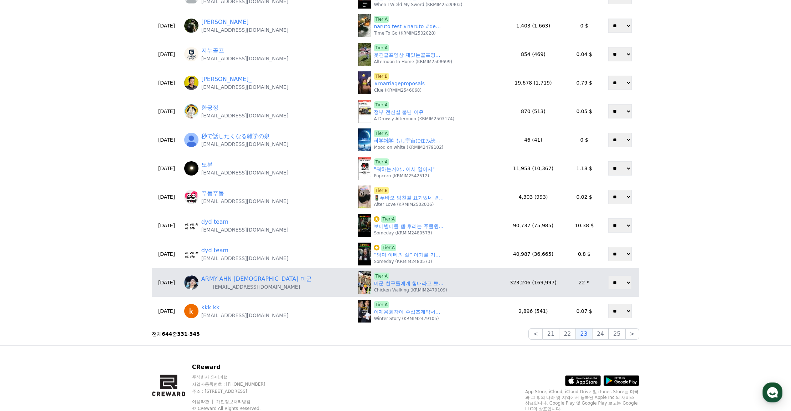
scroll to position [188, 0]
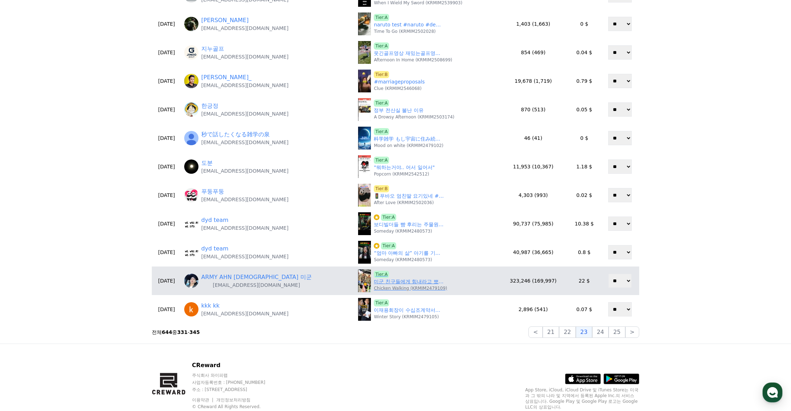
click at [382, 283] on link "미군 친구들에게 힘내라고 뽀로로 음료수를 줬다" at bounding box center [409, 281] width 71 height 7
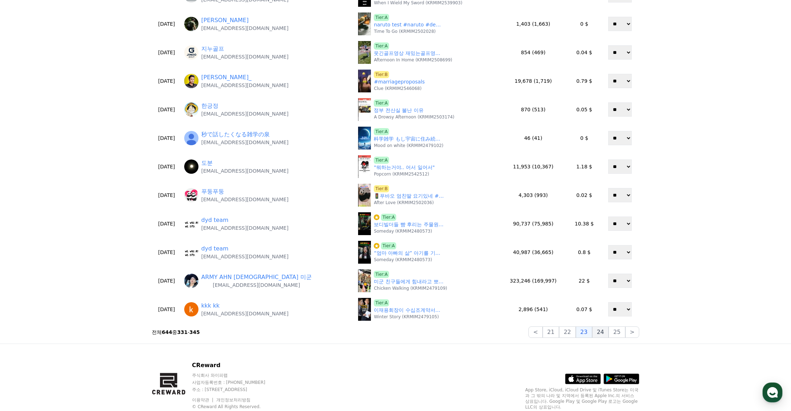
click at [602, 330] on button "24" at bounding box center [600, 331] width 16 height 11
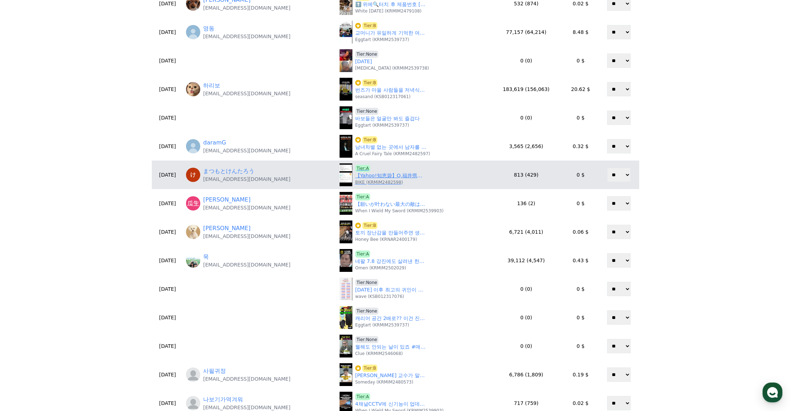
scroll to position [152, 0]
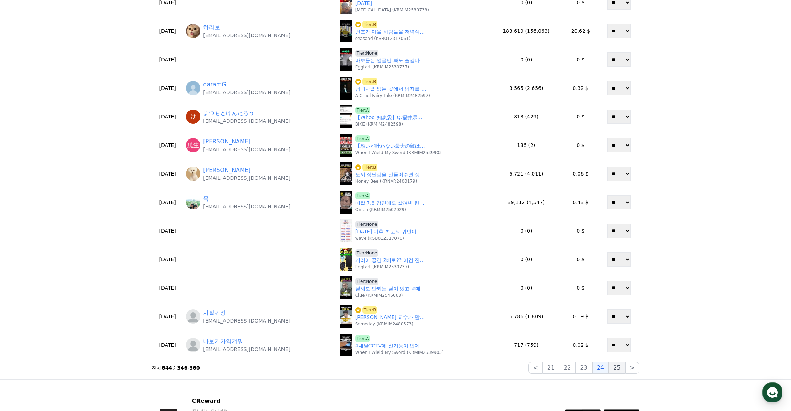
click at [622, 369] on button "25" at bounding box center [617, 367] width 16 height 11
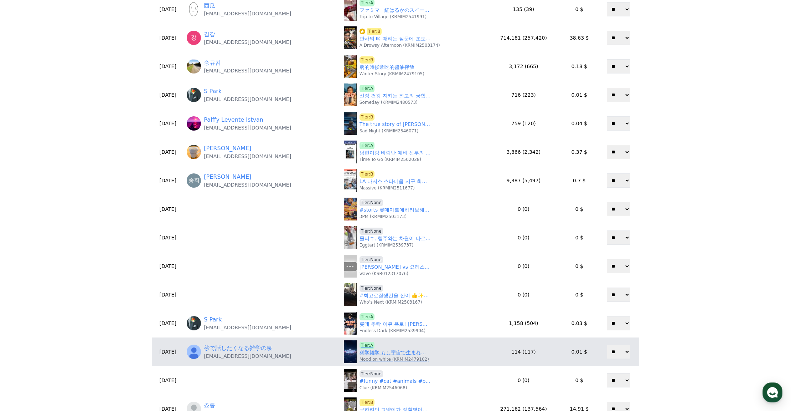
scroll to position [178, 0]
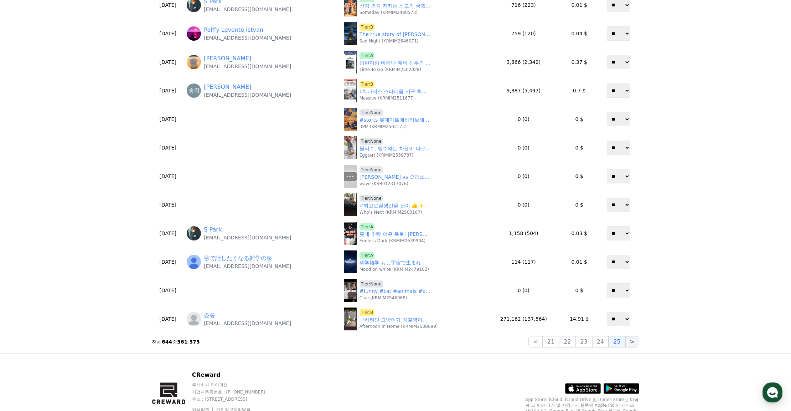
click at [638, 344] on button ">" at bounding box center [632, 341] width 14 height 11
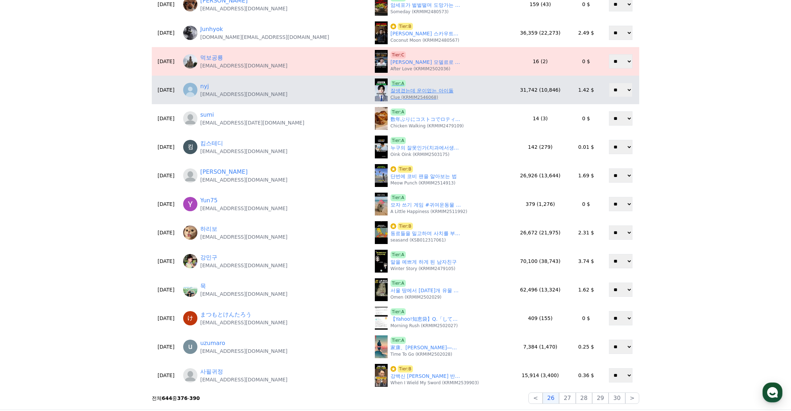
scroll to position [0, 0]
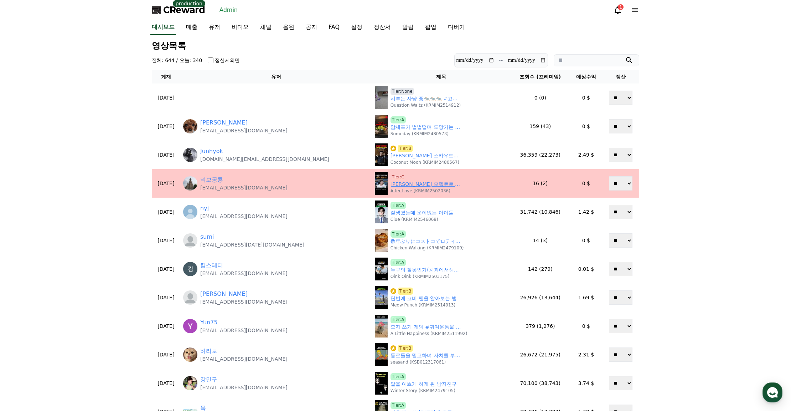
click at [391, 176] on span "Tier:C" at bounding box center [398, 176] width 15 height 7
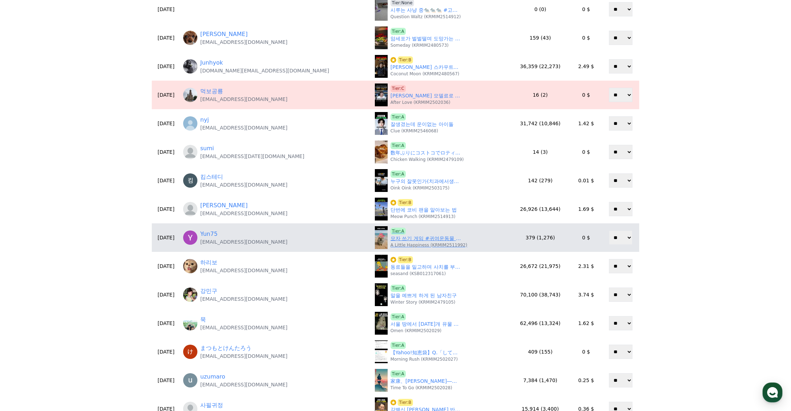
scroll to position [143, 0]
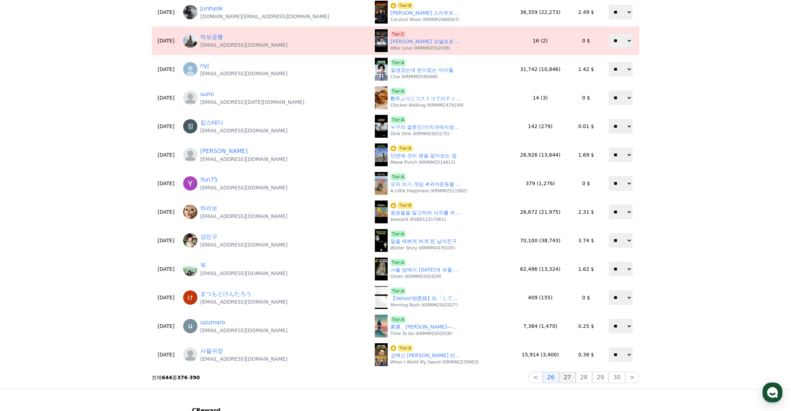
click at [571, 376] on button "27" at bounding box center [567, 376] width 16 height 11
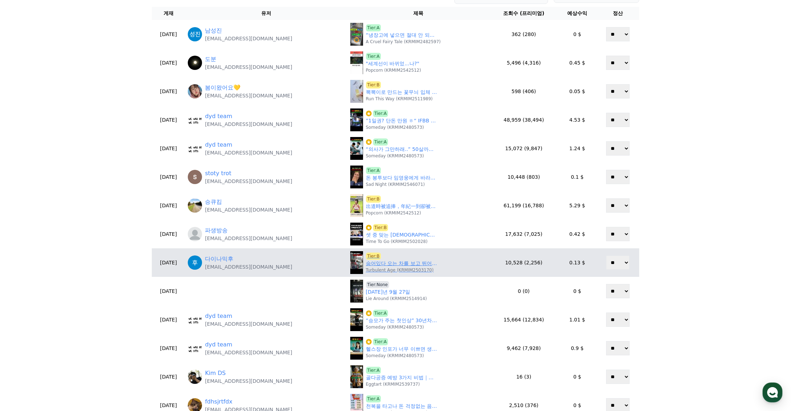
scroll to position [71, 0]
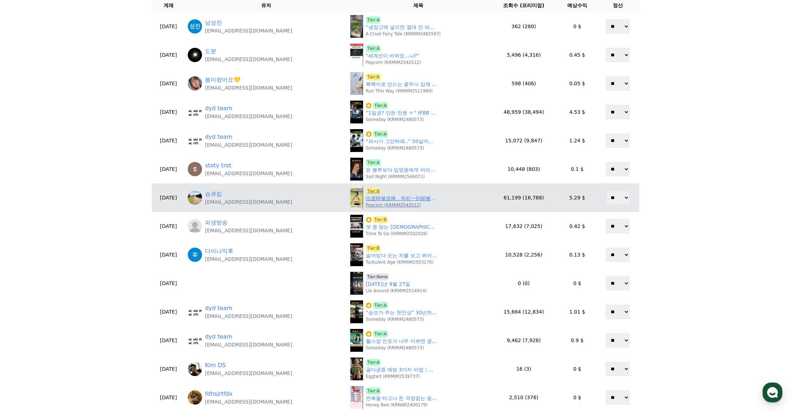
click at [389, 199] on link "出道時被追捧，年紀一到卻被逼退？韓國震驚的啦啦隊粉絲文化 #安芝儇 #韓國啦啦隊 #台鋼雄鷹啦啦隊" at bounding box center [401, 198] width 71 height 7
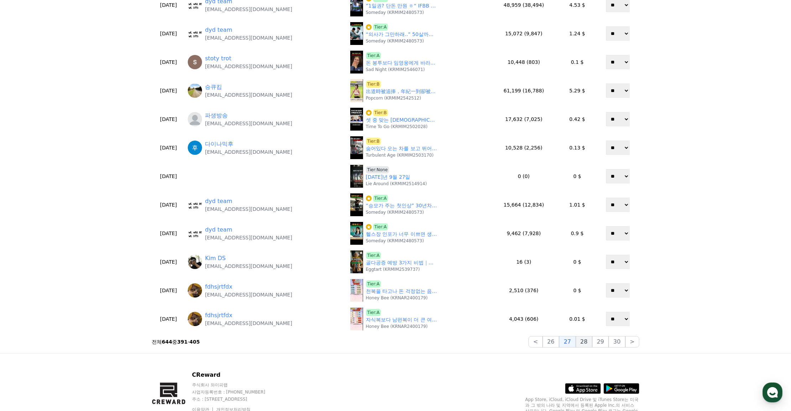
click at [586, 338] on button "28" at bounding box center [584, 341] width 16 height 11
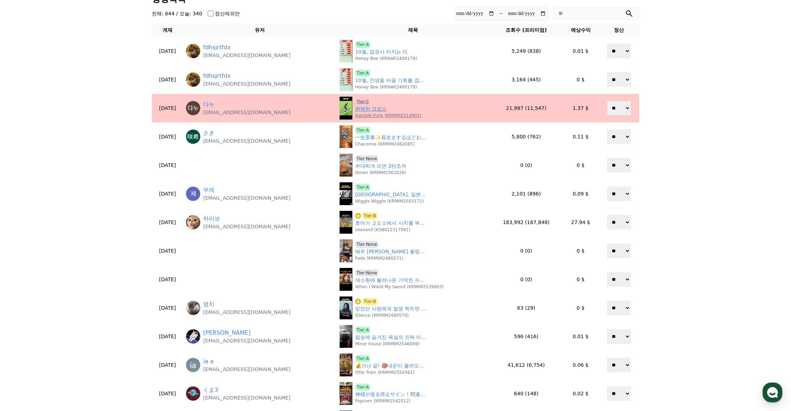
scroll to position [0, 0]
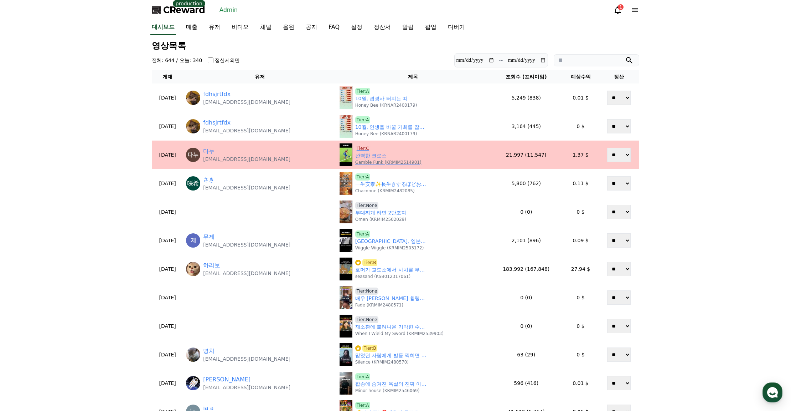
click at [357, 149] on span "Tier:C" at bounding box center [362, 148] width 15 height 7
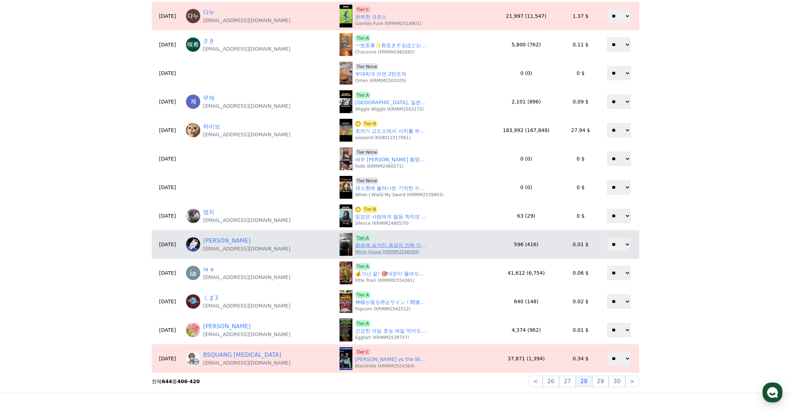
scroll to position [143, 0]
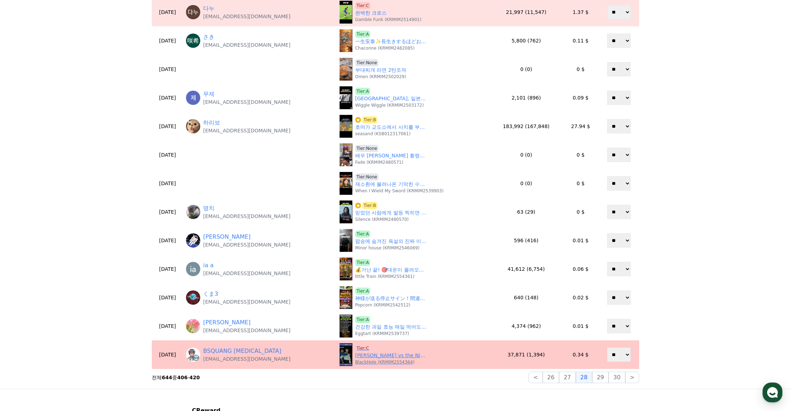
click at [356, 346] on span "Tier:C" at bounding box center [362, 347] width 15 height 7
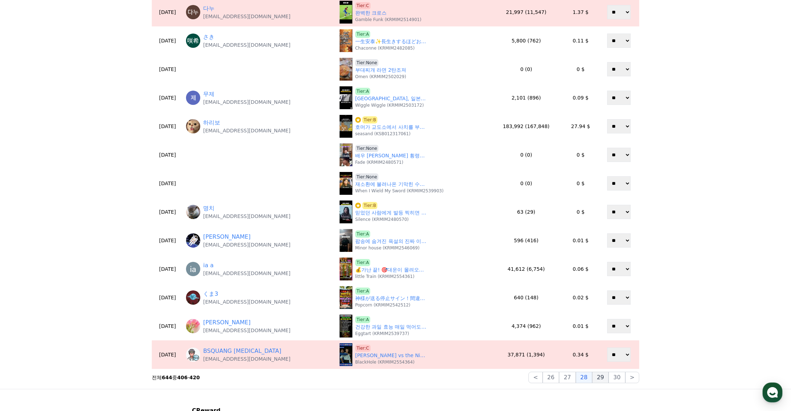
click at [603, 380] on button "29" at bounding box center [600, 376] width 16 height 11
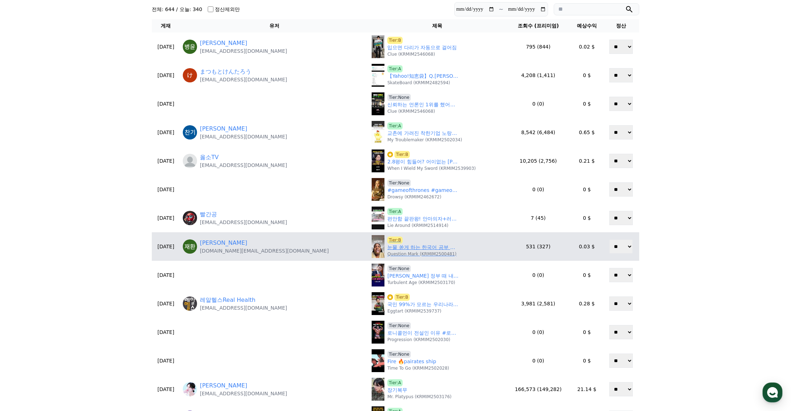
scroll to position [71, 0]
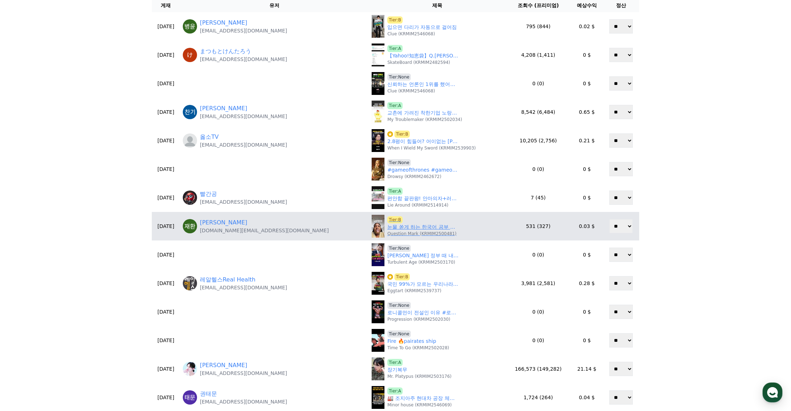
click at [387, 227] on link "눈물 쏟게 하는 한국어 공부 앱 #한국어공부앱#의지박탈용어플#외국어공부#언어공부#쇼츠" at bounding box center [422, 226] width 71 height 7
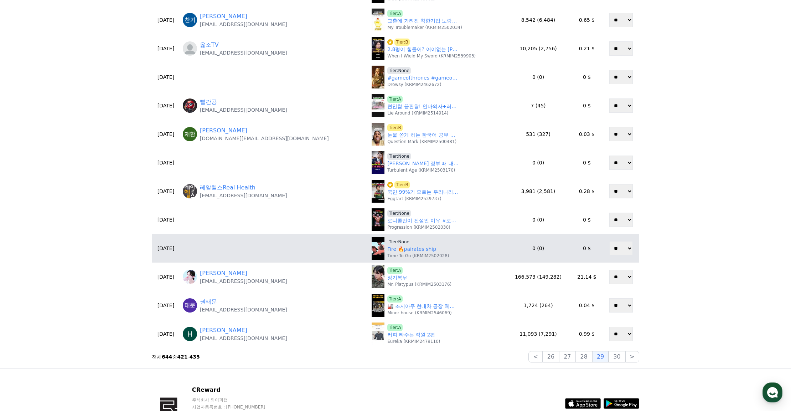
scroll to position [178, 0]
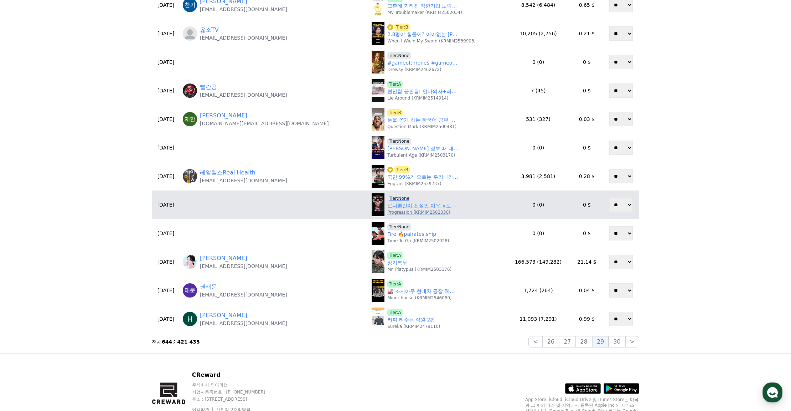
click at [387, 211] on p "Progression (KRMIM2502030)" at bounding box center [418, 212] width 63 height 6
click at [387, 206] on link "로니콜먼이 전설인 이유 #로니콜먼 #보디빌딩 #레전드" at bounding box center [422, 205] width 71 height 7
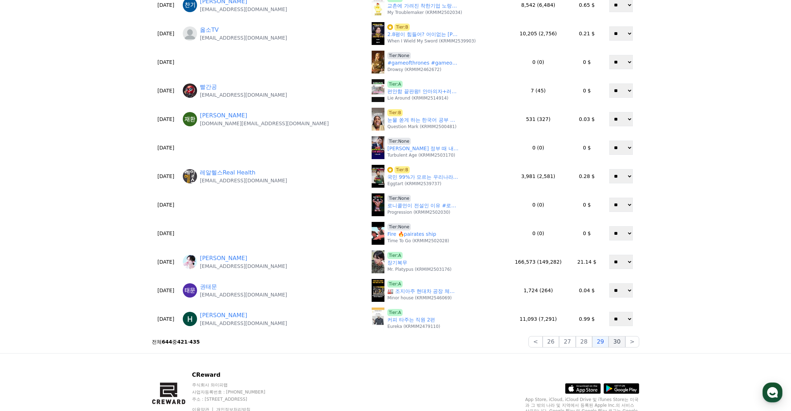
click at [616, 342] on button "30" at bounding box center [617, 341] width 16 height 11
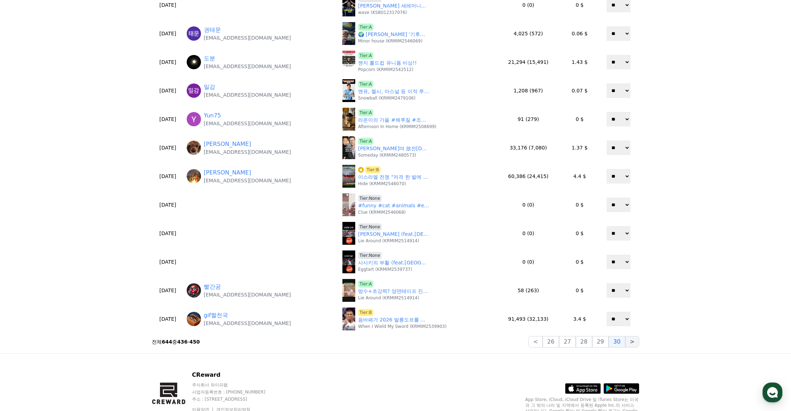
click at [632, 344] on button ">" at bounding box center [632, 341] width 14 height 11
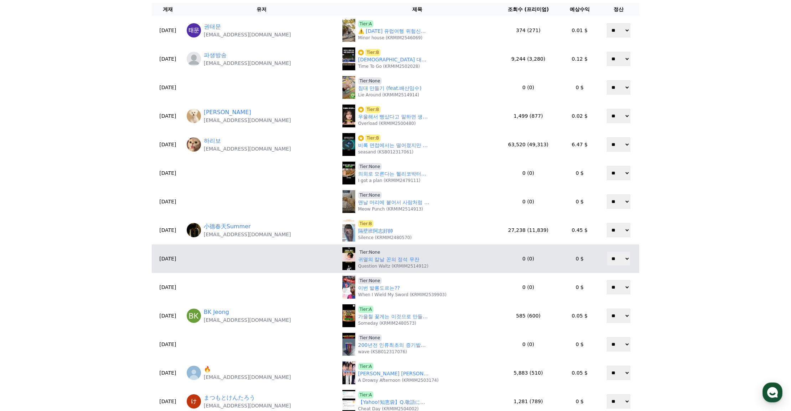
scroll to position [71, 0]
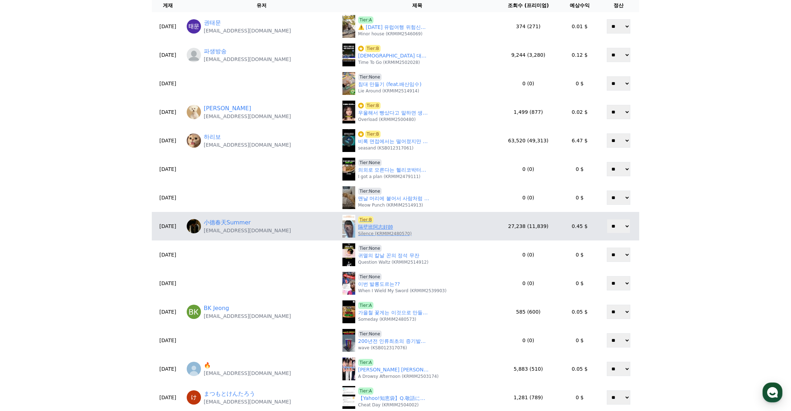
click at [376, 229] on link "隔壁班阿志好帥" at bounding box center [375, 226] width 35 height 7
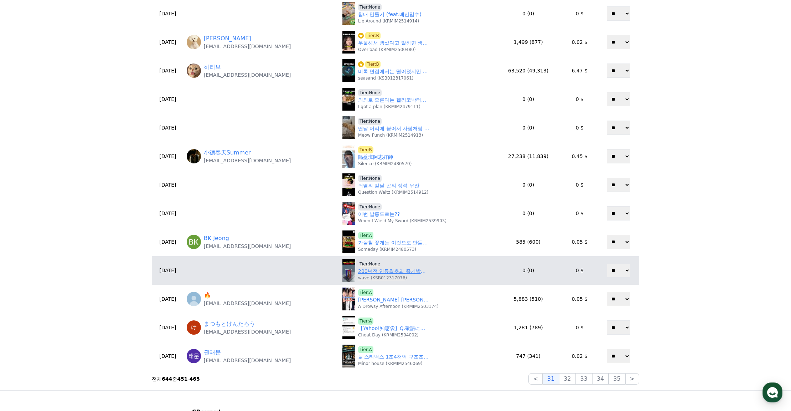
scroll to position [143, 0]
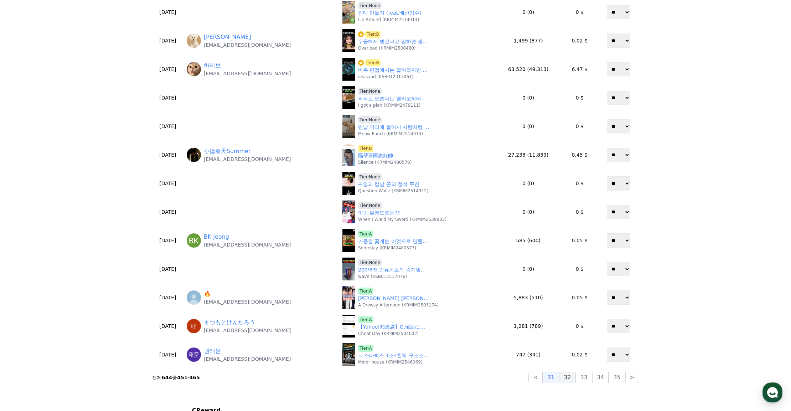
click at [569, 378] on button "32" at bounding box center [567, 376] width 16 height 11
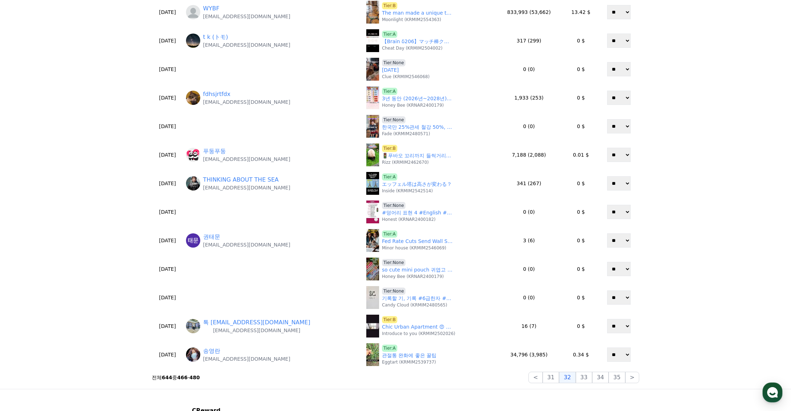
click at [99, 264] on div "**********" at bounding box center [395, 141] width 791 height 496
click at [589, 378] on button "33" at bounding box center [584, 376] width 16 height 11
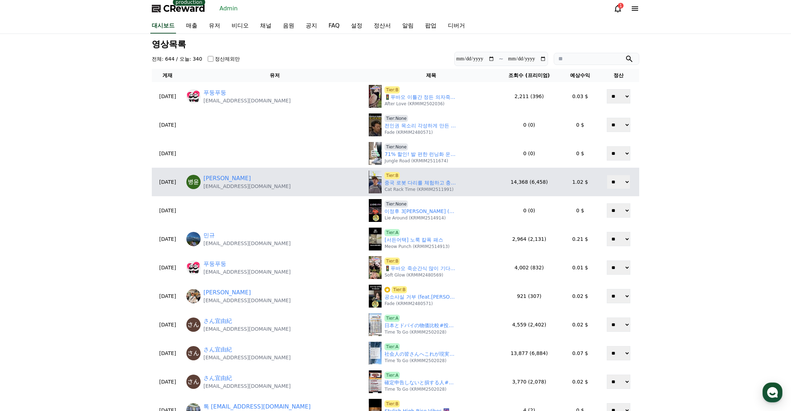
scroll to position [0, 0]
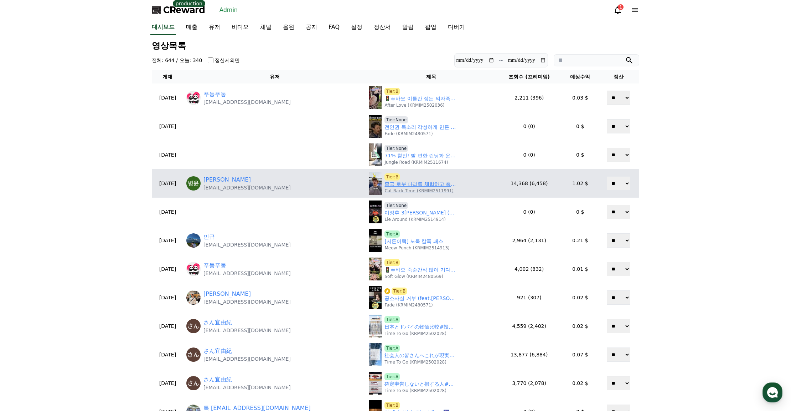
click at [387, 185] on link "중국 로봇 다리를 체험하고 충격받은 이유" at bounding box center [420, 183] width 71 height 7
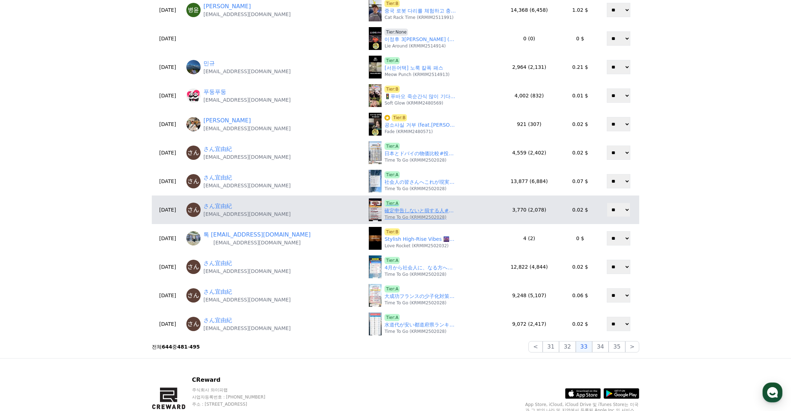
scroll to position [178, 0]
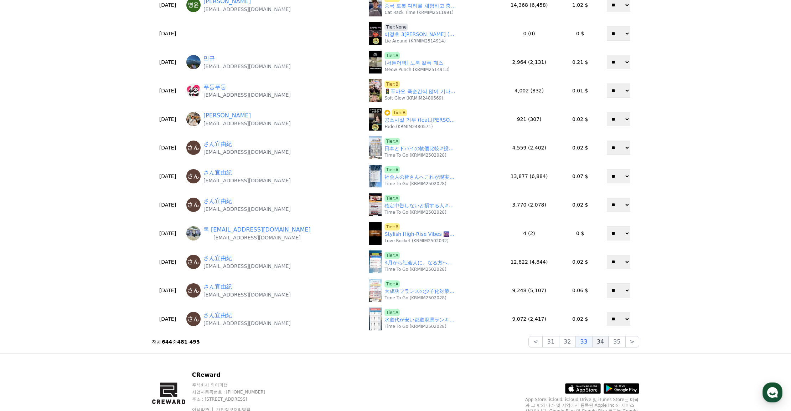
click at [603, 344] on button "34" at bounding box center [600, 341] width 16 height 11
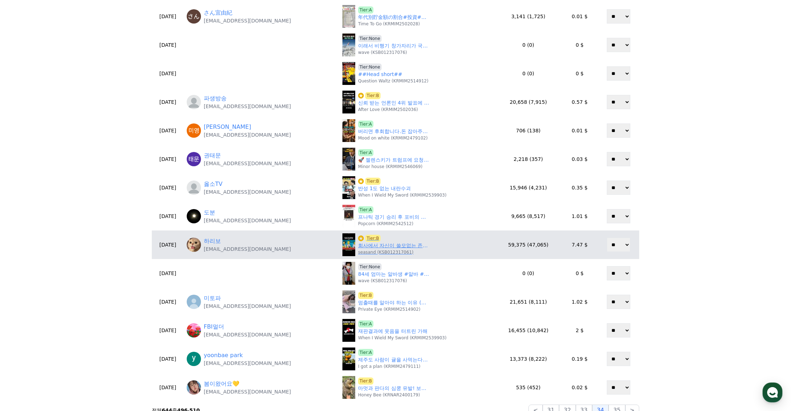
scroll to position [143, 0]
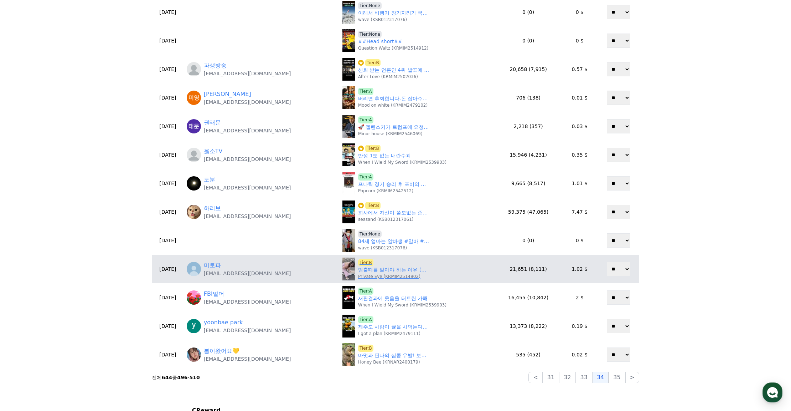
click at [370, 269] on link "멈출때를 알아야 하는 이유 (웃긴영상)" at bounding box center [393, 269] width 71 height 7
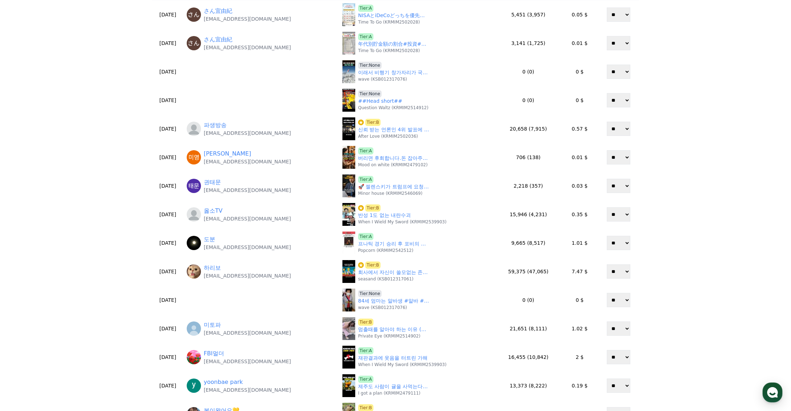
scroll to position [0, 0]
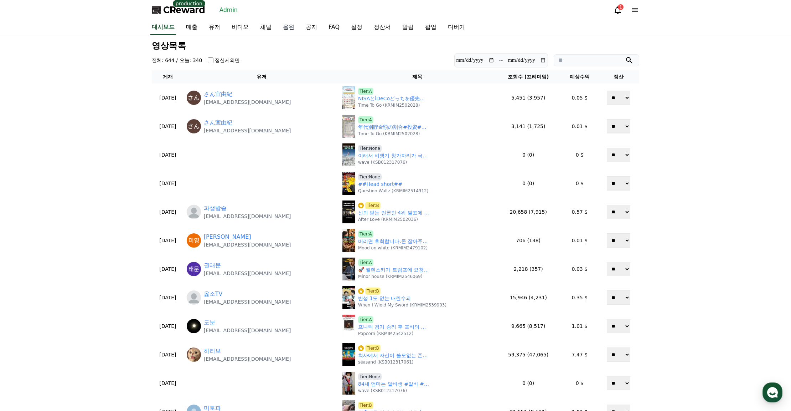
click at [288, 28] on link "음원" at bounding box center [288, 27] width 23 height 15
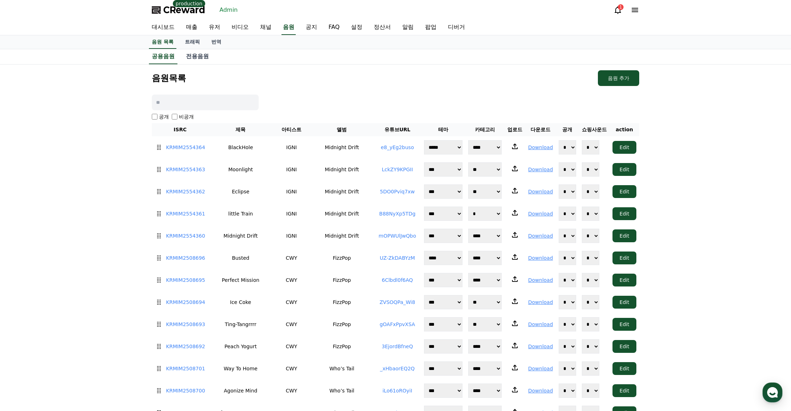
click at [196, 9] on span "CReward" at bounding box center [184, 9] width 42 height 11
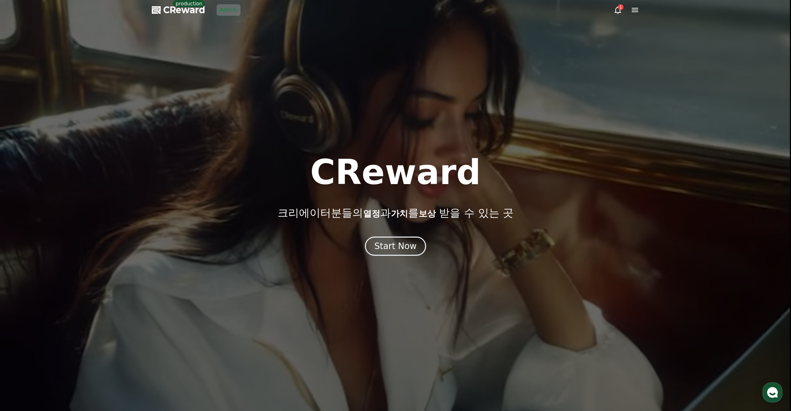
click at [404, 233] on div "CReward 크리에이터분들의 열정 과 가치 를 보상 받을 수 있는 곳 Start Now" at bounding box center [395, 205] width 791 height 101
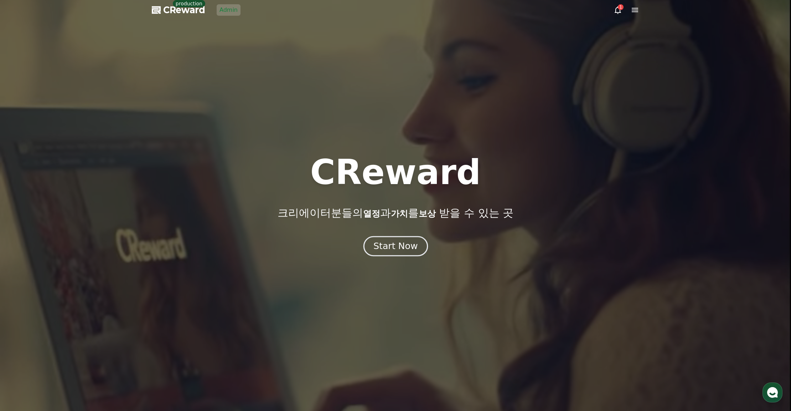
click at [408, 246] on div "Start Now" at bounding box center [396, 246] width 44 height 12
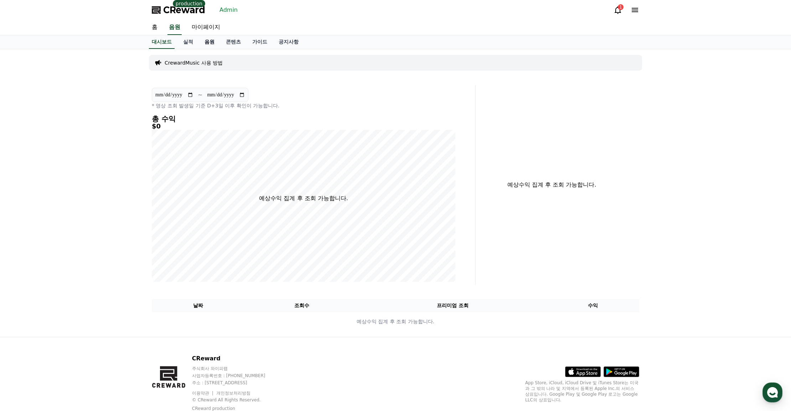
click at [217, 41] on link "음원" at bounding box center [209, 42] width 21 height 14
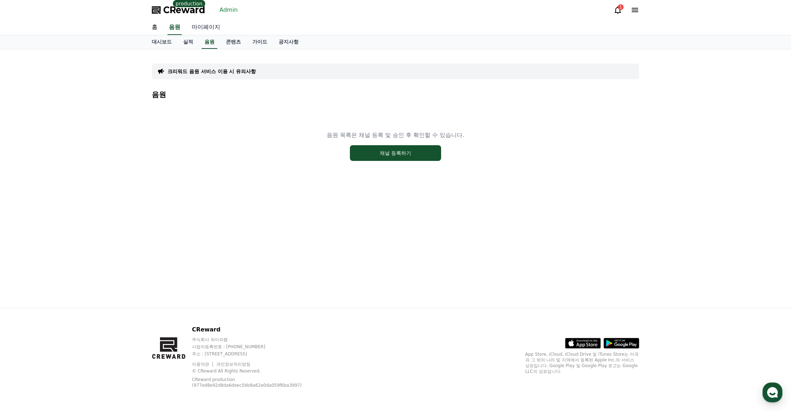
click at [207, 25] on link "마이페이지" at bounding box center [206, 27] width 40 height 15
select select "**********"
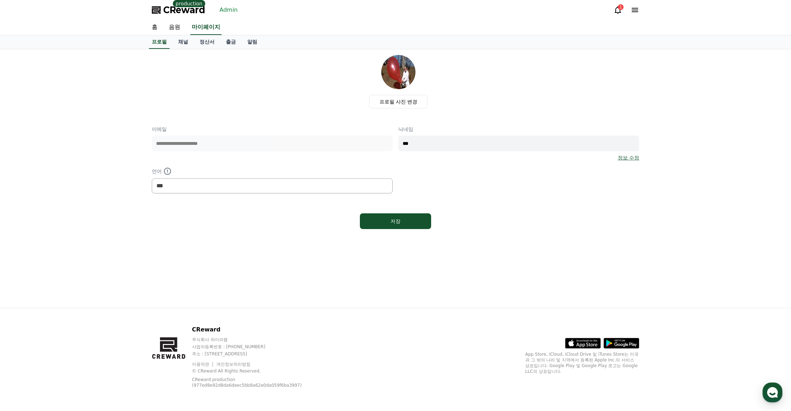
click at [228, 10] on link "Admin" at bounding box center [229, 9] width 24 height 11
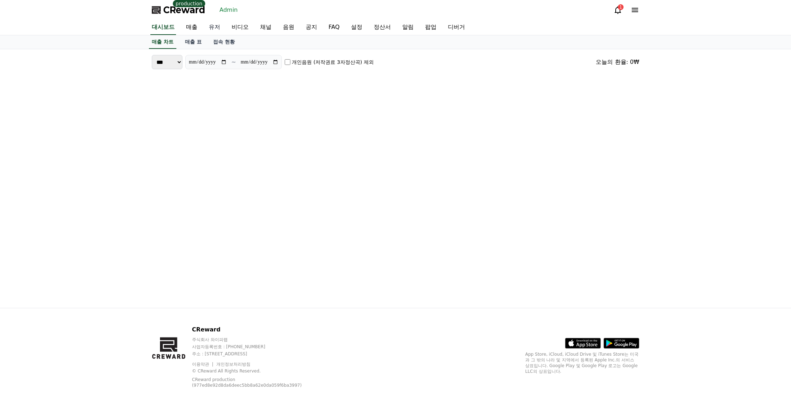
click at [223, 26] on link "유저" at bounding box center [214, 27] width 23 height 15
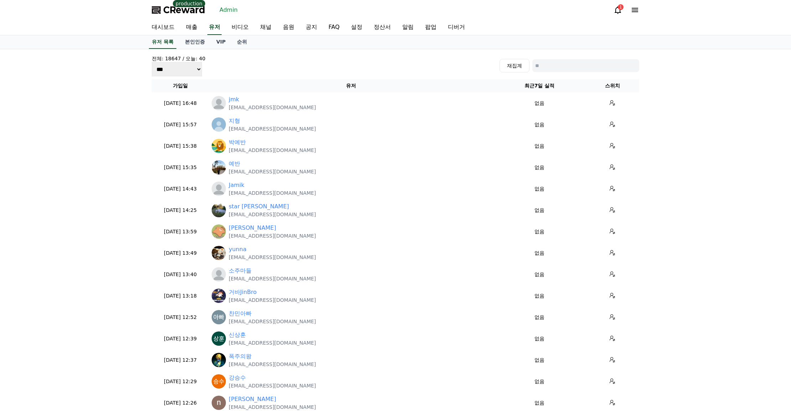
click at [602, 67] on input at bounding box center [585, 65] width 107 height 13
type input "***"
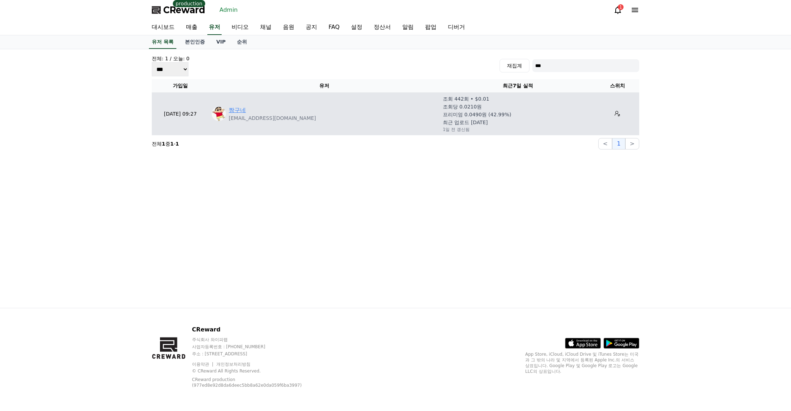
click at [245, 111] on link "짱구네" at bounding box center [237, 110] width 17 height 9
click at [615, 115] on icon at bounding box center [617, 113] width 5 height 5
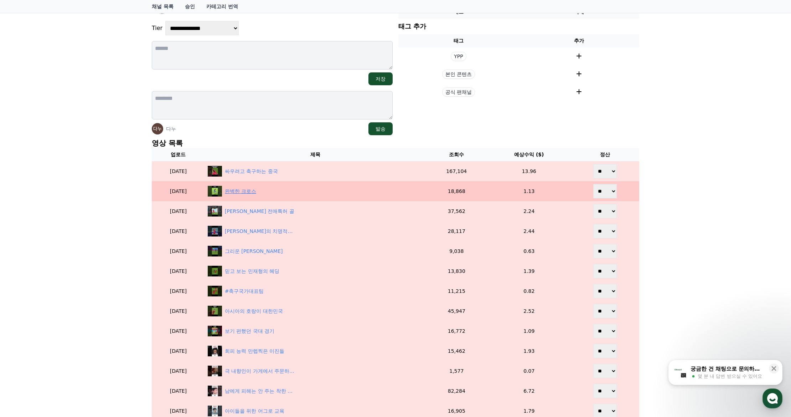
scroll to position [71, 0]
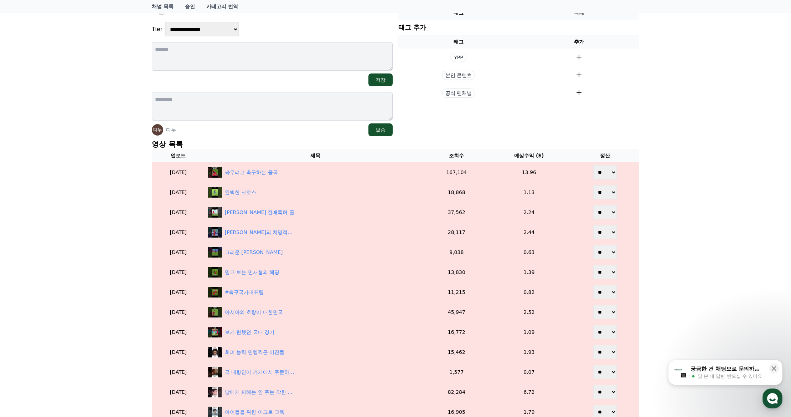
click at [271, 142] on p "영상 목록" at bounding box center [396, 144] width 488 height 10
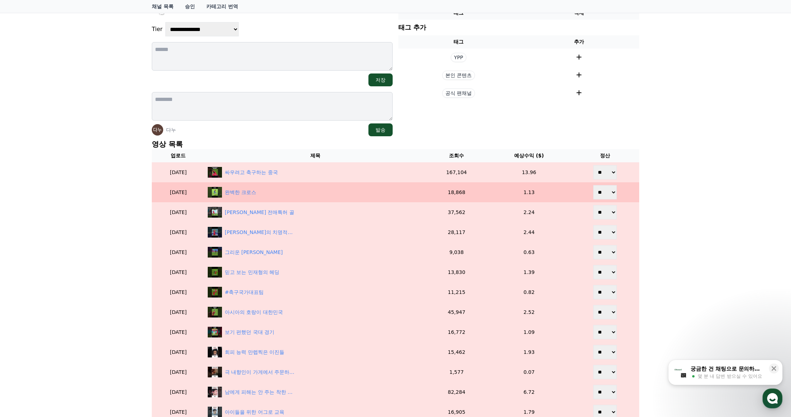
click at [274, 184] on td "완벽한 크로스" at bounding box center [315, 192] width 221 height 20
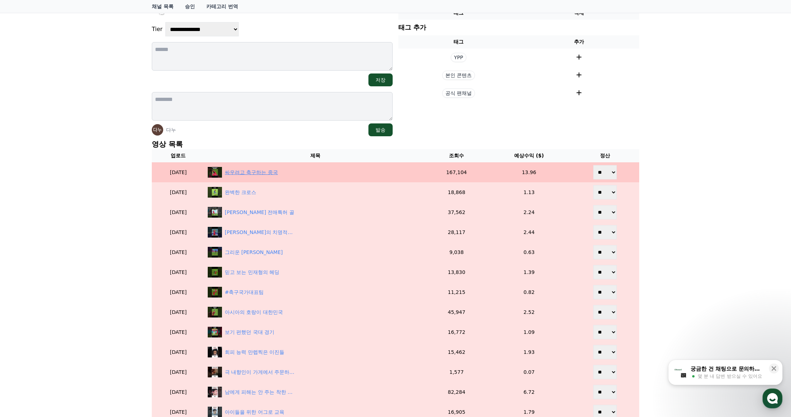
click at [267, 172] on div "싸우려고 축구하는 중국" at bounding box center [251, 172] width 53 height 7
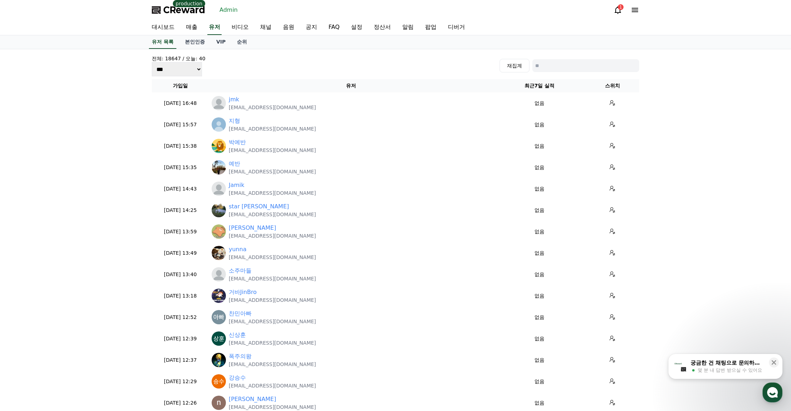
click at [539, 63] on input at bounding box center [585, 65] width 107 height 13
paste input "**********"
type input "**********"
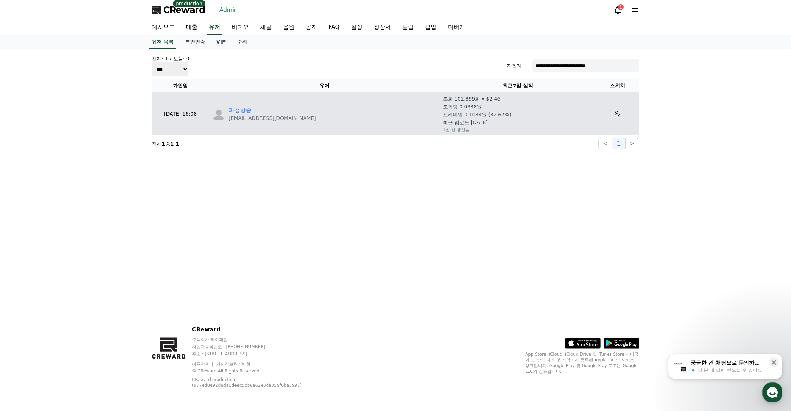
click at [246, 105] on td "파생방송 [EMAIL_ADDRESS][DOMAIN_NAME]" at bounding box center [324, 113] width 231 height 43
click at [245, 107] on link "파생방송" at bounding box center [240, 110] width 23 height 9
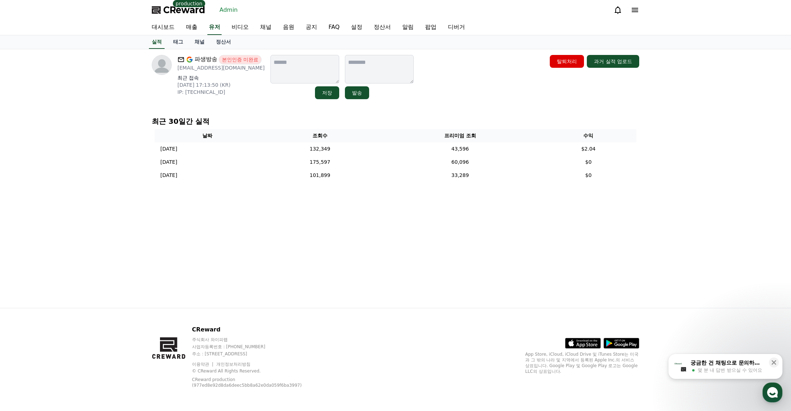
click at [202, 41] on link "채널" at bounding box center [199, 42] width 21 height 14
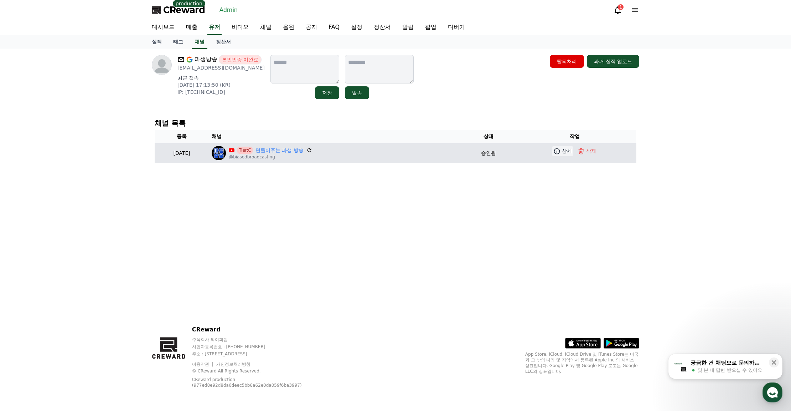
click at [556, 149] on icon at bounding box center [556, 151] width 7 height 7
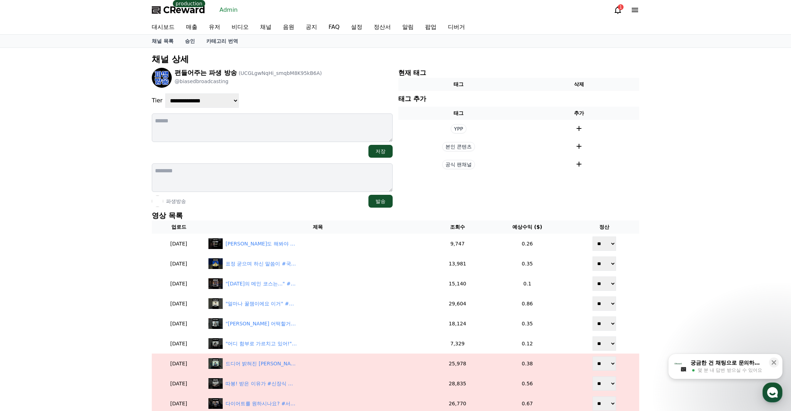
click at [202, 102] on select "**********" at bounding box center [201, 100] width 73 height 14
select select "*"
click at [165, 93] on select "**********" at bounding box center [201, 100] width 73 height 14
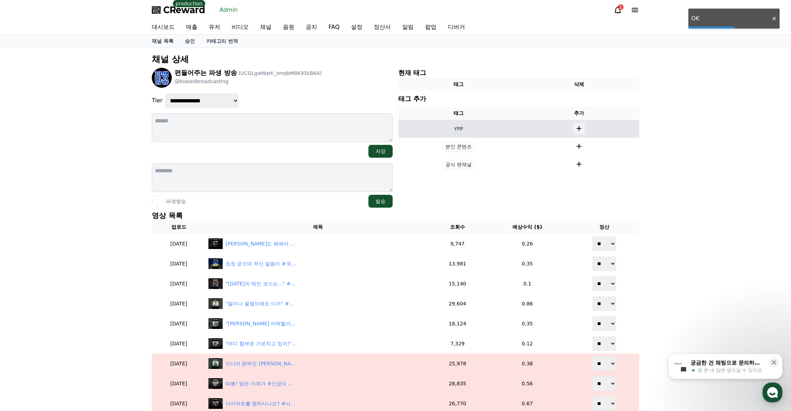
click at [582, 128] on icon at bounding box center [579, 128] width 9 height 9
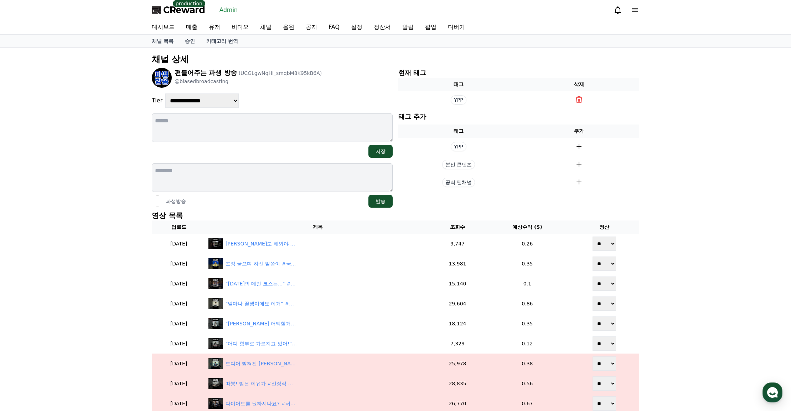
click at [662, 169] on div "**********" at bounding box center [395, 329] width 791 height 562
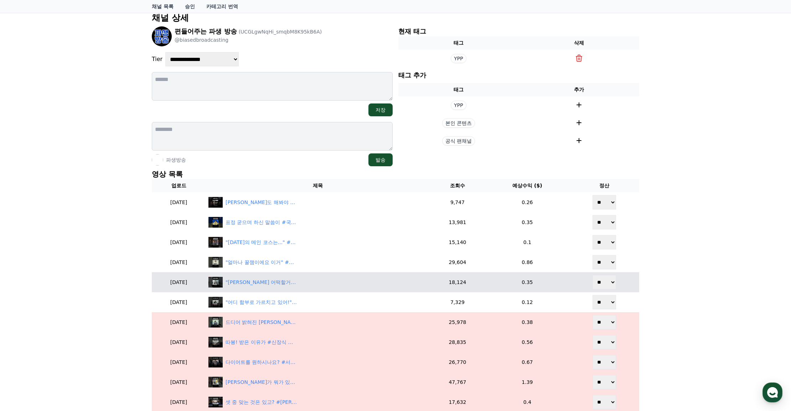
scroll to position [143, 0]
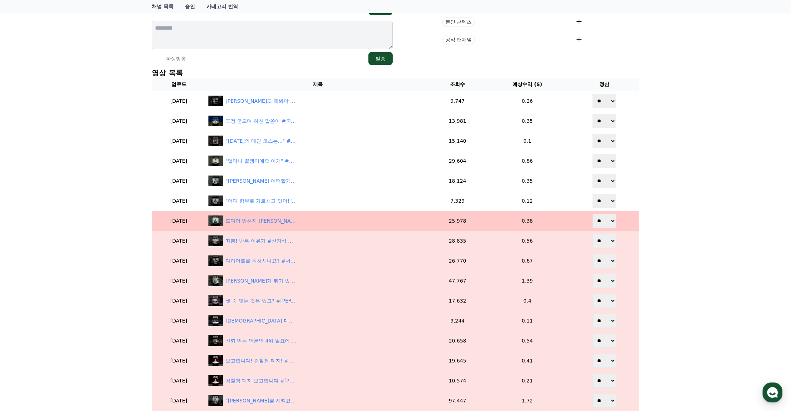
click at [604, 216] on select "** **" at bounding box center [605, 220] width 24 height 14
select select "*******"
click at [593, 213] on select "** **" at bounding box center [605, 220] width 24 height 14
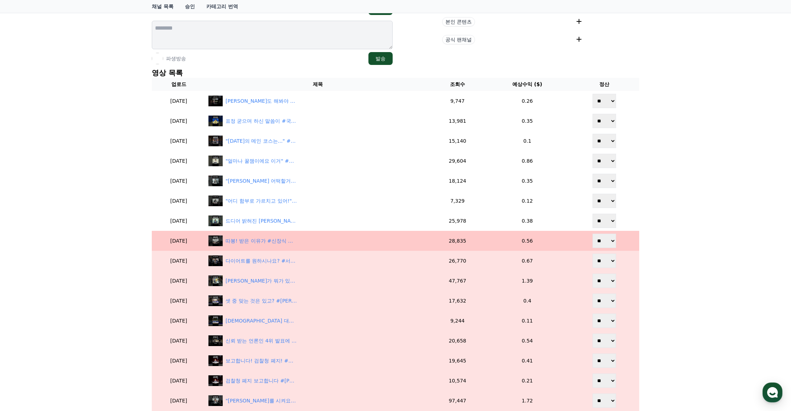
drag, startPoint x: 606, startPoint y: 243, endPoint x: 606, endPoint y: 247, distance: 4.6
click at [606, 243] on select "** **" at bounding box center [605, 240] width 24 height 14
select select "*******"
click at [593, 233] on select "** **" at bounding box center [605, 240] width 24 height 14
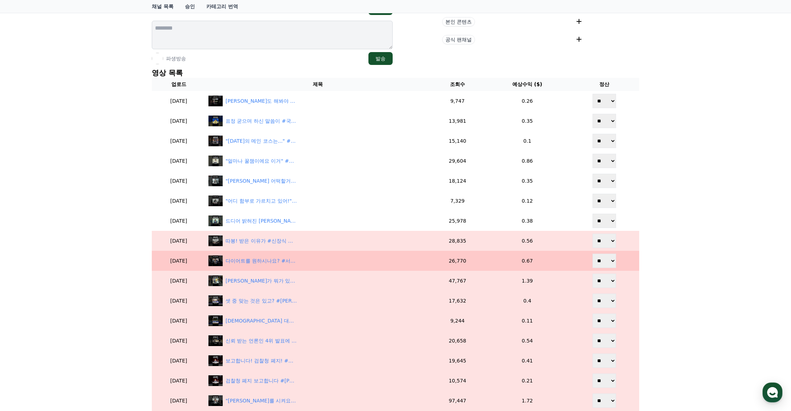
drag, startPoint x: 607, startPoint y: 260, endPoint x: 607, endPoint y: 267, distance: 7.1
click at [607, 261] on select "** **" at bounding box center [605, 260] width 24 height 14
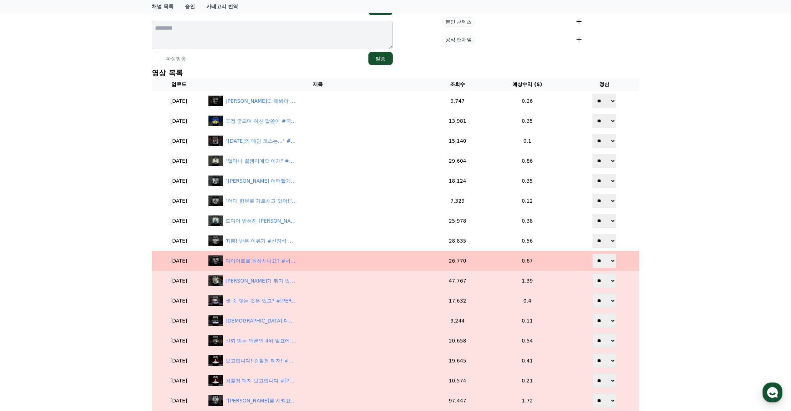
select select "*******"
click at [593, 253] on select "** **" at bounding box center [605, 260] width 24 height 14
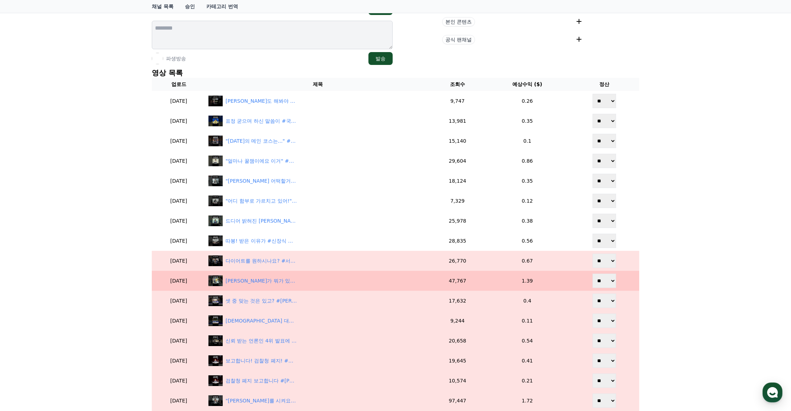
drag, startPoint x: 607, startPoint y: 282, endPoint x: 606, endPoint y: 287, distance: 4.6
click at [607, 282] on select "** **" at bounding box center [605, 280] width 24 height 14
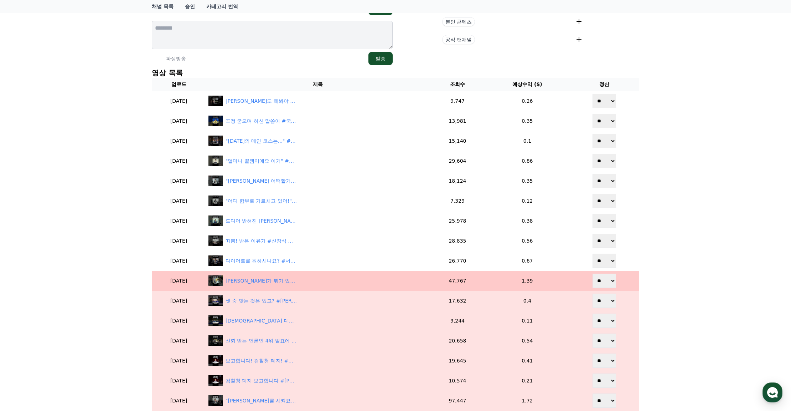
select select "*******"
click at [593, 273] on select "** **" at bounding box center [605, 280] width 24 height 14
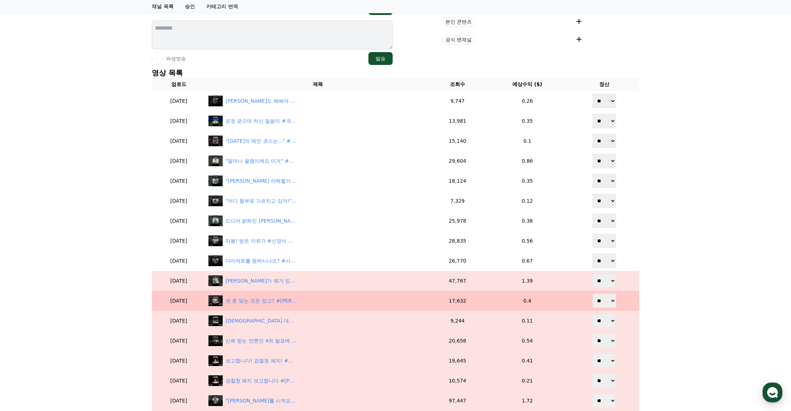
click at [606, 298] on select "** **" at bounding box center [605, 300] width 24 height 14
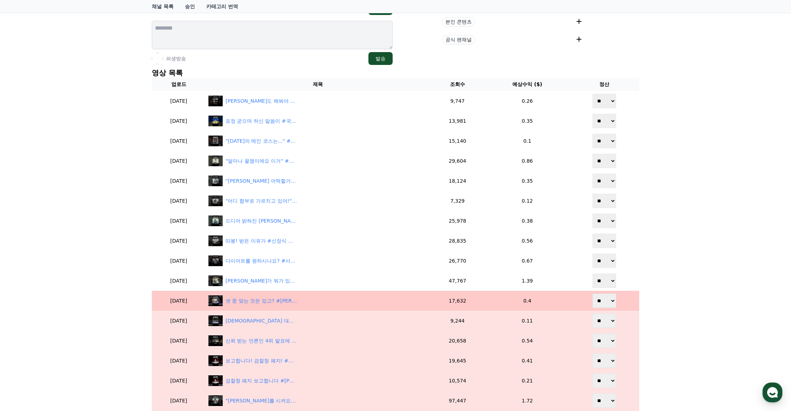
select select "*******"
click at [593, 293] on select "** **" at bounding box center [605, 300] width 24 height 14
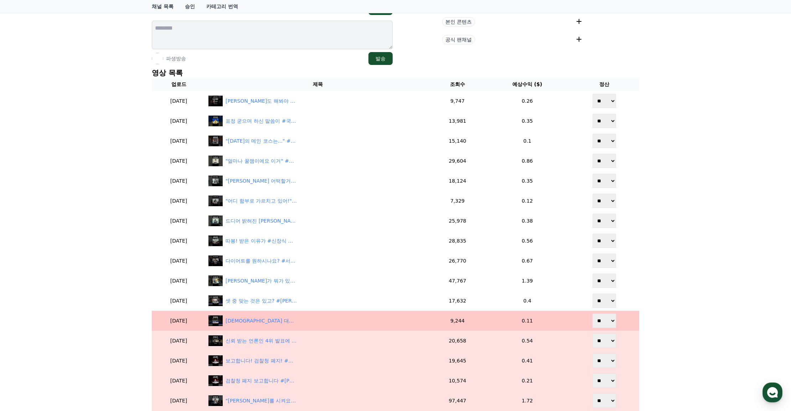
drag, startPoint x: 605, startPoint y: 323, endPoint x: 605, endPoint y: 327, distance: 4.6
click at [605, 323] on select "** **" at bounding box center [605, 320] width 24 height 14
select select "*******"
click at [593, 313] on select "** **" at bounding box center [605, 320] width 24 height 14
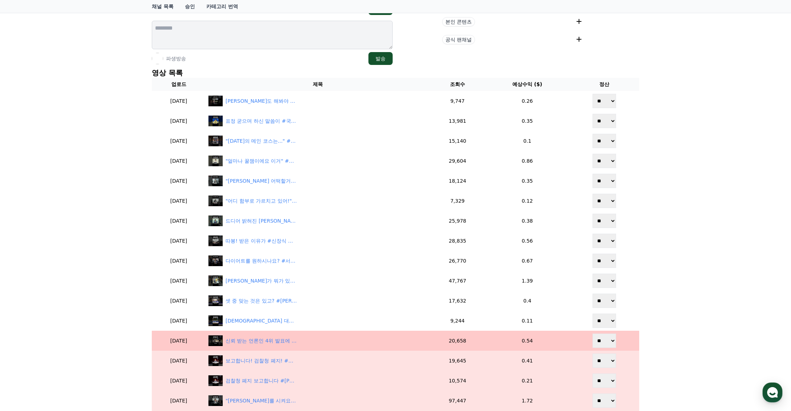
drag, startPoint x: 607, startPoint y: 338, endPoint x: 607, endPoint y: 347, distance: 8.6
click at [607, 339] on select "** **" at bounding box center [605, 340] width 24 height 14
select select "*******"
click at [593, 333] on select "** **" at bounding box center [605, 340] width 24 height 14
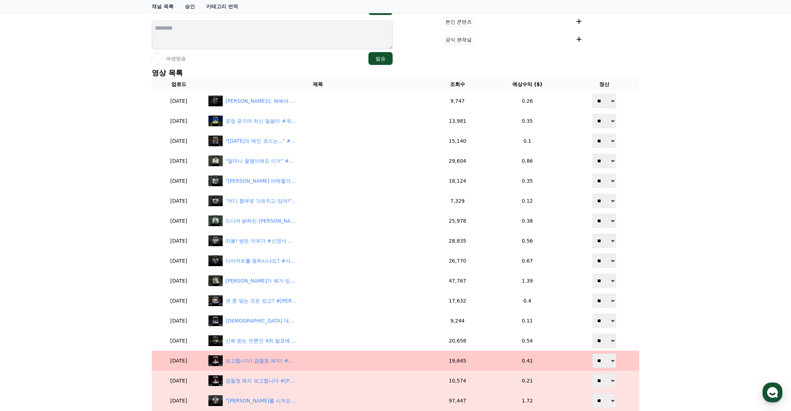
click at [604, 363] on select "** **" at bounding box center [605, 360] width 24 height 14
select select "*******"
click at [593, 353] on select "** **" at bounding box center [605, 360] width 24 height 14
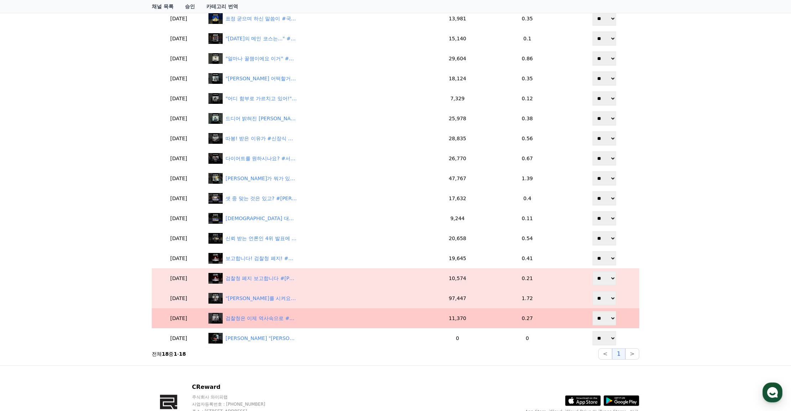
scroll to position [249, 0]
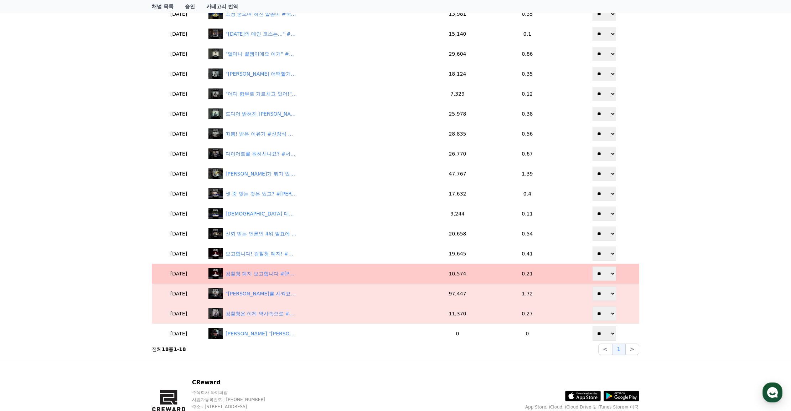
click at [606, 274] on select "** **" at bounding box center [605, 273] width 24 height 14
select select "*******"
click at [593, 266] on select "** **" at bounding box center [605, 273] width 24 height 14
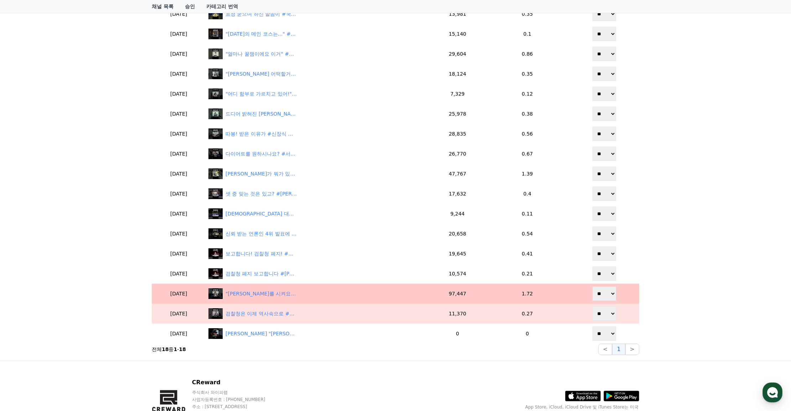
click at [606, 291] on select "** **" at bounding box center [605, 293] width 24 height 14
select select "*******"
click at [593, 286] on select "** **" at bounding box center [605, 293] width 24 height 14
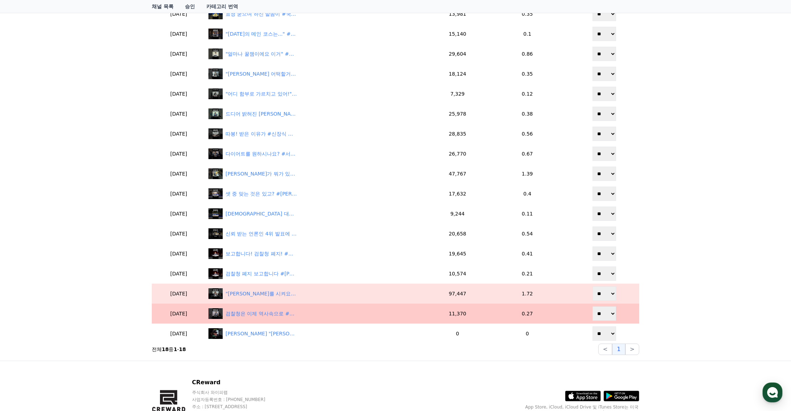
drag, startPoint x: 603, startPoint y: 314, endPoint x: 604, endPoint y: 320, distance: 6.5
click at [603, 314] on select "** **" at bounding box center [605, 313] width 24 height 14
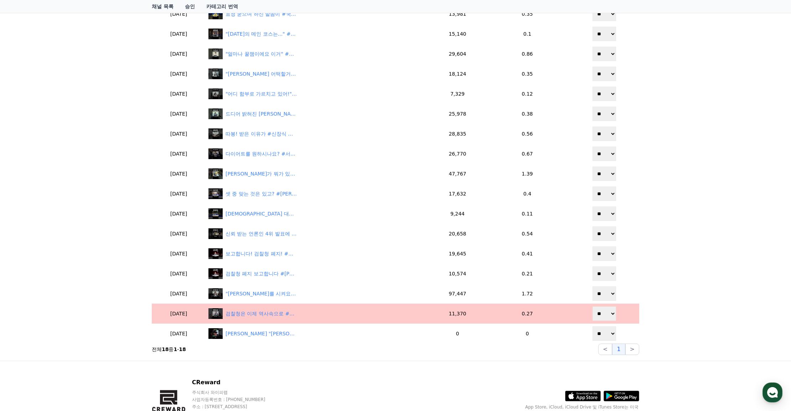
select select "*******"
click at [593, 306] on select "** **" at bounding box center [605, 313] width 24 height 14
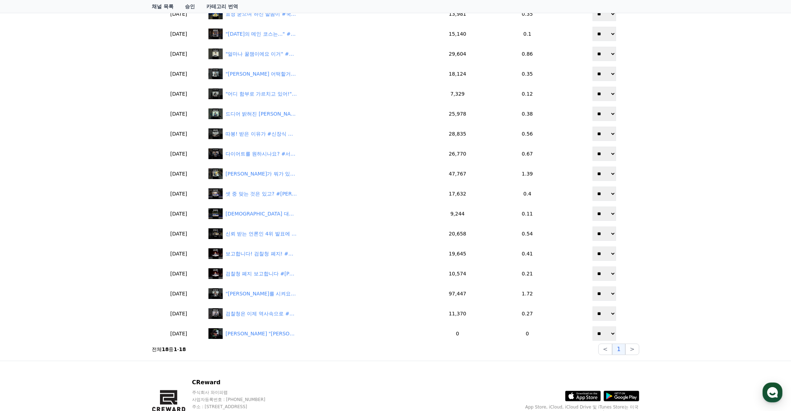
drag, startPoint x: 667, startPoint y: 257, endPoint x: 661, endPoint y: 172, distance: 84.3
click at [667, 249] on div "**********" at bounding box center [395, 79] width 791 height 562
click at [682, 124] on div "**********" at bounding box center [395, 79] width 791 height 562
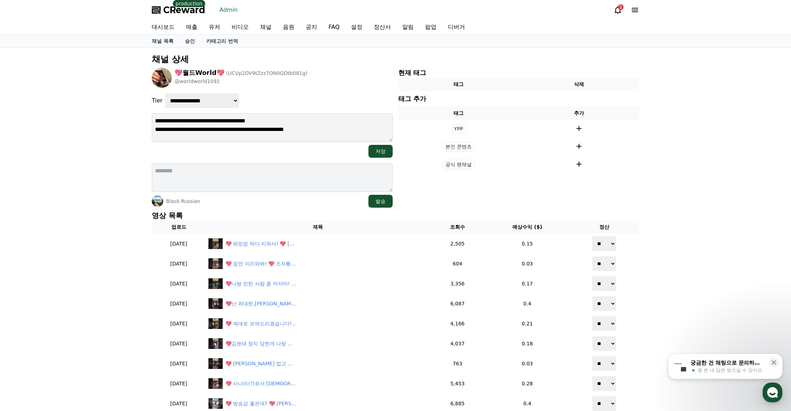
drag, startPoint x: 259, startPoint y: 132, endPoint x: 153, endPoint y: 129, distance: 105.9
click at [153, 129] on textarea "**********" at bounding box center [272, 127] width 241 height 29
click at [349, 98] on div "**********" at bounding box center [272, 100] width 241 height 14
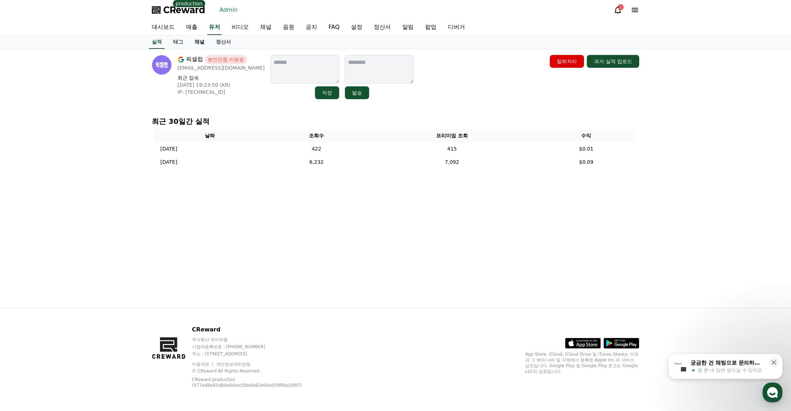
click at [200, 42] on link "채널" at bounding box center [199, 42] width 21 height 14
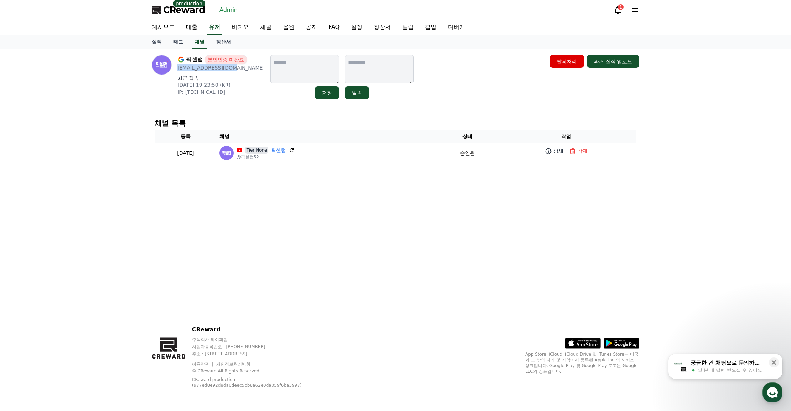
drag, startPoint x: 230, startPoint y: 68, endPoint x: 176, endPoint y: 69, distance: 53.8
click at [176, 69] on div "픽셀럽 본인인증 미완료 [EMAIL_ADDRESS][DOMAIN_NAME] 최근 접속 [DATE] 19:23:50 (KR) IP: [TECHN…" at bounding box center [208, 77] width 113 height 44
copy p "[EMAIL_ADDRESS][DOMAIN_NAME]"
click at [416, 171] on div "픽셀럽 본인인증 미완료 [EMAIL_ADDRESS][DOMAIN_NAME] 최근 접속 [DATE] 19:23:50 (KR) IP: [TECHN…" at bounding box center [395, 178] width 499 height 258
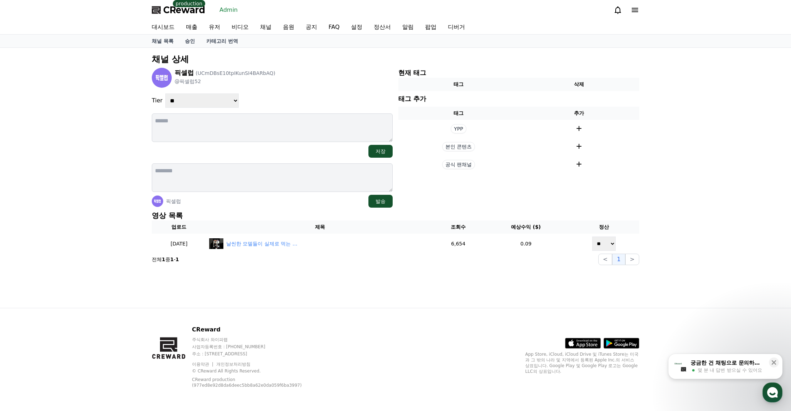
click at [186, 101] on select "**********" at bounding box center [201, 100] width 73 height 14
select select "*"
click at [165, 93] on select "**********" at bounding box center [201, 100] width 73 height 14
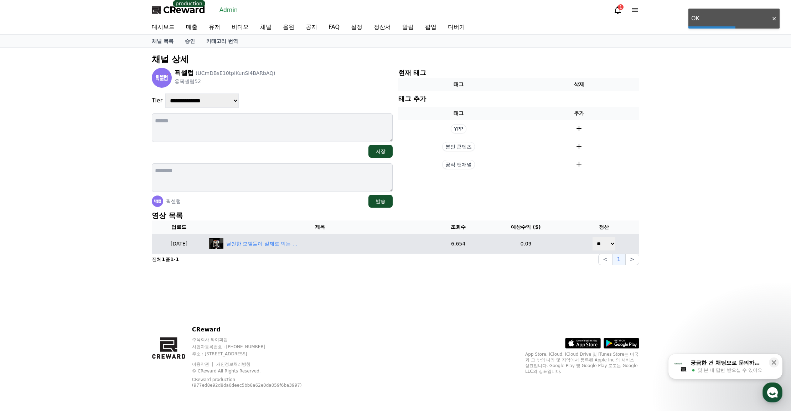
click at [603, 240] on select "** **" at bounding box center [604, 243] width 24 height 14
select select "********"
click at [593, 236] on select "** **" at bounding box center [604, 243] width 24 height 14
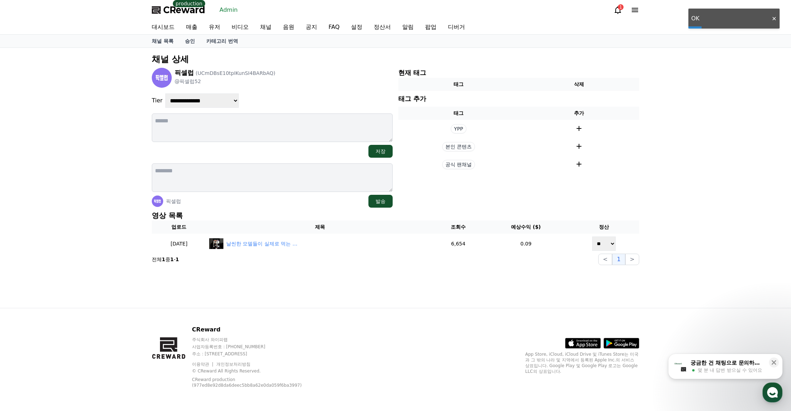
click at [495, 278] on div "**********" at bounding box center [395, 178] width 499 height 260
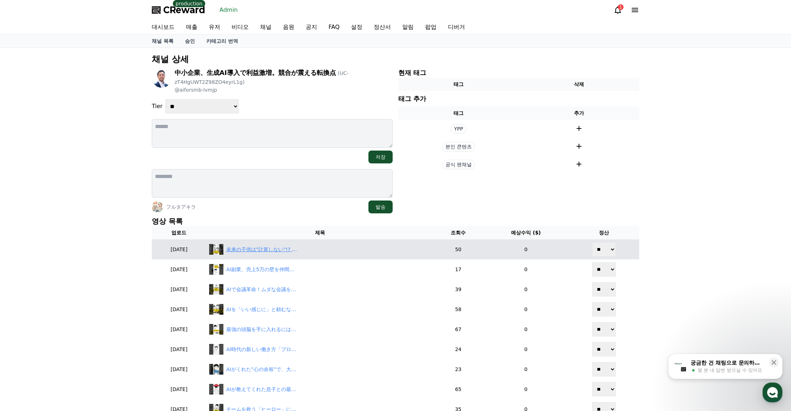
click at [282, 248] on div "未来の子供は"計算しない"!? AI時代の教育法 #AI教育 #未来の教育 #子育て #家庭学習 #教育革命 #小学生の勉強" at bounding box center [261, 249] width 71 height 7
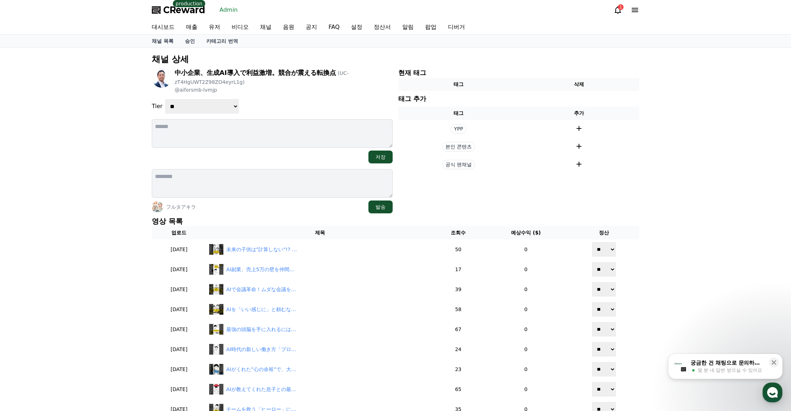
drag, startPoint x: 208, startPoint y: 99, endPoint x: 208, endPoint y: 118, distance: 19.2
click at [208, 100] on div "**********" at bounding box center [272, 140] width 241 height 145
click at [205, 105] on select "**********" at bounding box center [201, 106] width 73 height 14
select select "*"
click at [165, 99] on select "**********" at bounding box center [201, 106] width 73 height 14
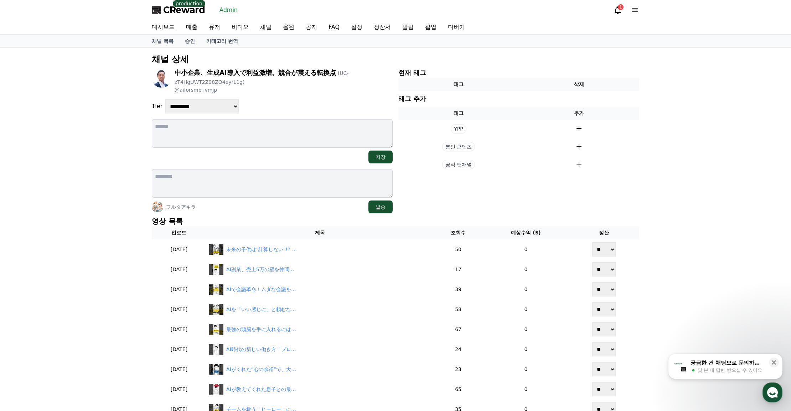
click at [309, 100] on div "**********" at bounding box center [272, 106] width 241 height 14
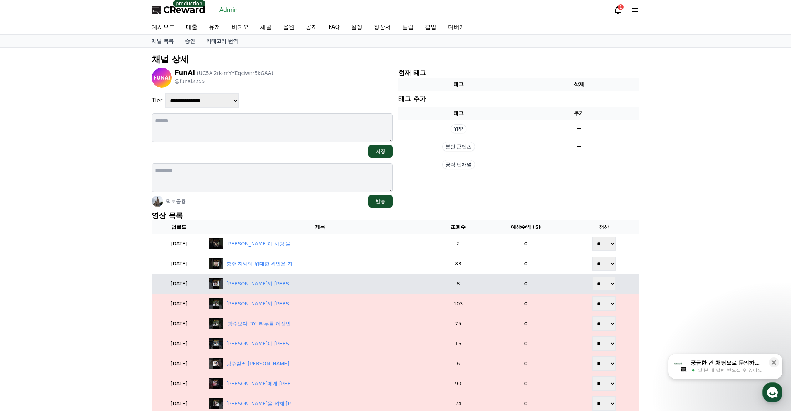
click at [597, 279] on select "** **" at bounding box center [604, 283] width 24 height 14
select select "********"
click at [593, 276] on select "** **" at bounding box center [604, 283] width 24 height 14
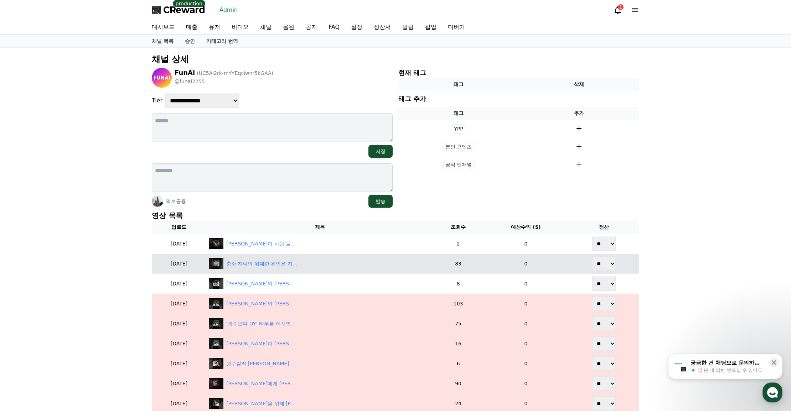
drag, startPoint x: 606, startPoint y: 266, endPoint x: 606, endPoint y: 270, distance: 4.6
click at [606, 269] on select "** **" at bounding box center [604, 263] width 24 height 14
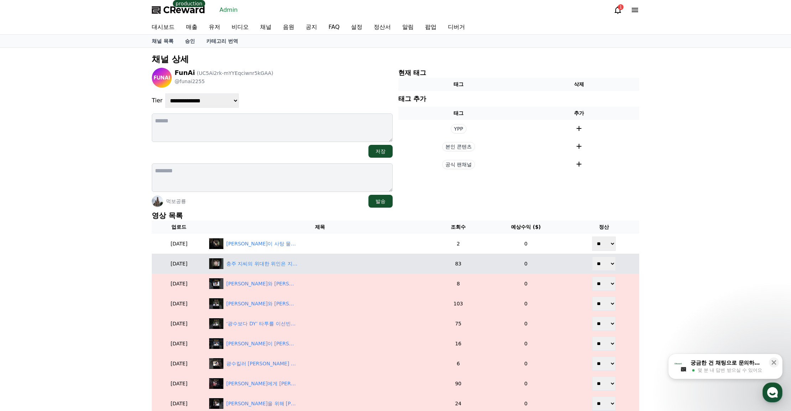
select select "********"
click at [593, 256] on select "** **" at bounding box center [604, 263] width 24 height 14
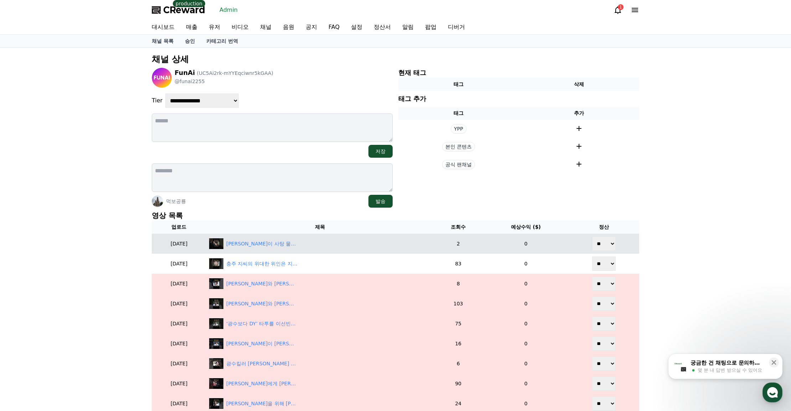
drag, startPoint x: 607, startPoint y: 244, endPoint x: 605, endPoint y: 250, distance: 6.9
click at [607, 245] on select "** **" at bounding box center [604, 243] width 24 height 14
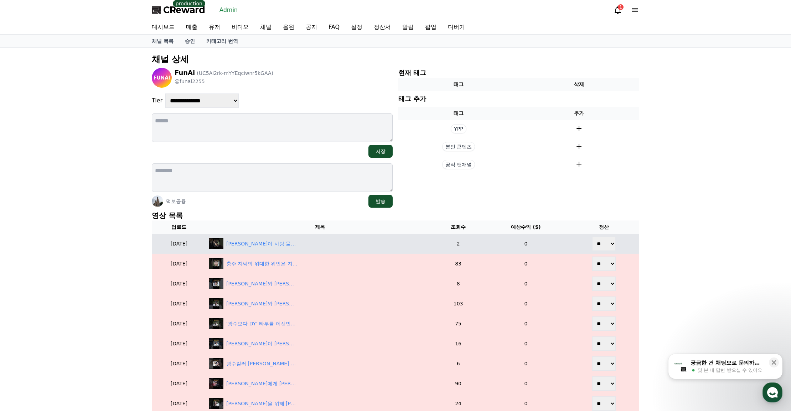
select select "********"
click at [593, 236] on select "** **" at bounding box center [604, 243] width 24 height 14
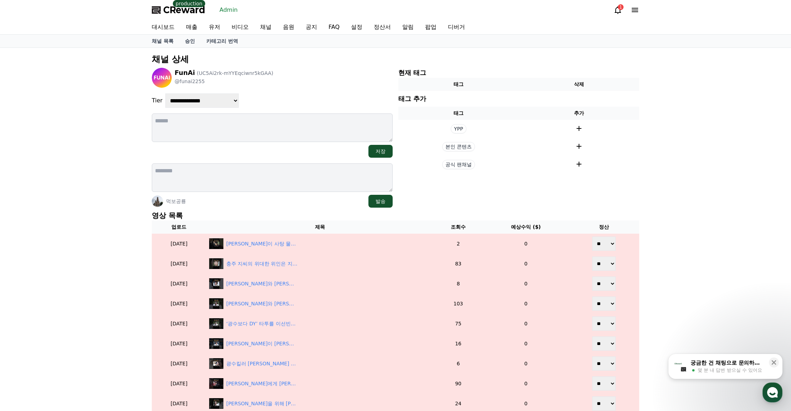
click at [660, 221] on div "**********" at bounding box center [395, 349] width 791 height 602
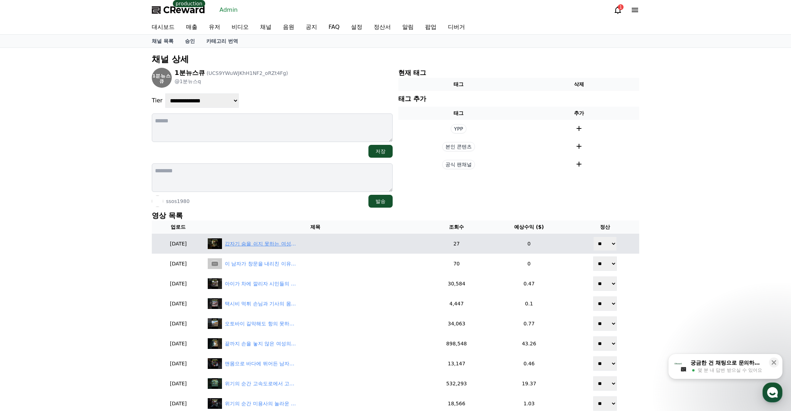
click at [280, 243] on div "갑자기 숨을 쉬지 못하는 여성에게 지체없이 다가간 남자" at bounding box center [260, 243] width 71 height 7
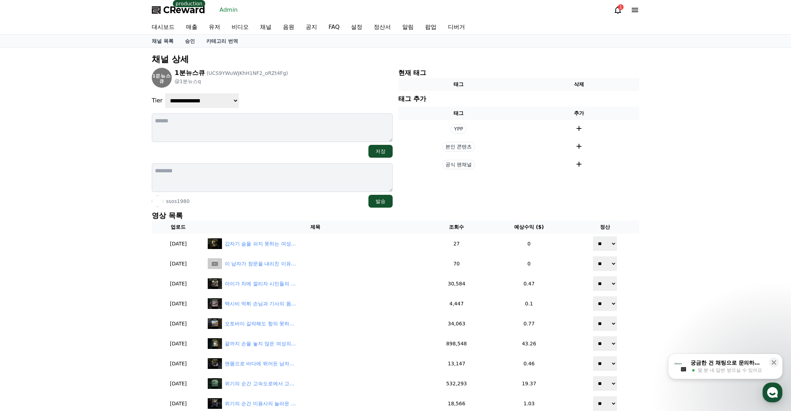
click at [383, 116] on textarea at bounding box center [272, 127] width 241 height 29
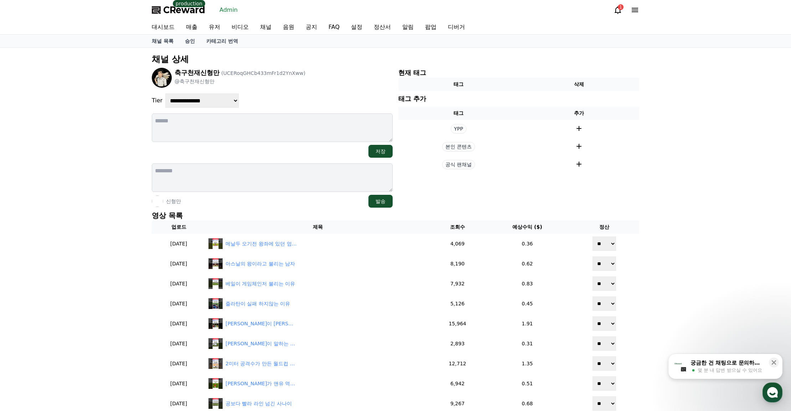
click at [464, 194] on section "현재 태그 태그 삭제 태그 추가 태그 추가 YPP 본인 콘텐츠 공식 팬채널" at bounding box center [518, 138] width 241 height 140
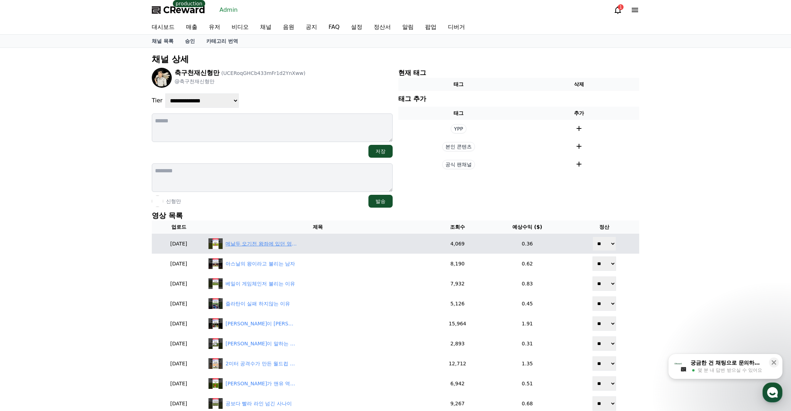
click at [281, 243] on div "메날두 오기전 왕좌에 있던 엄친아" at bounding box center [261, 243] width 71 height 7
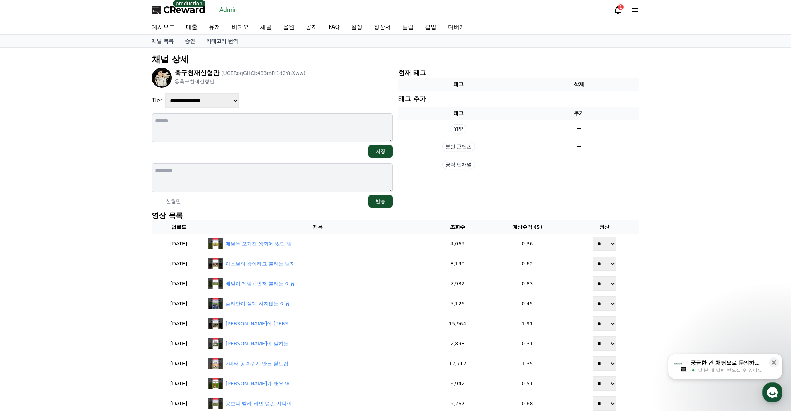
click at [712, 257] on div "**********" at bounding box center [395, 279] width 791 height 462
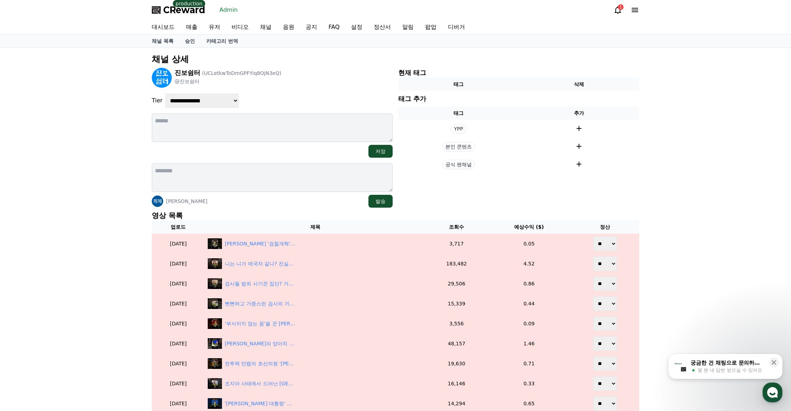
click at [297, 209] on div "**********" at bounding box center [395, 339] width 493 height 576
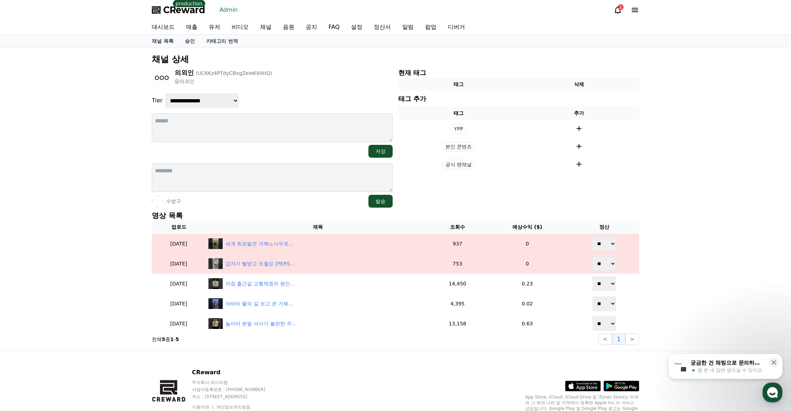
click at [279, 208] on div "**********" at bounding box center [395, 199] width 493 height 297
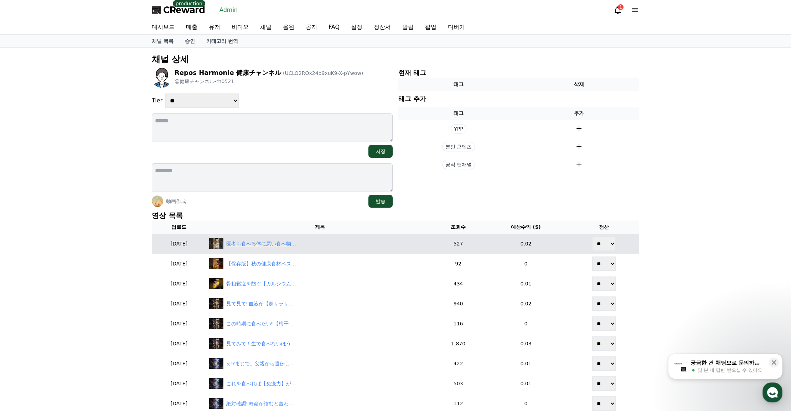
click at [272, 244] on div "医者も食べる体に悪い食べ物TOP5 . #体に悪い食べ物 #やめられない美味しさ#食欲の誘惑#健康注意報#食べすぎ注意" at bounding box center [261, 243] width 71 height 7
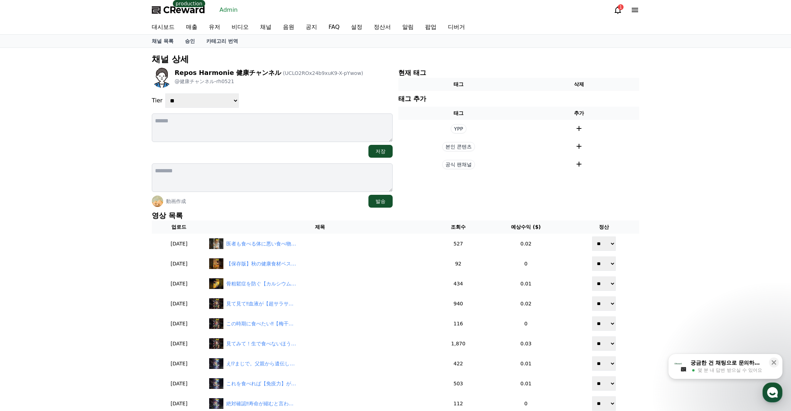
click at [209, 98] on select "**********" at bounding box center [201, 100] width 73 height 14
select select "*"
click at [165, 93] on select "**********" at bounding box center [201, 100] width 73 height 14
click at [297, 91] on div "**********" at bounding box center [272, 138] width 241 height 140
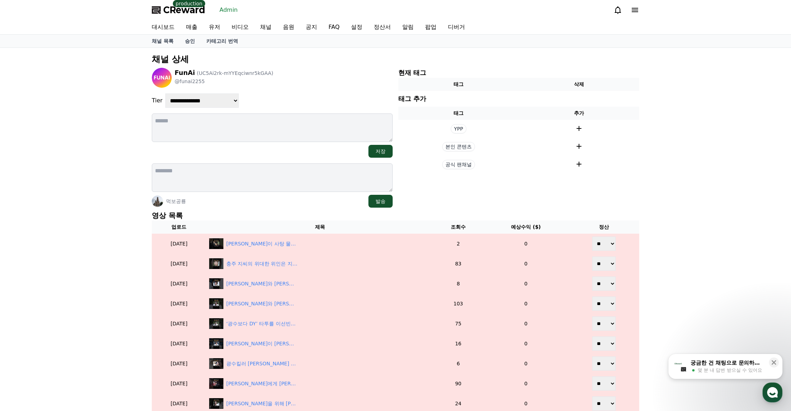
click at [274, 202] on div "먹보공룡 발송" at bounding box center [272, 201] width 241 height 13
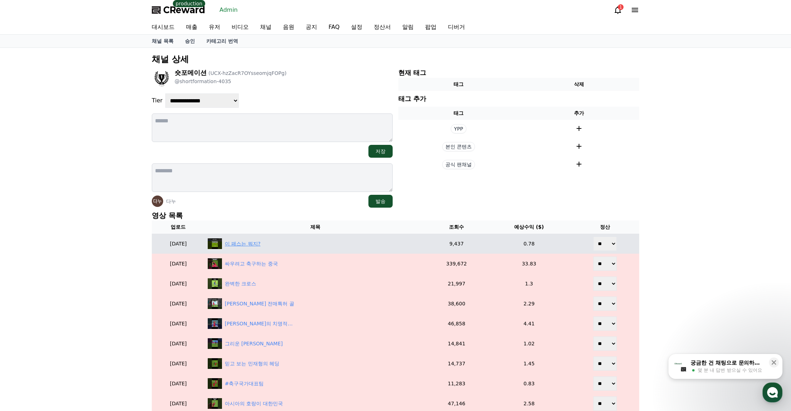
click at [246, 238] on div "이 패스는 뭐지?" at bounding box center [315, 243] width 215 height 11
drag, startPoint x: 607, startPoint y: 243, endPoint x: 607, endPoint y: 250, distance: 6.4
click at [607, 243] on select "** **" at bounding box center [605, 243] width 24 height 14
select select "********"
click at [594, 236] on select "** **" at bounding box center [605, 243] width 24 height 14
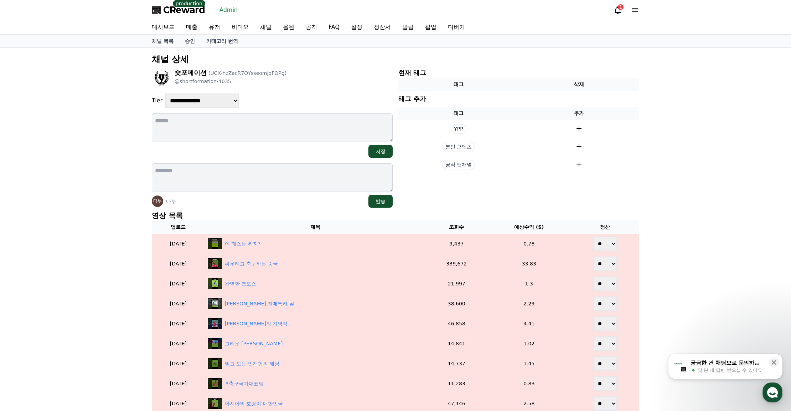
click at [444, 191] on section "현재 태그 태그 삭제 태그 추가 태그 추가 YPP 본인 콘텐츠 공식 팬채널" at bounding box center [518, 138] width 241 height 140
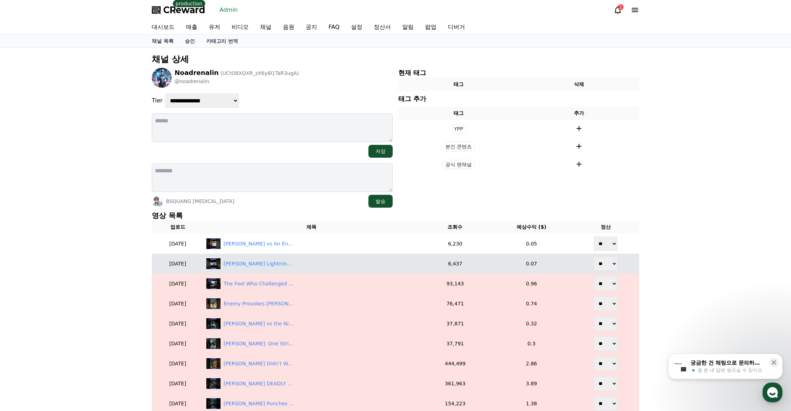
drag, startPoint x: 608, startPoint y: 264, endPoint x: 608, endPoint y: 270, distance: 6.1
click at [608, 264] on select "** **" at bounding box center [606, 263] width 24 height 14
select select "********"
click at [594, 256] on select "** **" at bounding box center [606, 263] width 24 height 14
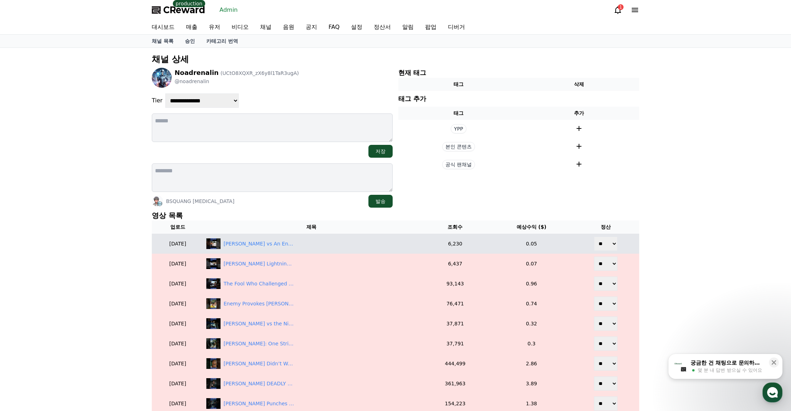
click at [612, 243] on select "** **" at bounding box center [606, 243] width 24 height 14
select select "********"
click at [594, 236] on select "** **" at bounding box center [606, 243] width 24 height 14
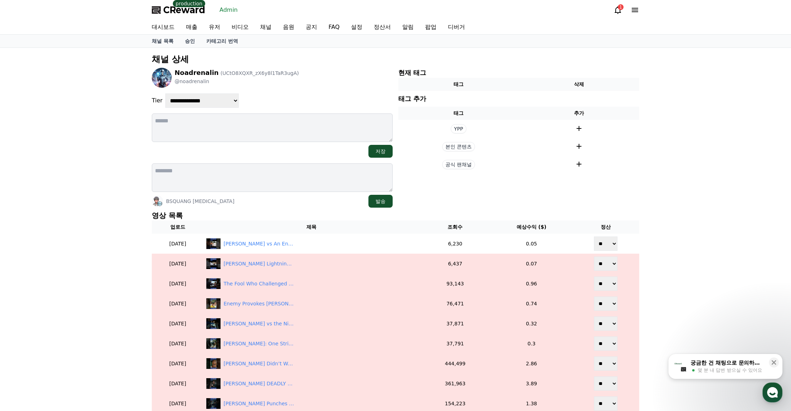
click at [670, 237] on div "**********" at bounding box center [395, 349] width 791 height 602
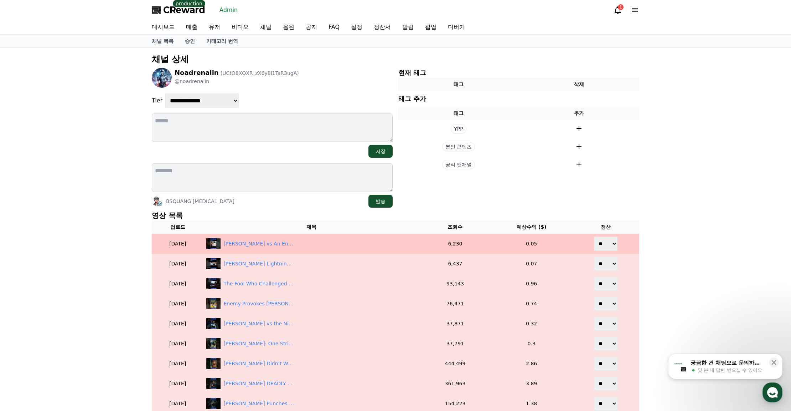
click at [287, 245] on div "Bruce Lee vs An Entire Martial Arts School – ONE MAN Against ALL!" at bounding box center [258, 243] width 71 height 7
